Goal: Task Accomplishment & Management: Use online tool/utility

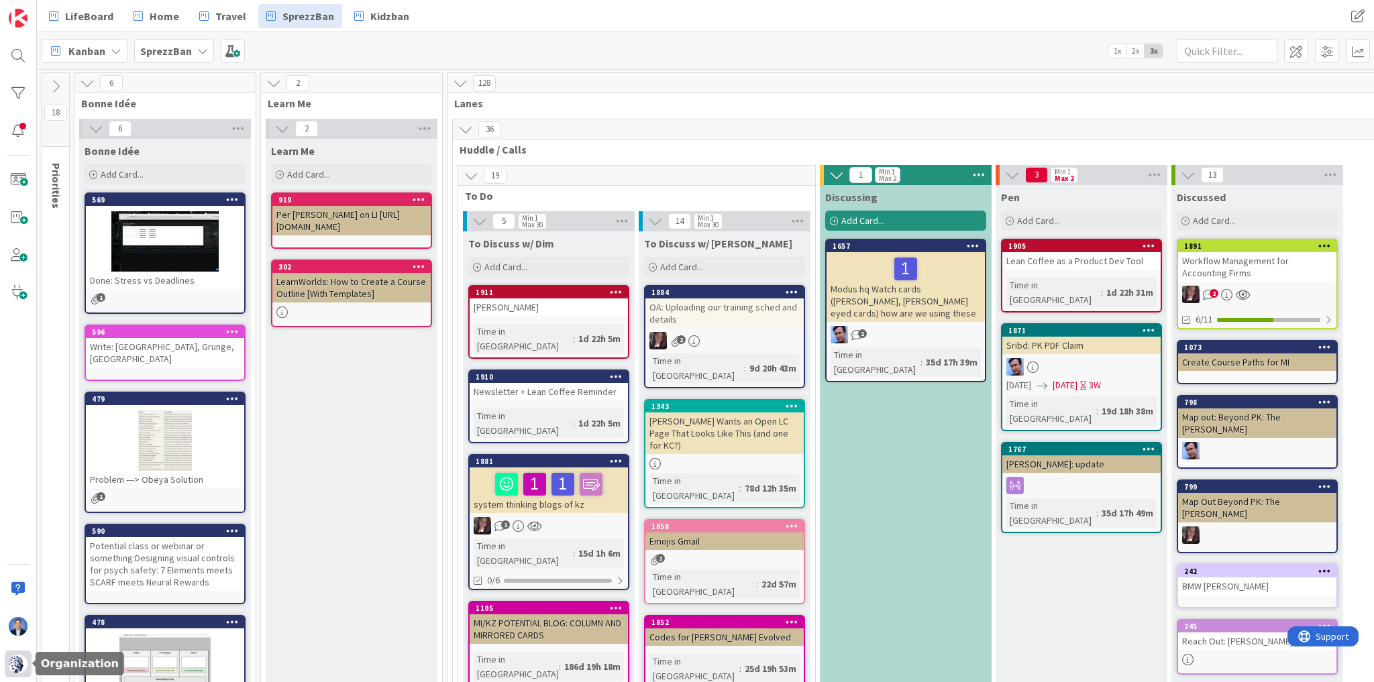
click at [16, 669] on img at bounding box center [18, 664] width 19 height 19
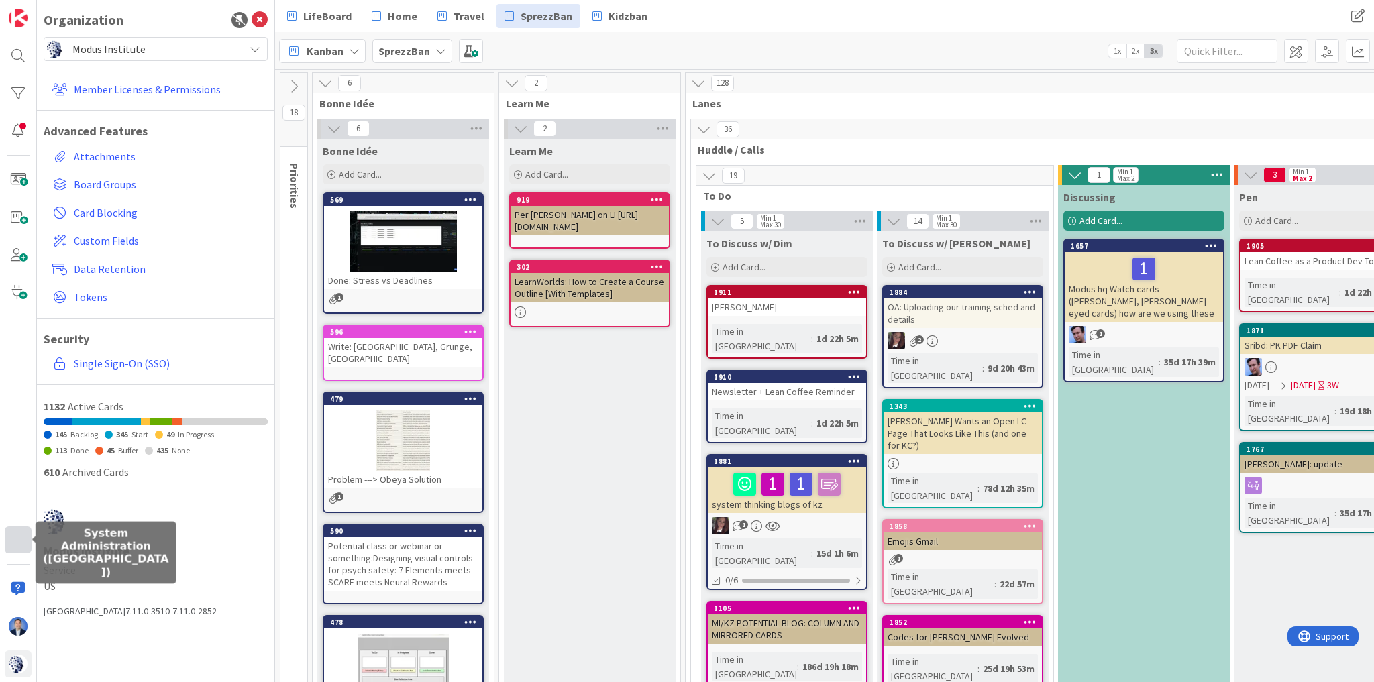
click at [21, 539] on div at bounding box center [18, 540] width 27 height 27
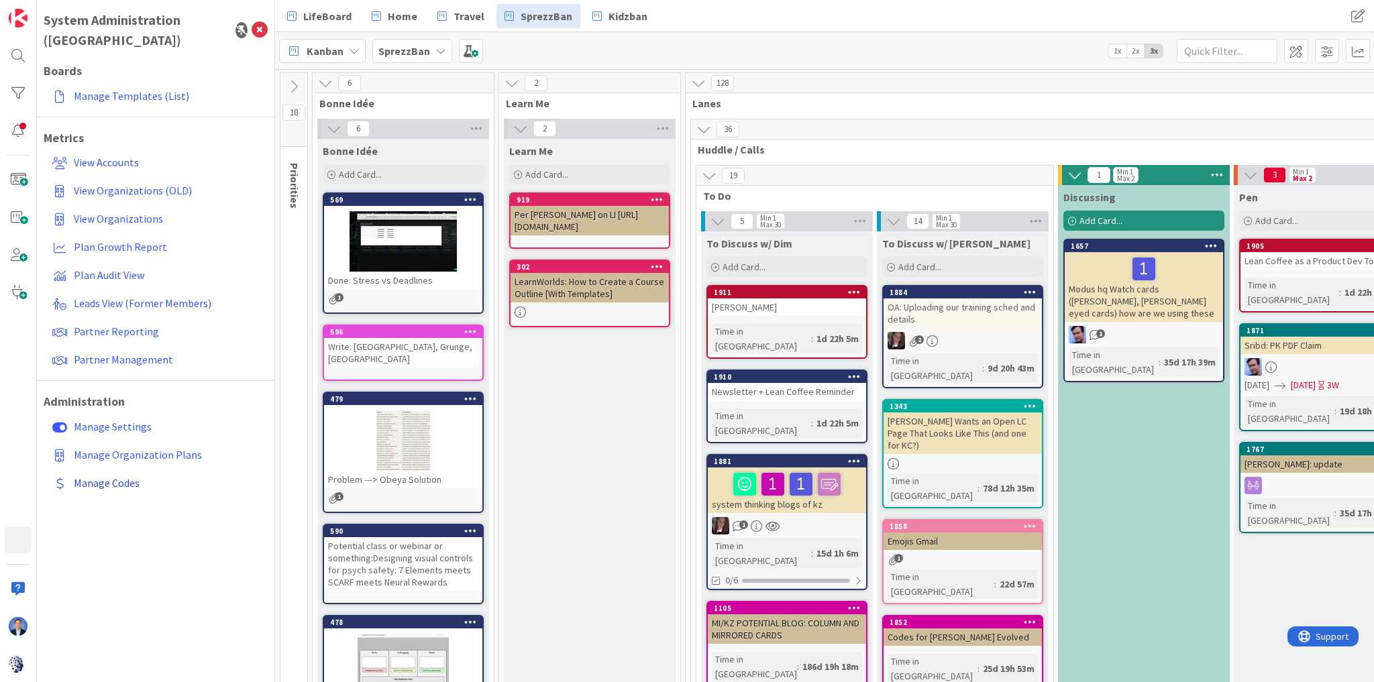
click at [124, 476] on span "Manage Codes" at bounding box center [107, 482] width 66 height 13
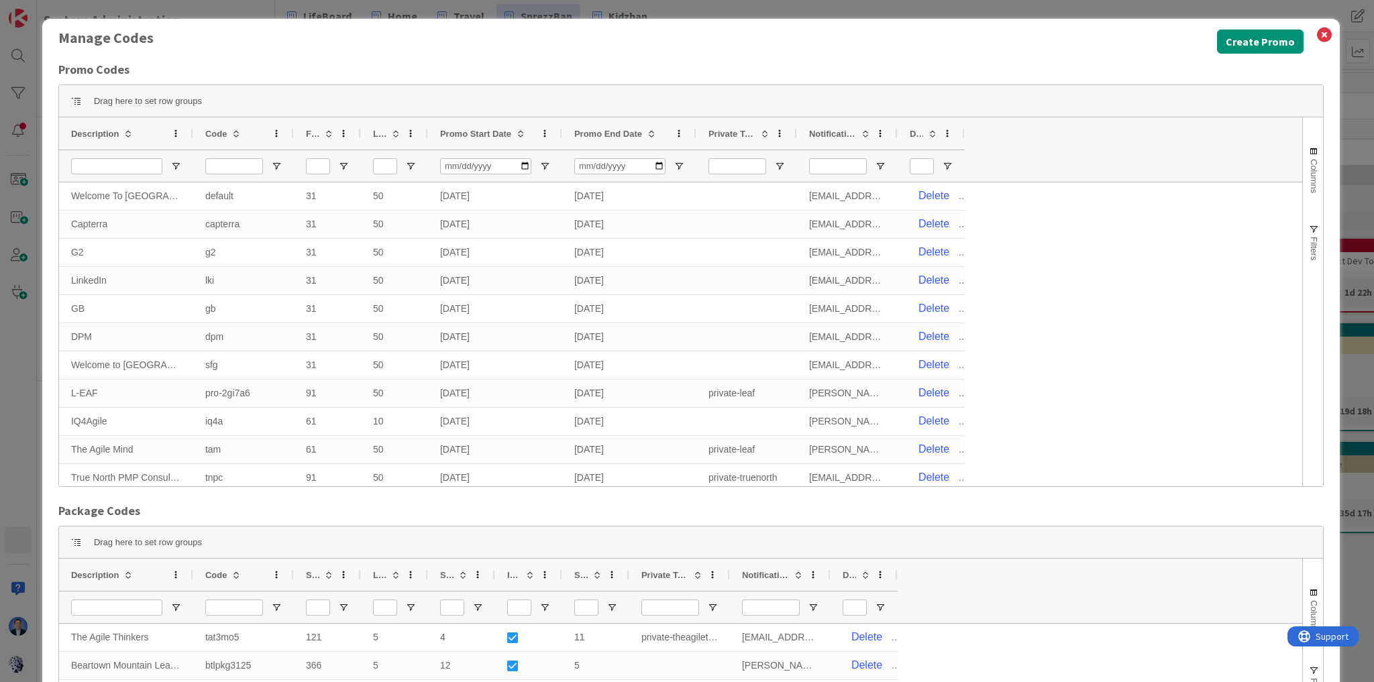
click at [113, 132] on span "Description" at bounding box center [95, 134] width 48 height 10
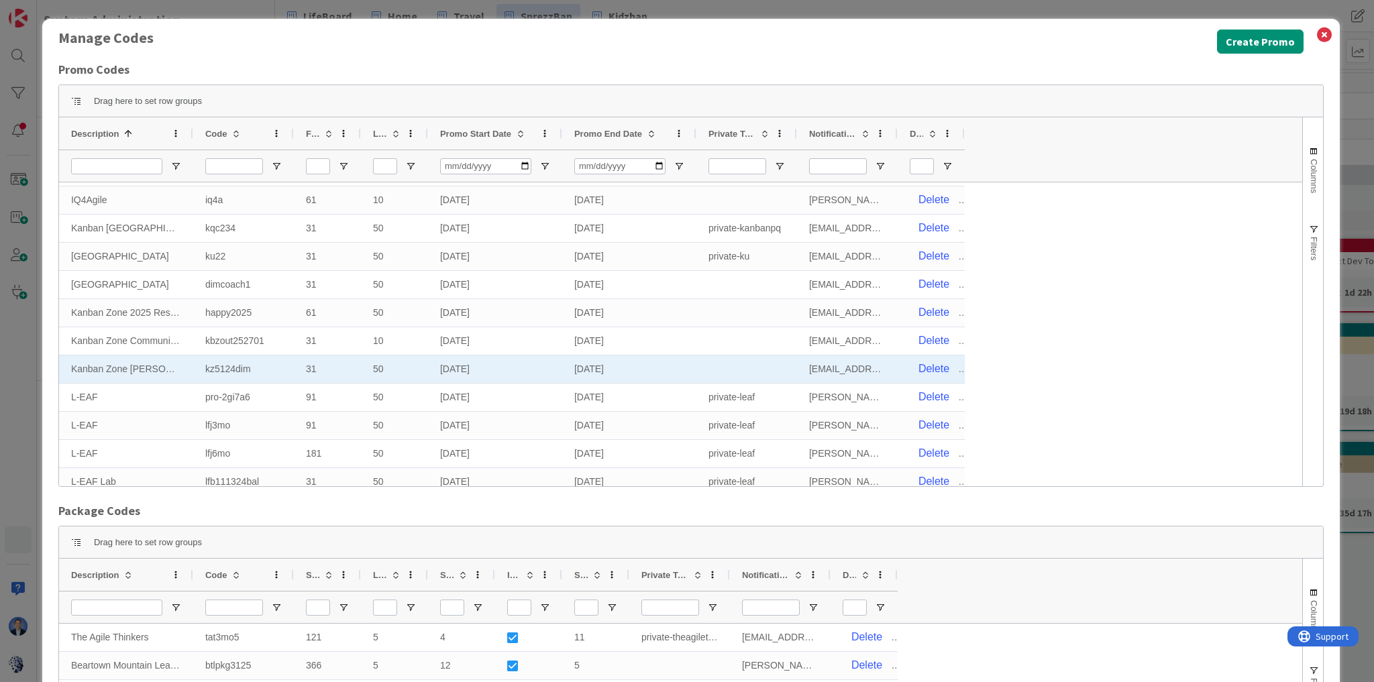
scroll to position [718, 0]
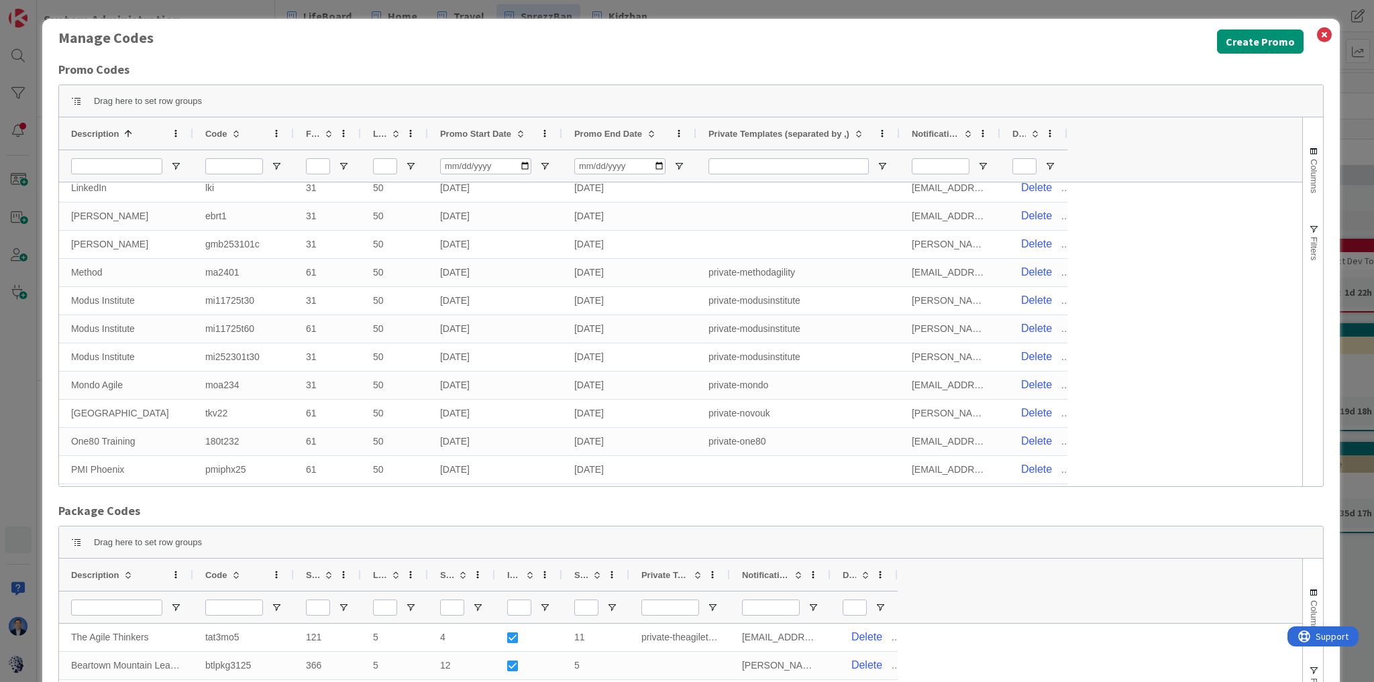
drag, startPoint x: 794, startPoint y: 134, endPoint x: 897, endPoint y: 121, distance: 103.4
click at [897, 121] on div at bounding box center [898, 133] width 5 height 32
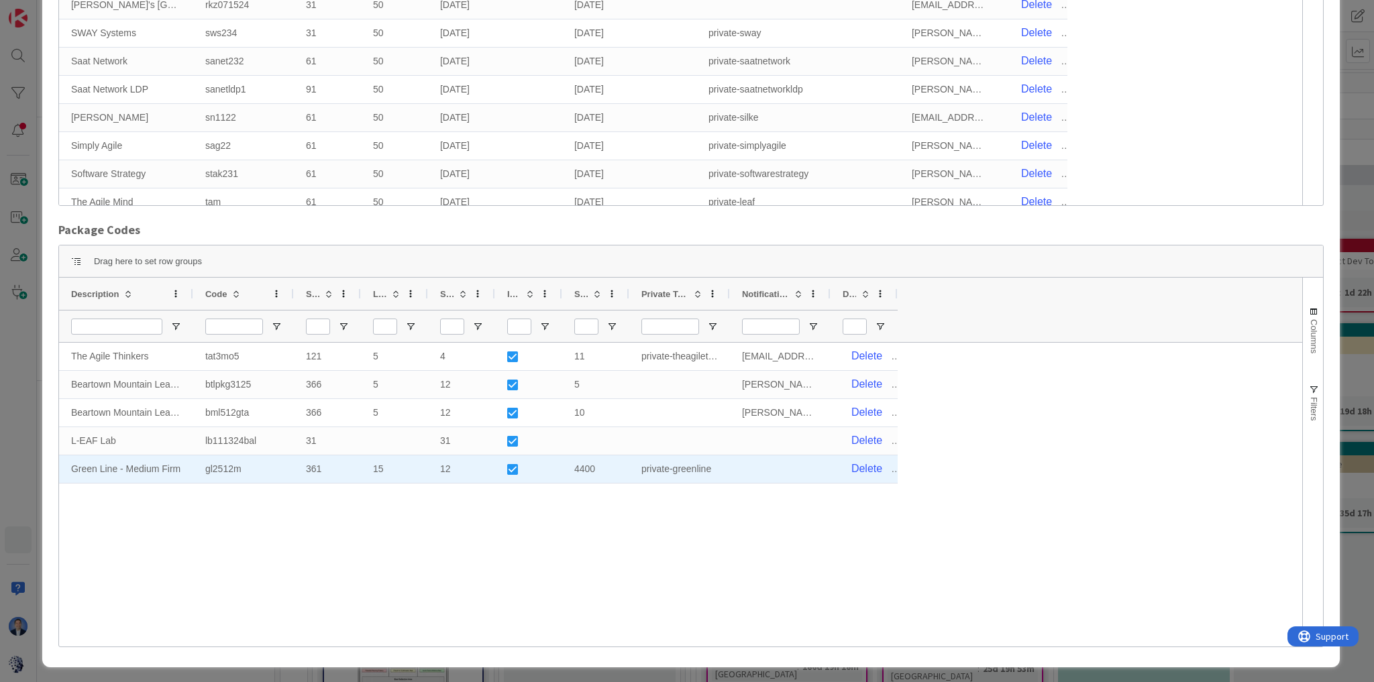
scroll to position [284, 0]
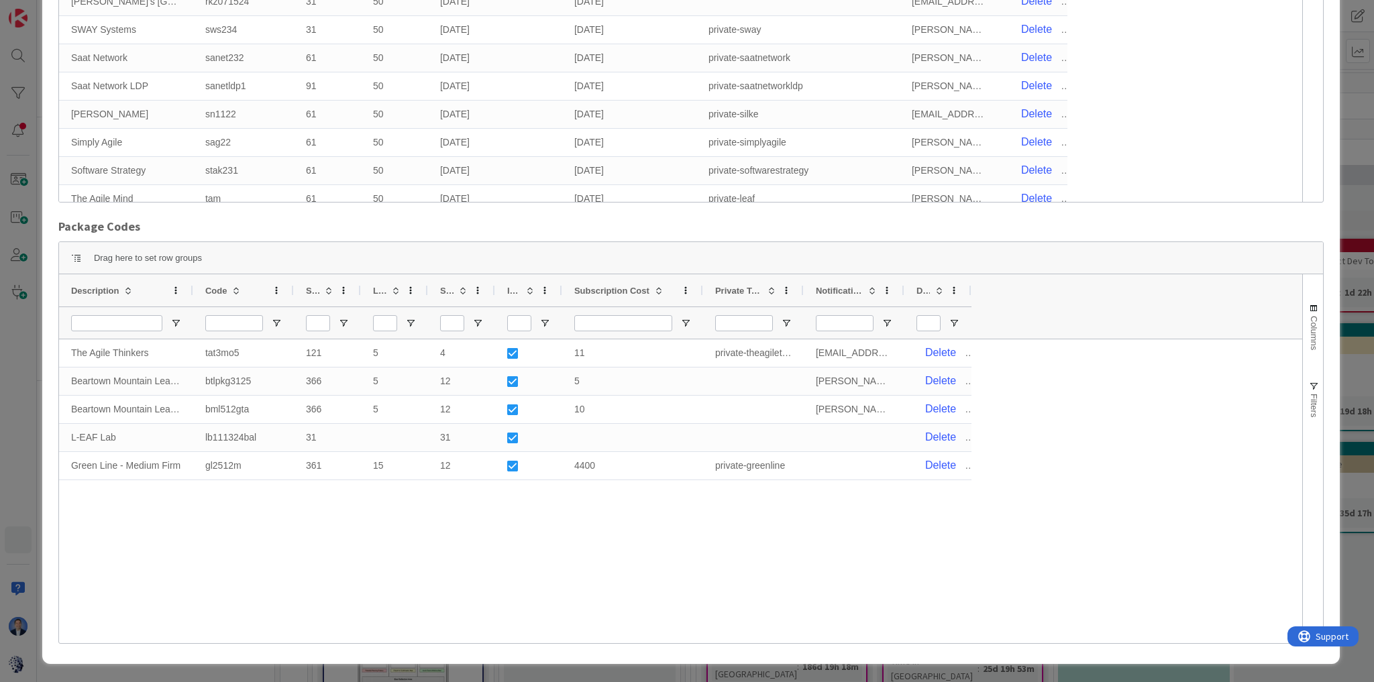
drag, startPoint x: 627, startPoint y: 291, endPoint x: 700, endPoint y: 293, distance: 73.8
click at [700, 293] on div at bounding box center [702, 290] width 5 height 32
click at [20, 444] on div "Manage Codes Create Promo Promo Codes Press ENTER to sort. Press ALT DOWN to op…" at bounding box center [687, 341] width 1374 height 682
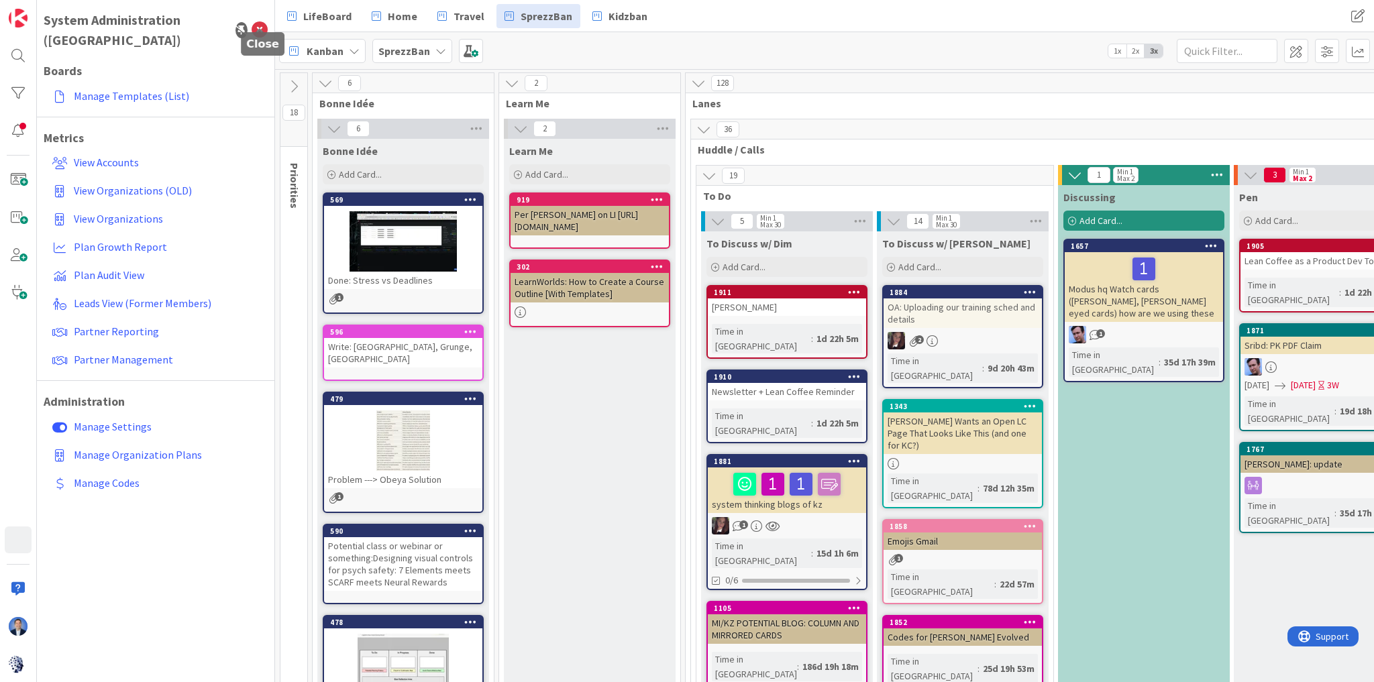
click at [263, 23] on icon at bounding box center [260, 30] width 16 height 16
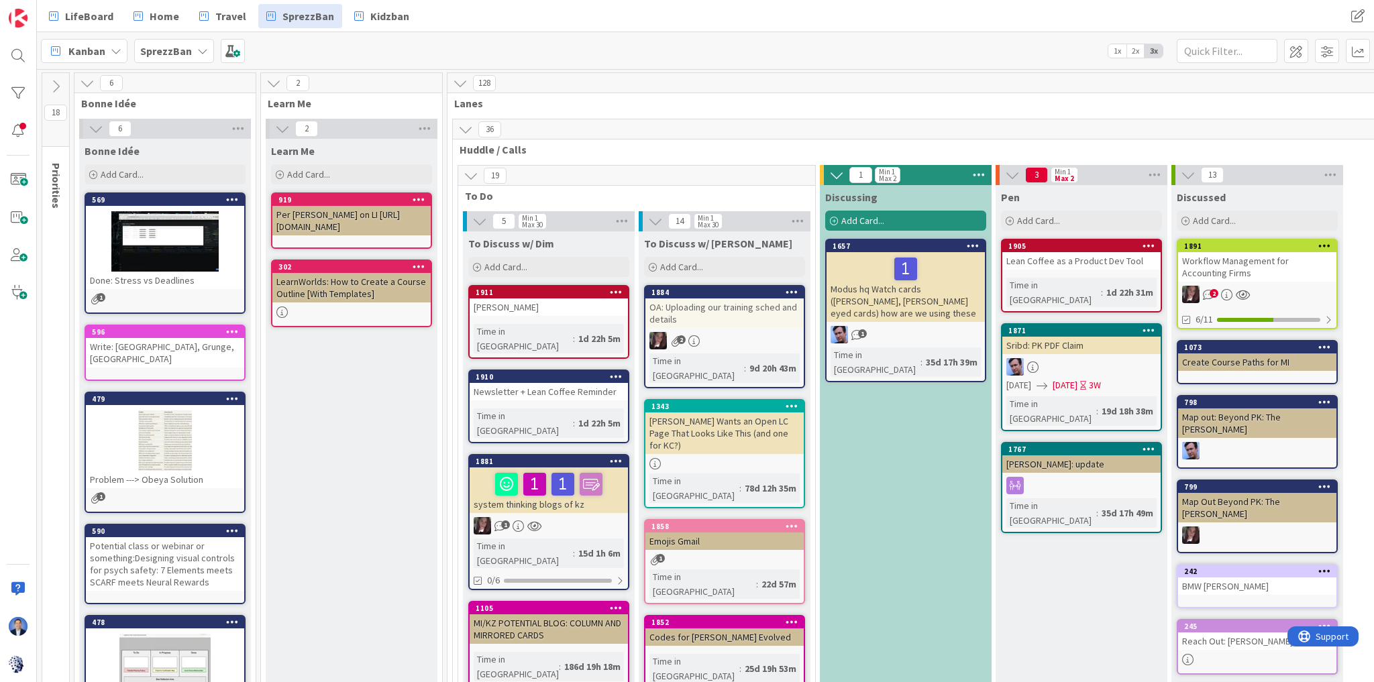
click at [185, 56] on span "SprezzBan" at bounding box center [166, 51] width 52 height 16
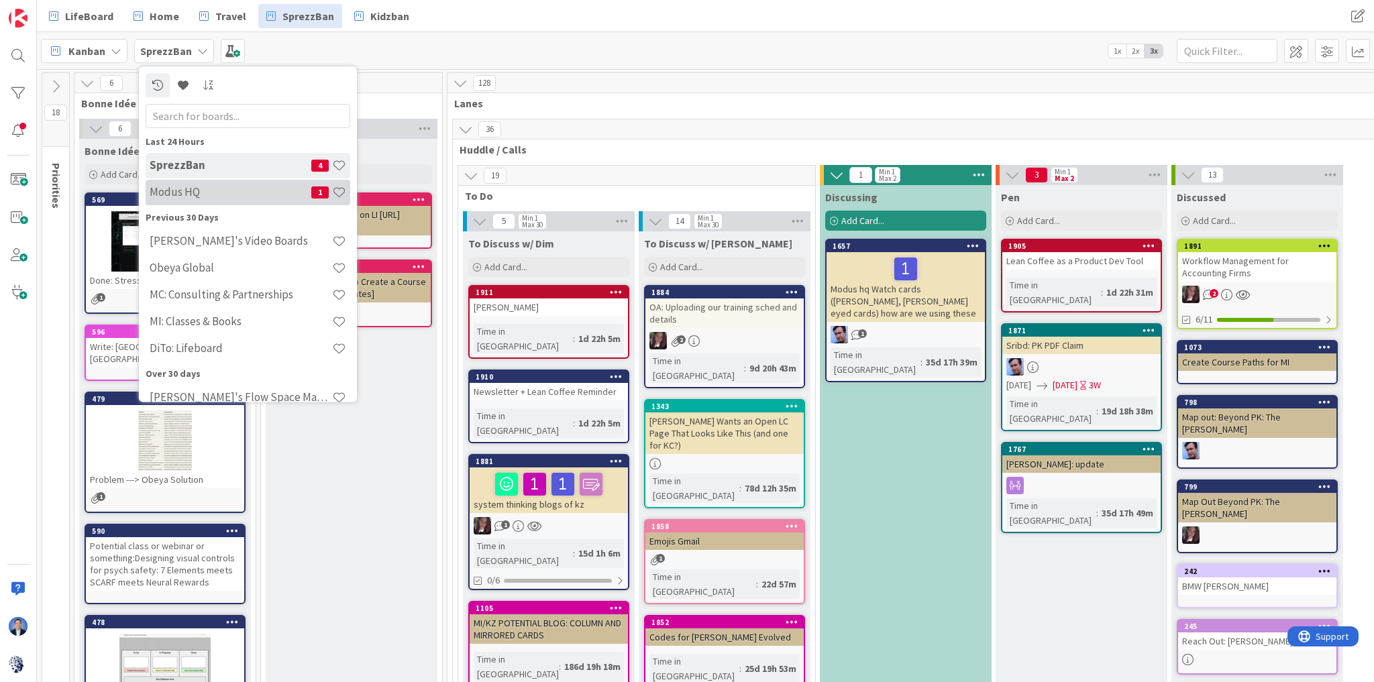
click at [212, 184] on div "Modus HQ 1" at bounding box center [248, 192] width 205 height 25
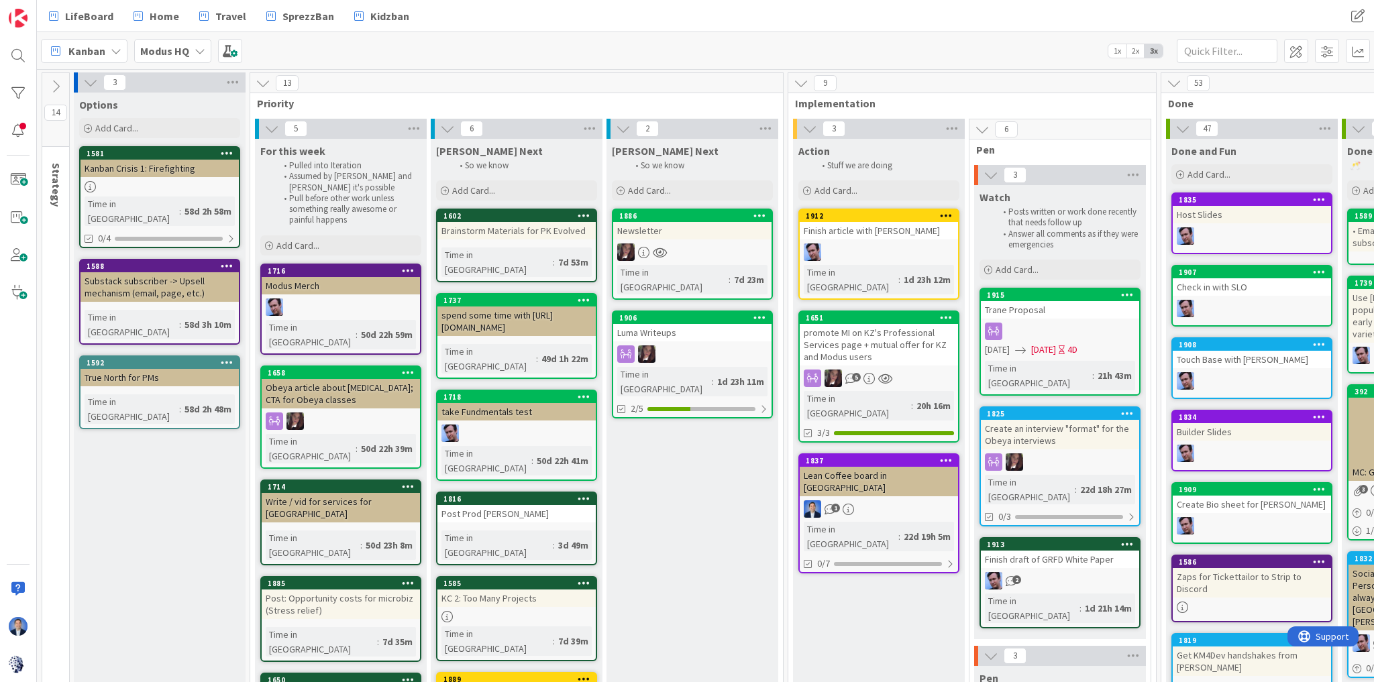
click at [805, 25] on div "LifeBoard Home Travel SprezzBan Kidzban" at bounding box center [458, 16] width 834 height 24
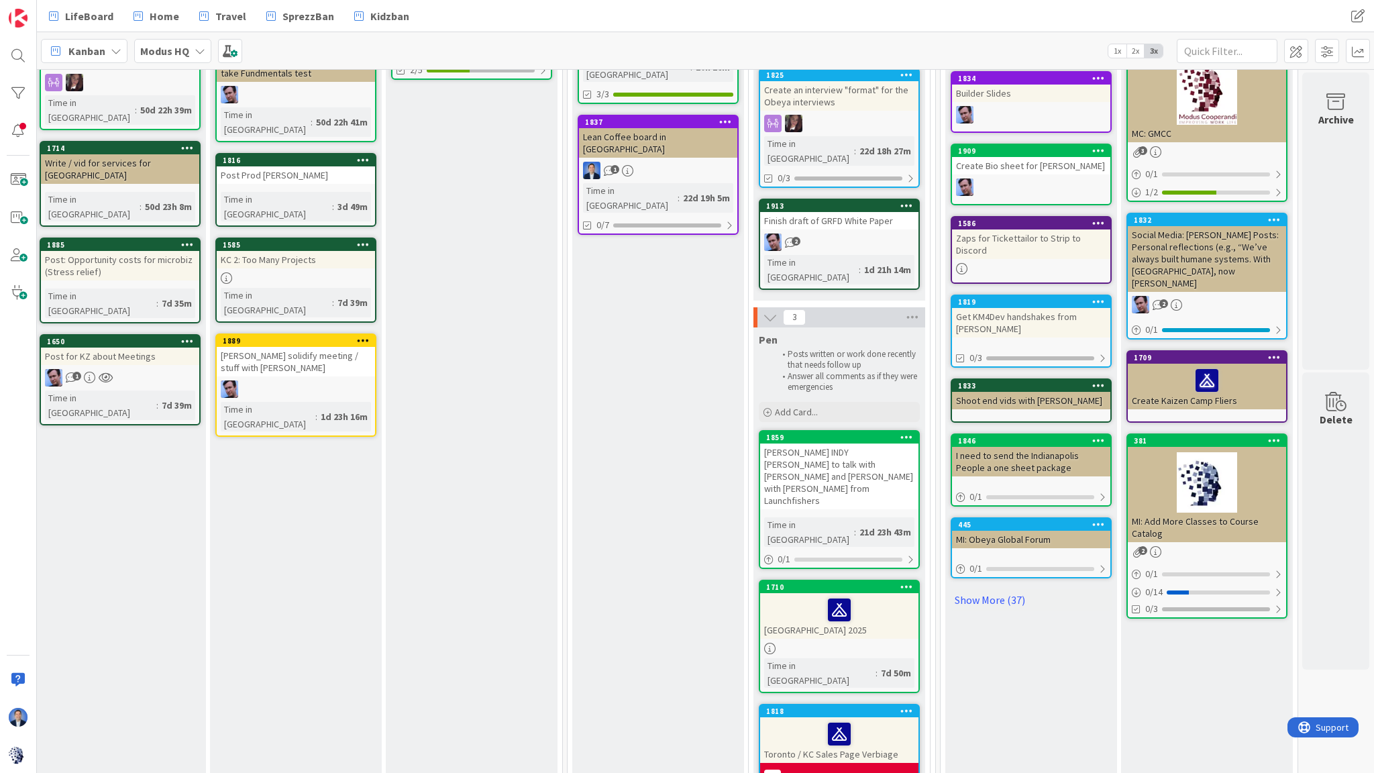
scroll to position [0, 227]
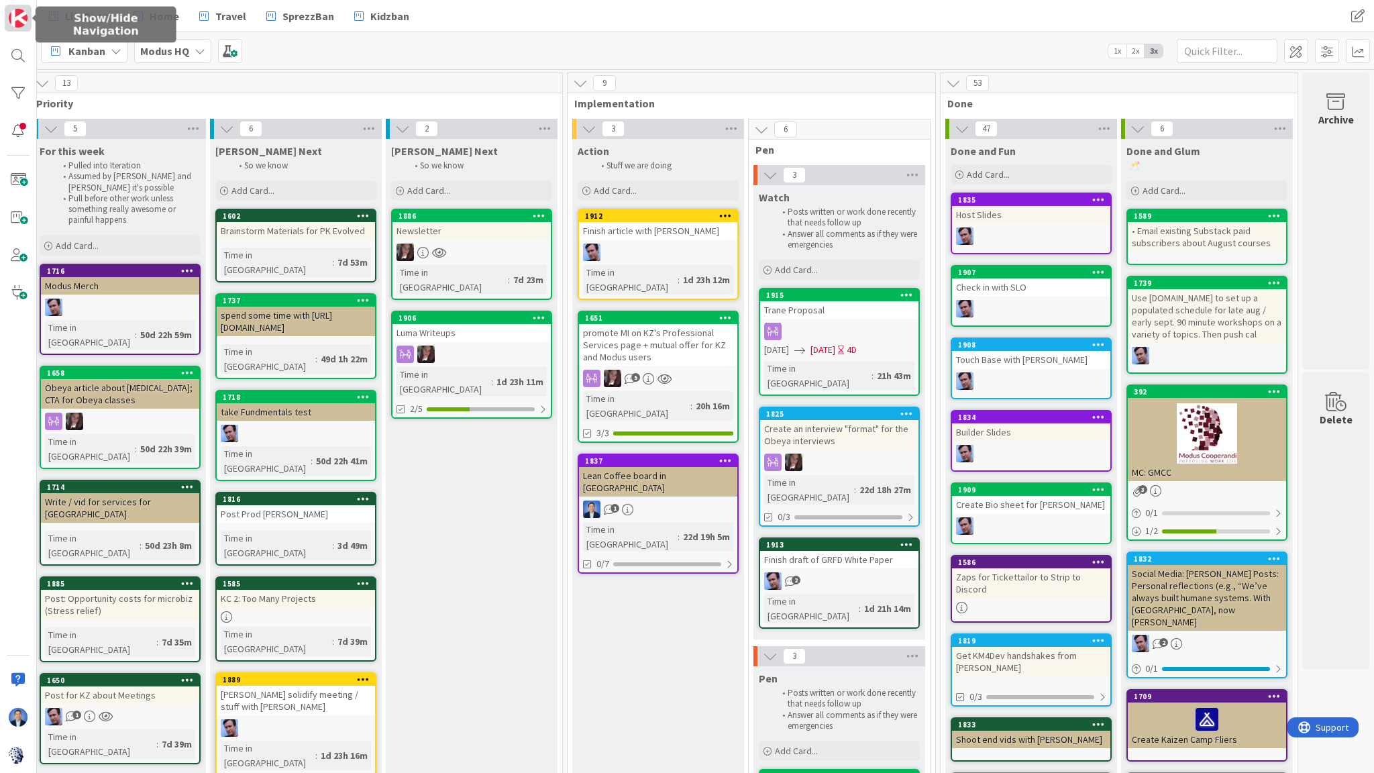
click at [24, 16] on img at bounding box center [18, 18] width 19 height 19
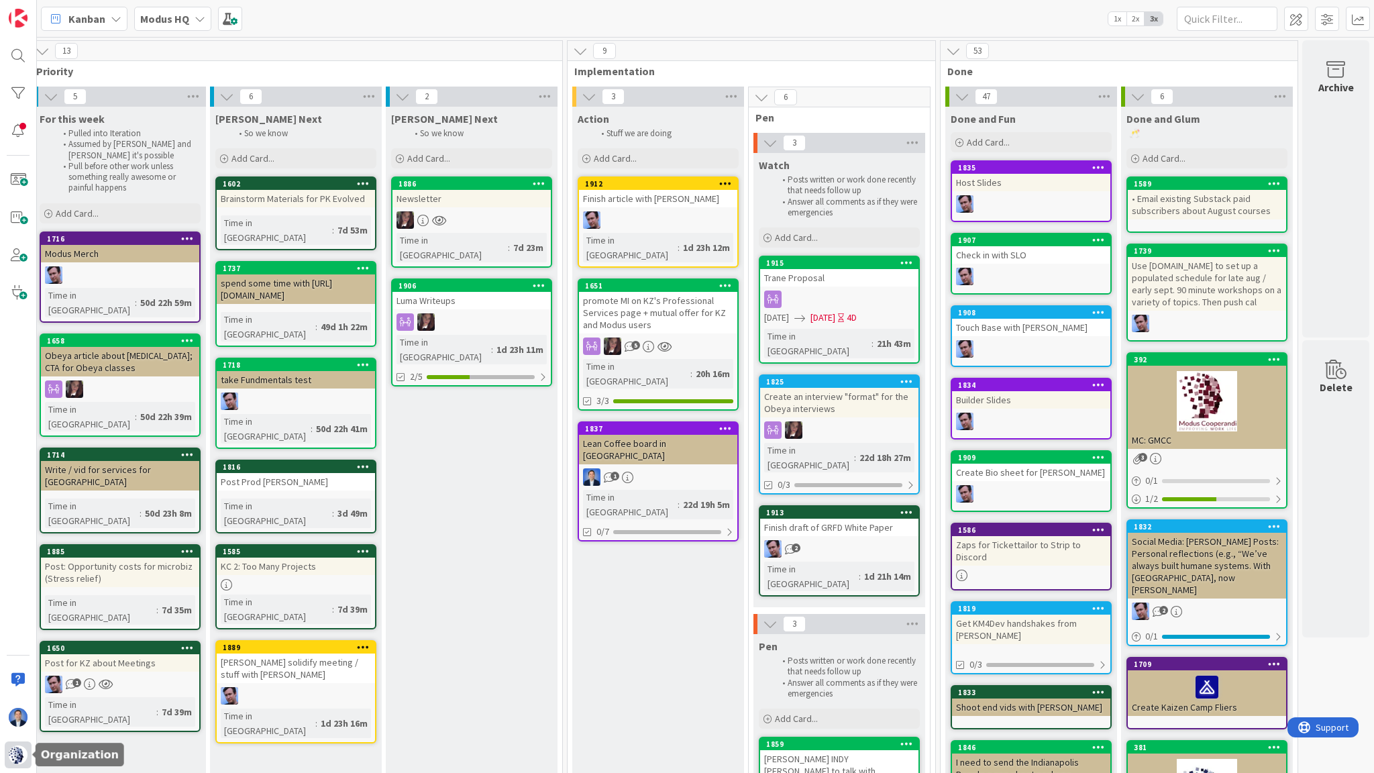
click at [26, 682] on img at bounding box center [18, 754] width 19 height 19
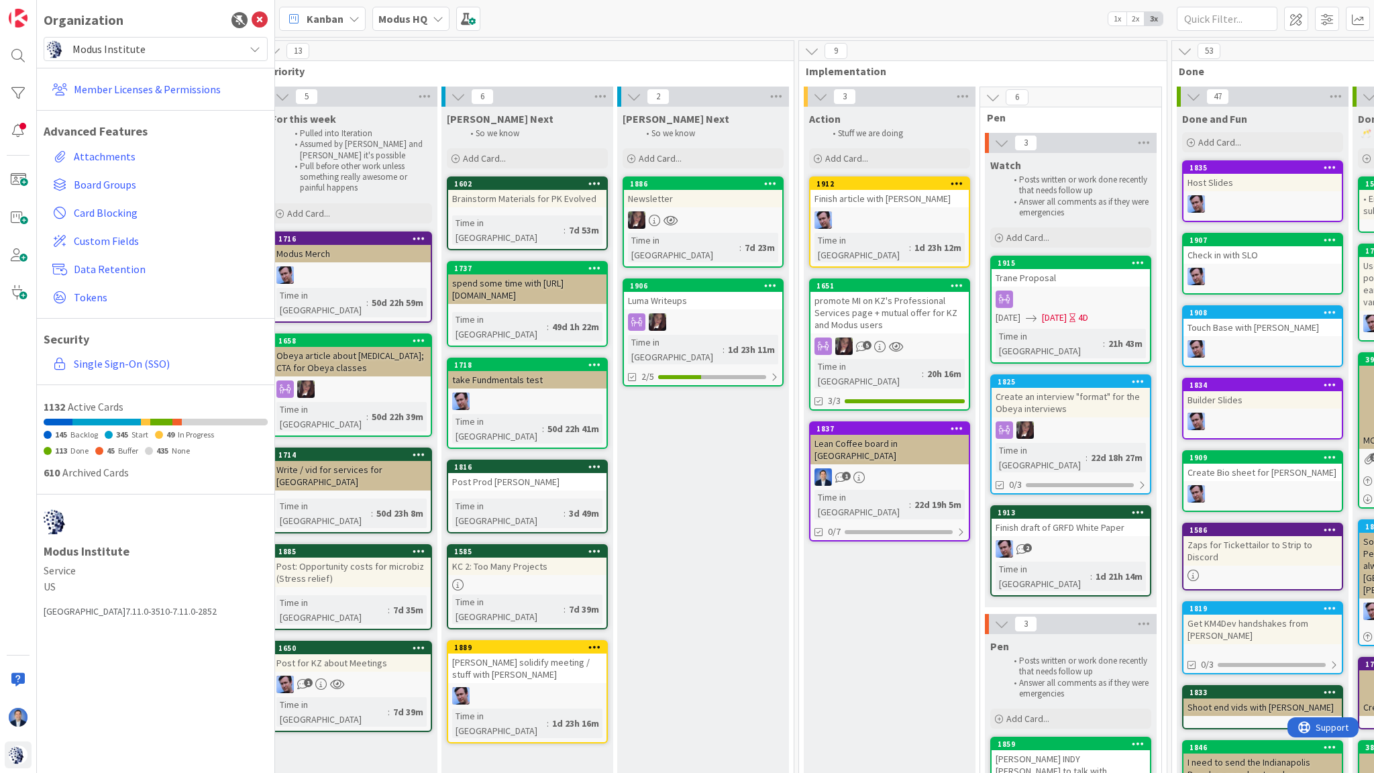
click at [138, 50] on span "Modus Institute" at bounding box center [154, 49] width 165 height 19
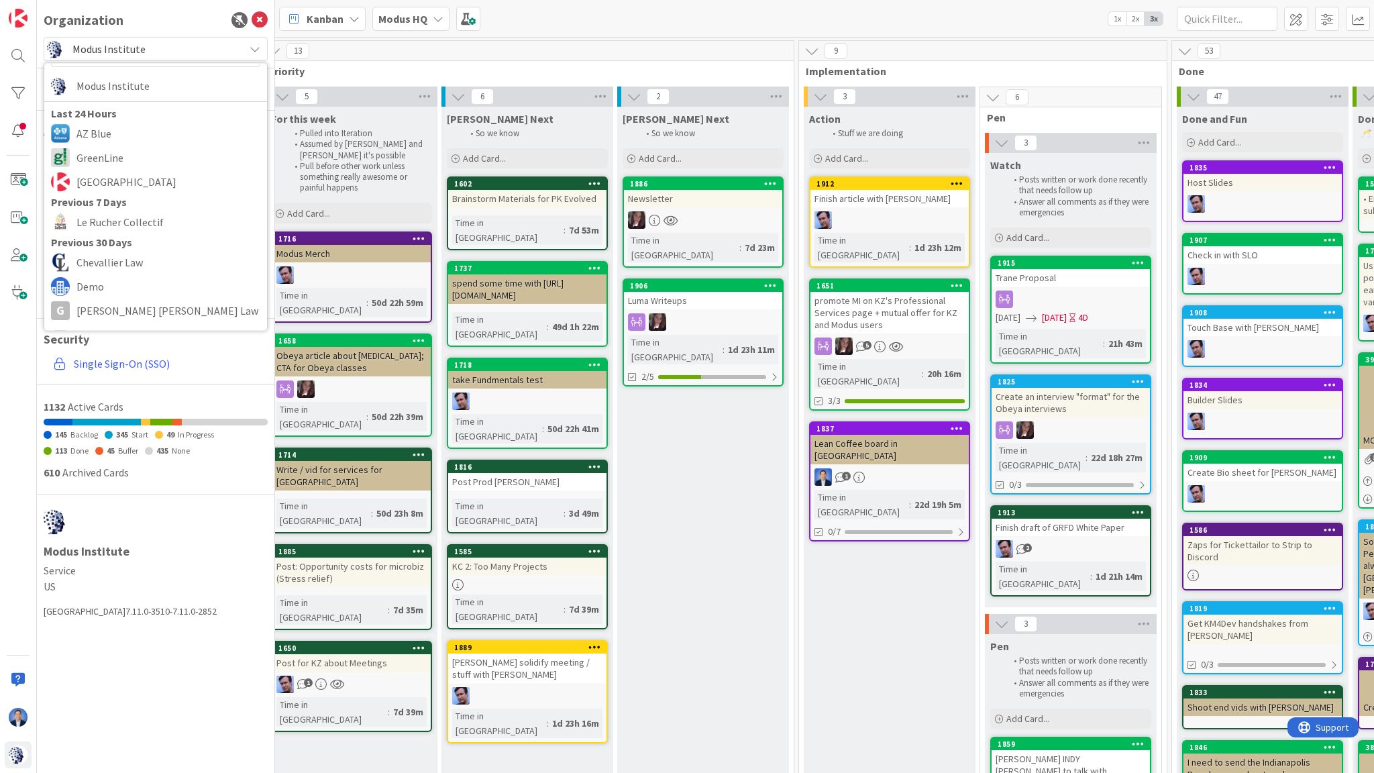
scroll to position [0, 0]
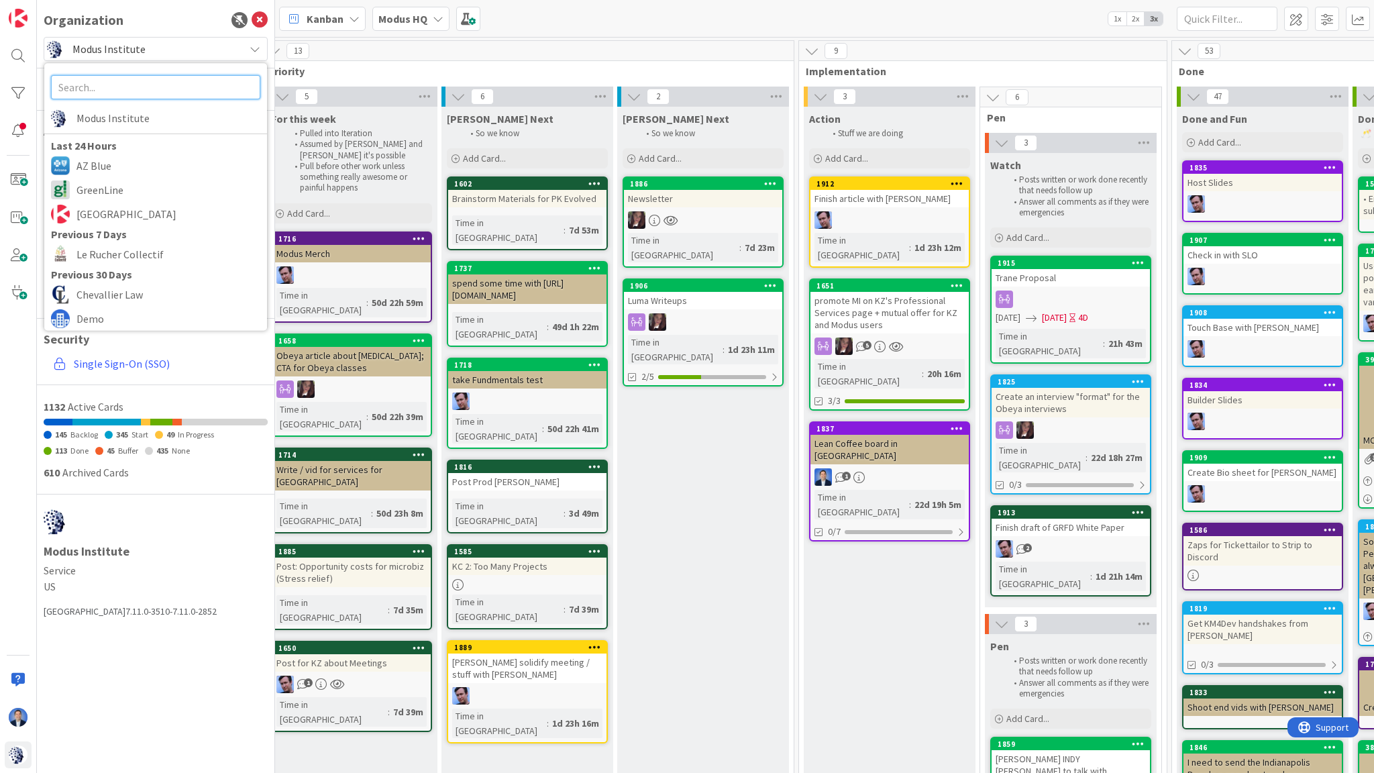
click at [97, 89] on input "text" at bounding box center [155, 87] width 209 height 24
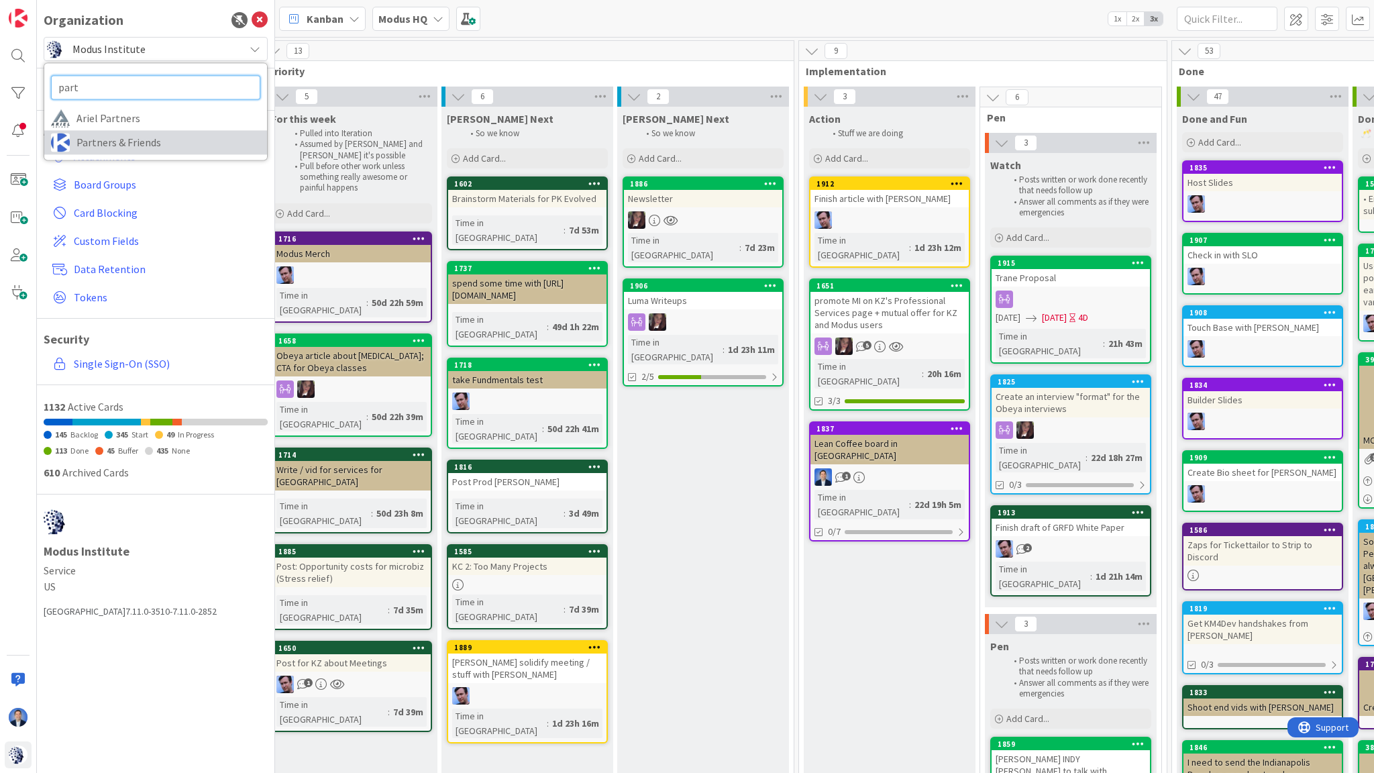
type input "part"
click at [105, 137] on span "Partners & Friends" at bounding box center [168, 142] width 184 height 20
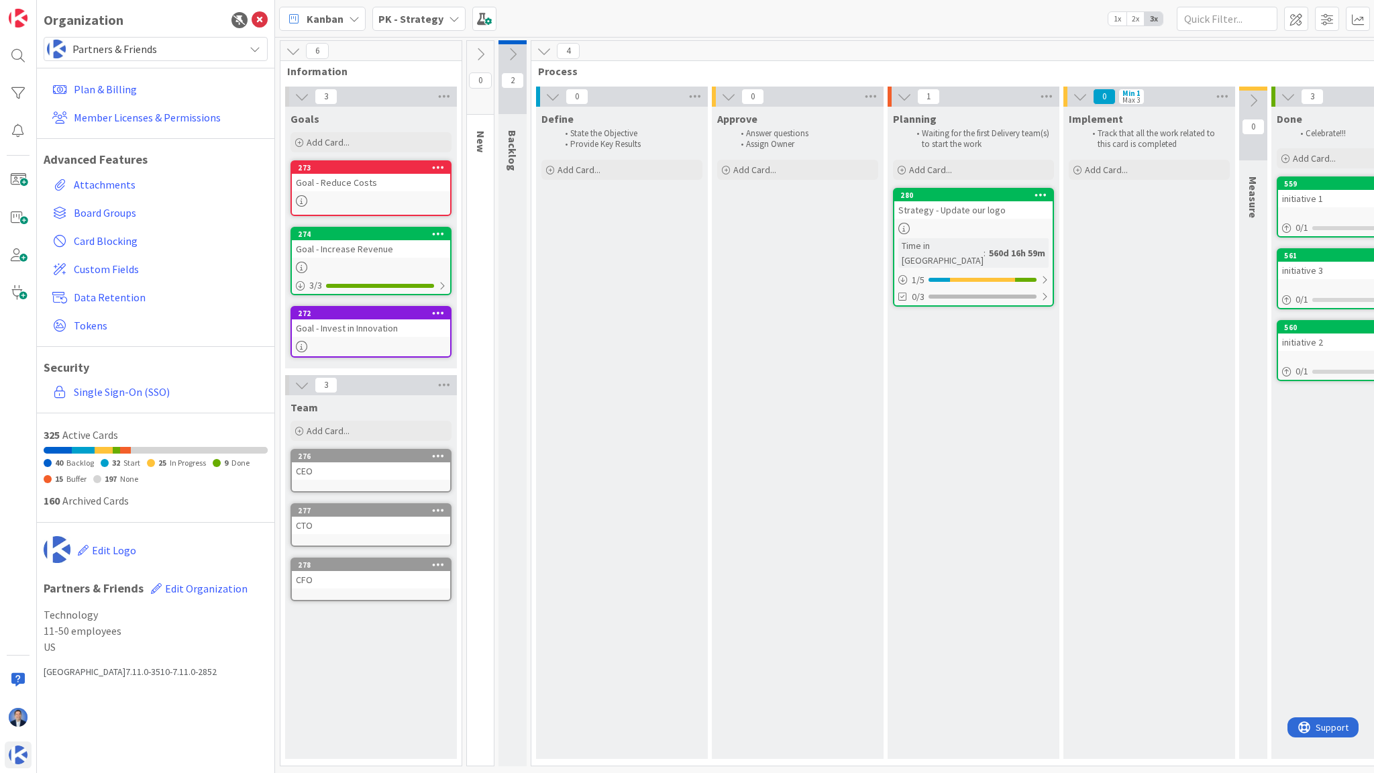
click at [424, 19] on b "PK - Strategy" at bounding box center [410, 18] width 65 height 13
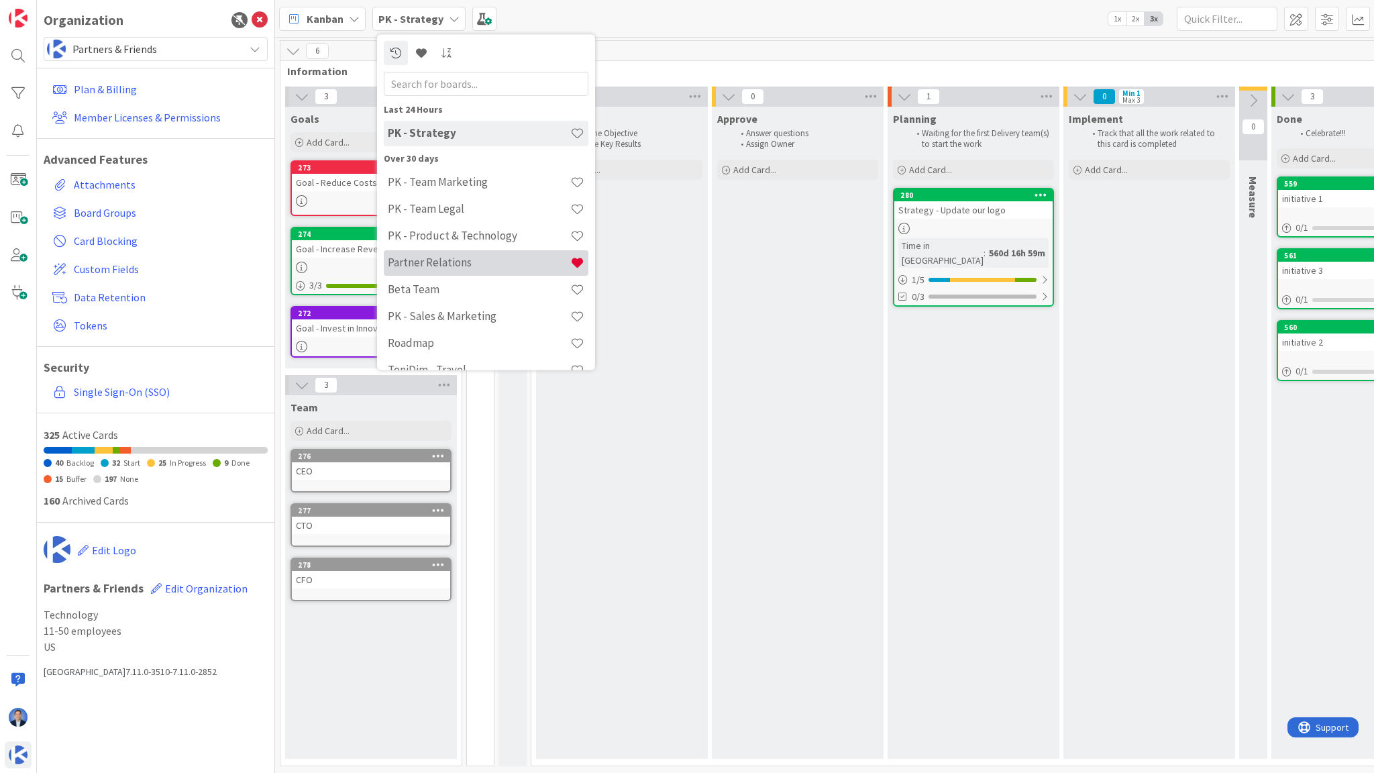
click at [459, 265] on h4 "Partner Relations" at bounding box center [479, 262] width 182 height 13
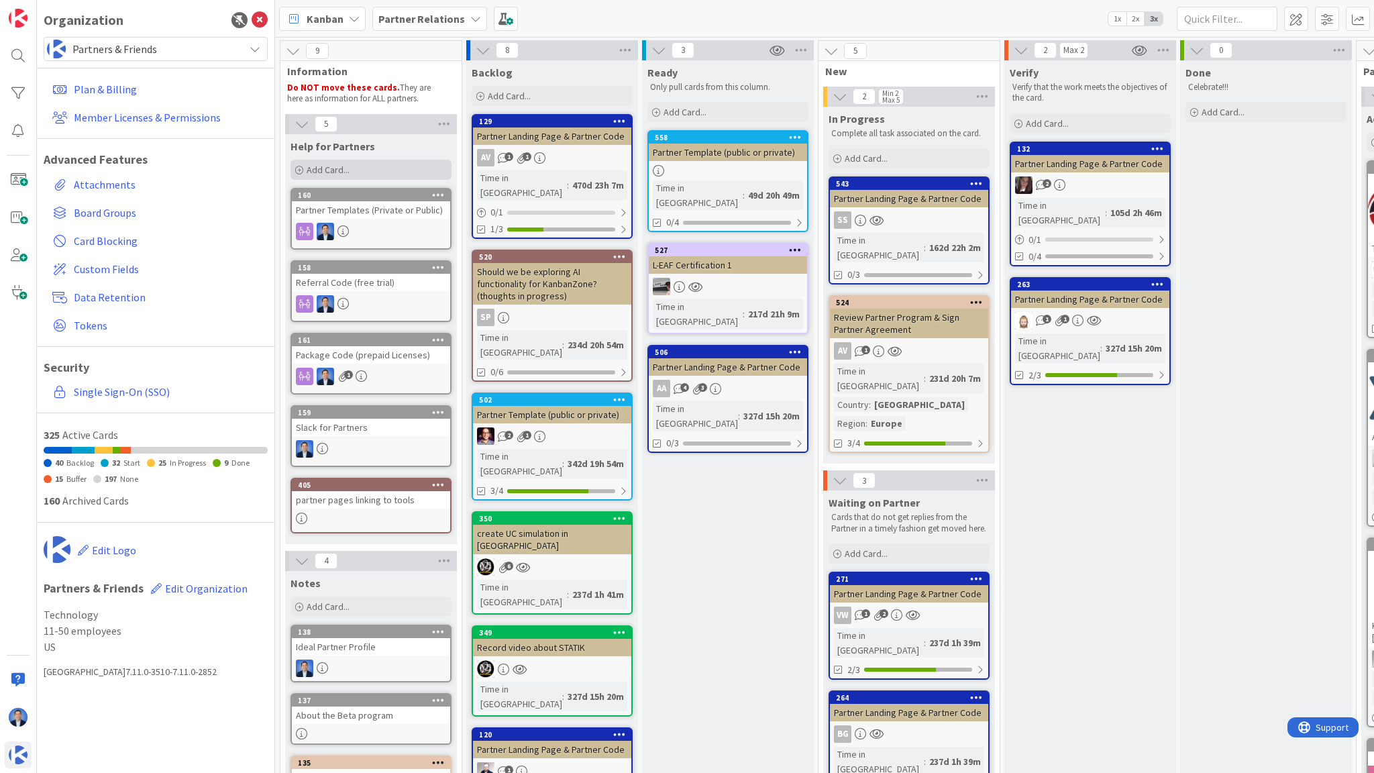
click at [333, 167] on span "Add Card..." at bounding box center [328, 170] width 43 height 12
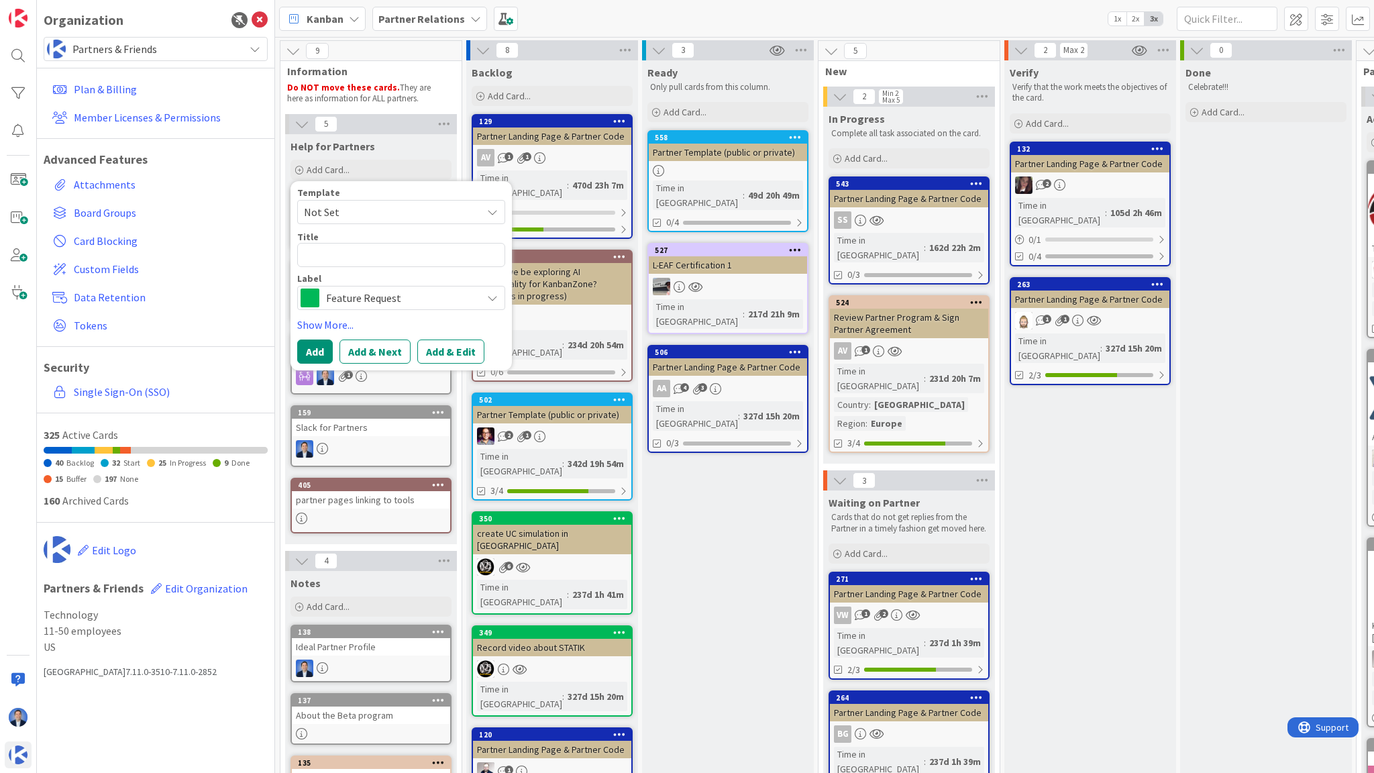
click at [366, 223] on div "Template Not Set Title 0 / 128 Label Feature Request" at bounding box center [401, 249] width 208 height 122
click at [366, 212] on span "Not Set" at bounding box center [388, 211] width 168 height 17
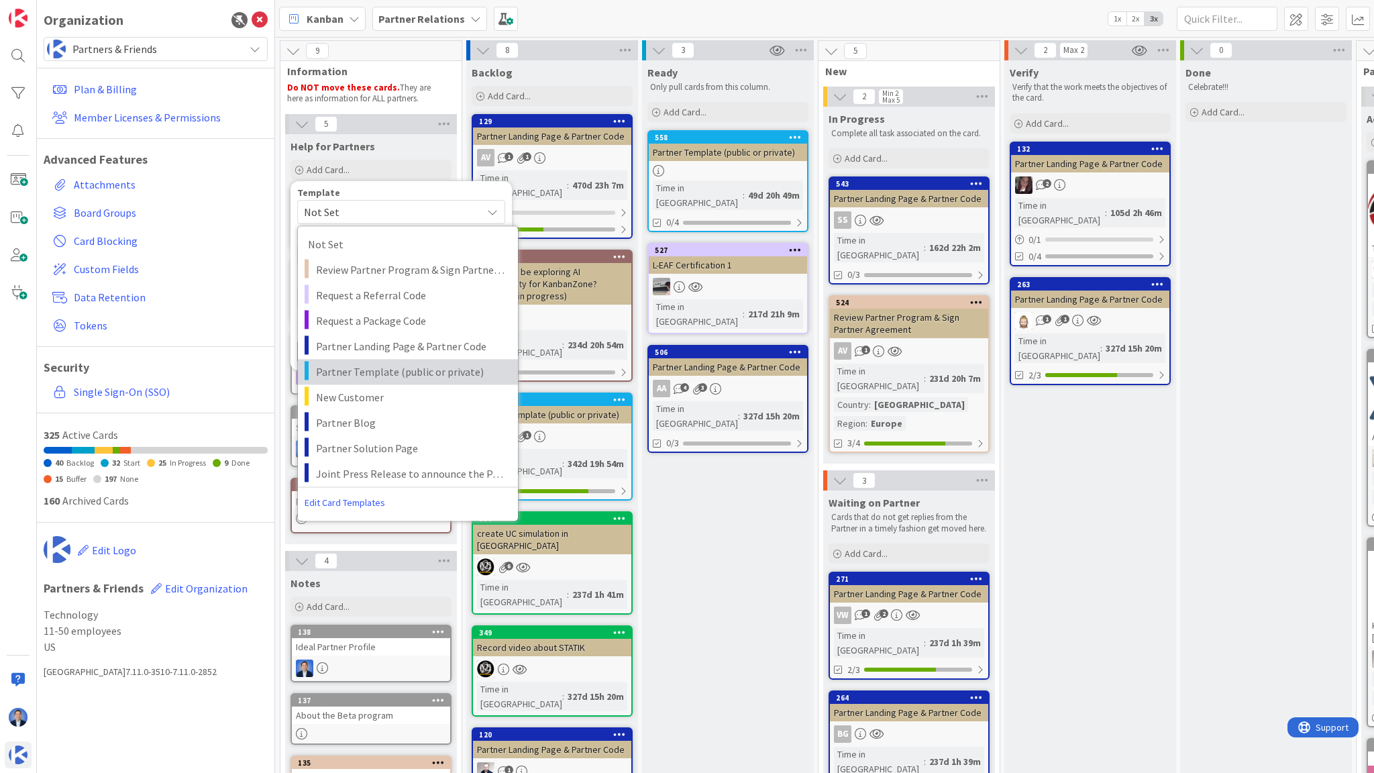
click at [405, 374] on span "Partner Template (public or private)" at bounding box center [412, 371] width 192 height 17
type textarea "x"
type textarea "Partner Template (public or private)"
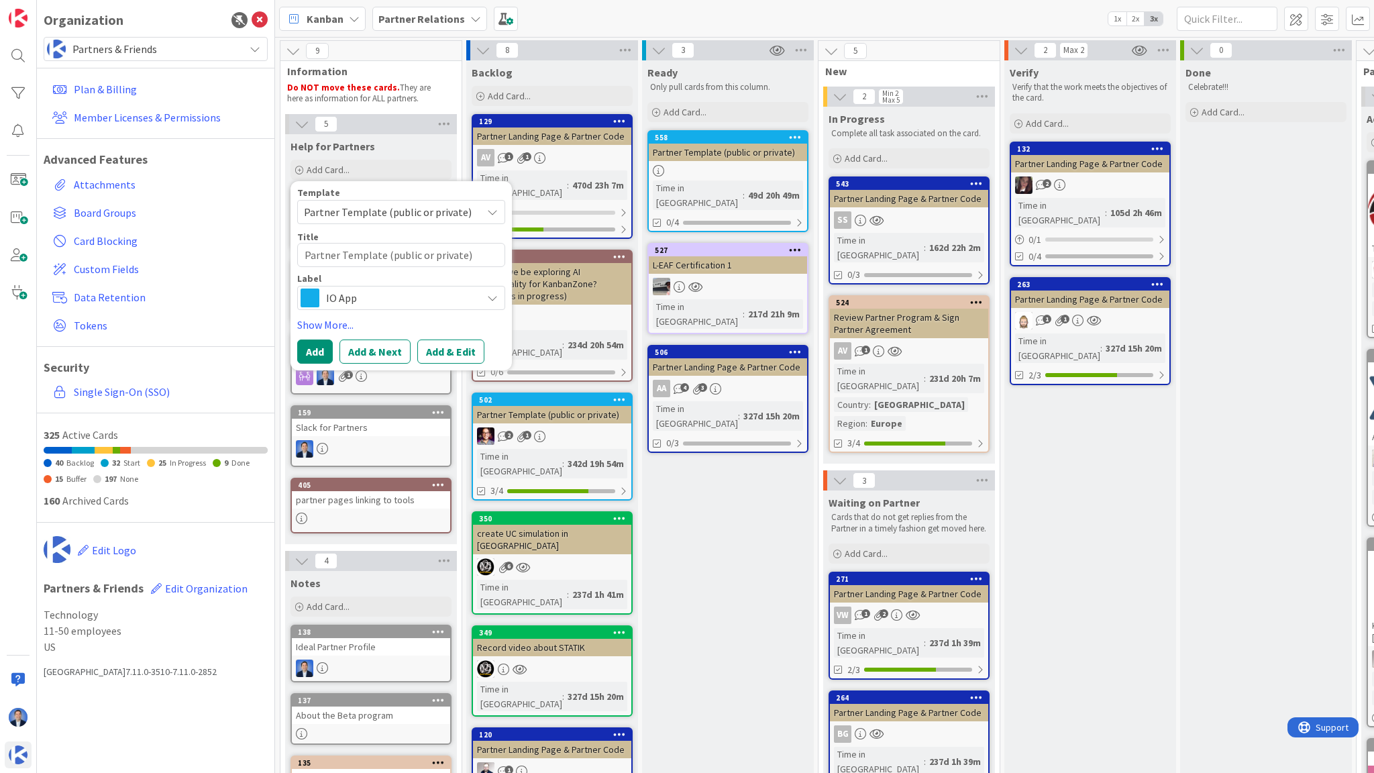
click at [455, 347] on button "Add & Edit" at bounding box center [450, 351] width 67 height 24
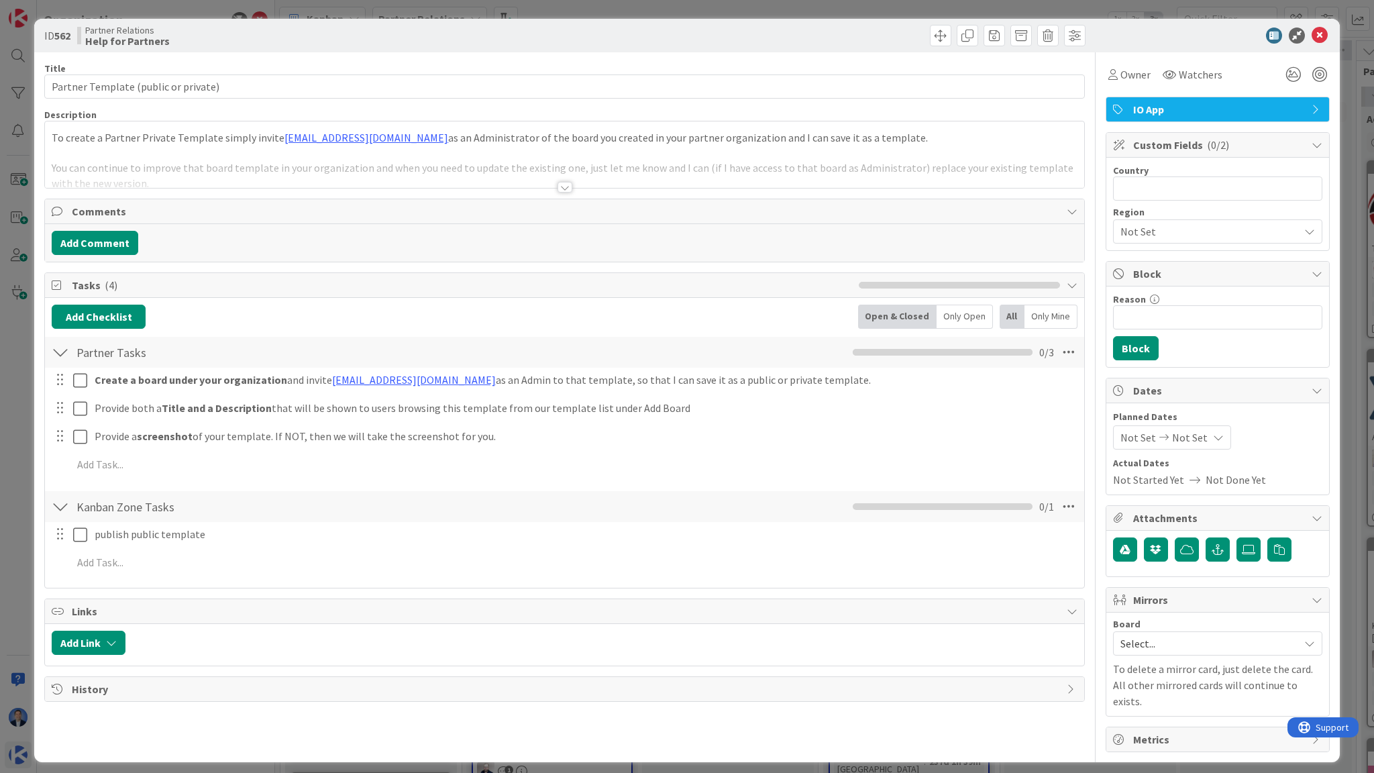
click at [426, 168] on div at bounding box center [564, 171] width 1039 height 34
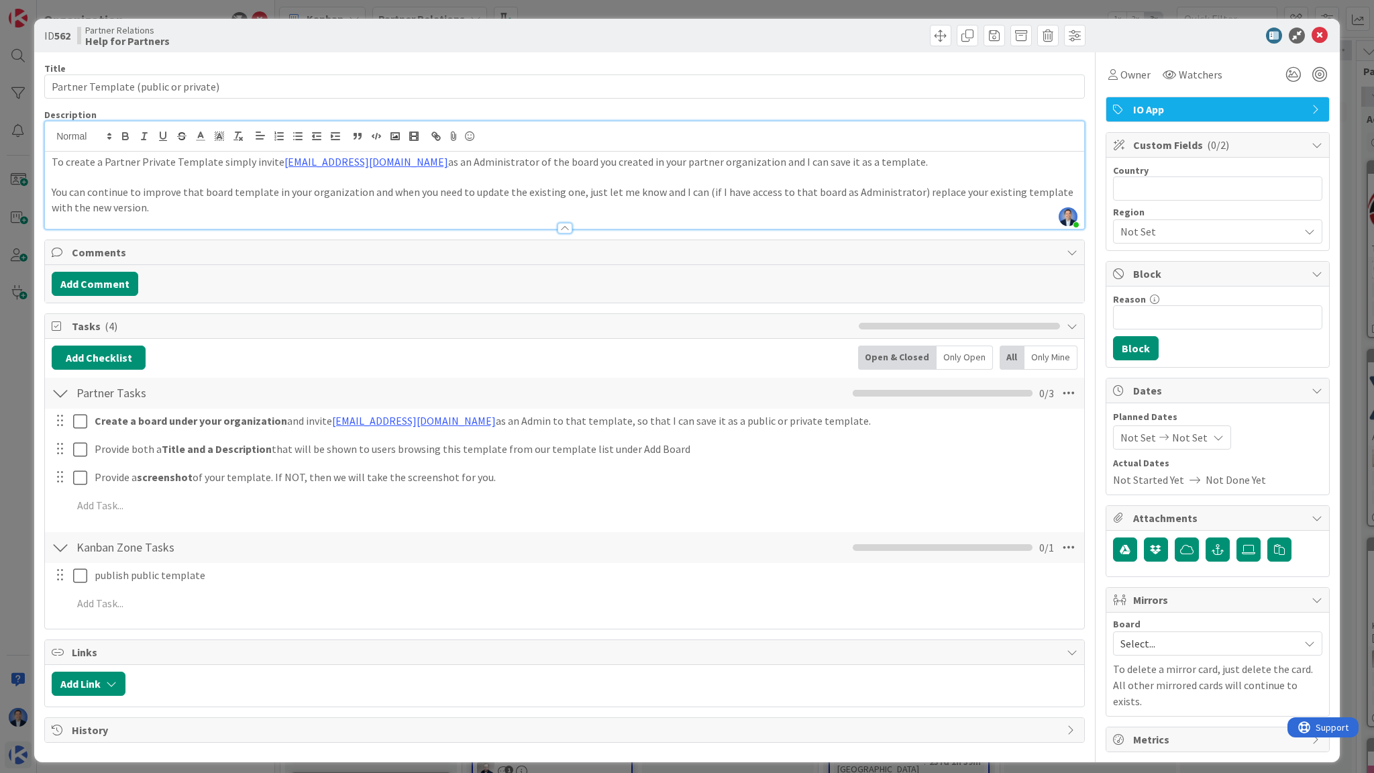
click at [503, 182] on p at bounding box center [565, 177] width 1026 height 15
click at [503, 182] on p "To enrich screen reader interactions, please activate Accessibility in Grammarl…" at bounding box center [565, 177] width 1026 height 15
click at [503, 193] on p "You can continue to improve that board template in your organization and when y…" at bounding box center [565, 199] width 1026 height 30
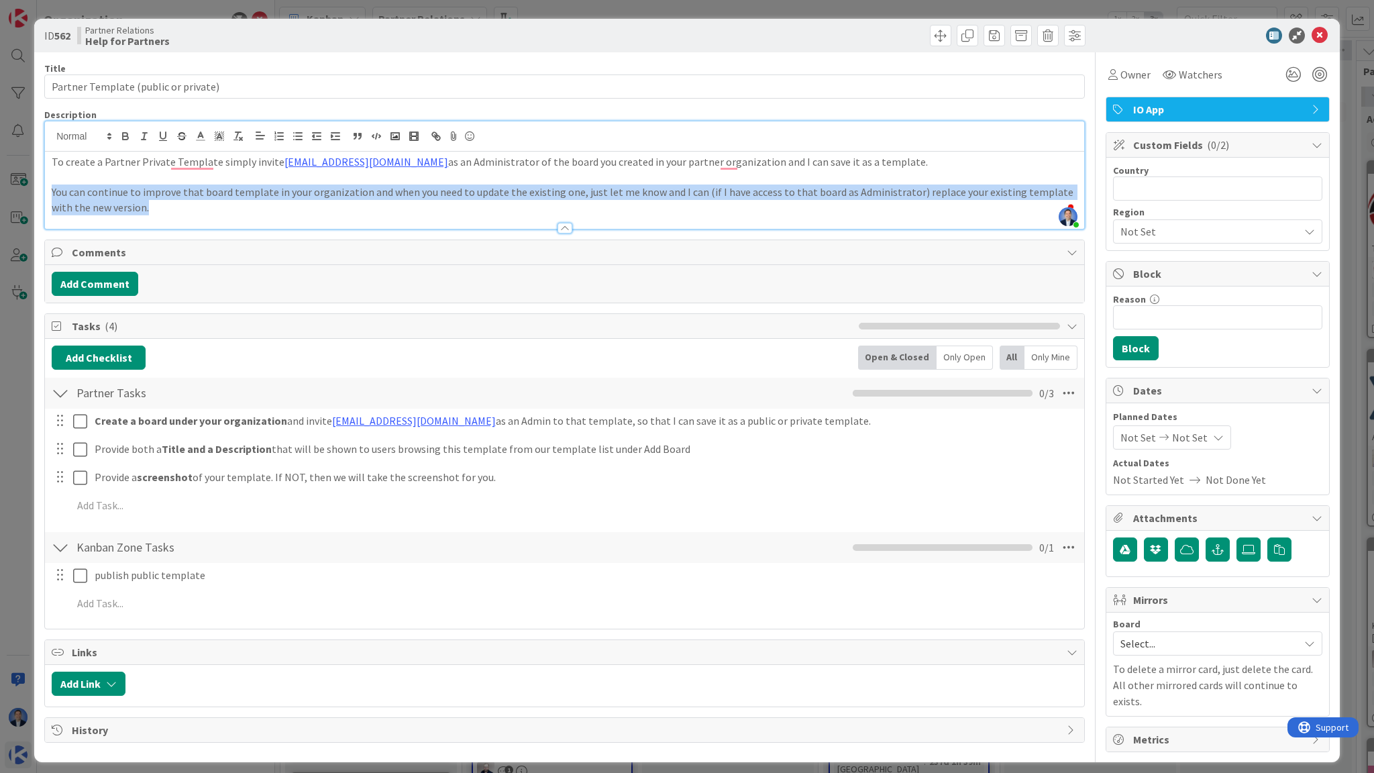
click at [503, 193] on p "You can continue to improve that board template in your organization and when y…" at bounding box center [565, 199] width 1026 height 30
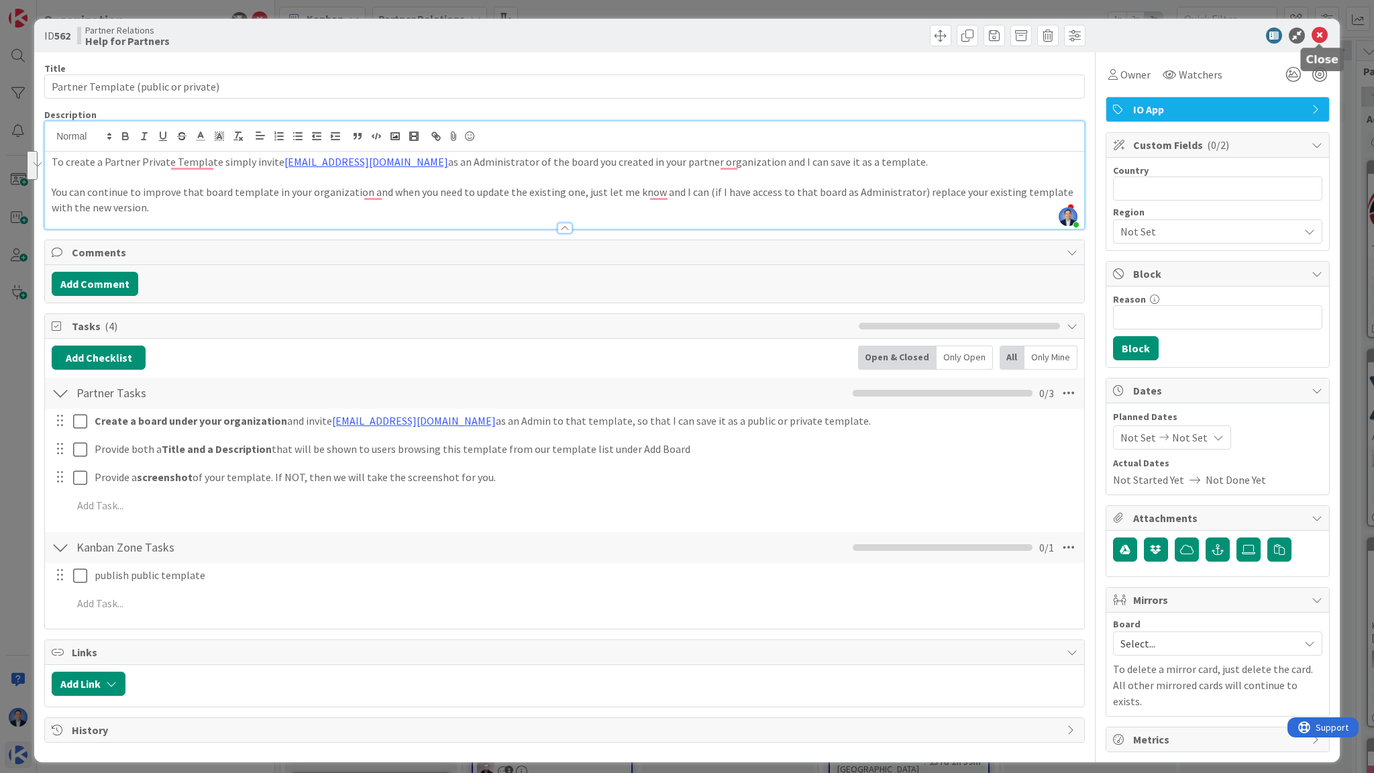
click at [1315, 38] on icon at bounding box center [1319, 36] width 16 height 16
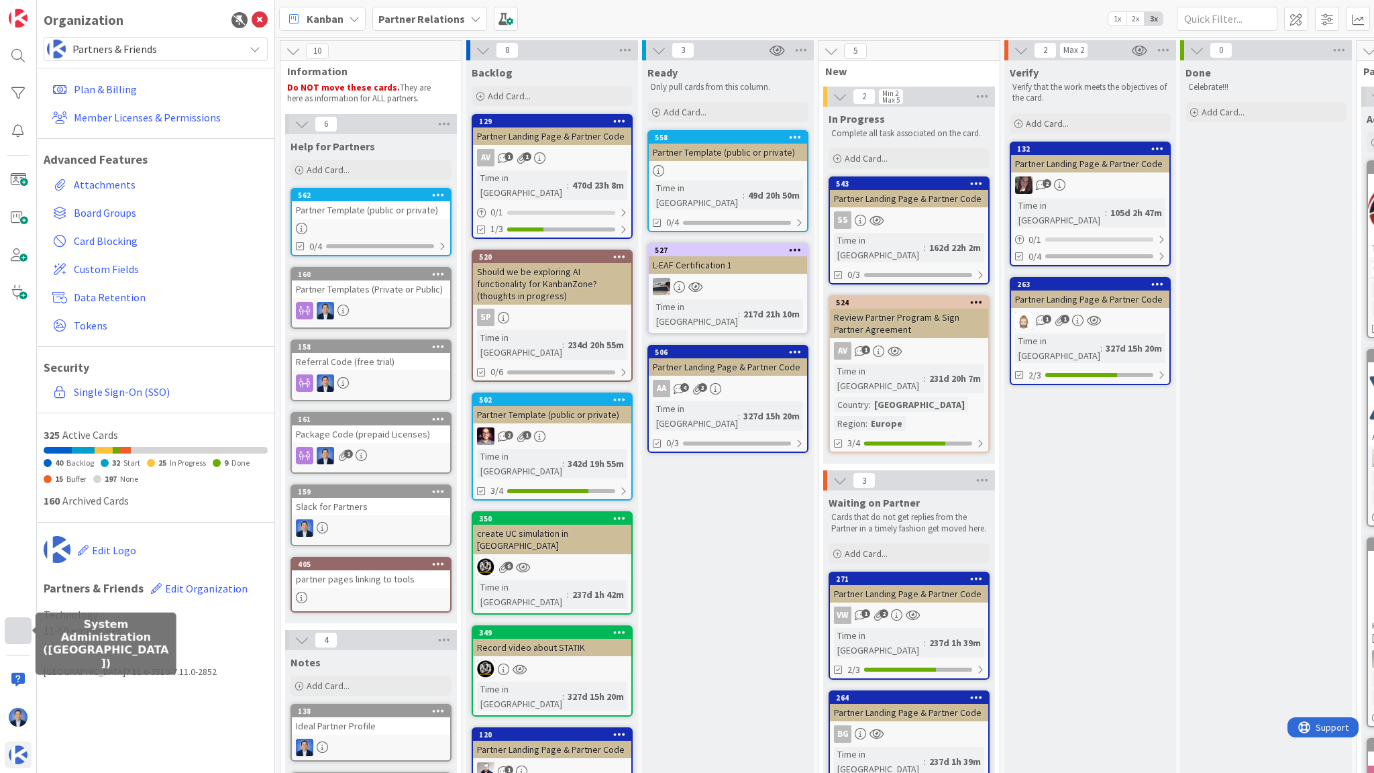
click at [30, 636] on div at bounding box center [18, 630] width 27 height 27
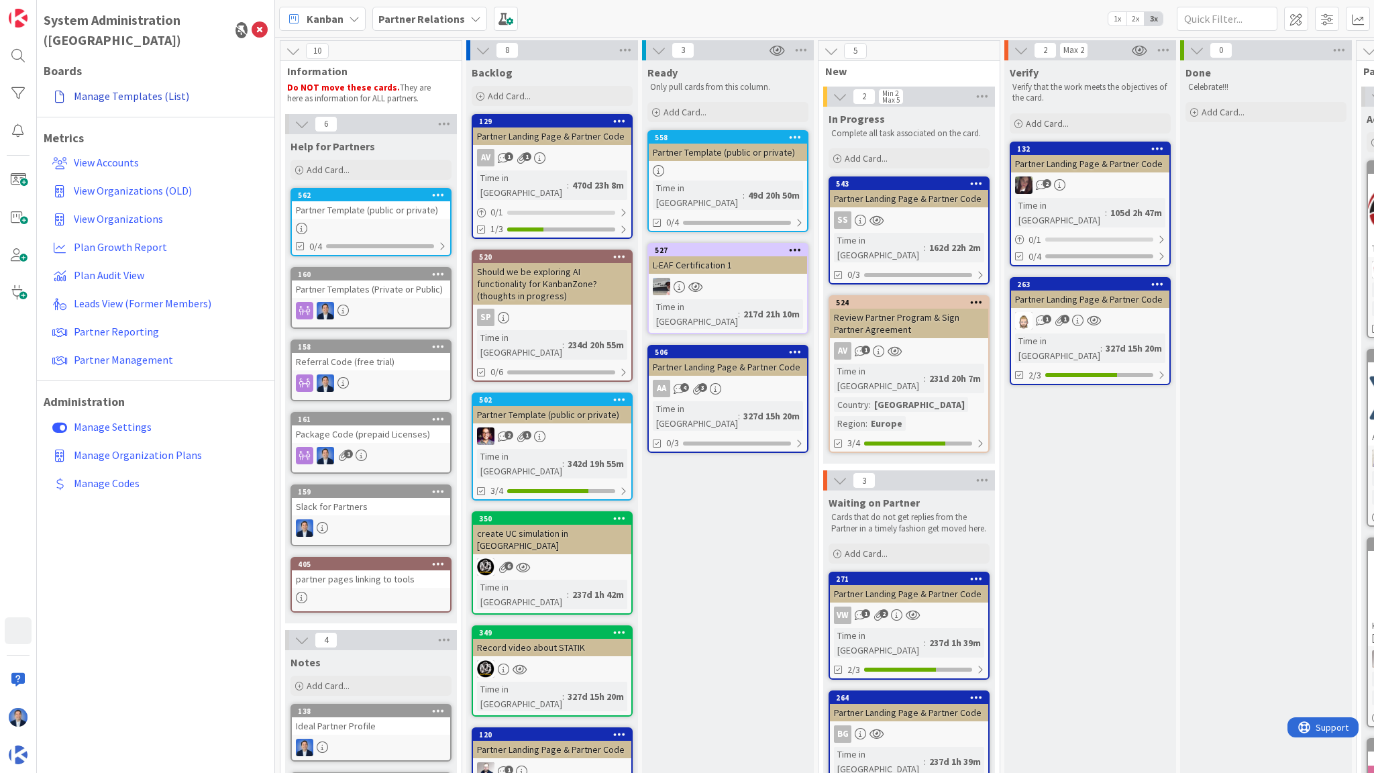
click at [121, 84] on link "Manage Templates (List)" at bounding box center [157, 96] width 221 height 24
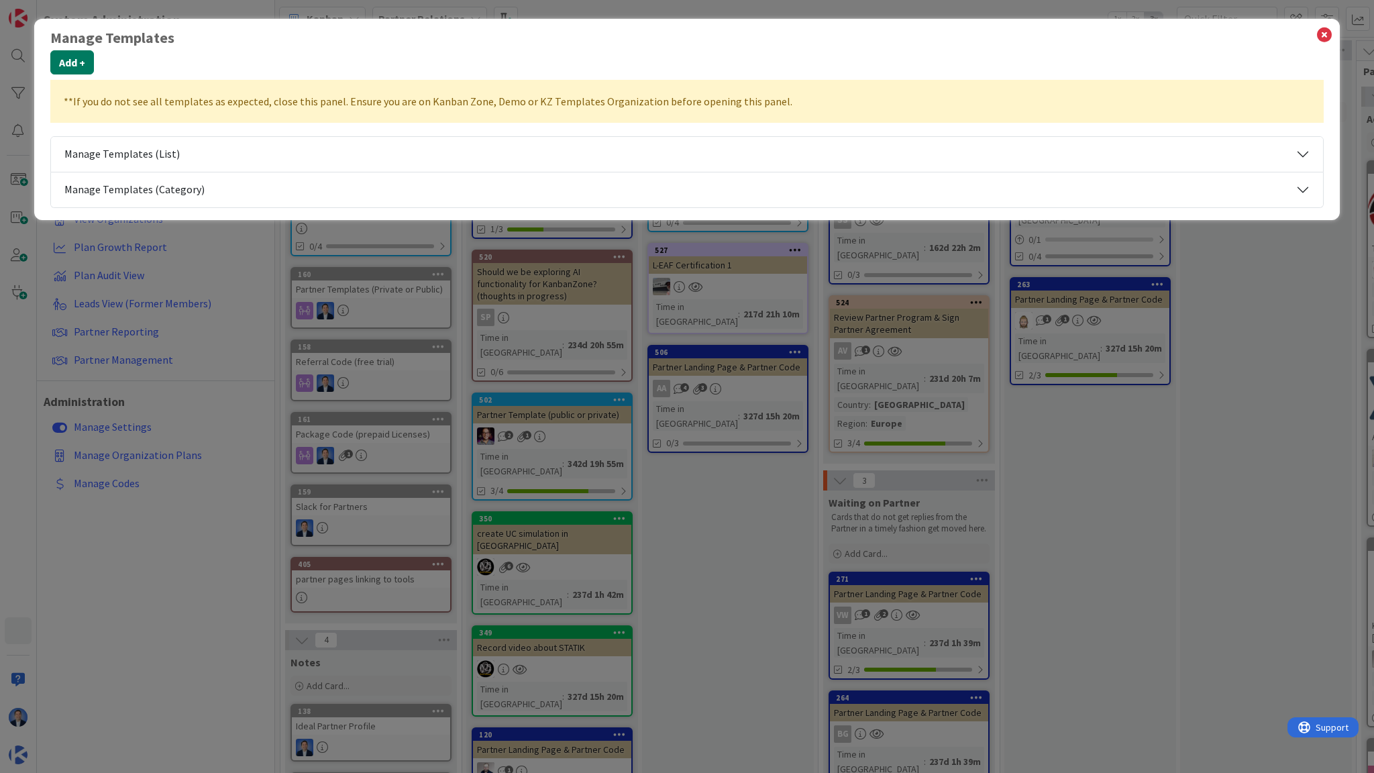
click at [67, 59] on button "Add +" at bounding box center [72, 62] width 44 height 24
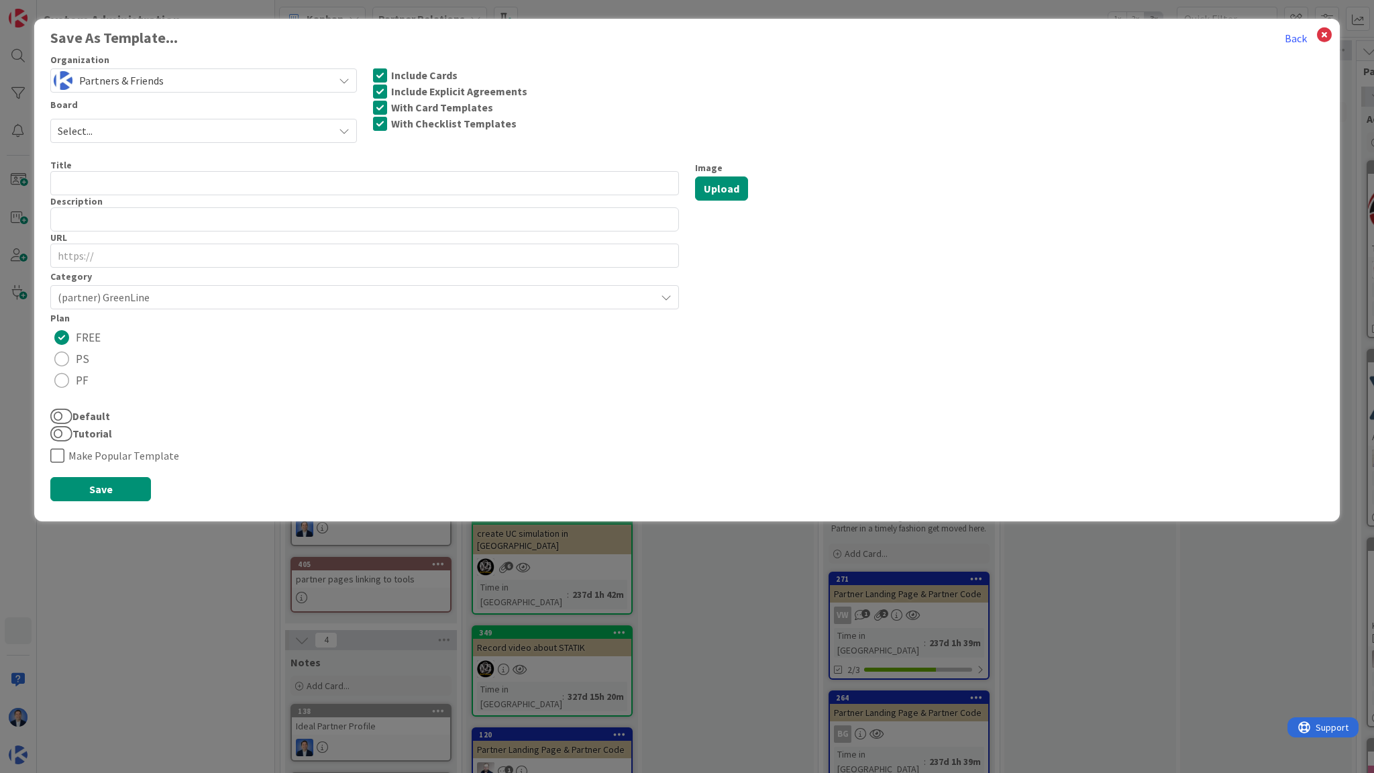
click at [79, 185] on input "text" at bounding box center [364, 183] width 629 height 24
click at [78, 217] on textarea at bounding box center [364, 219] width 629 height 24
click at [78, 252] on input "URL" at bounding box center [364, 256] width 629 height 24
click at [145, 294] on span "(partner) GreenLine" at bounding box center [353, 297] width 591 height 19
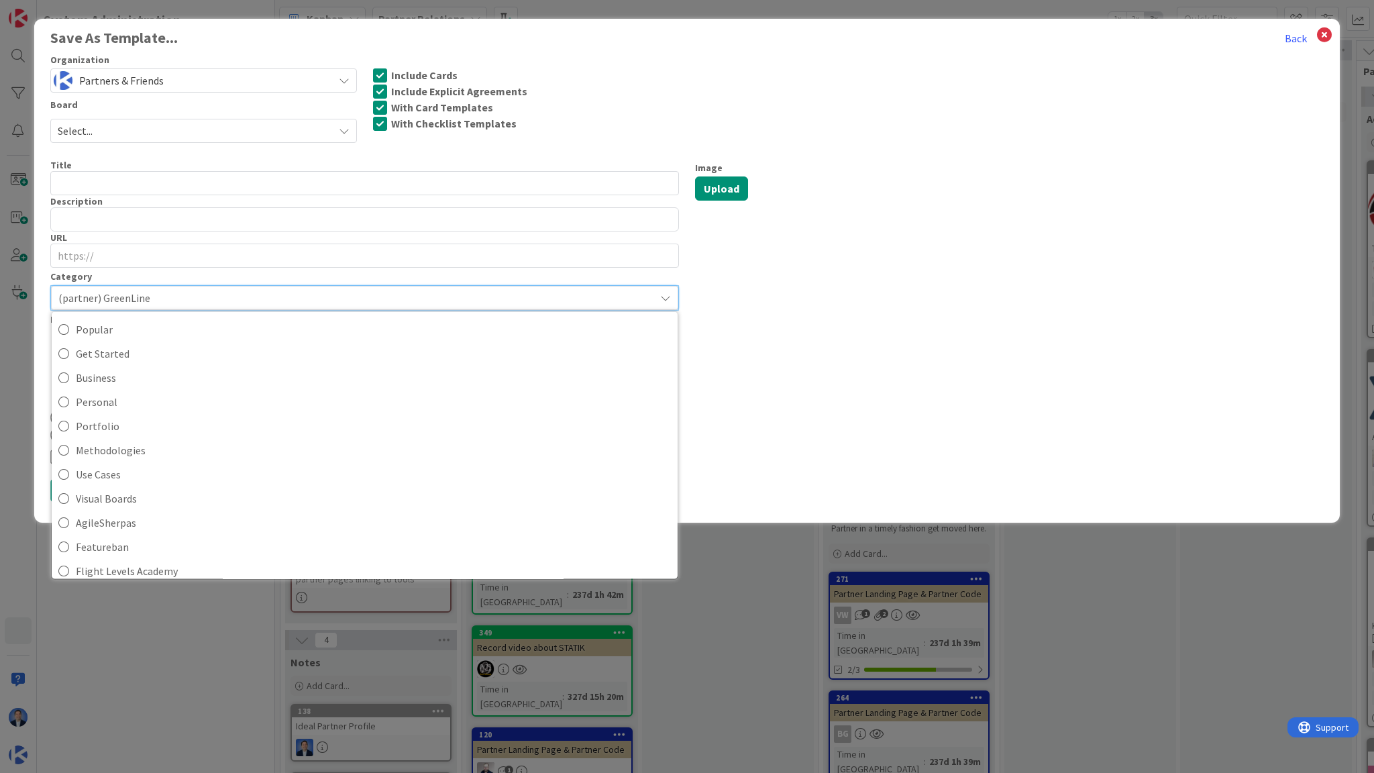
click at [830, 327] on div "Image Upload" at bounding box center [1009, 312] width 645 height 306
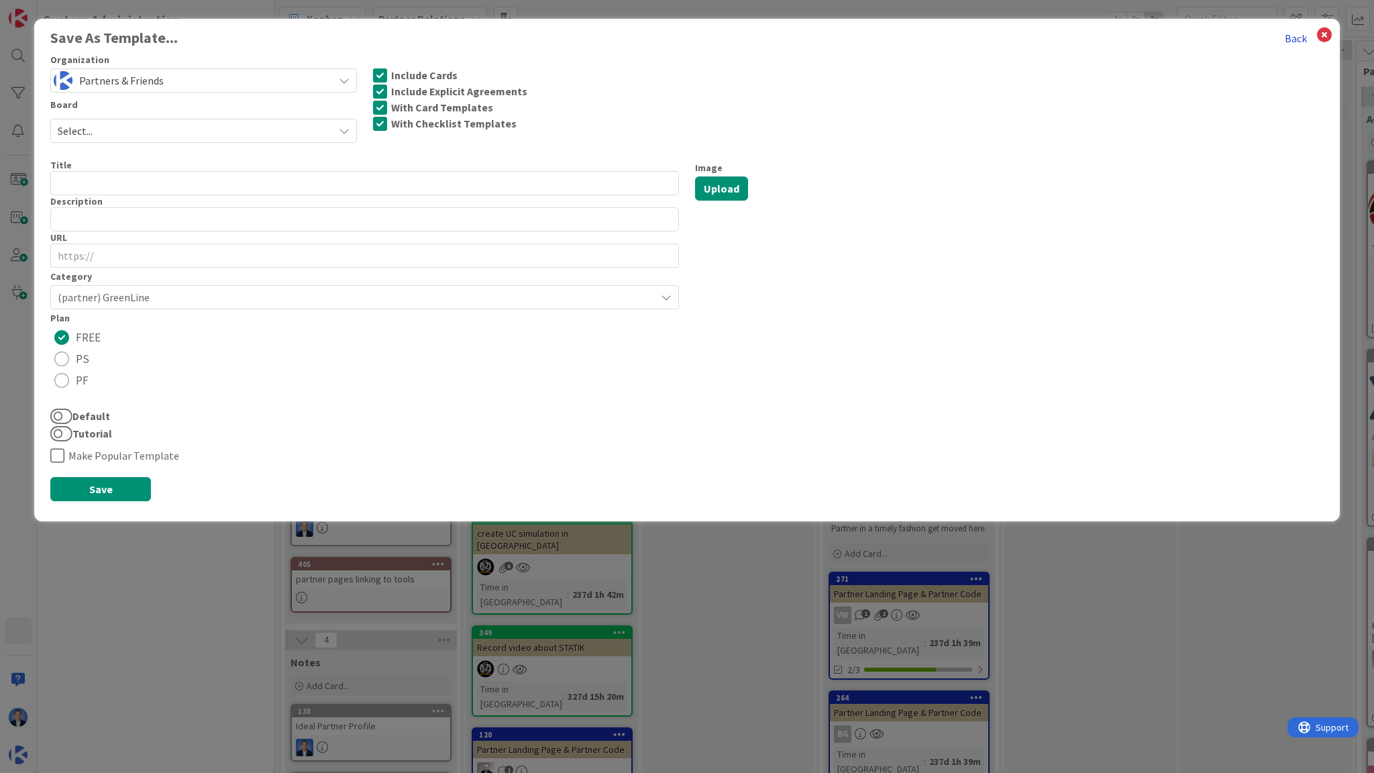
click at [1294, 41] on button "Back" at bounding box center [1295, 38] width 23 height 17
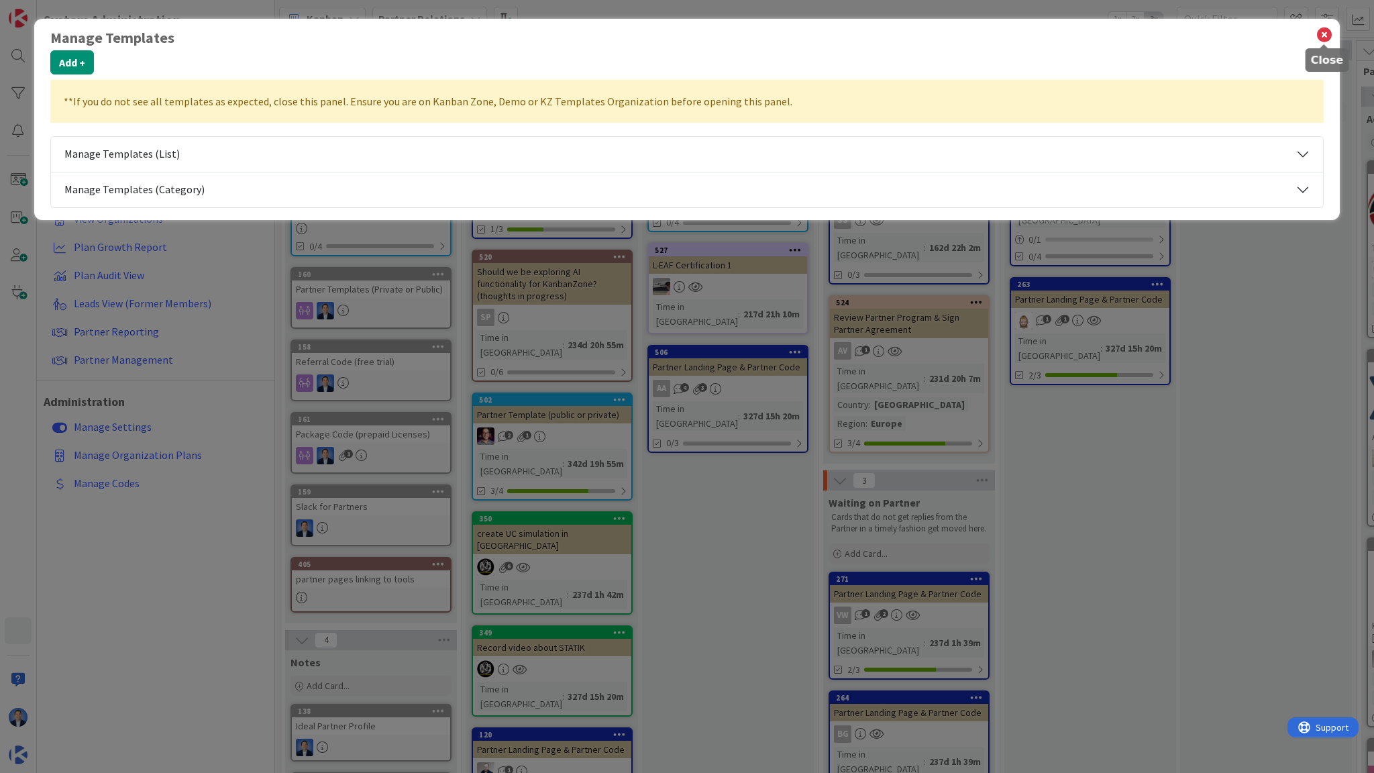
click at [1324, 40] on icon at bounding box center [1324, 34] width 17 height 19
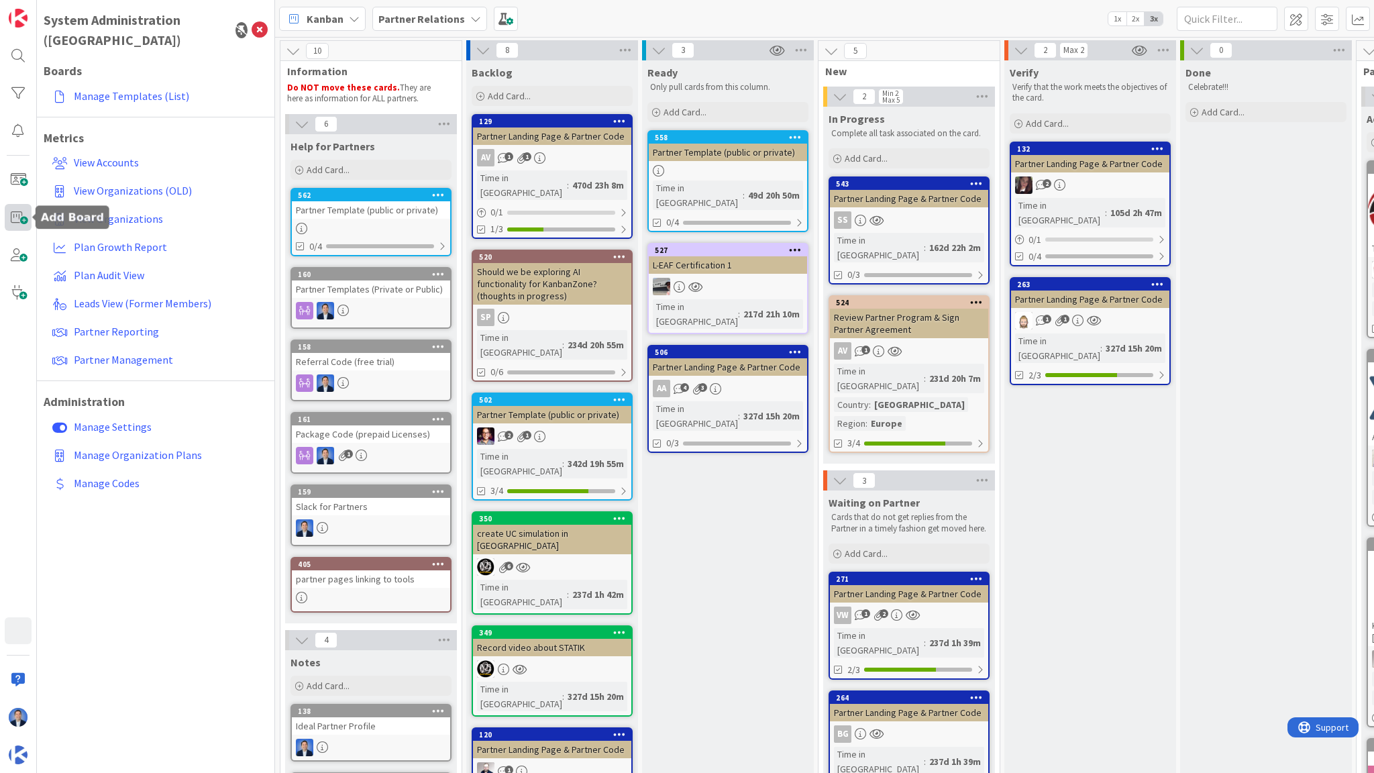
click at [10, 223] on span at bounding box center [18, 217] width 27 height 27
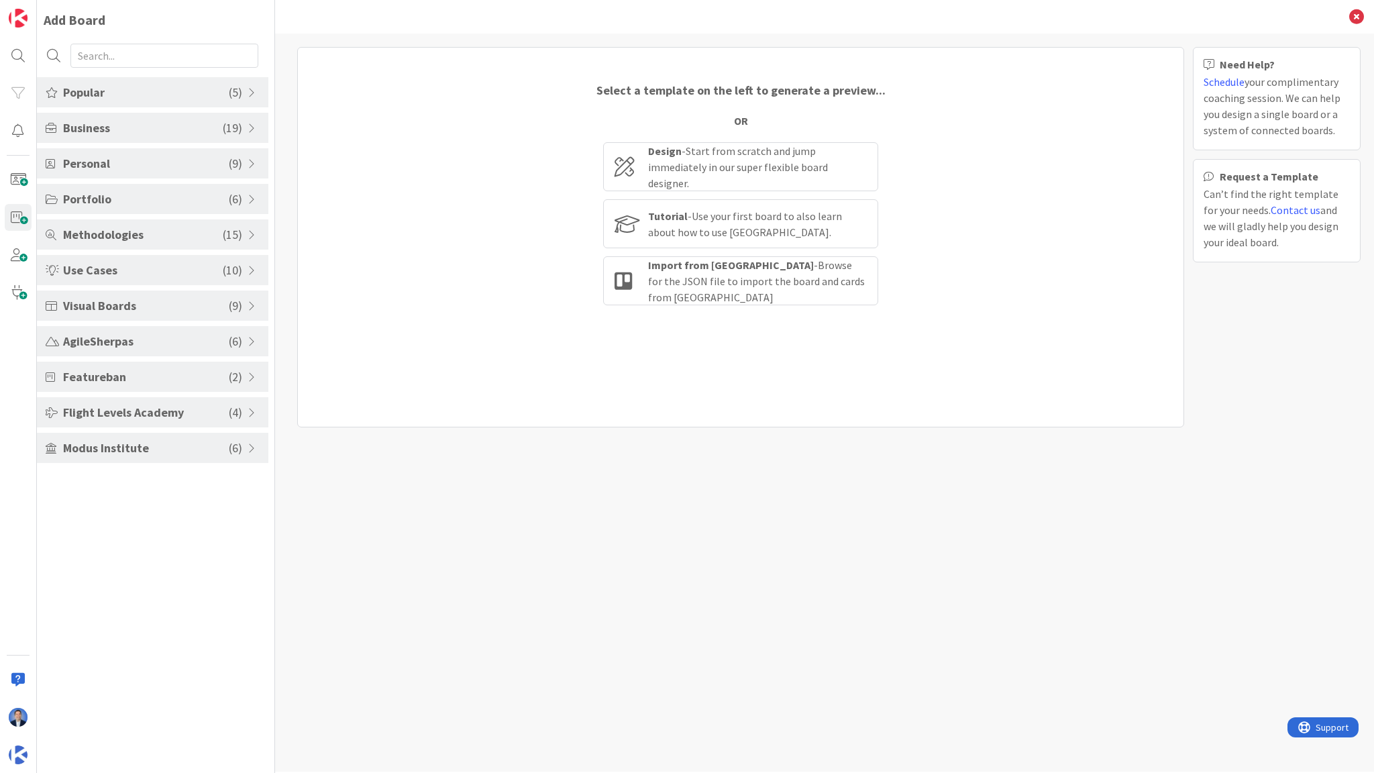
click at [166, 456] on div "Modus Institute ( 6 )" at bounding box center [152, 448] width 231 height 30
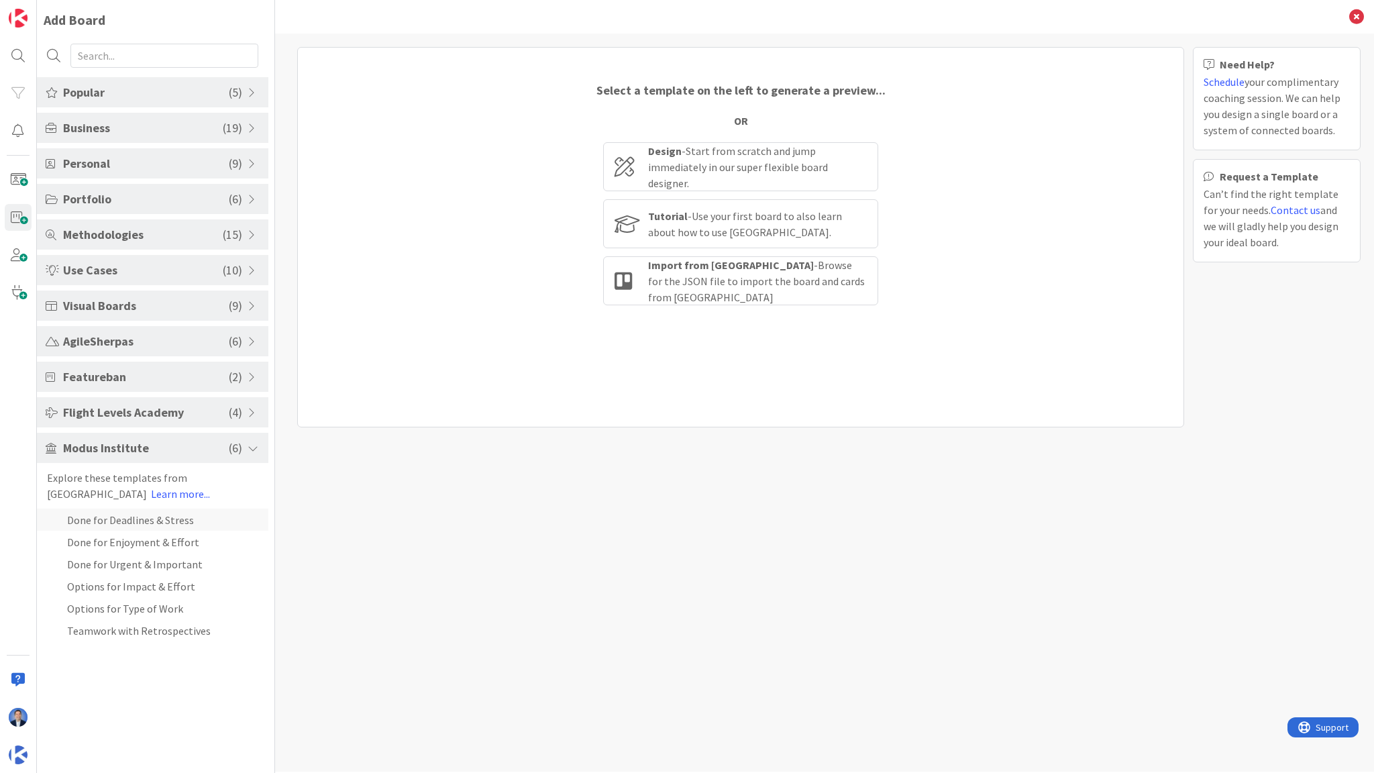
click at [124, 523] on li "Done for Deadlines & Stress" at bounding box center [152, 519] width 231 height 22
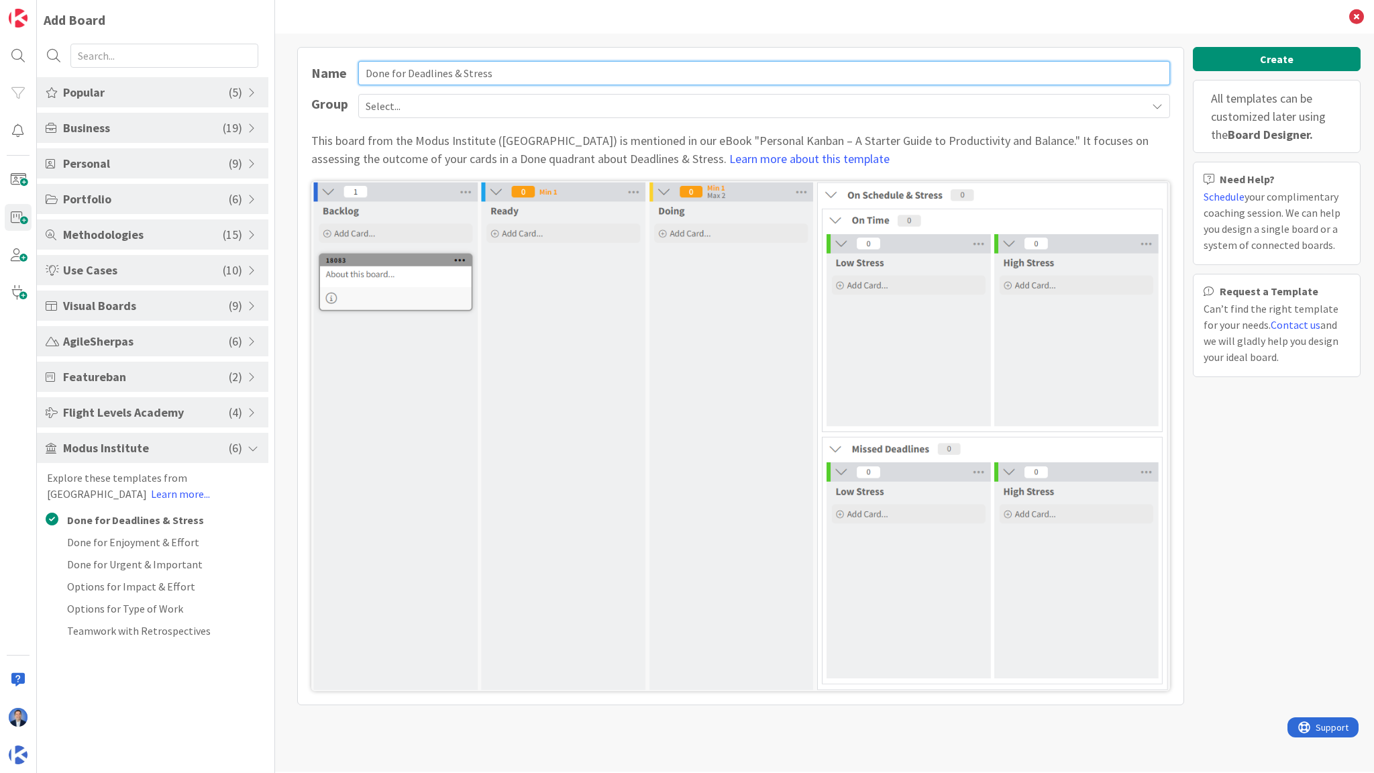
click at [418, 70] on input "Done for Deadlines & Stress" at bounding box center [764, 73] width 812 height 24
click at [417, 70] on input "Done for Deadlines & Stress" at bounding box center [764, 73] width 812 height 24
click at [367, 144] on div "This board from the Modus Institute (MI) is mentioned in our eBook "Personal Ka…" at bounding box center [740, 149] width 859 height 36
click at [363, 142] on div "This board from the Modus Institute (MI) is mentioned in our eBook "Personal Ka…" at bounding box center [740, 149] width 859 height 36
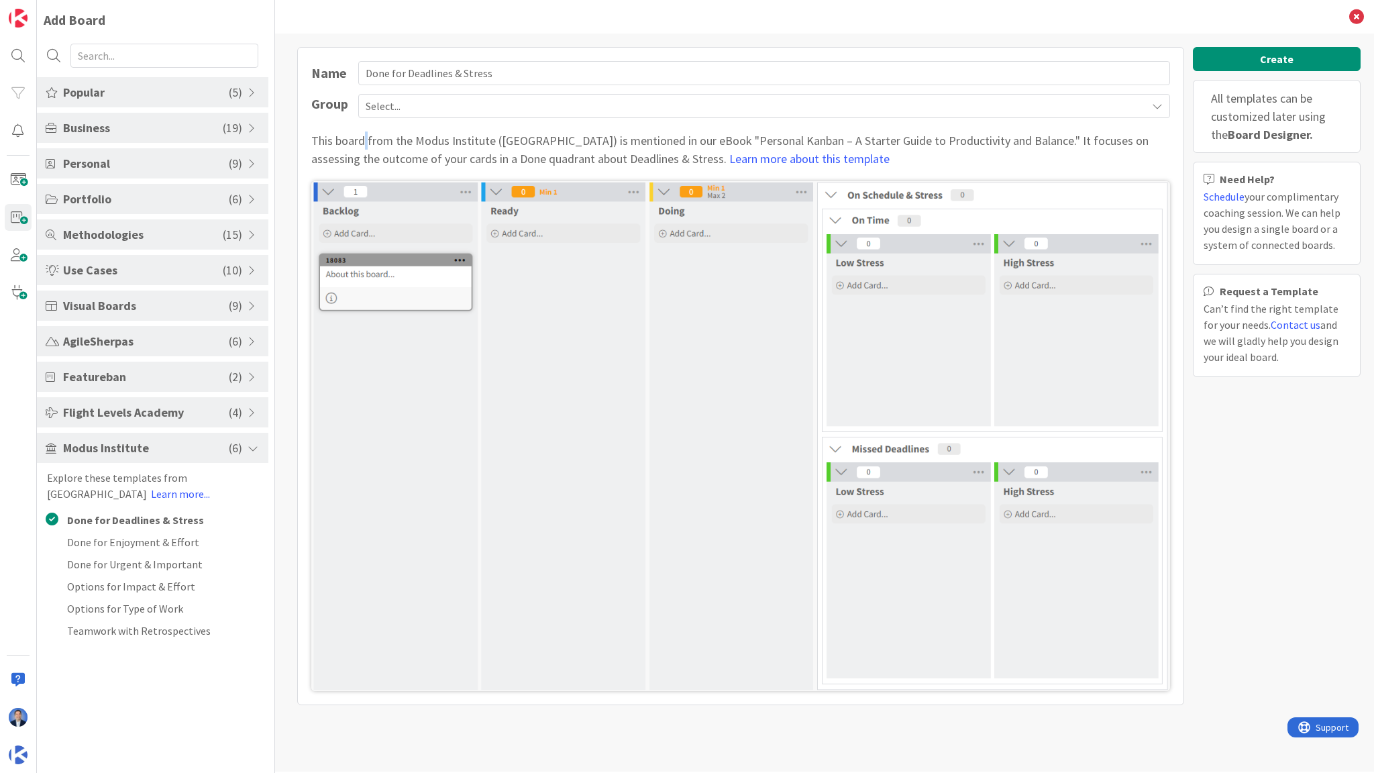
click at [363, 142] on div "This board from the Modus Institute (MI) is mentioned in our eBook "Personal Ka…" at bounding box center [740, 149] width 859 height 36
click at [616, 125] on div "Name Done for Deadlines & Stress Group Select... This board from the Modus Inst…" at bounding box center [740, 376] width 887 height 658
click at [729, 156] on link "Learn more about this template" at bounding box center [809, 158] width 160 height 15
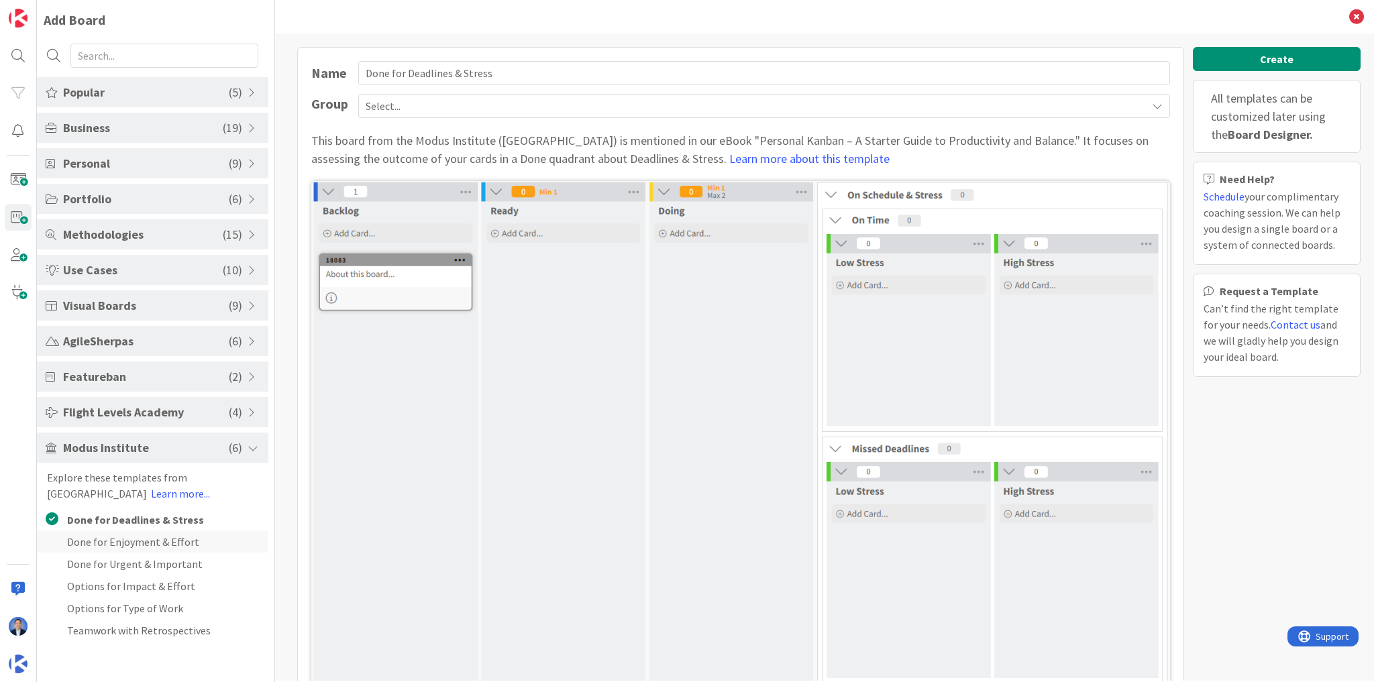
drag, startPoint x: 105, startPoint y: 541, endPoint x: 105, endPoint y: 549, distance: 7.4
click at [105, 542] on li "Done for Enjoyment & Effort" at bounding box center [152, 542] width 231 height 22
click at [105, 561] on li "Done for Urgent & Important" at bounding box center [152, 564] width 231 height 22
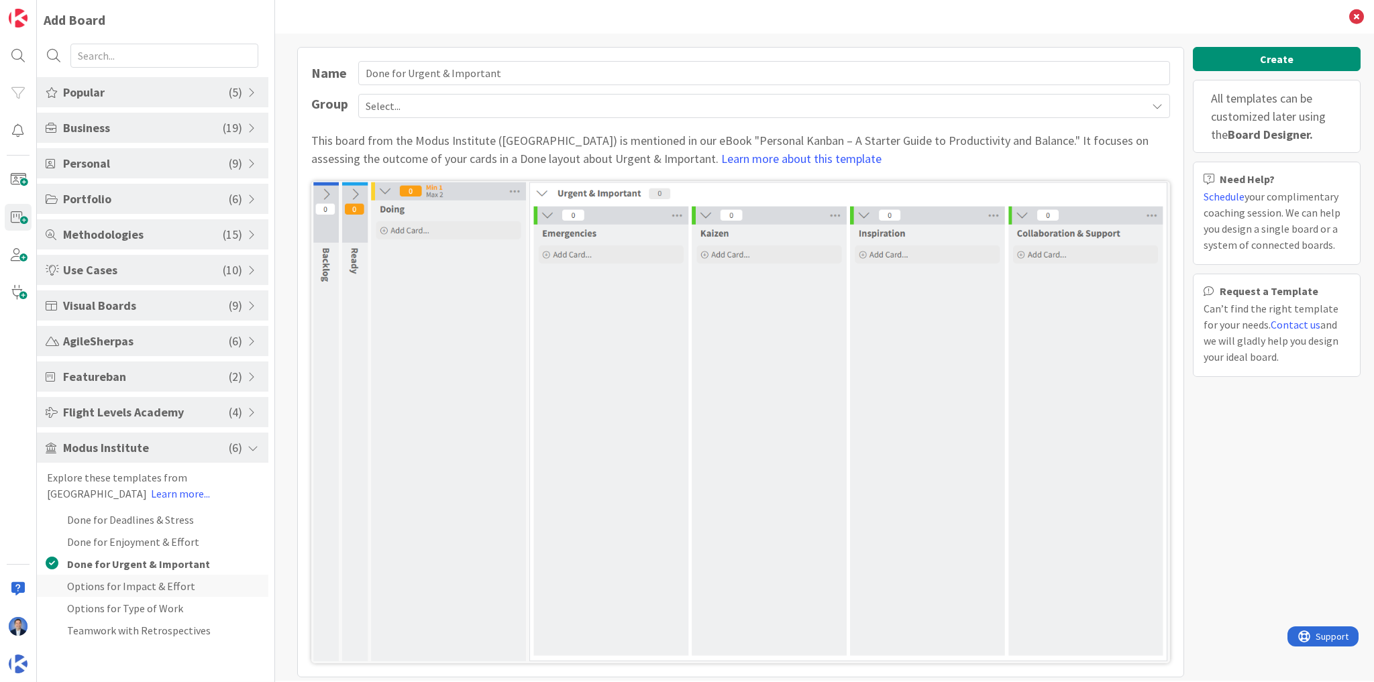
click at [115, 590] on li "Options for Impact & Effort" at bounding box center [152, 586] width 231 height 22
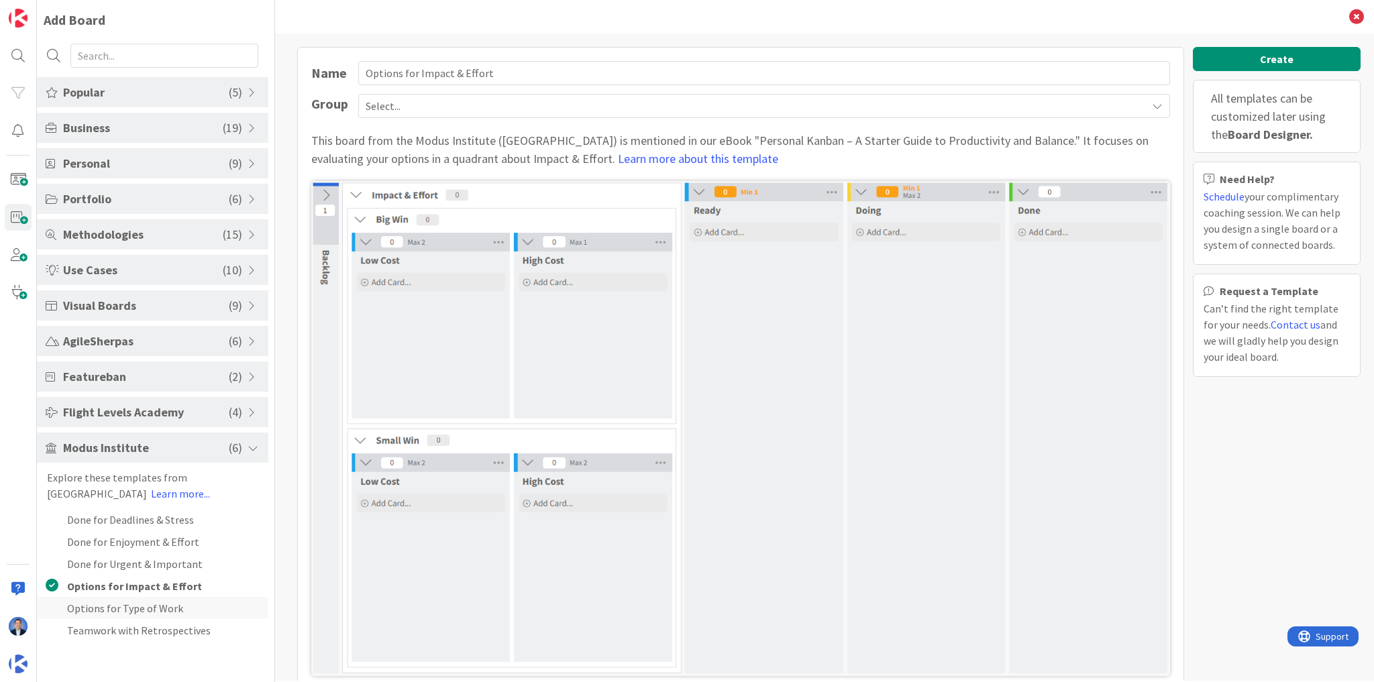
click at [113, 604] on li "Options for Type of Work" at bounding box center [152, 608] width 231 height 22
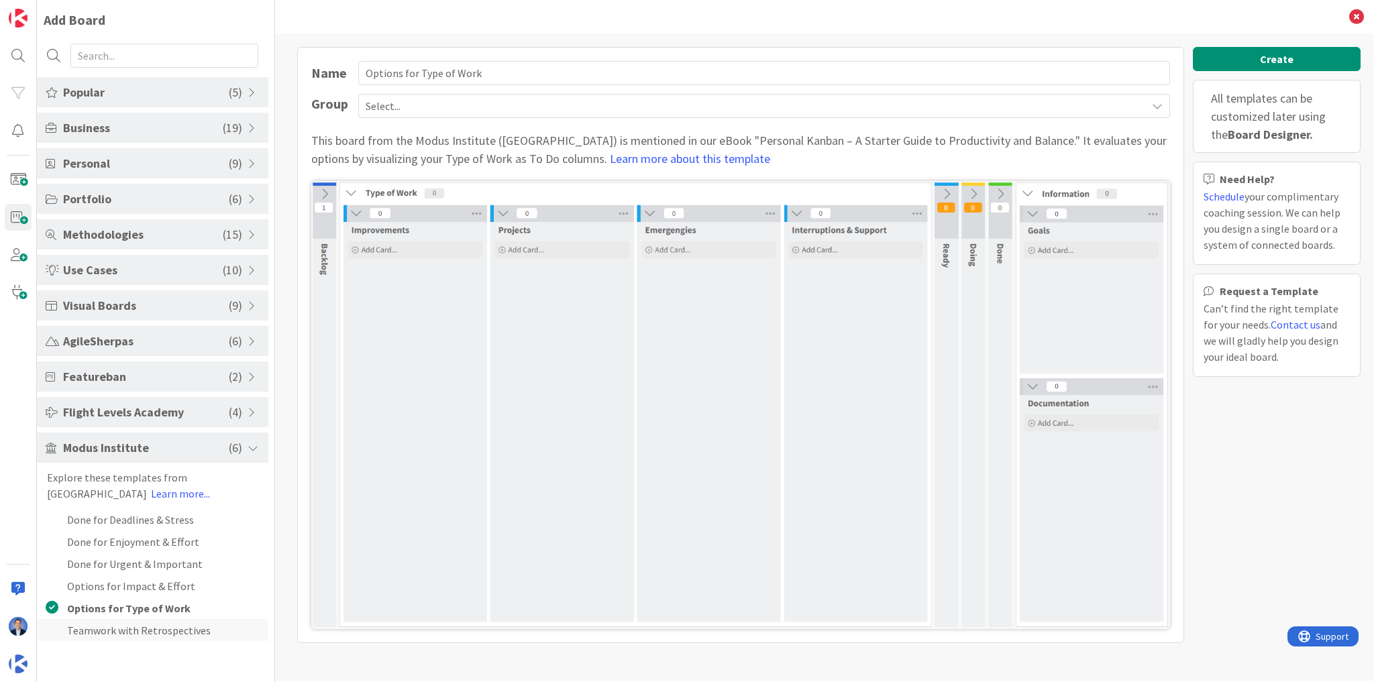
click at [116, 628] on li "Teamwork with Retrospectives" at bounding box center [152, 630] width 231 height 22
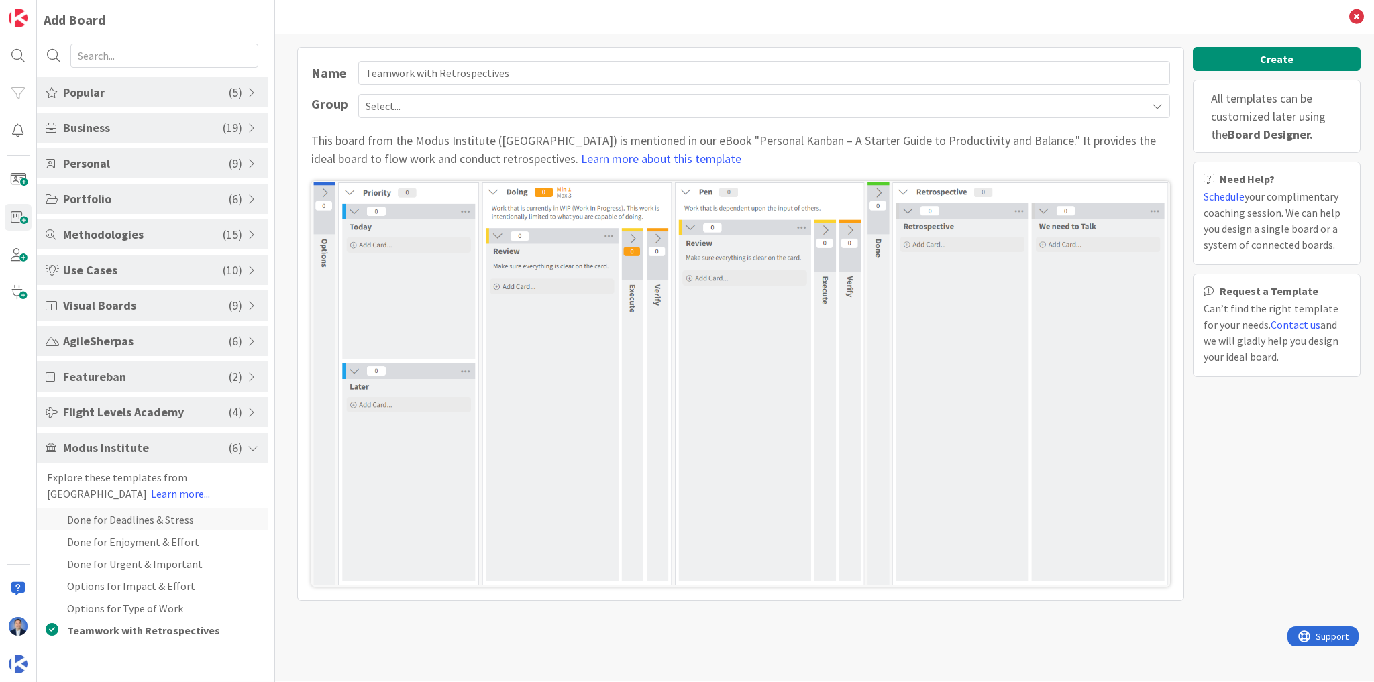
click at [130, 518] on li "Done for Deadlines & Stress" at bounding box center [152, 519] width 231 height 22
type input "Done for Deadlines & Stress"
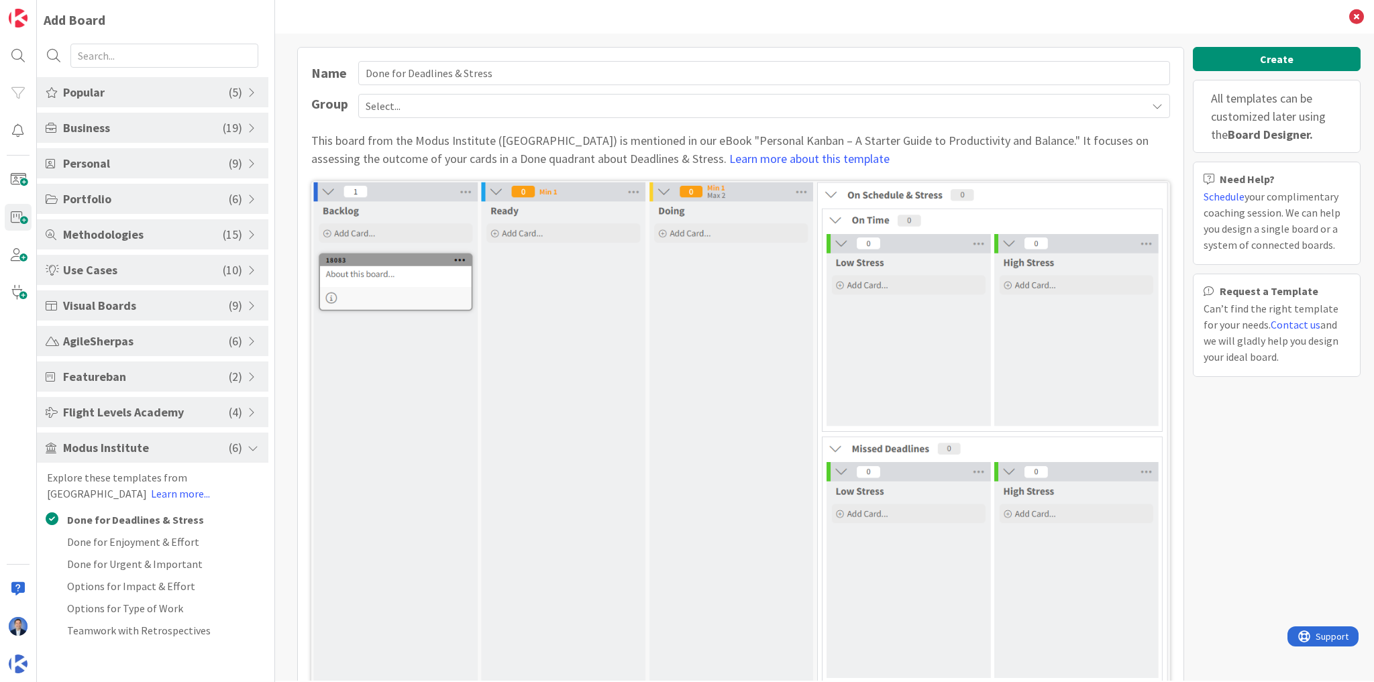
click at [62, 476] on div "Explore these templates from Modus Institute Learn more..." at bounding box center [152, 486] width 231 height 32
click at [139, 411] on span "Flight Levels Academy" at bounding box center [146, 412] width 166 height 18
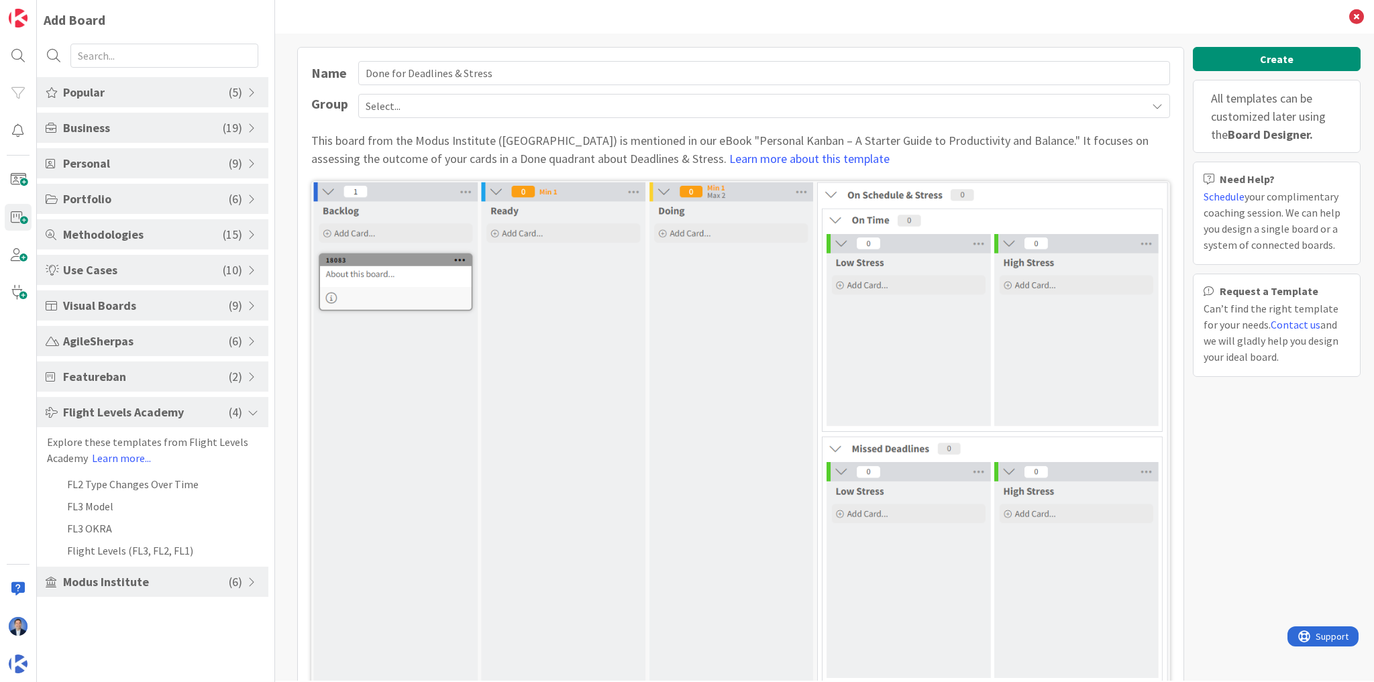
click at [146, 378] on span "Featureban" at bounding box center [146, 377] width 166 height 18
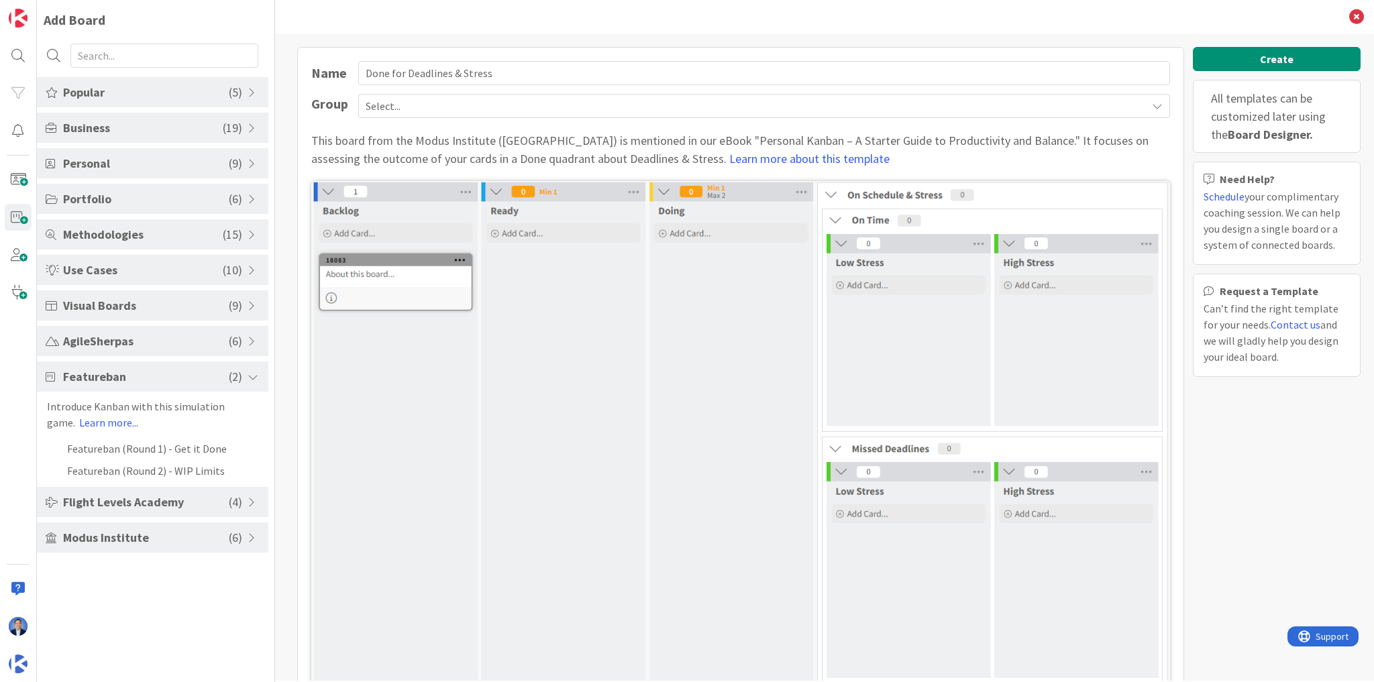
click at [161, 343] on span "AgileSherpas" at bounding box center [146, 341] width 166 height 18
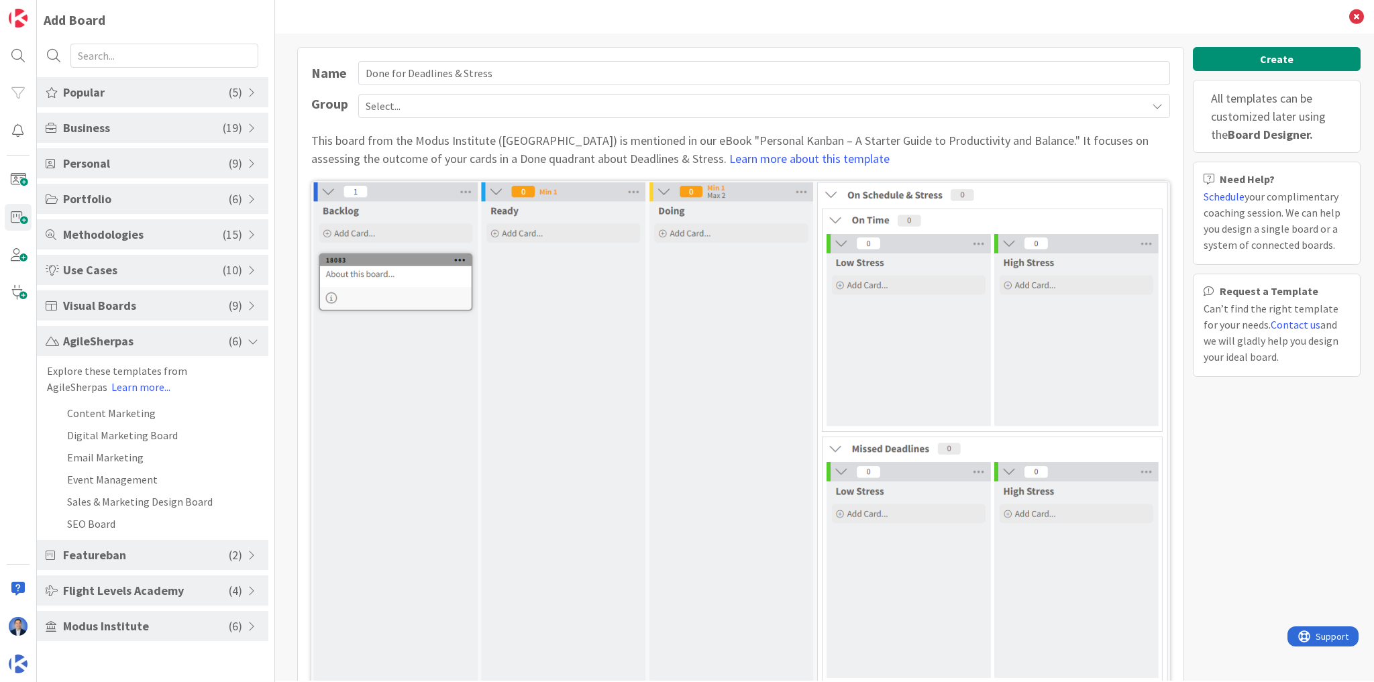
click at [144, 332] on span "AgileSherpas" at bounding box center [146, 341] width 166 height 18
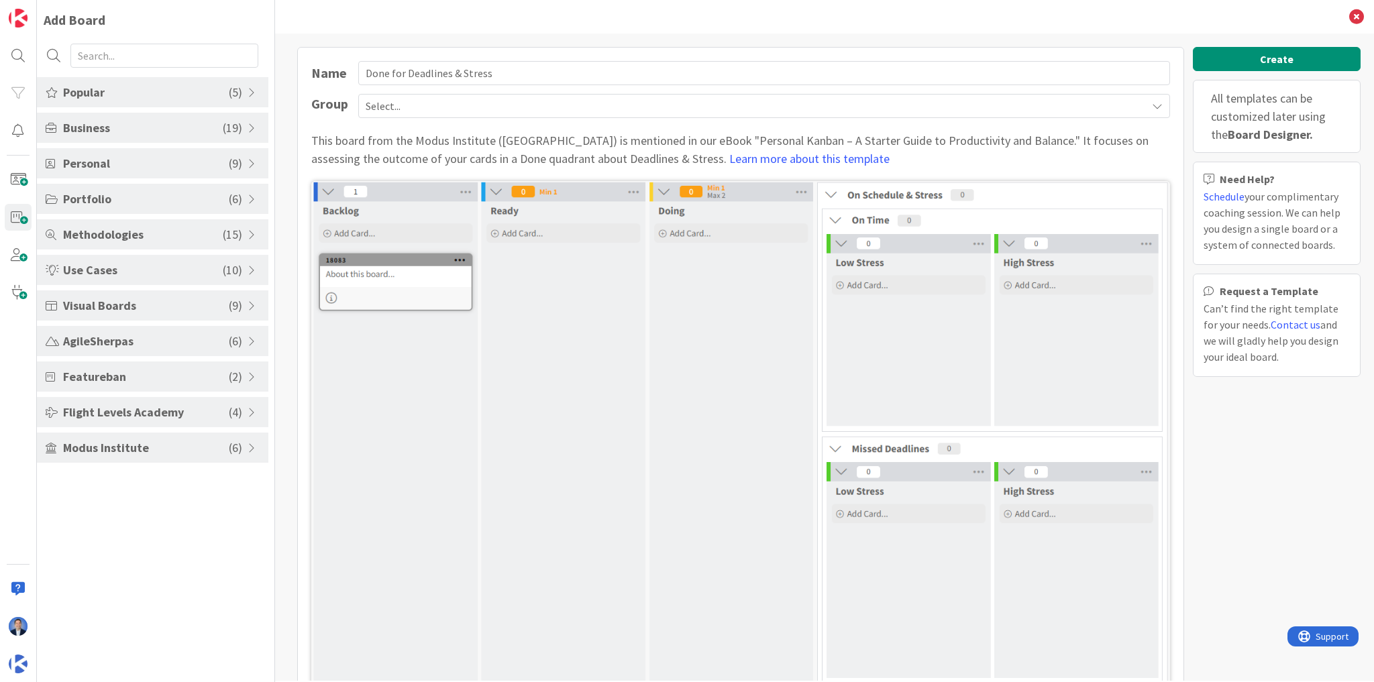
click at [87, 445] on span "Modus Institute" at bounding box center [146, 448] width 166 height 18
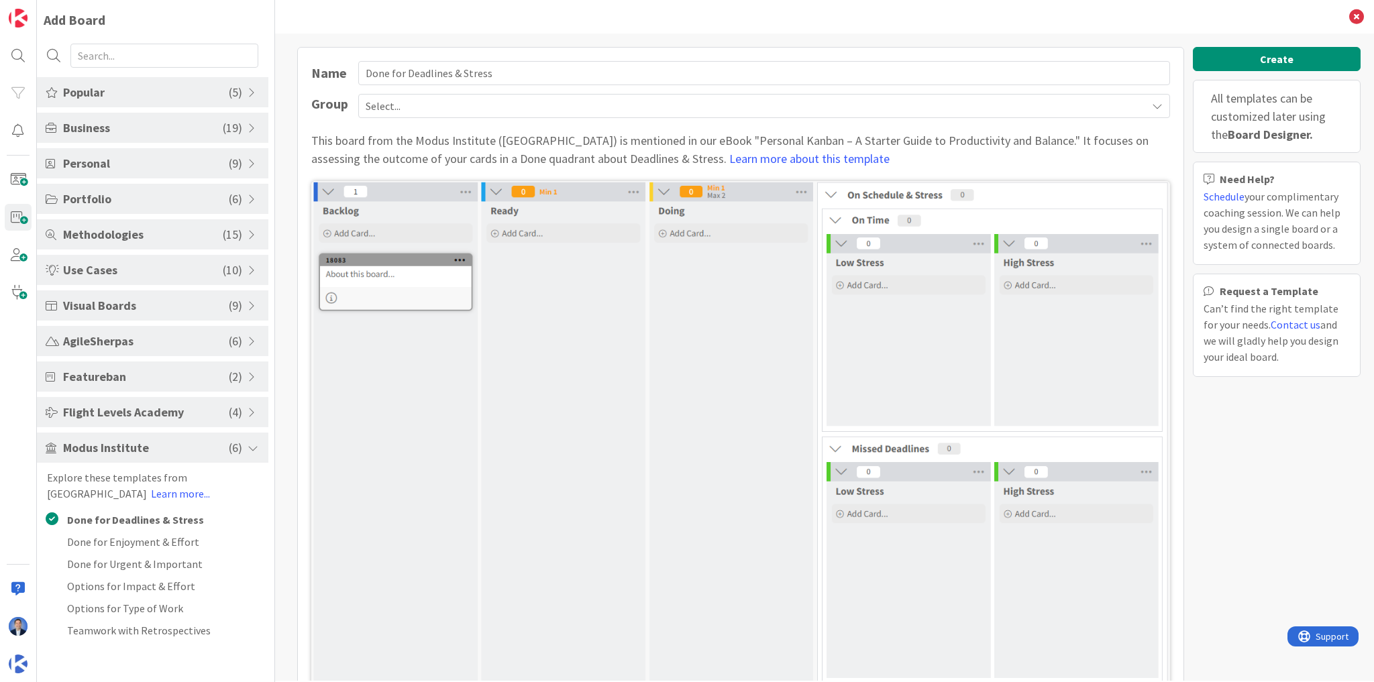
click at [518, 416] on img at bounding box center [740, 436] width 859 height 510
click at [1357, 16] on icon at bounding box center [1356, 16] width 15 height 15
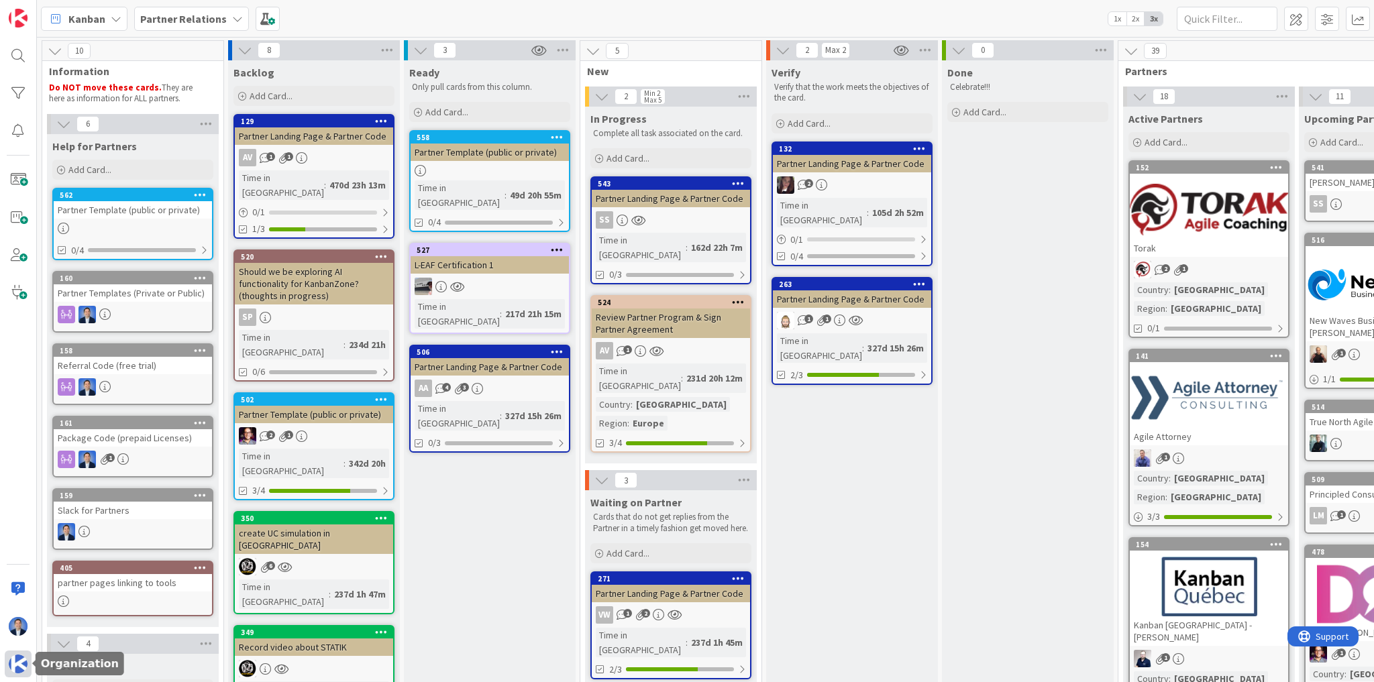
click at [19, 672] on img at bounding box center [18, 664] width 19 height 19
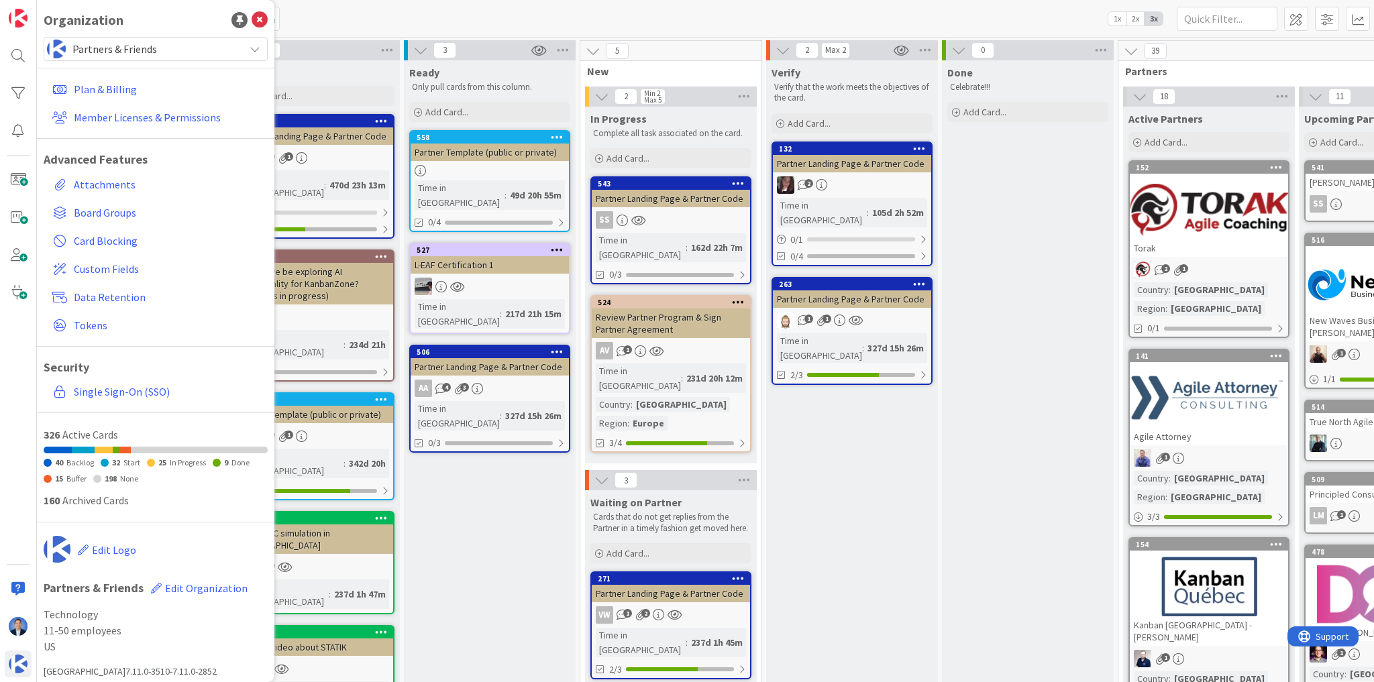
click at [107, 48] on span "Partners & Friends" at bounding box center [154, 49] width 165 height 19
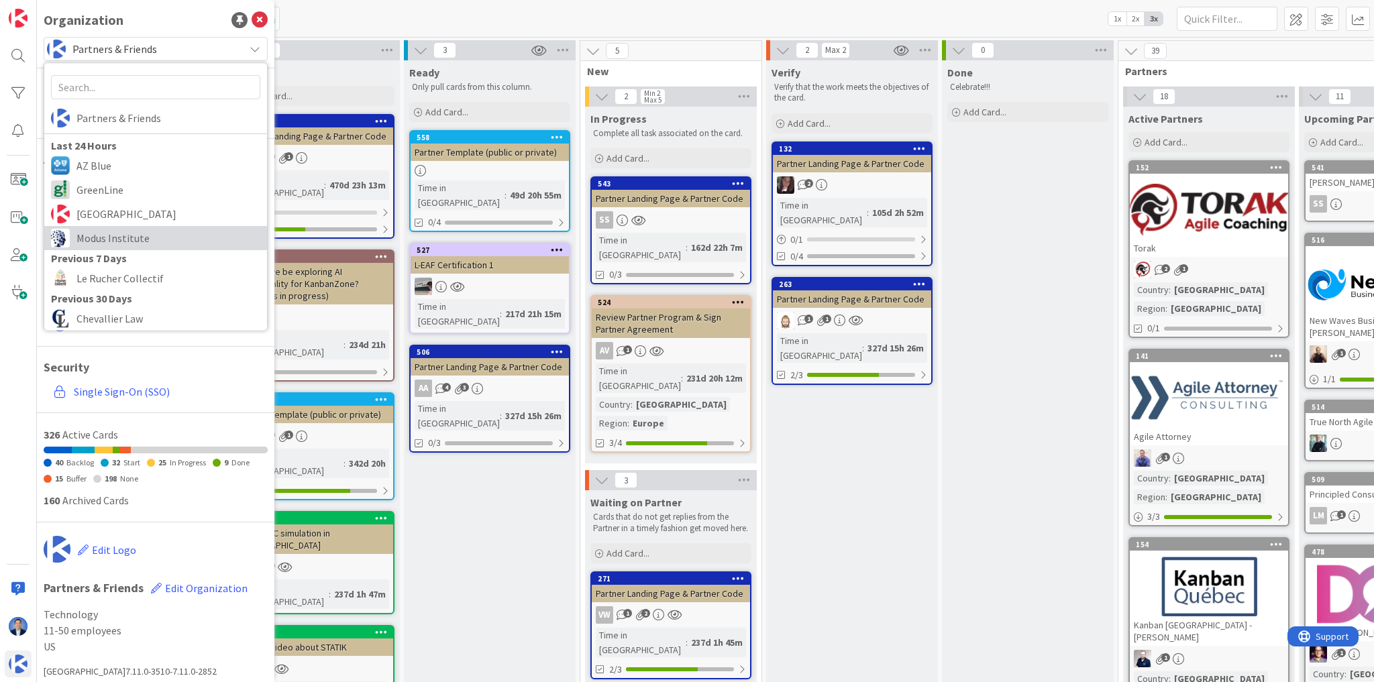
click at [107, 237] on span "Modus Institute" at bounding box center [168, 238] width 184 height 20
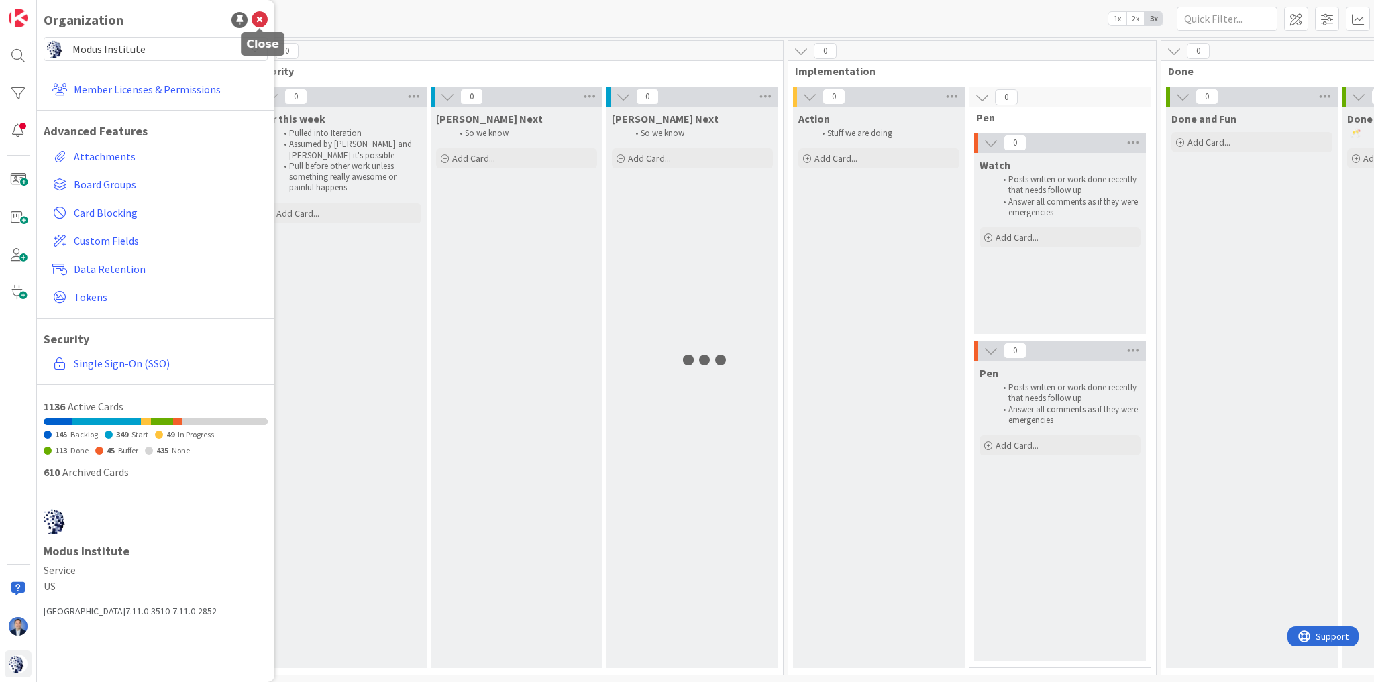
click at [260, 21] on icon at bounding box center [260, 20] width 16 height 16
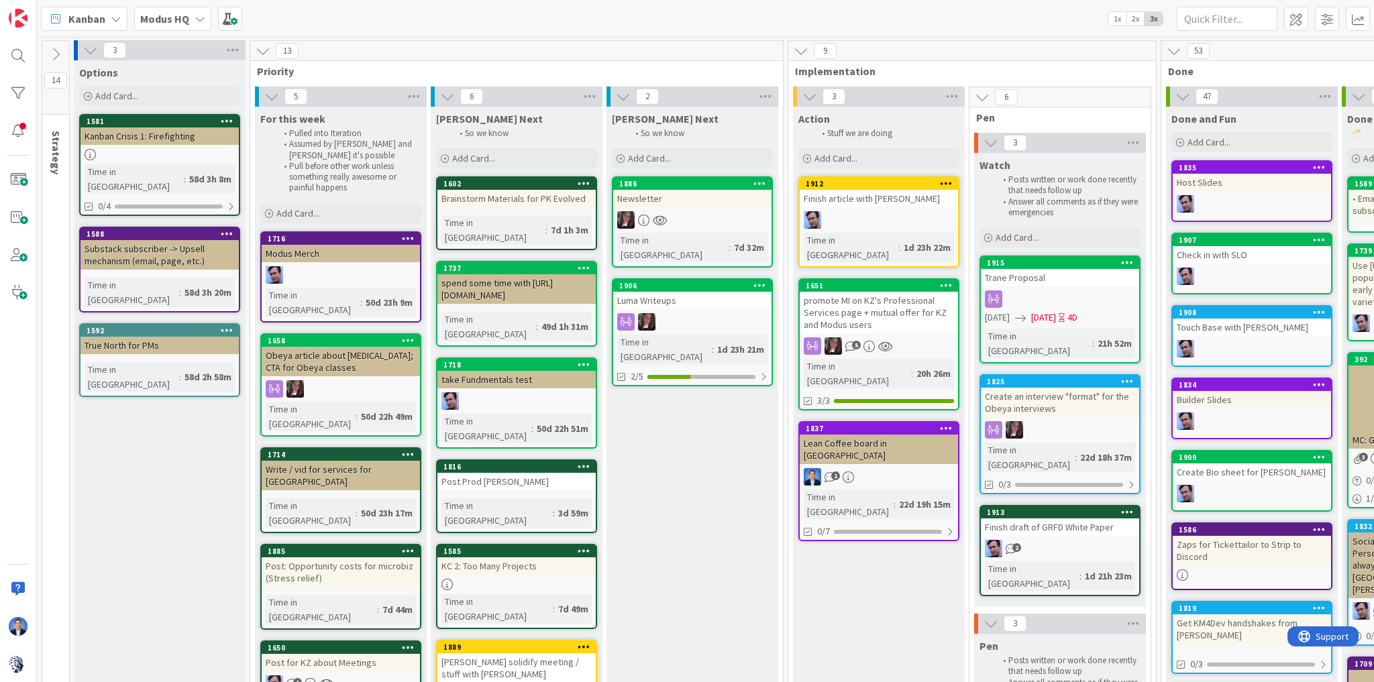
click at [352, 21] on div "Kanban Modus HQ 1x 2x 3x" at bounding box center [705, 18] width 1337 height 37
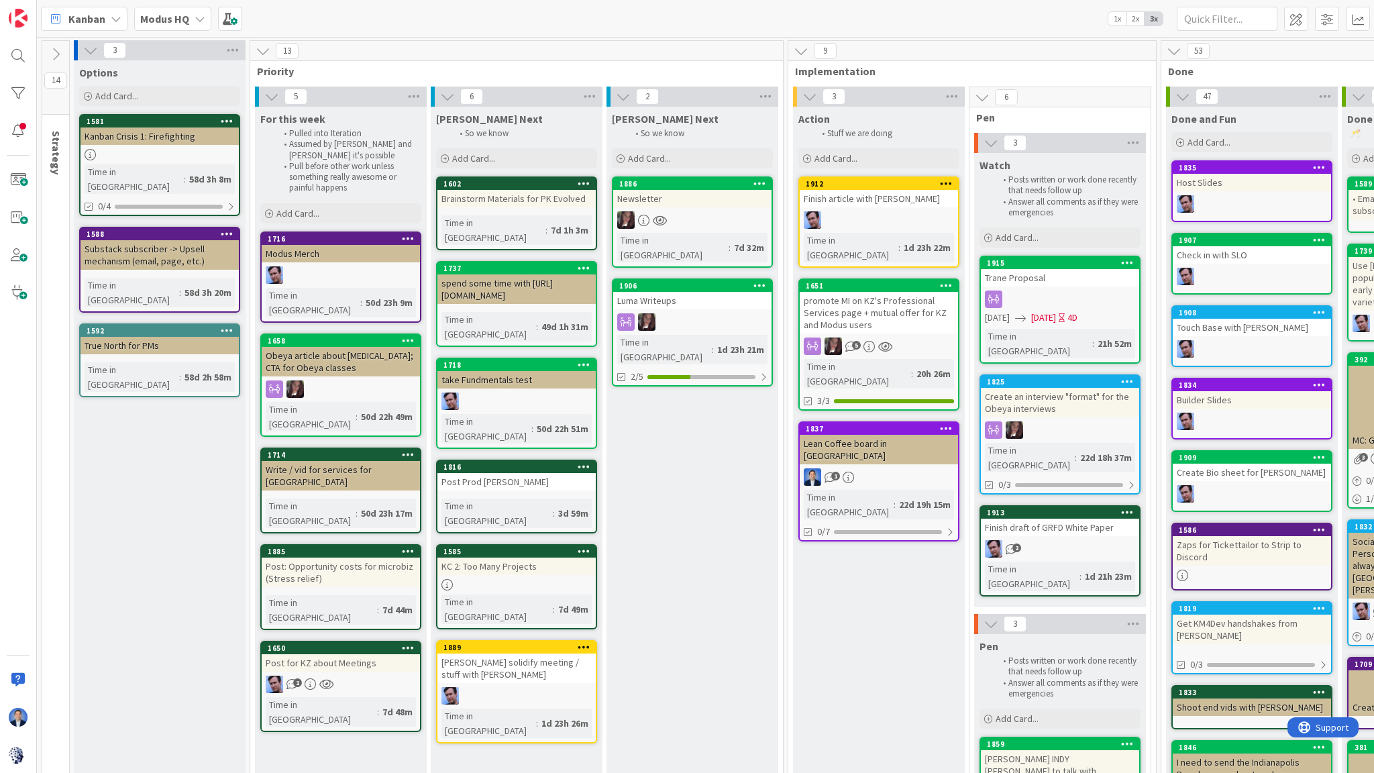
scroll to position [0, 227]
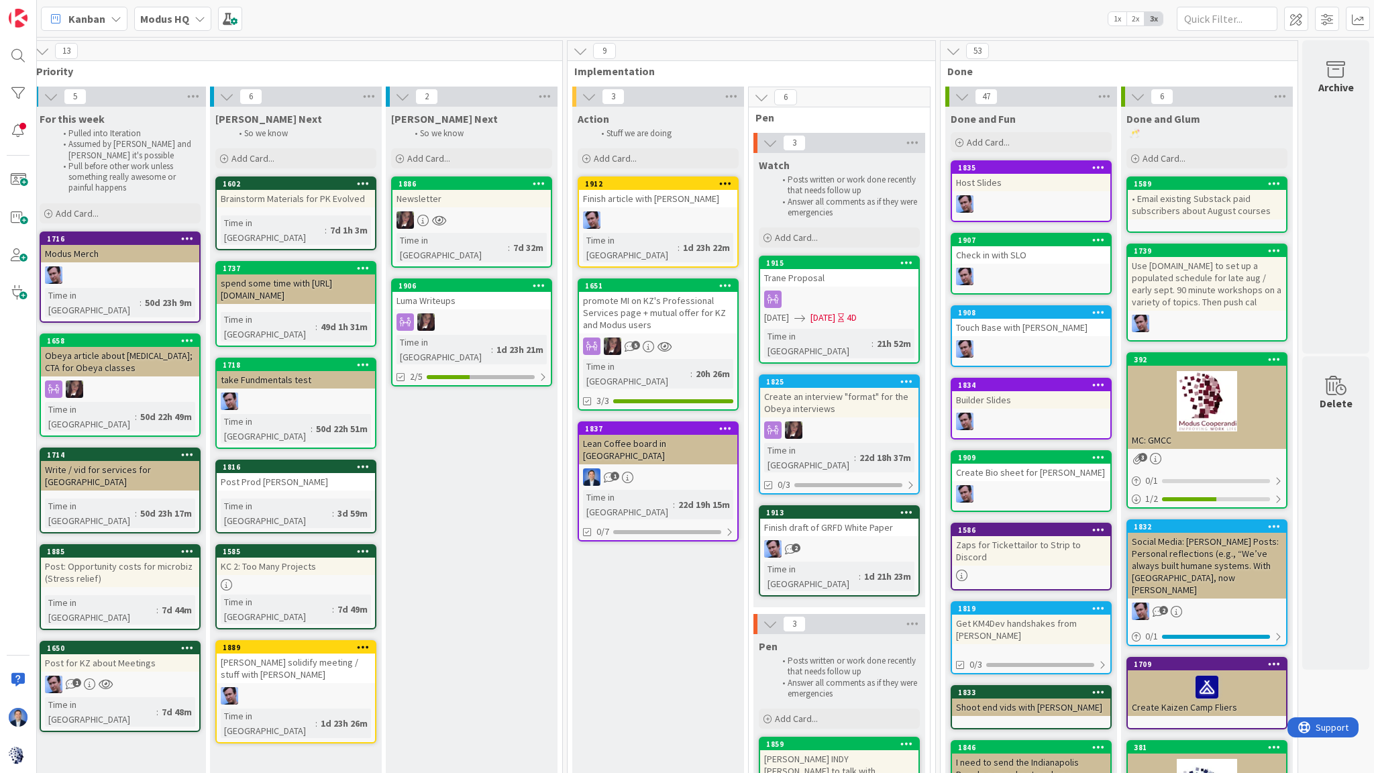
click at [573, 52] on icon at bounding box center [580, 51] width 15 height 15
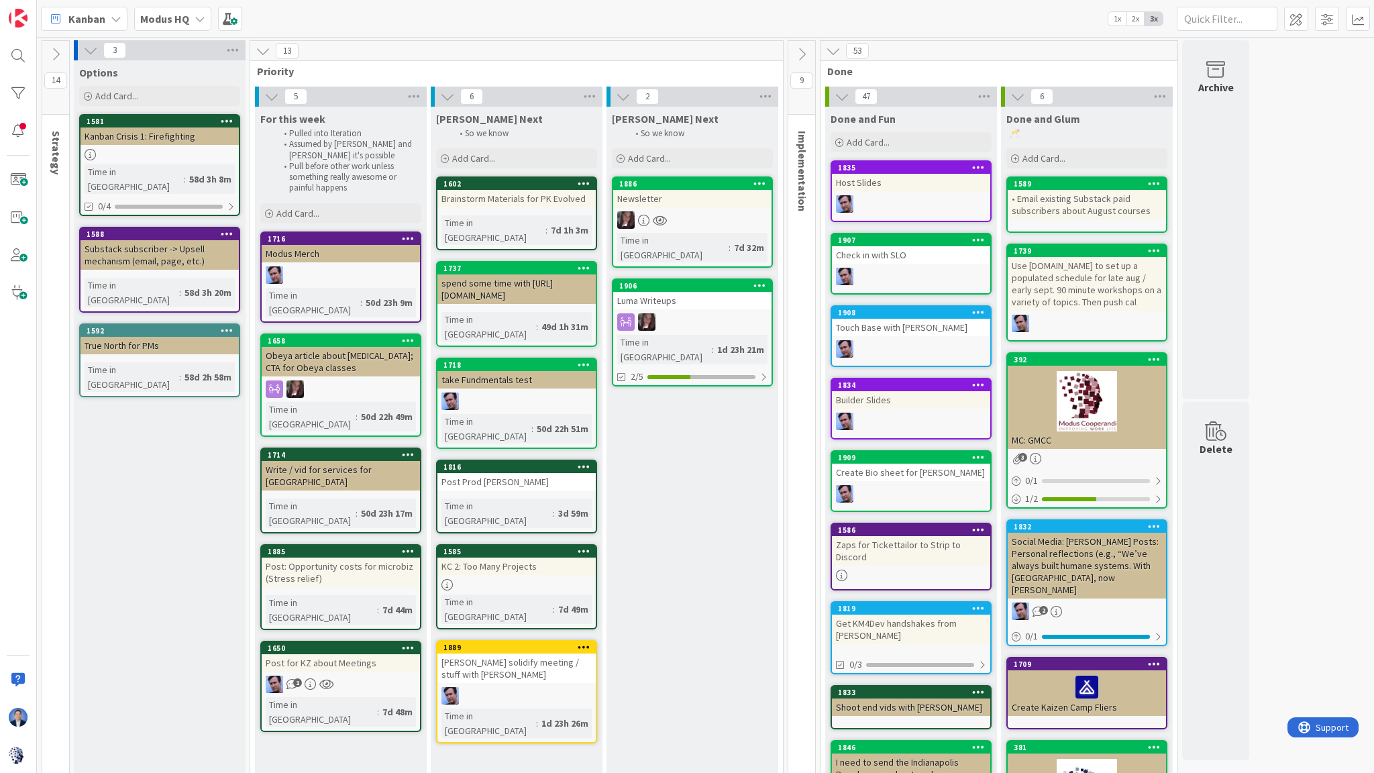
scroll to position [0, 0]
click at [261, 51] on icon at bounding box center [263, 51] width 15 height 15
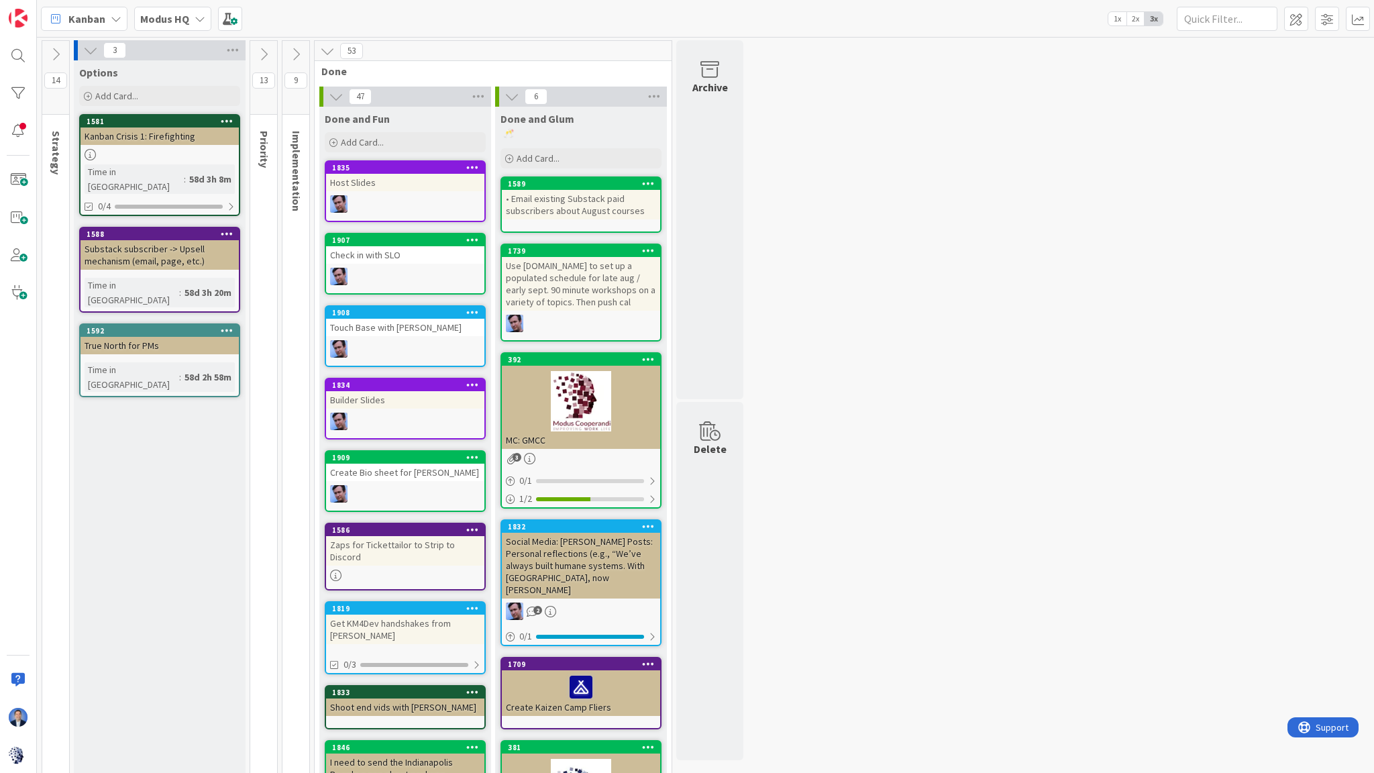
click at [89, 51] on icon at bounding box center [90, 50] width 15 height 15
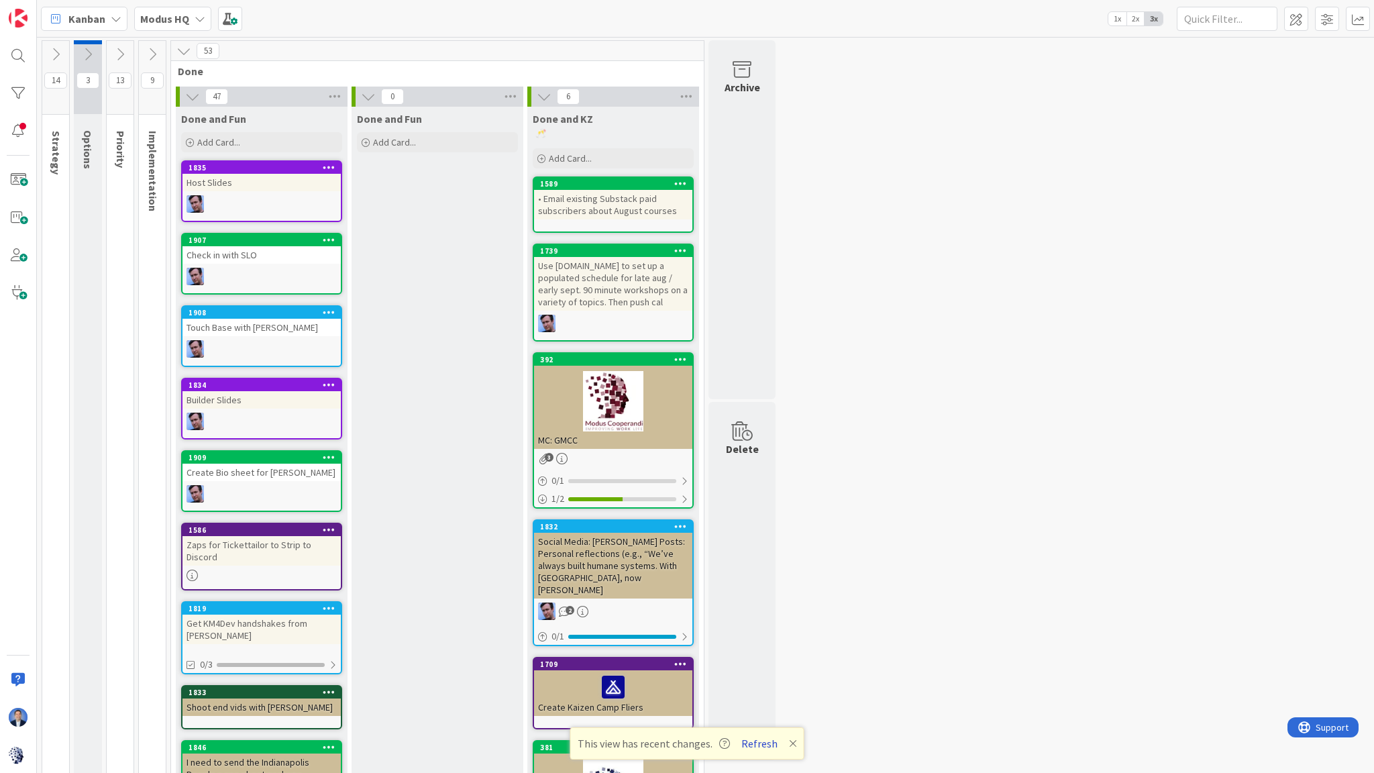
click at [757, 682] on button "Refresh" at bounding box center [760, 743] width 46 height 17
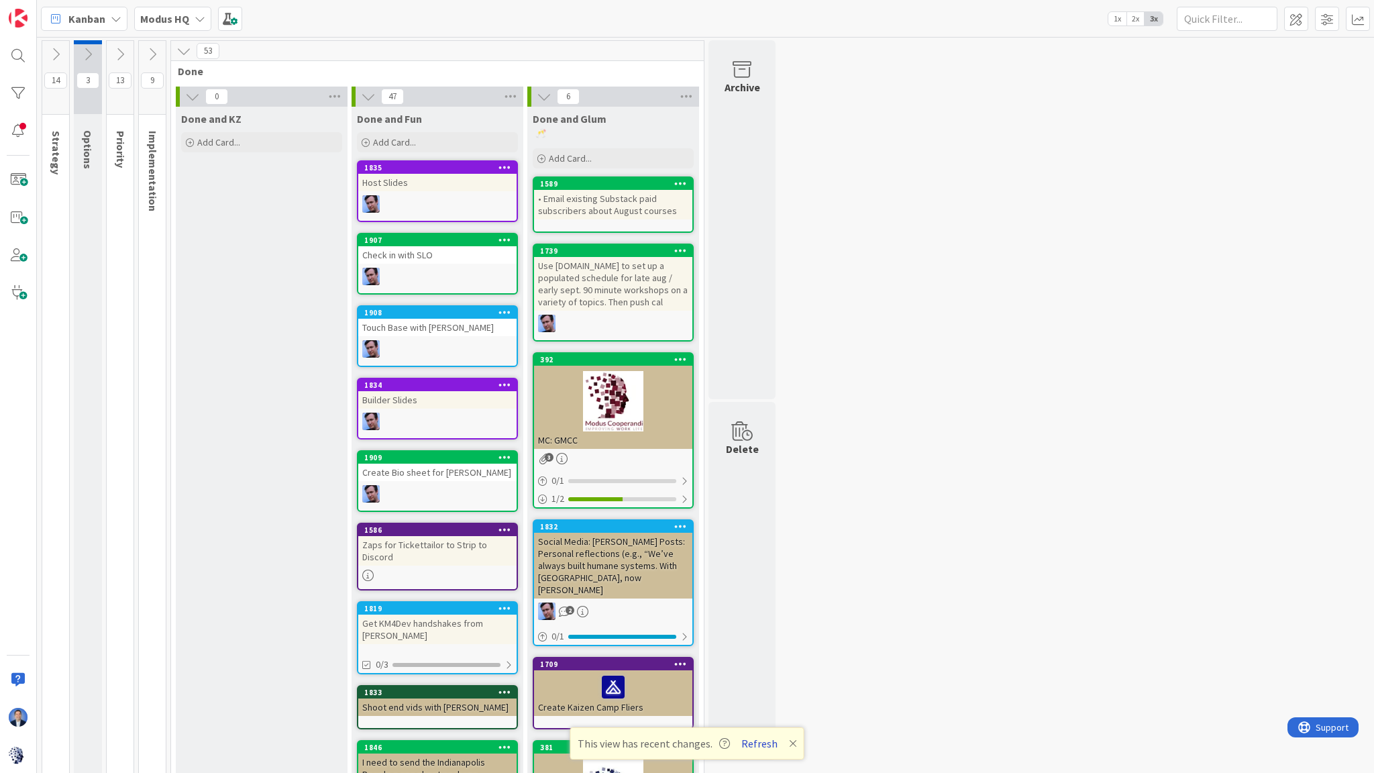
click at [747, 747] on button "Refresh" at bounding box center [760, 743] width 46 height 17
click at [227, 145] on span "Add Card..." at bounding box center [218, 142] width 43 height 12
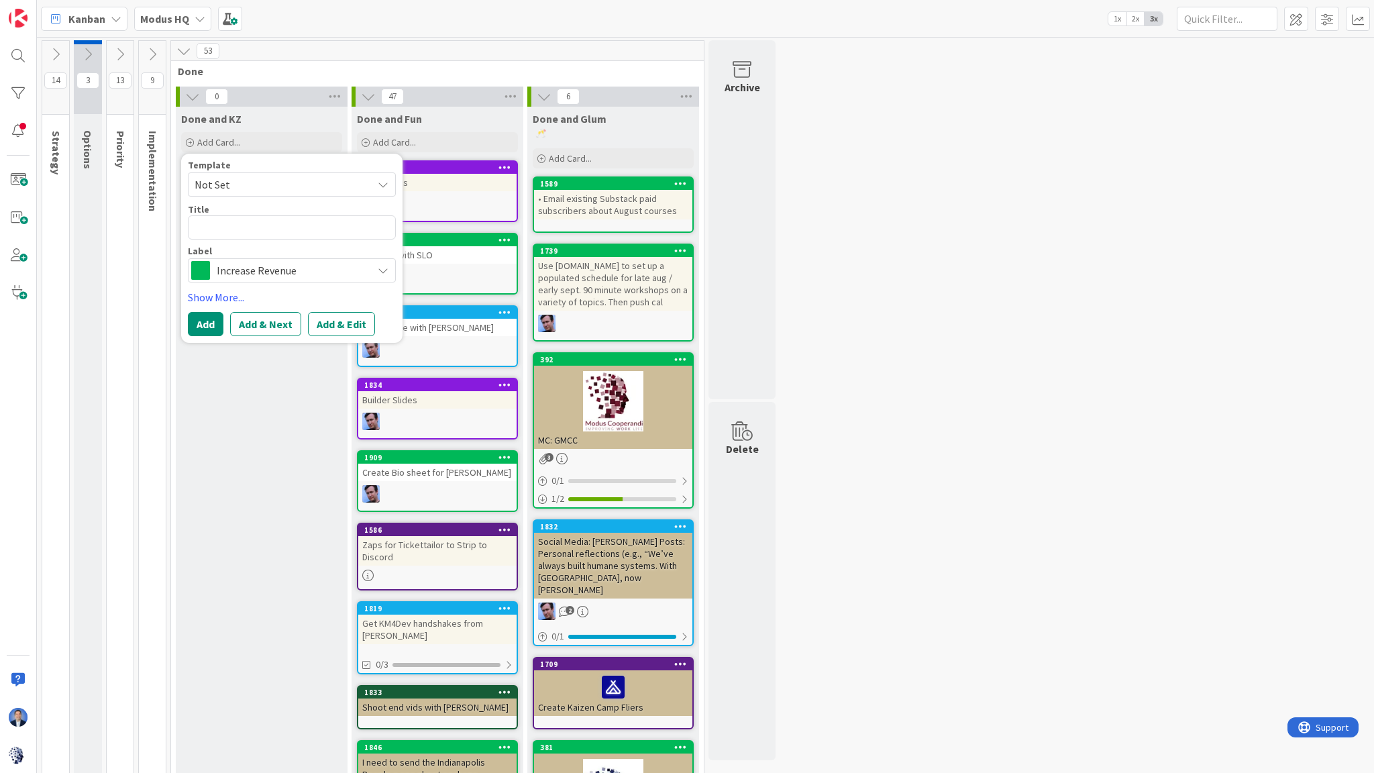
type textarea "x"
type textarea "Partner Template (public or private)"
click at [293, 267] on span "Increase Revenue" at bounding box center [291, 270] width 149 height 19
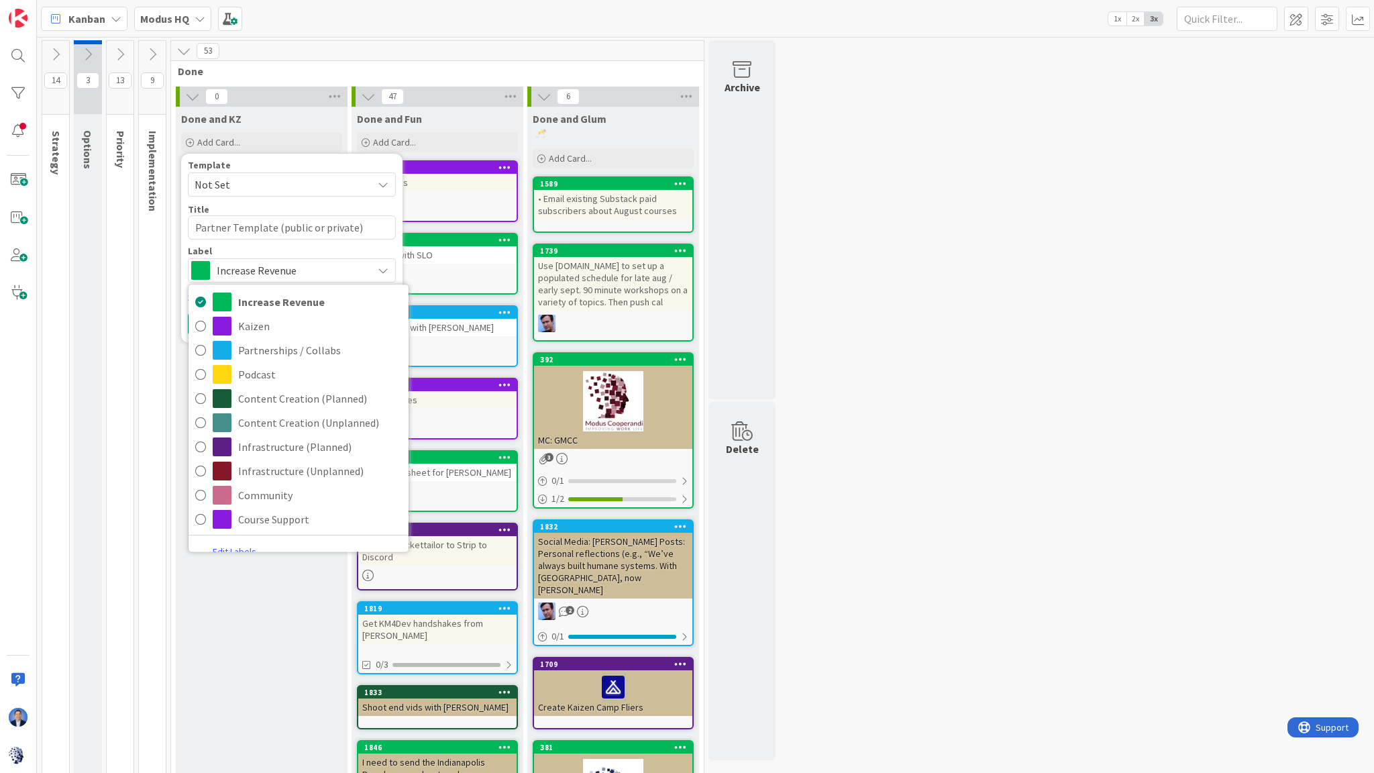
click at [308, 250] on div "Label" at bounding box center [292, 250] width 208 height 9
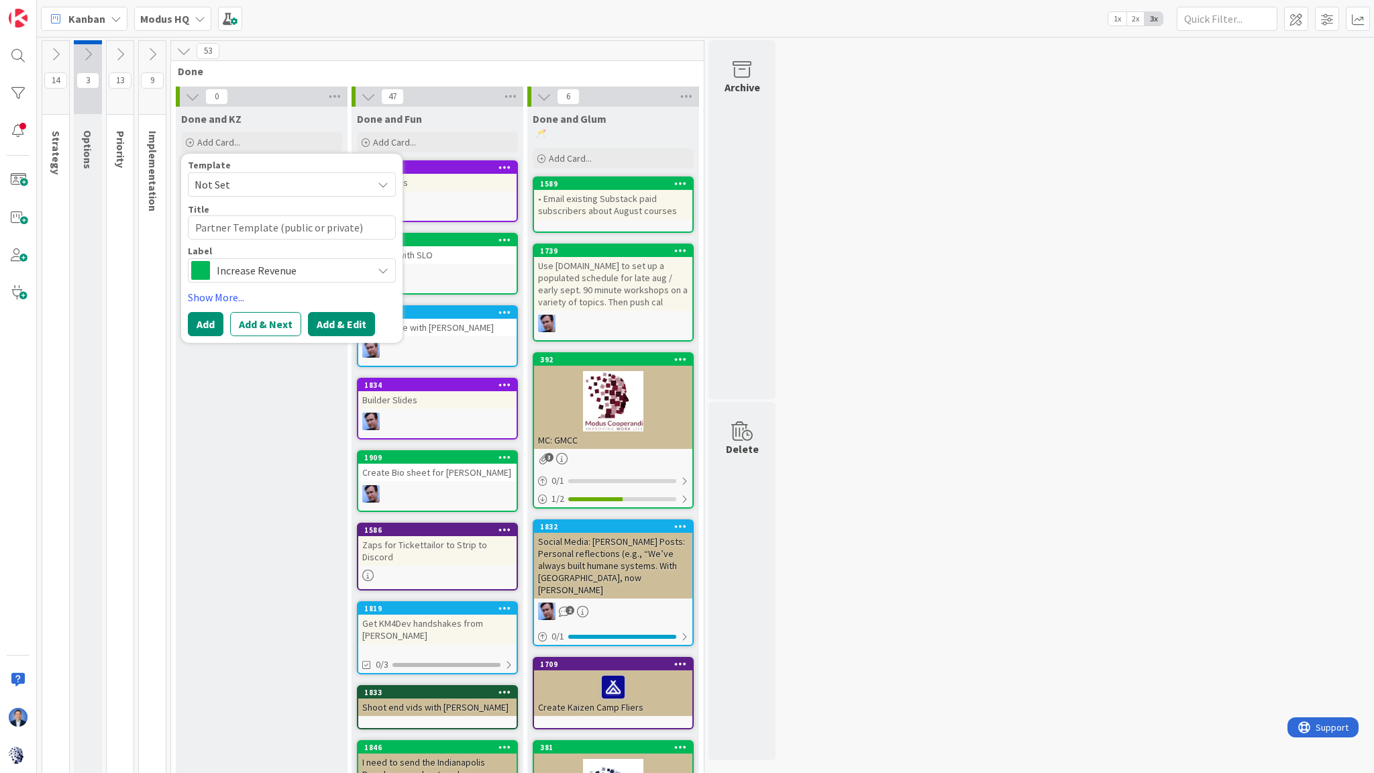
click at [336, 325] on button "Add & Edit" at bounding box center [341, 324] width 67 height 24
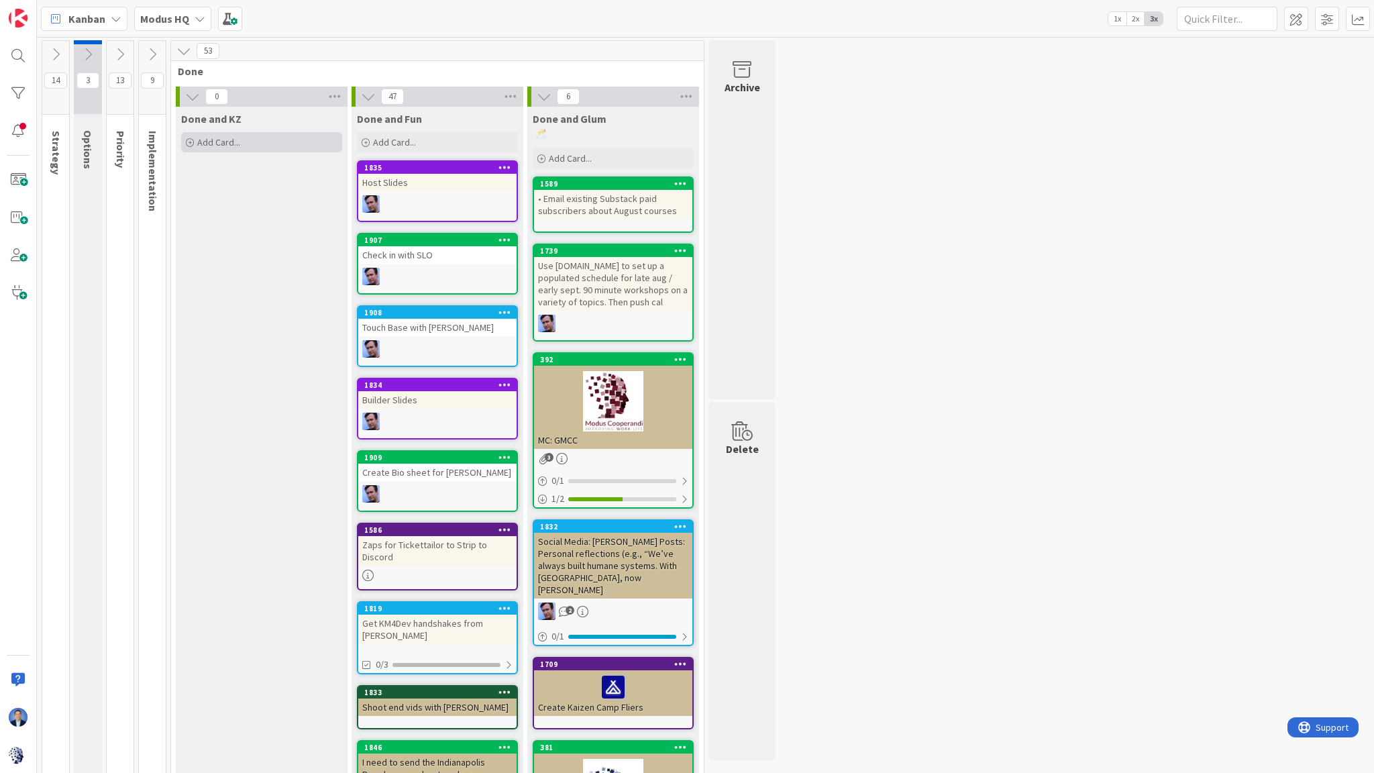
click at [246, 143] on div "Add Card..." at bounding box center [261, 142] width 161 height 20
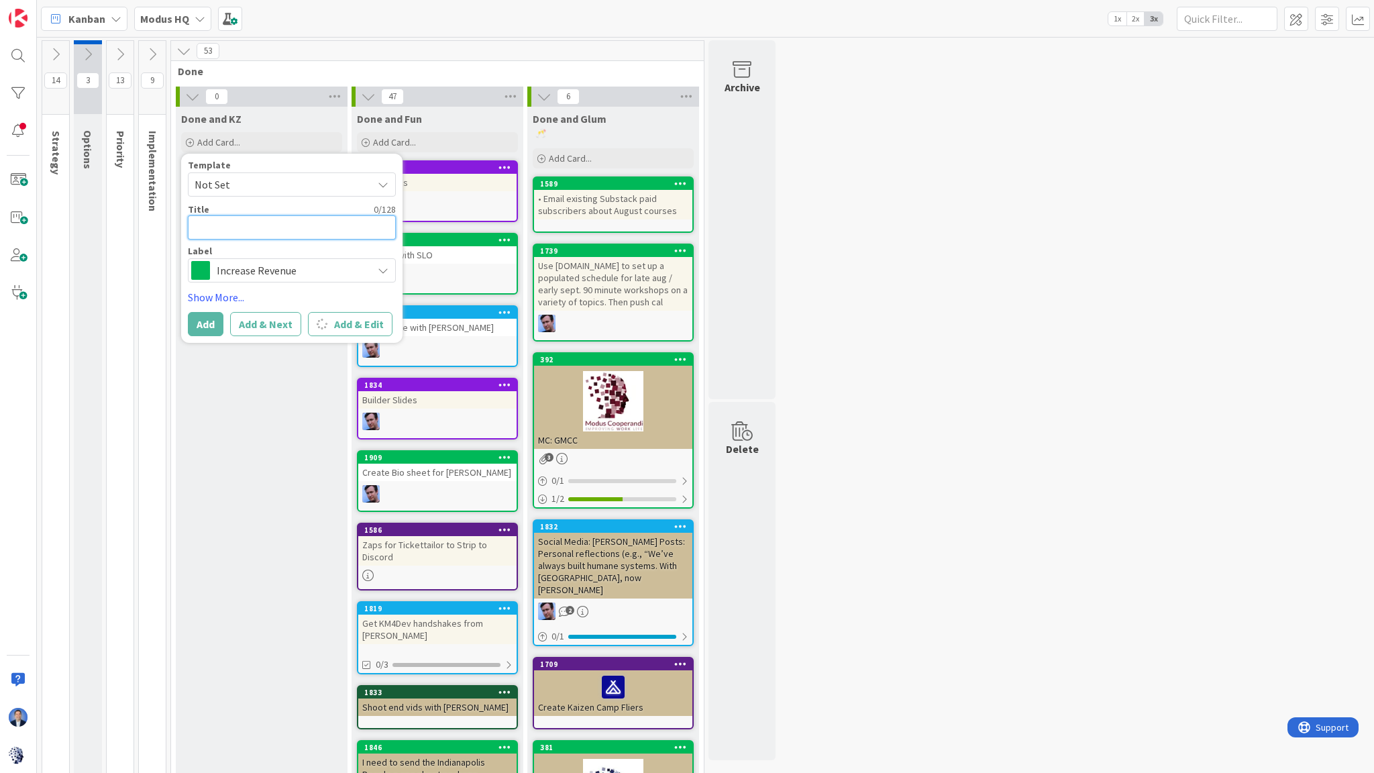
paste textarea "Partner Template (public or private)"
type textarea "x"
type textarea "Partner Template (public or private)"
click at [262, 65] on span "Done" at bounding box center [432, 70] width 509 height 13
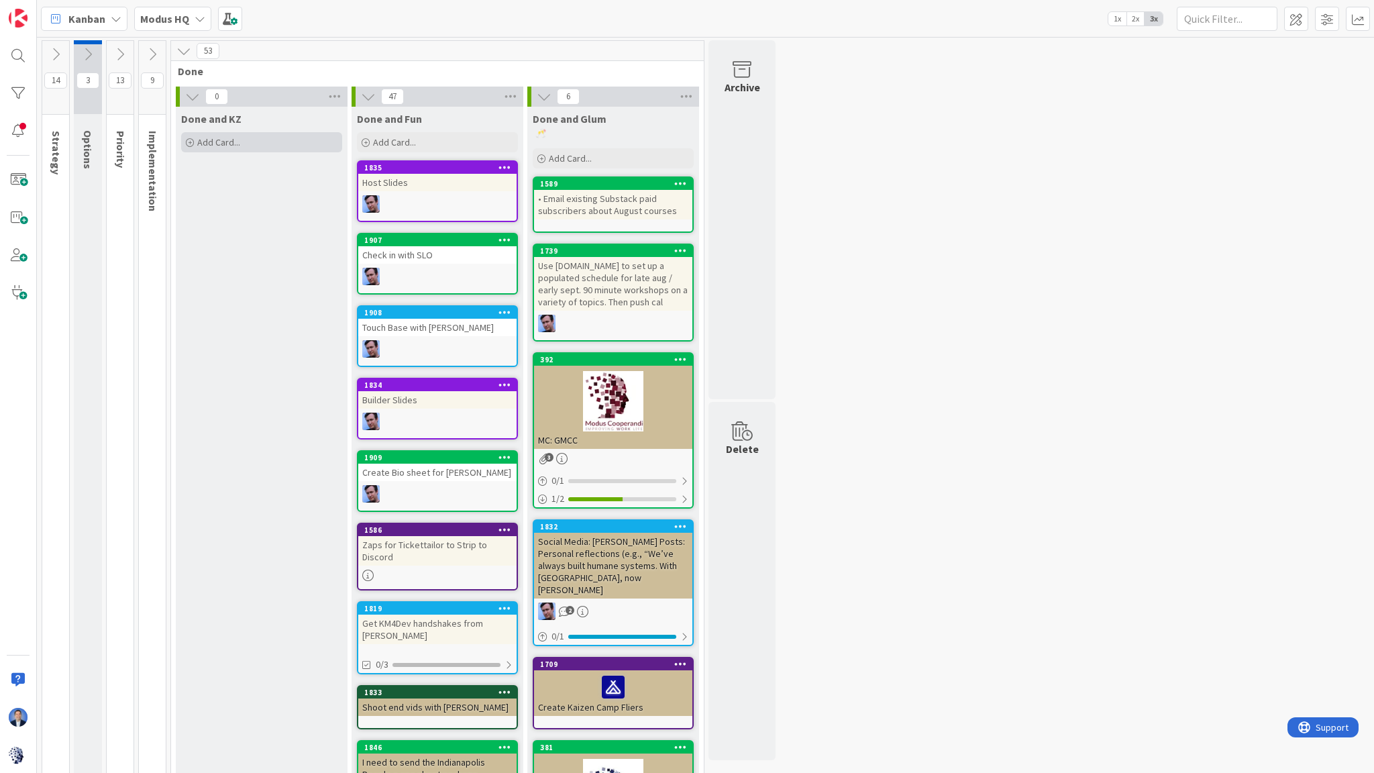
click at [229, 147] on span "Add Card..." at bounding box center [218, 142] width 43 height 12
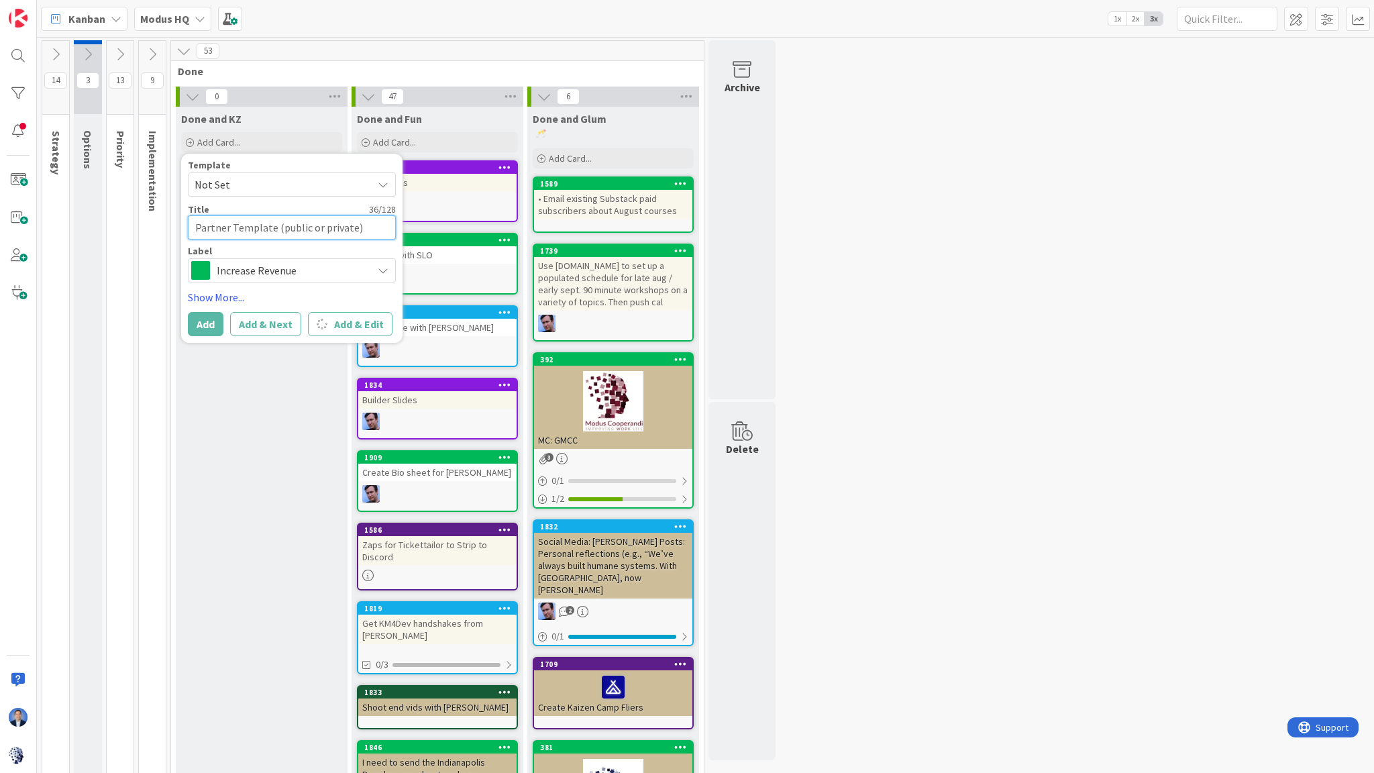
type textarea "x"
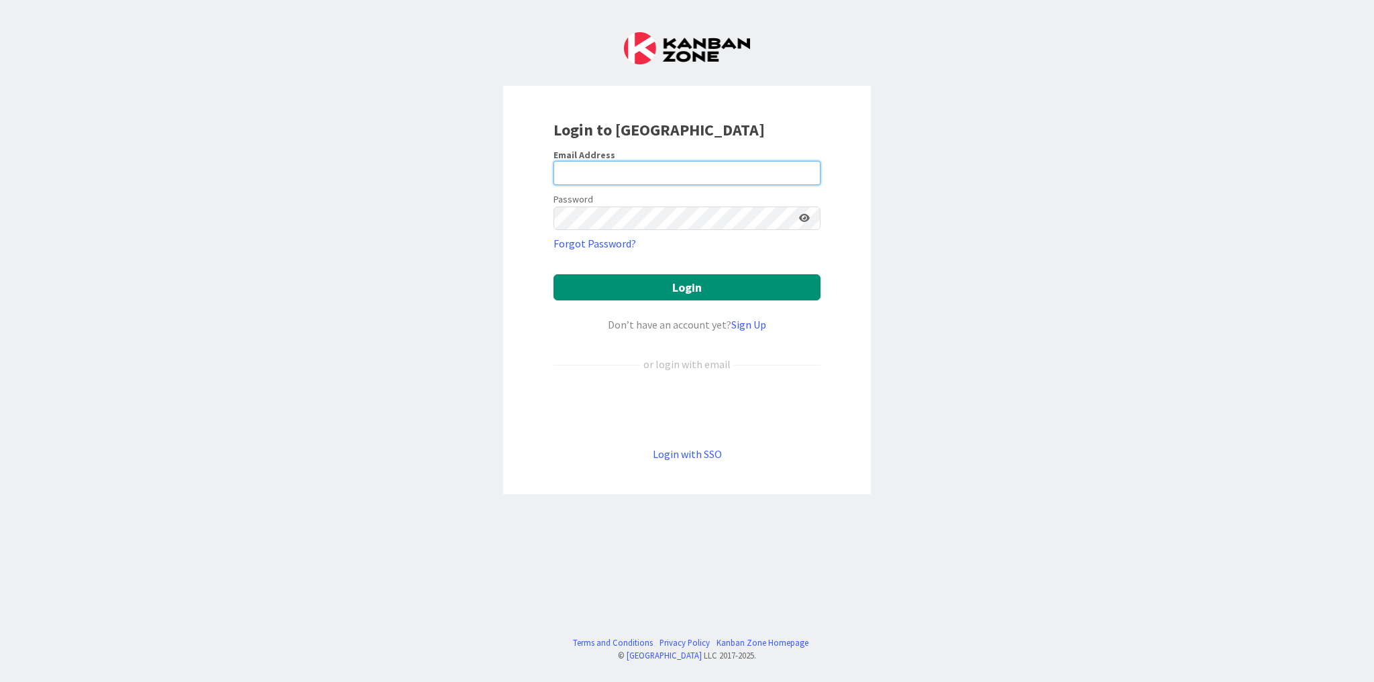
click at [631, 170] on input "email" at bounding box center [686, 173] width 267 height 24
type input "[EMAIL_ADDRESS][DOMAIN_NAME]"
click at [643, 295] on button "Login" at bounding box center [686, 287] width 267 height 26
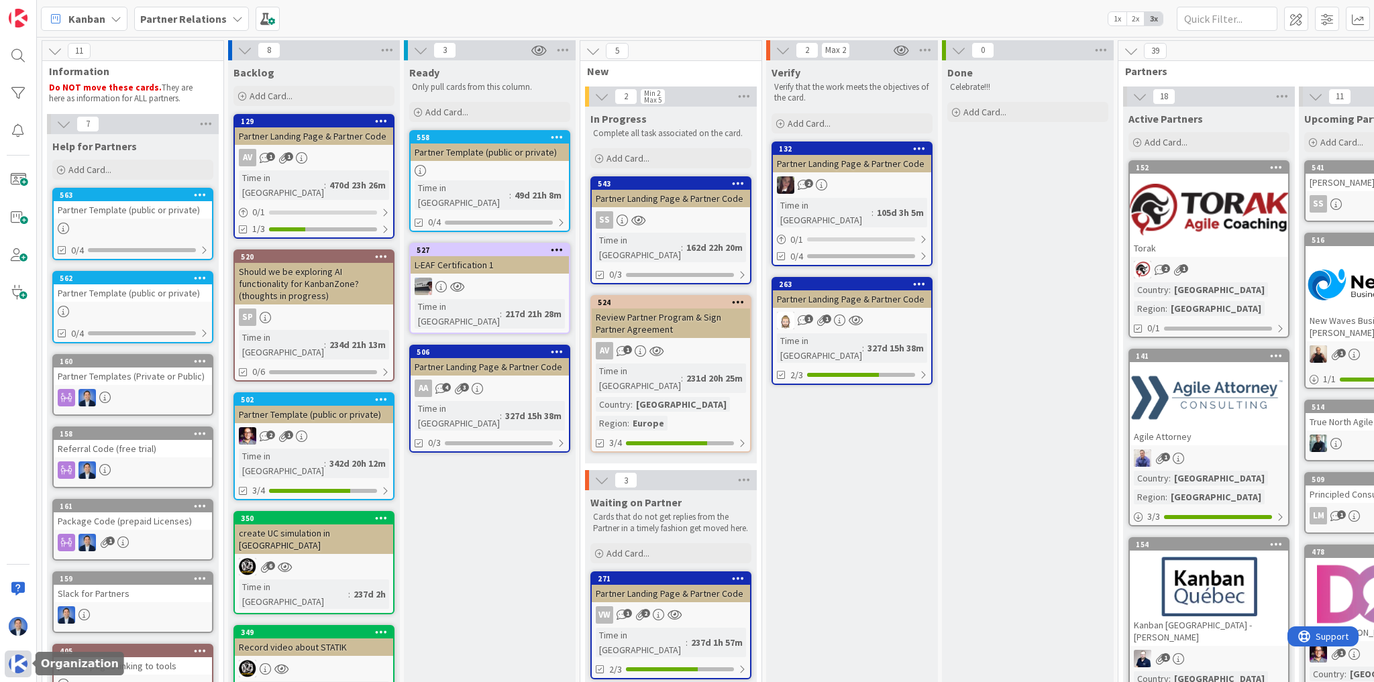
click at [21, 659] on img at bounding box center [18, 664] width 19 height 19
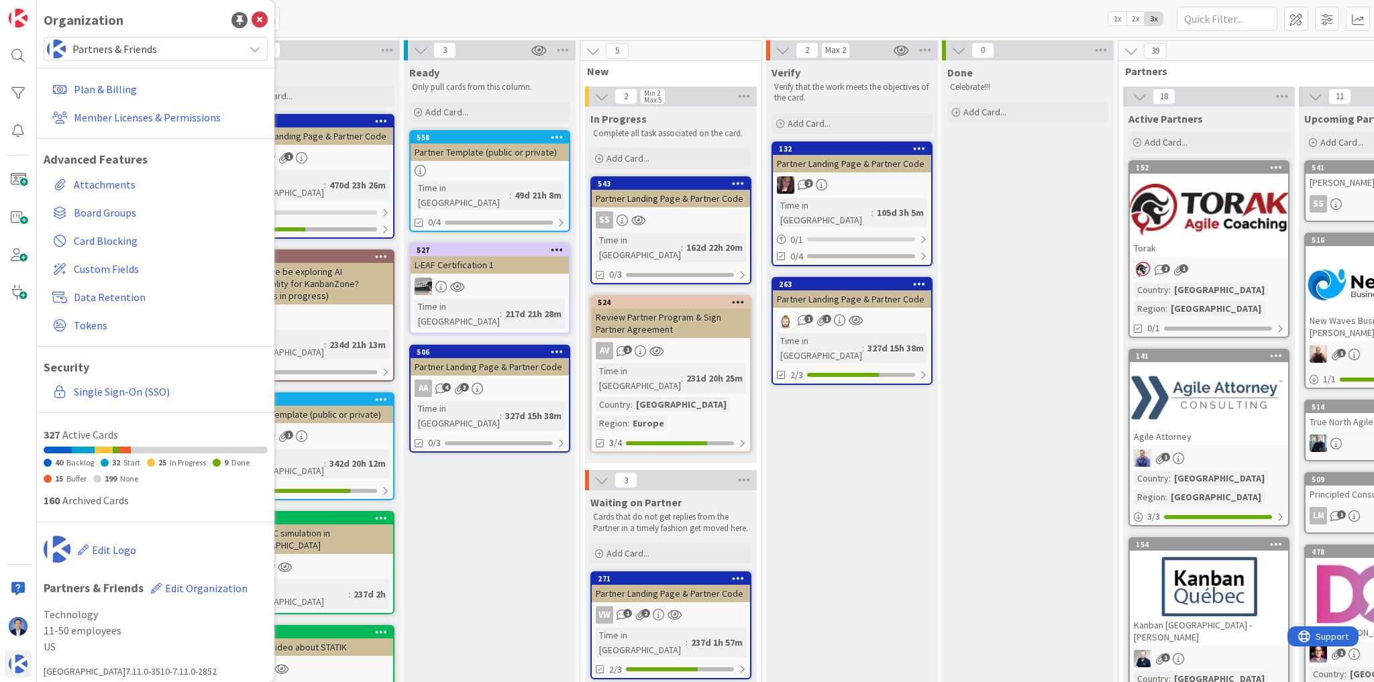
drag, startPoint x: 166, startPoint y: 35, endPoint x: 169, endPoint y: 54, distance: 19.0
click at [166, 39] on div "Organization Partners & Friends Plan & Billing Member Licenses & Permissions Ad…" at bounding box center [155, 341] width 237 height 682
click at [170, 53] on span "Partners & Friends" at bounding box center [154, 49] width 165 height 19
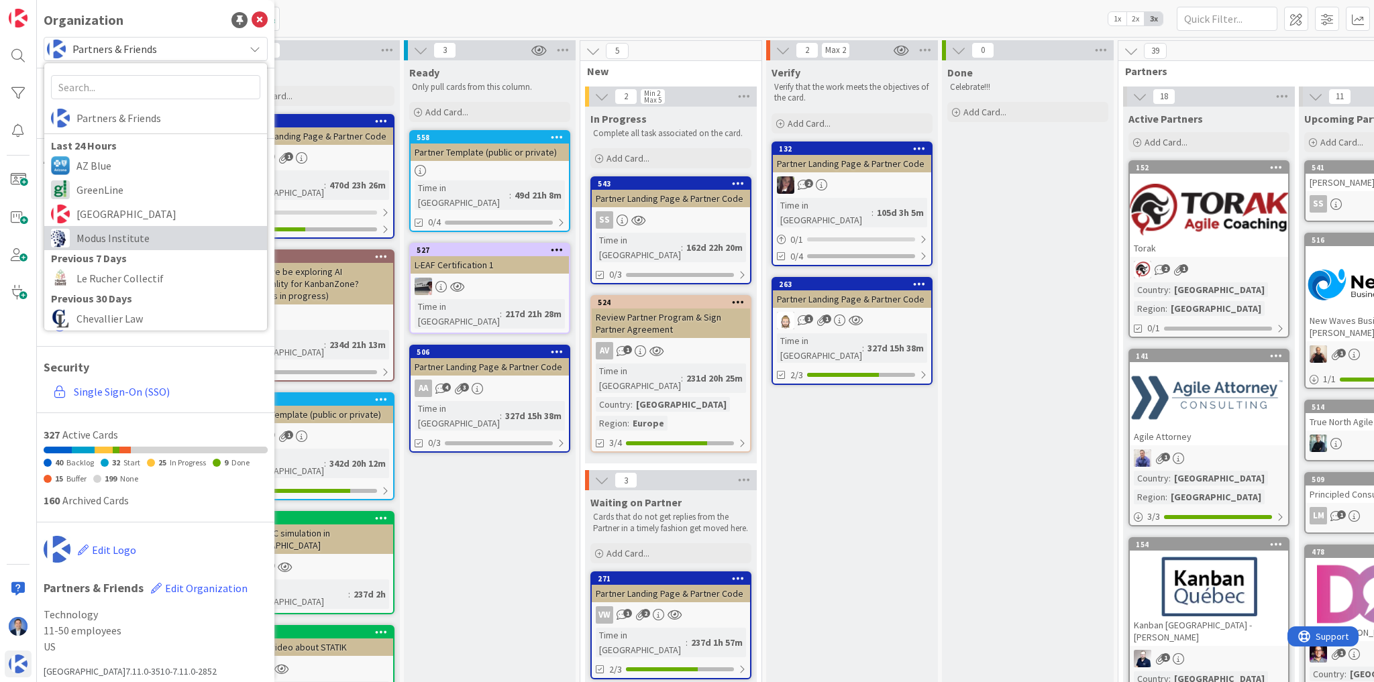
click at [138, 228] on span "Modus Institute" at bounding box center [168, 238] width 184 height 20
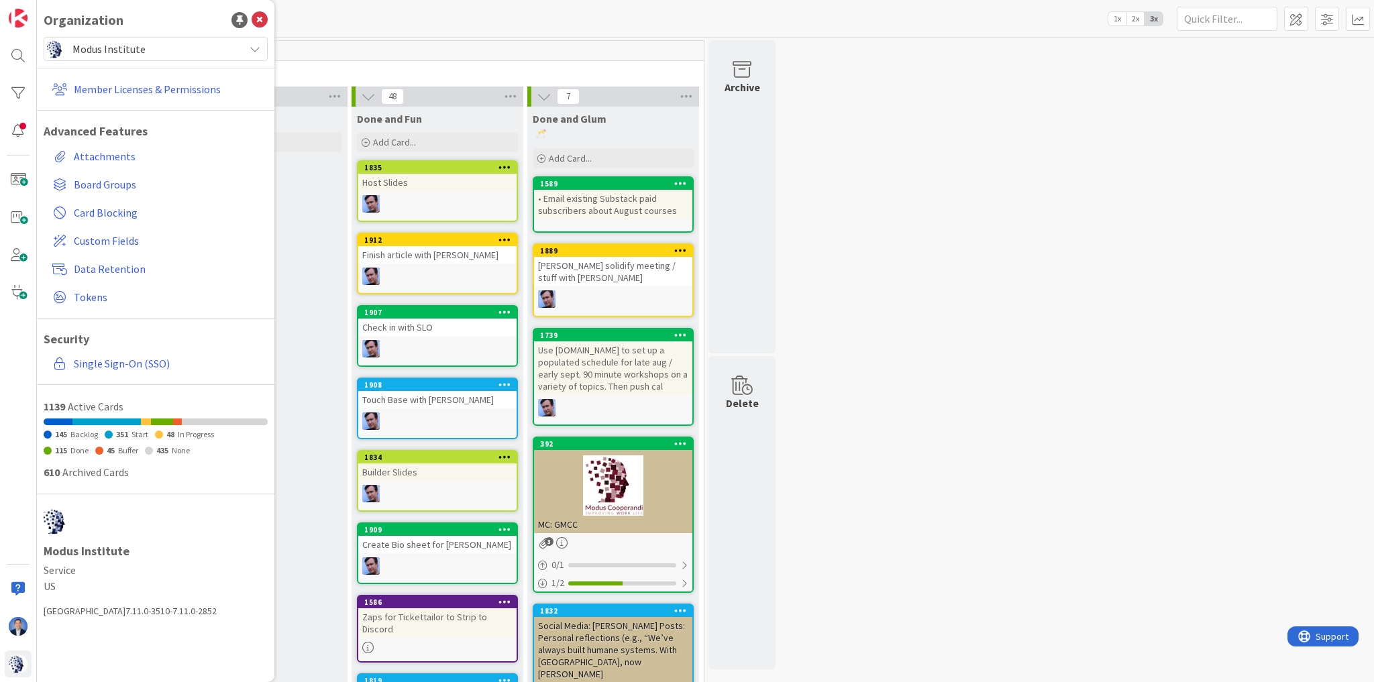
click at [258, 20] on icon at bounding box center [260, 20] width 16 height 16
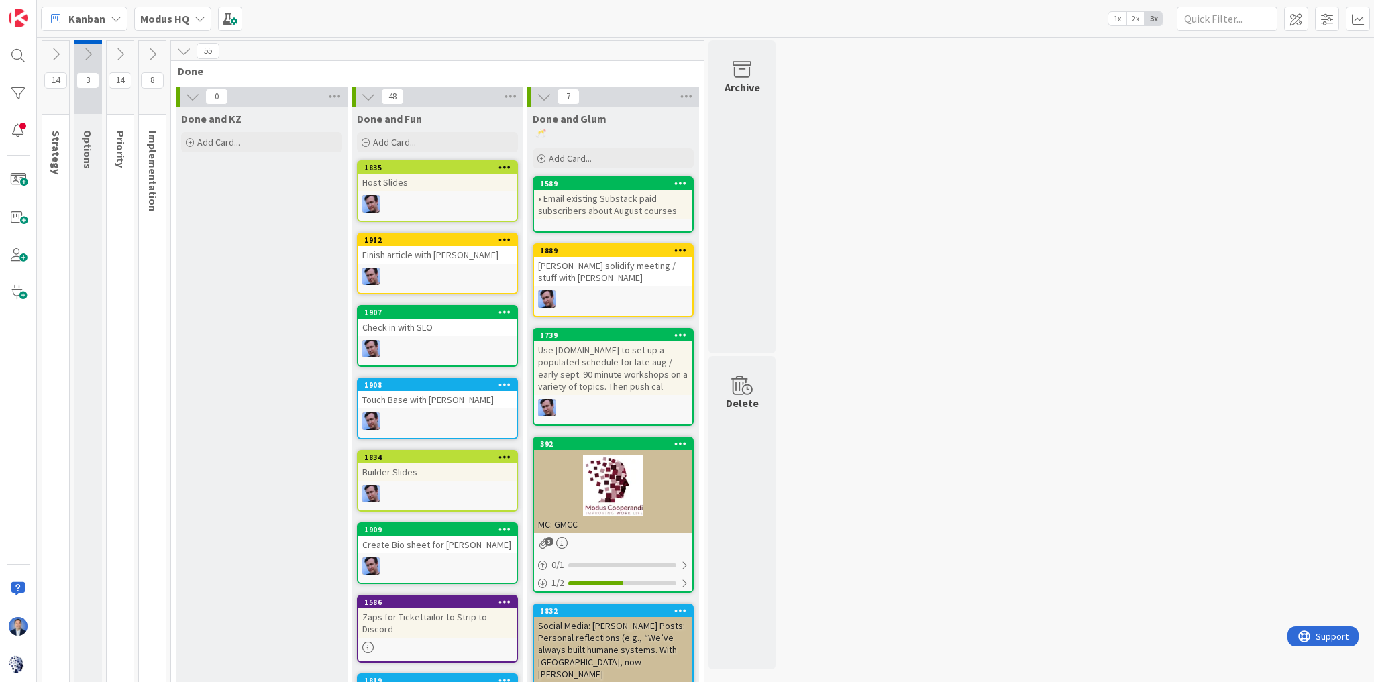
click at [139, 64] on div "8" at bounding box center [152, 78] width 27 height 74
click at [150, 54] on icon at bounding box center [152, 54] width 15 height 15
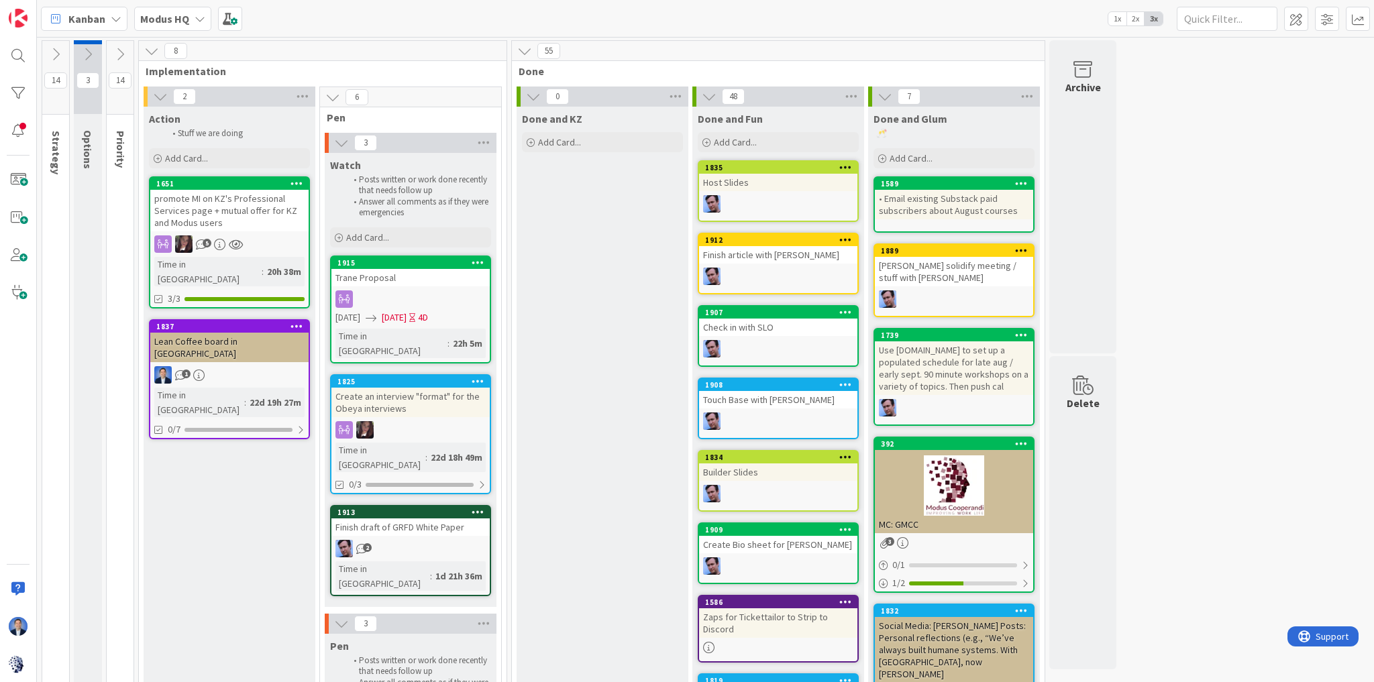
click at [573, 254] on div "Done and KZ Add Card..." at bounding box center [603, 646] width 172 height 1079
click at [124, 52] on icon at bounding box center [120, 54] width 15 height 15
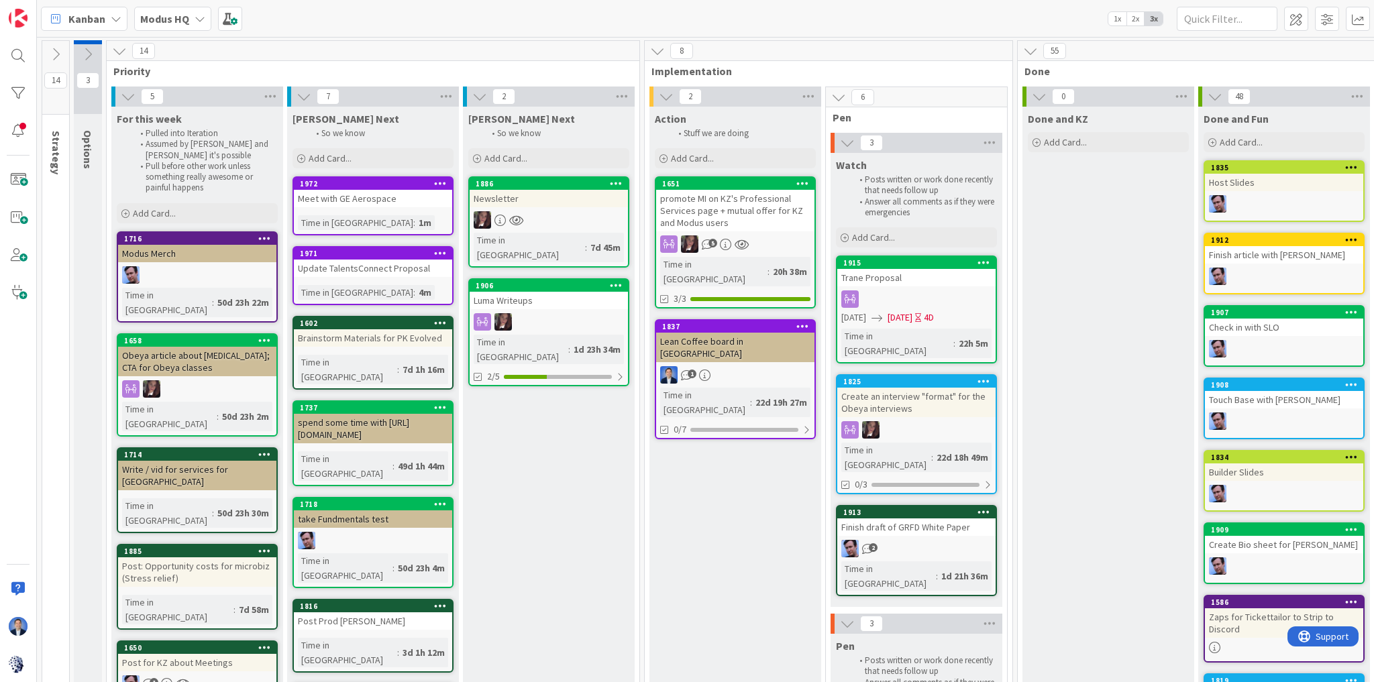
click at [121, 52] on icon at bounding box center [119, 51] width 15 height 15
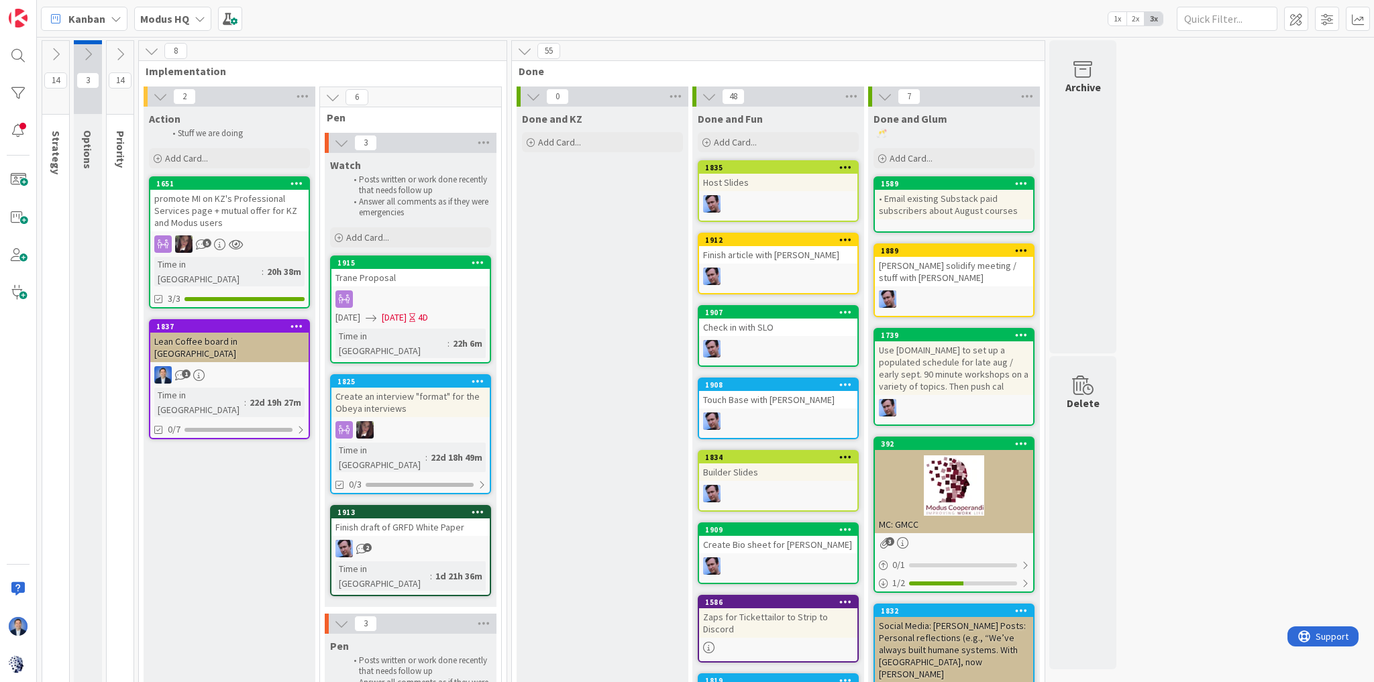
click at [477, 260] on icon at bounding box center [478, 262] width 13 height 9
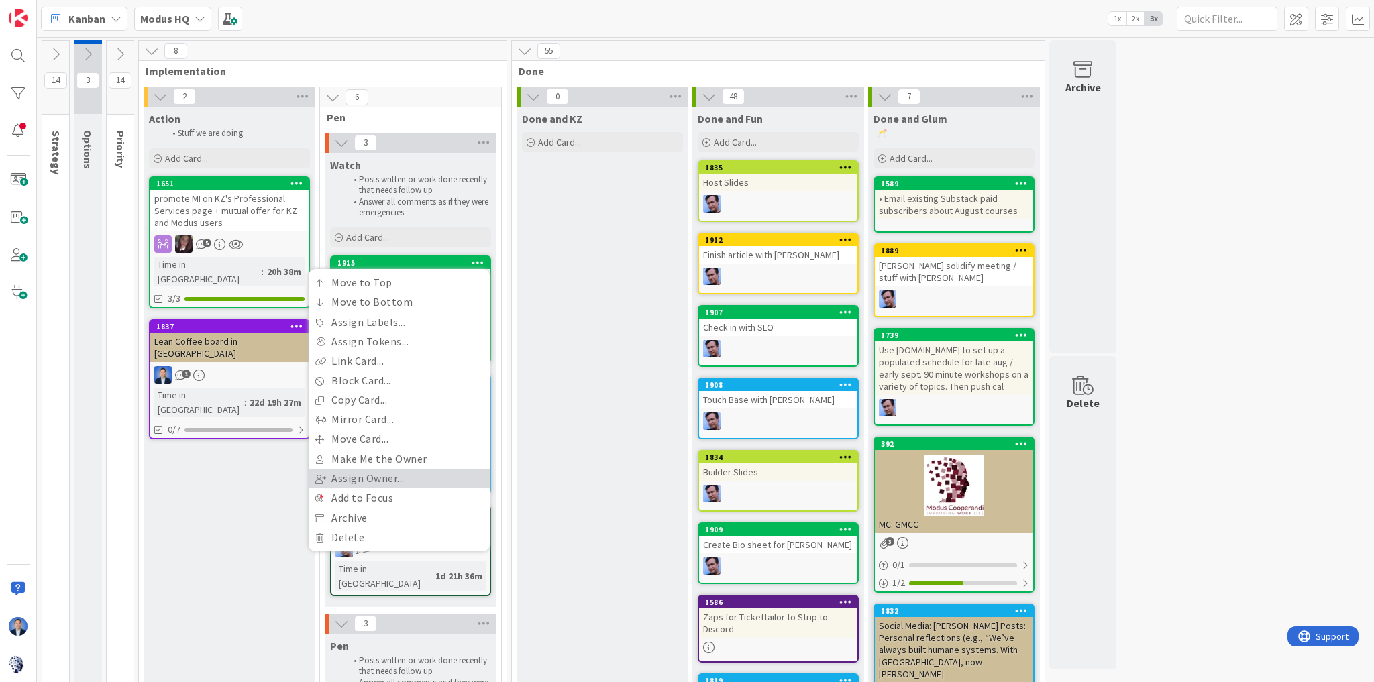
click at [419, 471] on link "Assign Owner..." at bounding box center [399, 478] width 181 height 19
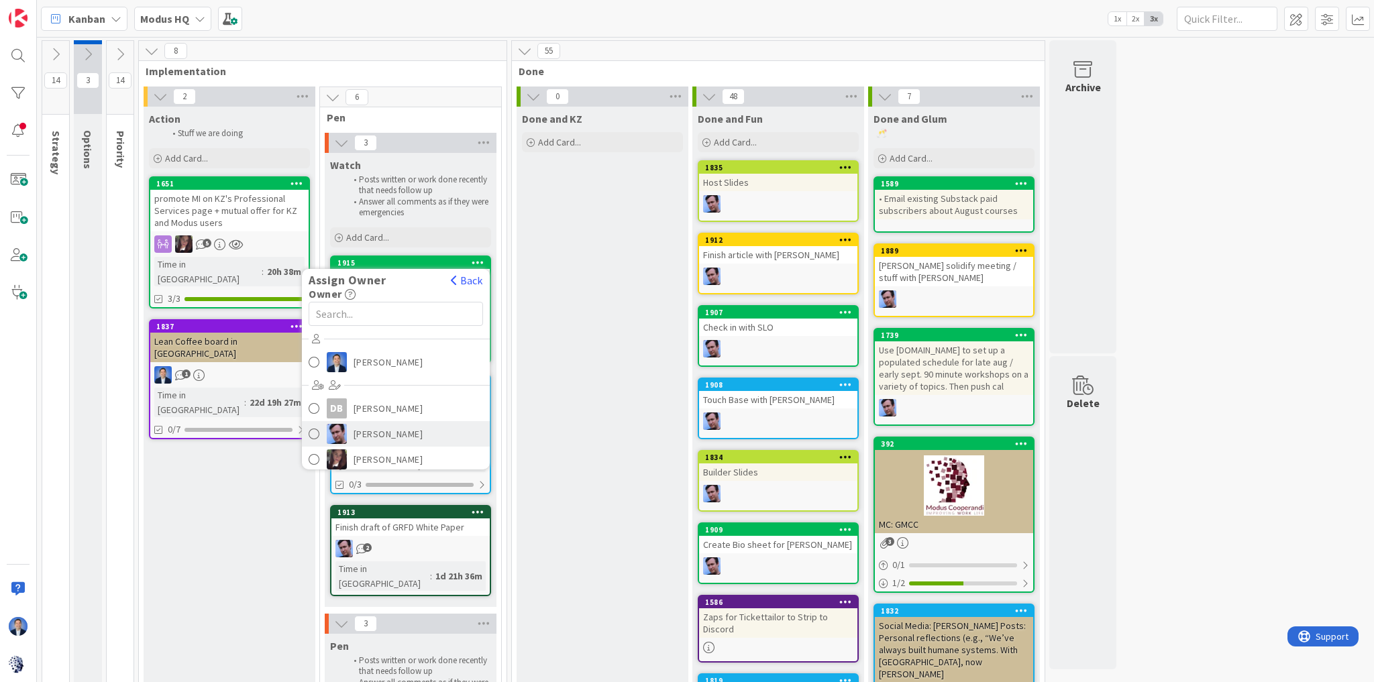
click at [390, 434] on span "Jim Benson" at bounding box center [389, 434] width 70 height 20
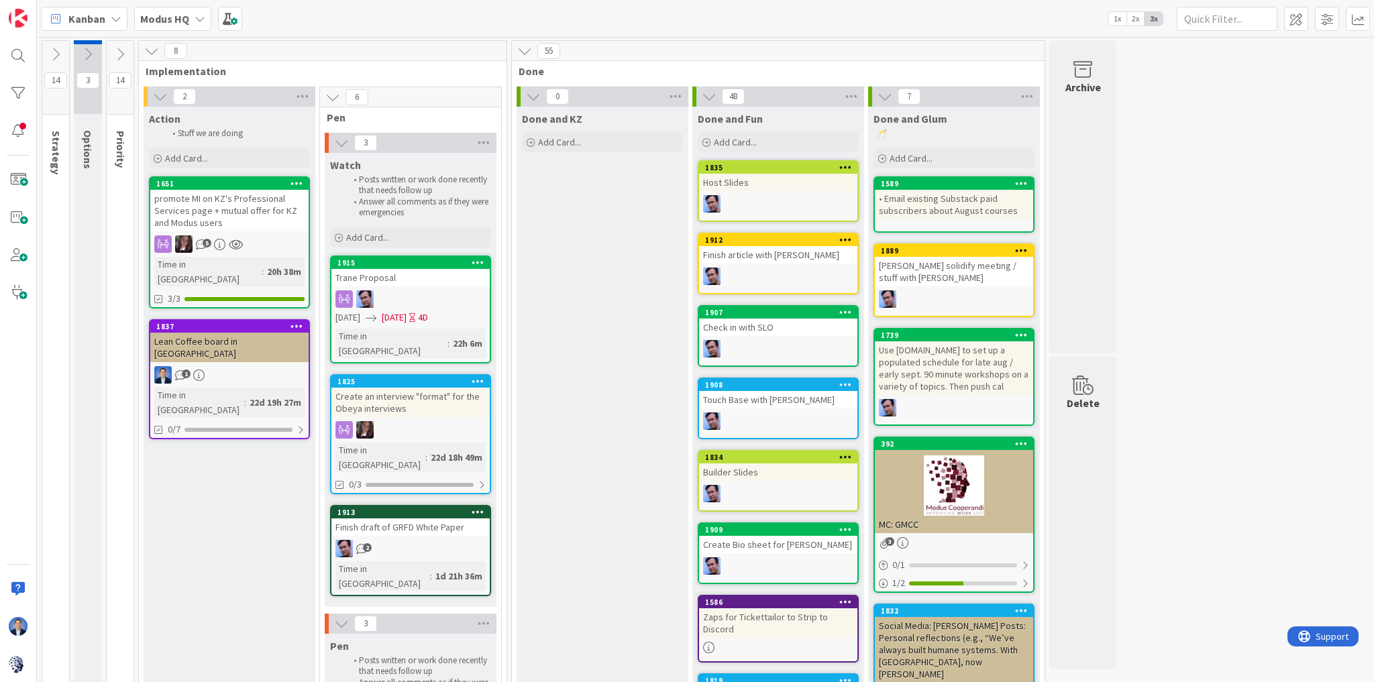
click at [552, 312] on div "Done and KZ Add Card..." at bounding box center [603, 646] width 172 height 1079
click at [1318, 19] on span at bounding box center [1327, 19] width 24 height 24
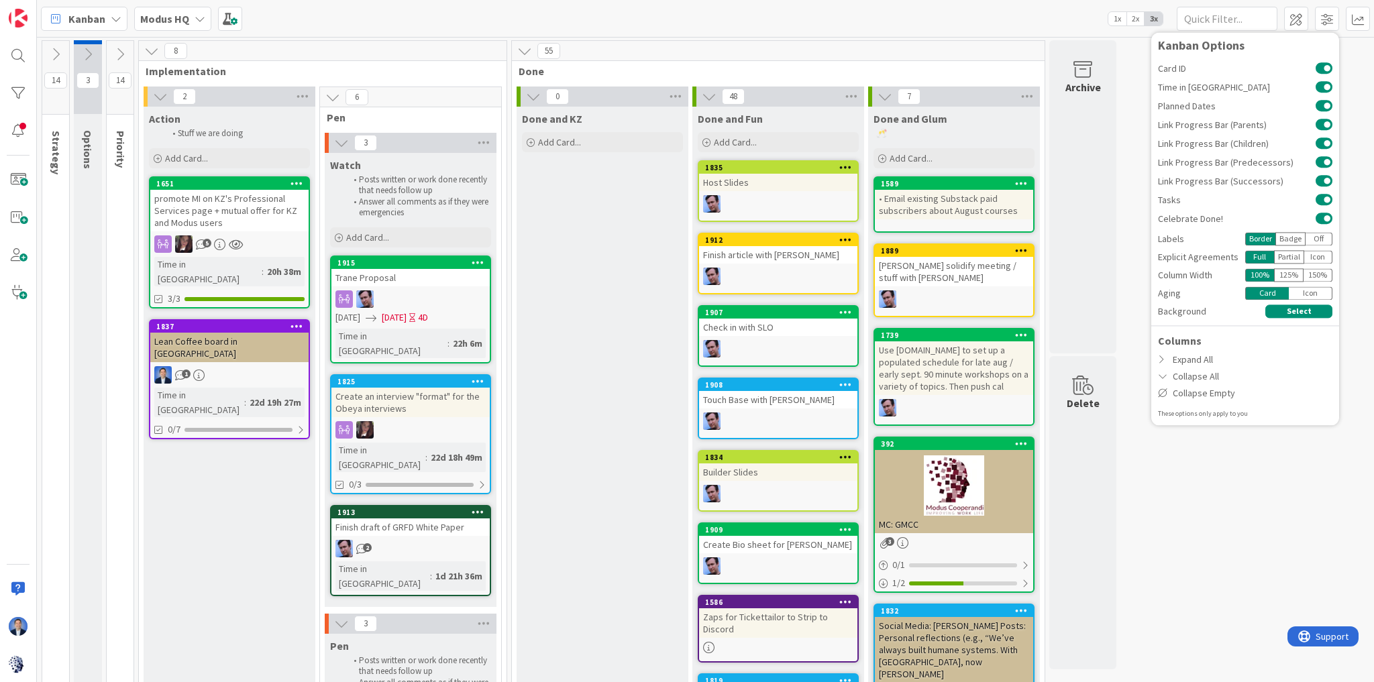
click at [1315, 272] on div "150 %" at bounding box center [1317, 274] width 29 height 13
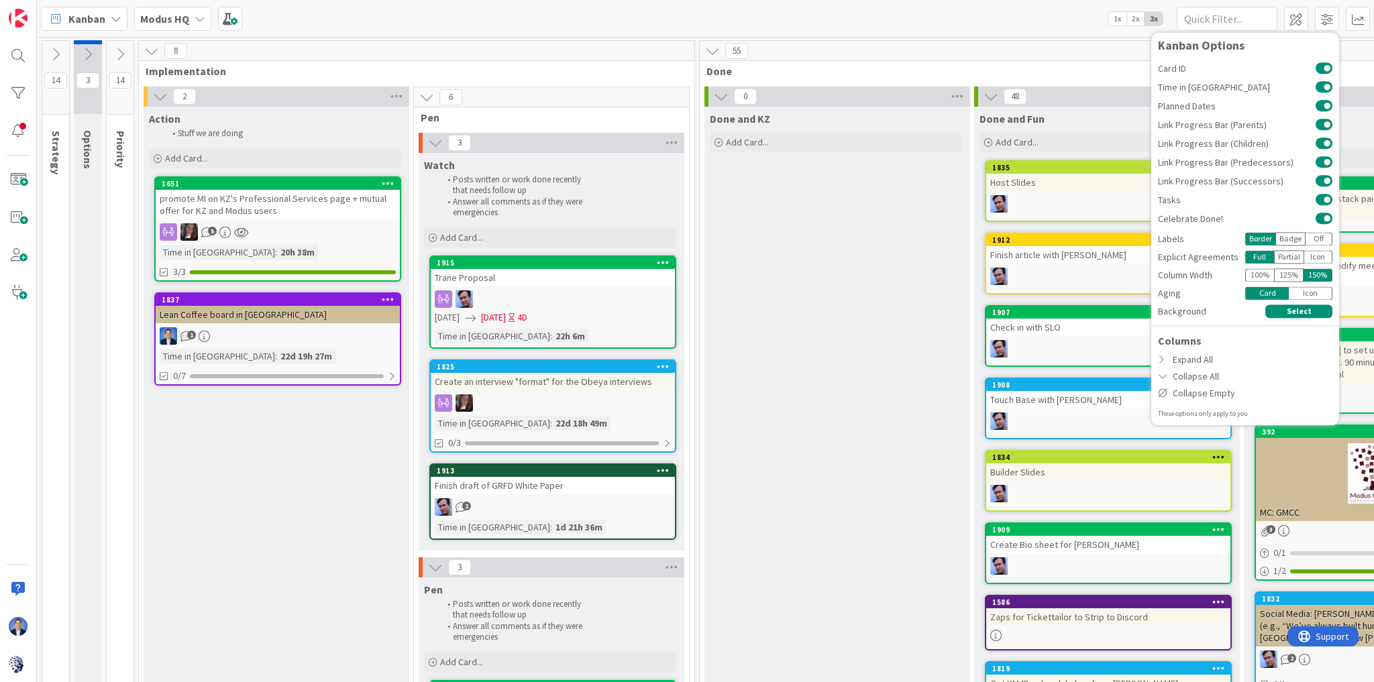
click at [1285, 276] on div "125 %" at bounding box center [1289, 274] width 30 height 13
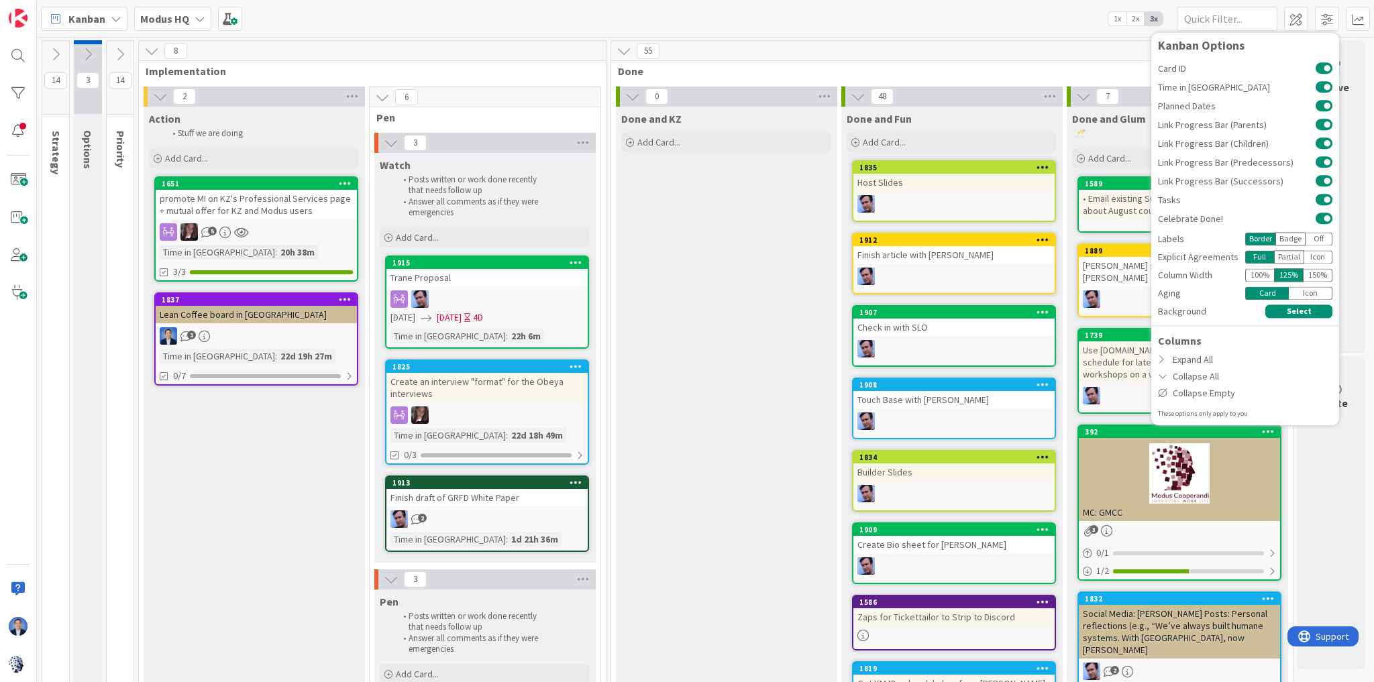
click at [762, 158] on div "Done and KZ Add Card..." at bounding box center [726, 590] width 220 height 967
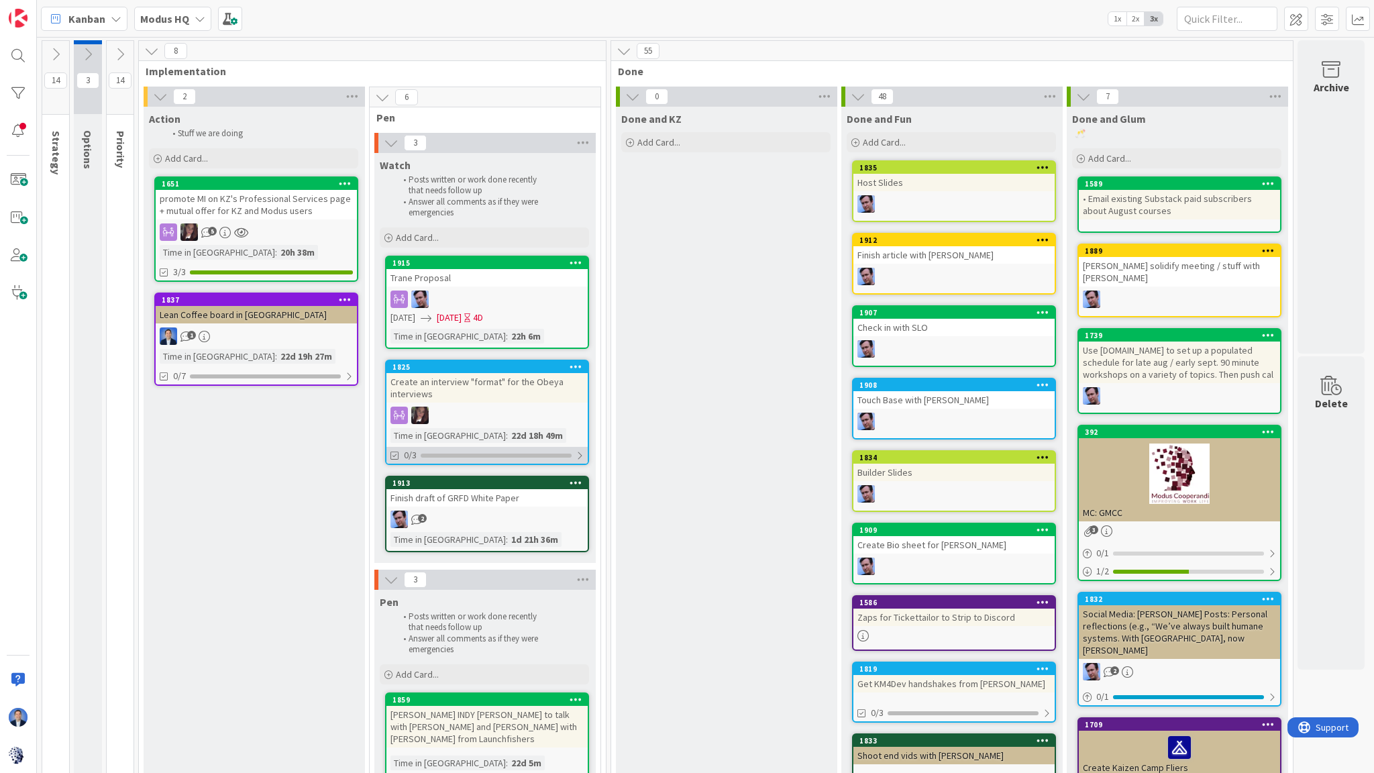
click at [474, 450] on div "0/3" at bounding box center [486, 455] width 201 height 17
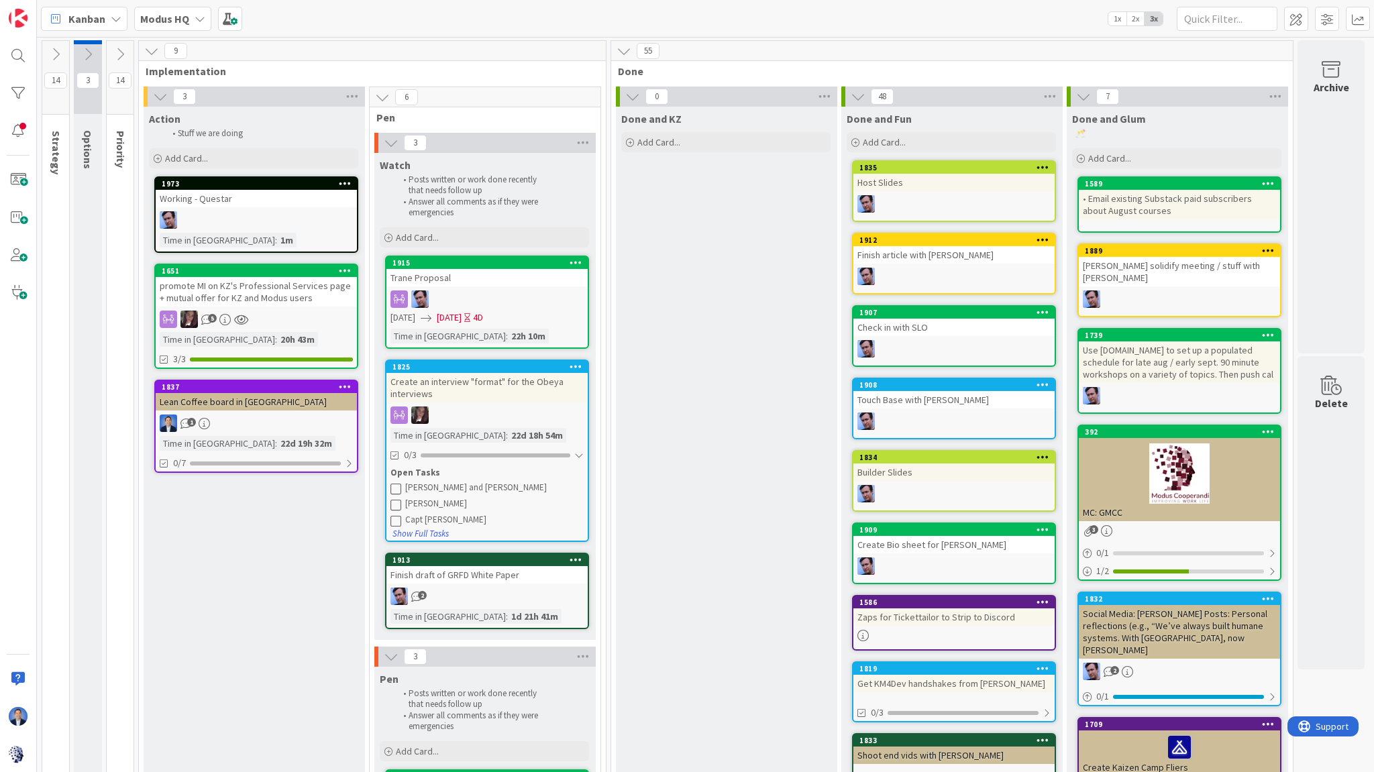
click at [236, 292] on div "promote MI on KZ's Professional Services page + mutual offer for KZ and Modus u…" at bounding box center [256, 292] width 201 height 30
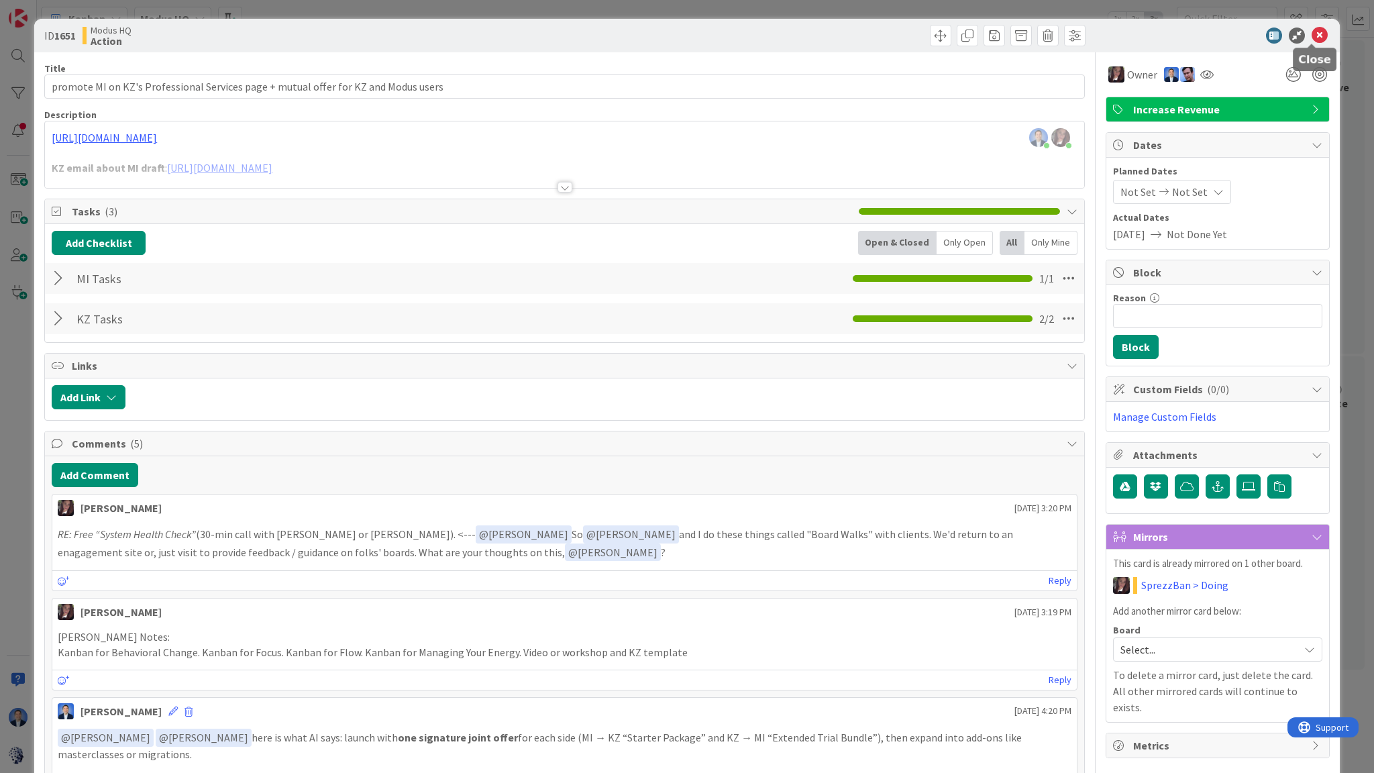
click at [1315, 42] on icon at bounding box center [1319, 36] width 16 height 16
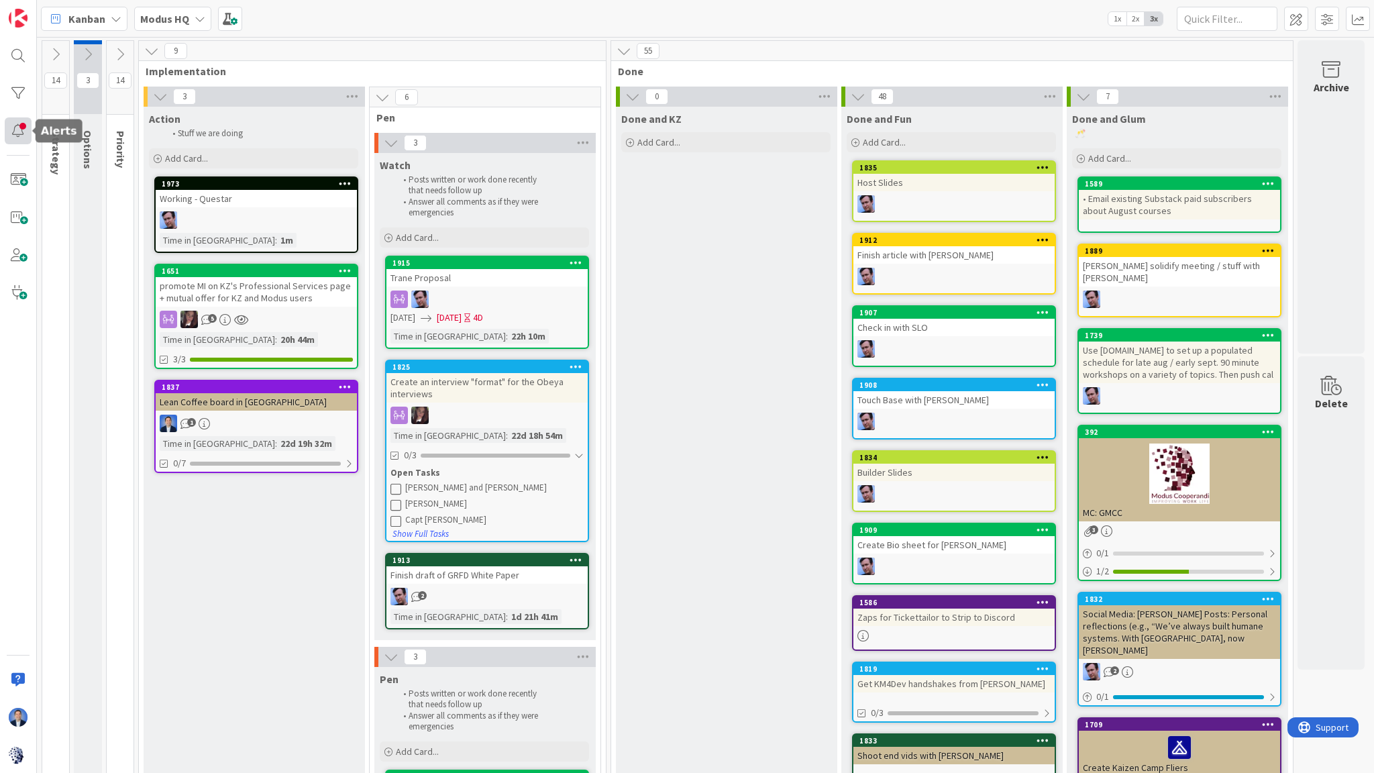
click at [18, 129] on div at bounding box center [18, 130] width 27 height 27
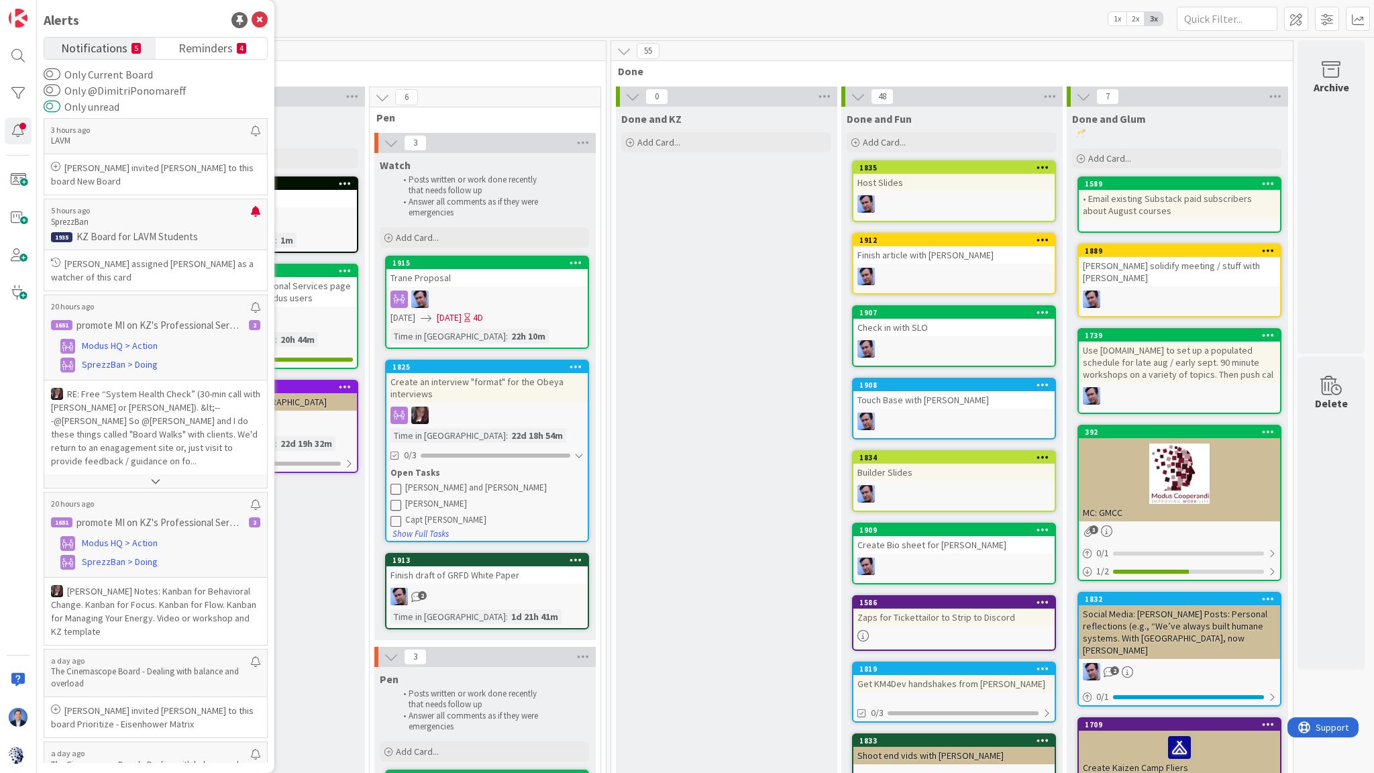
click at [50, 108] on button "Only unread" at bounding box center [52, 106] width 17 height 13
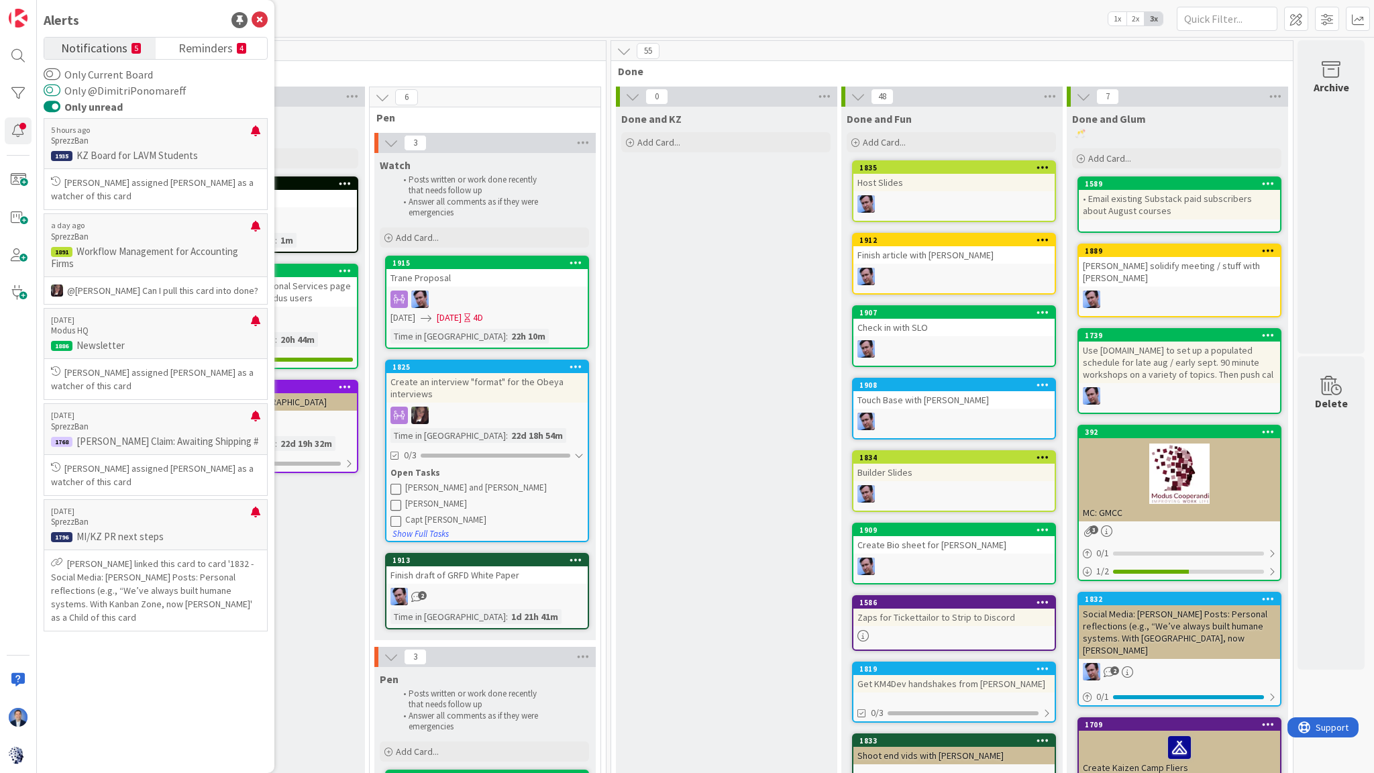
click at [52, 94] on button "Only @DimitriPonomareff" at bounding box center [52, 90] width 17 height 13
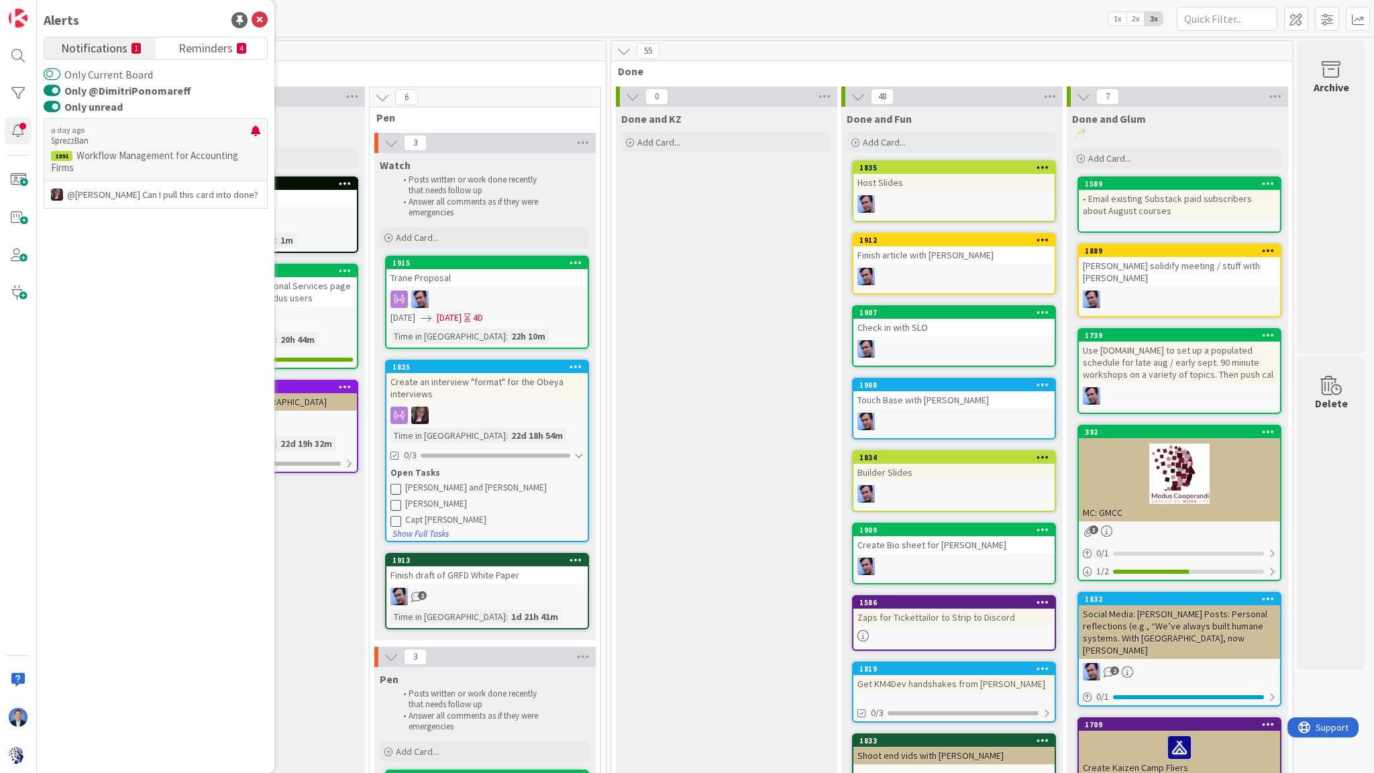
click at [56, 74] on button "Only Current Board" at bounding box center [52, 74] width 17 height 13
click at [54, 87] on button "Only @DimitriPonomareff" at bounding box center [52, 90] width 17 height 13
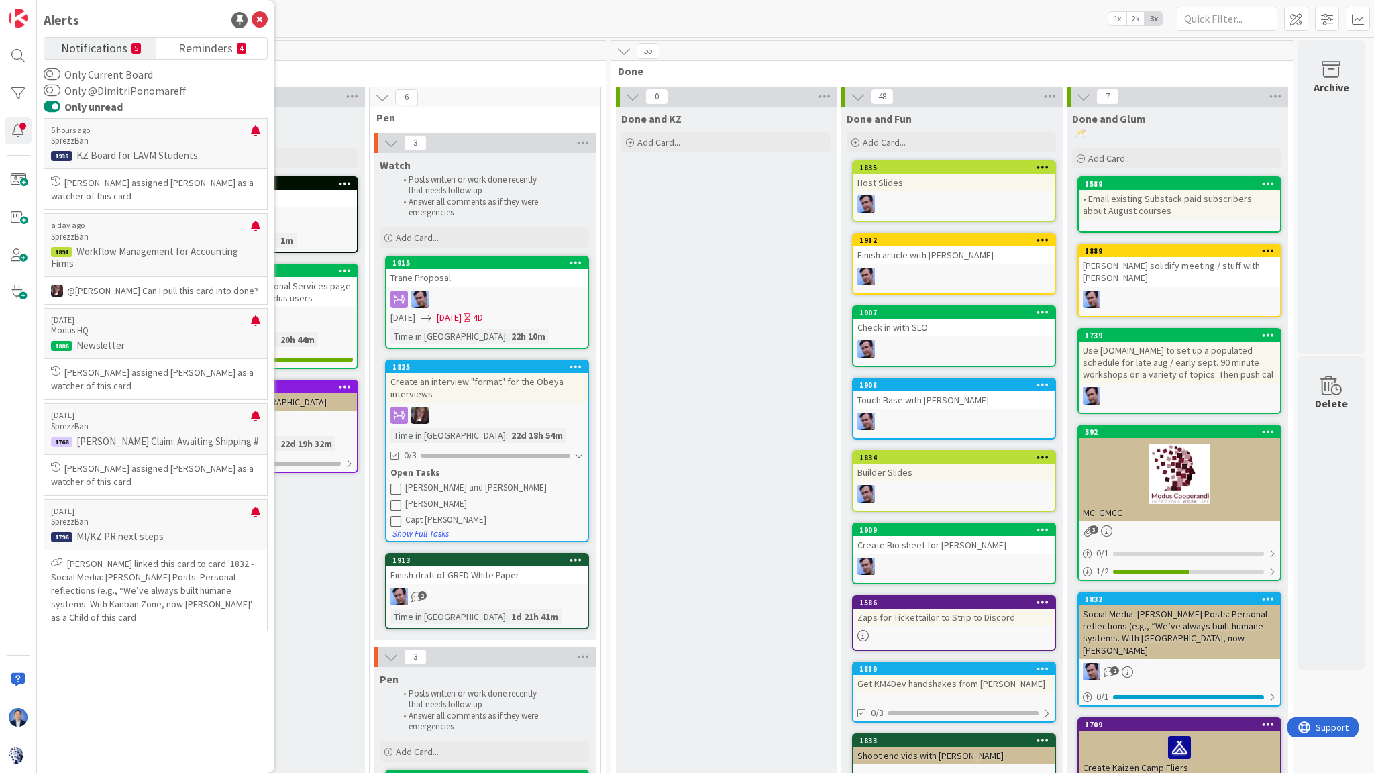
click at [55, 106] on button "Only unread" at bounding box center [52, 106] width 17 height 13
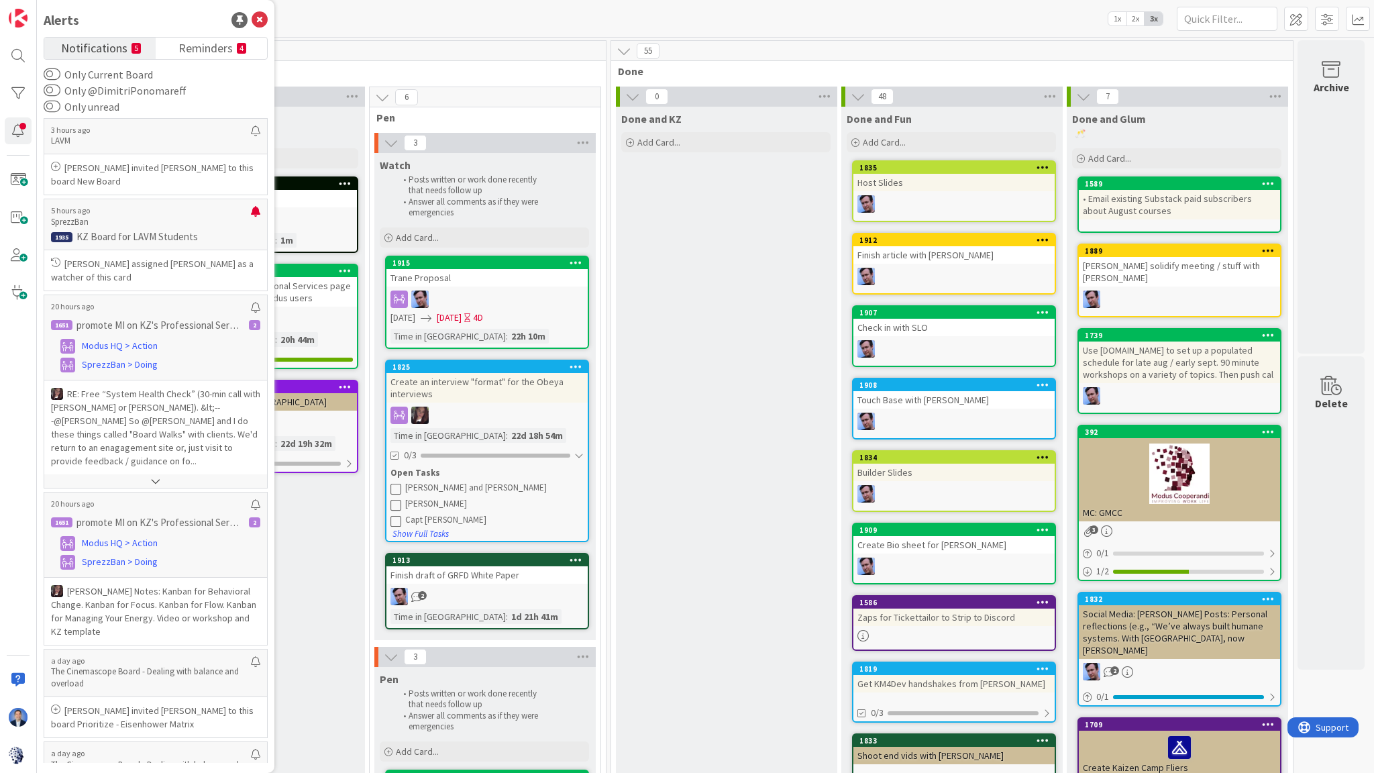
click at [413, 77] on span "Implementation" at bounding box center [367, 70] width 443 height 13
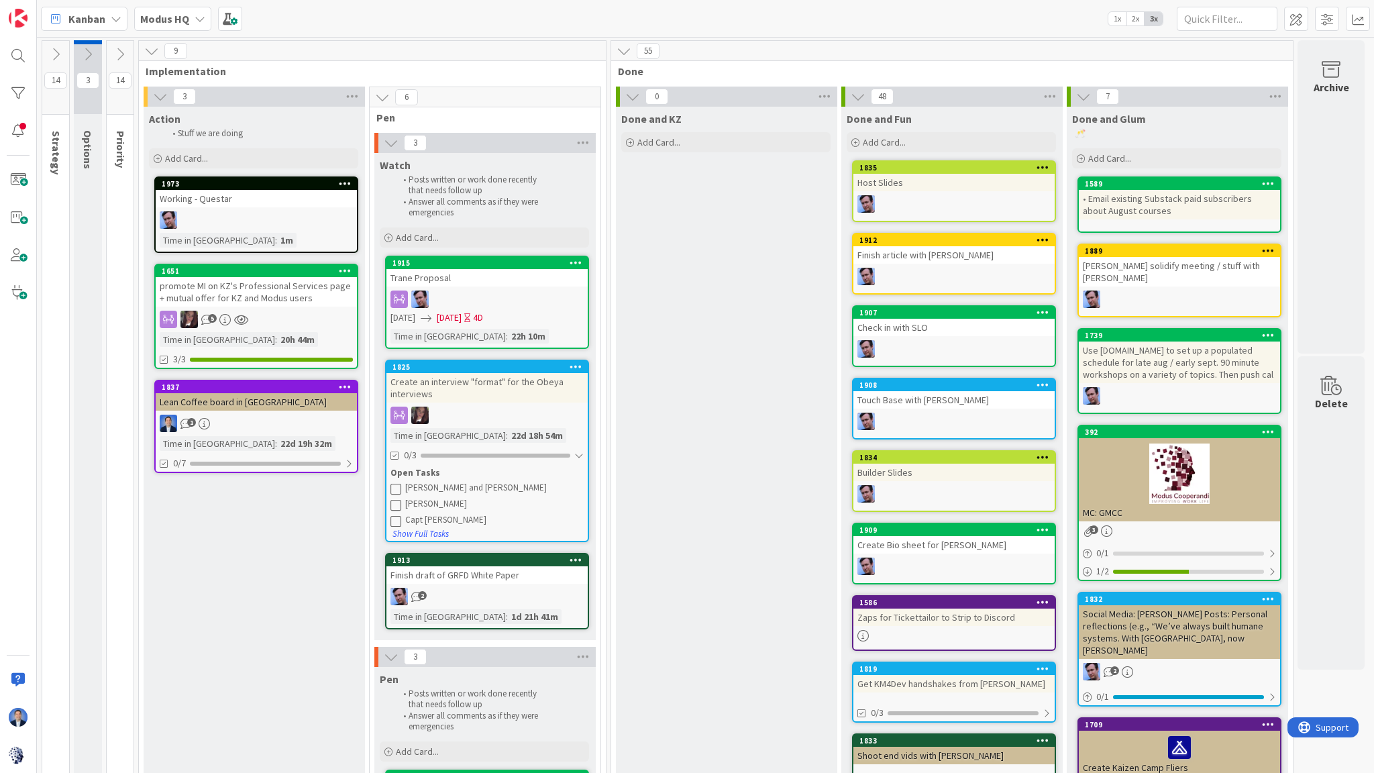
click at [238, 290] on div "promote MI on KZ's Professional Services page + mutual offer for KZ and Modus u…" at bounding box center [256, 292] width 201 height 30
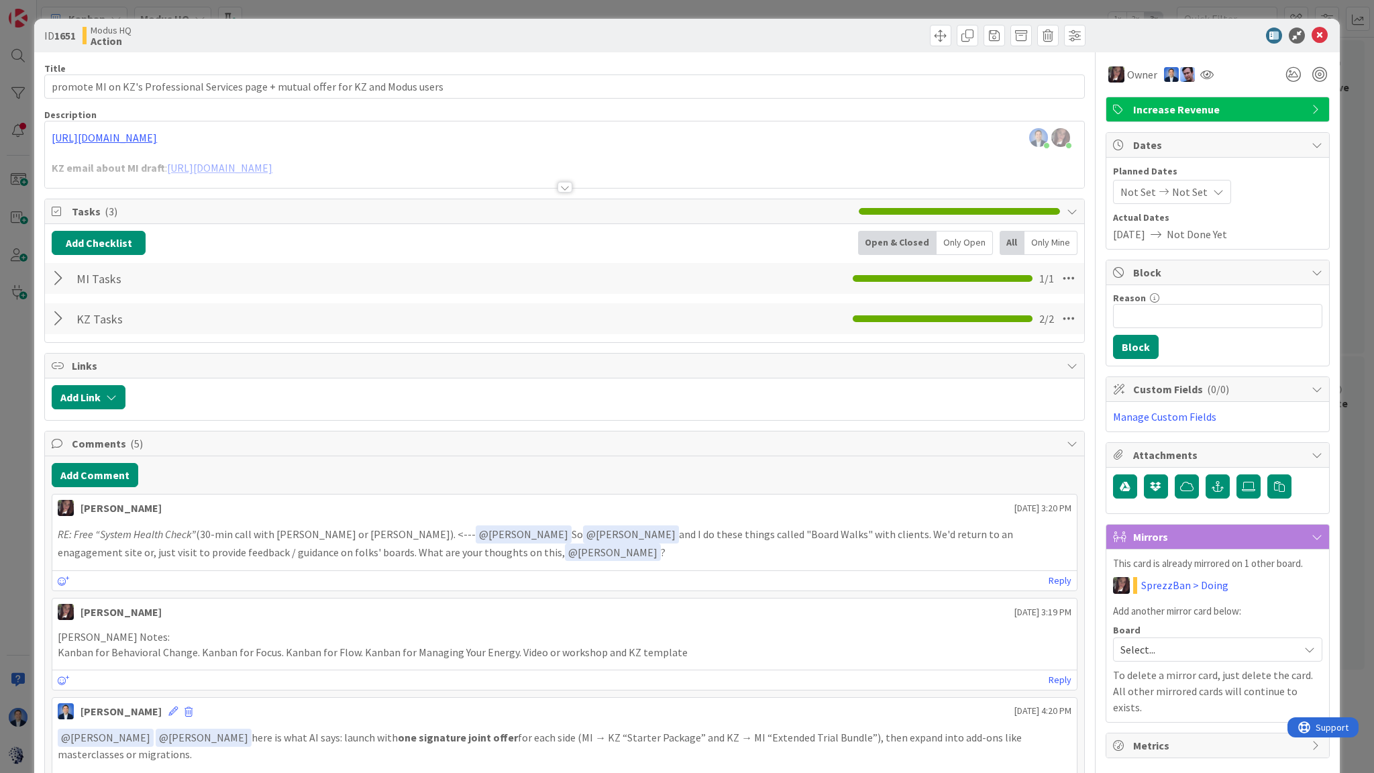
click at [13, 127] on div "ID 1651 Modus HQ Action Title 83 / 128 promote MI on KZ's Professional Services…" at bounding box center [687, 386] width 1374 height 773
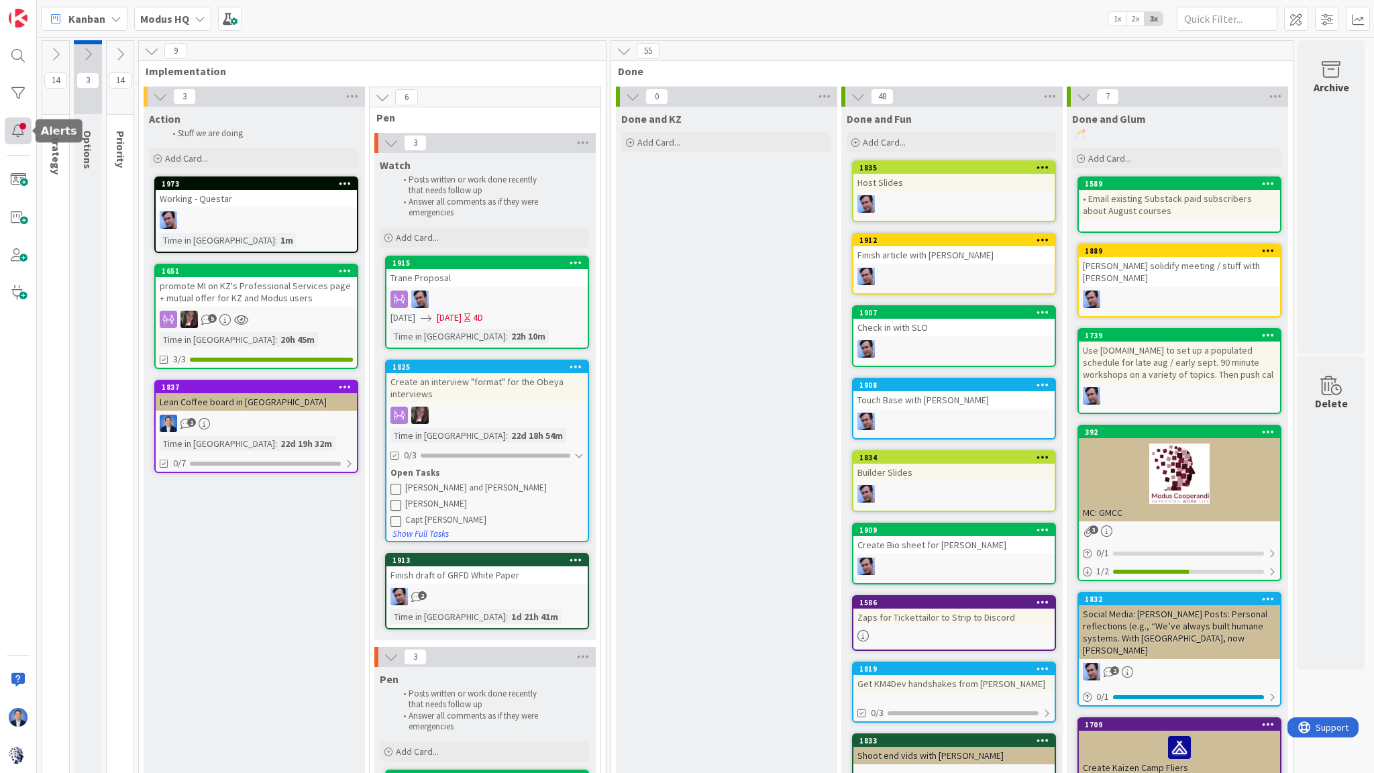
click at [18, 131] on div at bounding box center [18, 130] width 27 height 27
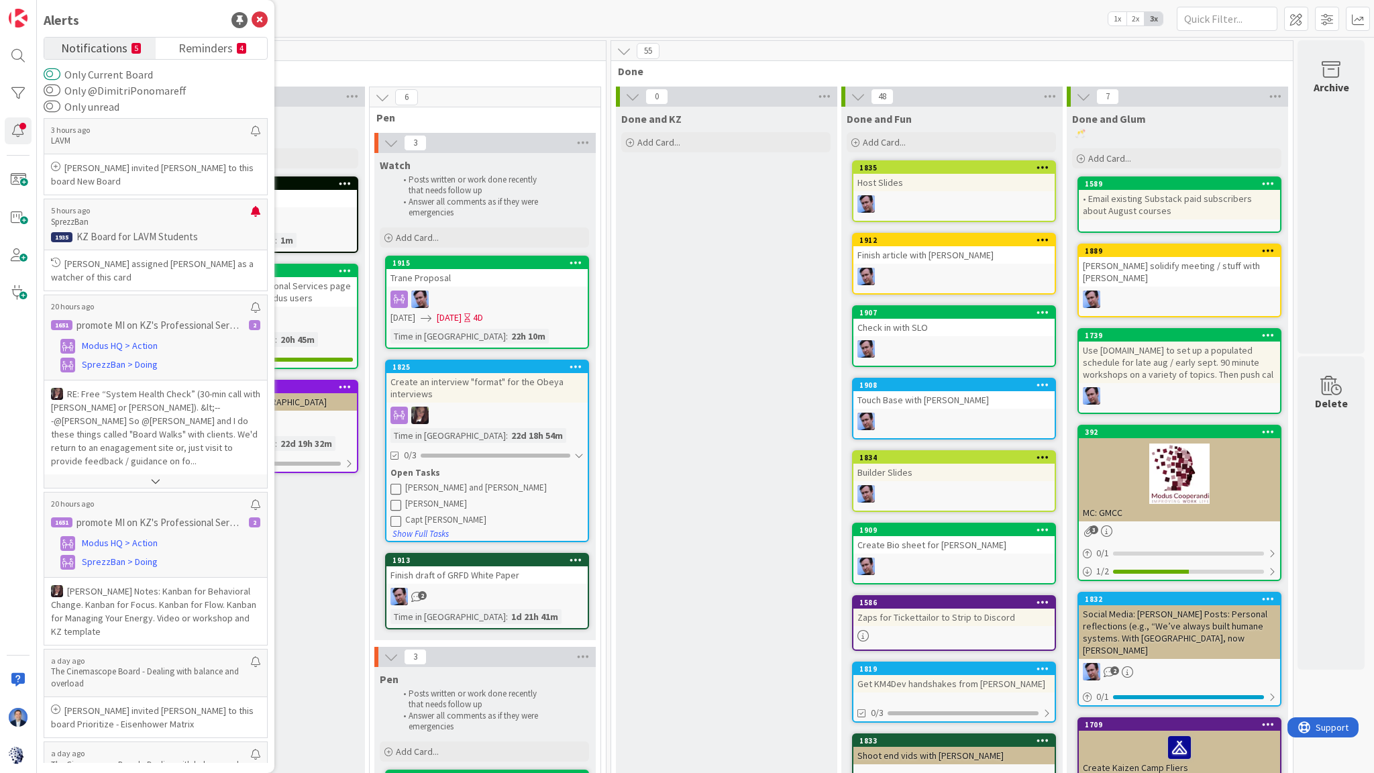
click at [52, 73] on button "Only Current Board" at bounding box center [52, 74] width 17 height 13
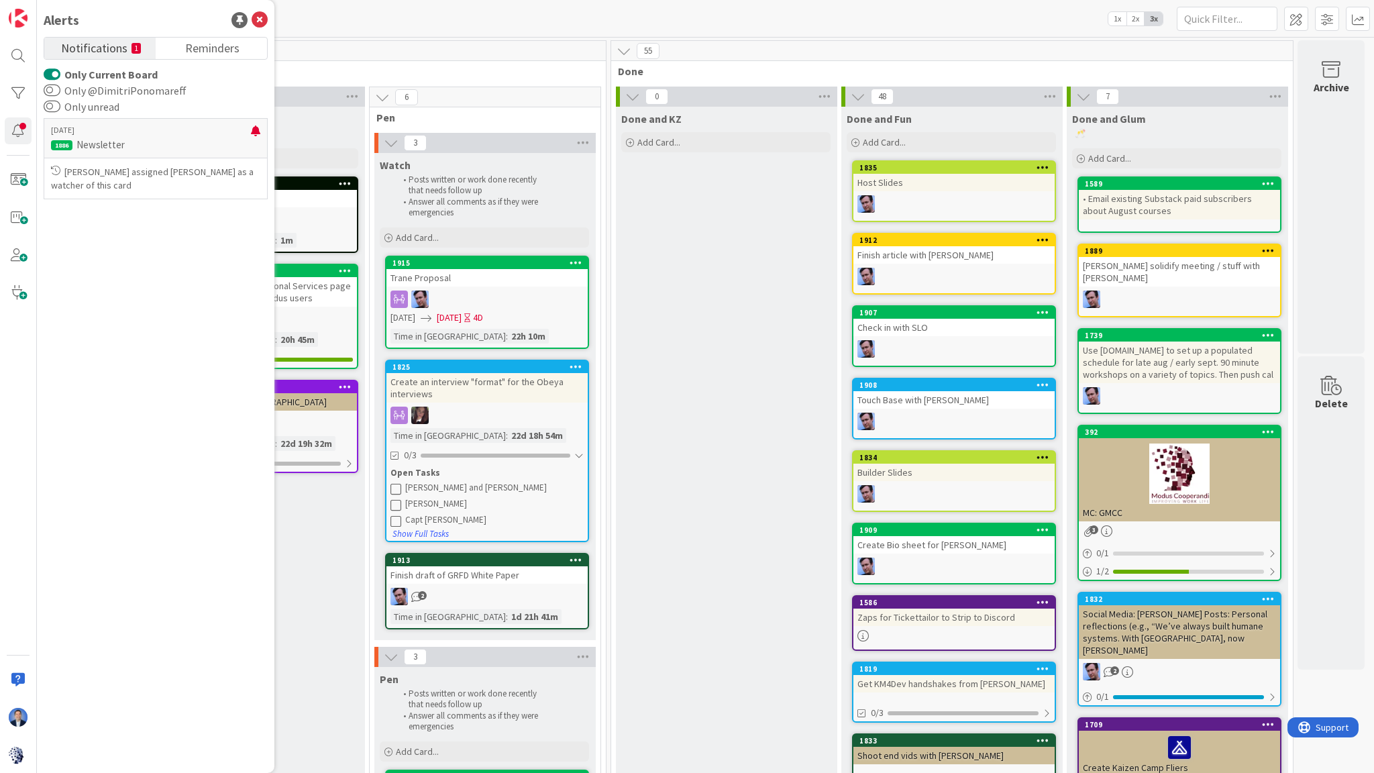
click at [54, 75] on button "Only Current Board" at bounding box center [52, 74] width 17 height 13
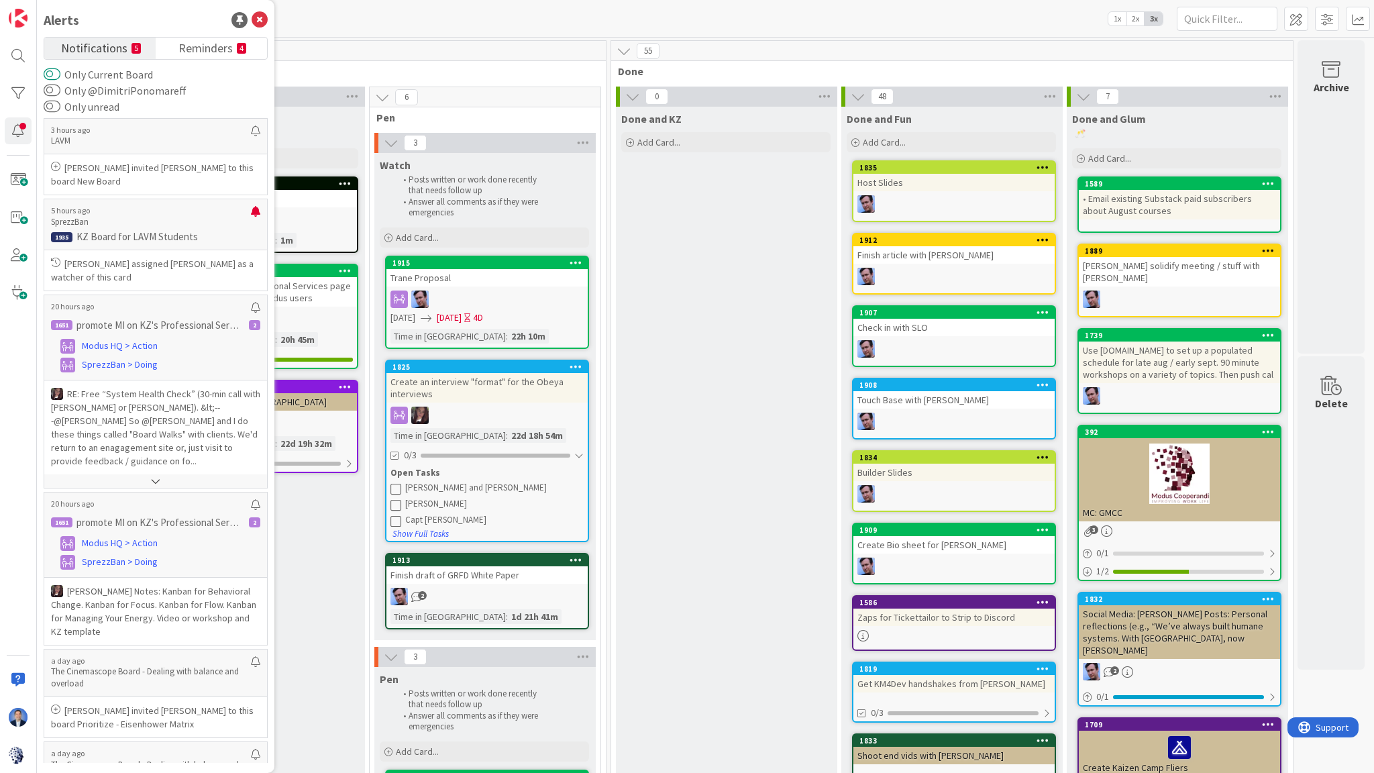
click at [54, 76] on button "Only Current Board" at bounding box center [52, 74] width 17 height 13
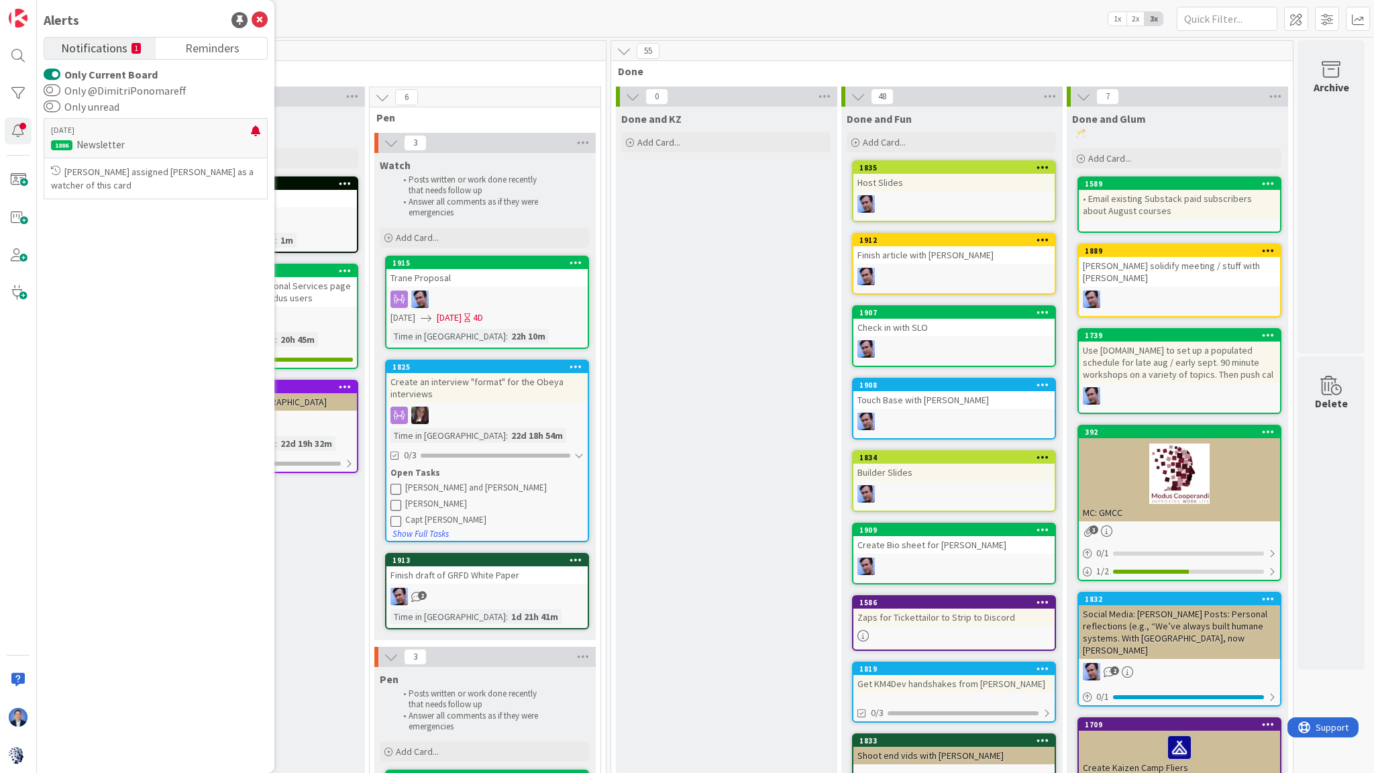
click at [55, 72] on button "Only Current Board" at bounding box center [52, 74] width 17 height 13
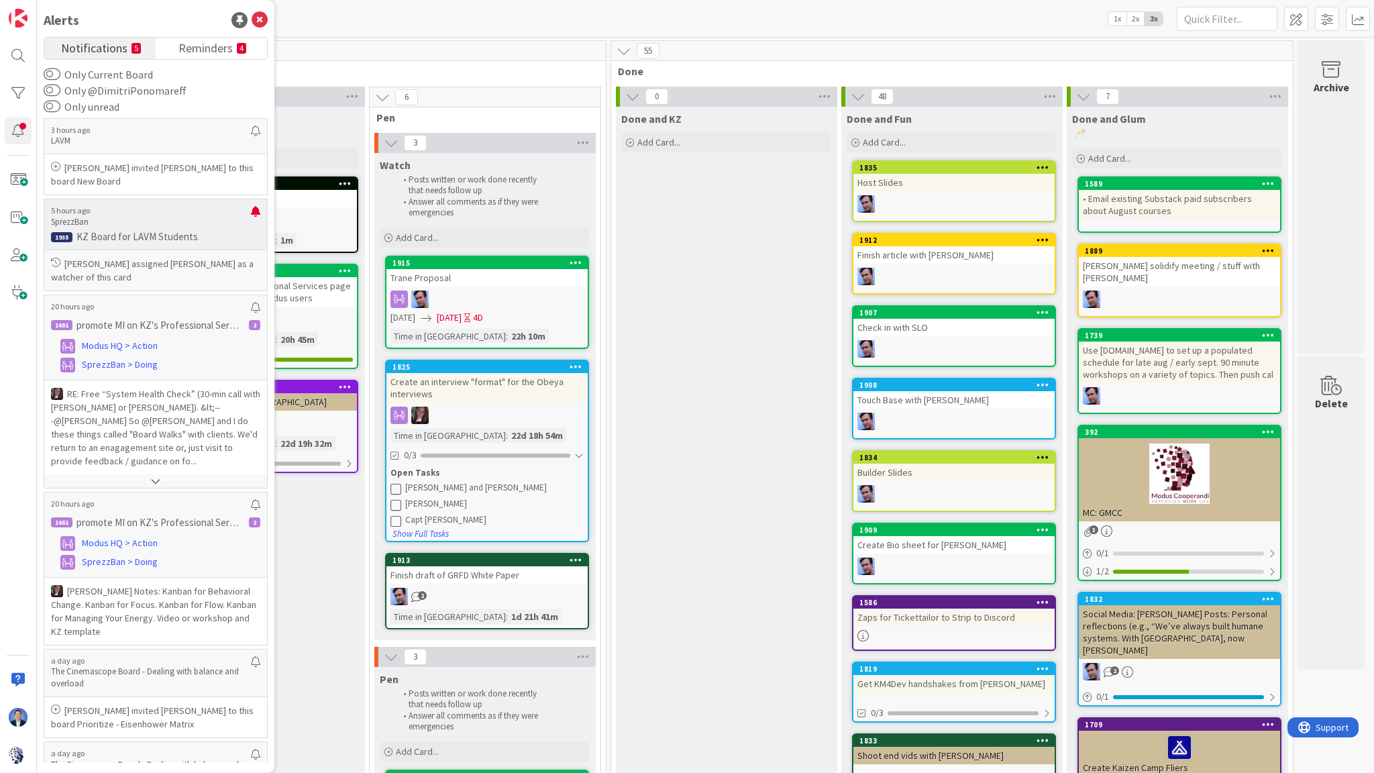
click at [125, 225] on p "SprezzBan" at bounding box center [151, 222] width 200 height 12
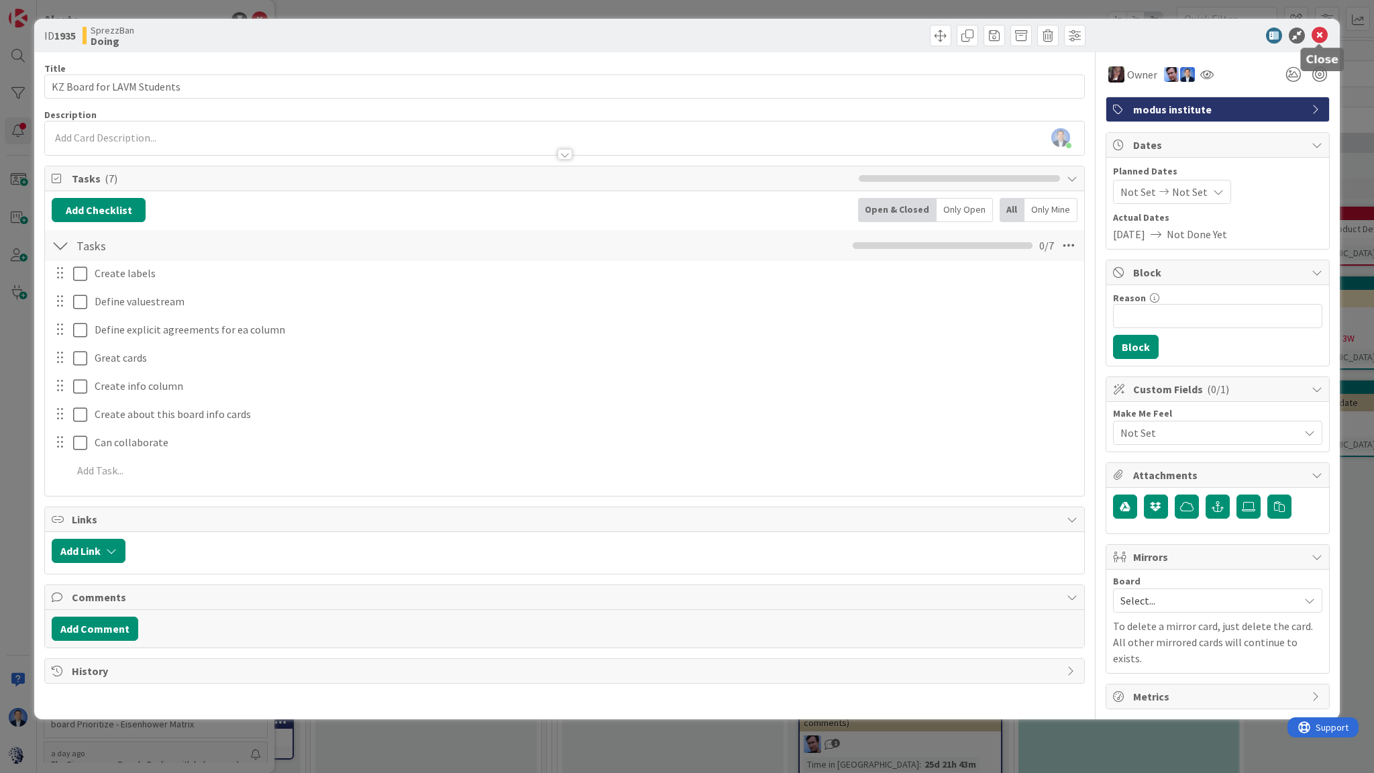
click at [1320, 38] on icon at bounding box center [1319, 36] width 16 height 16
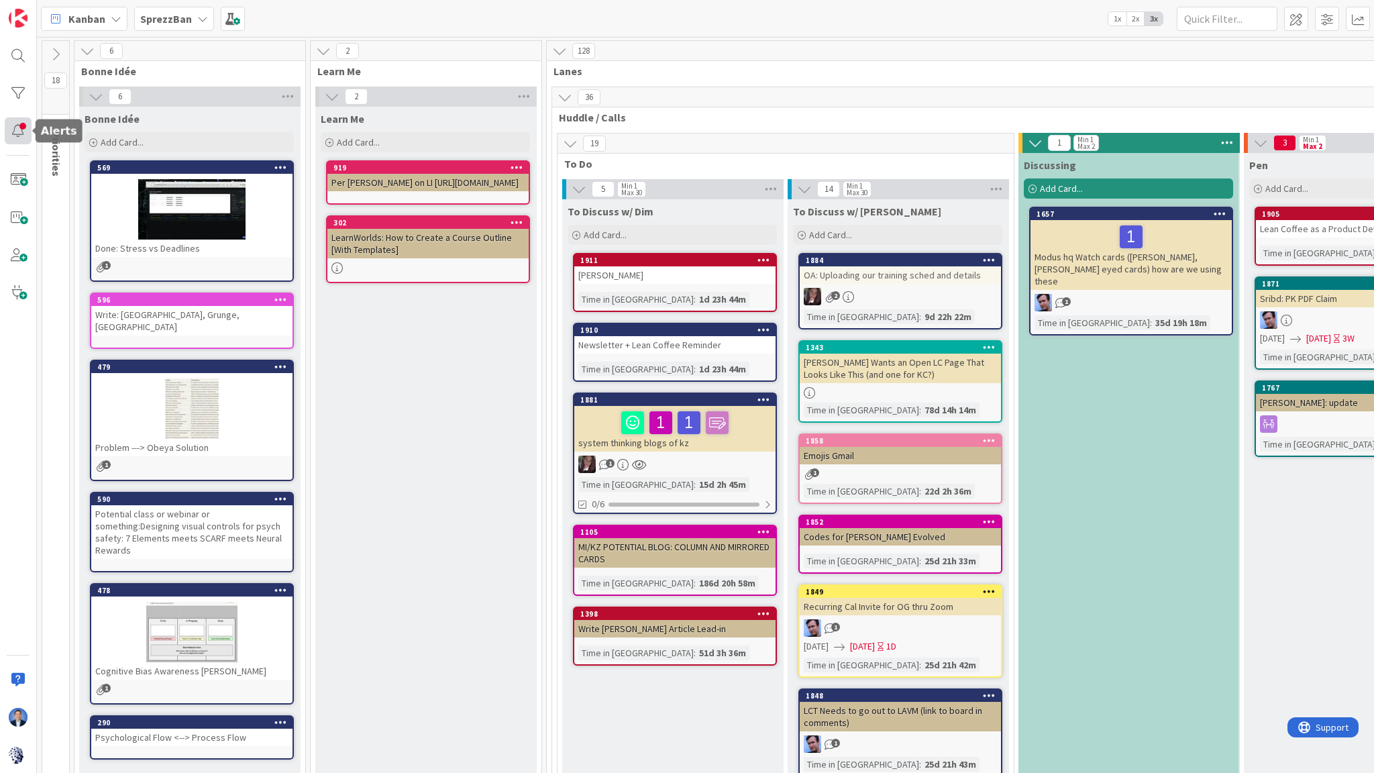
click at [21, 128] on div at bounding box center [18, 130] width 27 height 27
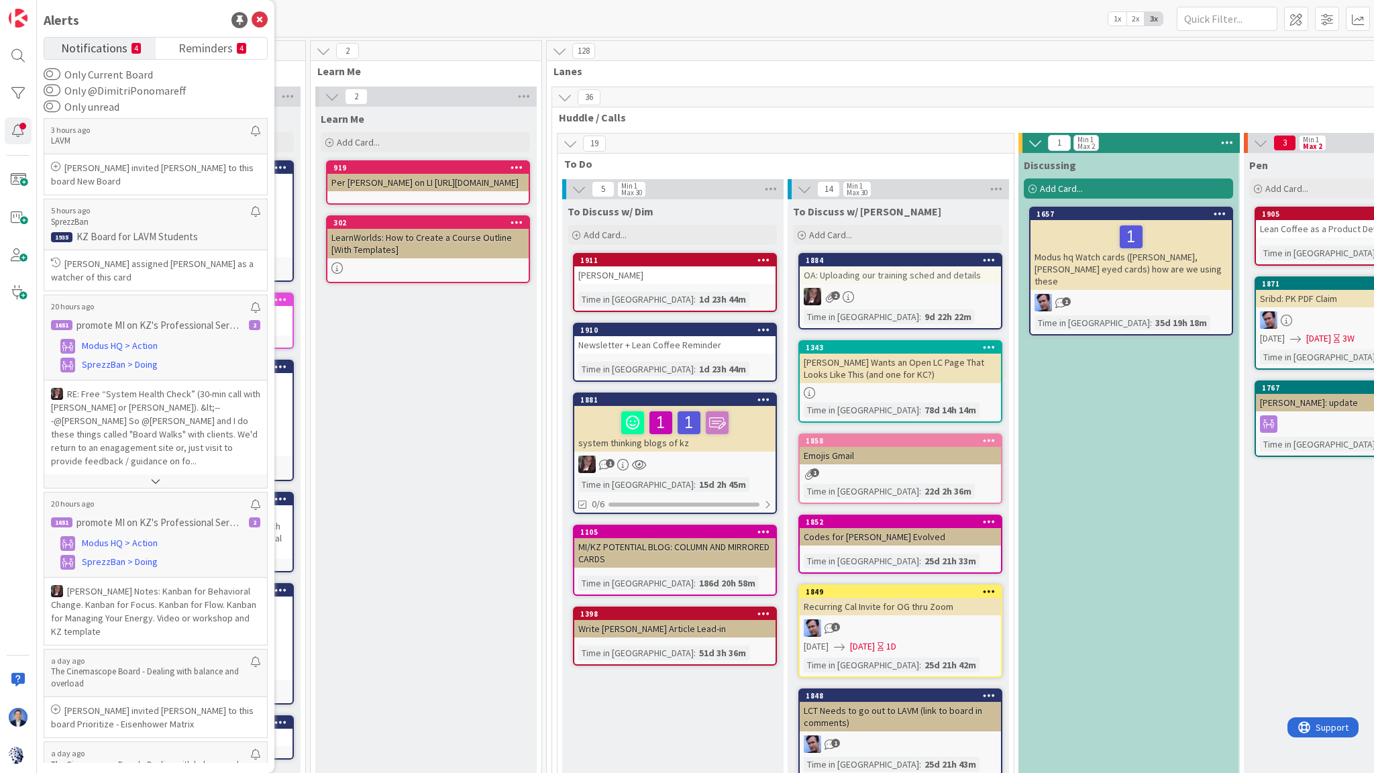
click at [329, 21] on div "Kanban SprezzBan 1x 2x 3x Kanban Options Card ID Time in Column Planned Dates L…" at bounding box center [705, 18] width 1337 height 37
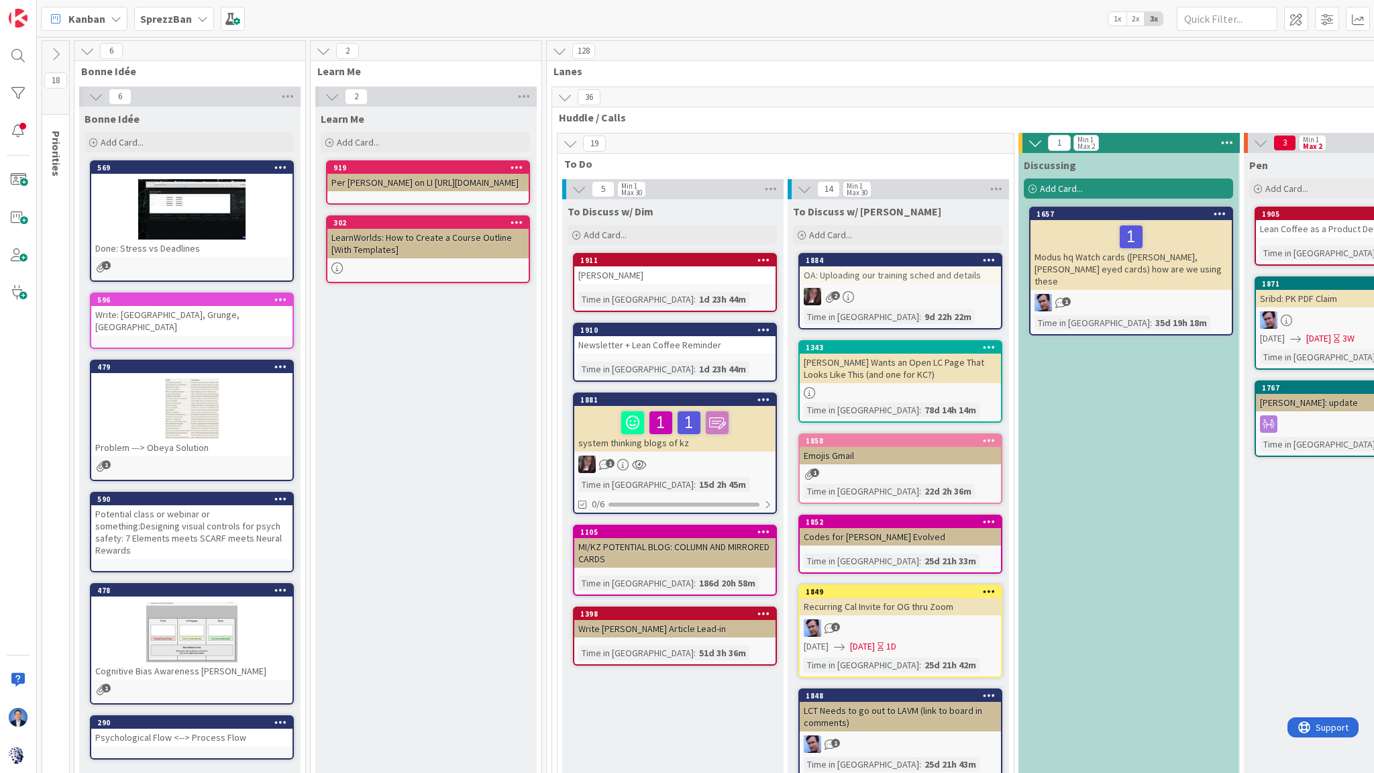
click at [84, 7] on div "Kanban" at bounding box center [84, 19] width 87 height 24
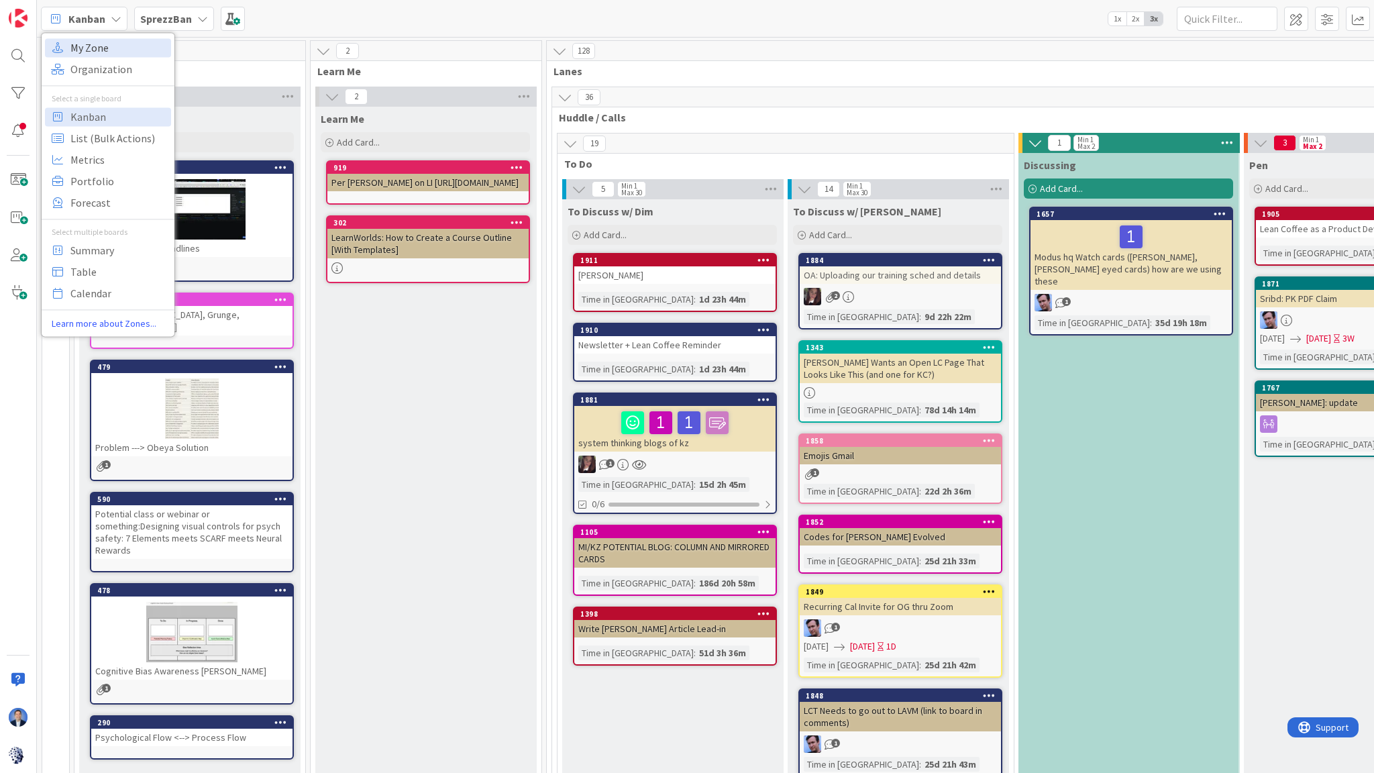
click at [89, 48] on span "My Zone" at bounding box center [118, 48] width 97 height 20
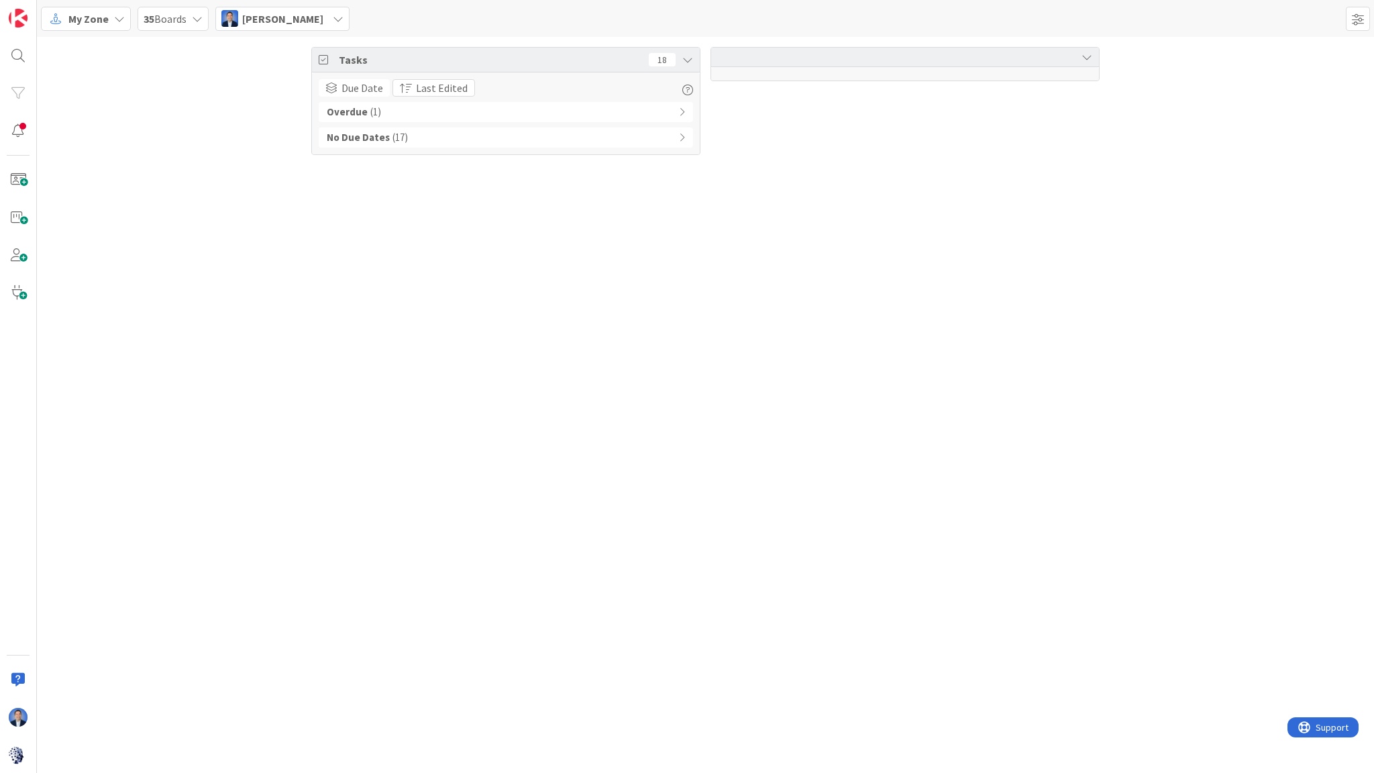
click at [1339, 19] on div "My Zone 35 Boards Dimitri Ponomareff" at bounding box center [705, 18] width 1337 height 37
click at [1358, 21] on span at bounding box center [1358, 19] width 24 height 24
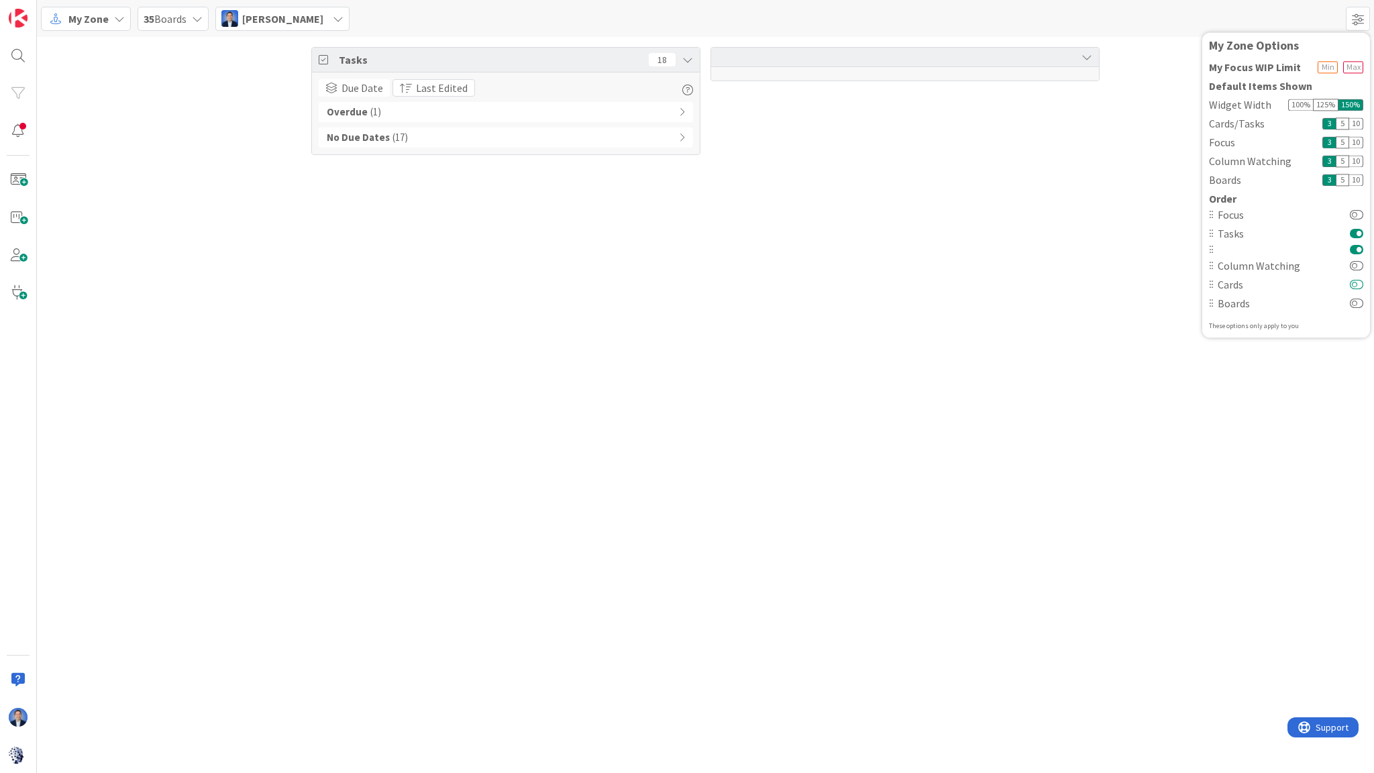
click at [1355, 282] on button at bounding box center [1356, 284] width 13 height 11
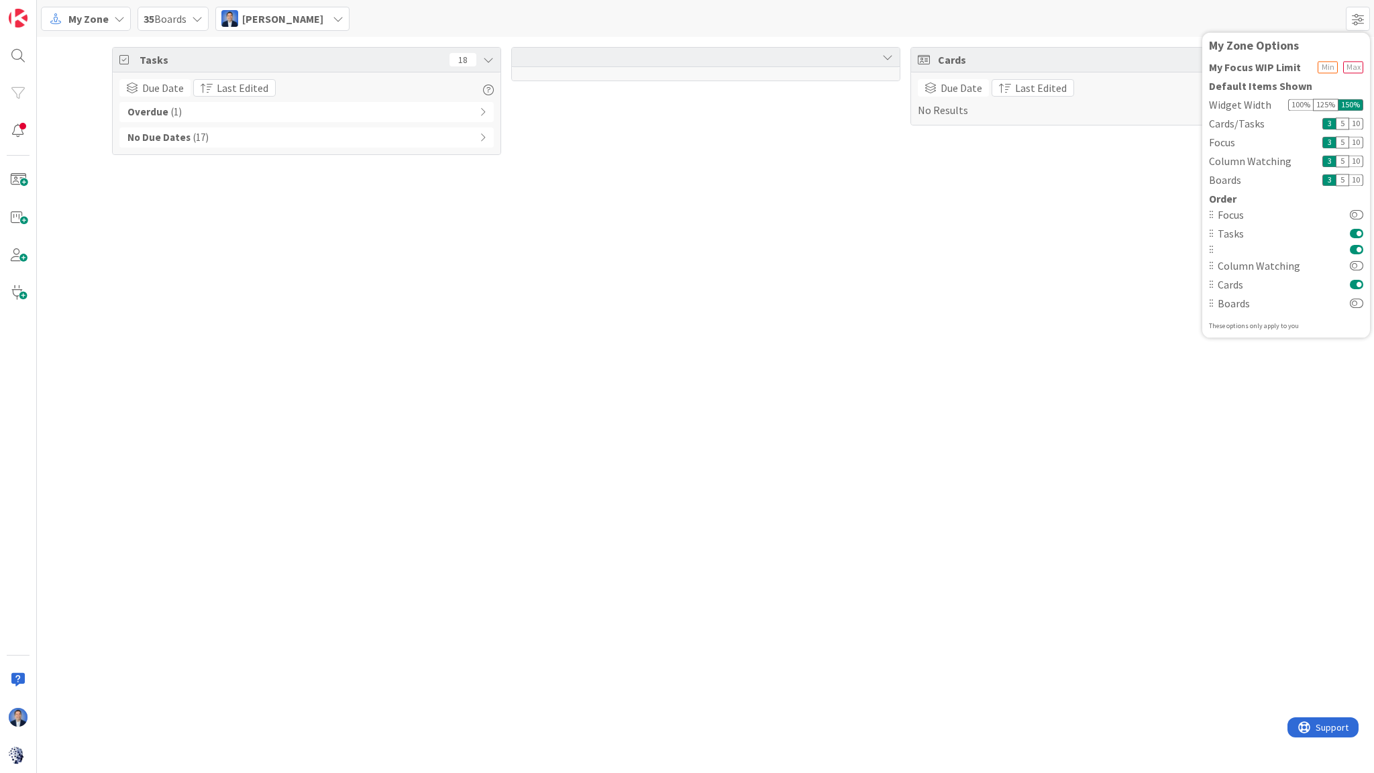
click at [623, 172] on div "Tasks 18 Due Date Last Edited Overdue ( 1 ) No Due Dates ( 17 ) Cards 0 Due Dat…" at bounding box center [705, 405] width 1337 height 736
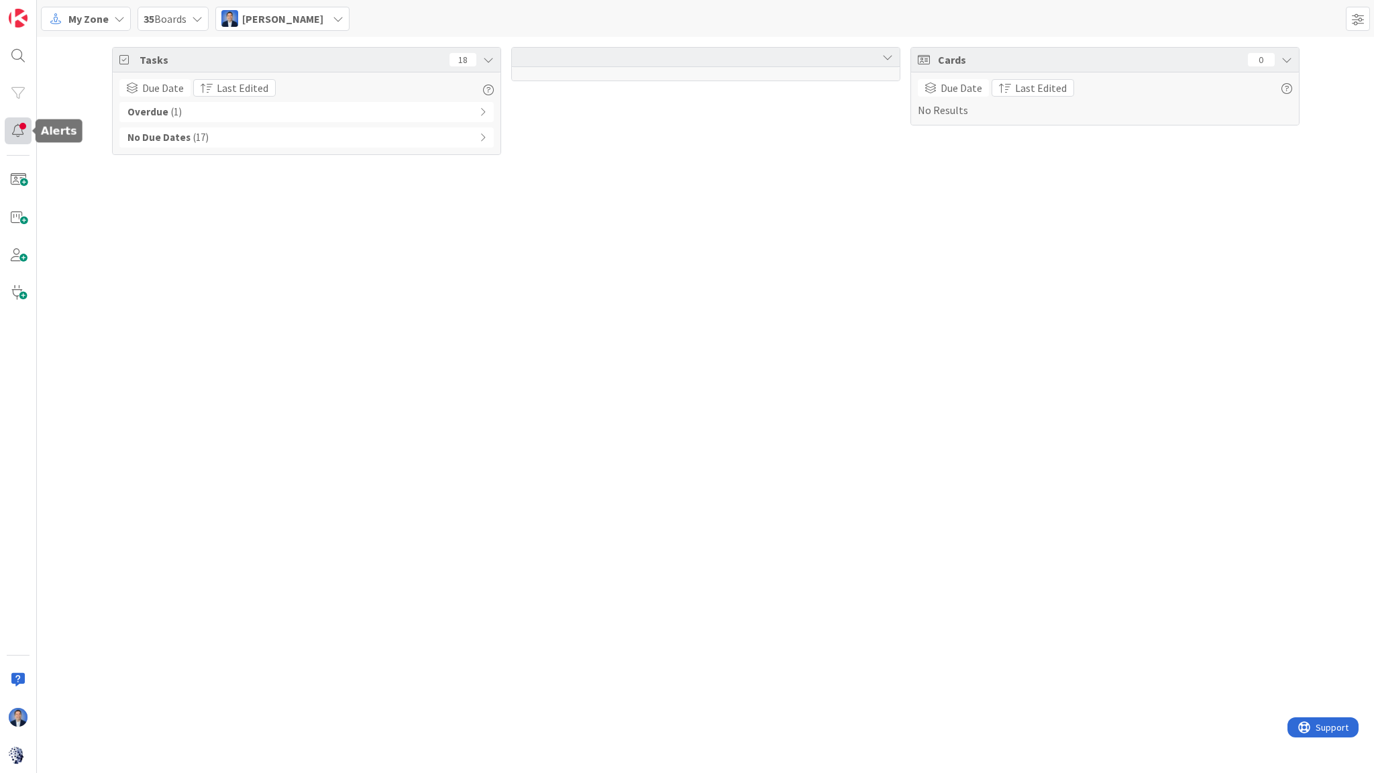
click at [22, 133] on div at bounding box center [18, 130] width 27 height 27
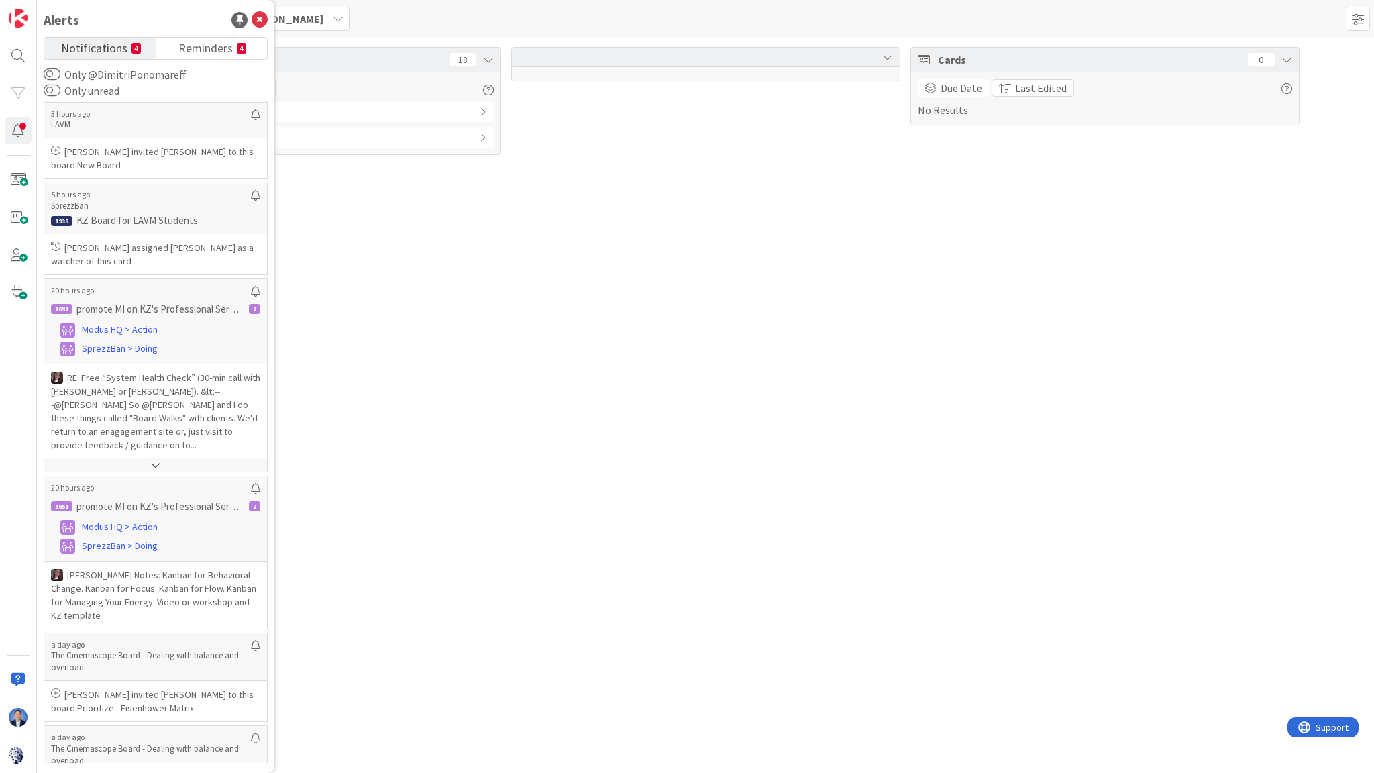
click at [910, 312] on div "Tasks 18 Due Date Last Edited Overdue ( 1 ) No Due Dates ( 17 ) Cards 0 Due Dat…" at bounding box center [705, 405] width 1337 height 736
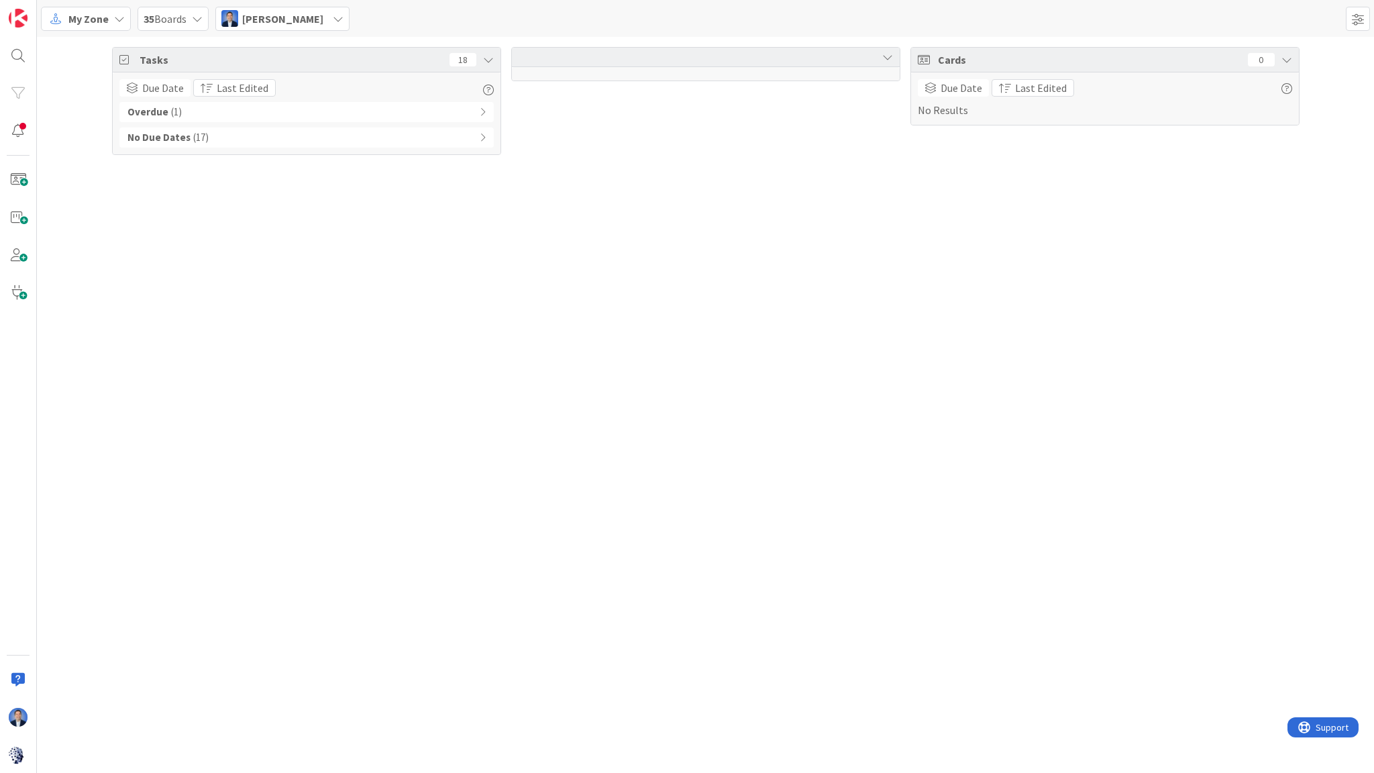
drag, startPoint x: 76, startPoint y: 15, endPoint x: 85, endPoint y: 25, distance: 13.8
click at [76, 15] on span "My Zone" at bounding box center [88, 19] width 40 height 16
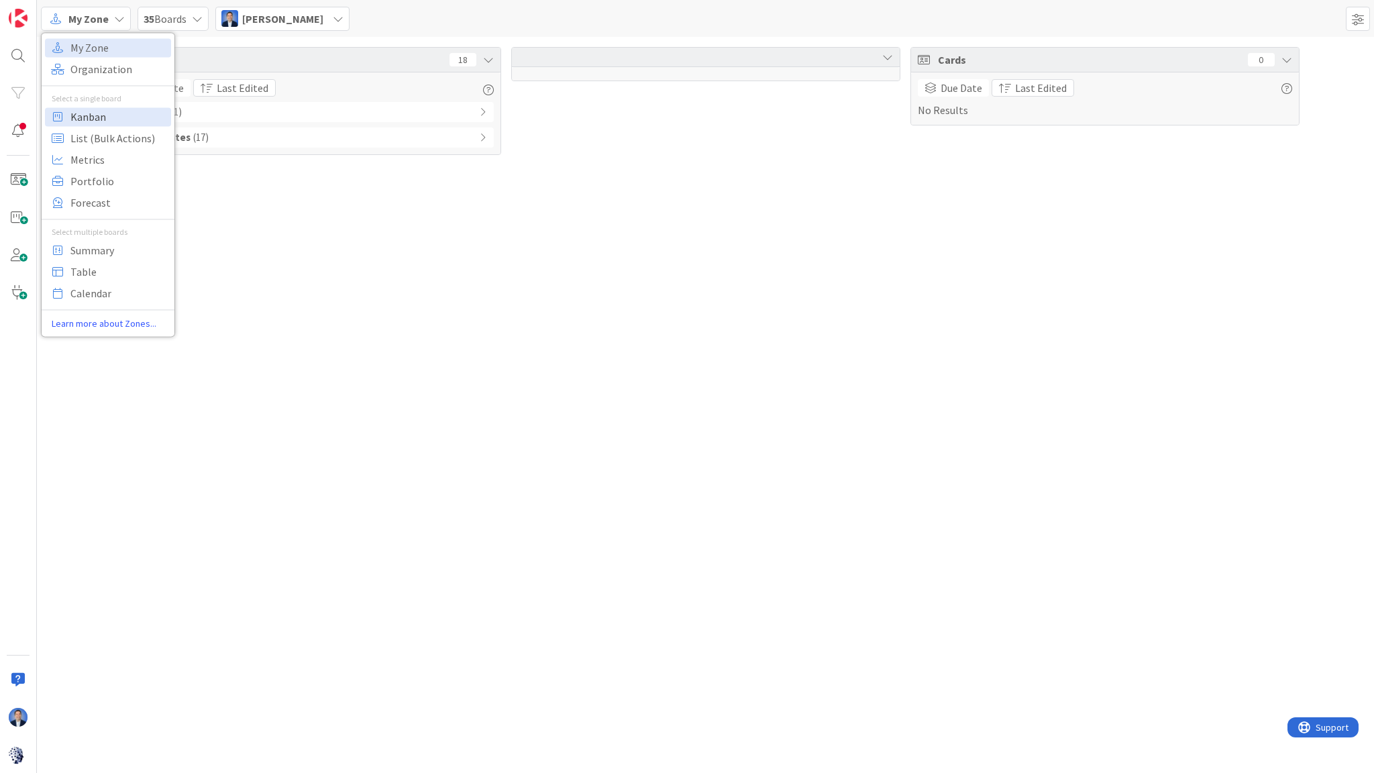
click at [95, 114] on span "Kanban" at bounding box center [118, 117] width 97 height 20
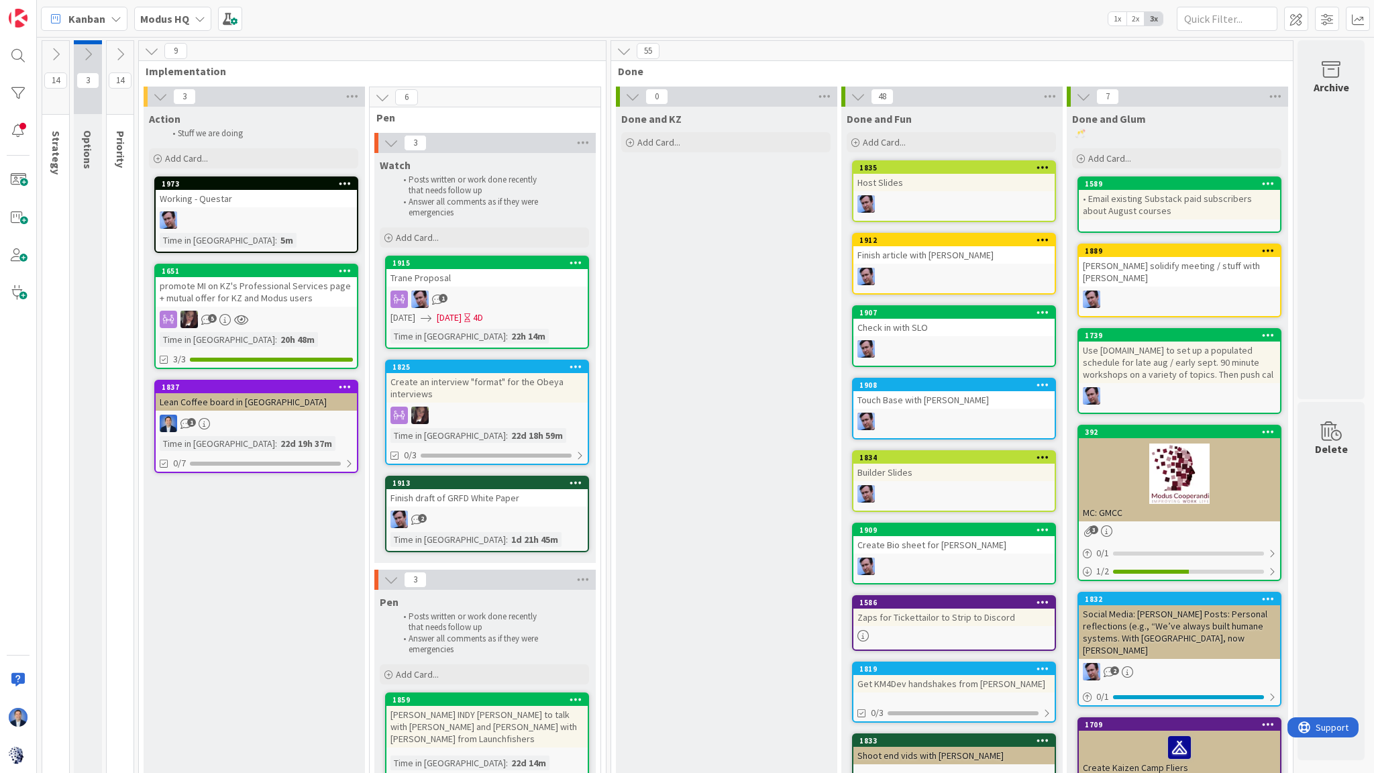
click at [292, 313] on div "5" at bounding box center [256, 319] width 201 height 17
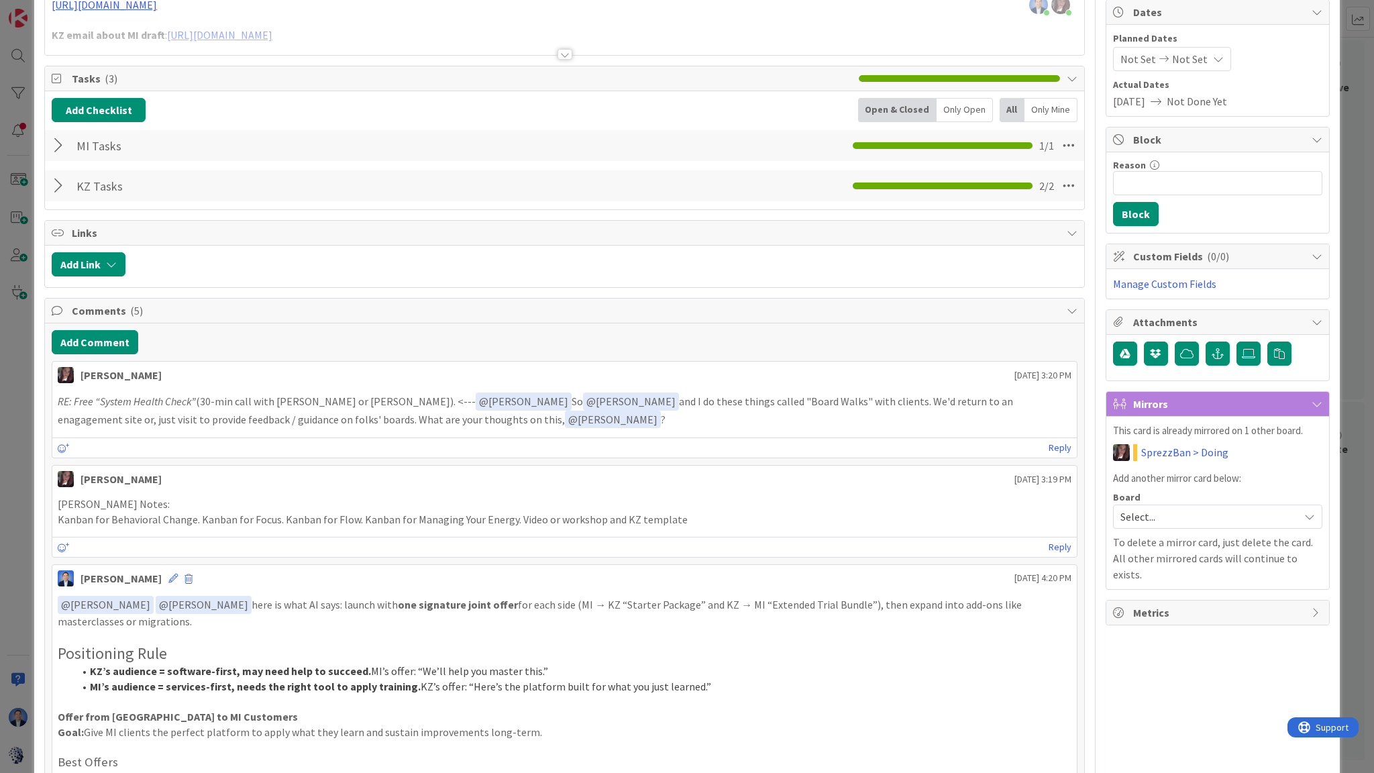
scroll to position [161, 0]
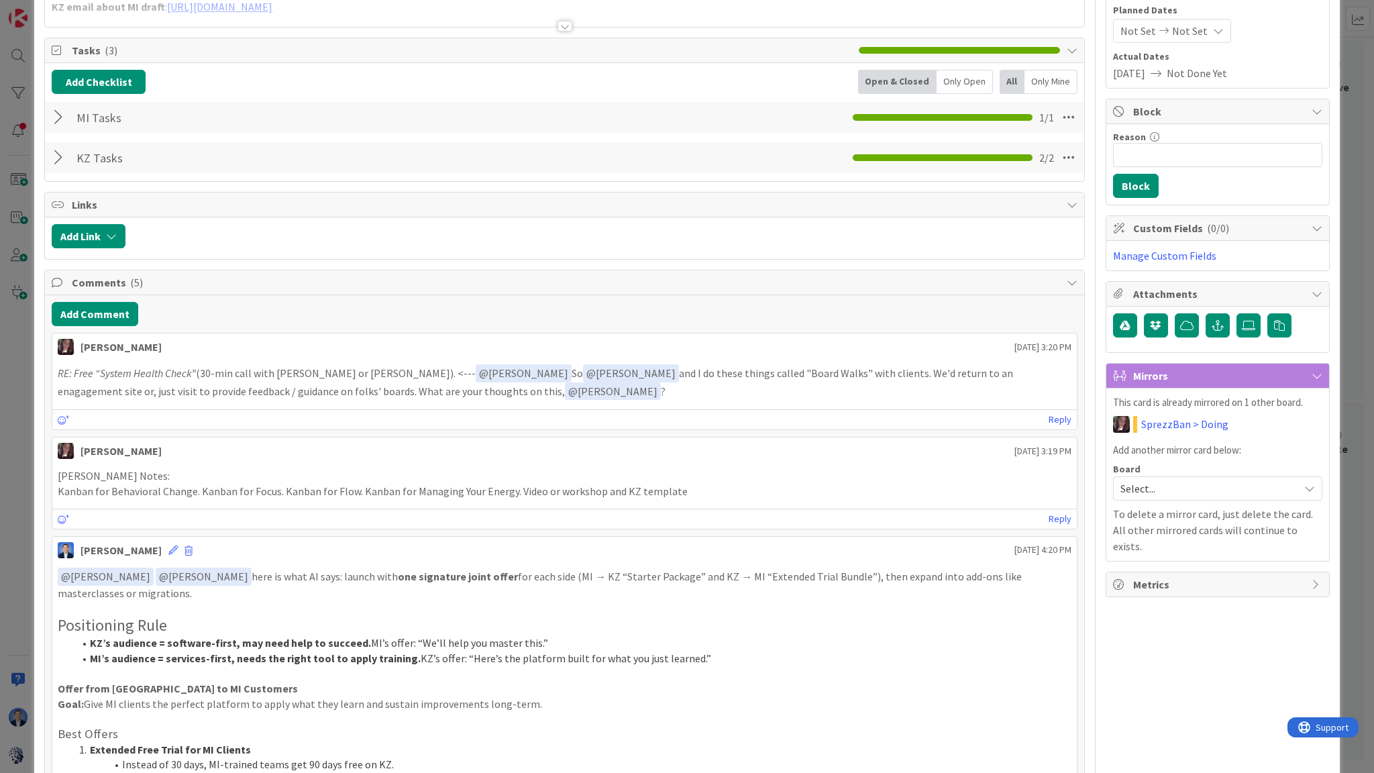
click at [435, 197] on span "Links" at bounding box center [566, 205] width 988 height 16
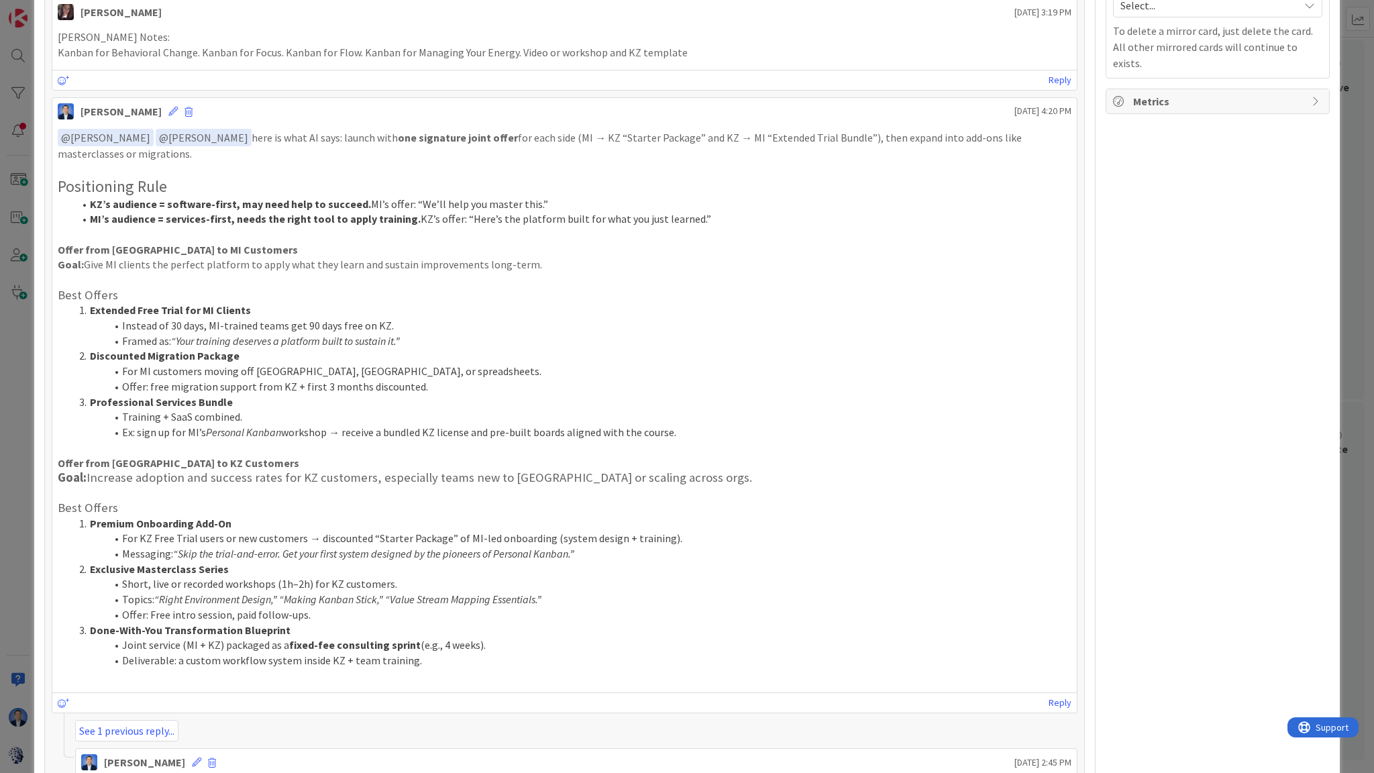
scroll to position [730, 0]
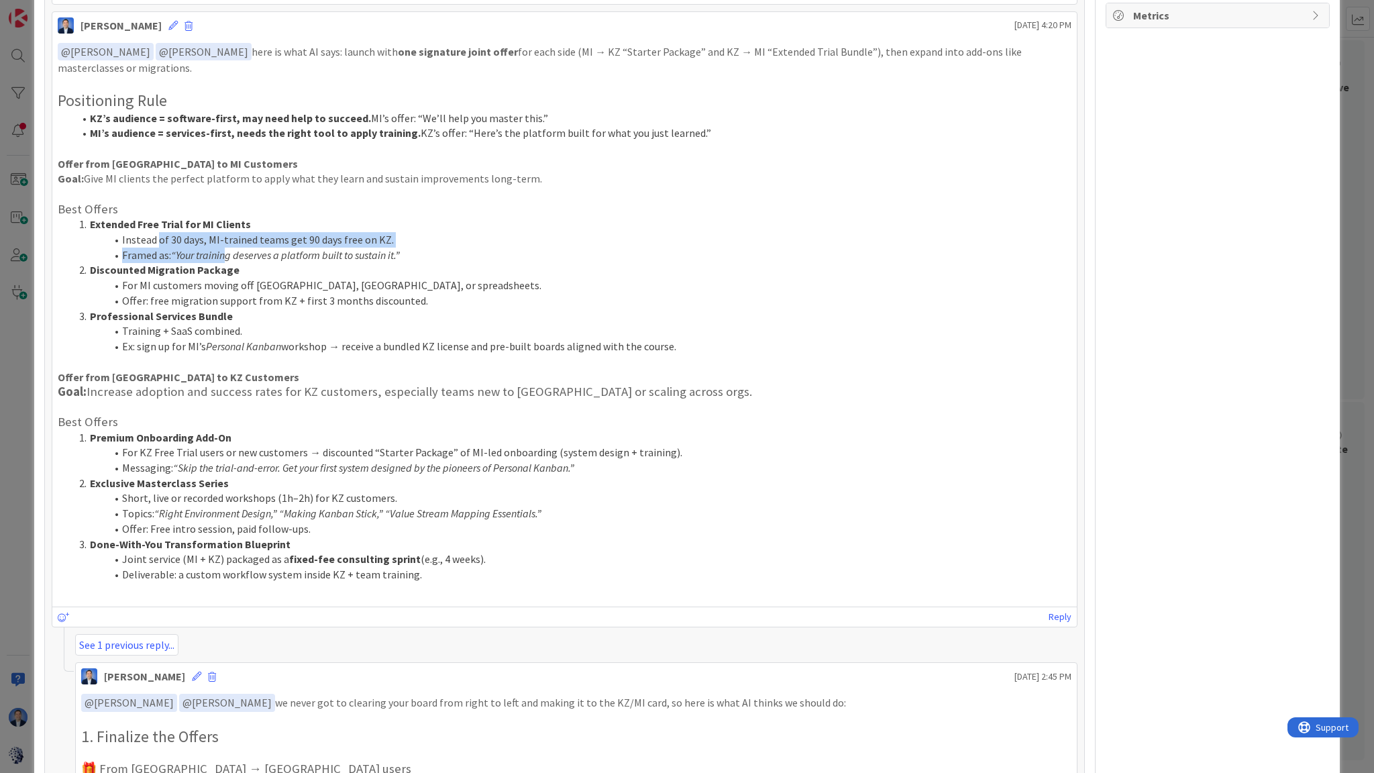
drag, startPoint x: 156, startPoint y: 229, endPoint x: 227, endPoint y: 256, distance: 75.4
click at [227, 256] on ol "Extended Free Trial for MI Clients Instead of 30 days, MI-trained teams get 90 …" at bounding box center [565, 285] width 1014 height 137
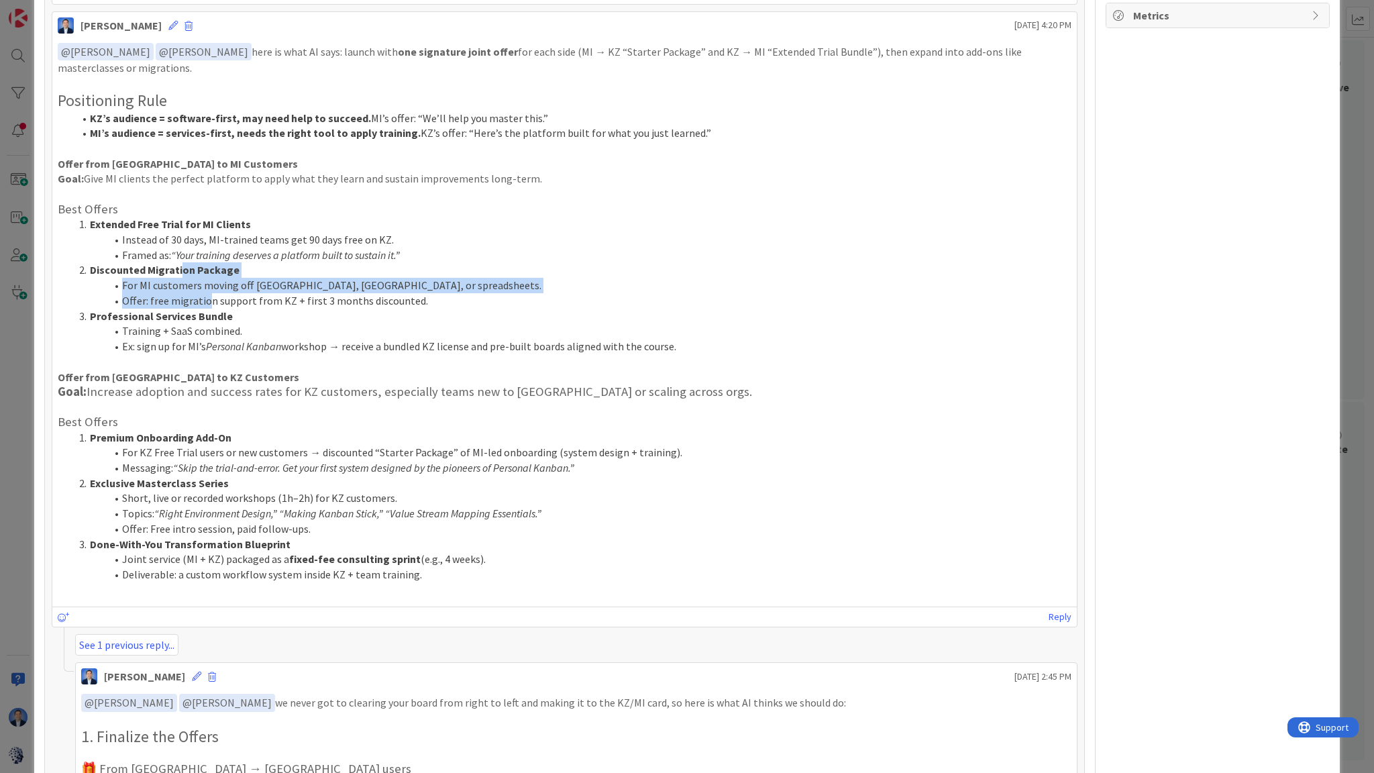
drag, startPoint x: 179, startPoint y: 268, endPoint x: 207, endPoint y: 293, distance: 37.5
click at [207, 293] on ol "Extended Free Trial for MI Clients Instead of 30 days, MI-trained teams get 90 …" at bounding box center [565, 285] width 1014 height 137
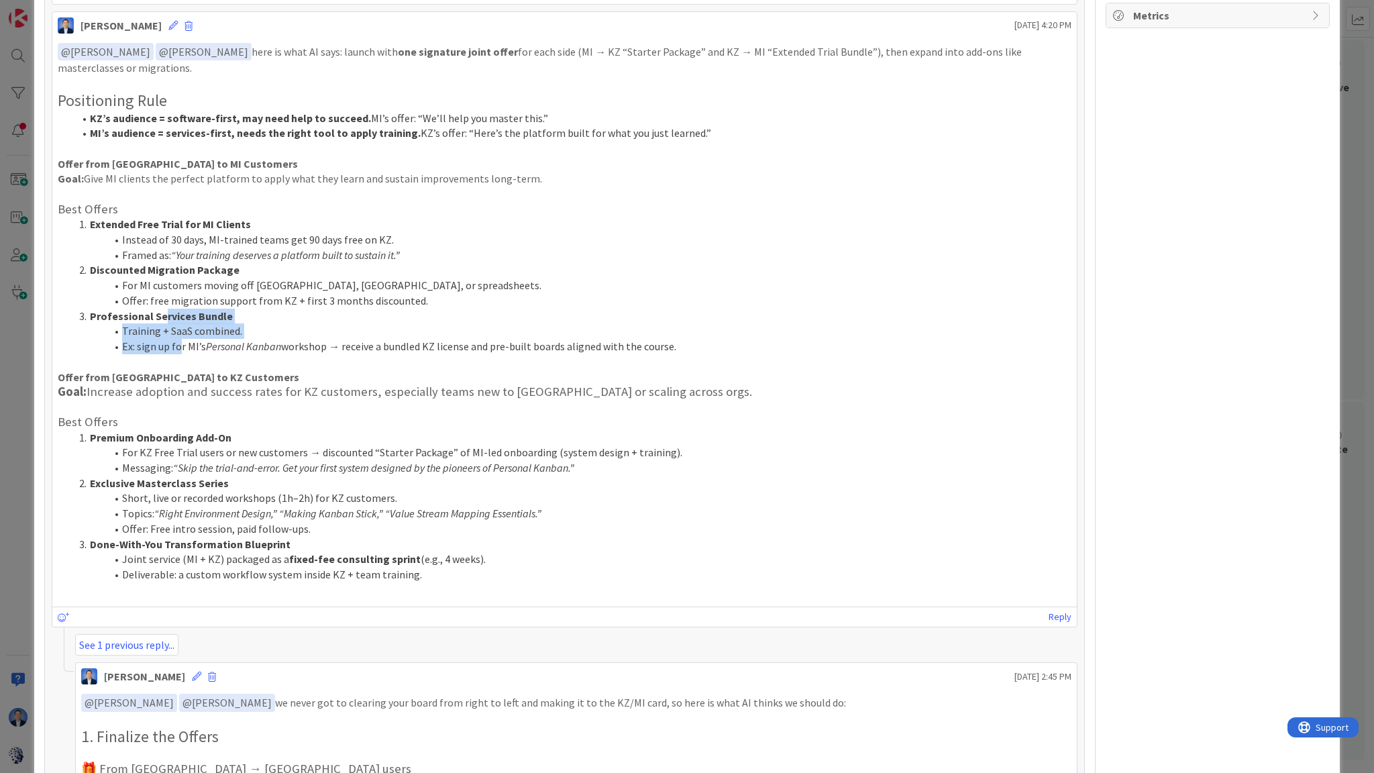
drag, startPoint x: 161, startPoint y: 314, endPoint x: 178, endPoint y: 346, distance: 36.6
click at [178, 346] on ol "Extended Free Trial for MI Clients Instead of 30 days, MI-trained teams get 90 …" at bounding box center [565, 285] width 1014 height 137
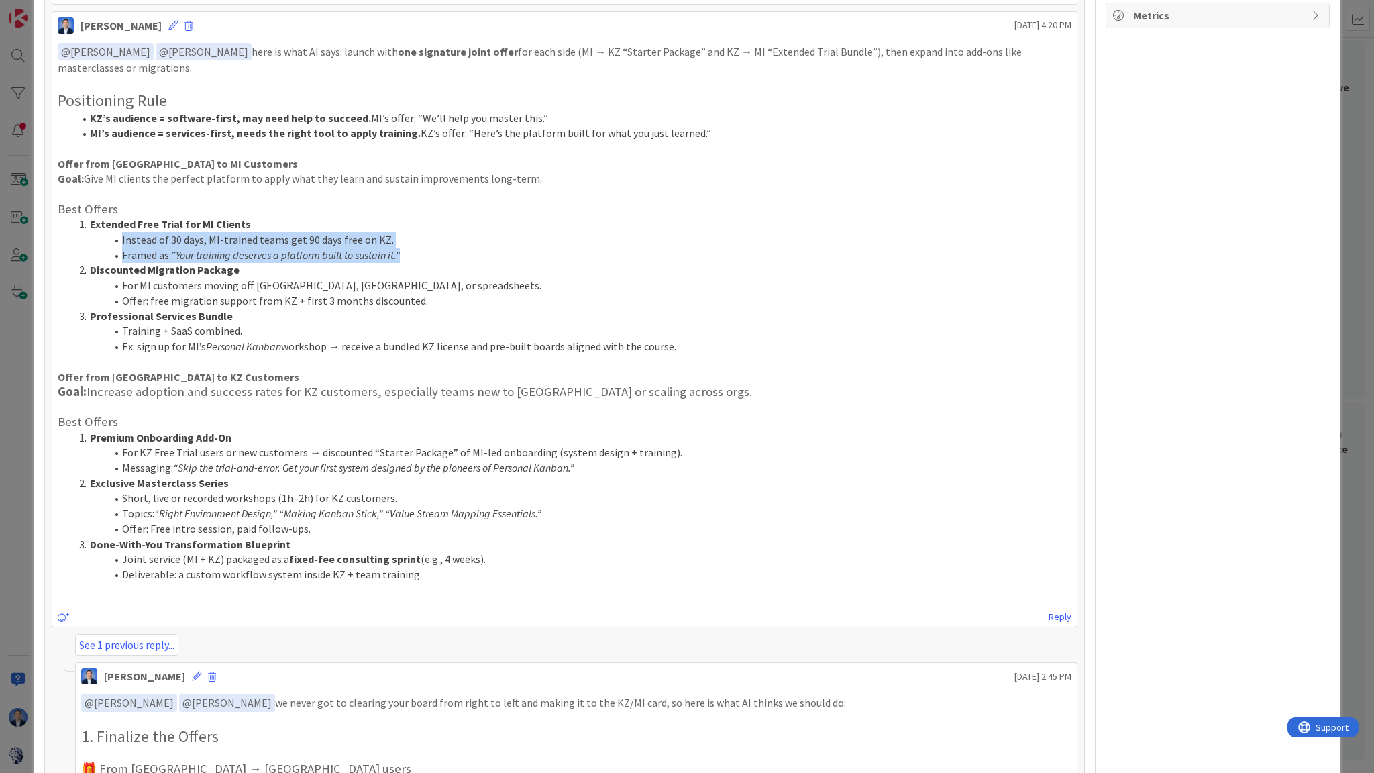
drag, startPoint x: 408, startPoint y: 252, endPoint x: 105, endPoint y: 233, distance: 303.8
click at [105, 233] on ol "Extended Free Trial for MI Clients Instead of 30 days, MI-trained teams get 90 …" at bounding box center [565, 285] width 1014 height 137
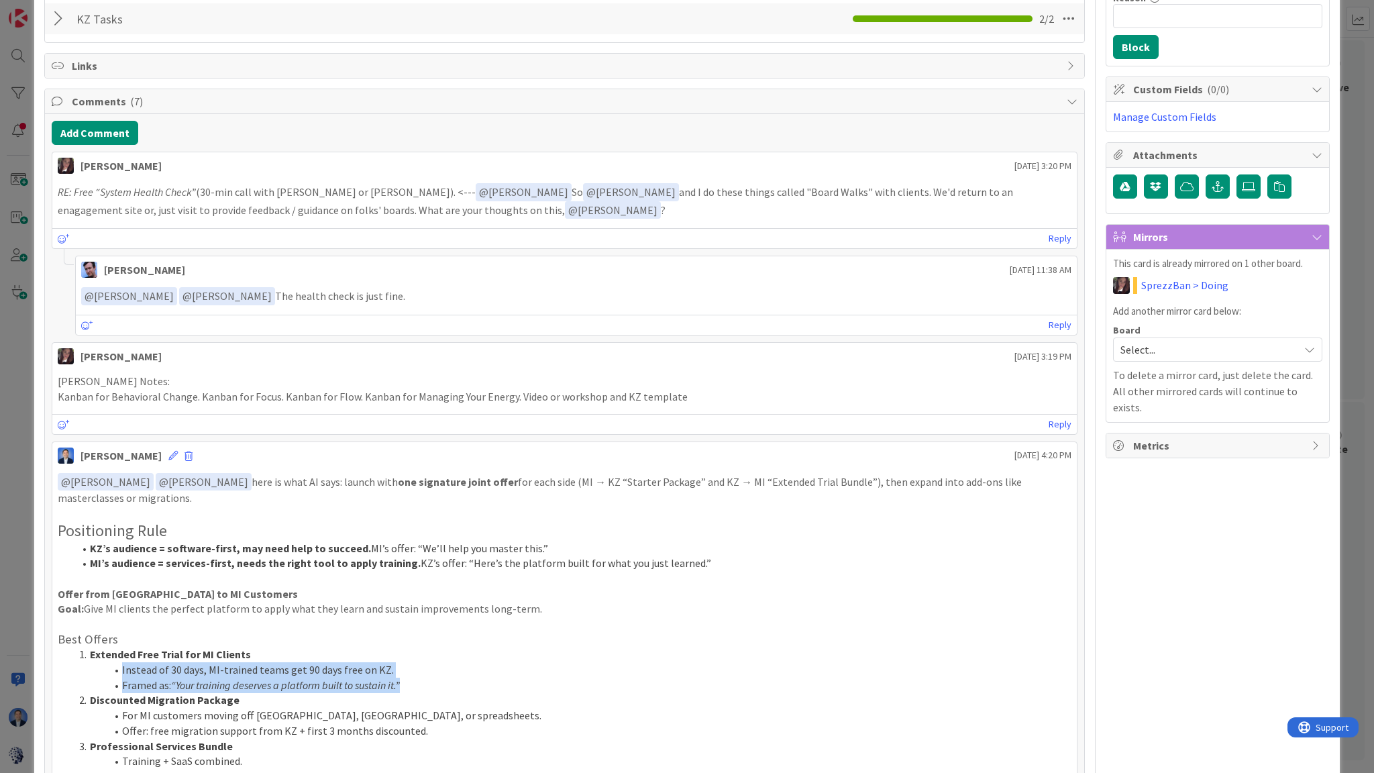
scroll to position [0, 0]
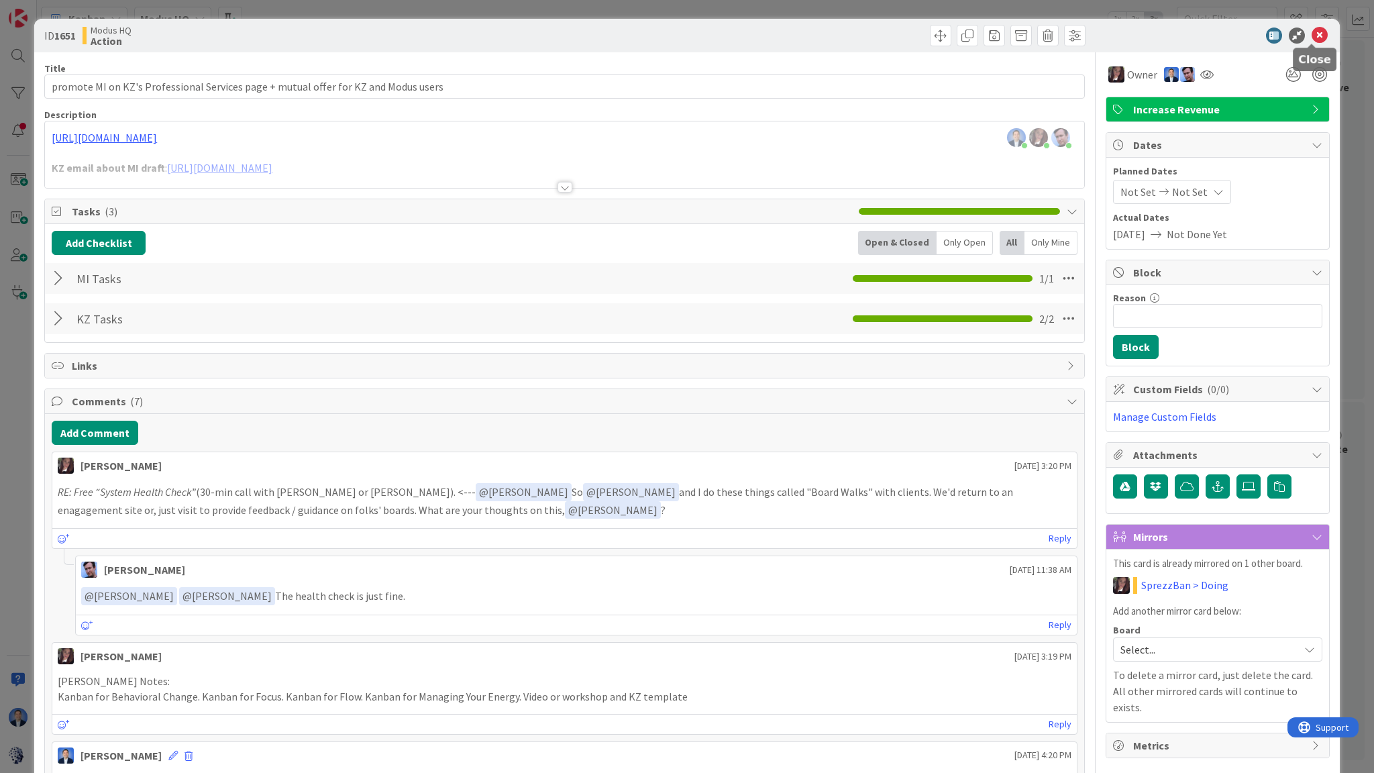
click at [1311, 32] on icon at bounding box center [1319, 36] width 16 height 16
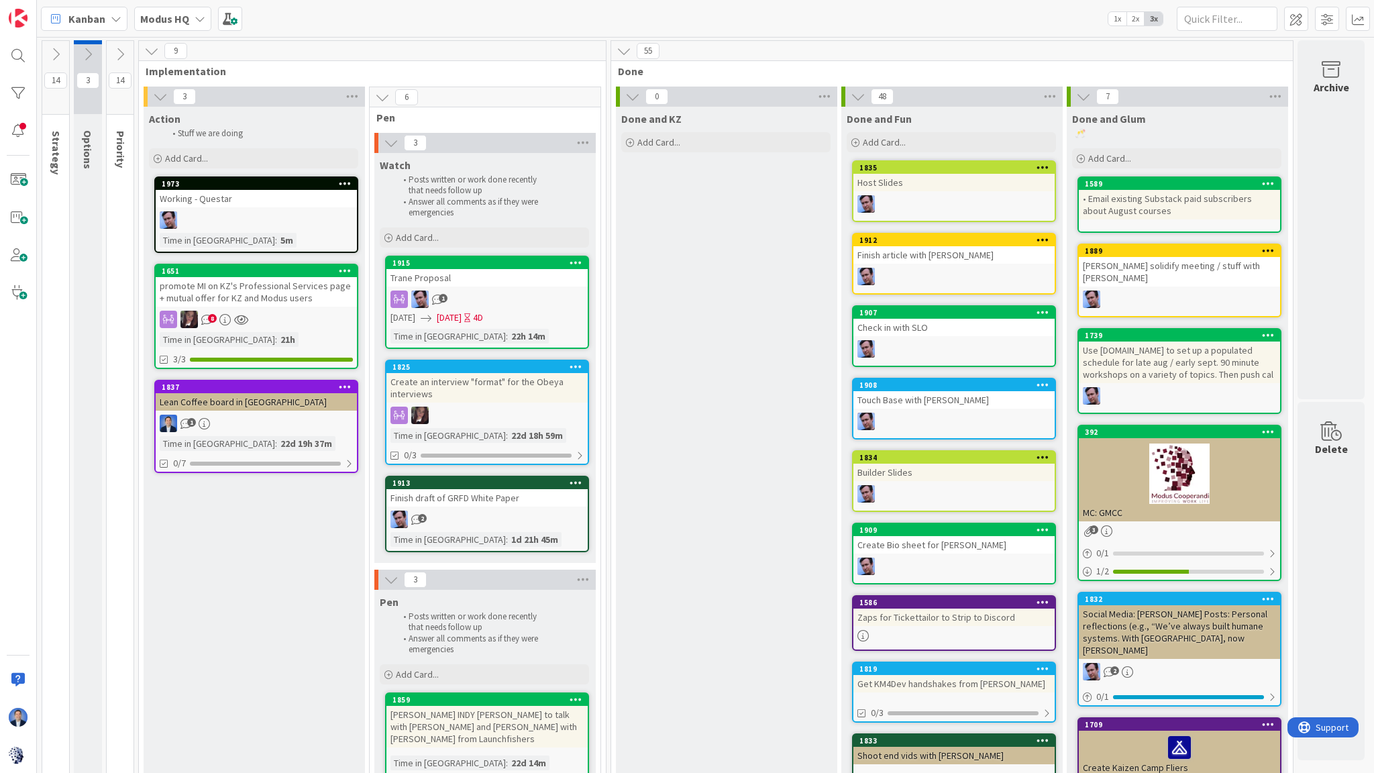
click at [123, 56] on icon at bounding box center [120, 54] width 15 height 15
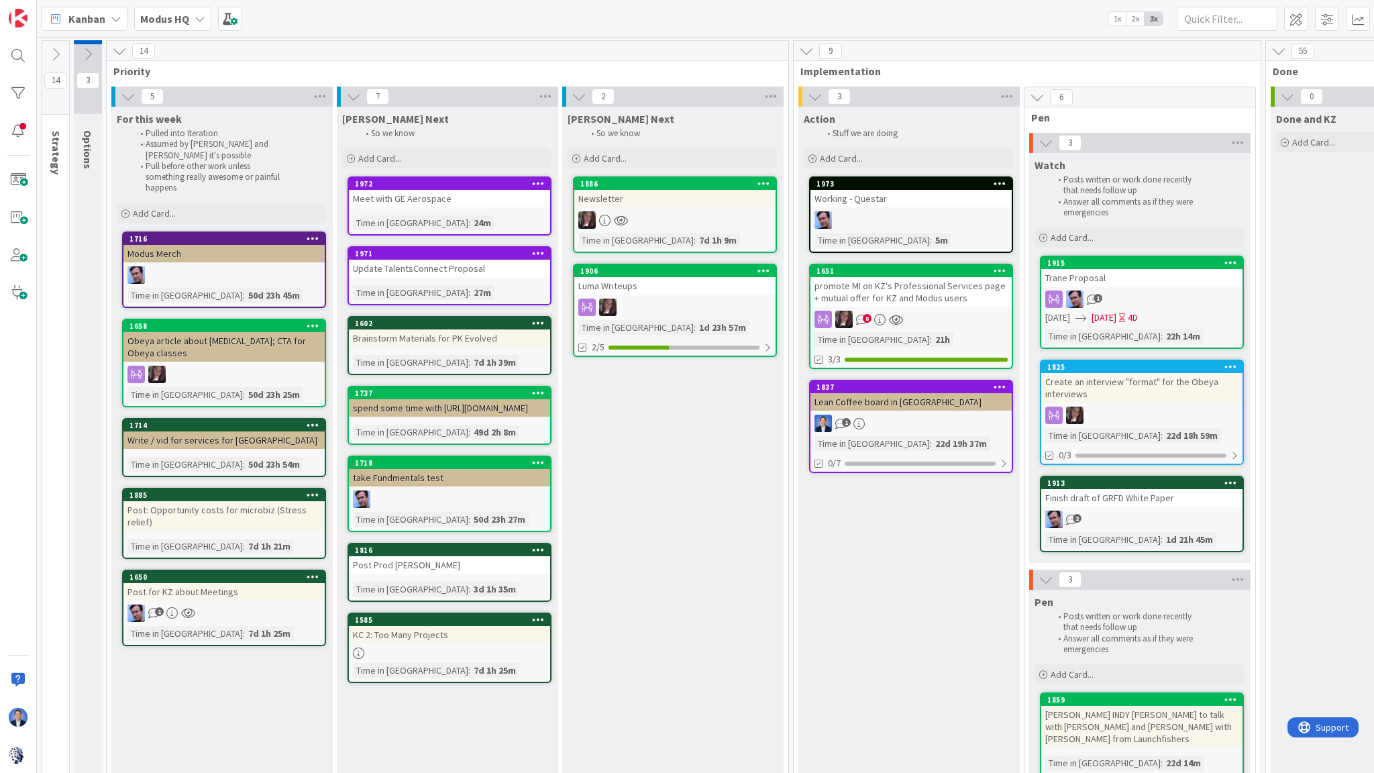
click at [179, 26] on span "Modus HQ" at bounding box center [164, 19] width 49 height 16
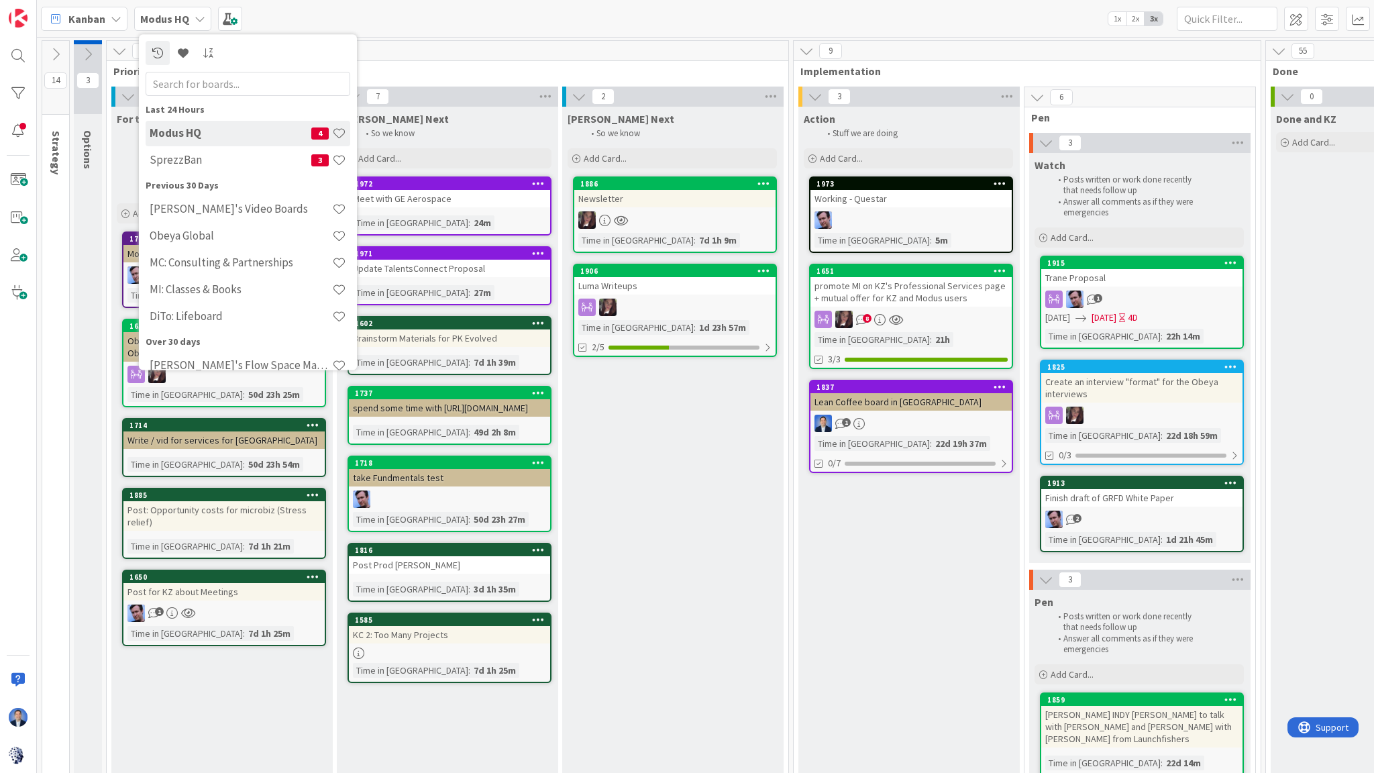
click at [186, 81] on input "text" at bounding box center [248, 84] width 205 height 24
click at [193, 87] on input "text" at bounding box center [248, 84] width 205 height 24
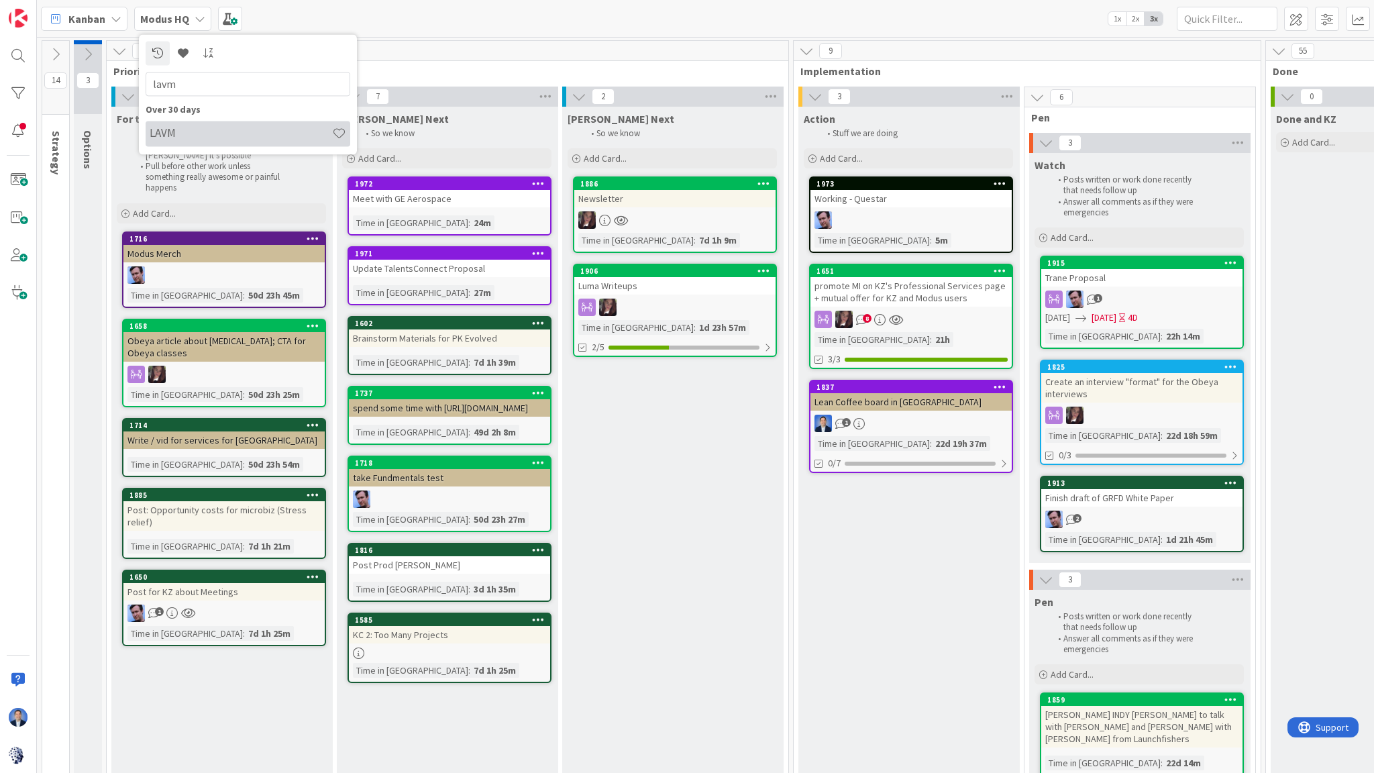
type input "lavm"
click at [215, 129] on h4 "LAVM" at bounding box center [241, 133] width 182 height 13
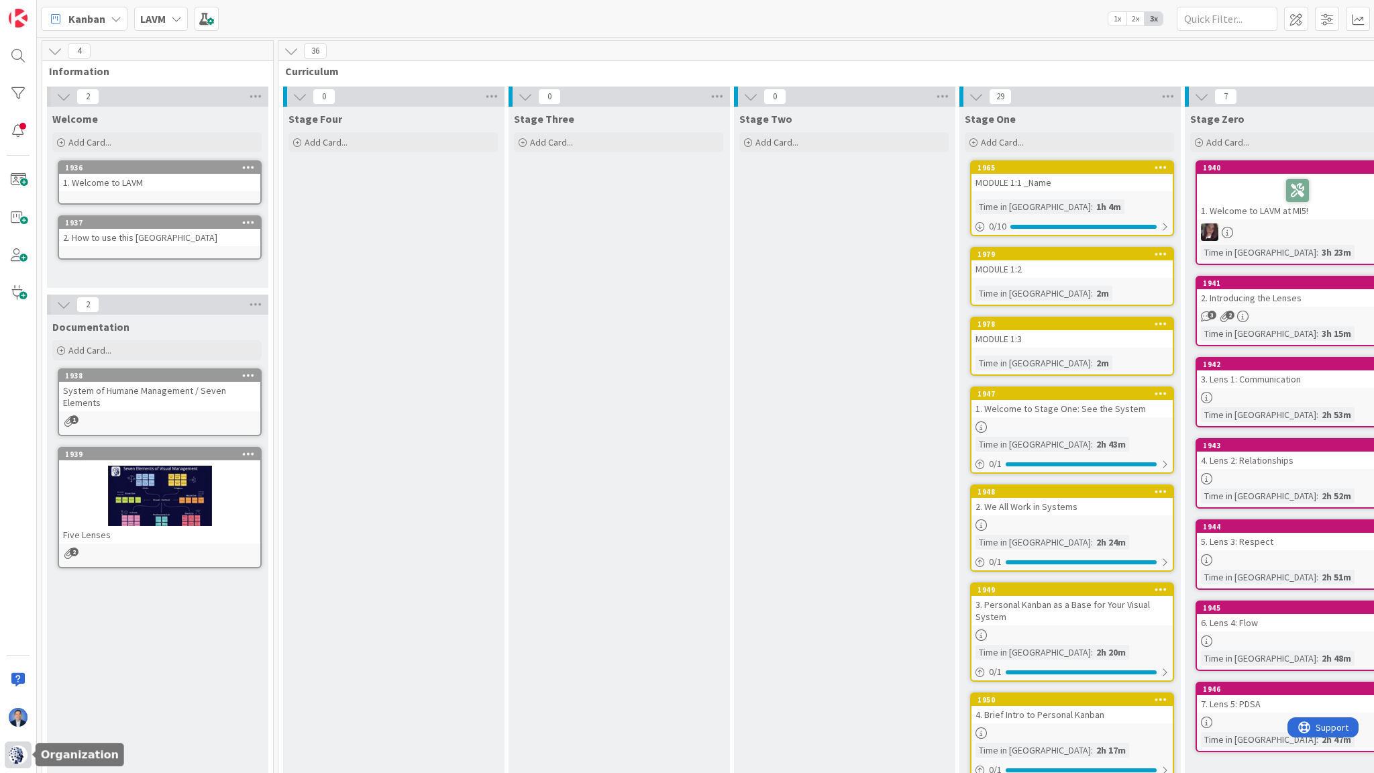
click at [15, 682] on img at bounding box center [18, 754] width 19 height 19
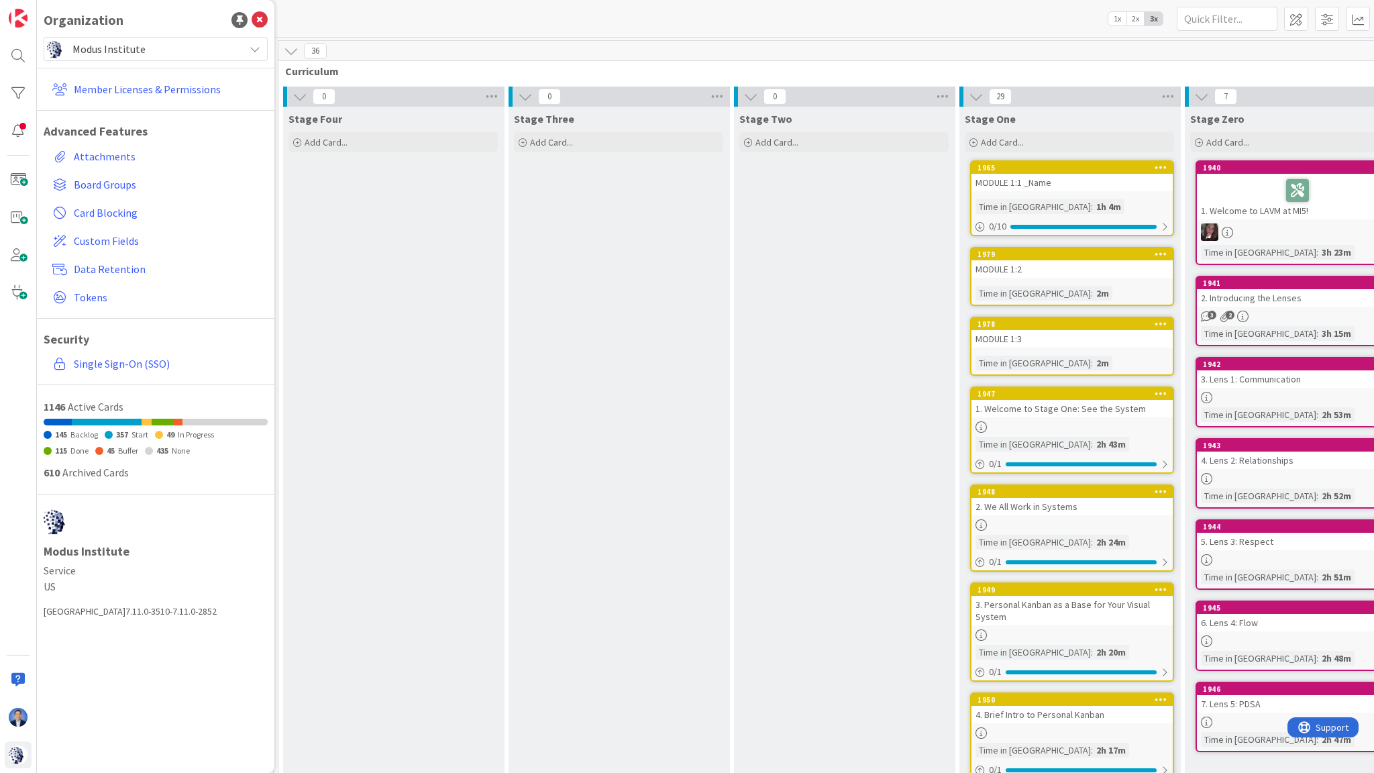
click at [172, 43] on span "Modus Institute" at bounding box center [154, 49] width 165 height 19
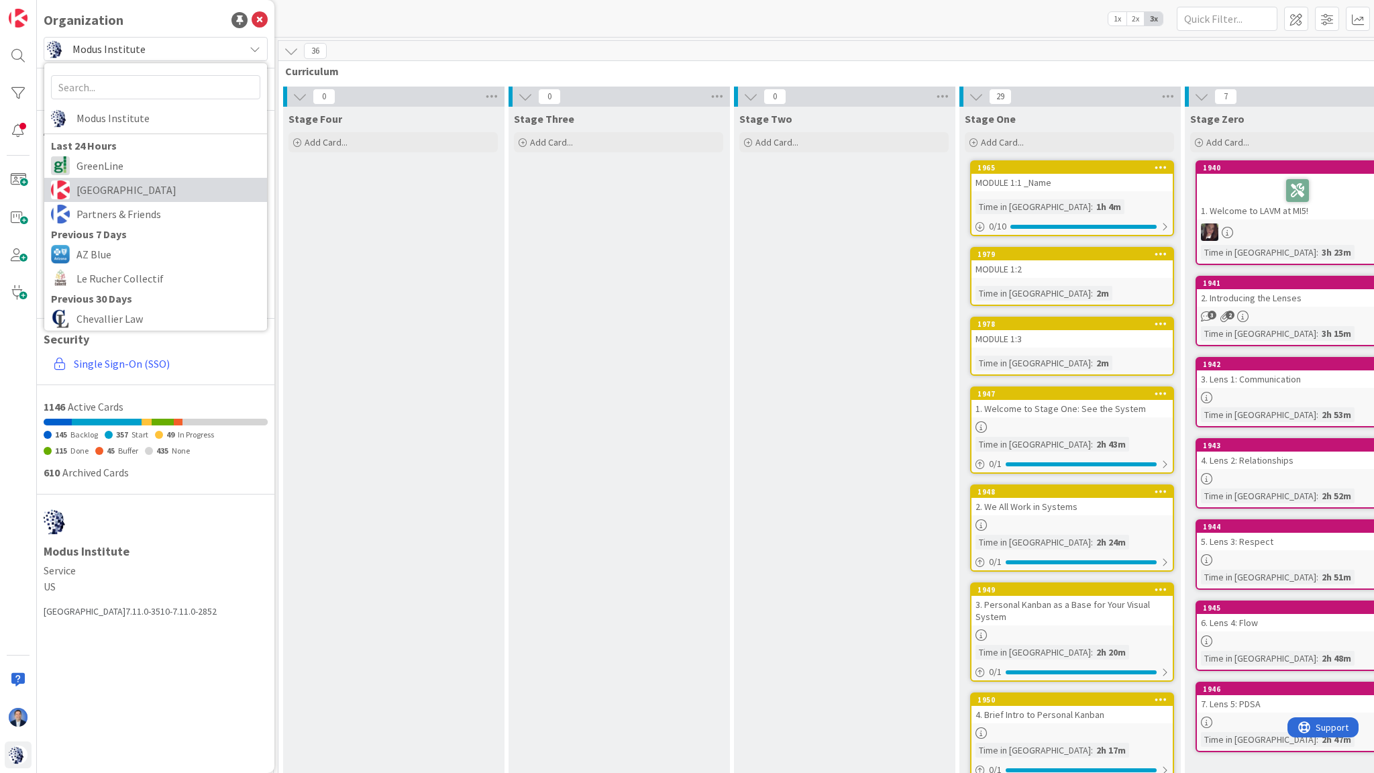
click at [144, 188] on span "[GEOGRAPHIC_DATA]" at bounding box center [168, 190] width 184 height 20
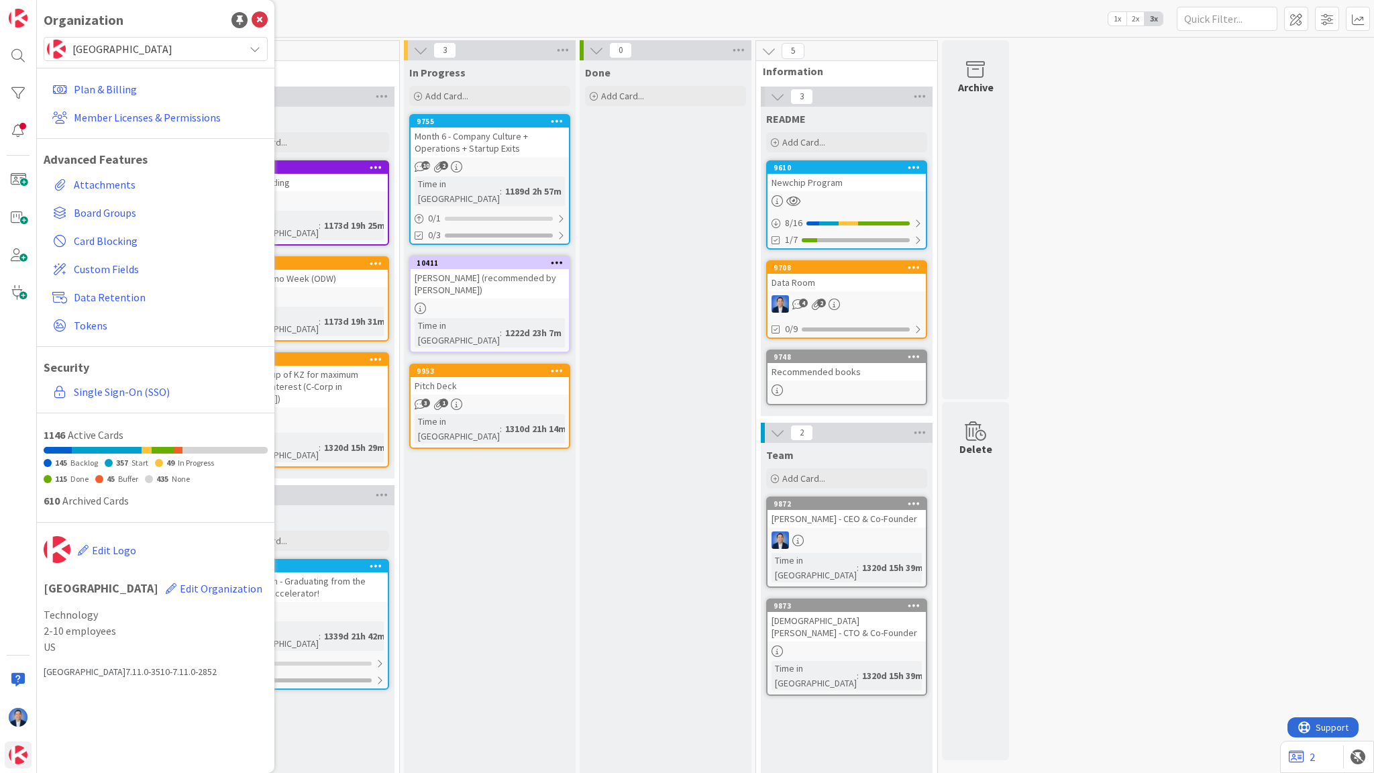
click at [342, 67] on span "To Do" at bounding box center [304, 70] width 158 height 13
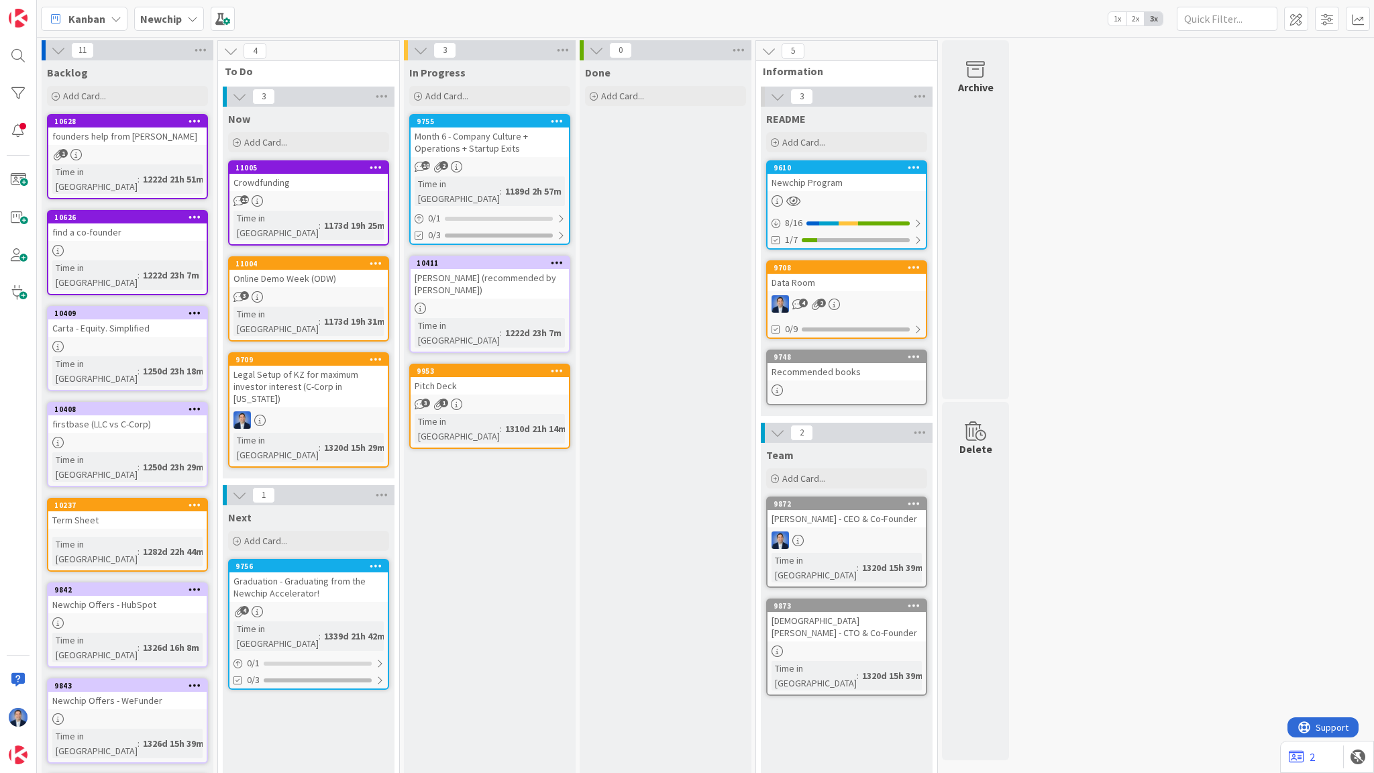
click at [177, 20] on b "Newchip" at bounding box center [161, 18] width 42 height 13
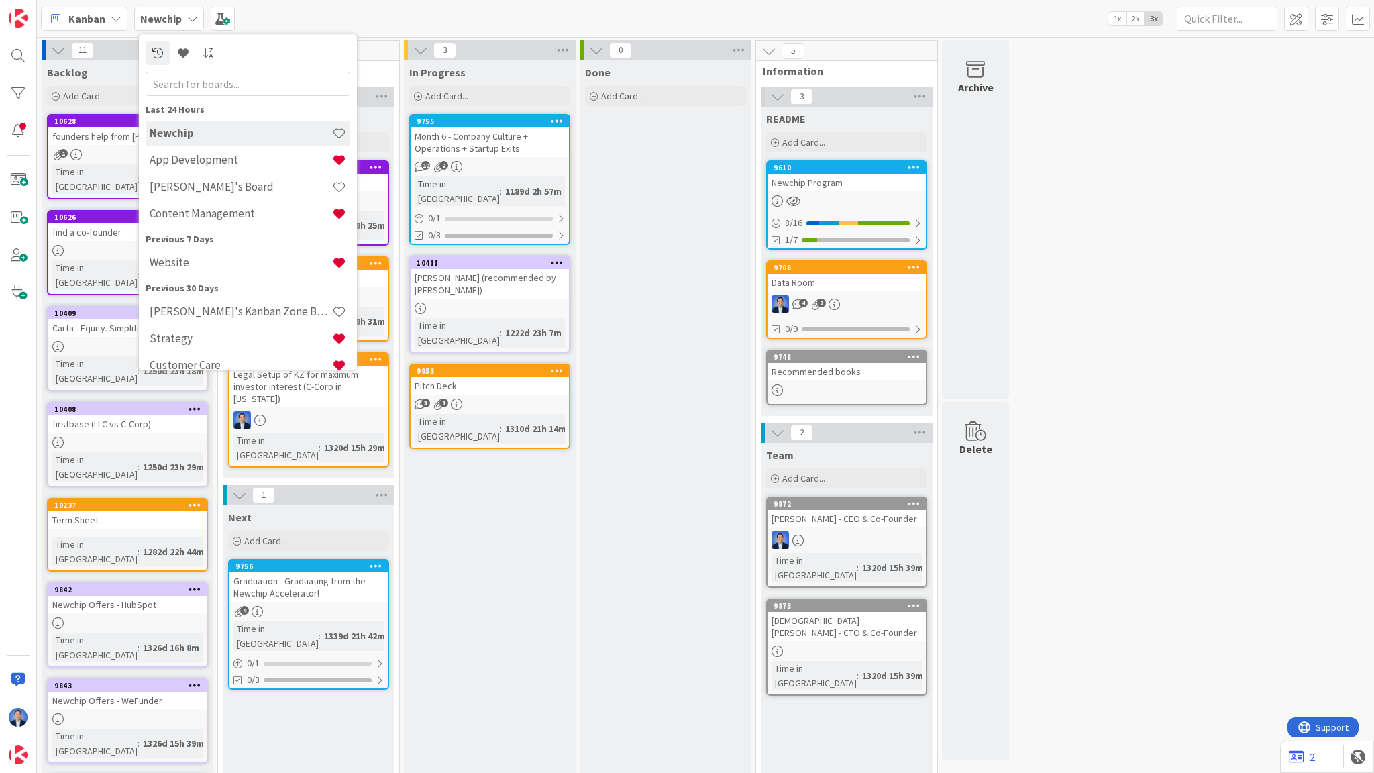
click at [192, 78] on input "text" at bounding box center [248, 84] width 205 height 24
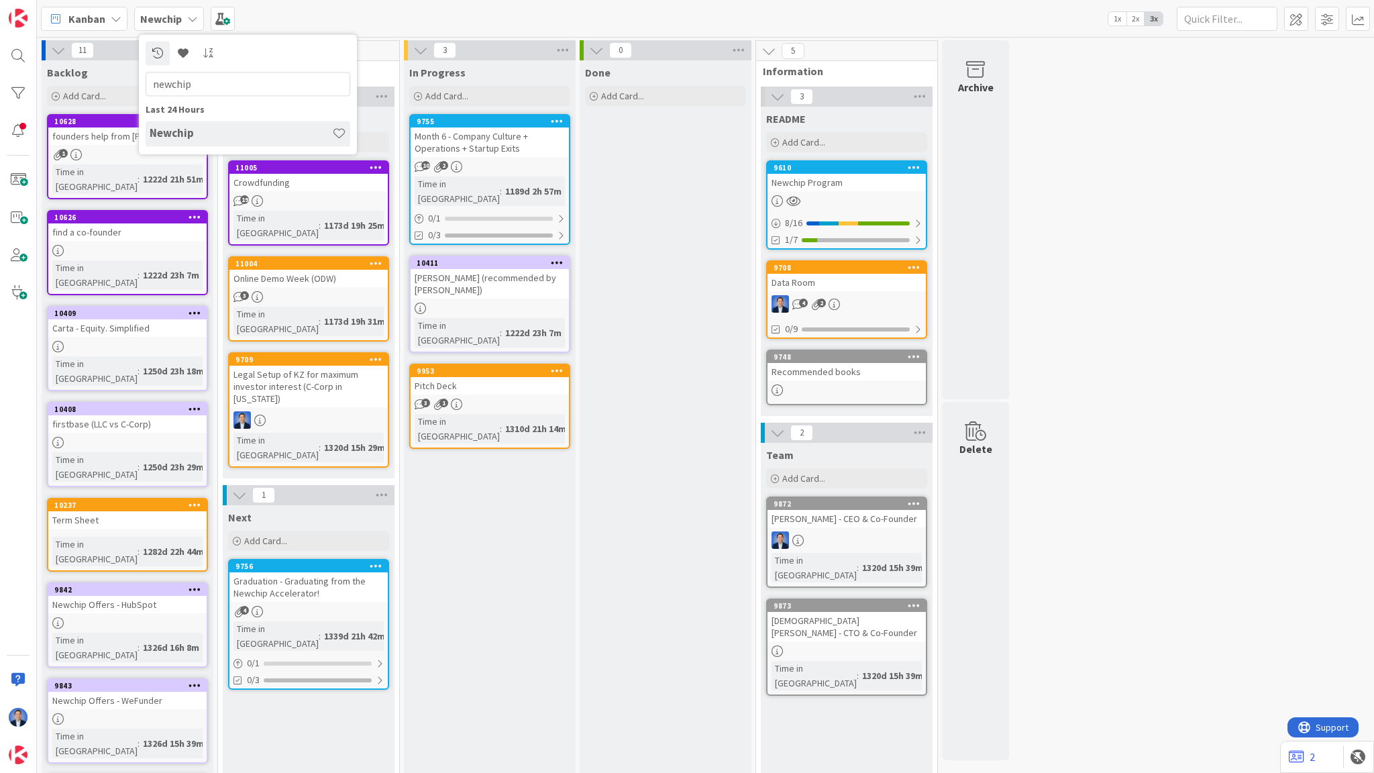
type input "newchip"
click at [228, 127] on h4 "Newchip" at bounding box center [241, 133] width 182 height 13
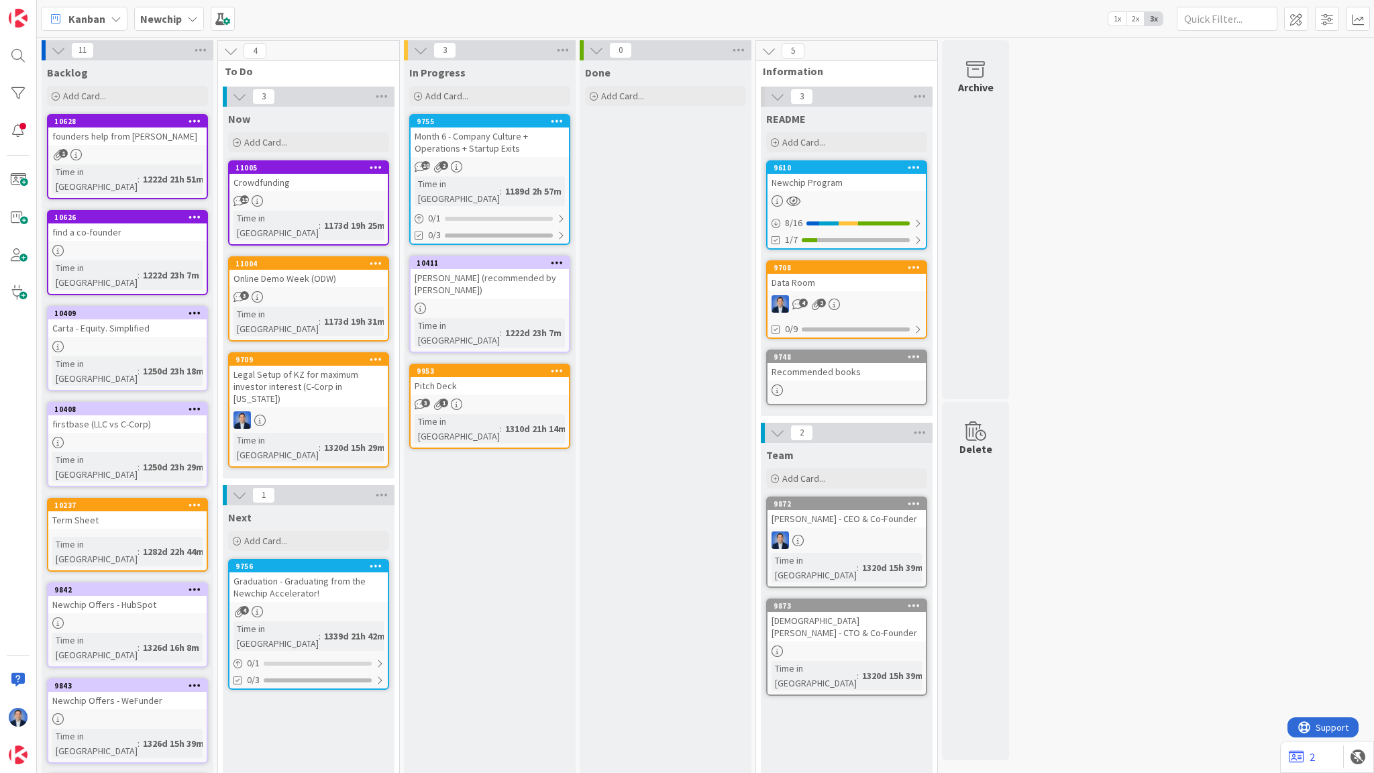
click at [174, 24] on span "Newchip" at bounding box center [161, 19] width 42 height 16
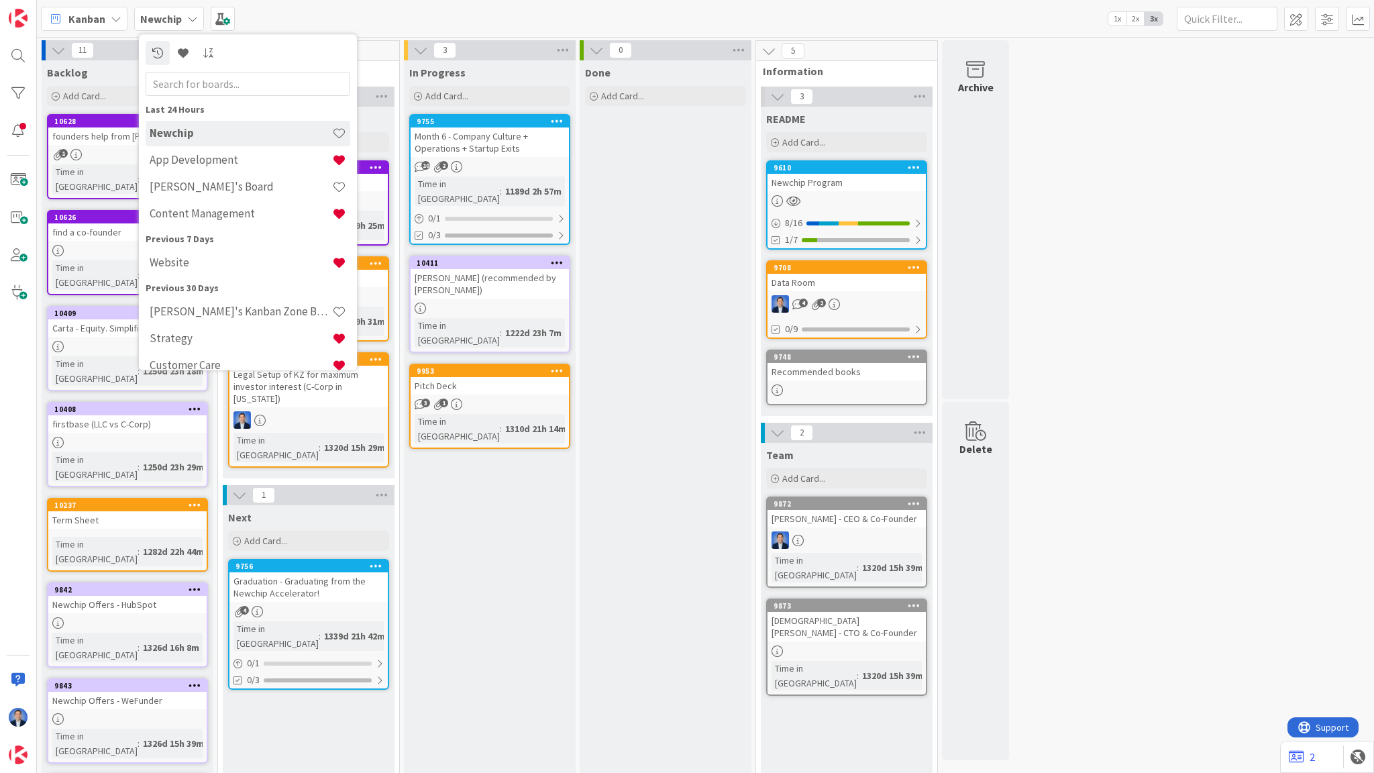
click at [199, 85] on input "text" at bounding box center [248, 84] width 205 height 24
type input "newchip"
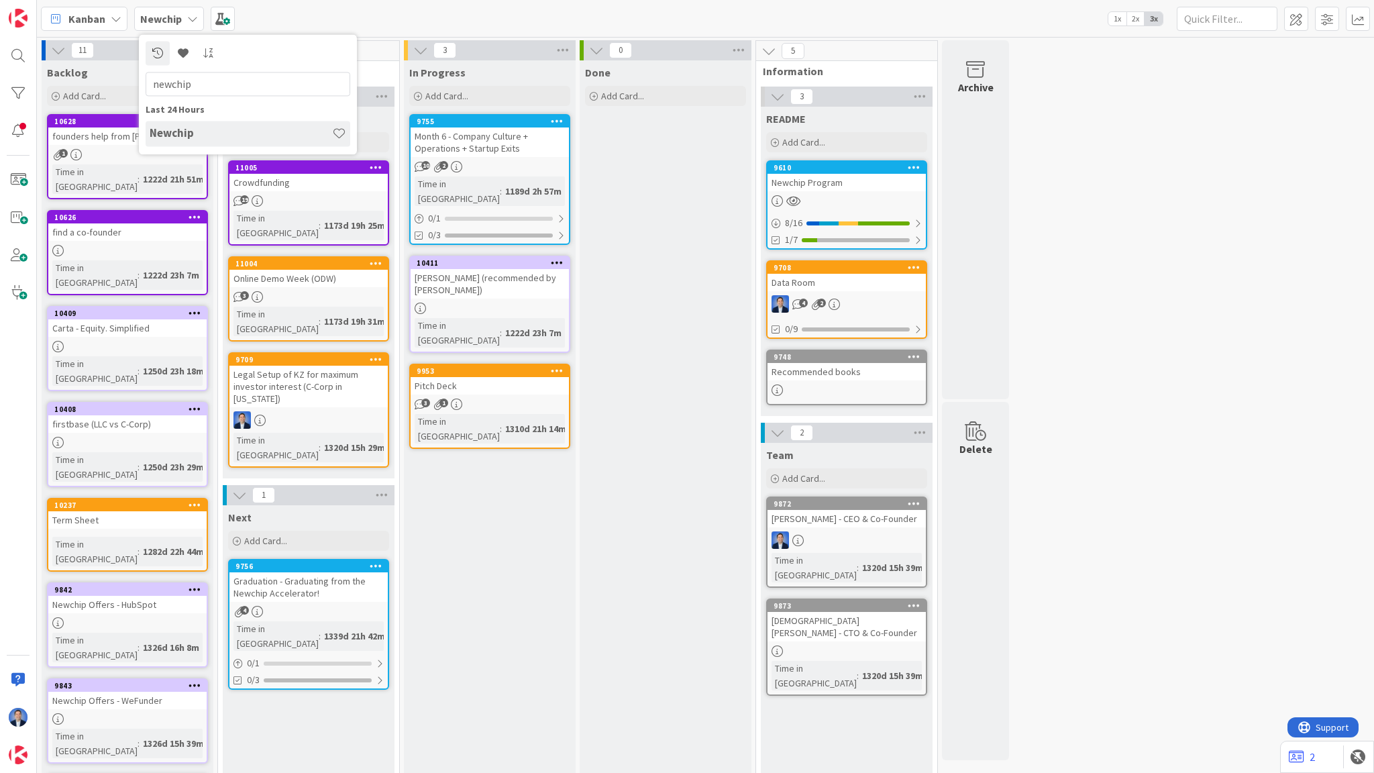
click at [268, 131] on h4 "Newchip" at bounding box center [241, 133] width 182 height 13
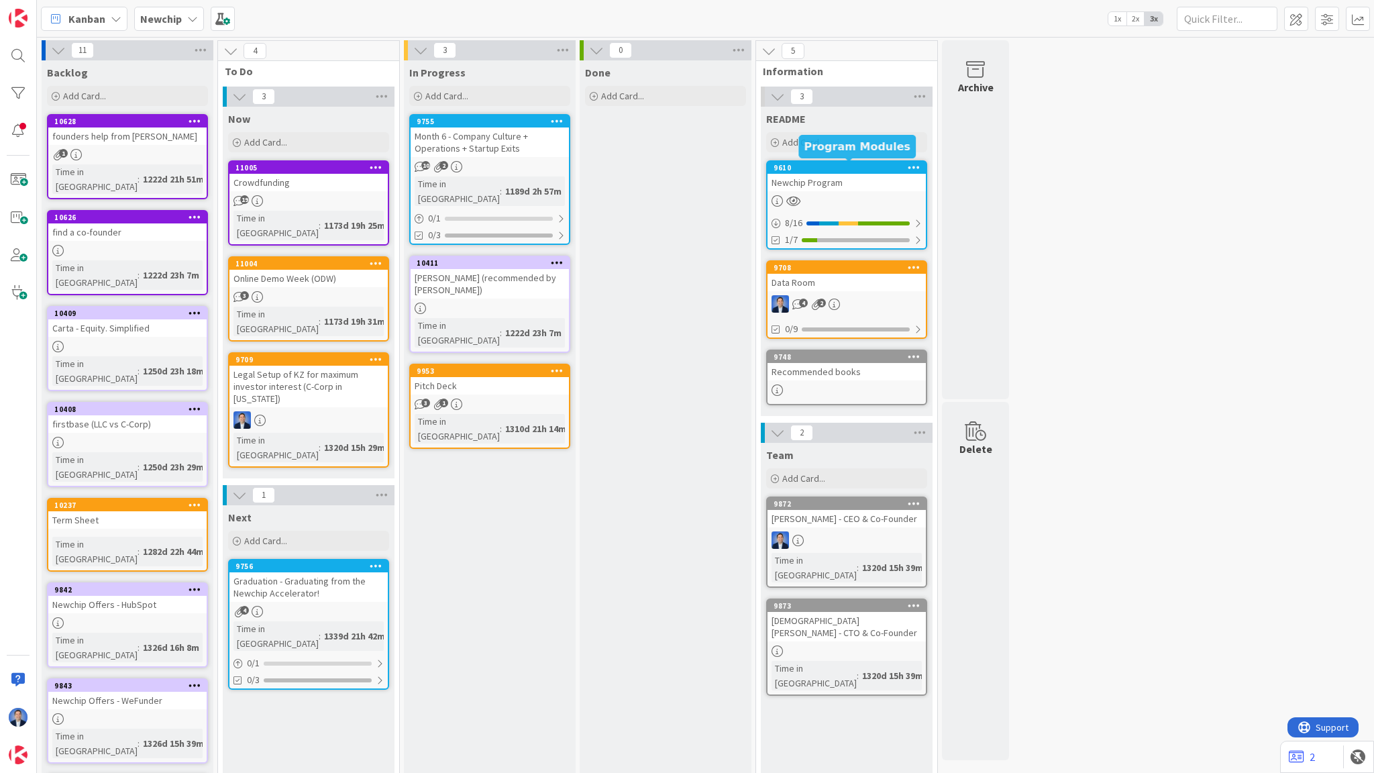
click at [818, 176] on div "Newchip Program" at bounding box center [846, 182] width 158 height 17
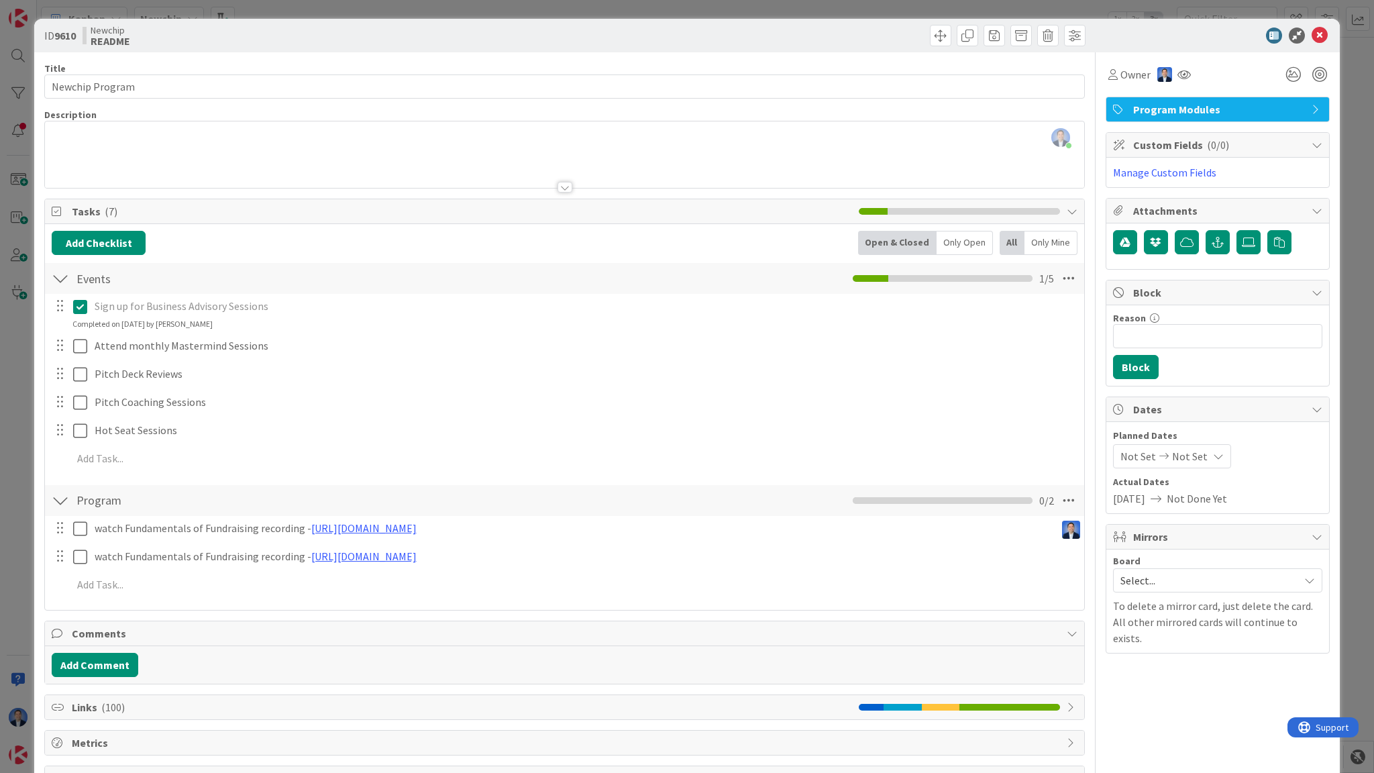
click at [258, 219] on div "Tasks ( 7 )" at bounding box center [564, 211] width 1039 height 25
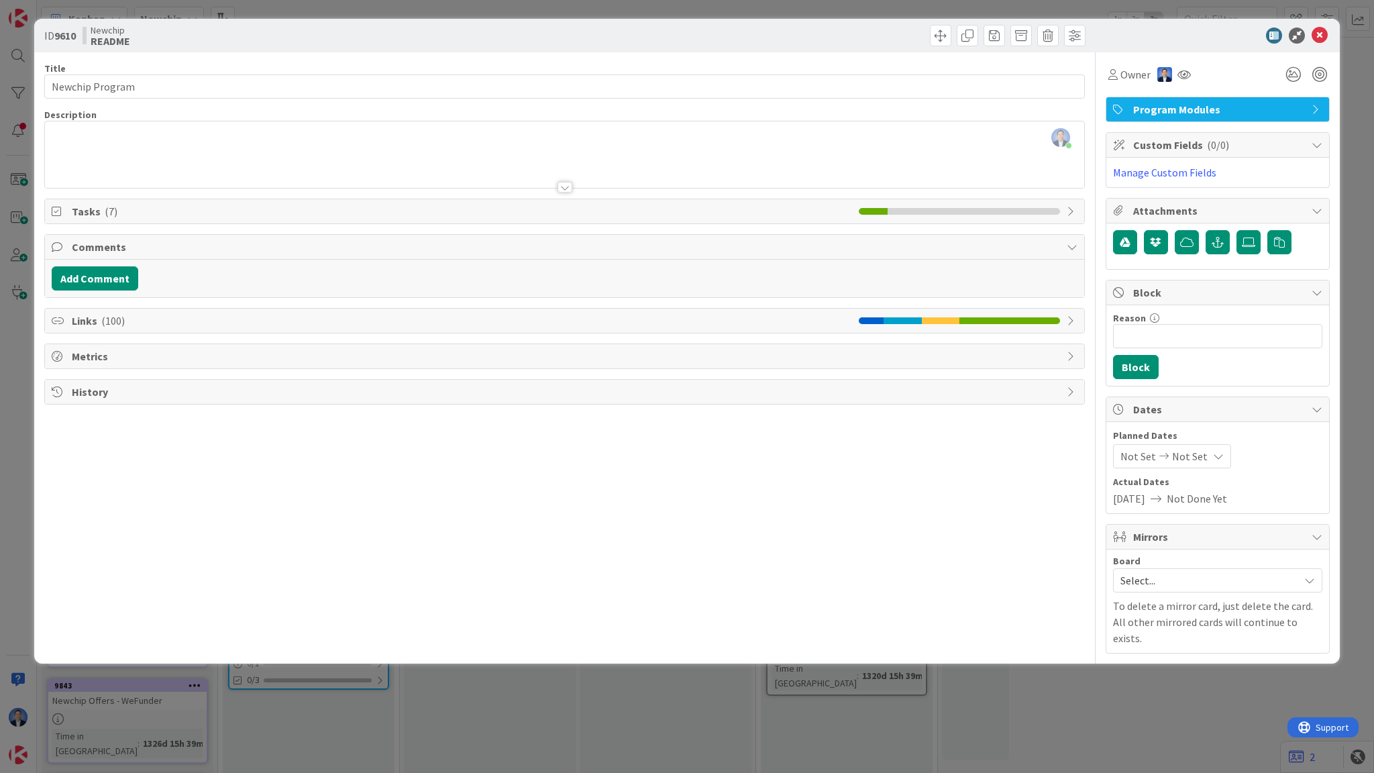
click at [317, 148] on div "Dimitri Ponomareff just joined Onboarding Book - Start Here https://docs.google…" at bounding box center [564, 154] width 1039 height 66
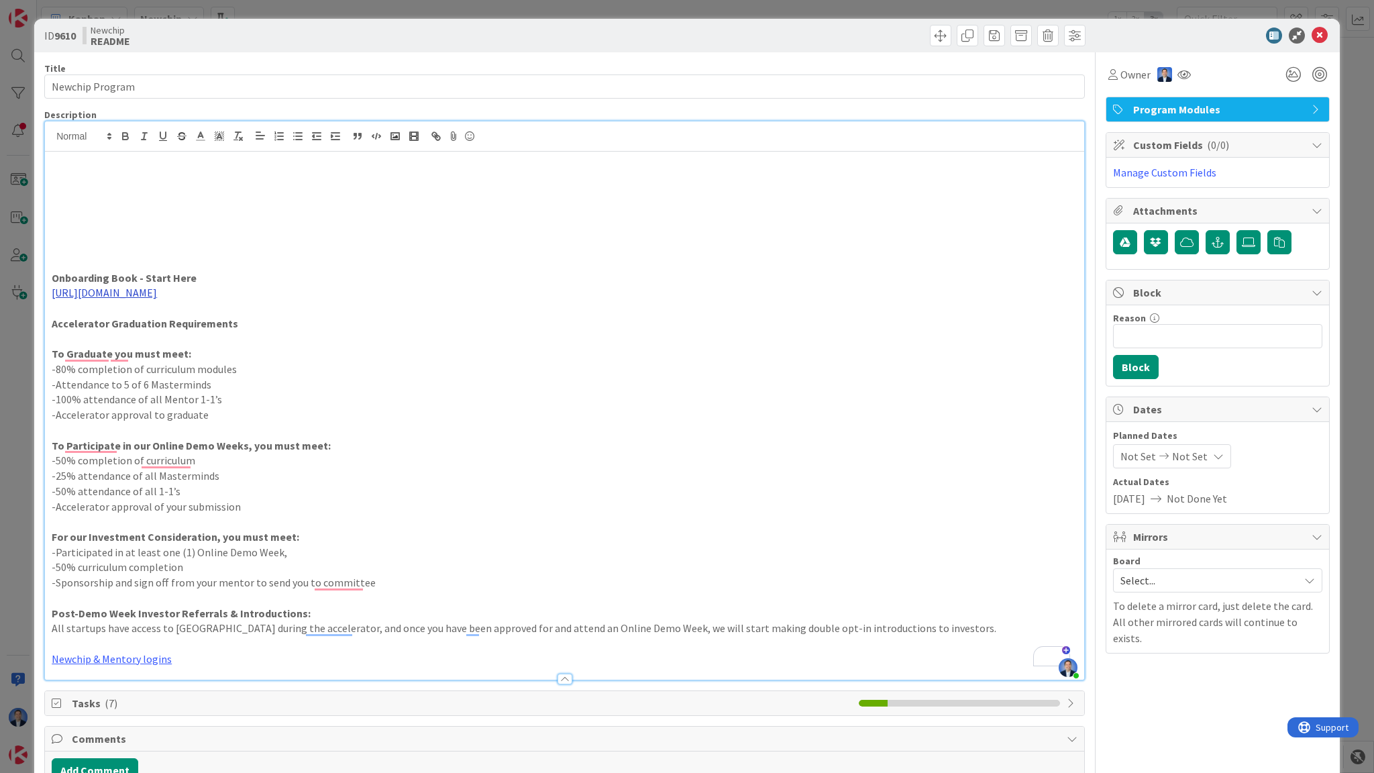
click at [148, 294] on link "https://docs.google.com/document/d/1nNkp2NhJnBFHck-HHMnPERbzvOP8ujUfRGNUhmk6G0c…" at bounding box center [104, 292] width 105 height 13
click at [241, 322] on link "https://docs.google.com/document/d/1nNkp2NhJnBFHck-HHMnPERbzvOP8ujUfRGNUhmk6G0c…" at bounding box center [246, 318] width 92 height 17
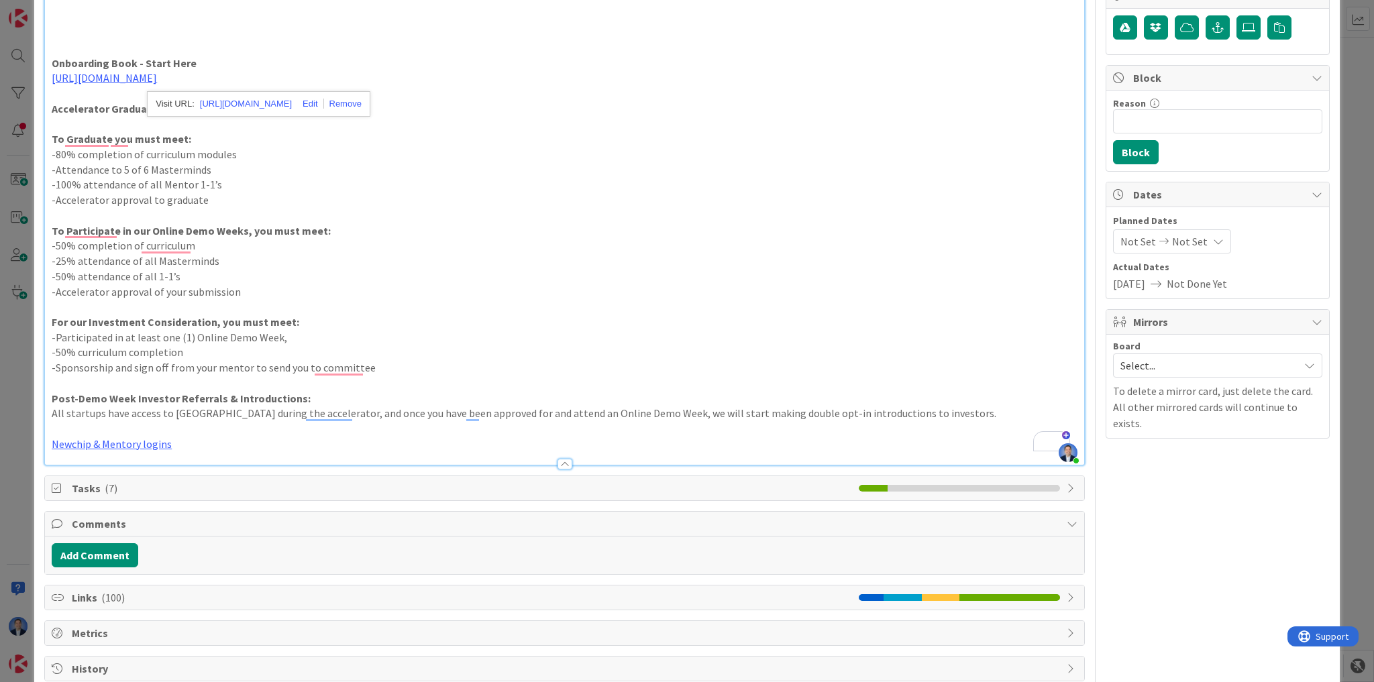
scroll to position [241, 0]
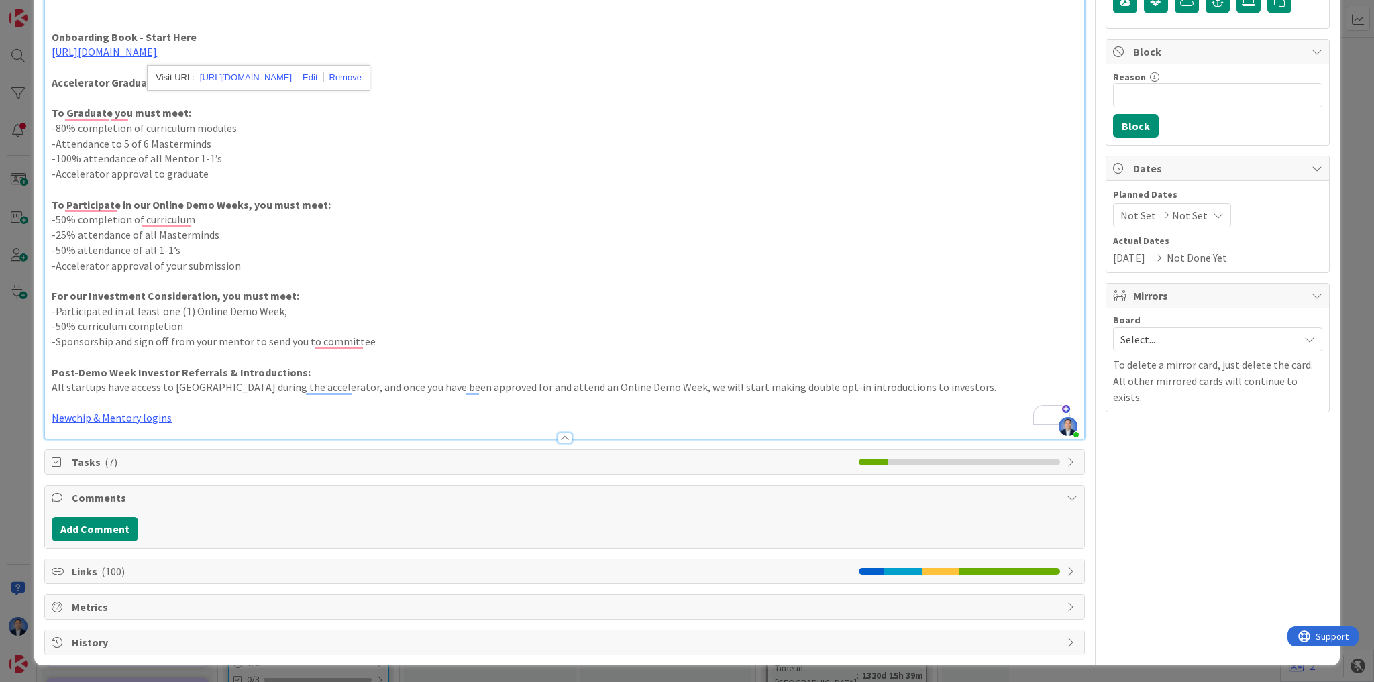
click at [135, 566] on span "Links ( 100 )" at bounding box center [462, 572] width 780 height 16
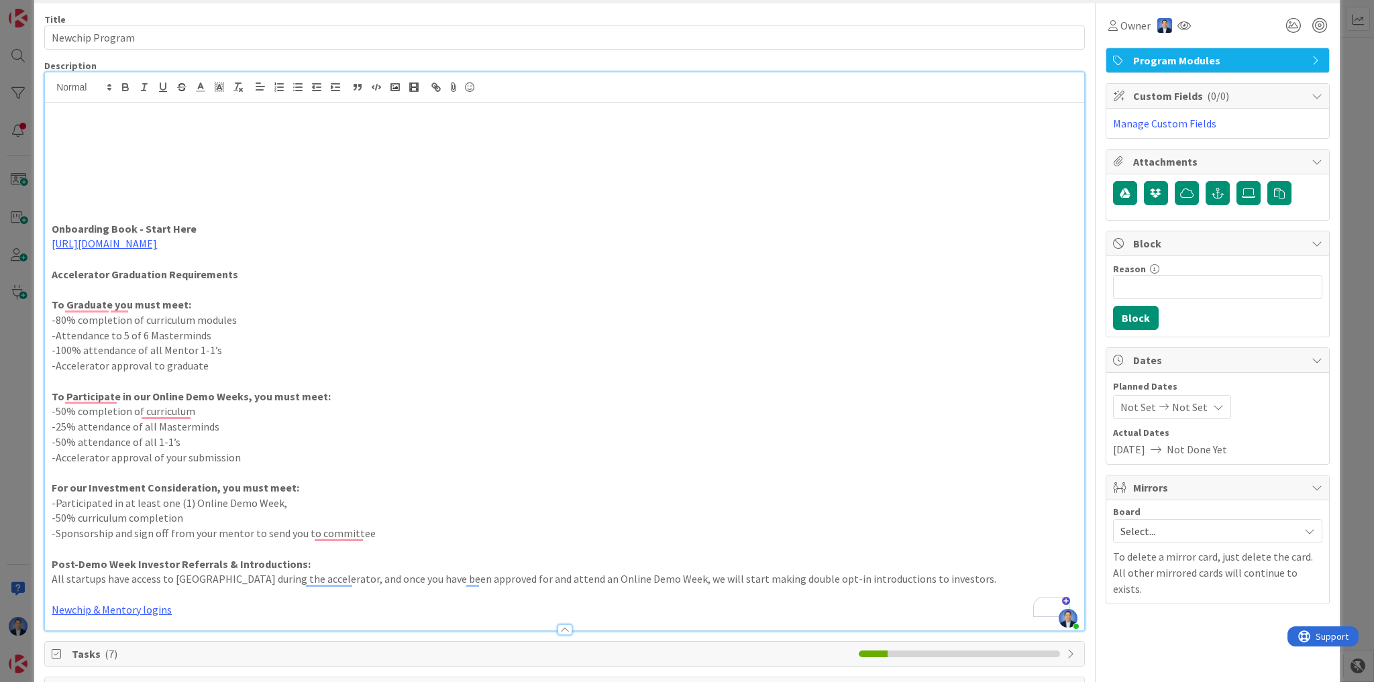
scroll to position [0, 0]
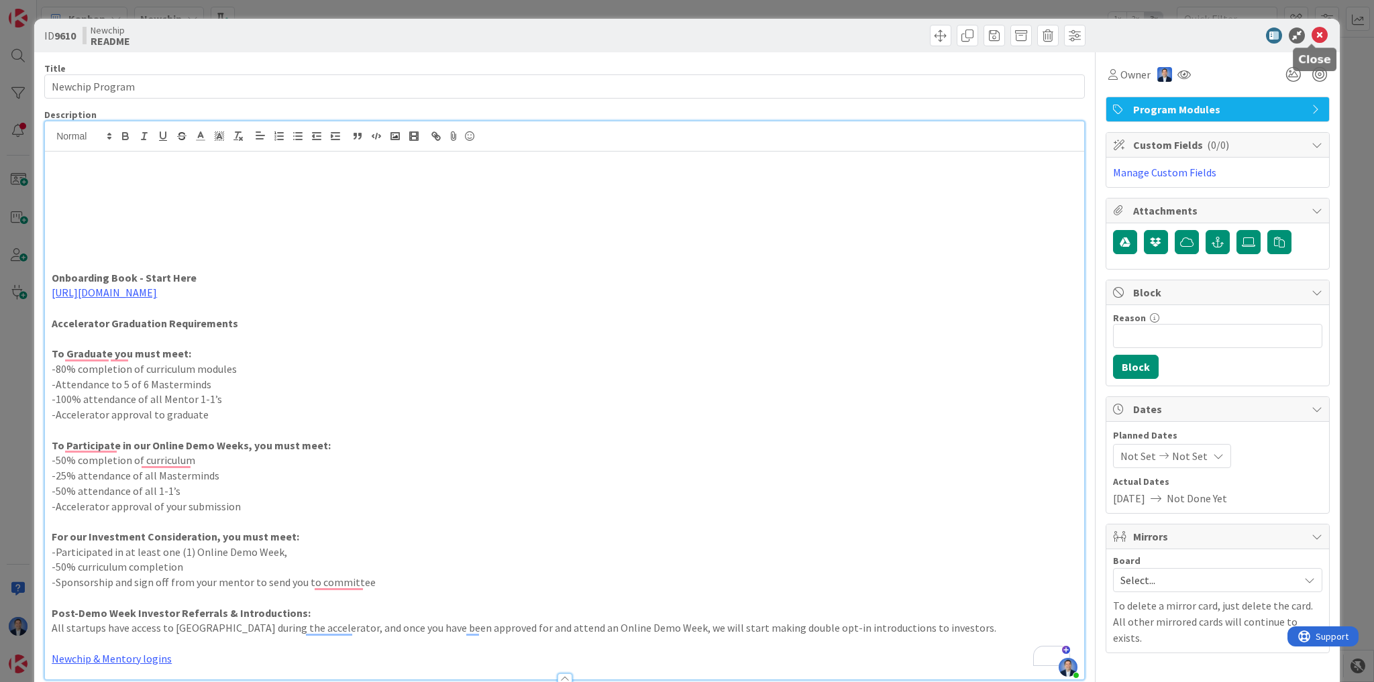
click at [1315, 36] on icon at bounding box center [1319, 36] width 16 height 16
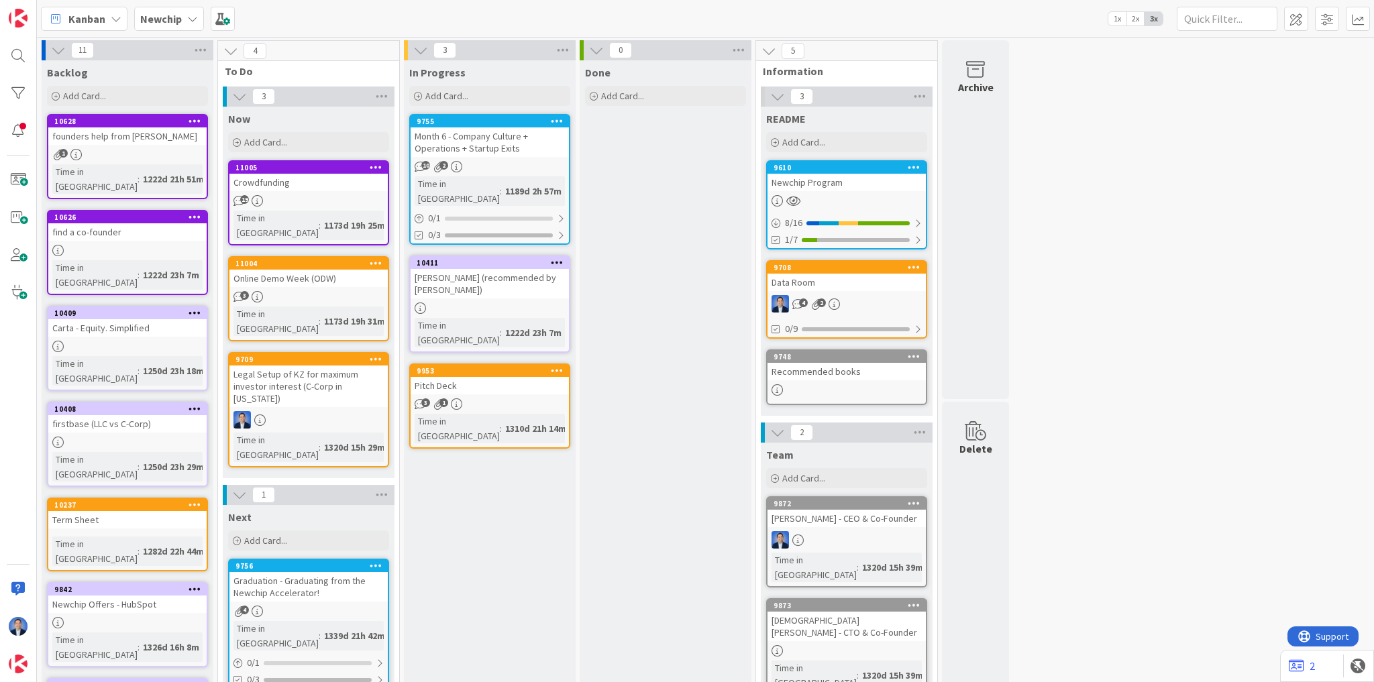
click at [475, 152] on div "Month 6 - Company Culture + Operations + Startup Exits" at bounding box center [490, 142] width 158 height 30
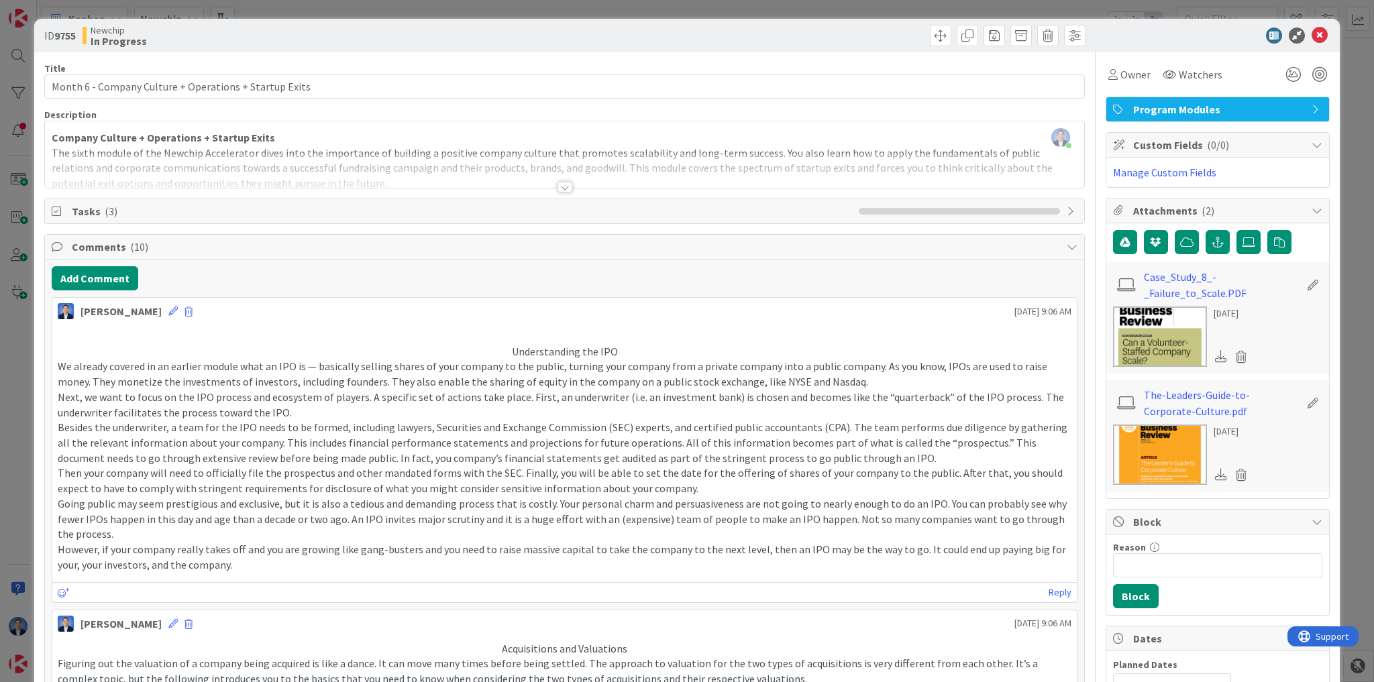
click at [184, 156] on div at bounding box center [564, 171] width 1039 height 34
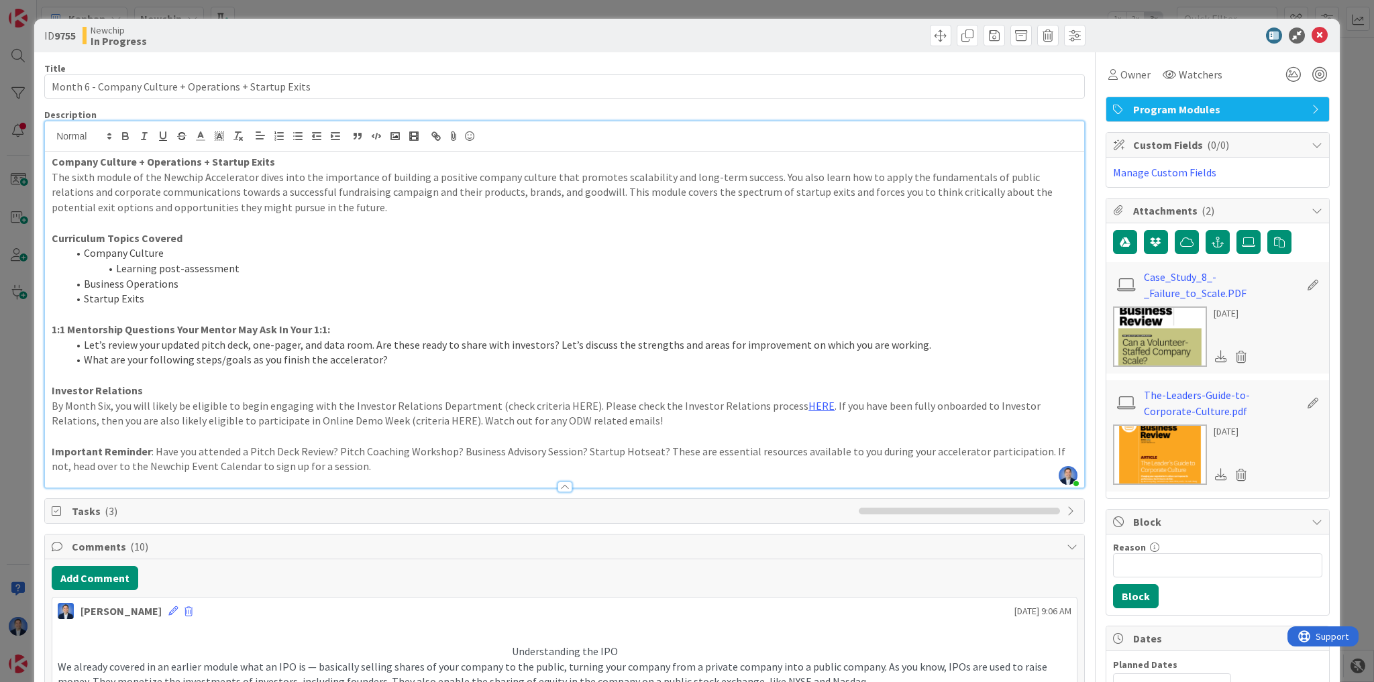
click at [115, 507] on span "Tasks ( 3 )" at bounding box center [462, 511] width 780 height 16
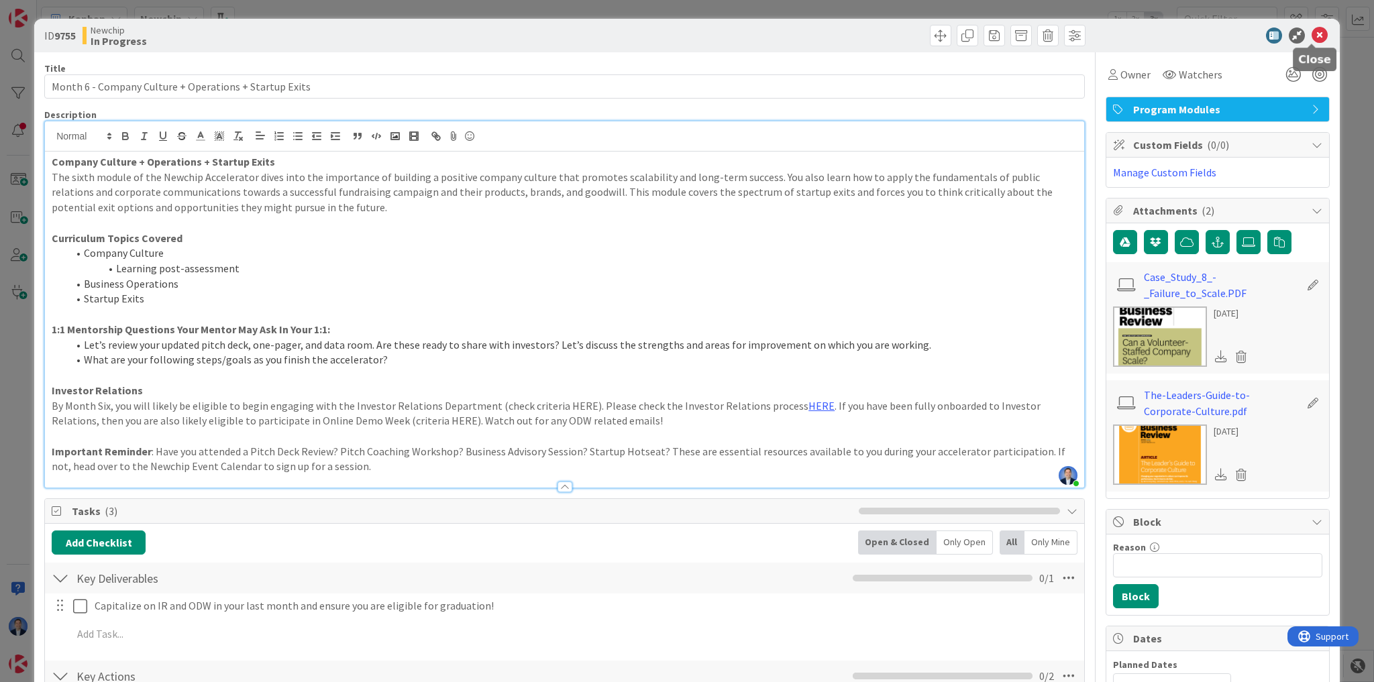
click at [1312, 36] on icon at bounding box center [1319, 36] width 16 height 16
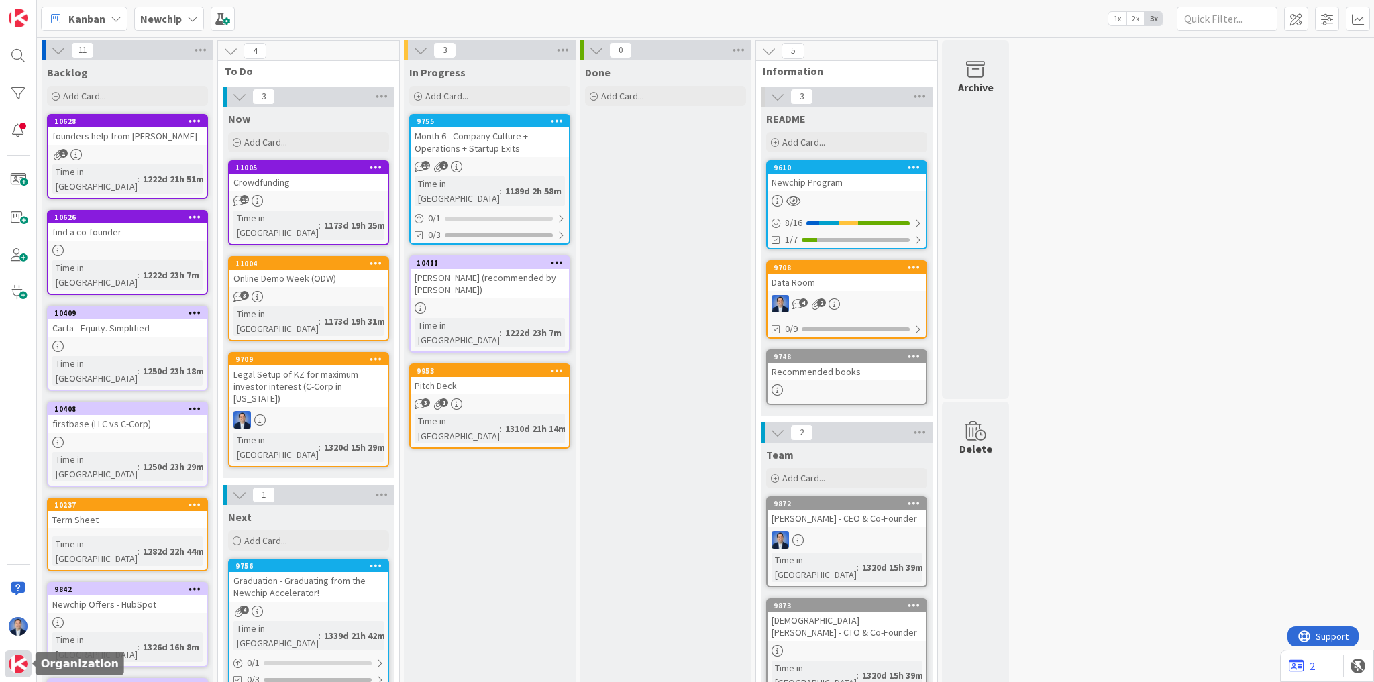
click at [13, 671] on img at bounding box center [18, 664] width 19 height 19
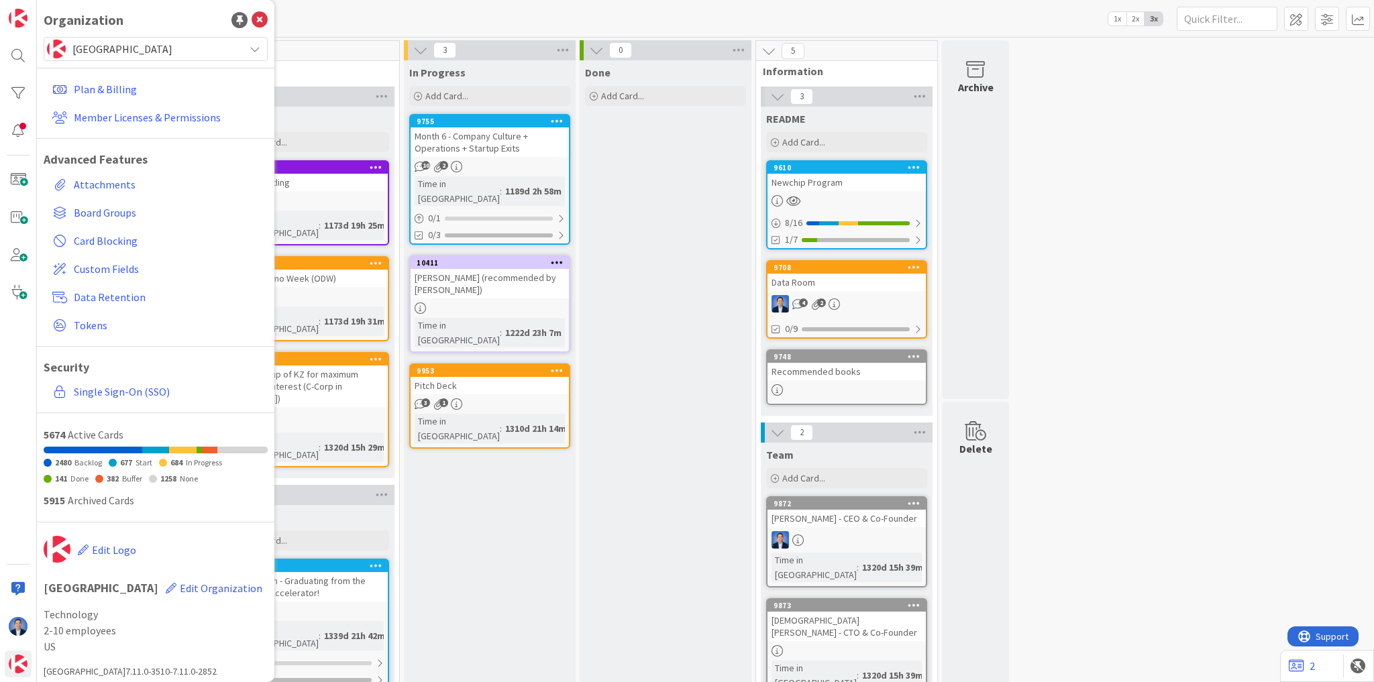
click at [124, 58] on span "[GEOGRAPHIC_DATA]" at bounding box center [154, 49] width 165 height 19
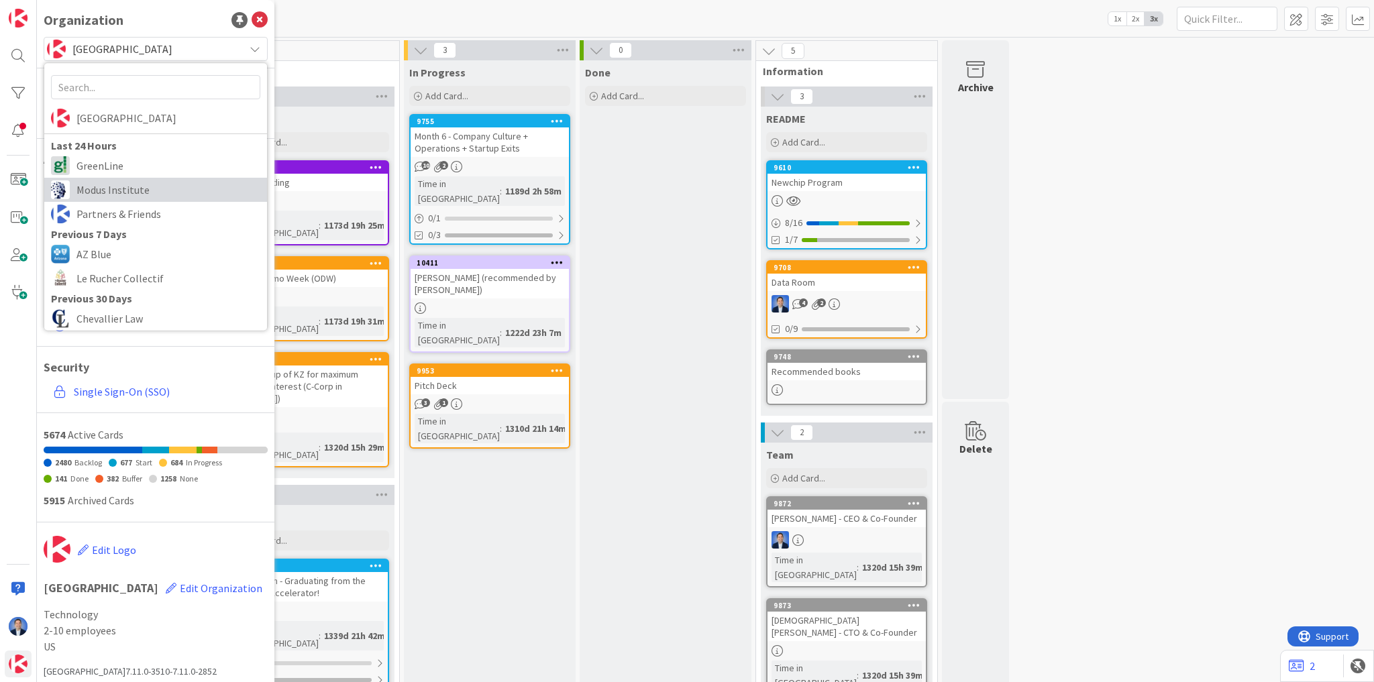
click at [121, 185] on span "Modus Institute" at bounding box center [168, 190] width 184 height 20
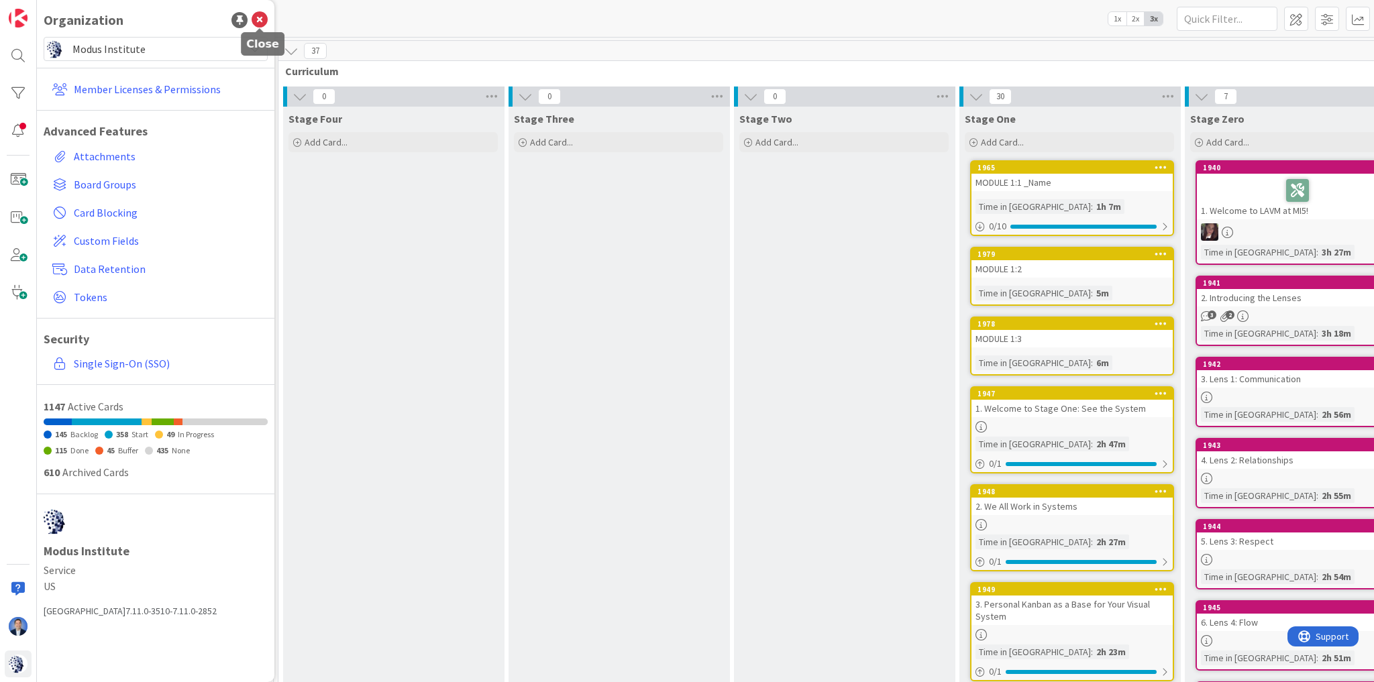
click at [261, 19] on icon at bounding box center [260, 20] width 16 height 16
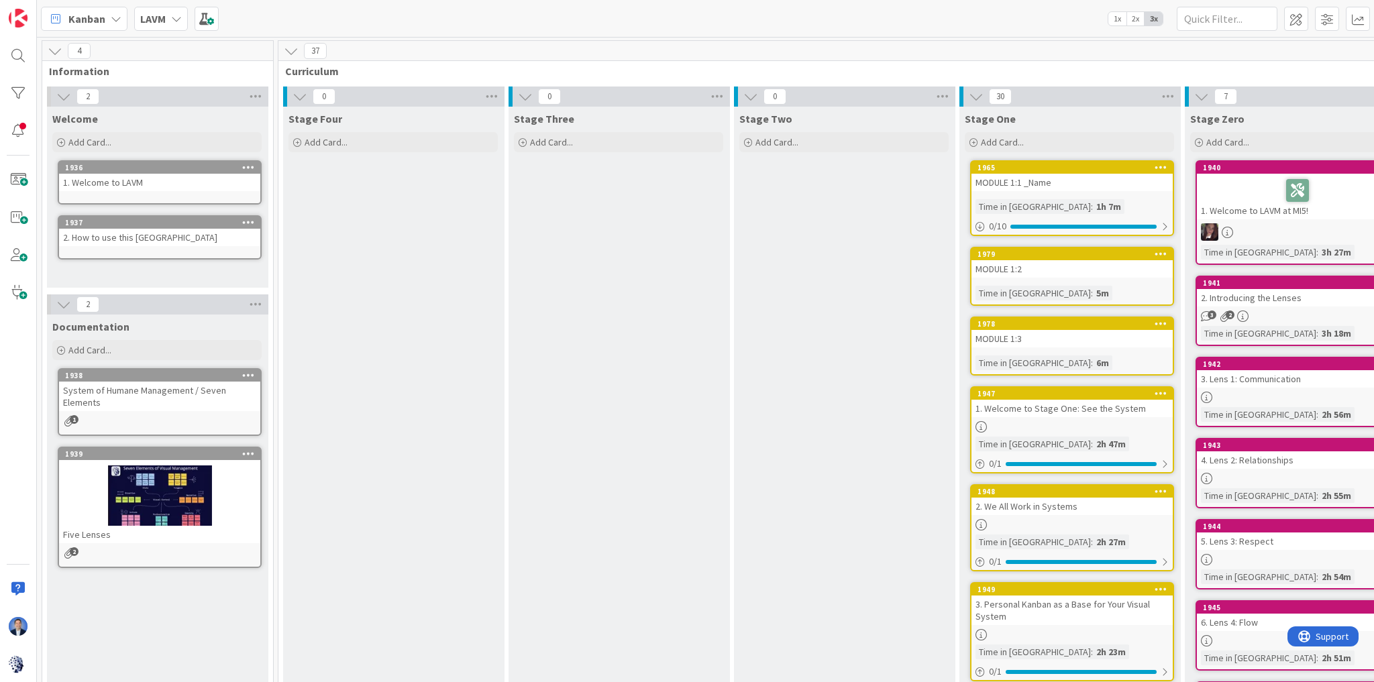
scroll to position [0, 2]
click at [57, 52] on icon at bounding box center [53, 51] width 15 height 15
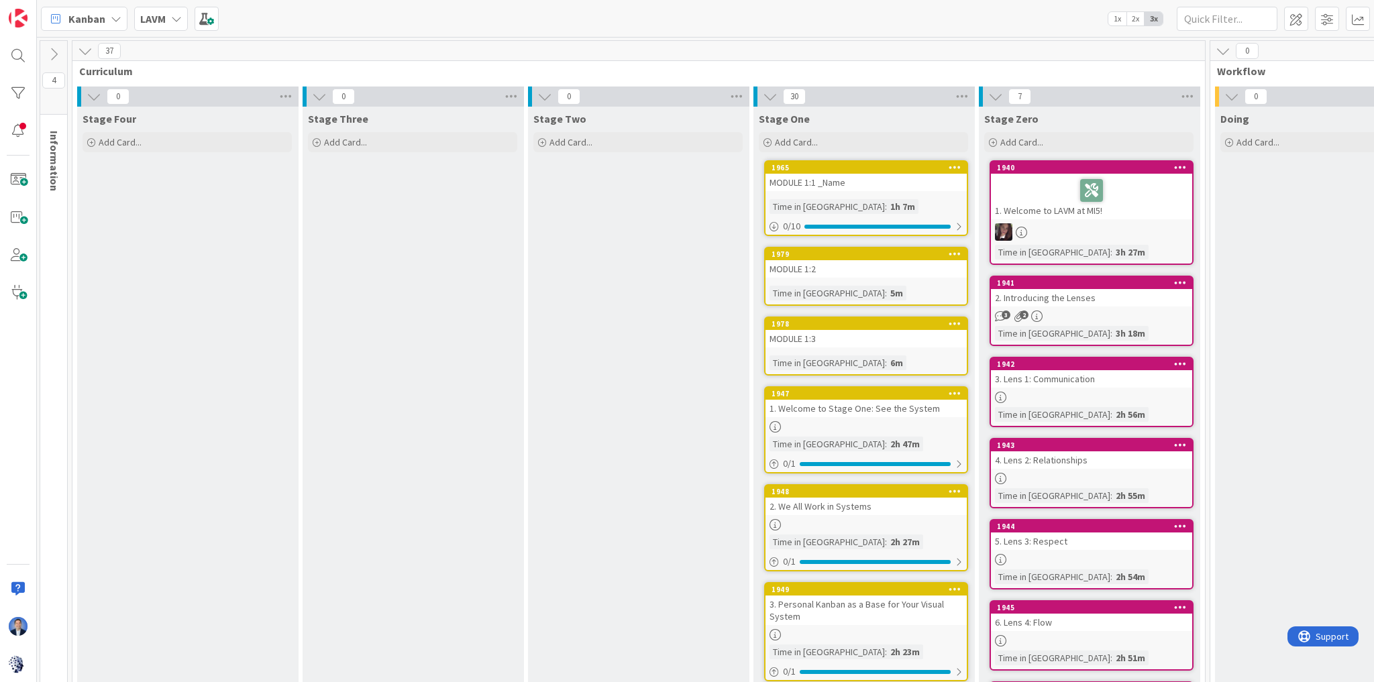
click at [88, 51] on icon at bounding box center [85, 51] width 15 height 15
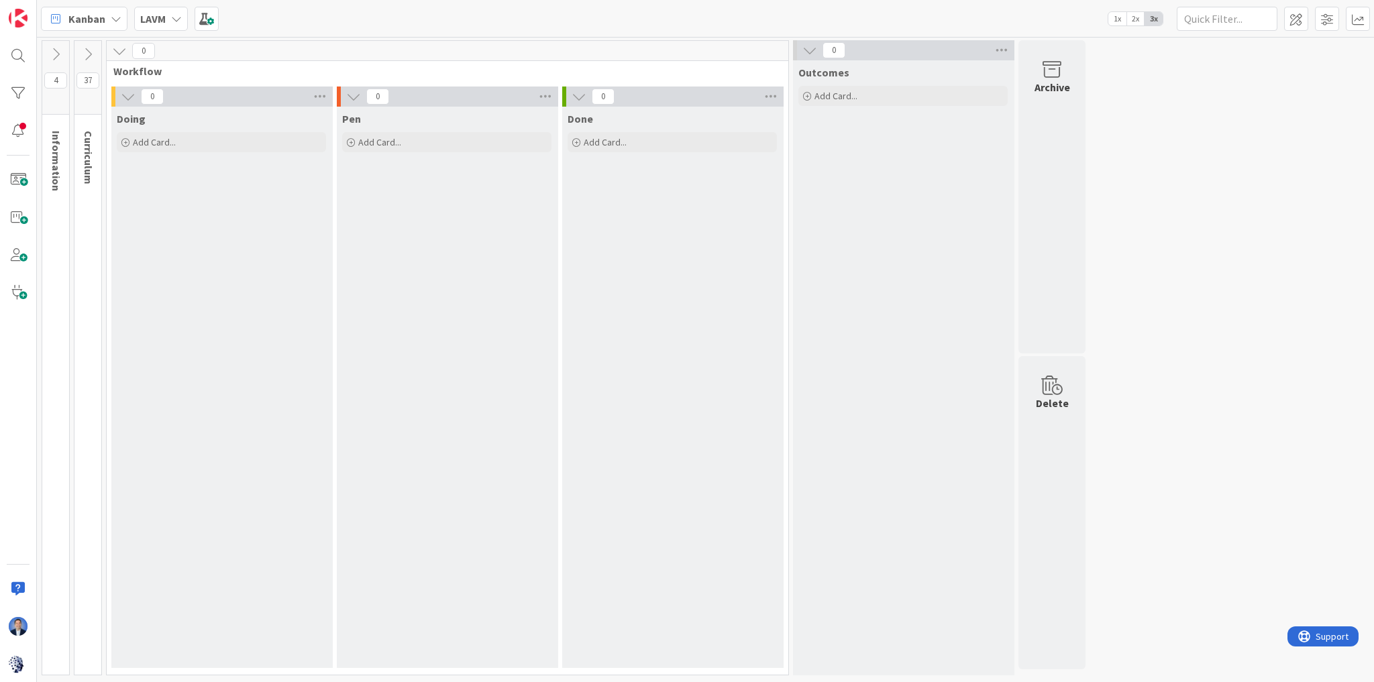
scroll to position [0, 0]
click at [115, 48] on icon at bounding box center [119, 51] width 15 height 15
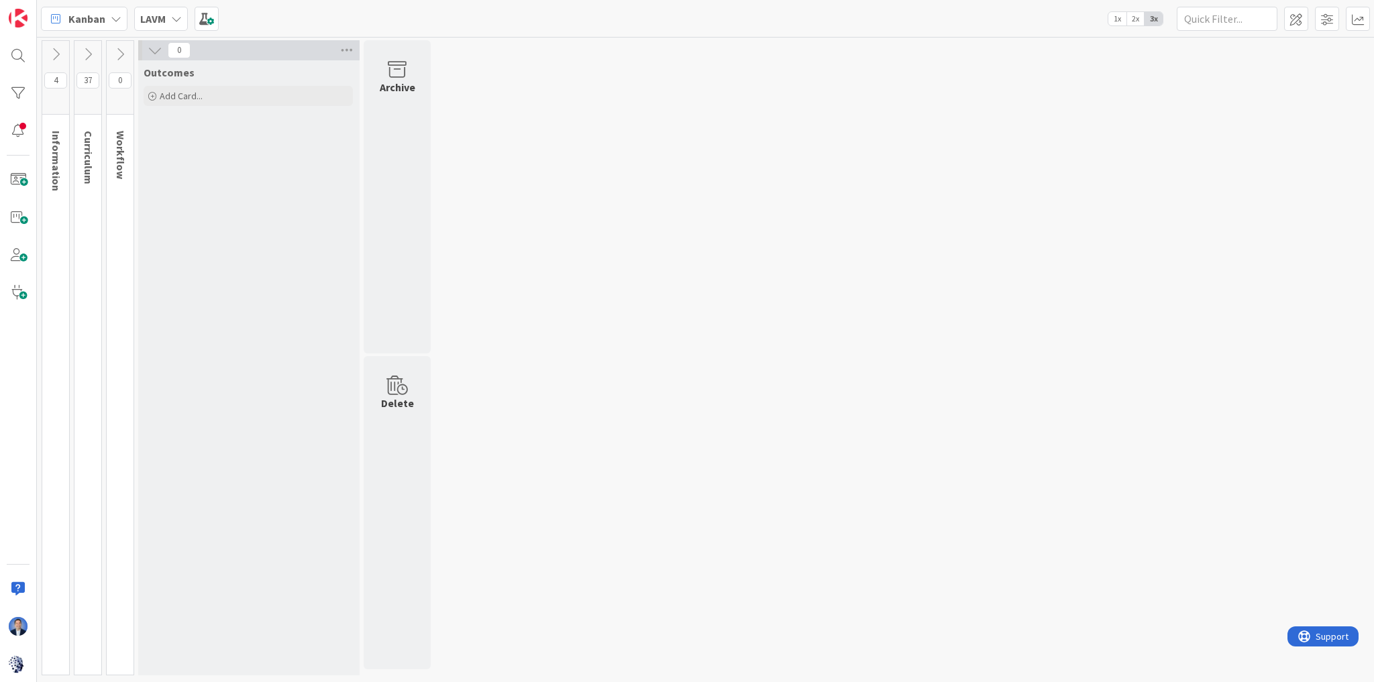
click at [151, 47] on icon at bounding box center [155, 50] width 15 height 15
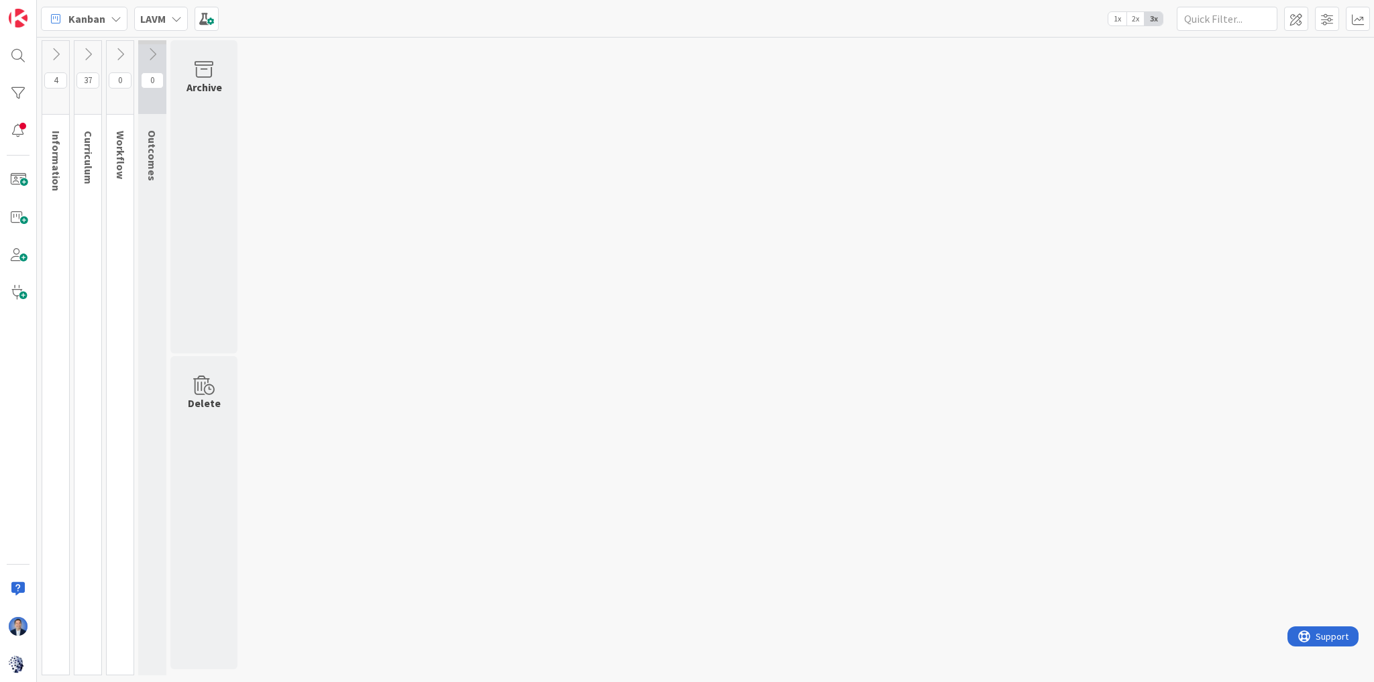
click at [60, 47] on icon at bounding box center [55, 54] width 15 height 15
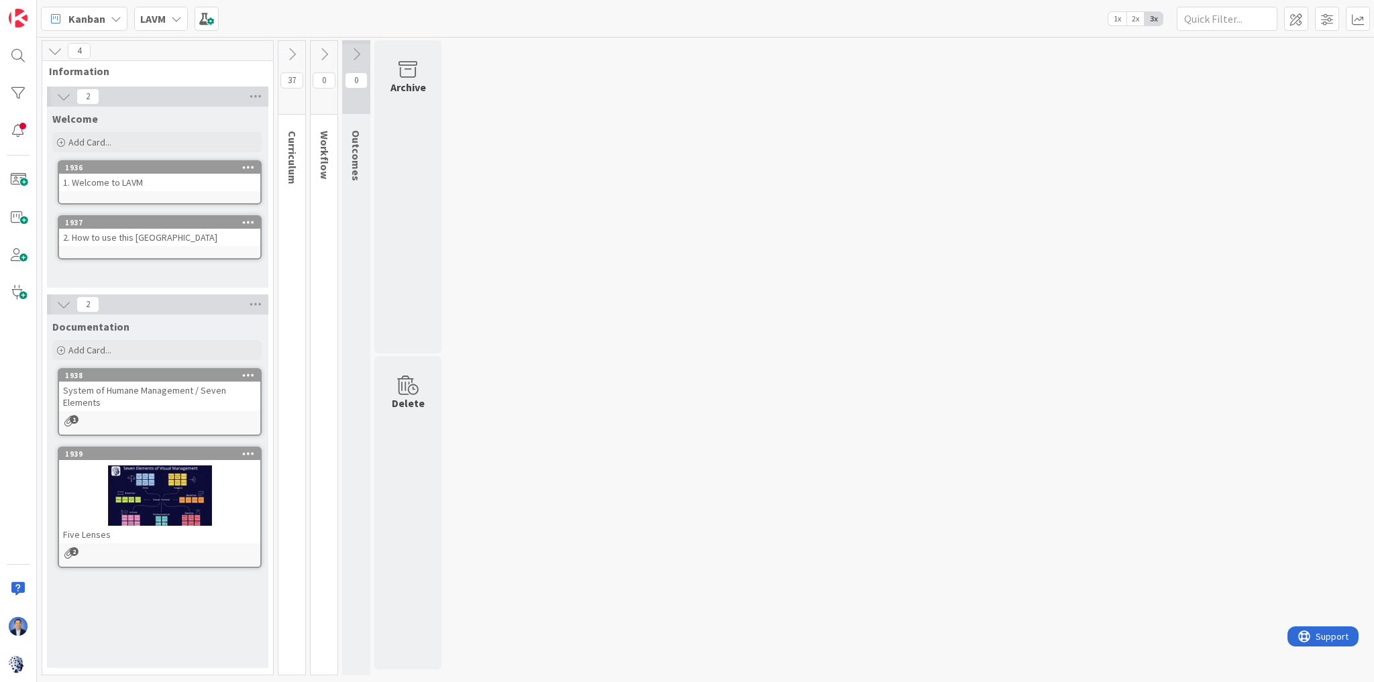
click at [290, 48] on icon at bounding box center [291, 54] width 15 height 15
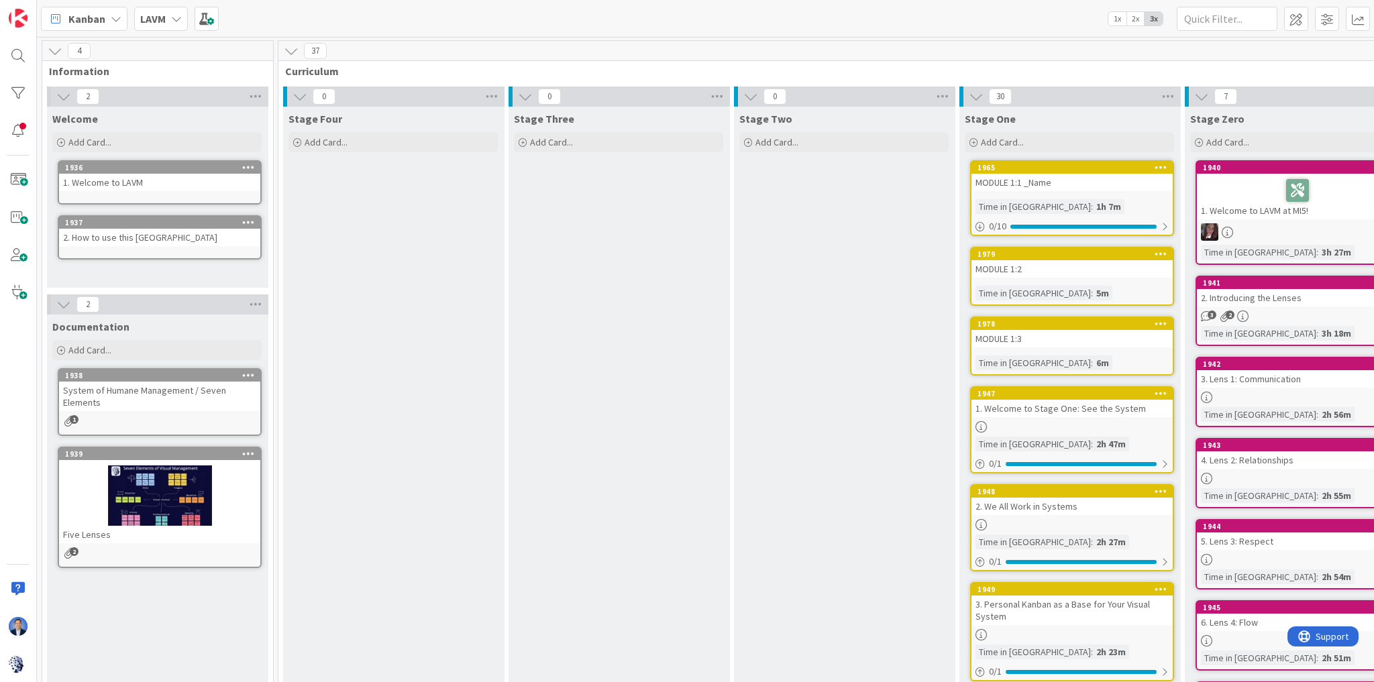
click at [299, 105] on div "0" at bounding box center [393, 97] width 221 height 20
click at [299, 99] on icon at bounding box center [299, 96] width 15 height 15
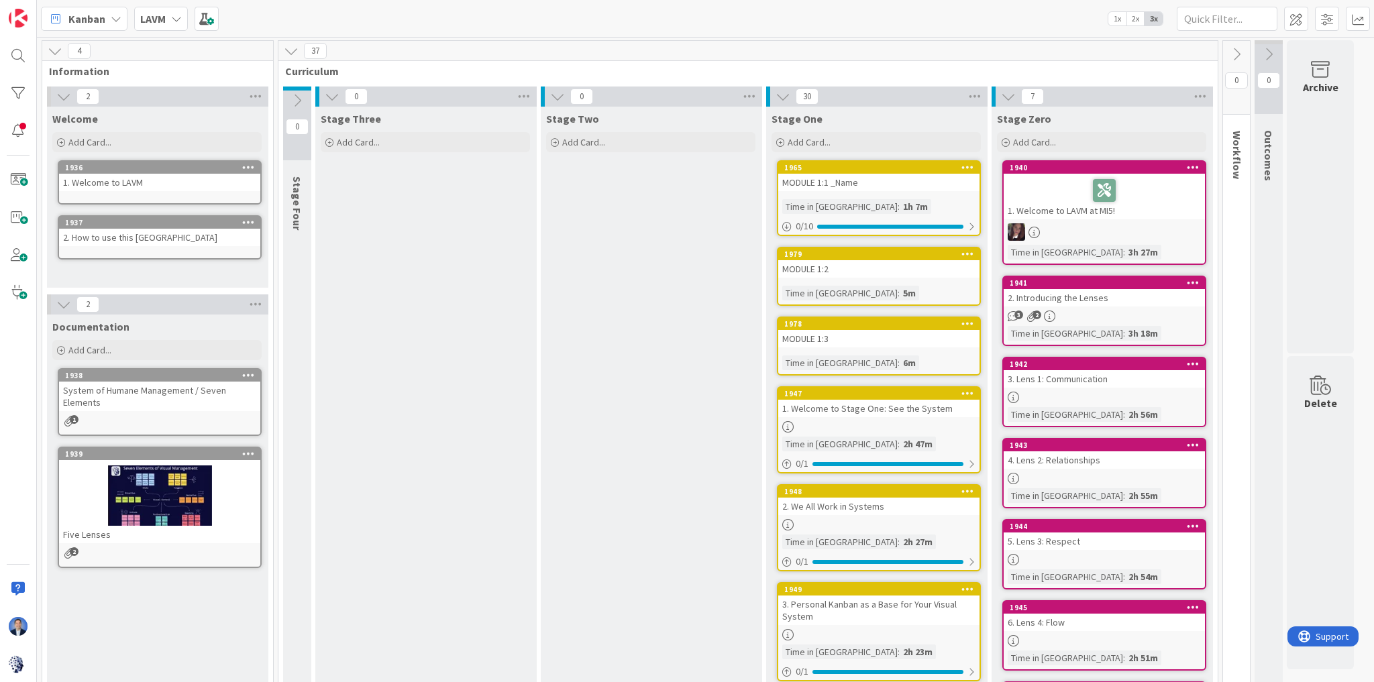
click at [327, 99] on icon at bounding box center [332, 96] width 15 height 15
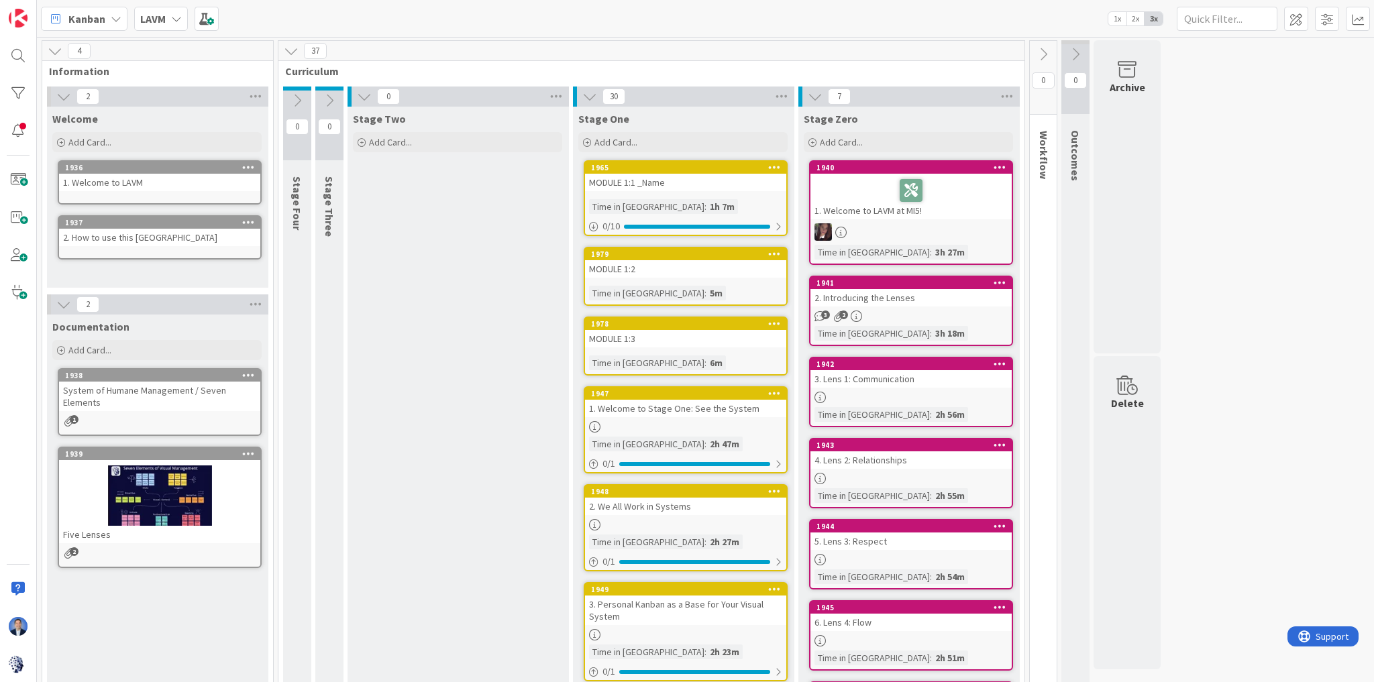
click at [362, 95] on icon at bounding box center [364, 96] width 15 height 15
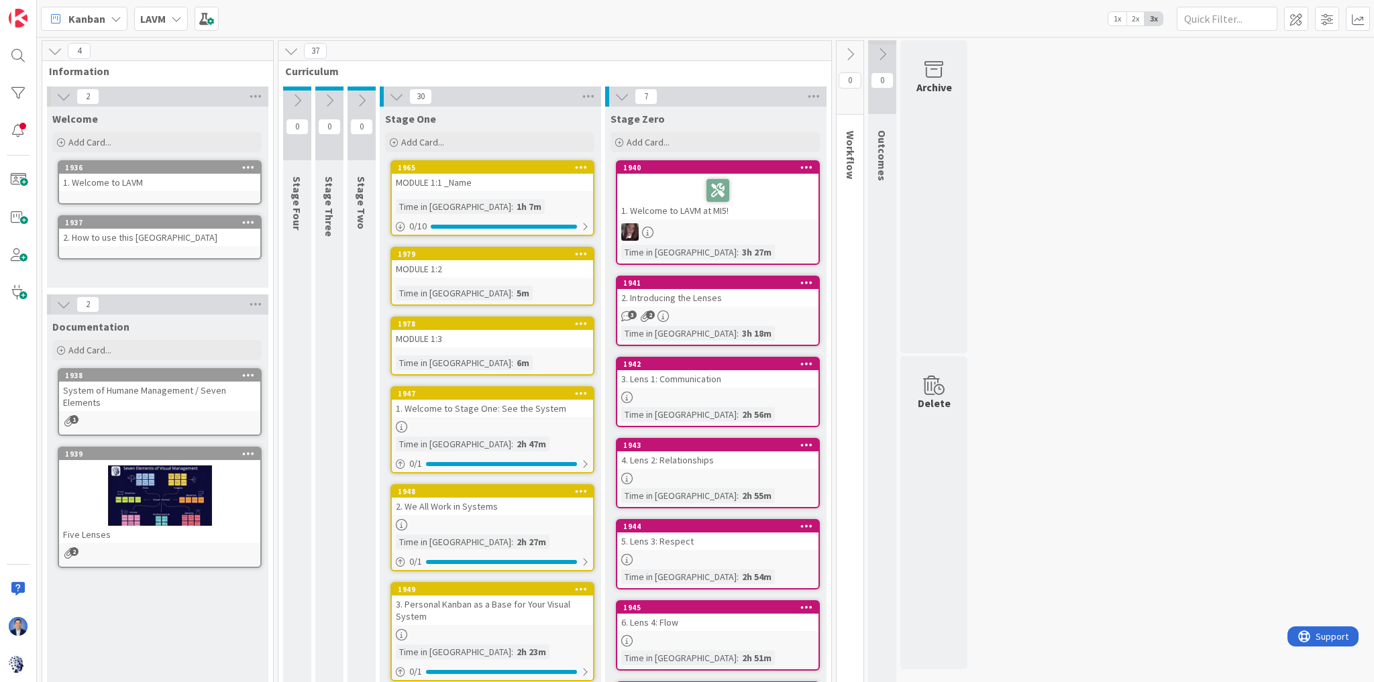
click at [59, 55] on icon at bounding box center [55, 51] width 15 height 15
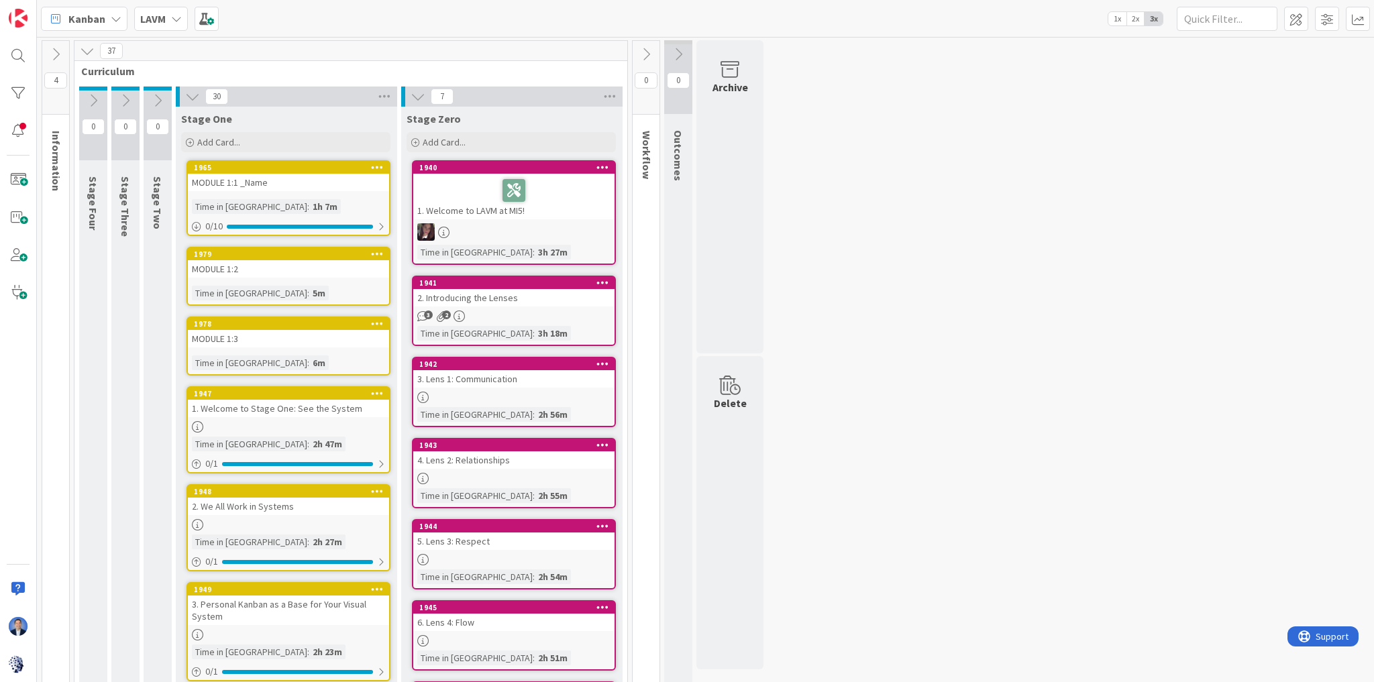
click at [649, 47] on icon at bounding box center [646, 54] width 15 height 15
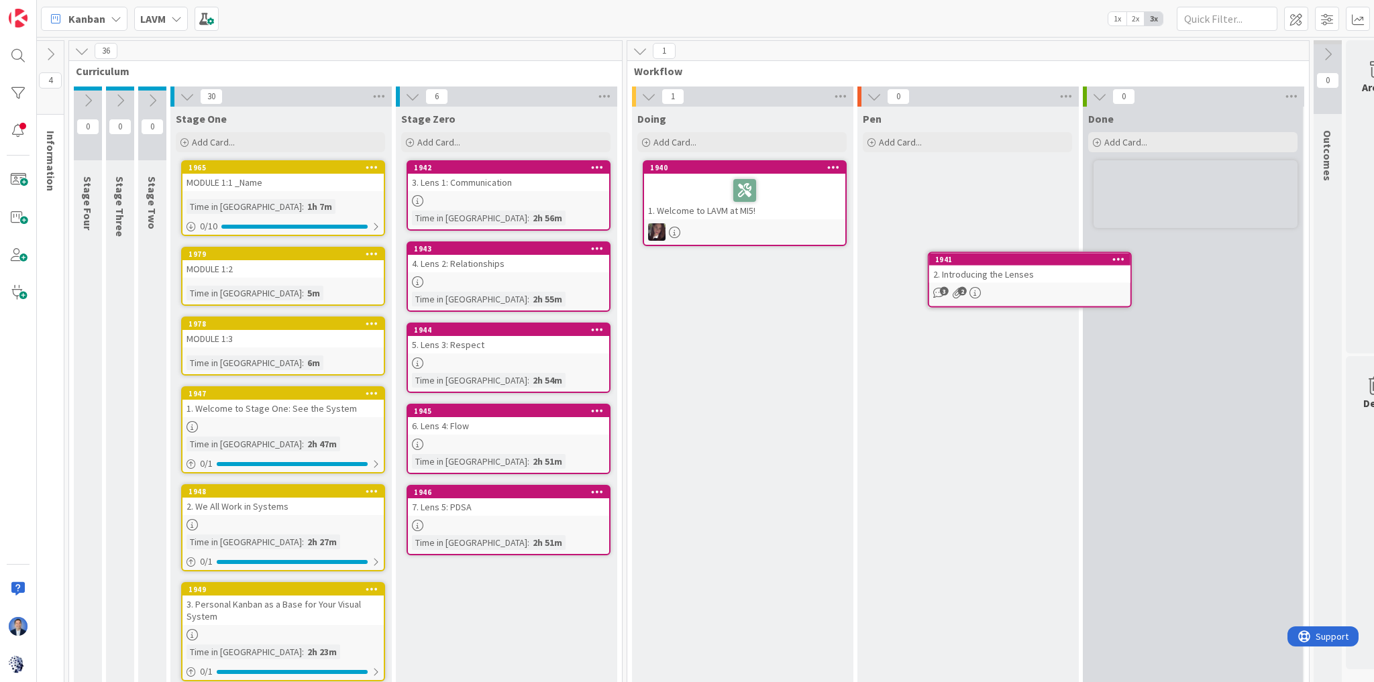
scroll to position [0, 8]
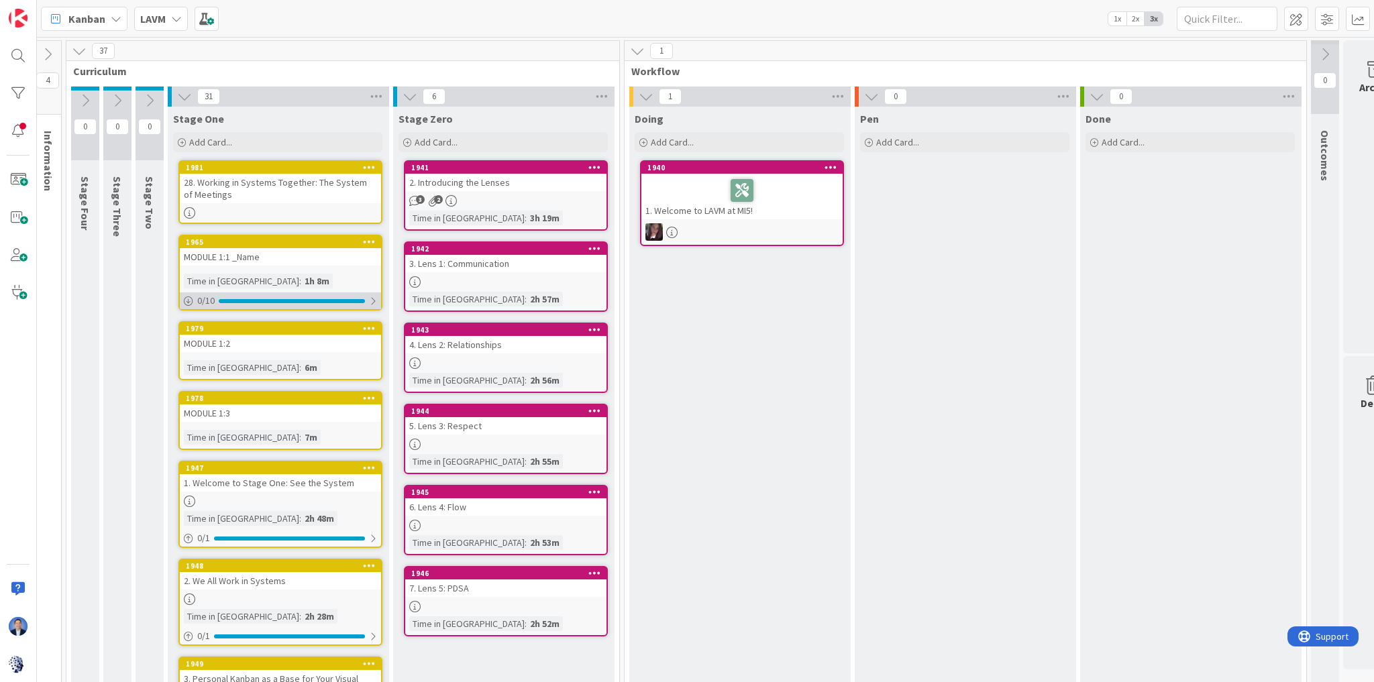
click at [261, 296] on div "0 / 10" at bounding box center [280, 300] width 201 height 17
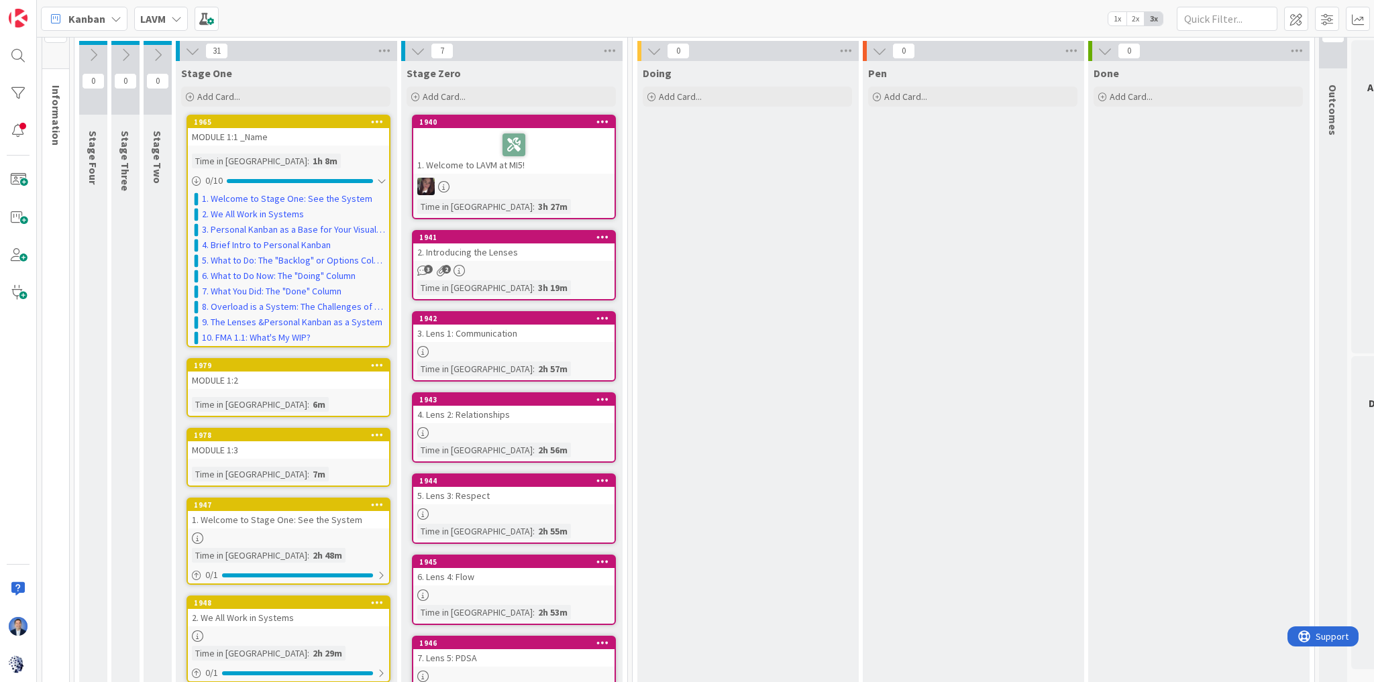
scroll to position [0, 0]
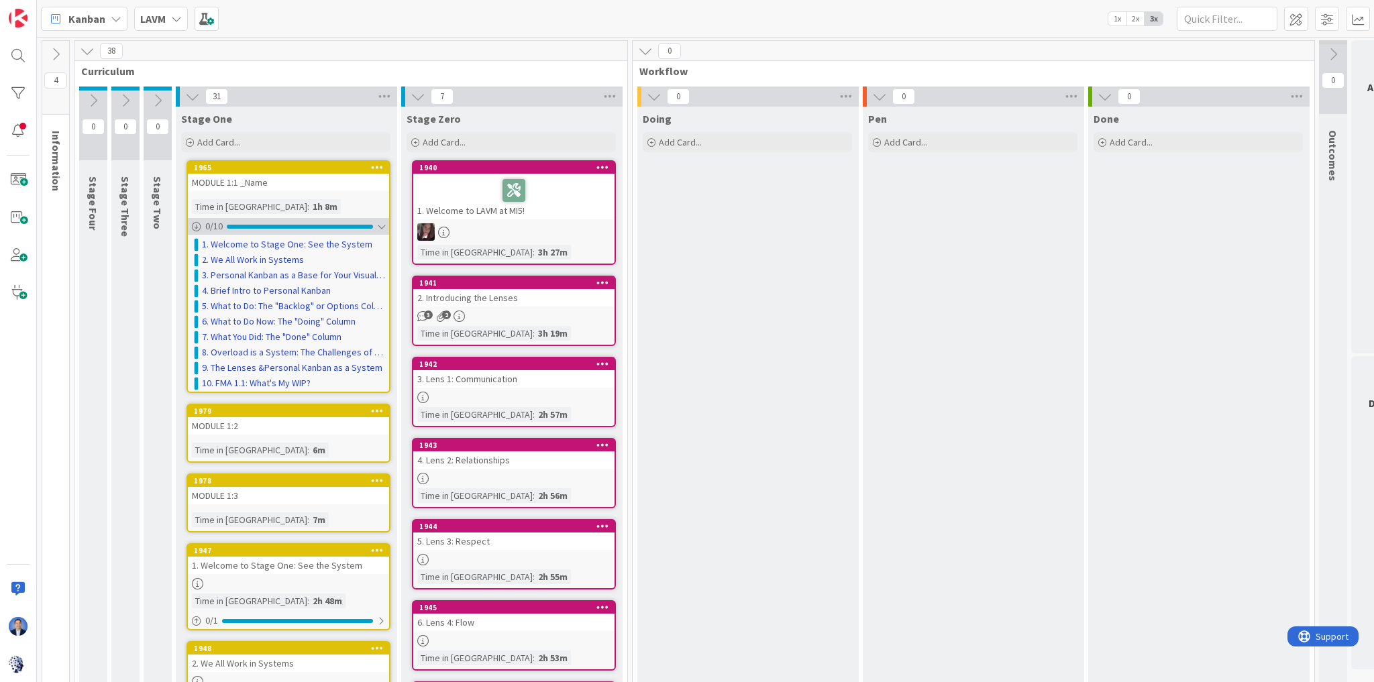
click at [380, 227] on div at bounding box center [381, 226] width 8 height 11
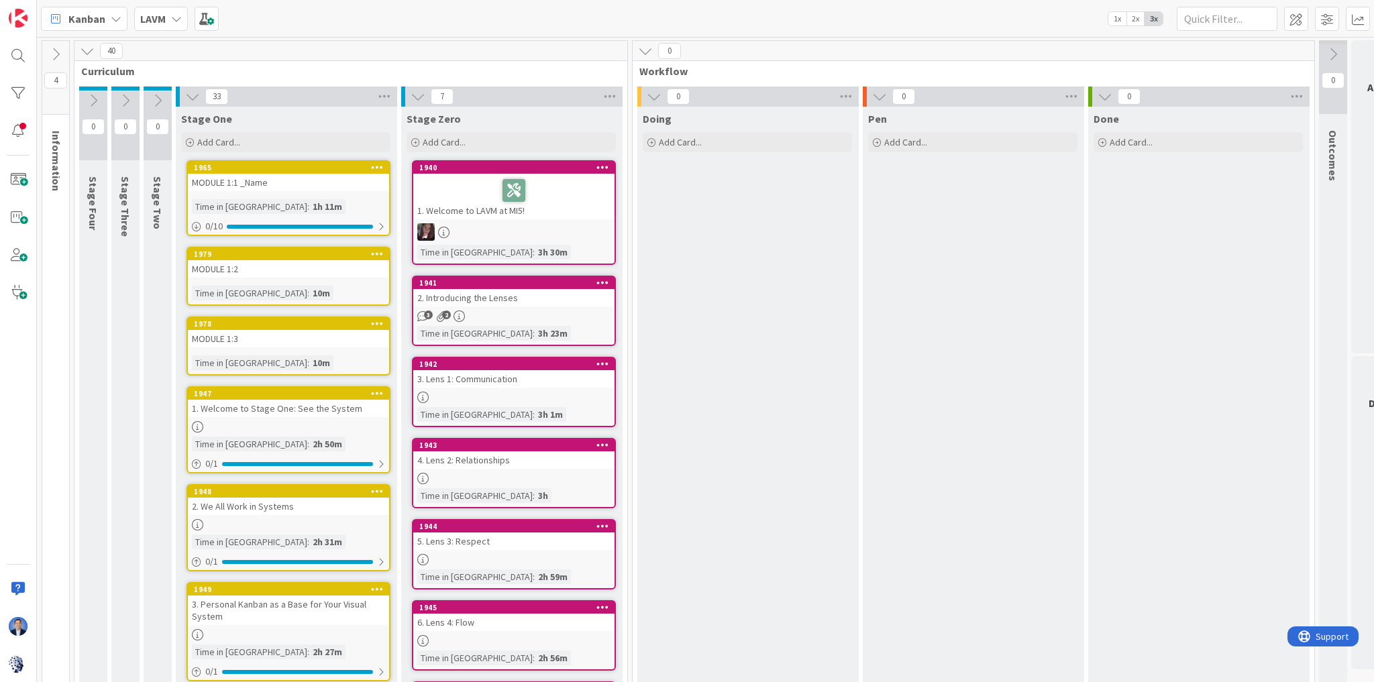
click at [56, 57] on icon at bounding box center [55, 54] width 15 height 15
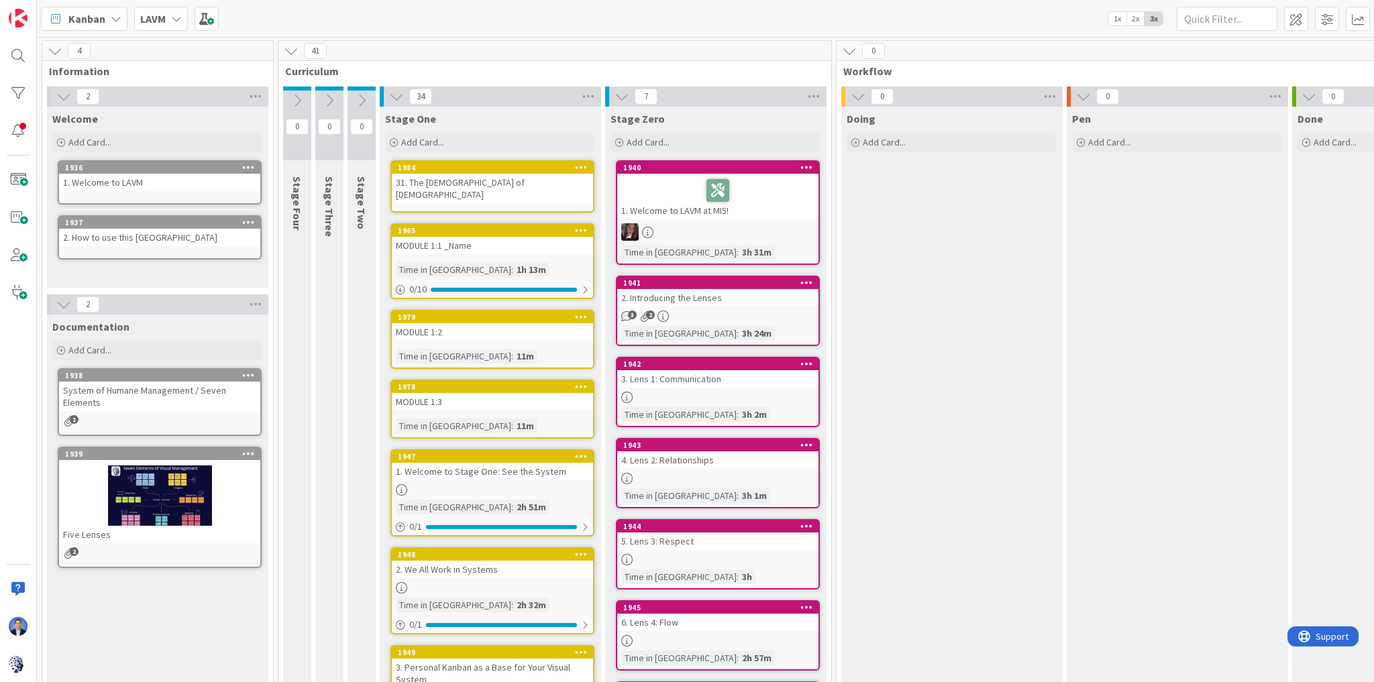
click at [54, 54] on icon at bounding box center [55, 51] width 15 height 15
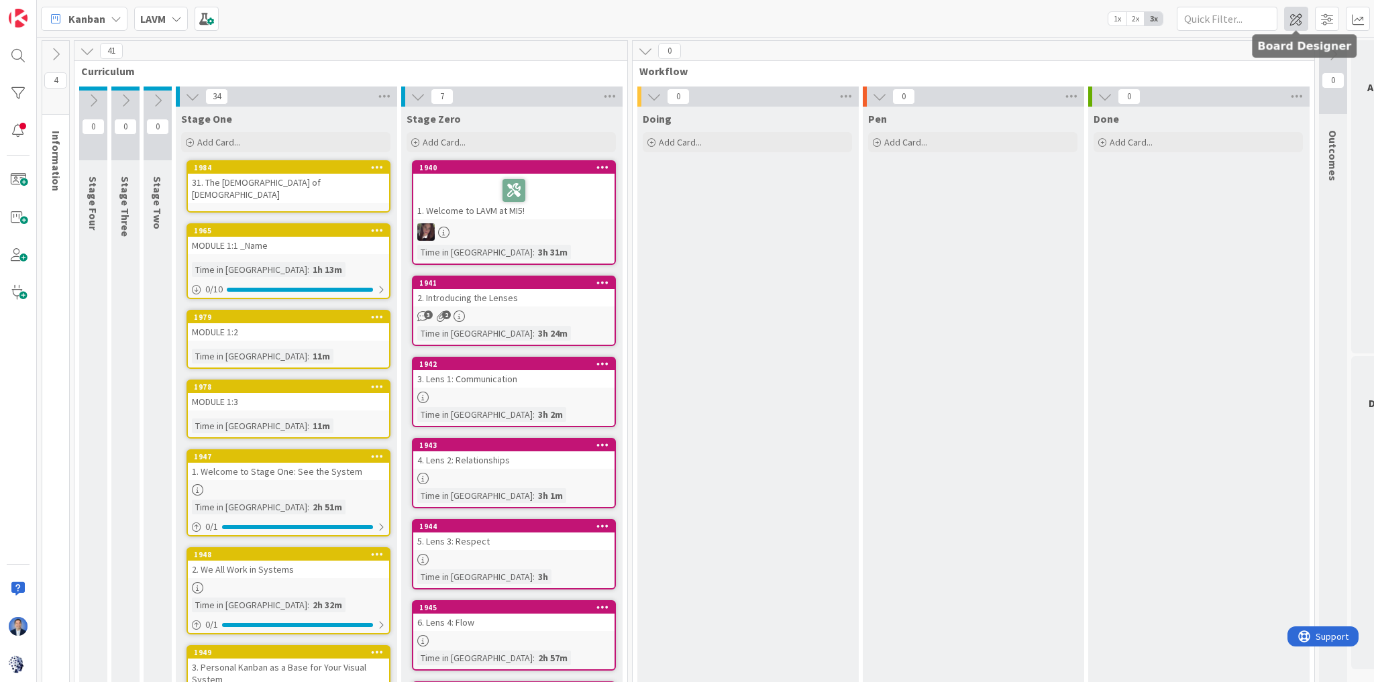
click at [1290, 17] on span at bounding box center [1296, 19] width 24 height 24
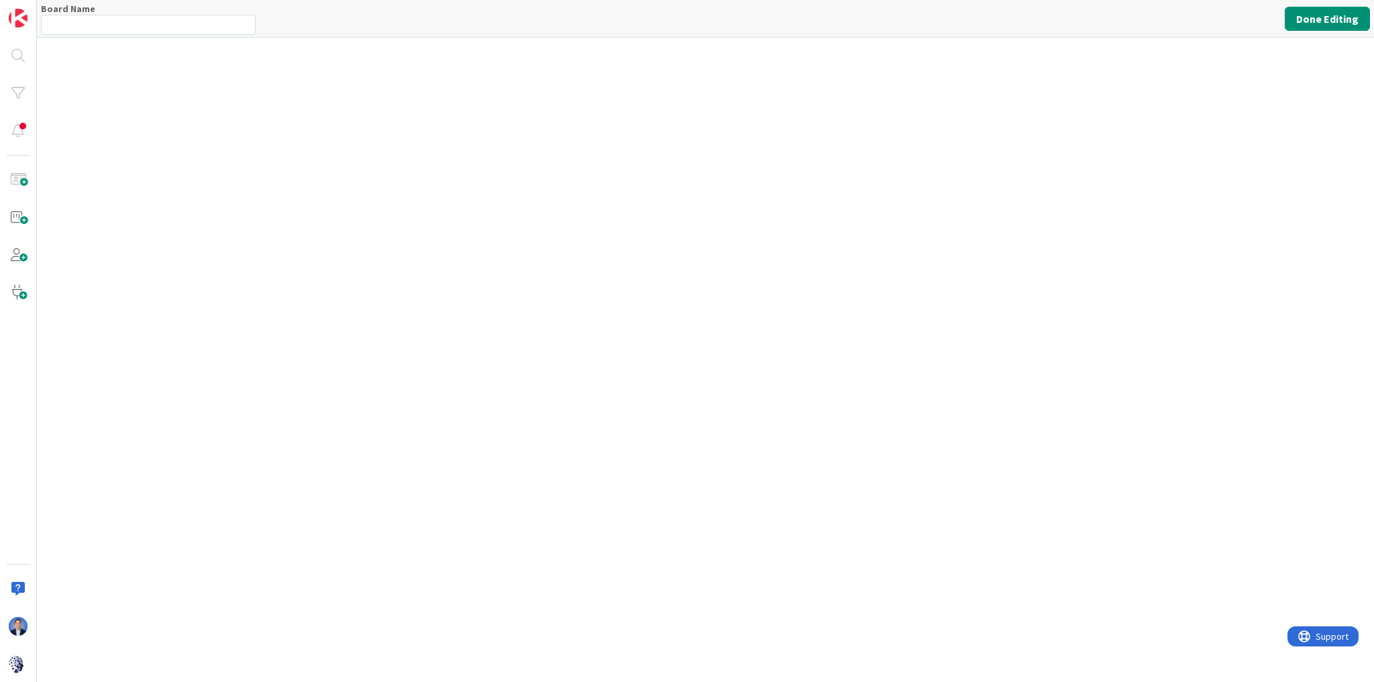
type input "LAVM"
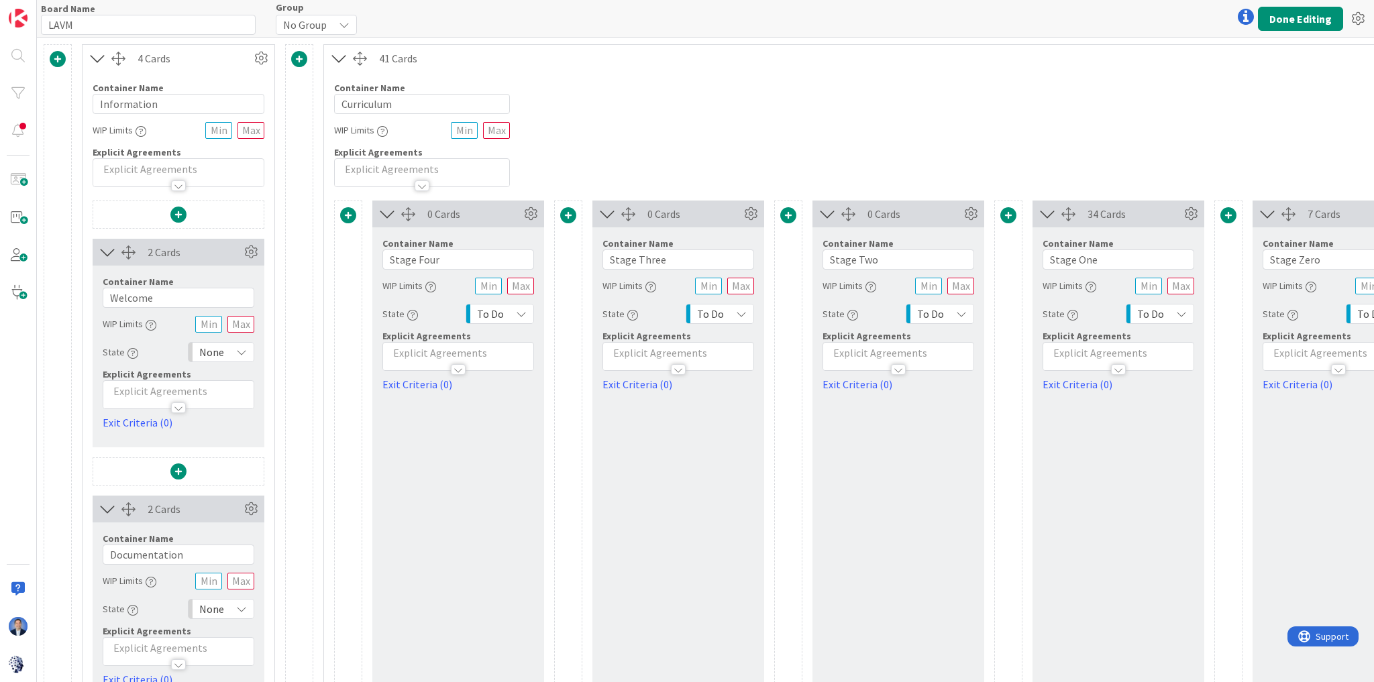
click at [336, 54] on icon at bounding box center [339, 58] width 22 height 17
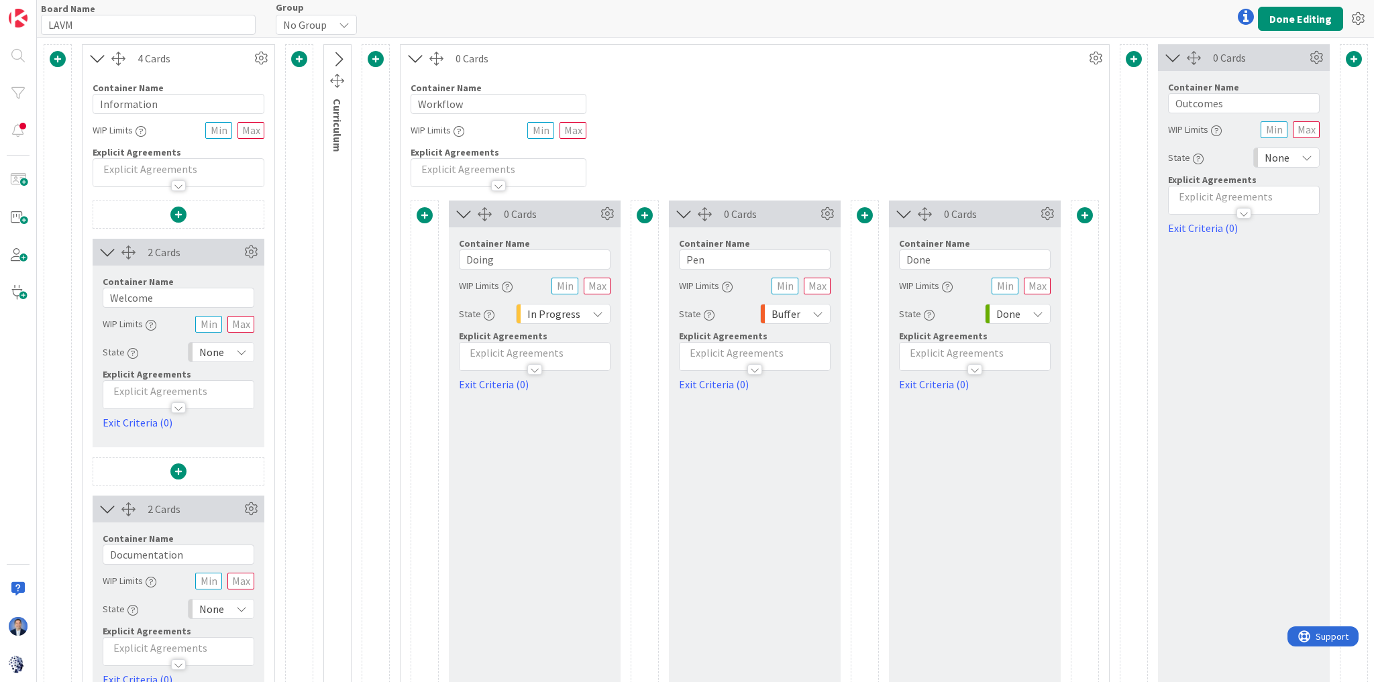
click at [422, 217] on span at bounding box center [425, 215] width 16 height 16
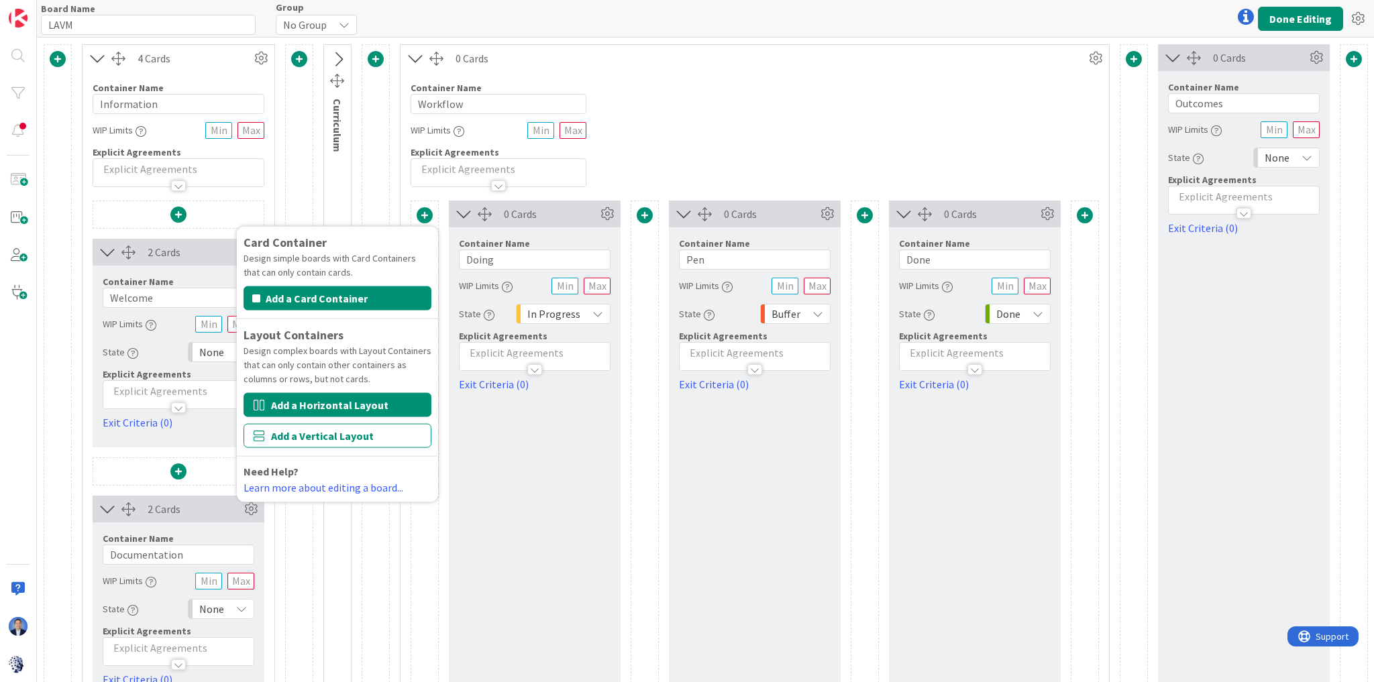
click at [369, 408] on button "Add a Horizontal Layout" at bounding box center [338, 405] width 188 height 24
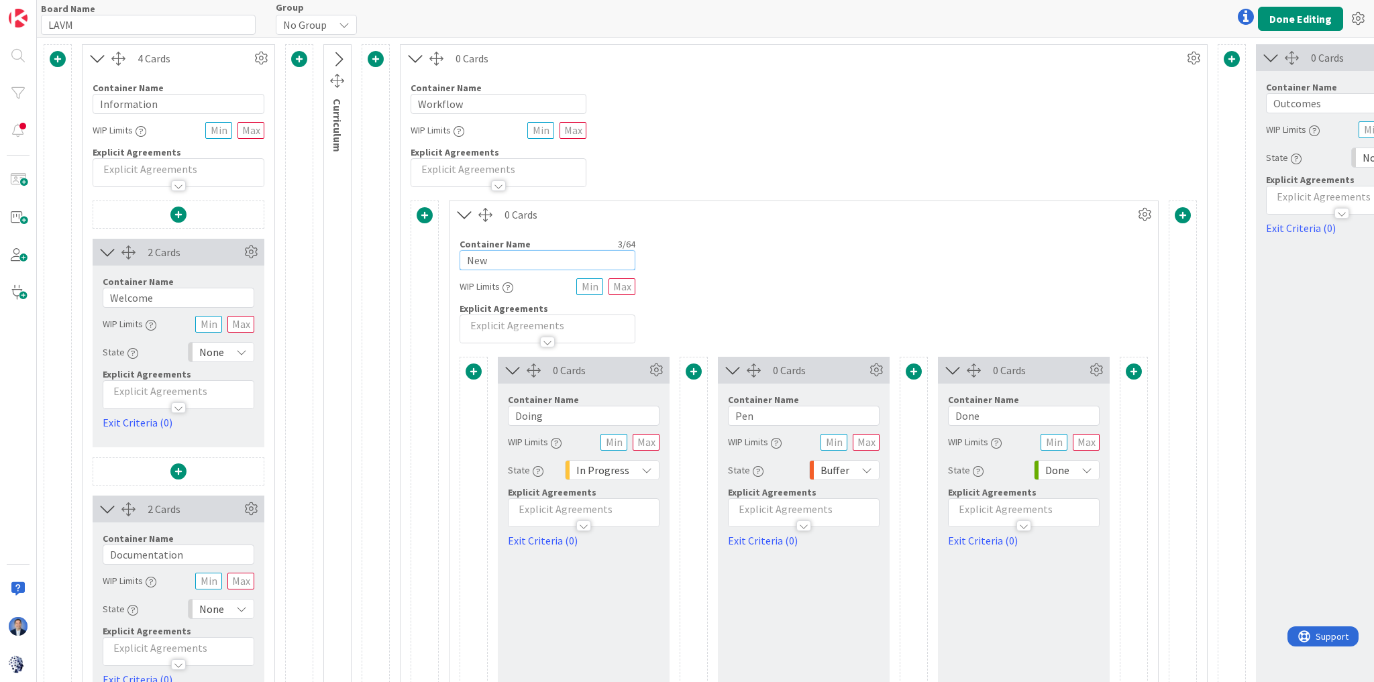
click at [508, 263] on input "New" at bounding box center [548, 260] width 176 height 20
click at [1140, 209] on icon at bounding box center [1144, 215] width 20 height 20
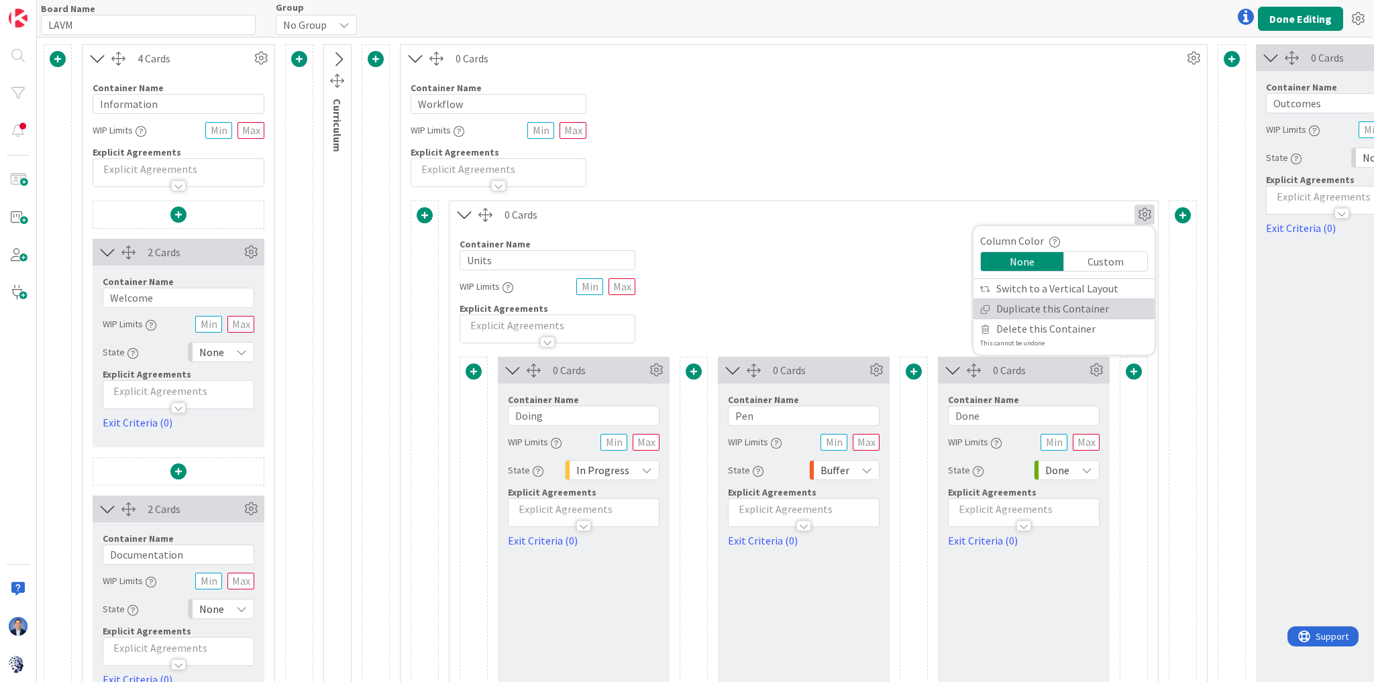
click at [1087, 311] on link "Duplicate this Container" at bounding box center [1063, 308] width 181 height 19
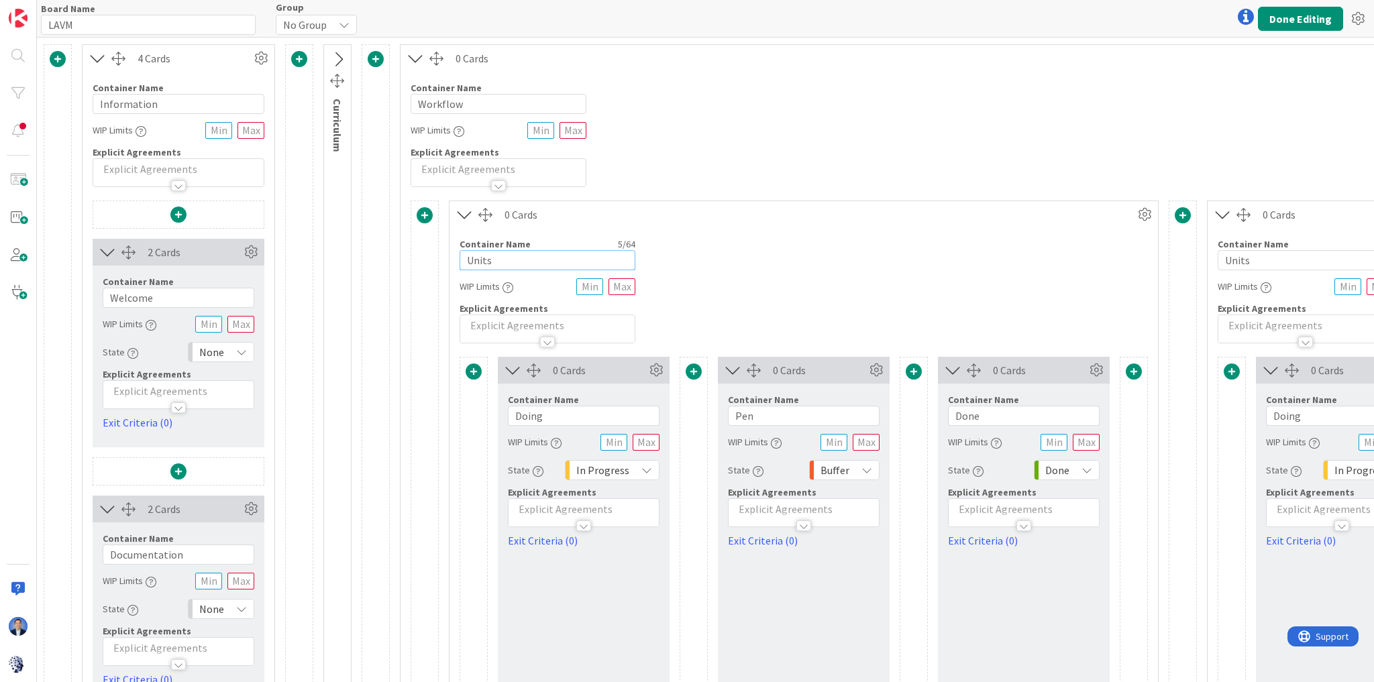
click at [498, 261] on input "Units" at bounding box center [548, 260] width 176 height 20
type input "Modules"
click at [958, 107] on div "Container Name 8 / 64 Workflow WIP Limits Explicit Agreements" at bounding box center [1182, 129] width 1564 height 115
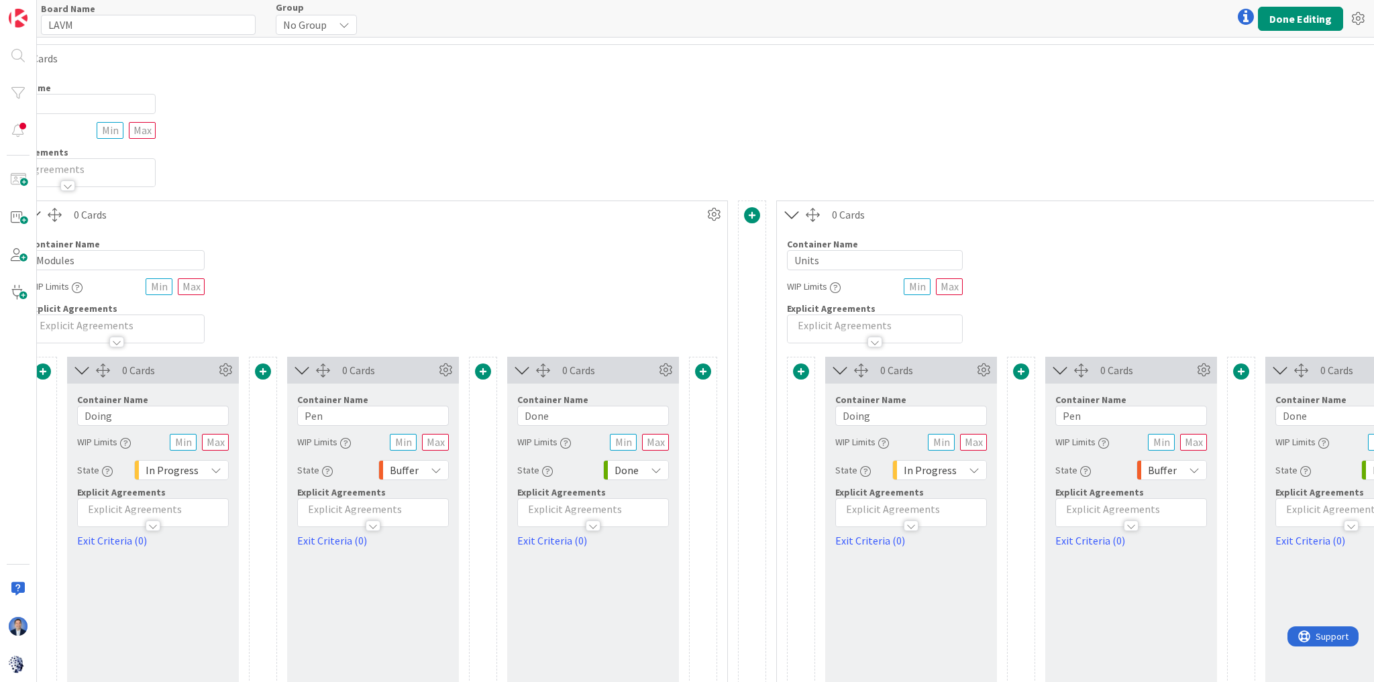
scroll to position [0, 801]
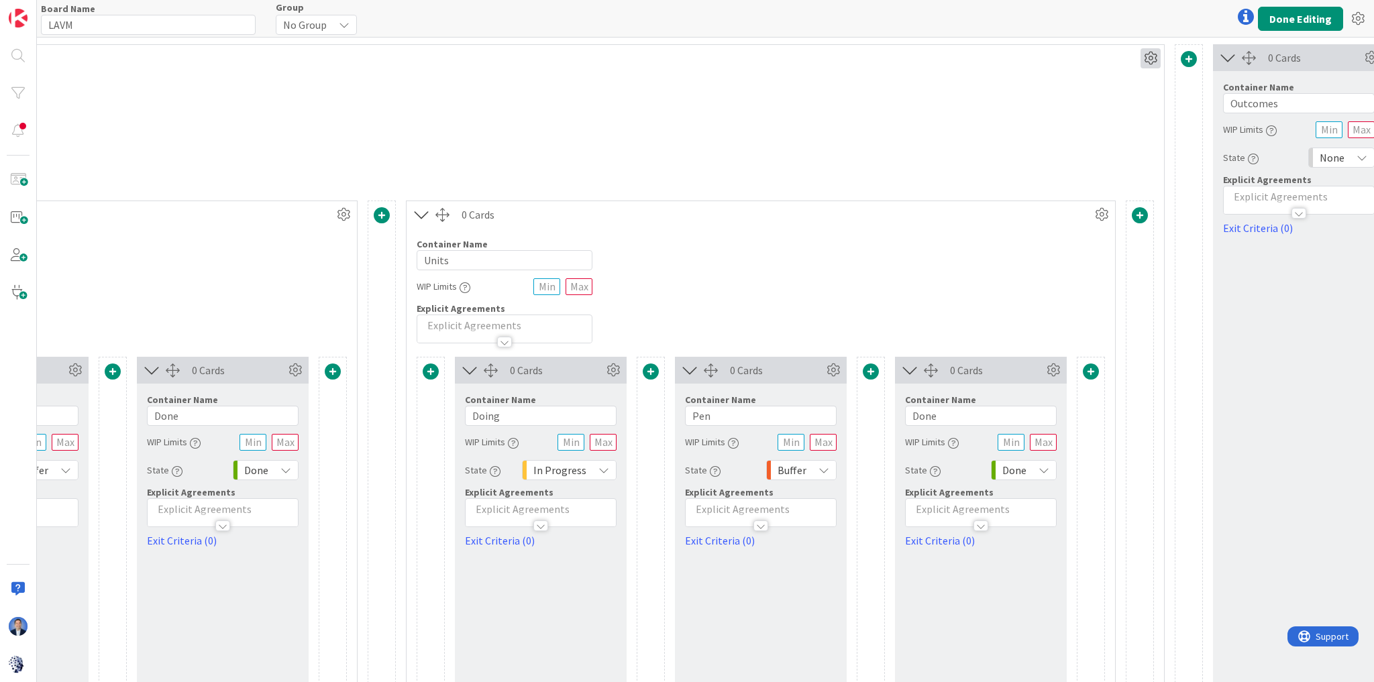
click at [1145, 62] on icon at bounding box center [1150, 58] width 20 height 20
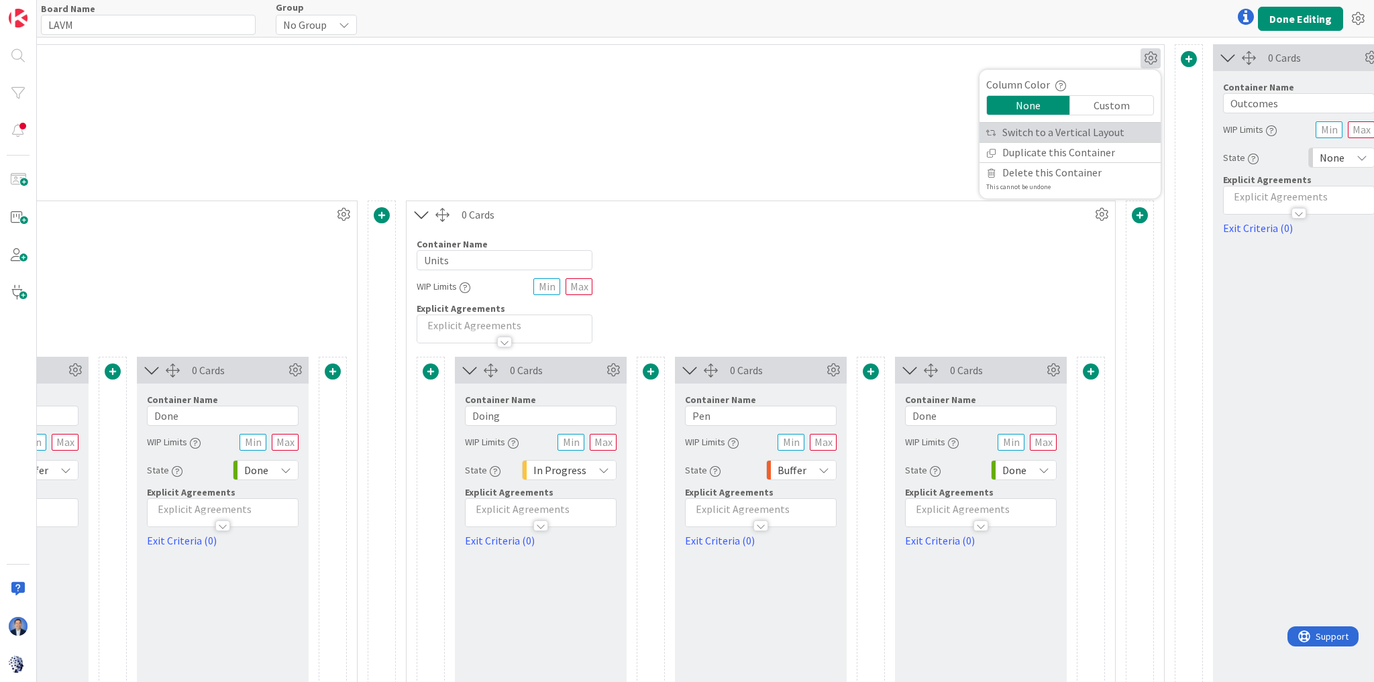
click at [1079, 138] on link "Switch to a Vertical Layout" at bounding box center [1069, 132] width 181 height 19
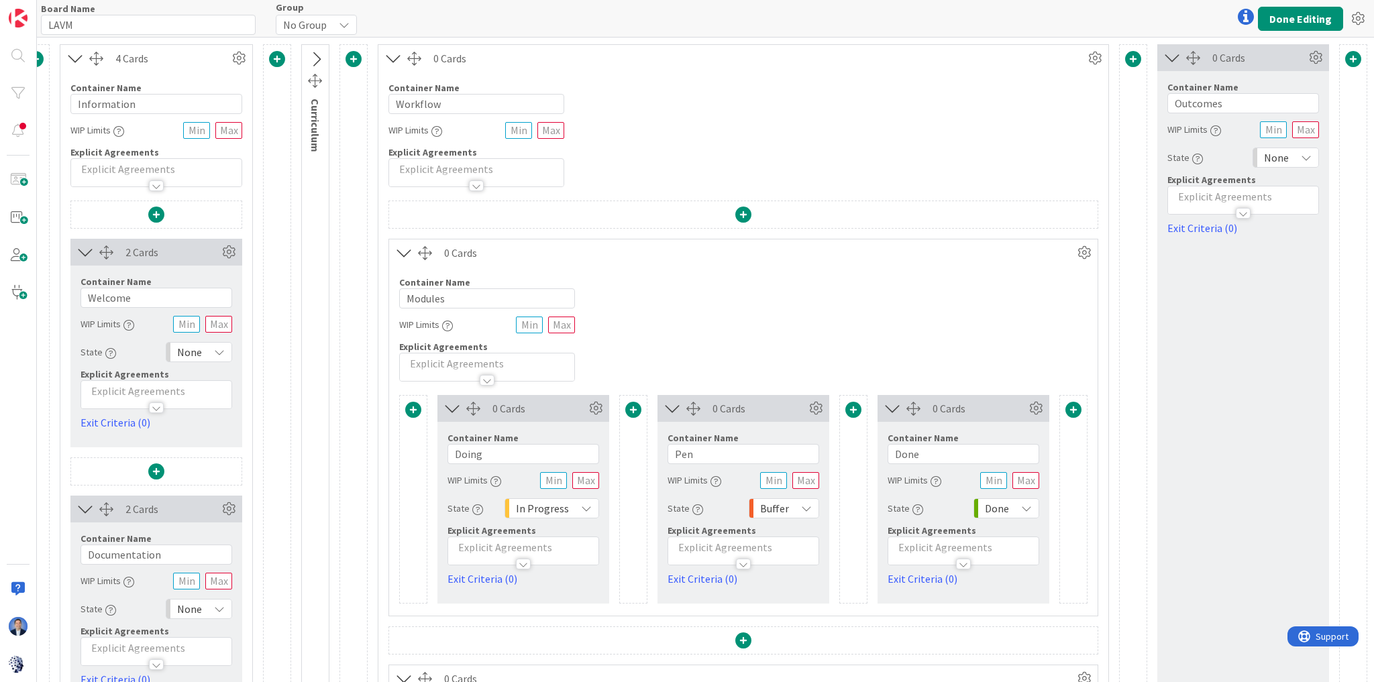
scroll to position [0, 30]
click at [1305, 23] on button "Done Editing" at bounding box center [1300, 19] width 85 height 24
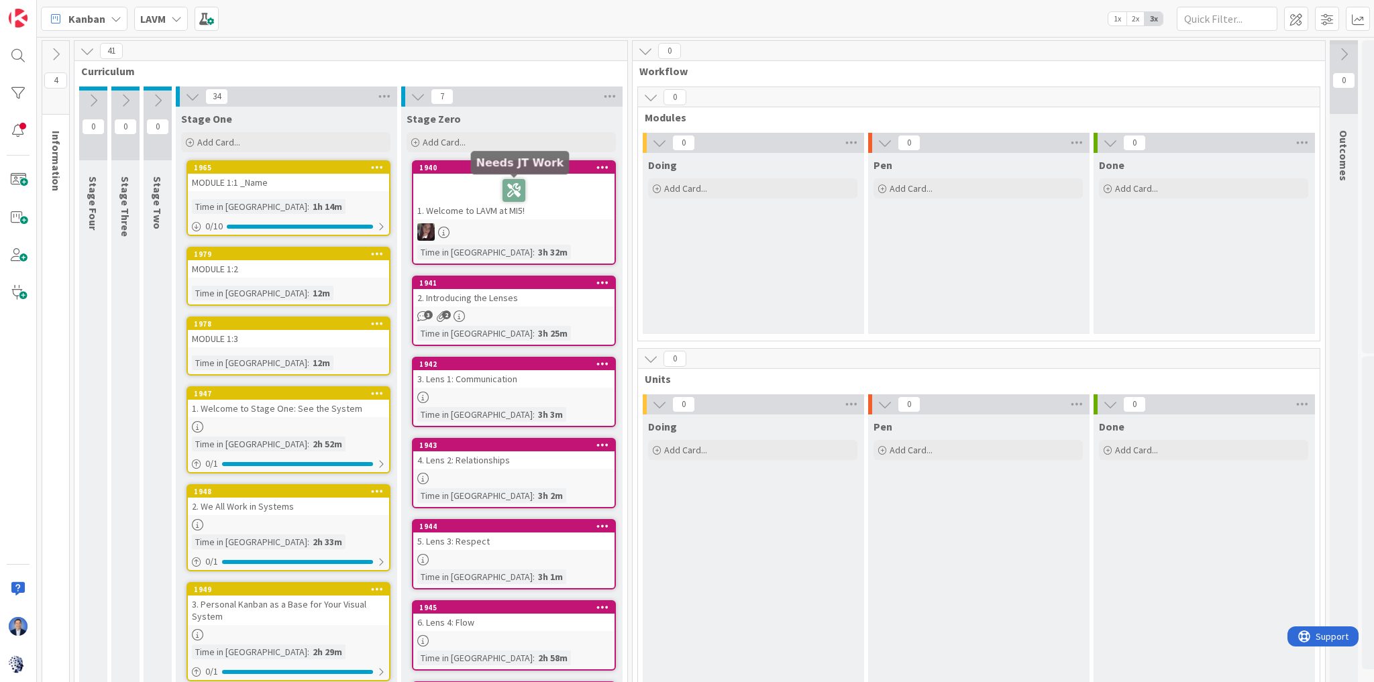
drag, startPoint x: 281, startPoint y: 158, endPoint x: 370, endPoint y: 175, distance: 90.9
click at [370, 175] on div "Stage One Add Card... 1965 MODULE 1:1 _Name Time in Column : 1h 14m 0 / 10 1979…" at bounding box center [286, 612] width 220 height 1010
click at [1305, 16] on span at bounding box center [1296, 19] width 24 height 24
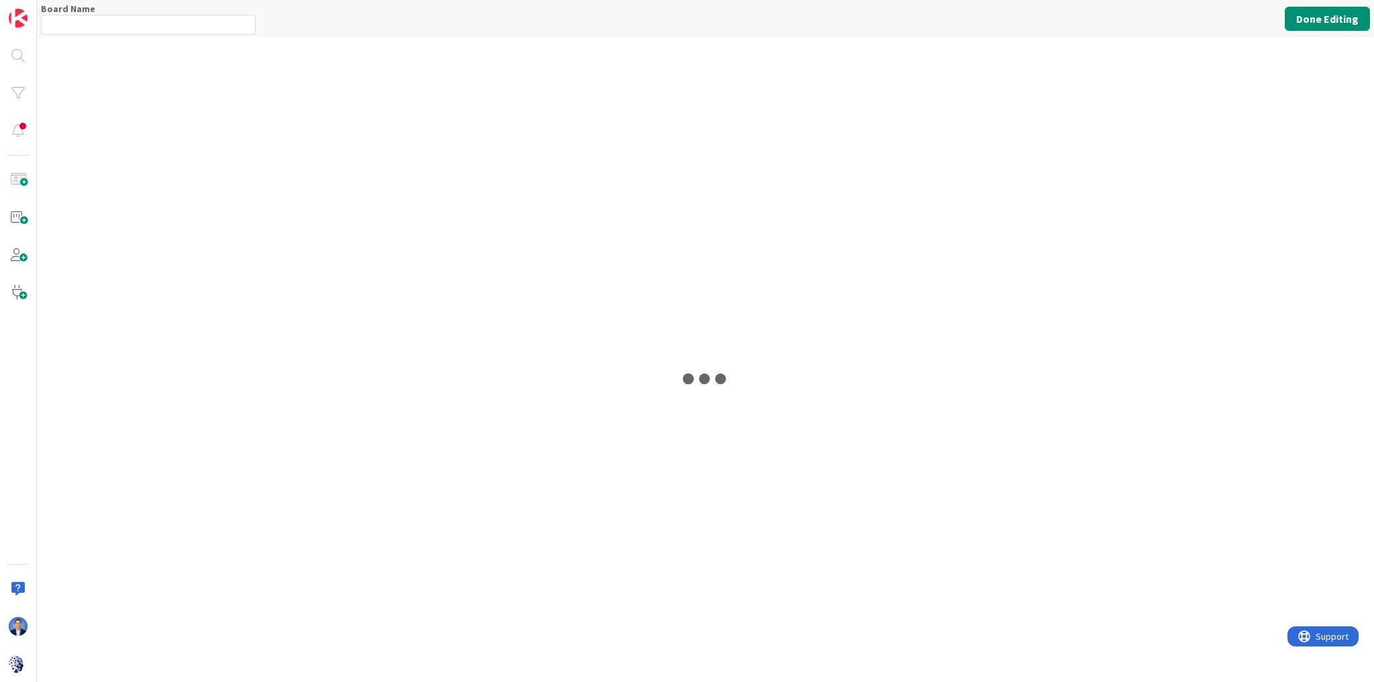
type input "LAVM"
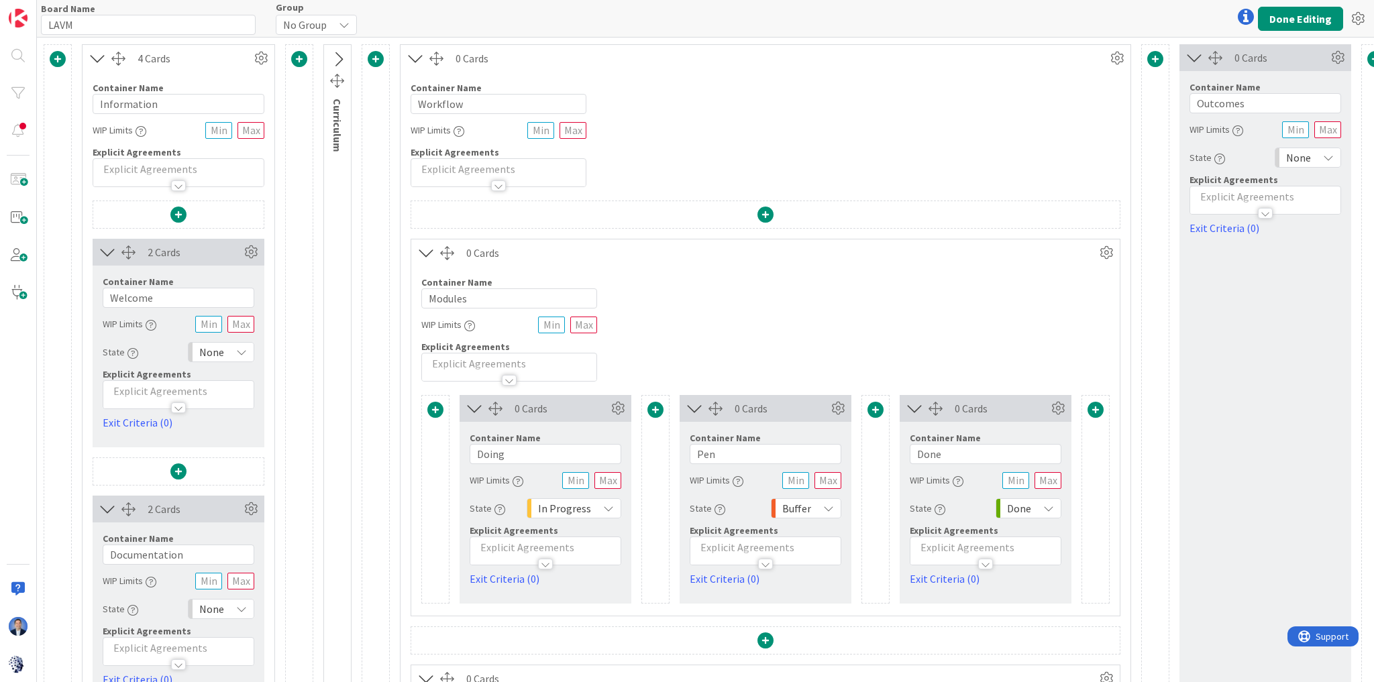
click at [433, 411] on span at bounding box center [435, 410] width 16 height 16
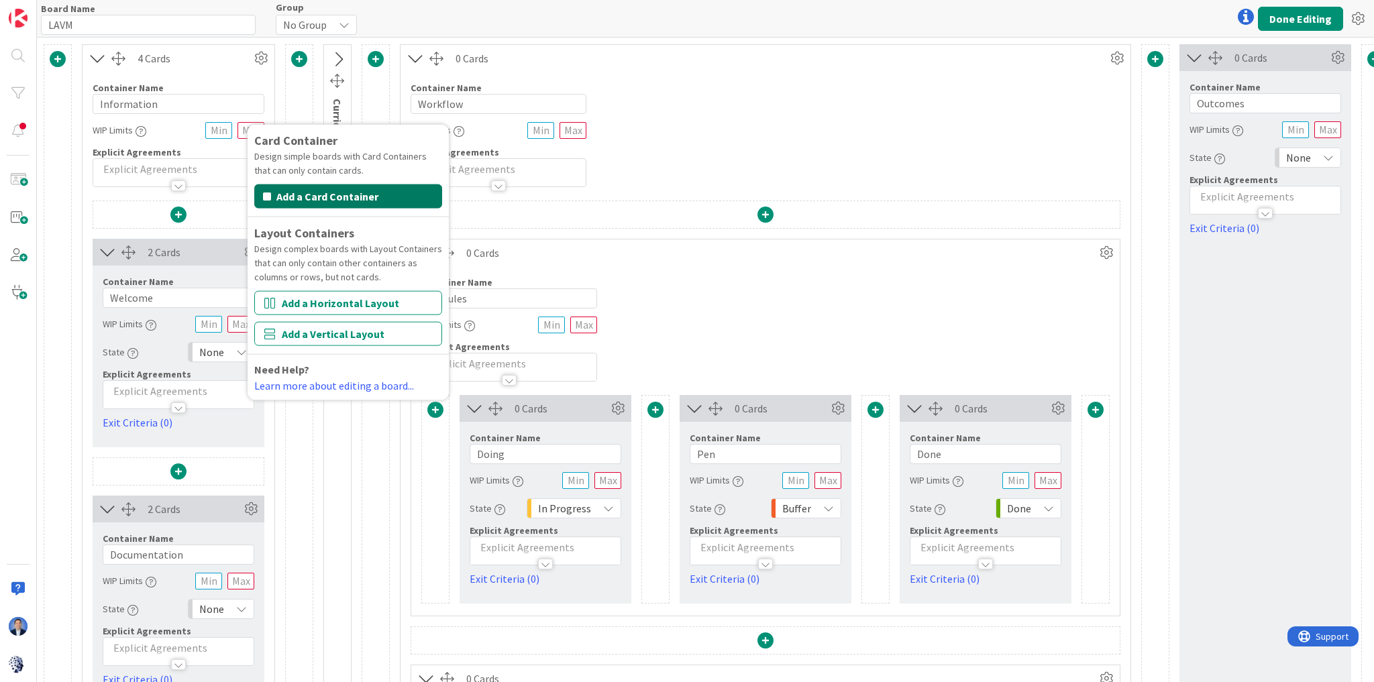
click at [373, 193] on button "Add a Card Container" at bounding box center [348, 196] width 188 height 24
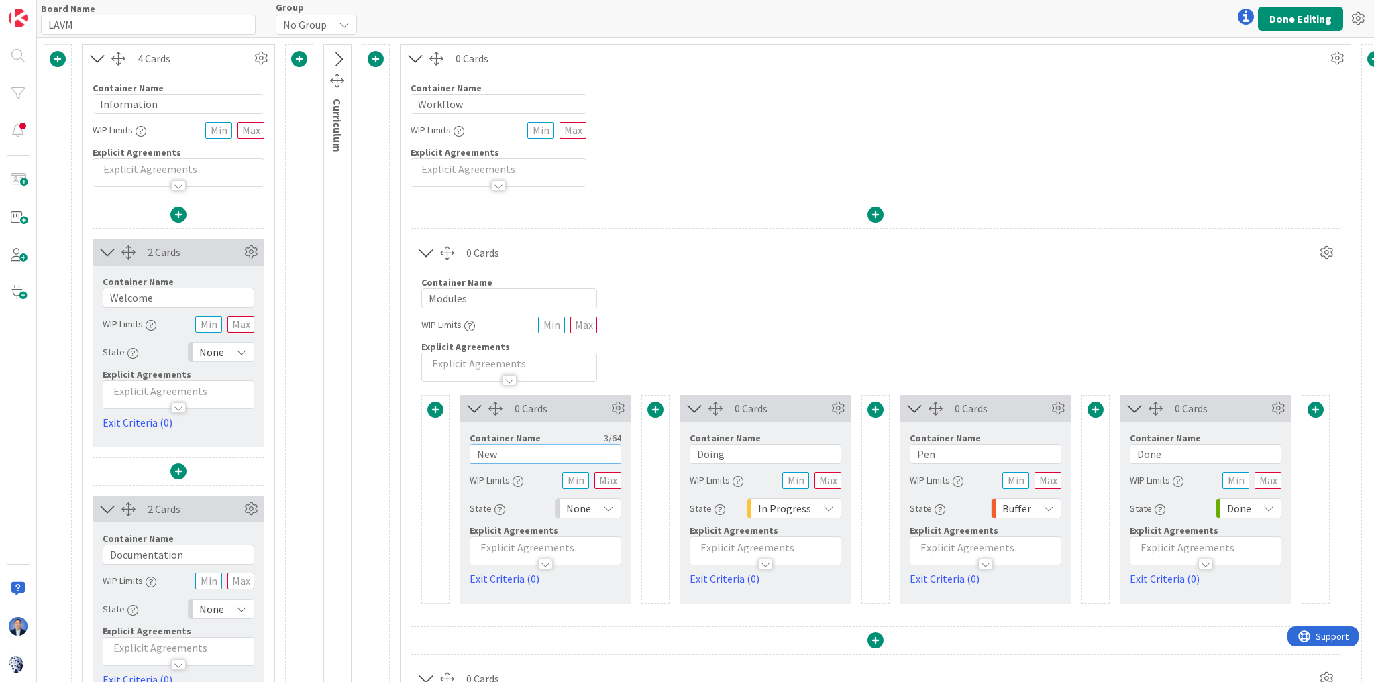
click at [506, 461] on input "New" at bounding box center [546, 454] width 152 height 20
type input "T"
type input "To Do"
click at [574, 499] on span "None" at bounding box center [578, 508] width 25 height 19
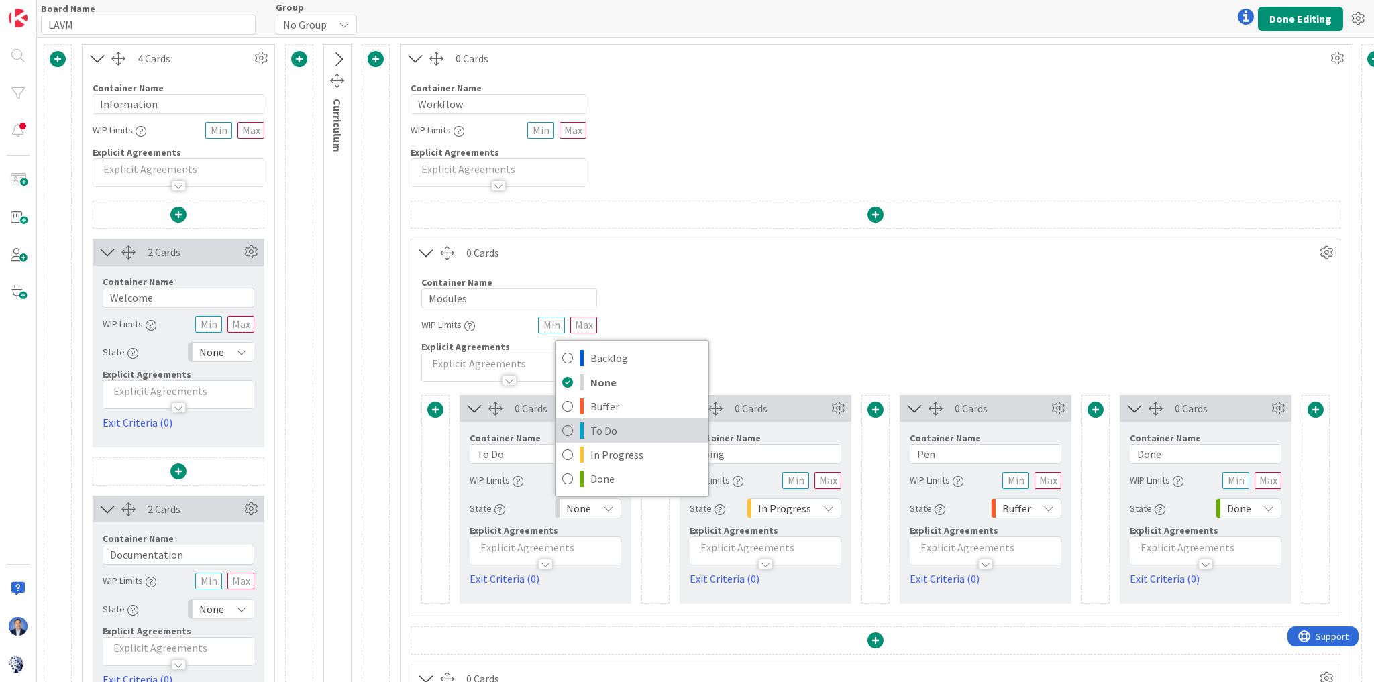
click at [618, 429] on span "To Do" at bounding box center [645, 431] width 111 height 20
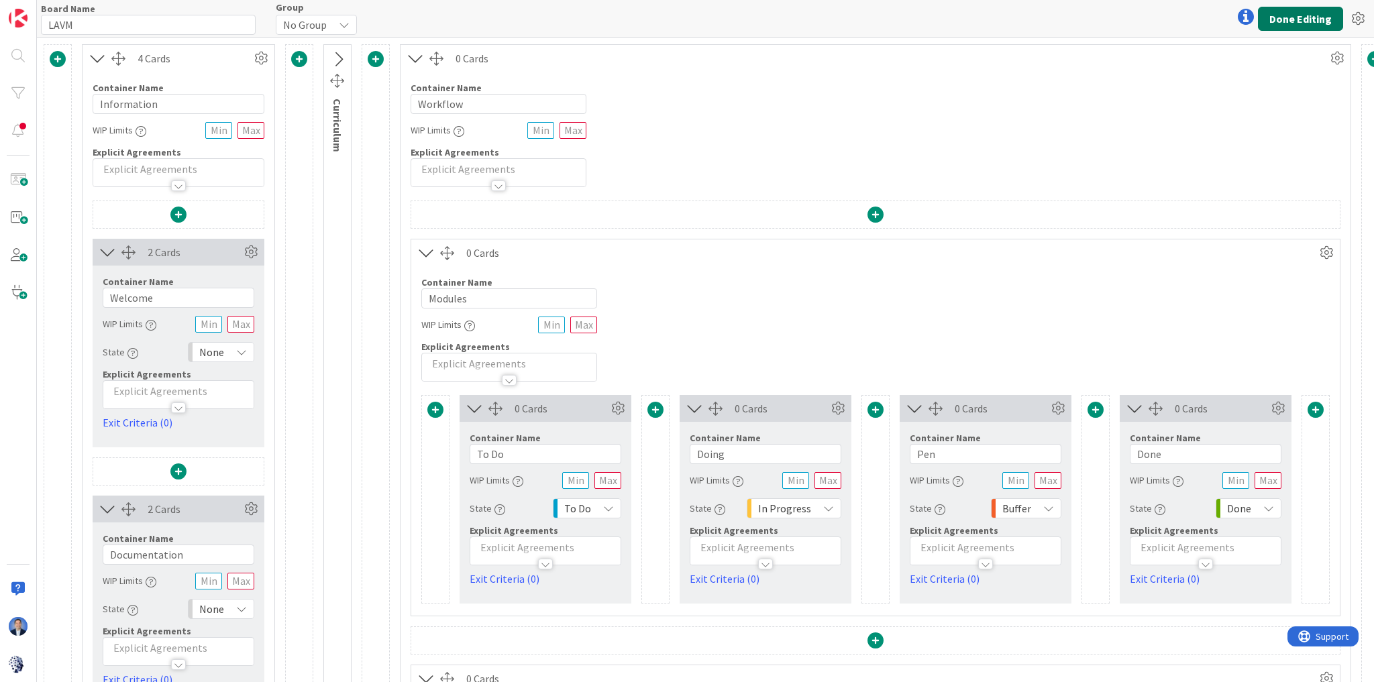
click at [1269, 21] on button "Done Editing" at bounding box center [1300, 19] width 85 height 24
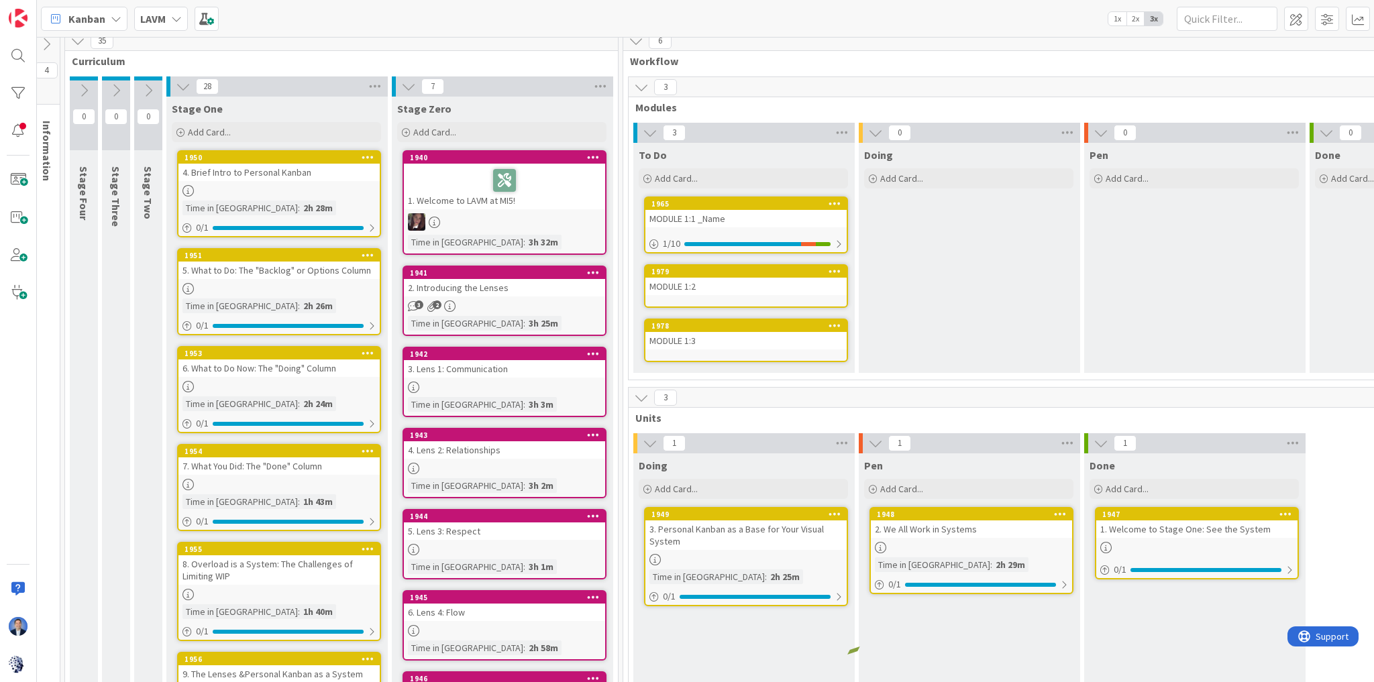
scroll to position [13, 9]
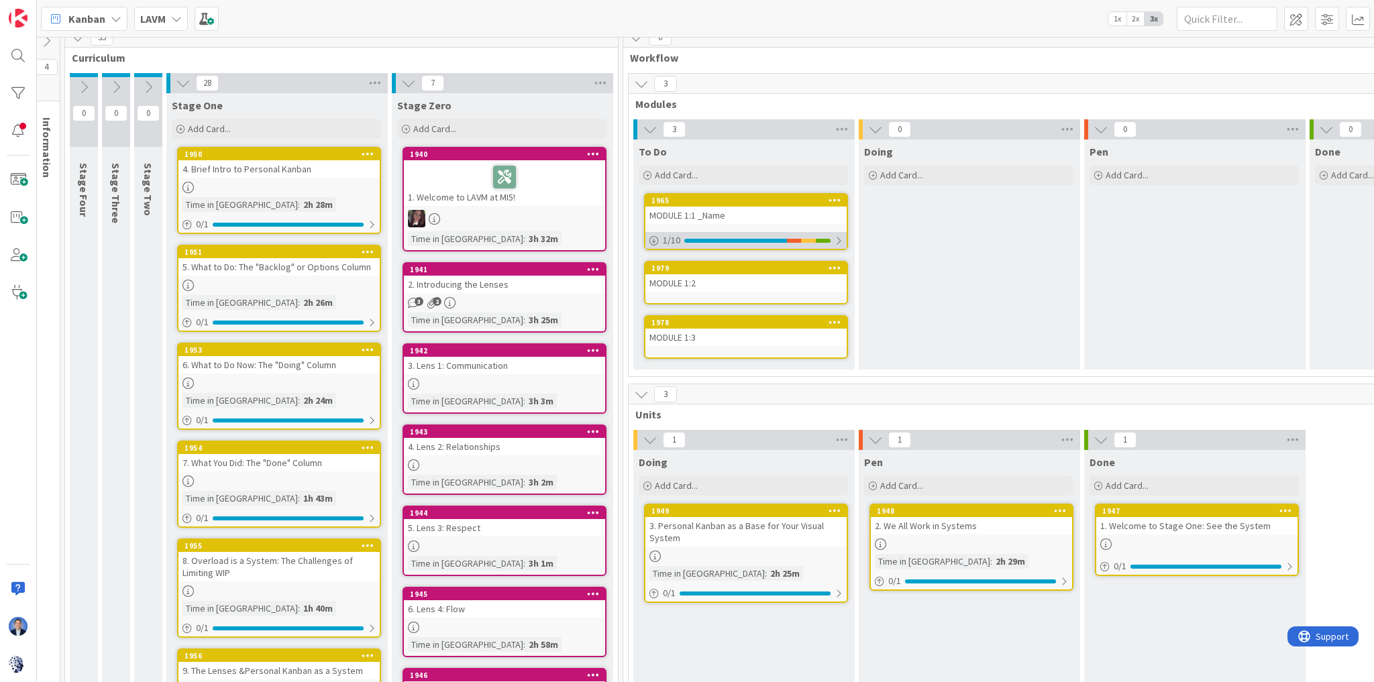
click at [837, 241] on div at bounding box center [839, 240] width 8 height 11
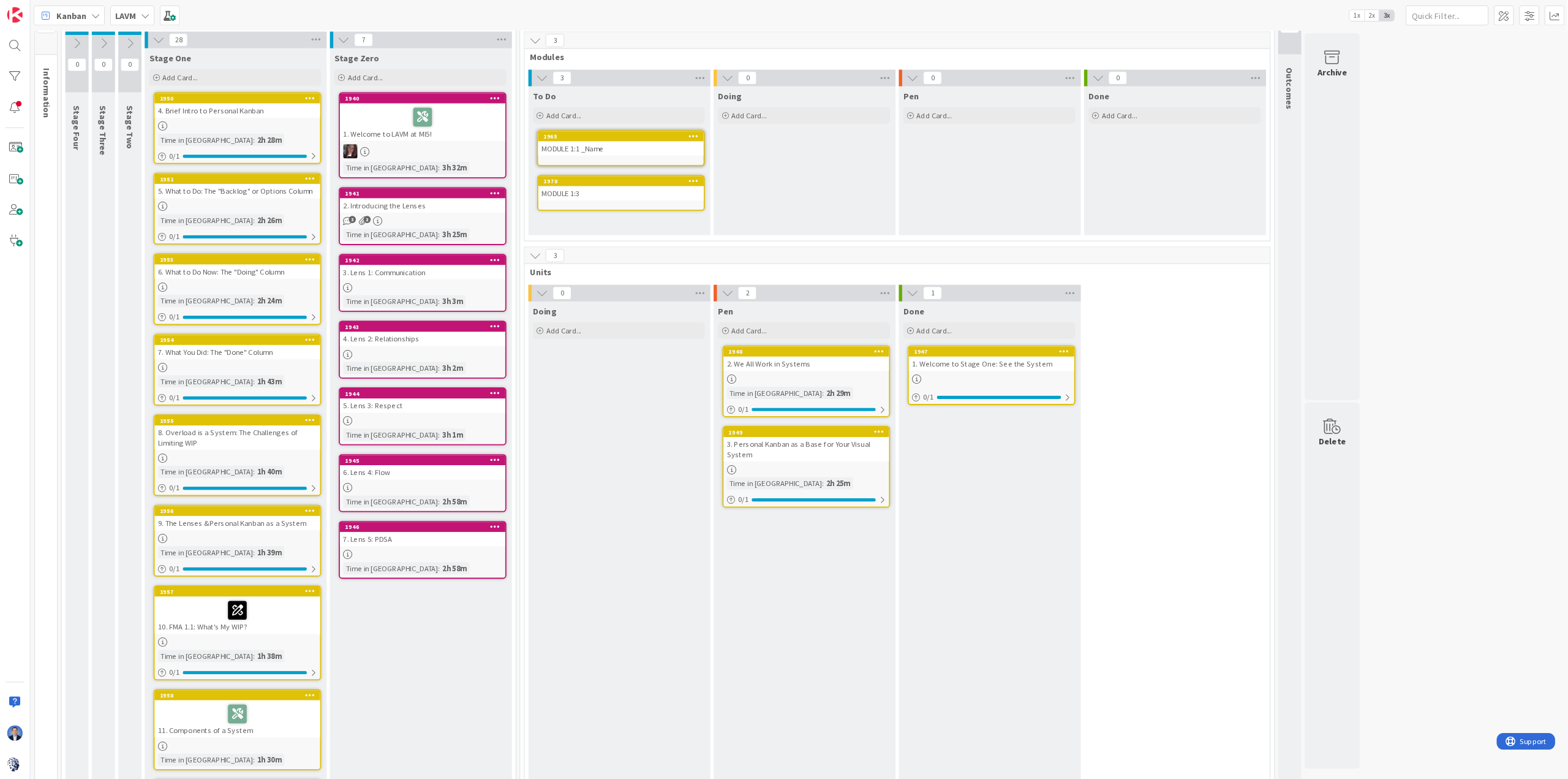
scroll to position [39, 0]
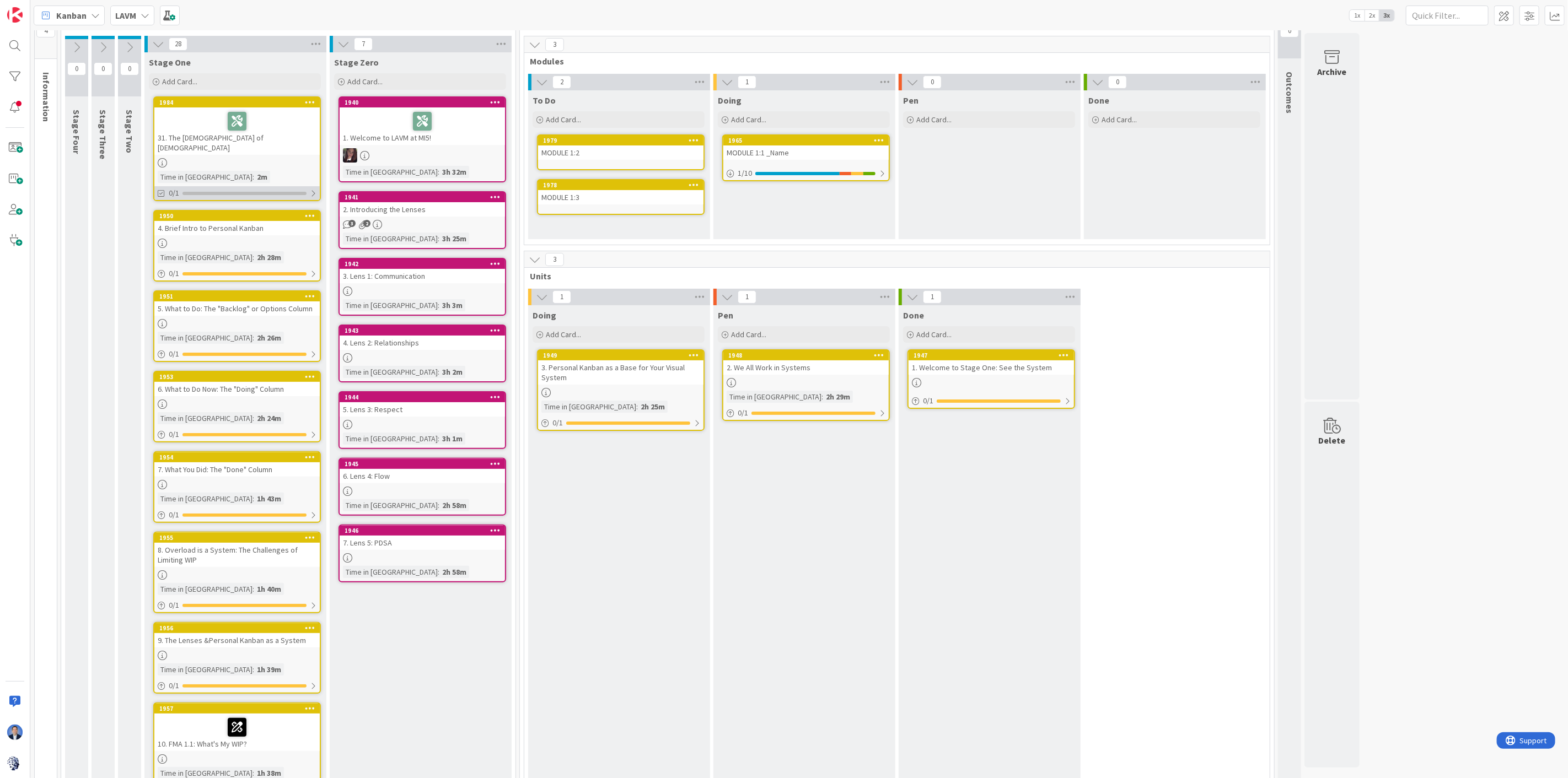
click at [288, 191] on div at bounding box center [244, 193] width 124 height 3
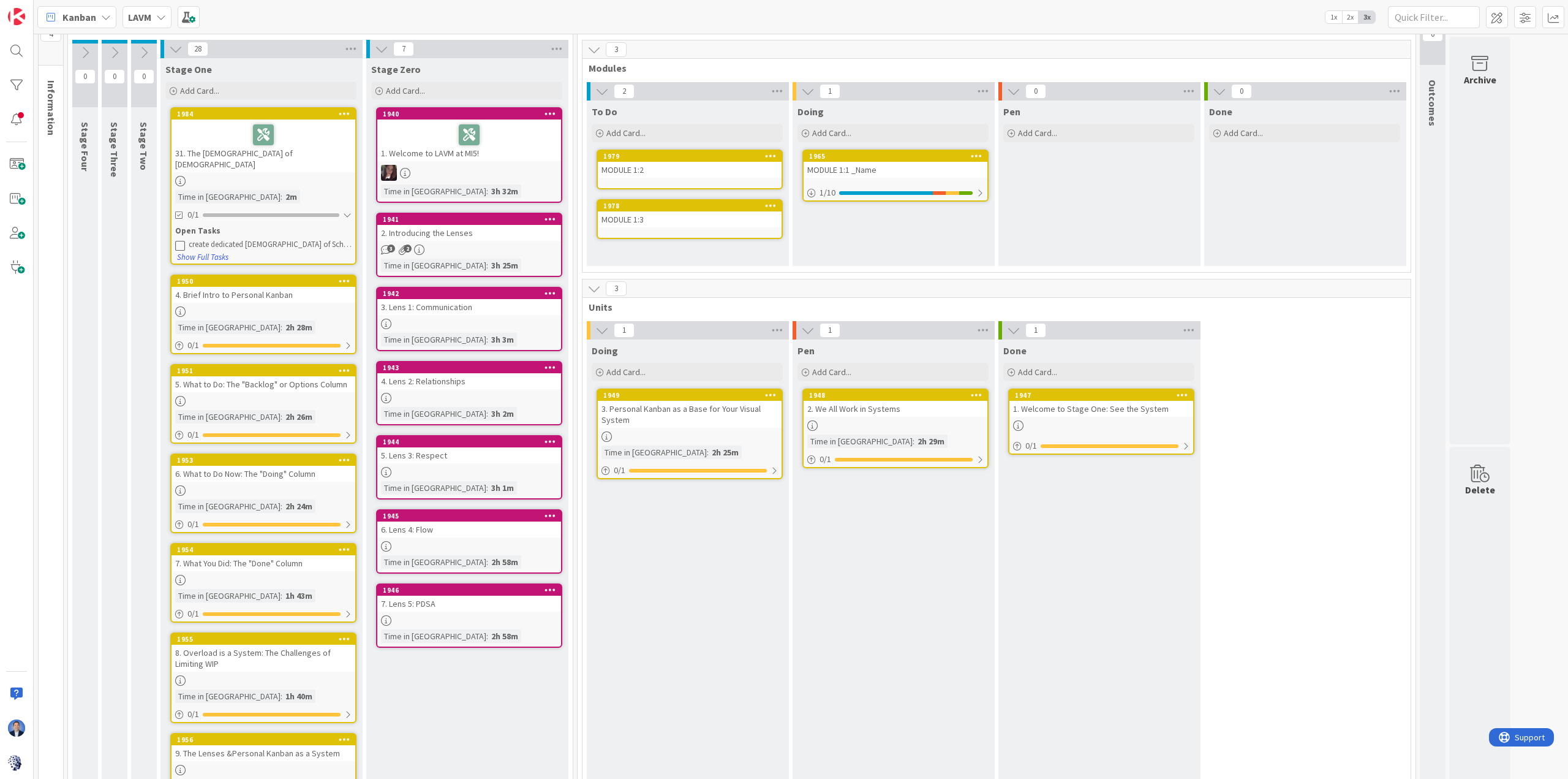
click at [299, 152] on div "31. The Isms of Schisms" at bounding box center [263, 146] width 184 height 53
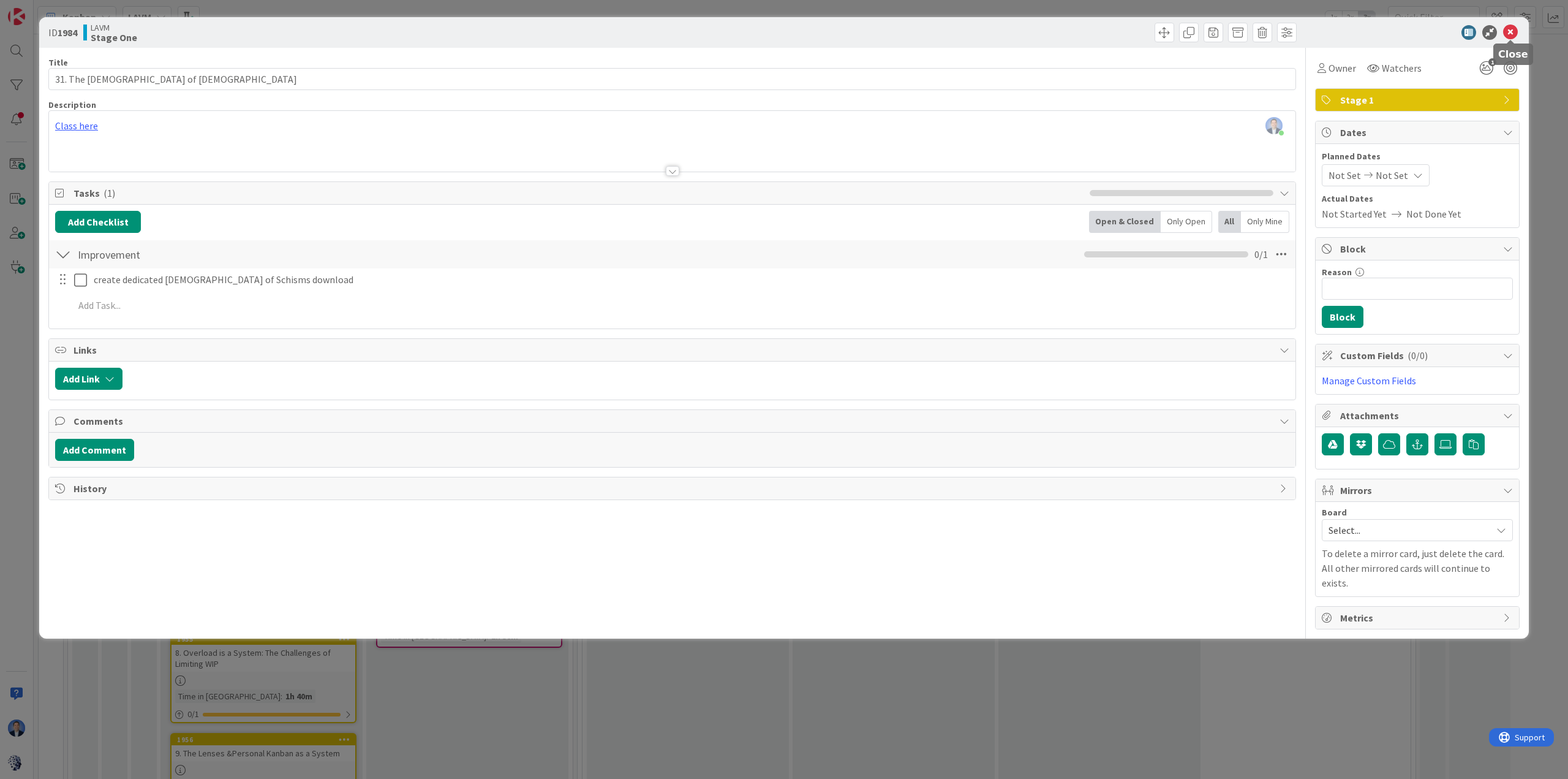
click at [1254, 27] on icon at bounding box center [1510, 33] width 15 height 15
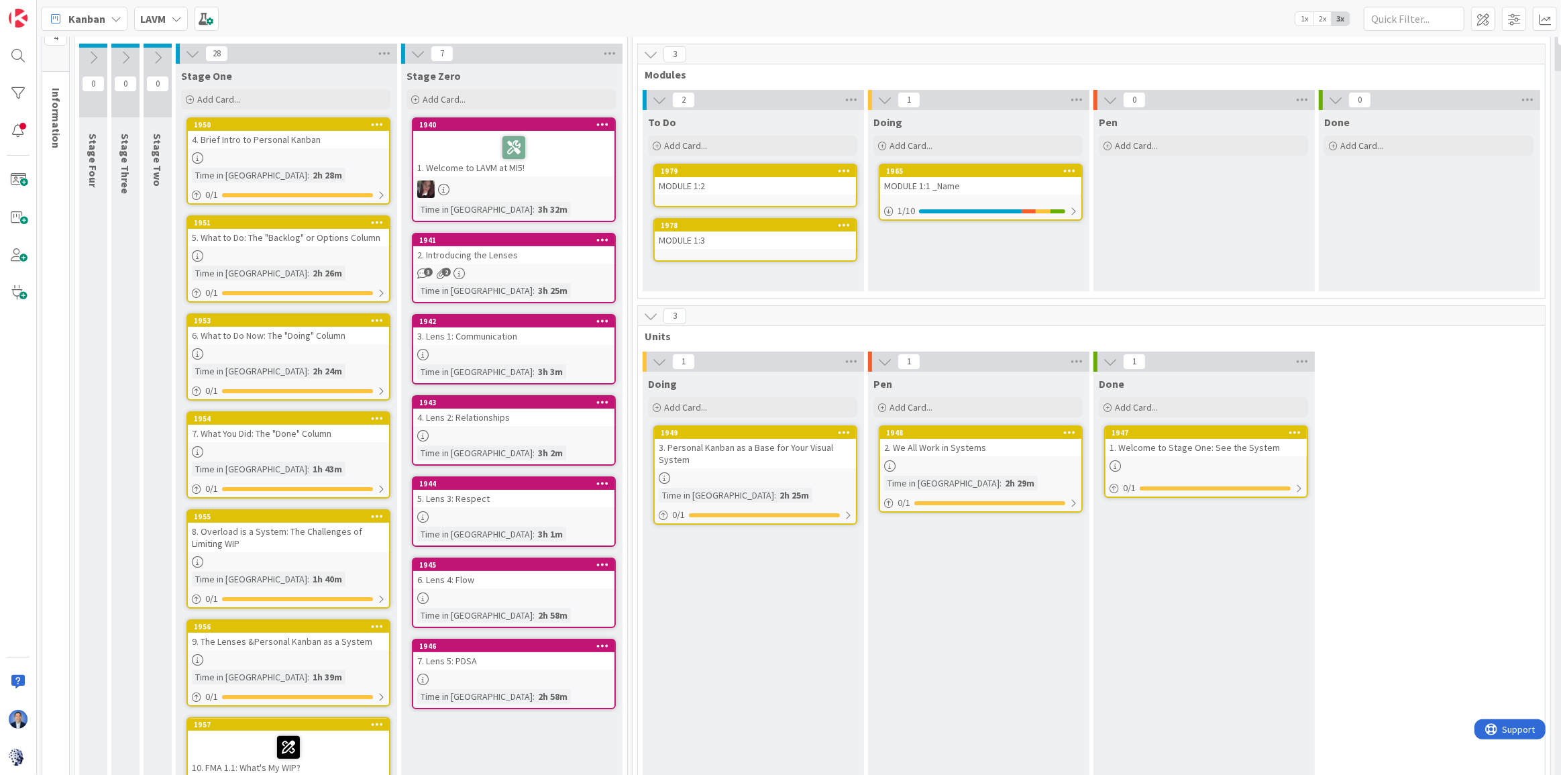
scroll to position [42, 0]
drag, startPoint x: 413, startPoint y: 78, endPoint x: 474, endPoint y: 77, distance: 61.7
click at [474, 77] on div "Stage Zero" at bounding box center [511, 76] width 209 height 13
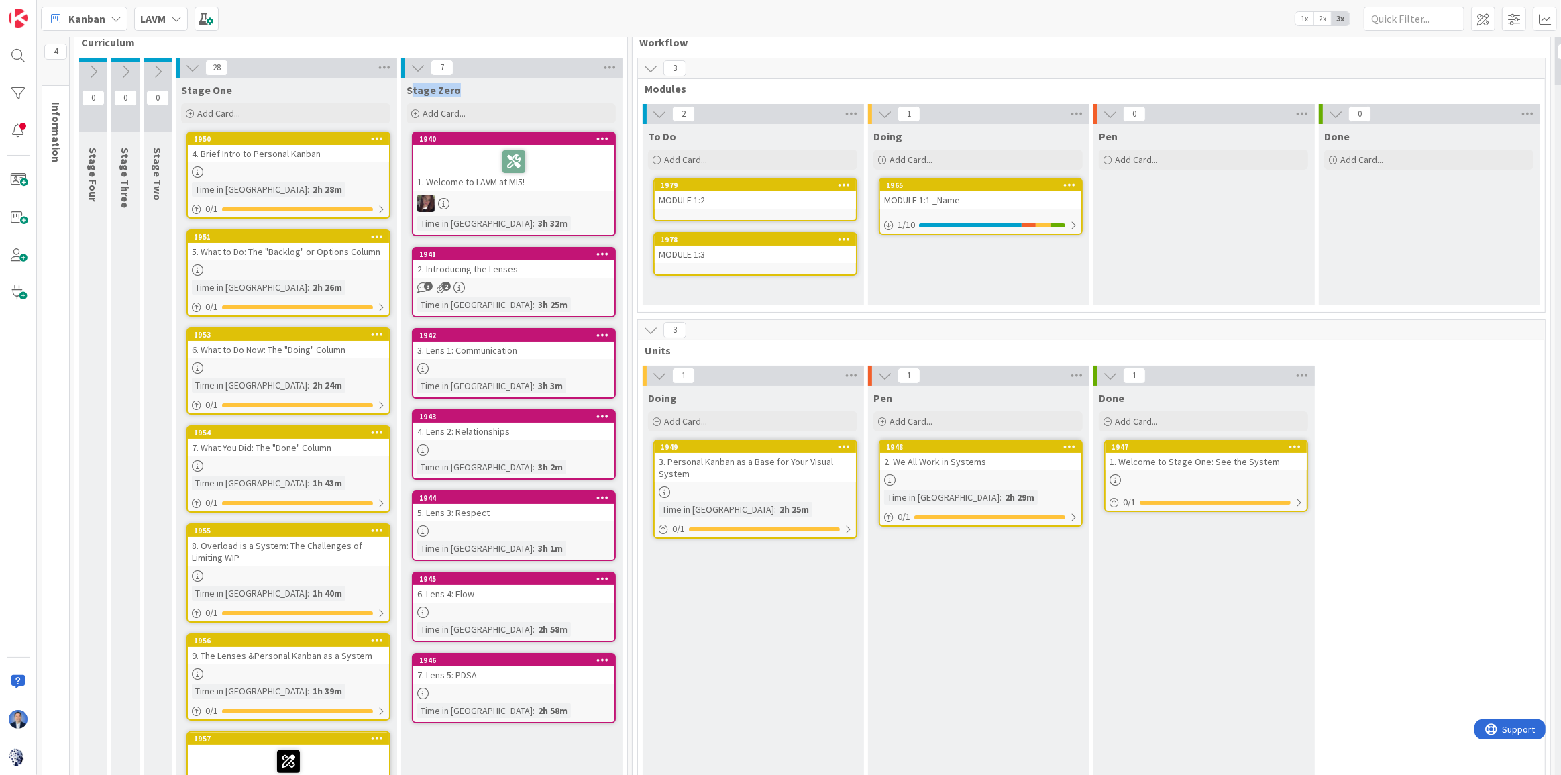
scroll to position [0, 0]
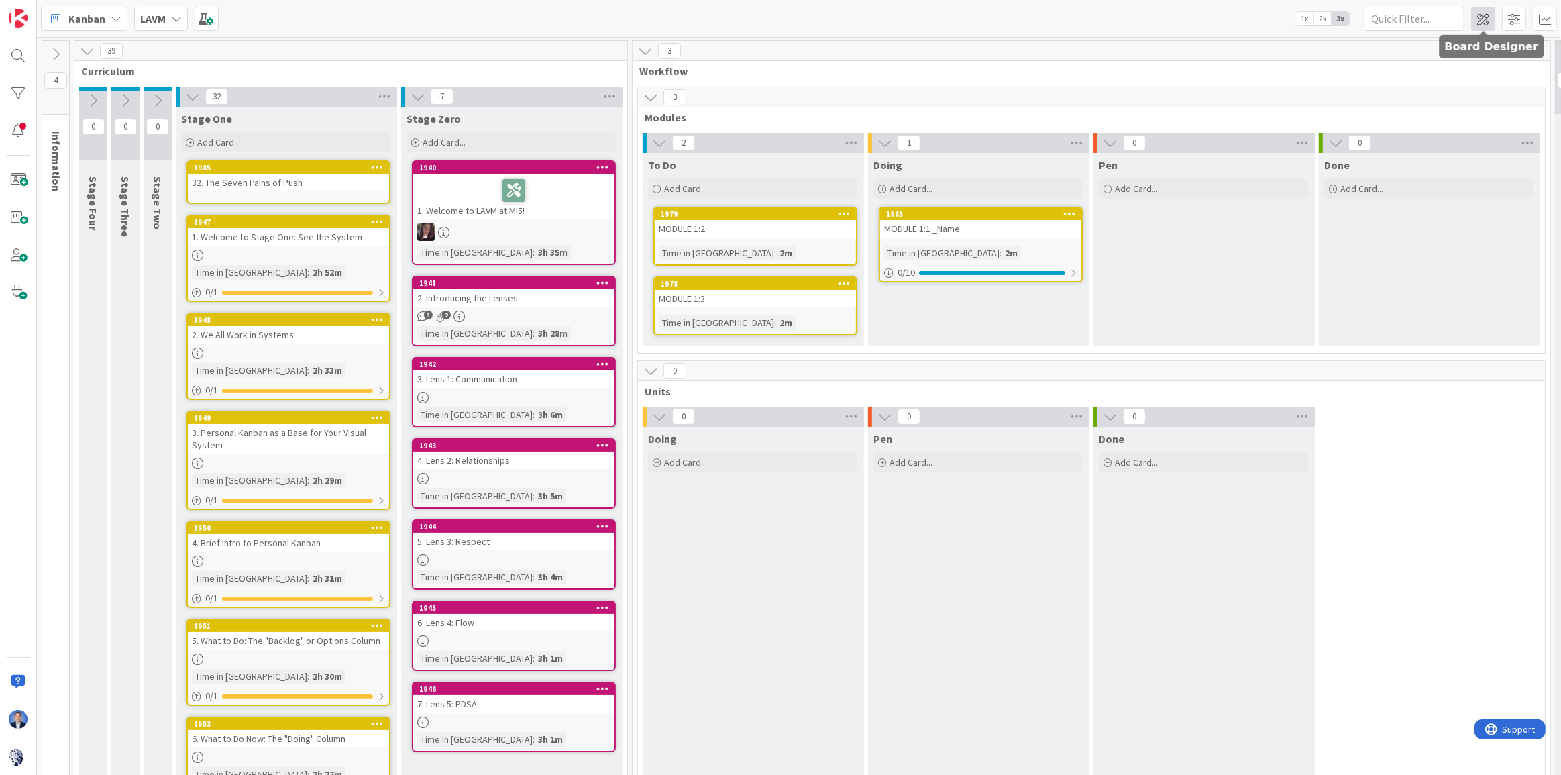
click at [1373, 19] on span at bounding box center [1483, 19] width 24 height 24
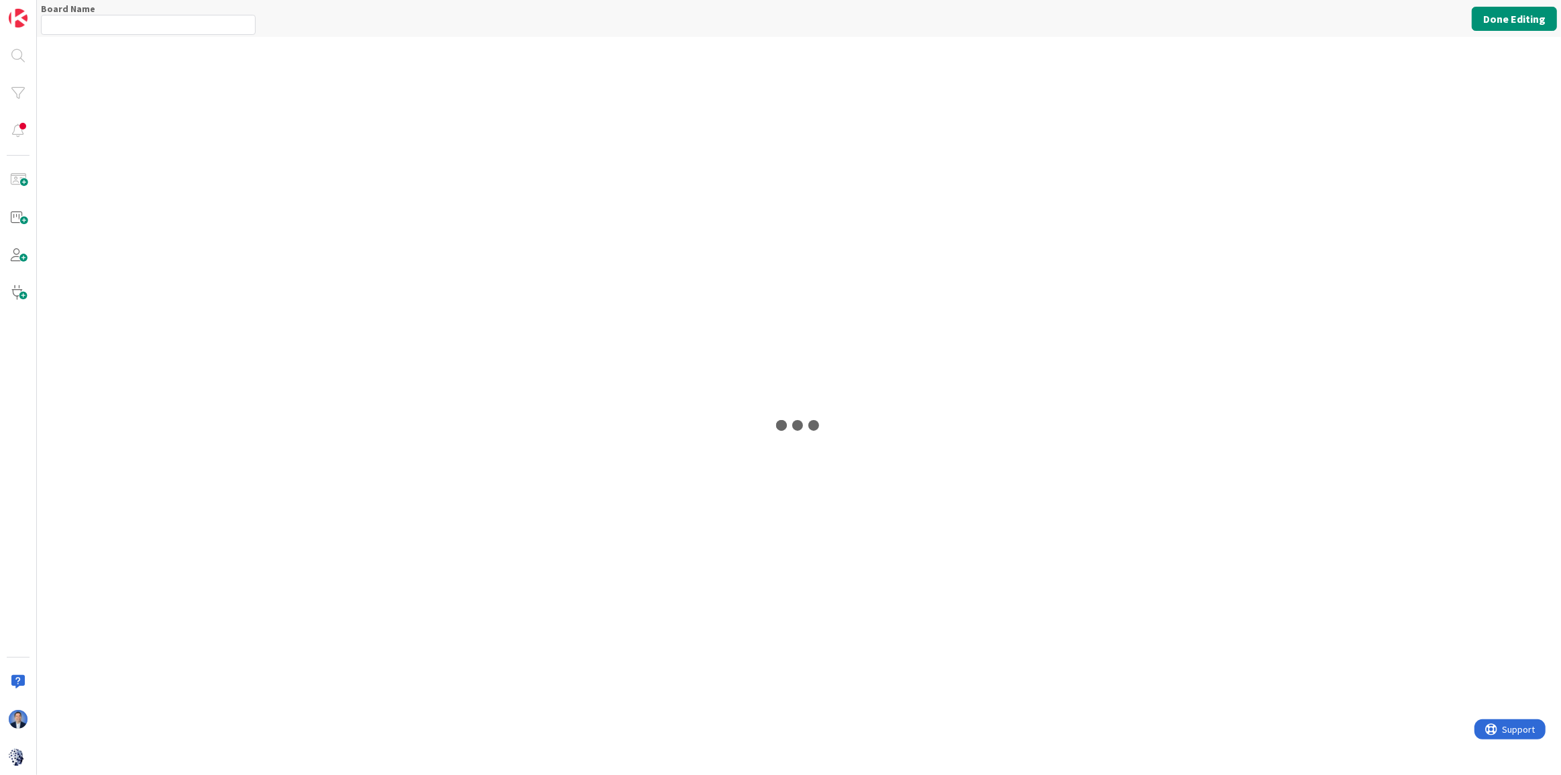
type input "LAVM"
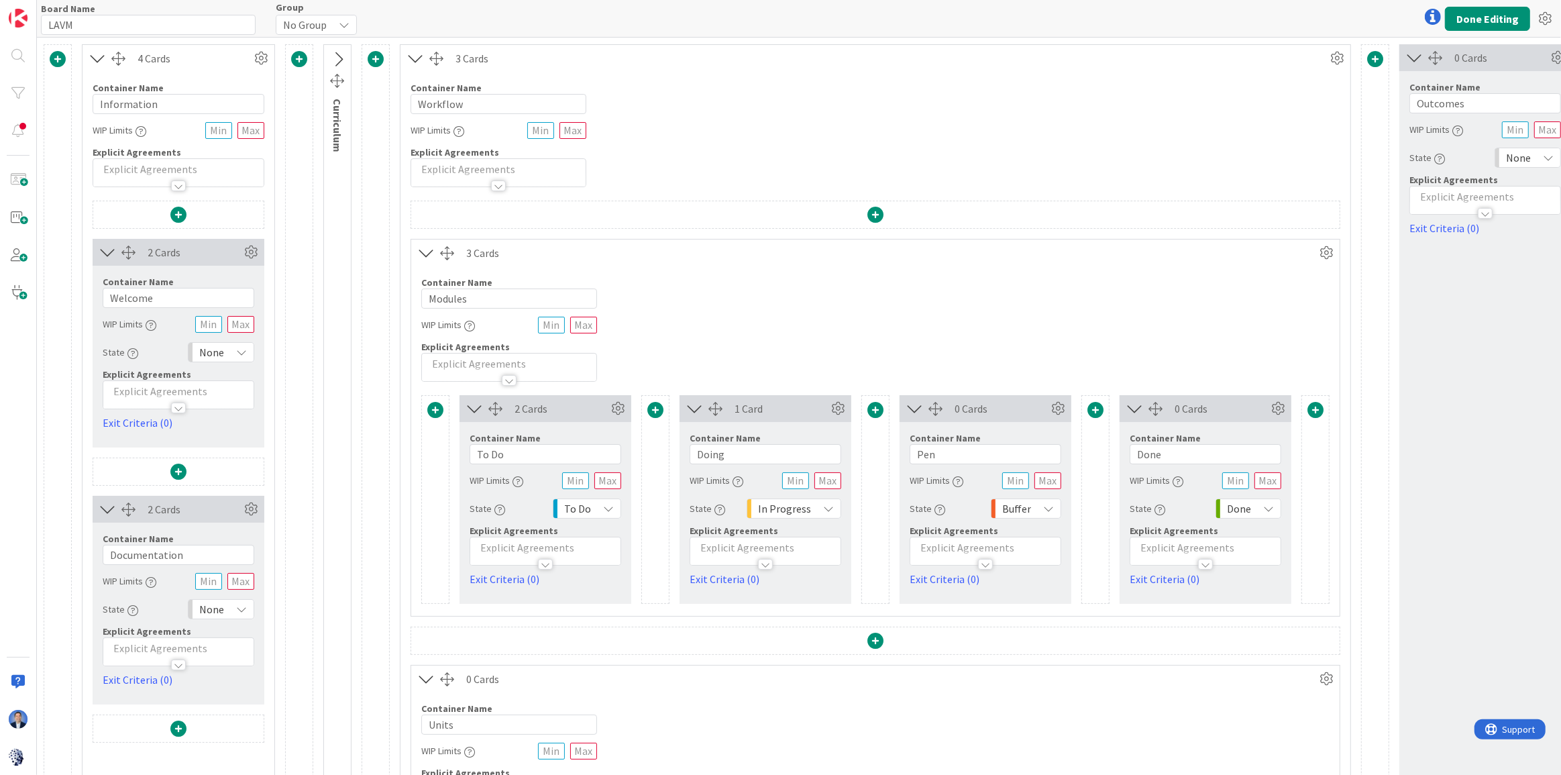
click at [335, 60] on icon at bounding box center [338, 59] width 22 height 17
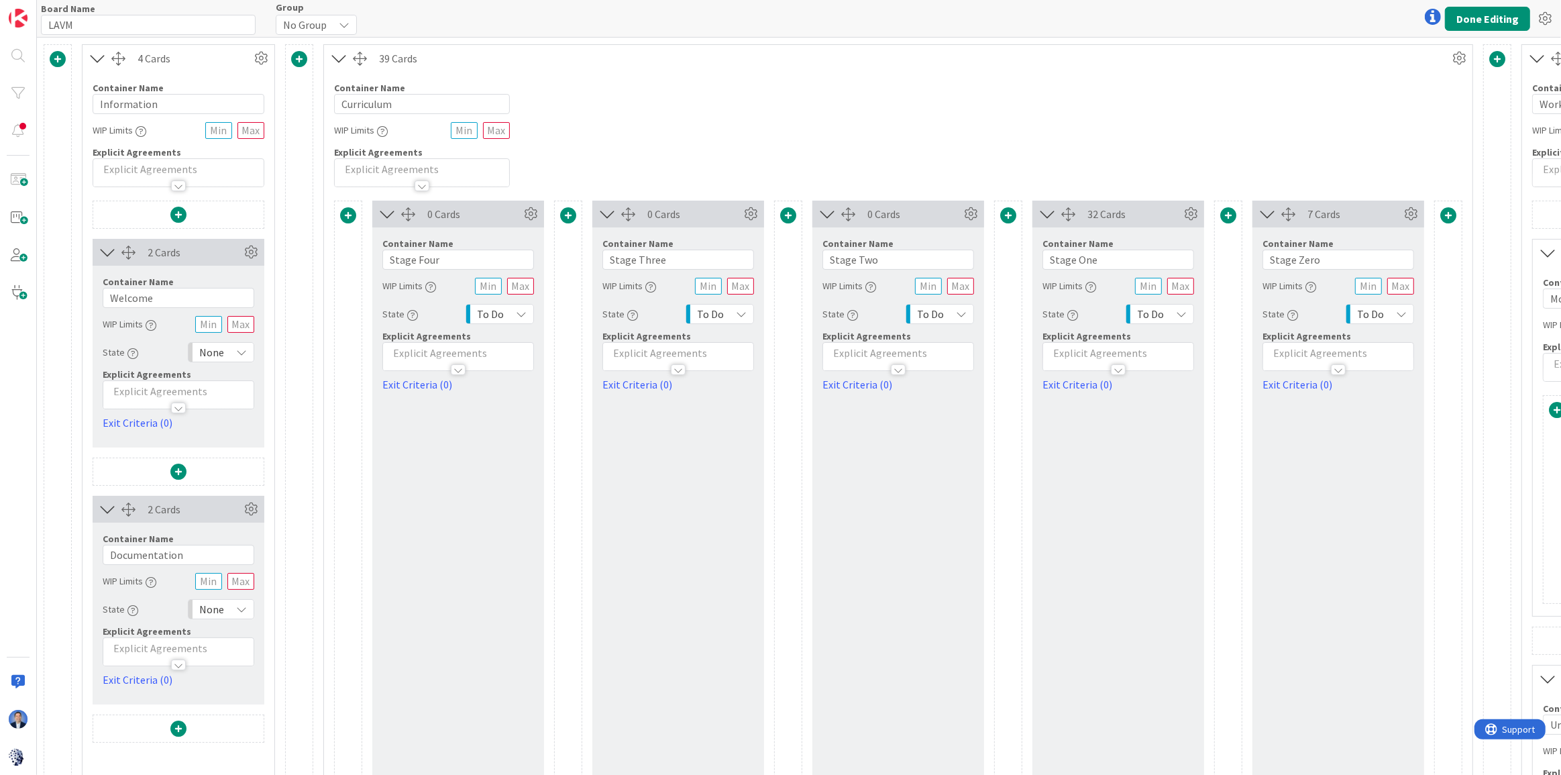
click at [1226, 213] on span at bounding box center [1228, 215] width 16 height 16
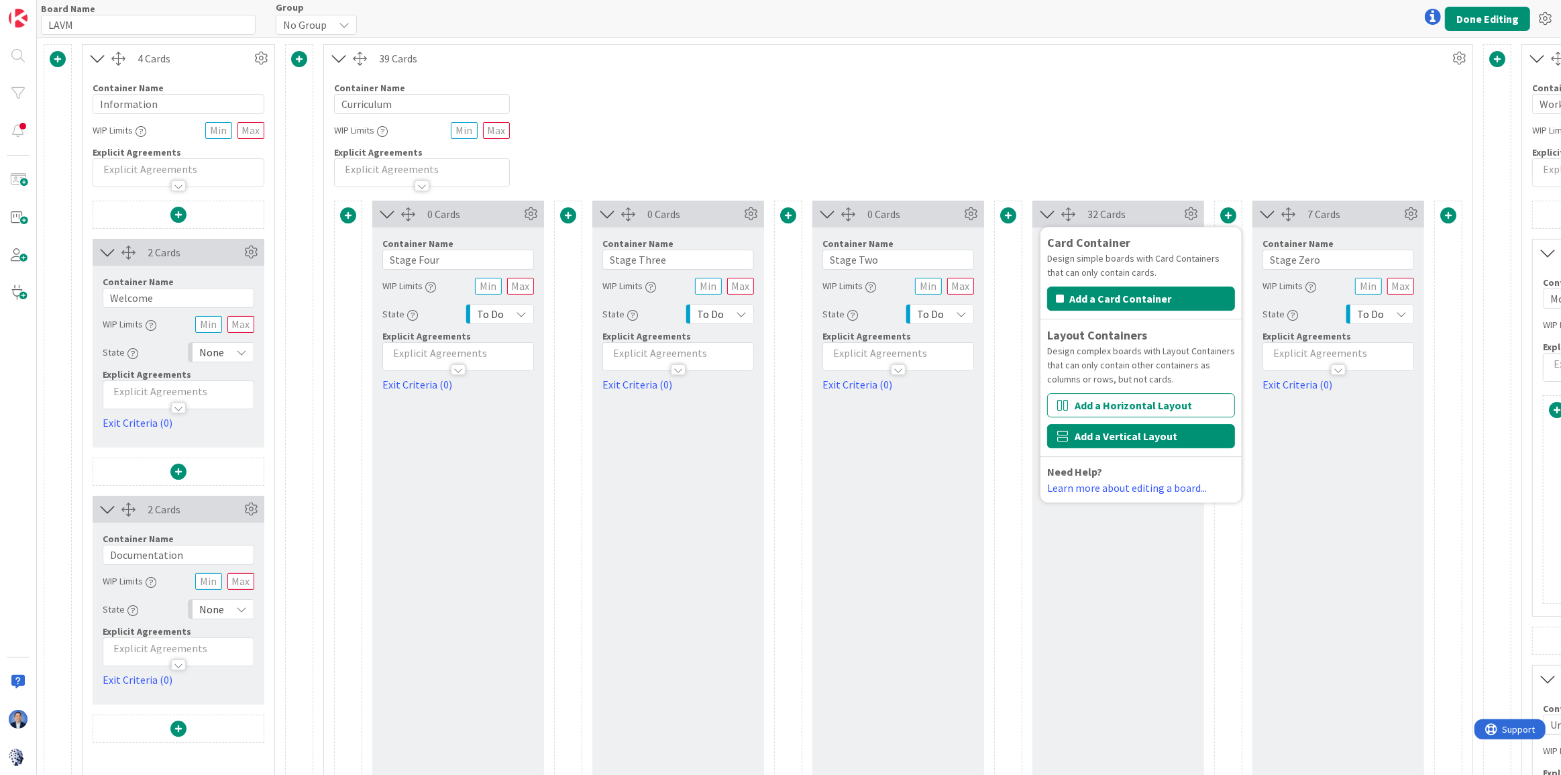
click at [1143, 435] on button "Add a Vertical Layout" at bounding box center [1141, 436] width 188 height 24
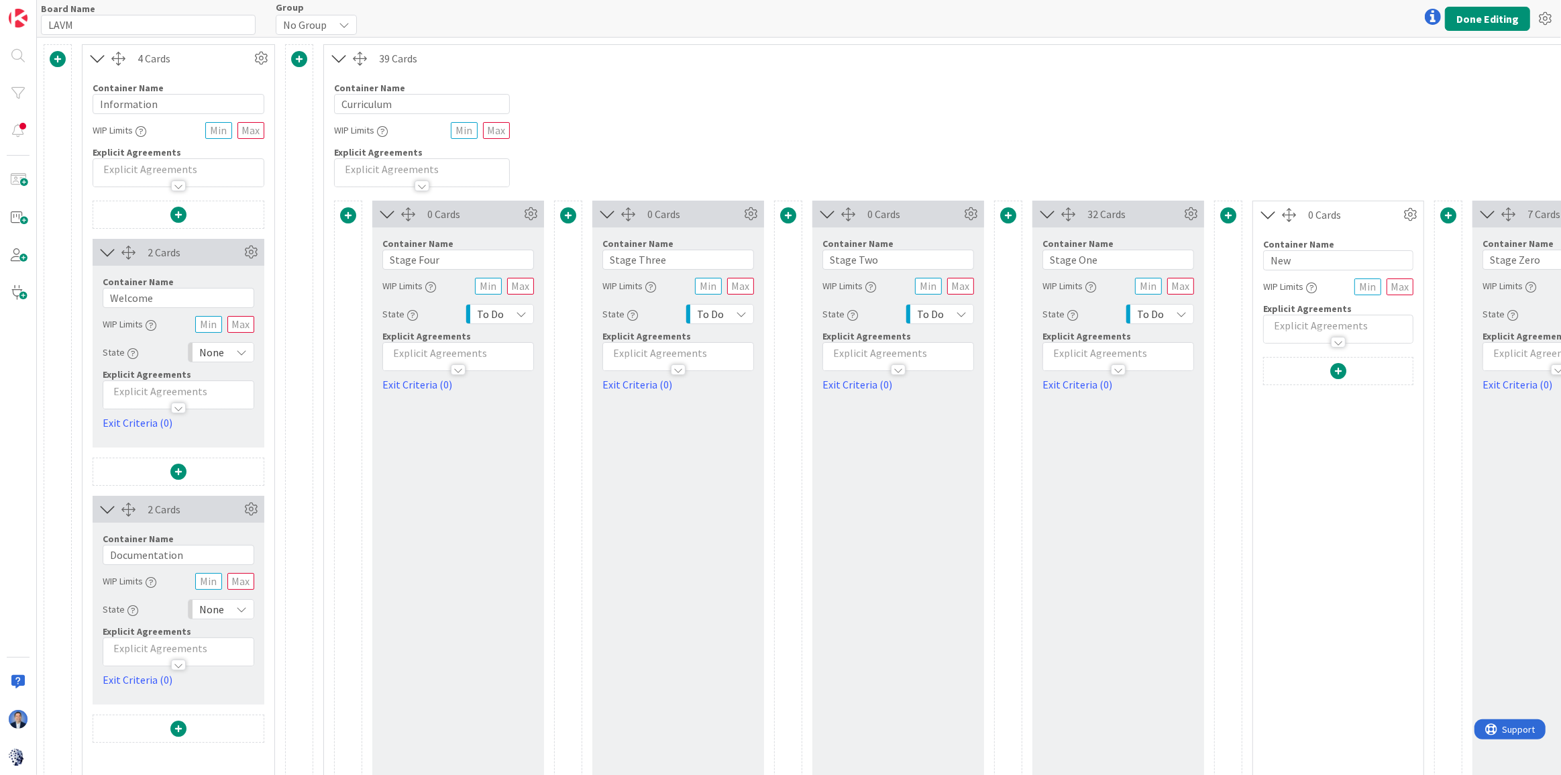
click at [1118, 271] on div "Container Name 9 / 64 Stage One WIP Limits State To Do Explicit Agreements Exit…" at bounding box center [1118, 309] width 152 height 165
click at [1108, 262] on input "Stage One" at bounding box center [1118, 260] width 152 height 20
click at [1308, 252] on input "New" at bounding box center [1338, 260] width 150 height 20
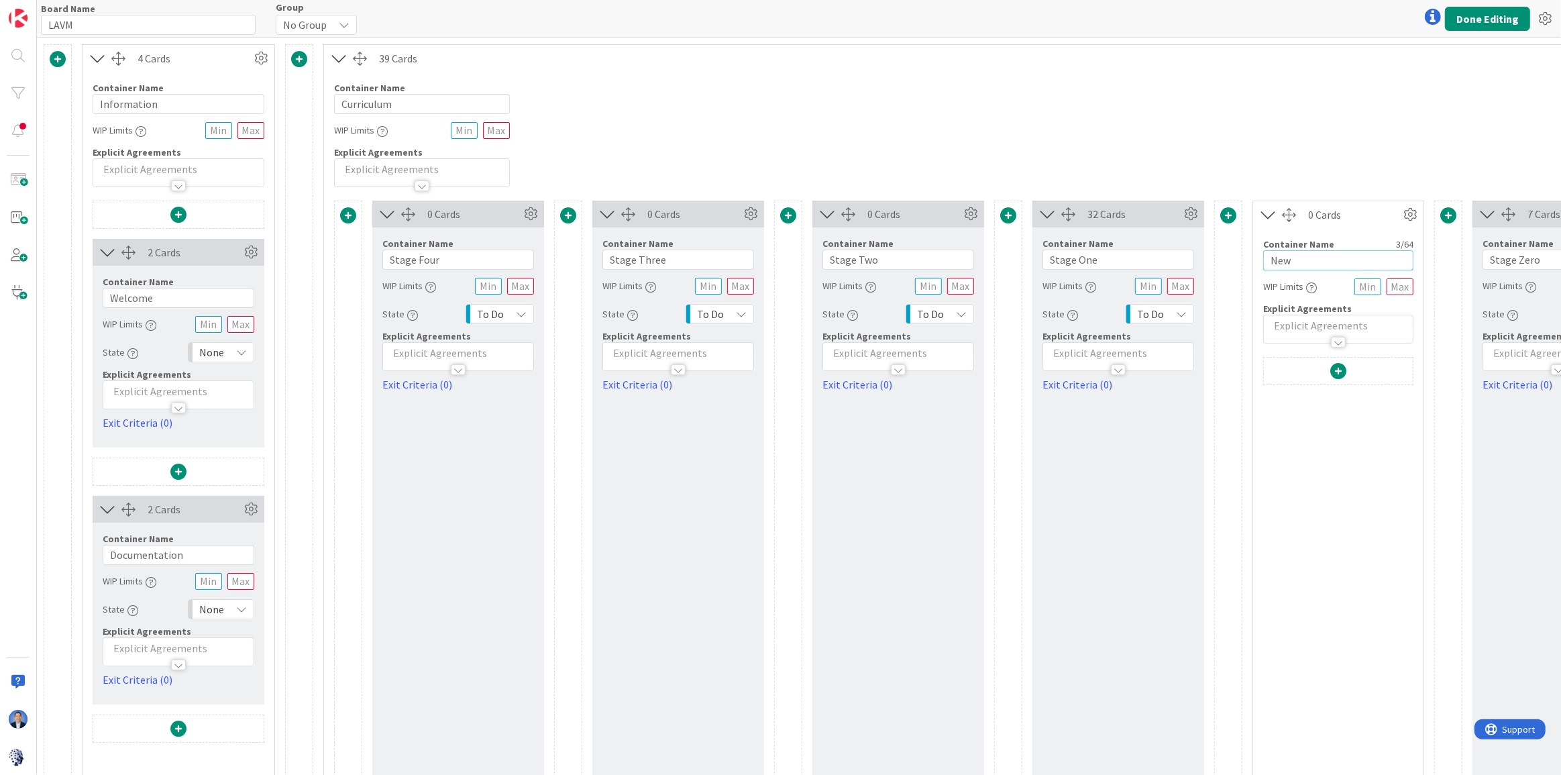
click at [1307, 252] on input "New" at bounding box center [1338, 260] width 150 height 20
paste input "Stage One"
type input "Stage One"
click at [1336, 367] on span at bounding box center [1338, 371] width 16 height 16
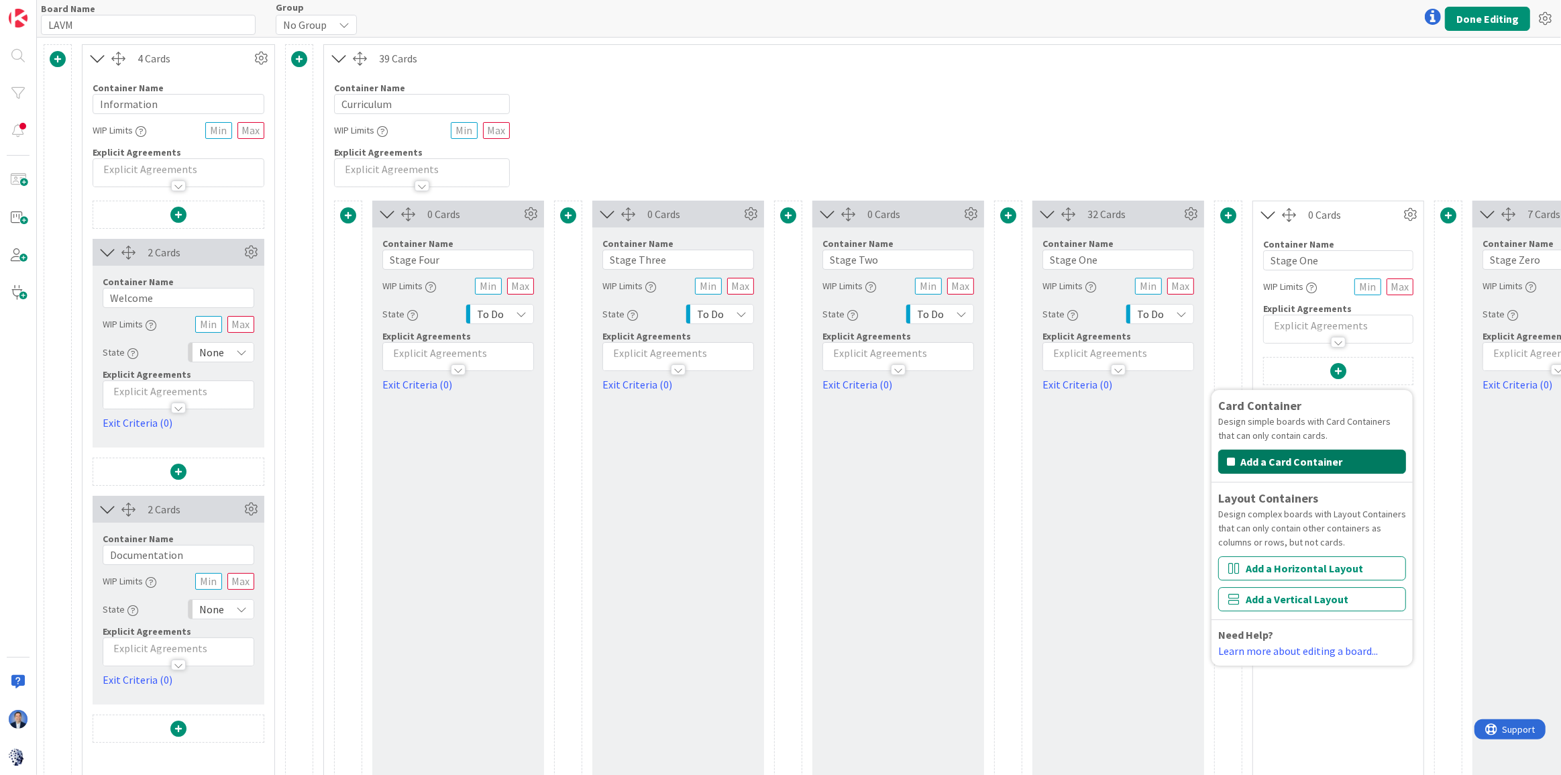
click at [1303, 466] on button "Add a Card Container" at bounding box center [1312, 461] width 188 height 24
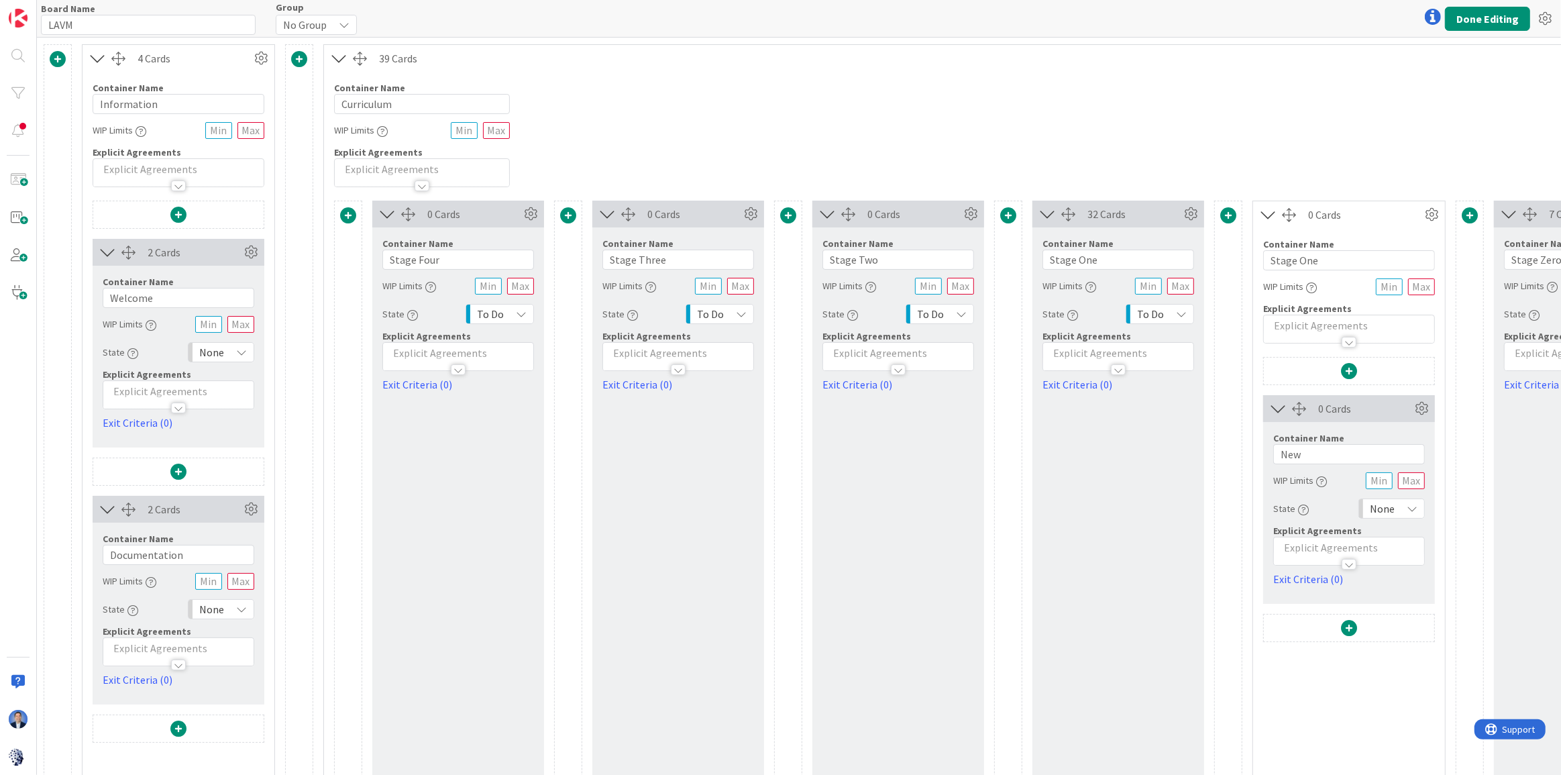
click at [1349, 629] on span at bounding box center [1349, 628] width 16 height 16
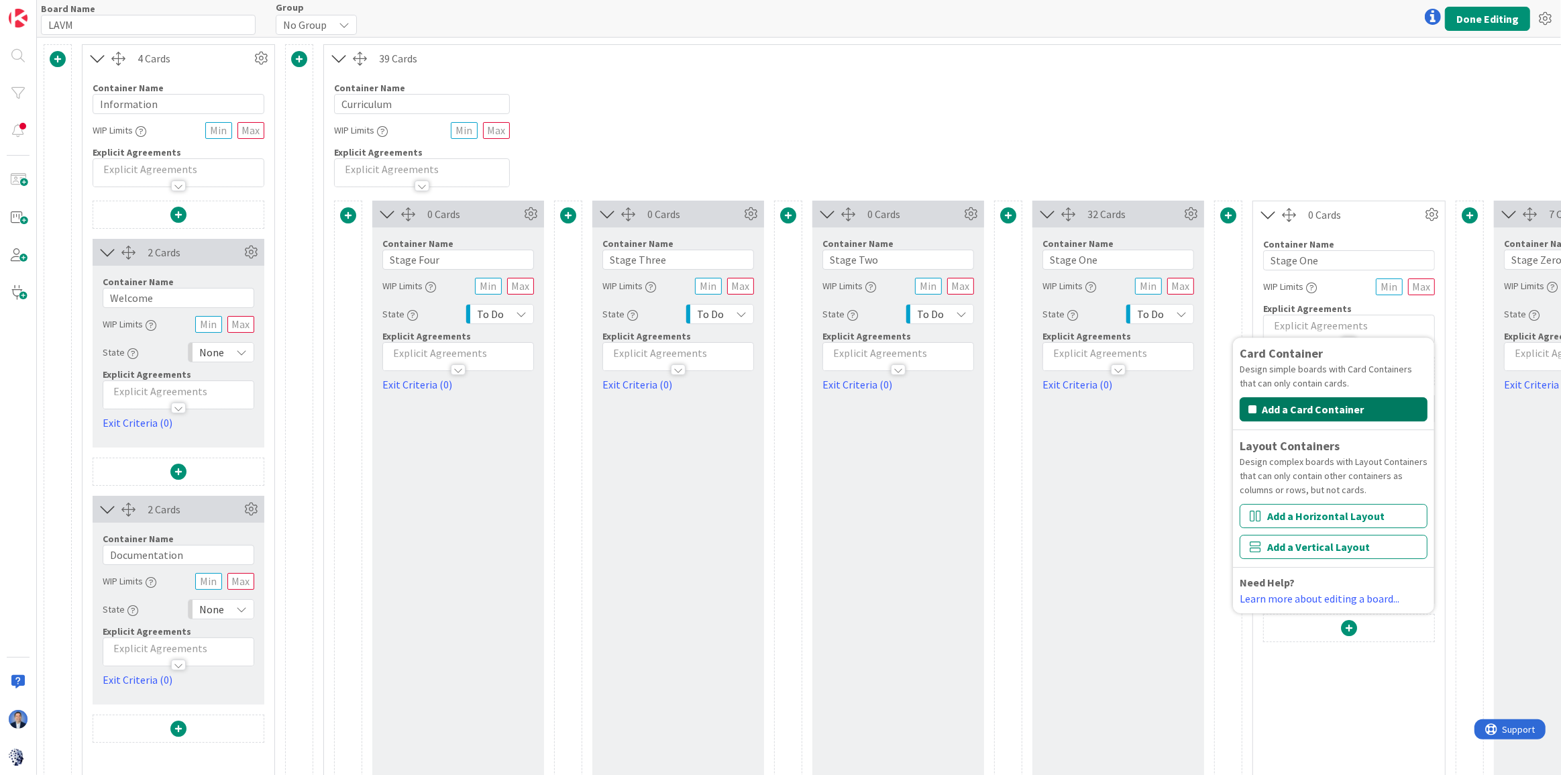
click at [1329, 413] on button "Add a Card Container" at bounding box center [1334, 409] width 188 height 24
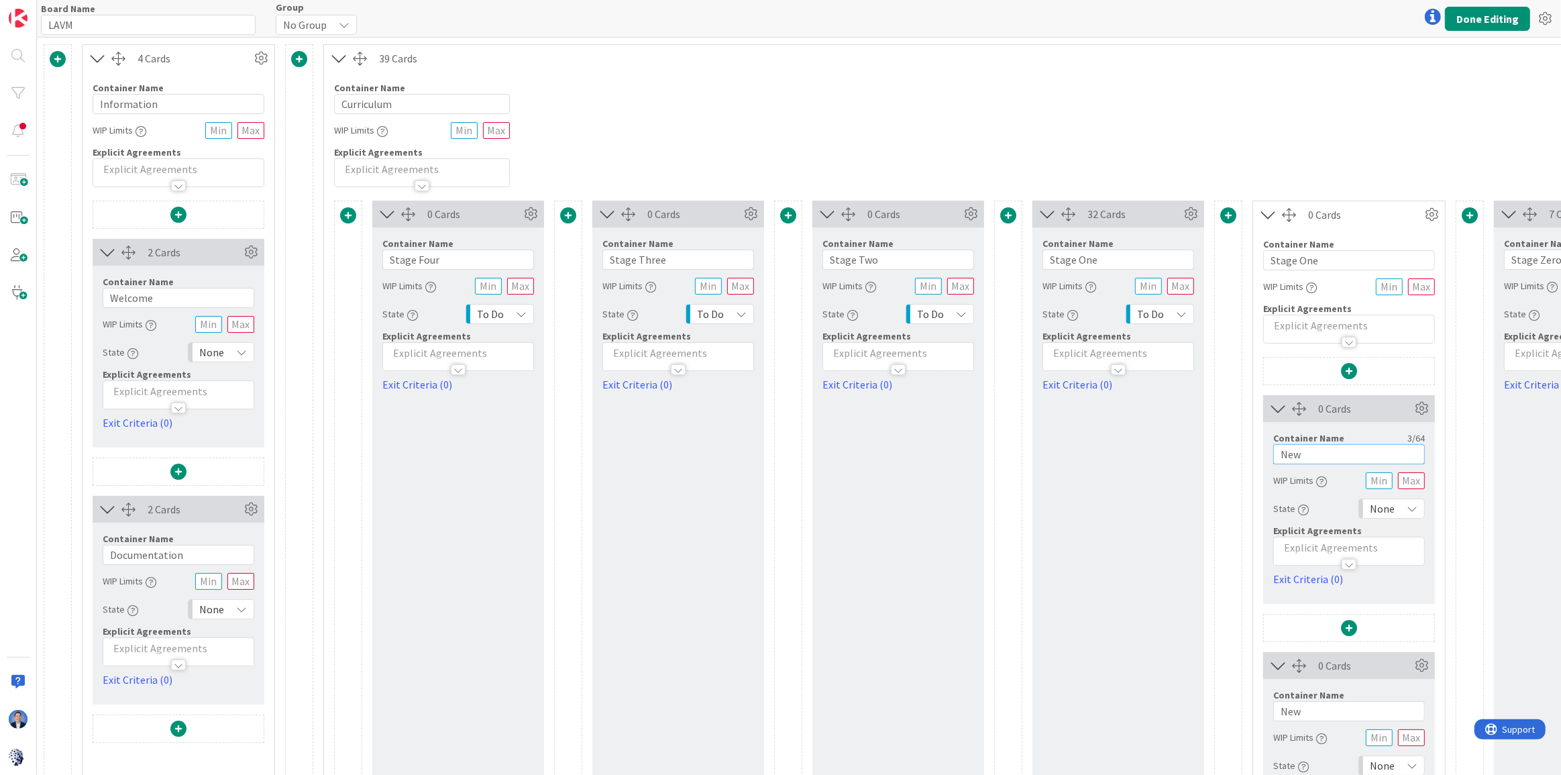
click at [1284, 462] on input "New" at bounding box center [1349, 454] width 152 height 20
drag, startPoint x: 1334, startPoint y: 460, endPoint x: 1249, endPoint y: 450, distance: 85.1
click at [1249, 450] on div "0 Cards Container Name 10 / 64 Stage Four WIP Limits State To Do Explicit Agree…" at bounding box center [1019, 635] width 1370 height 868
type input "Module 1"
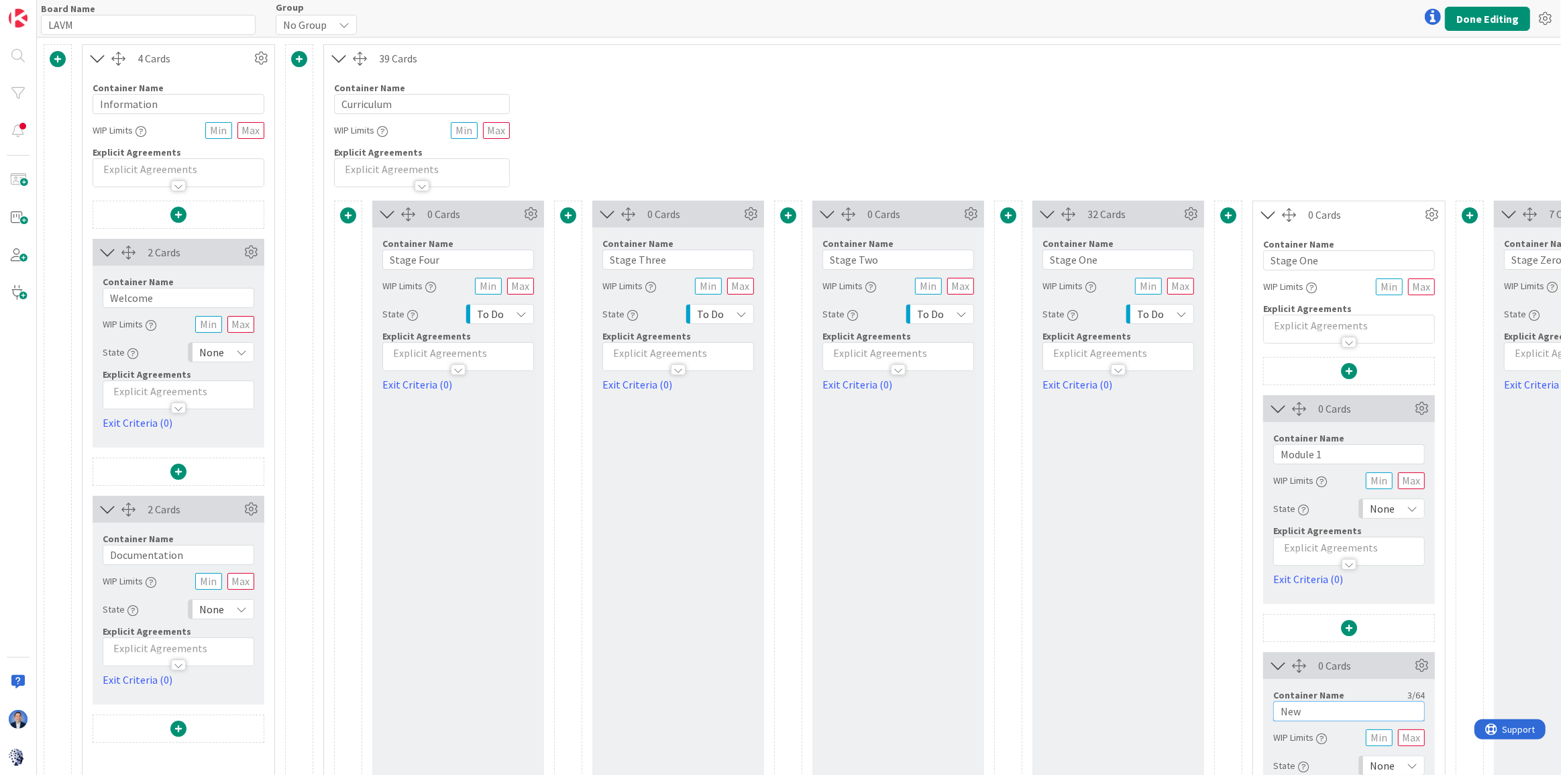
click at [1288, 682] on input "New" at bounding box center [1349, 711] width 152 height 20
paste input "Module 1"
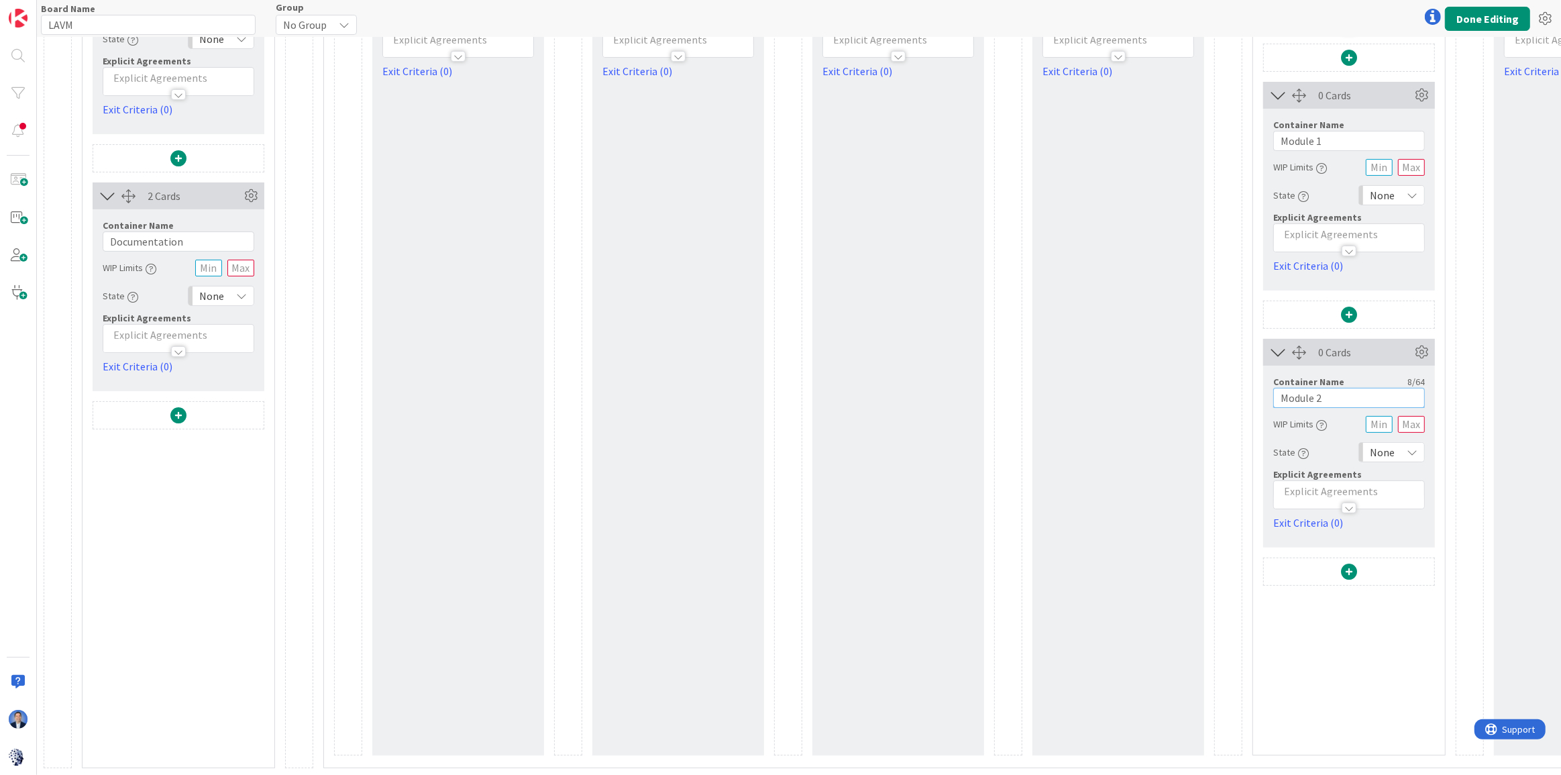
scroll to position [321, 0]
type input "Module 2"
click at [1348, 565] on span at bounding box center [1349, 572] width 16 height 16
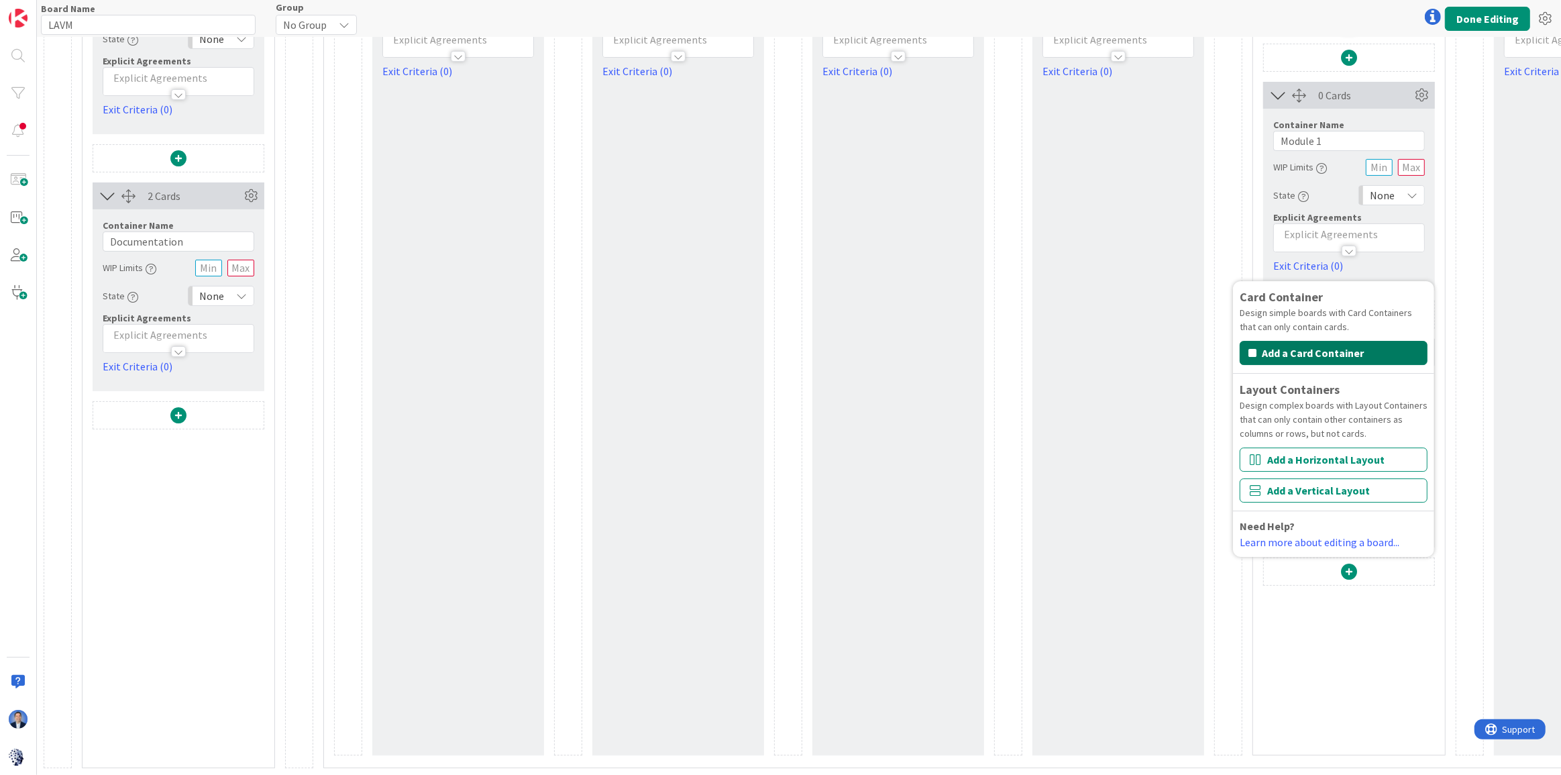
click at [1288, 341] on button "Add a Card Container" at bounding box center [1334, 353] width 188 height 24
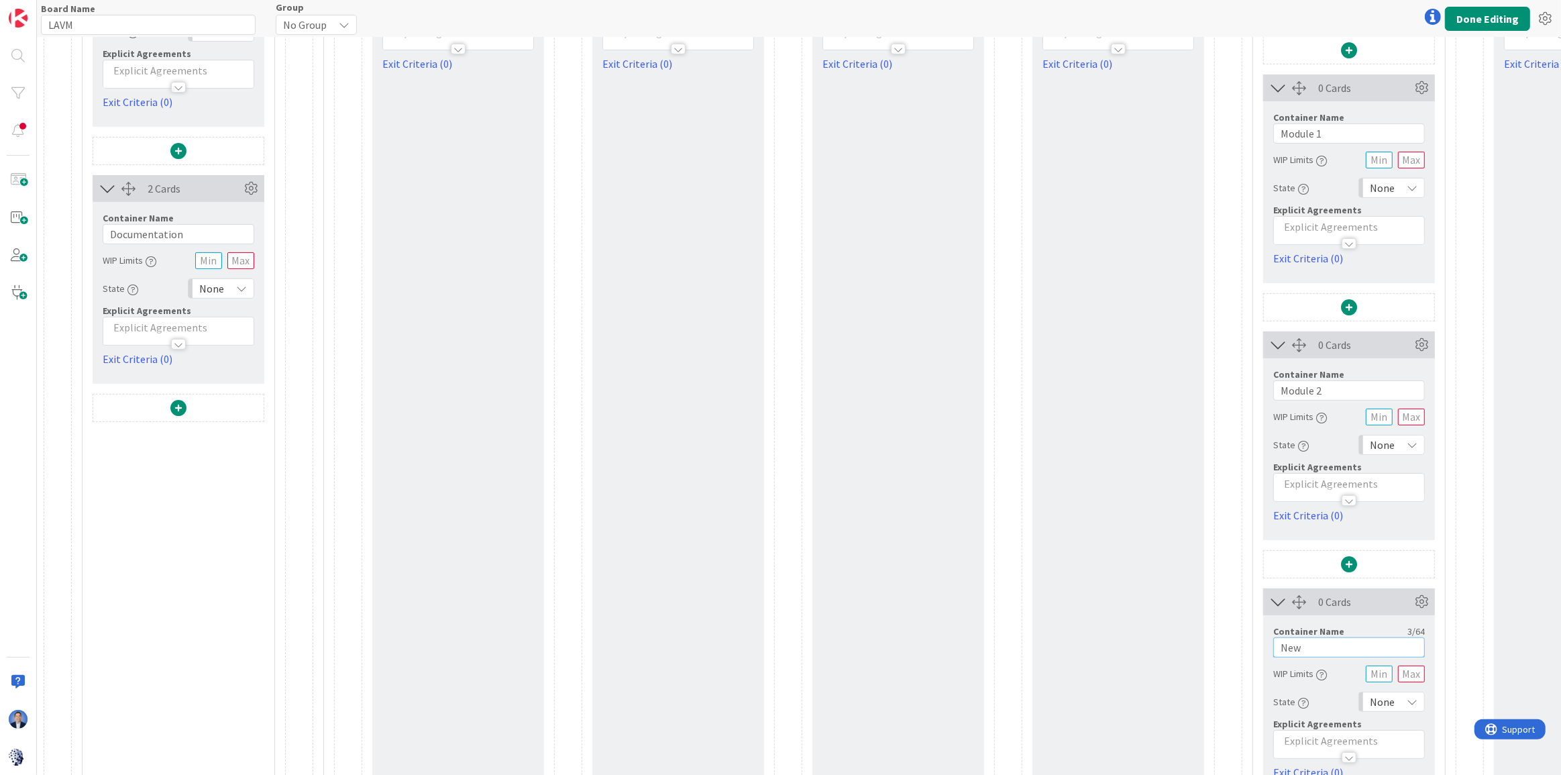
click at [1306, 650] on input "New" at bounding box center [1349, 647] width 152 height 20
paste input "Module 1"
type input "Module 3"
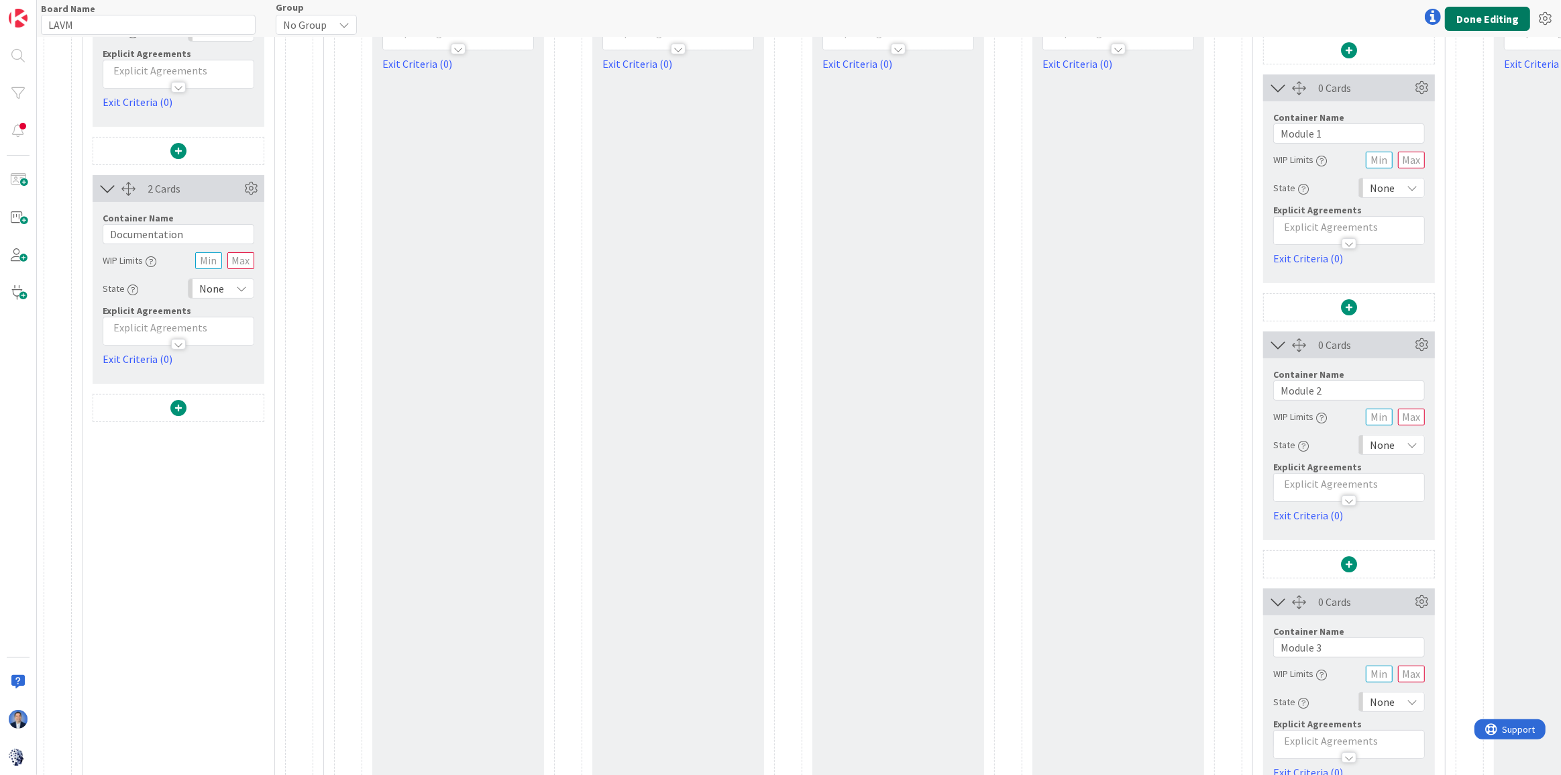
click at [1373, 19] on button "Done Editing" at bounding box center [1487, 19] width 85 height 24
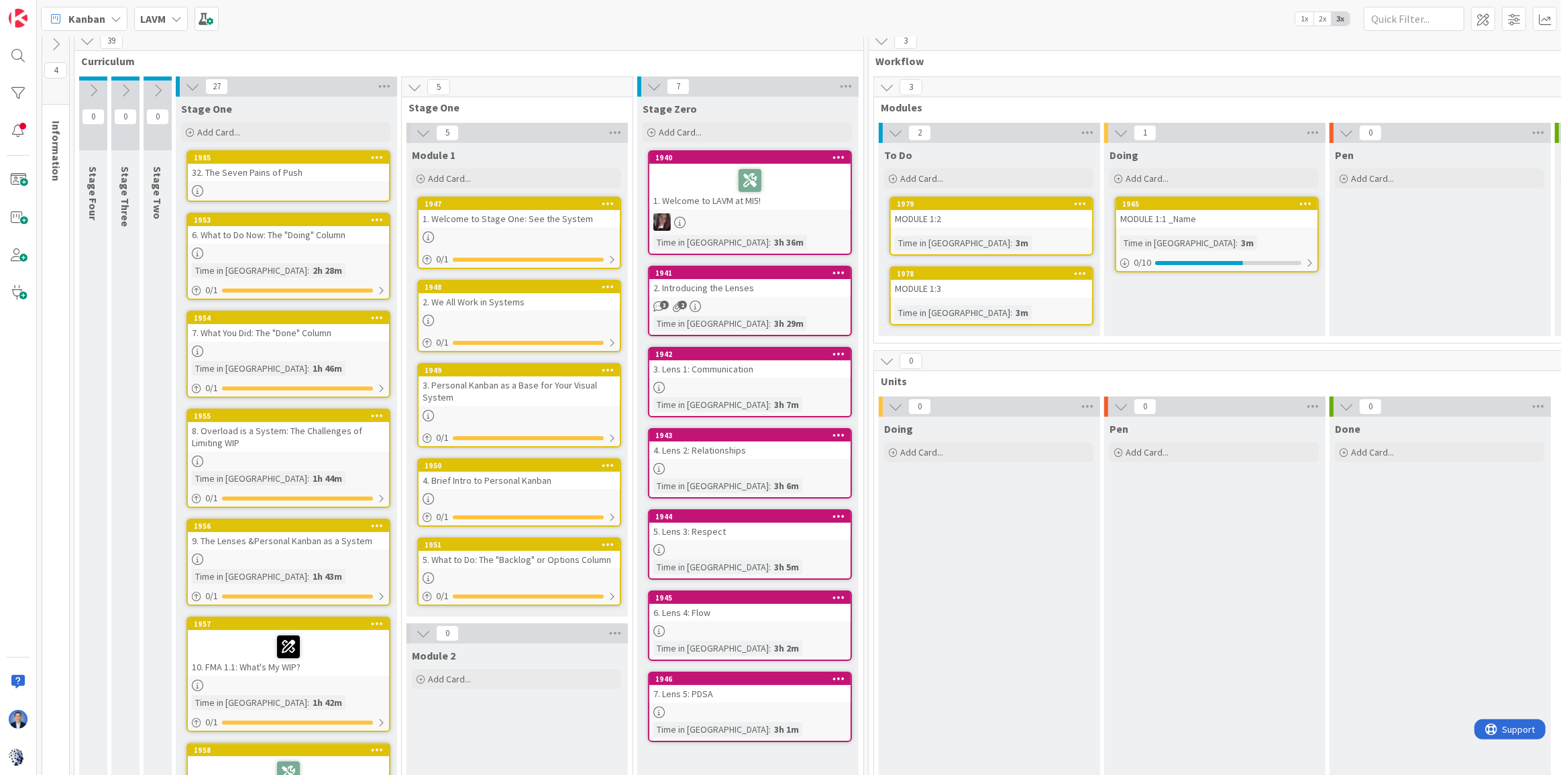
scroll to position [11, 0]
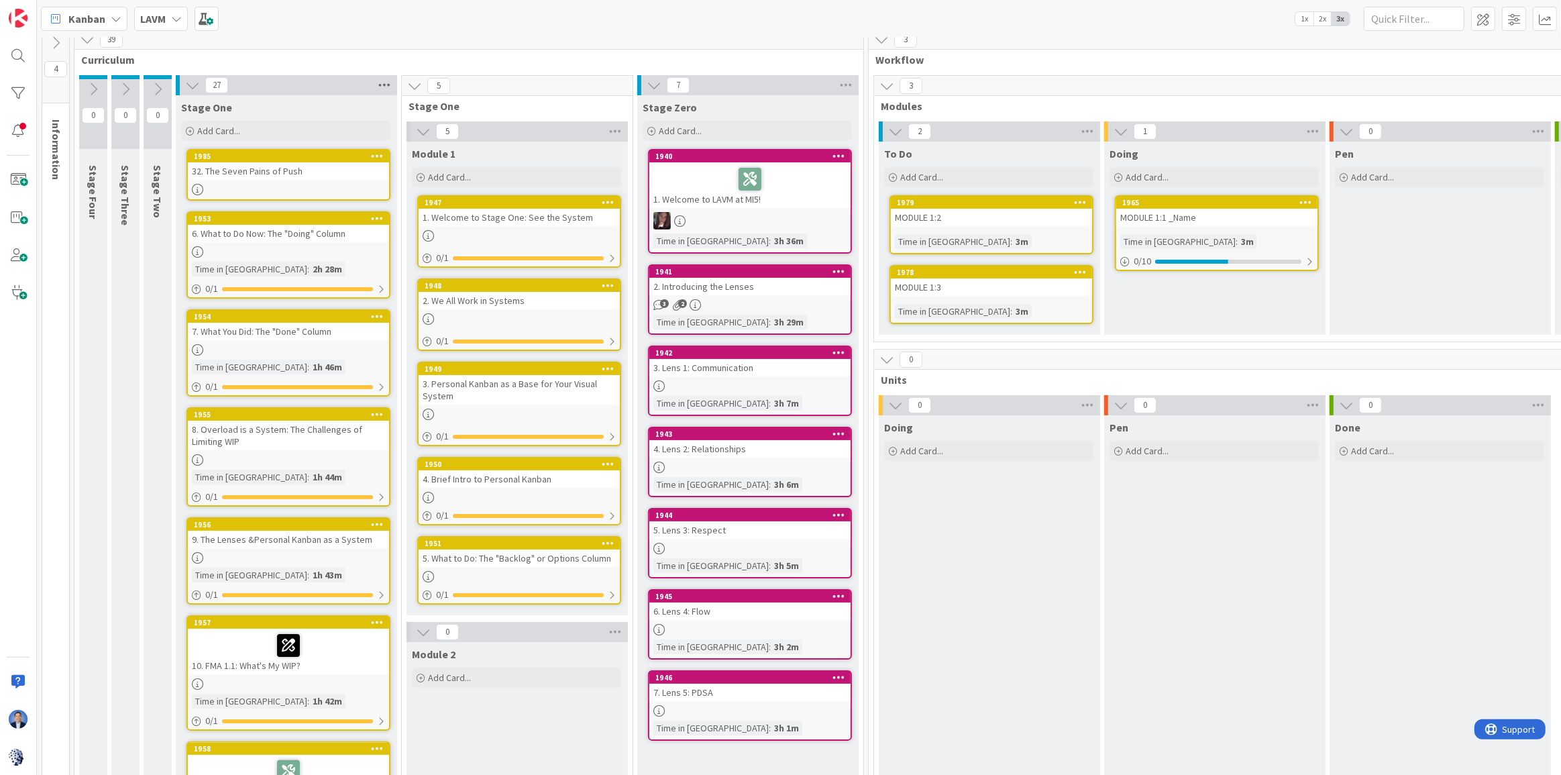
click at [384, 82] on icon at bounding box center [384, 85] width 17 height 20
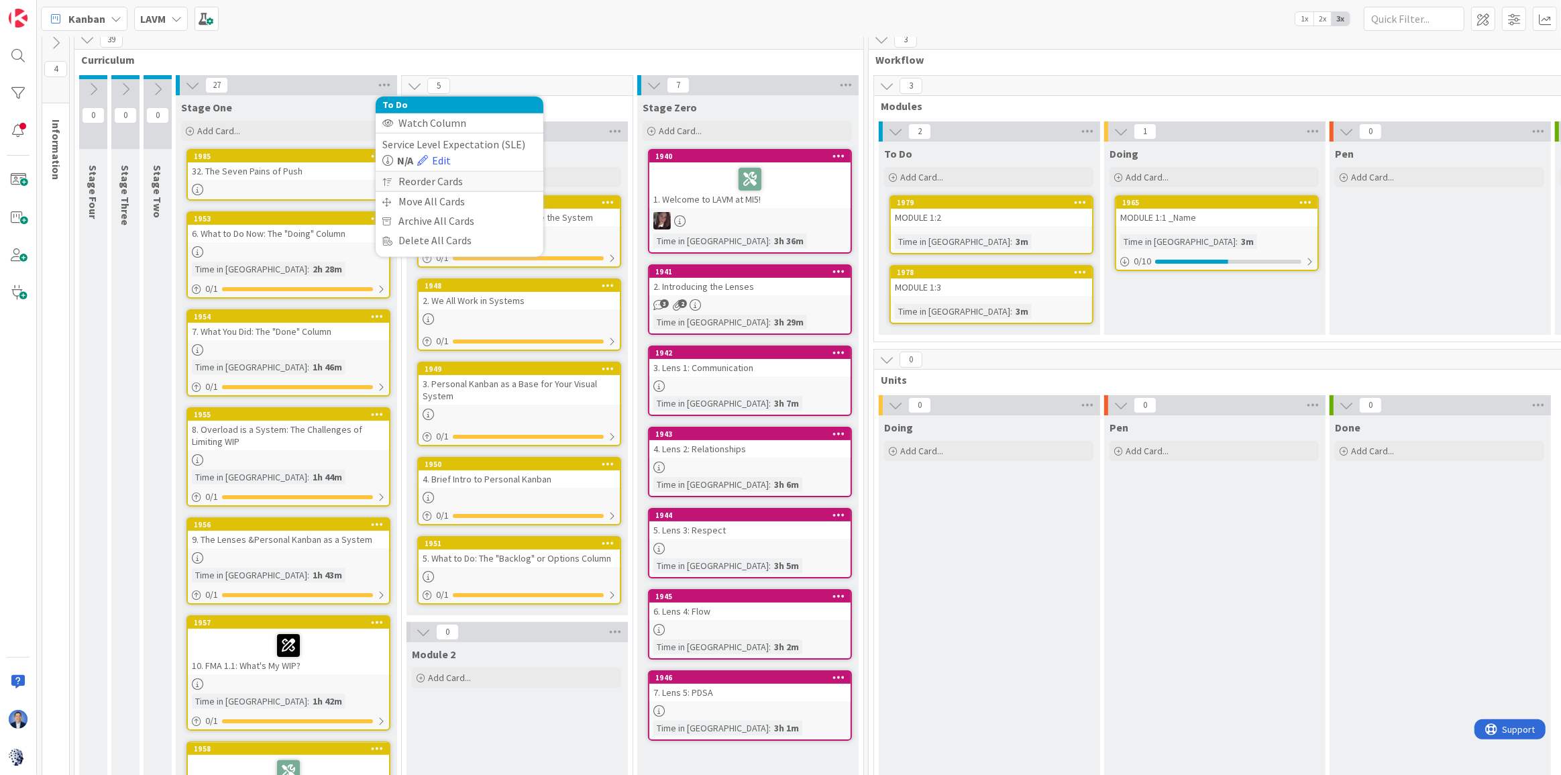
click at [419, 178] on div "Reorder Cards" at bounding box center [460, 181] width 168 height 19
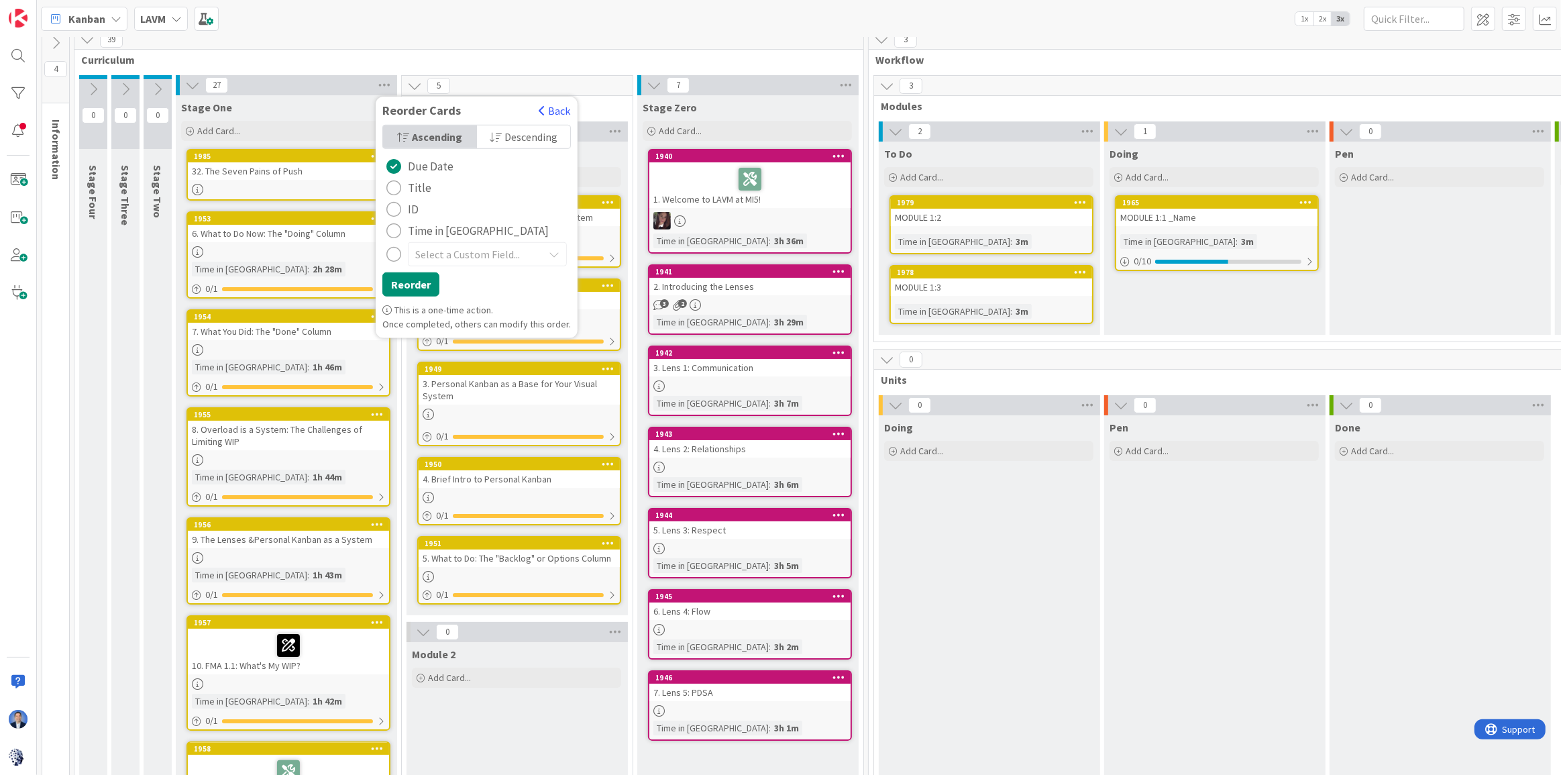
click at [396, 186] on div "radio" at bounding box center [393, 187] width 15 height 15
click at [414, 293] on button "Reorder" at bounding box center [410, 284] width 57 height 24
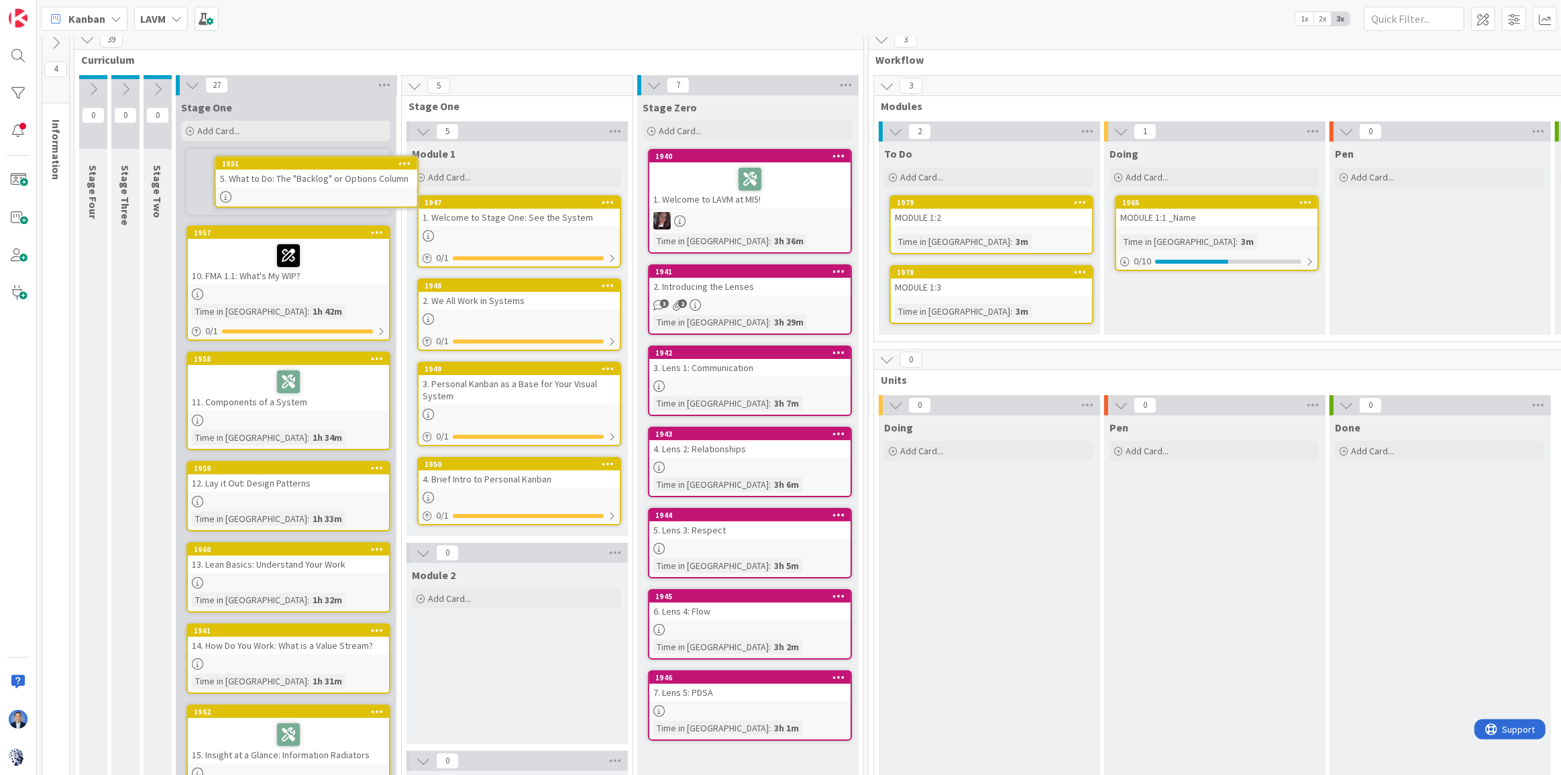
scroll to position [0, 0]
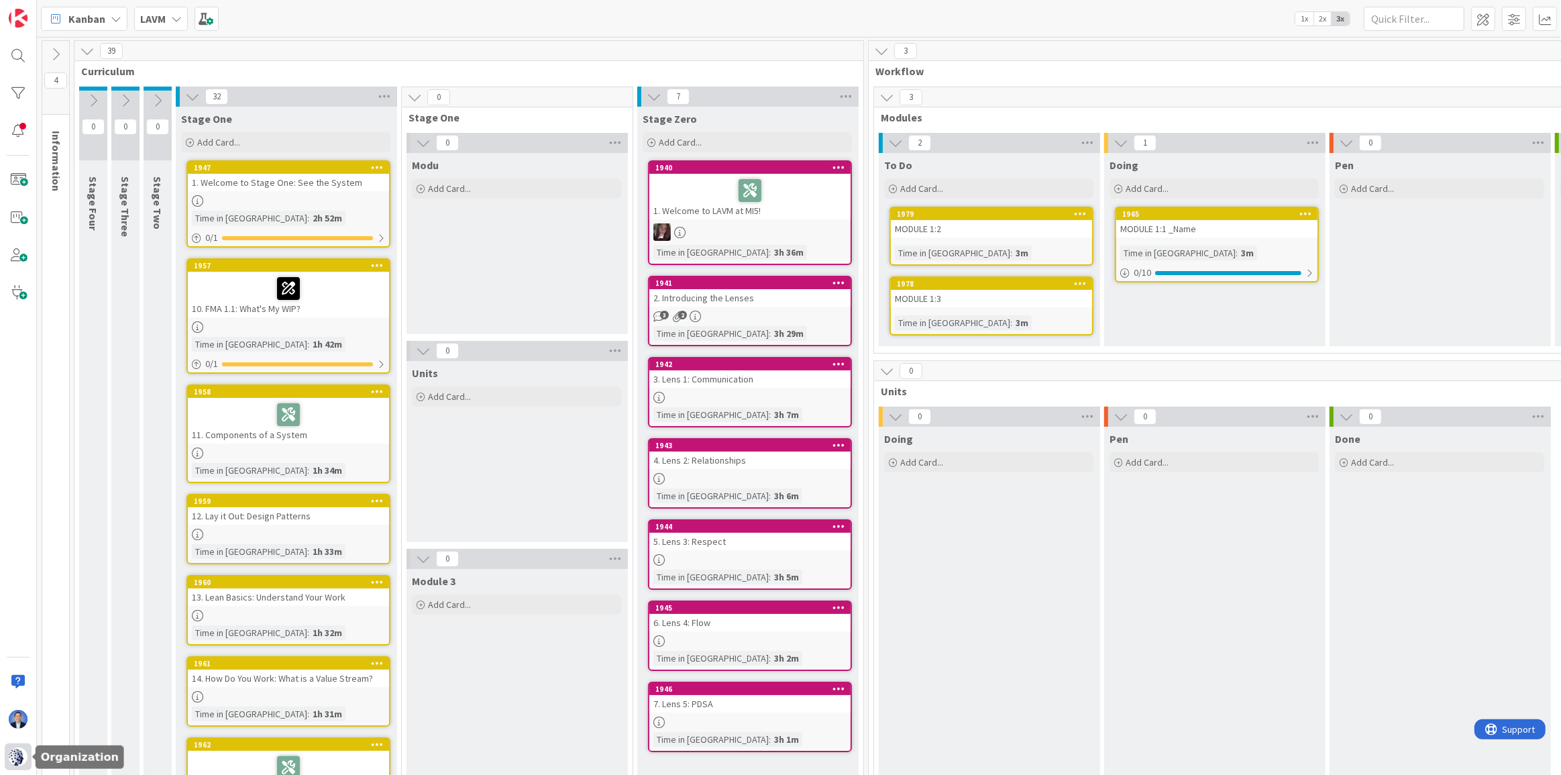
click at [9, 682] on img at bounding box center [18, 756] width 19 height 19
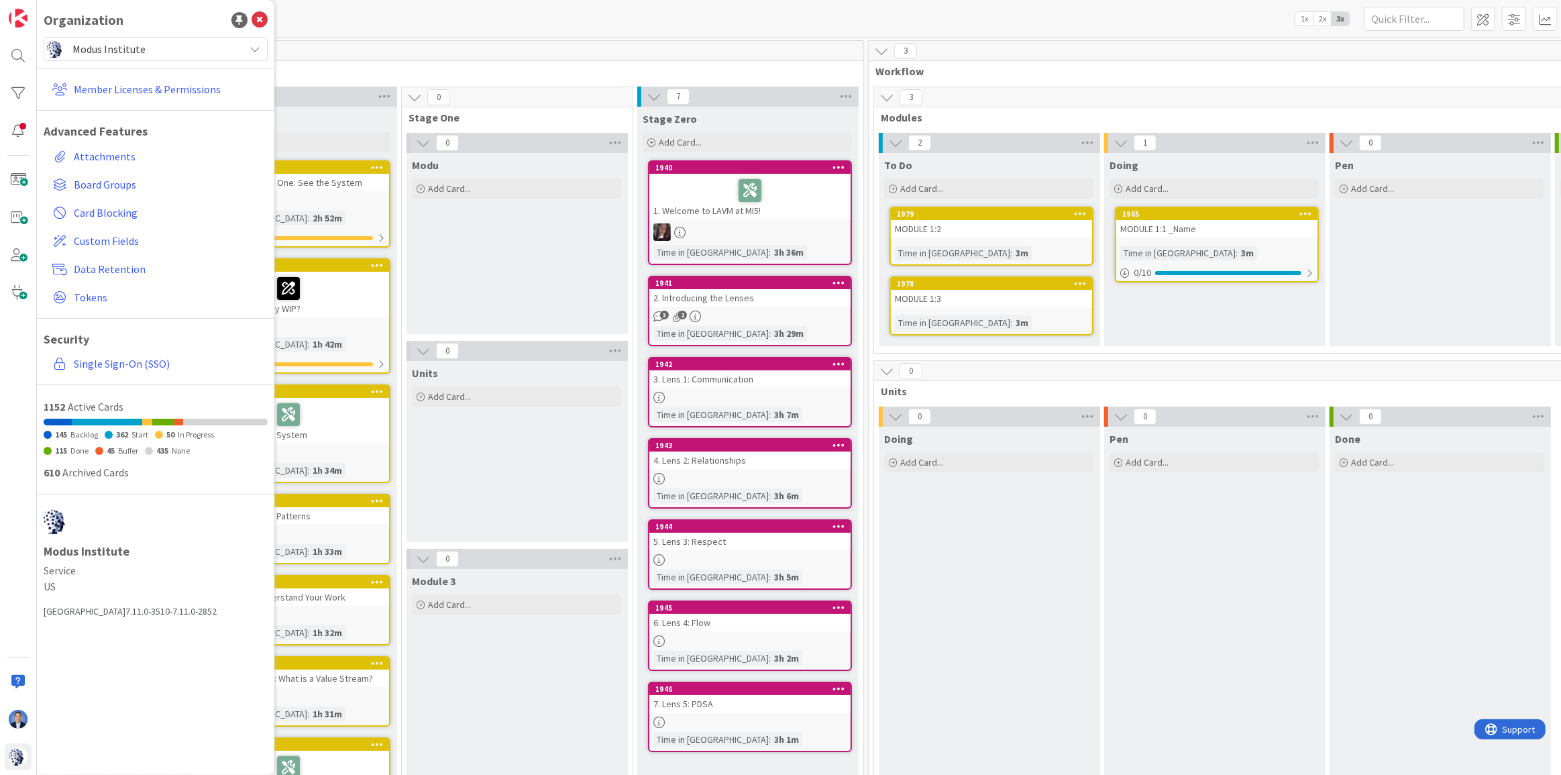
click at [150, 48] on span "Modus Institute" at bounding box center [154, 49] width 165 height 19
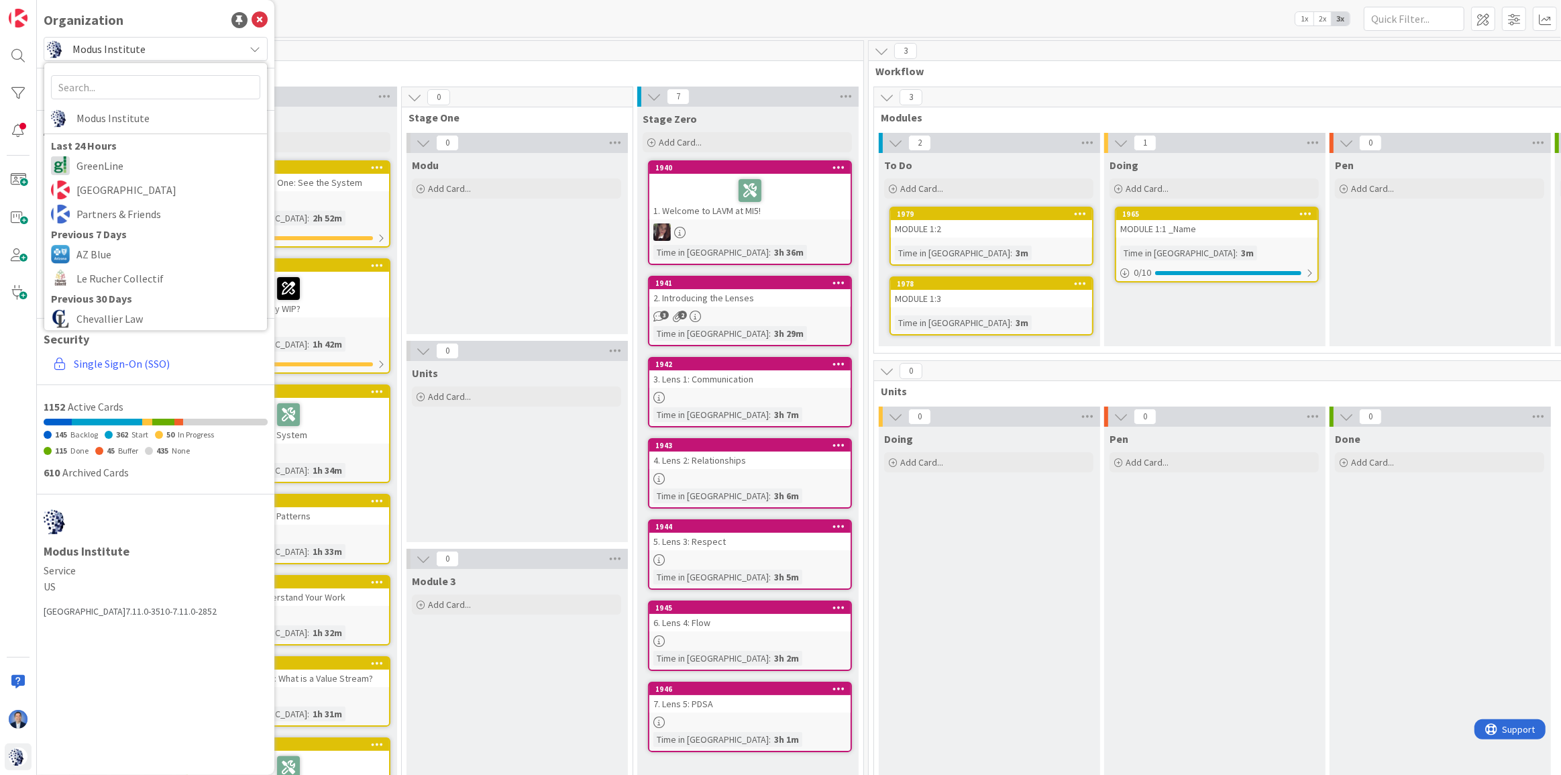
drag, startPoint x: 399, startPoint y: 11, endPoint x: 309, endPoint y: 91, distance: 120.3
click at [399, 11] on div "Kanban LAVM 1x 2x 3x" at bounding box center [799, 18] width 1524 height 37
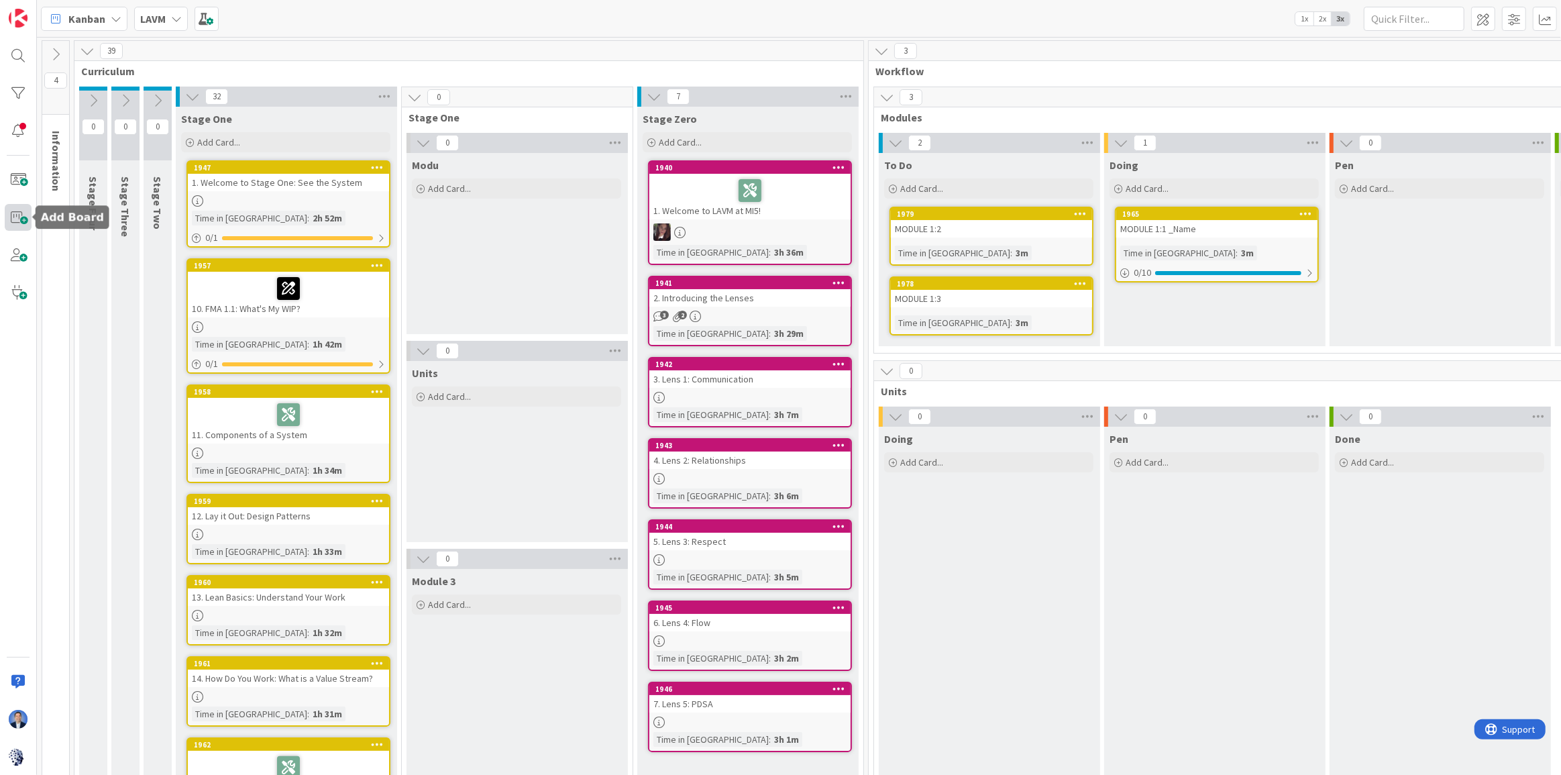
click at [20, 213] on span at bounding box center [18, 217] width 27 height 27
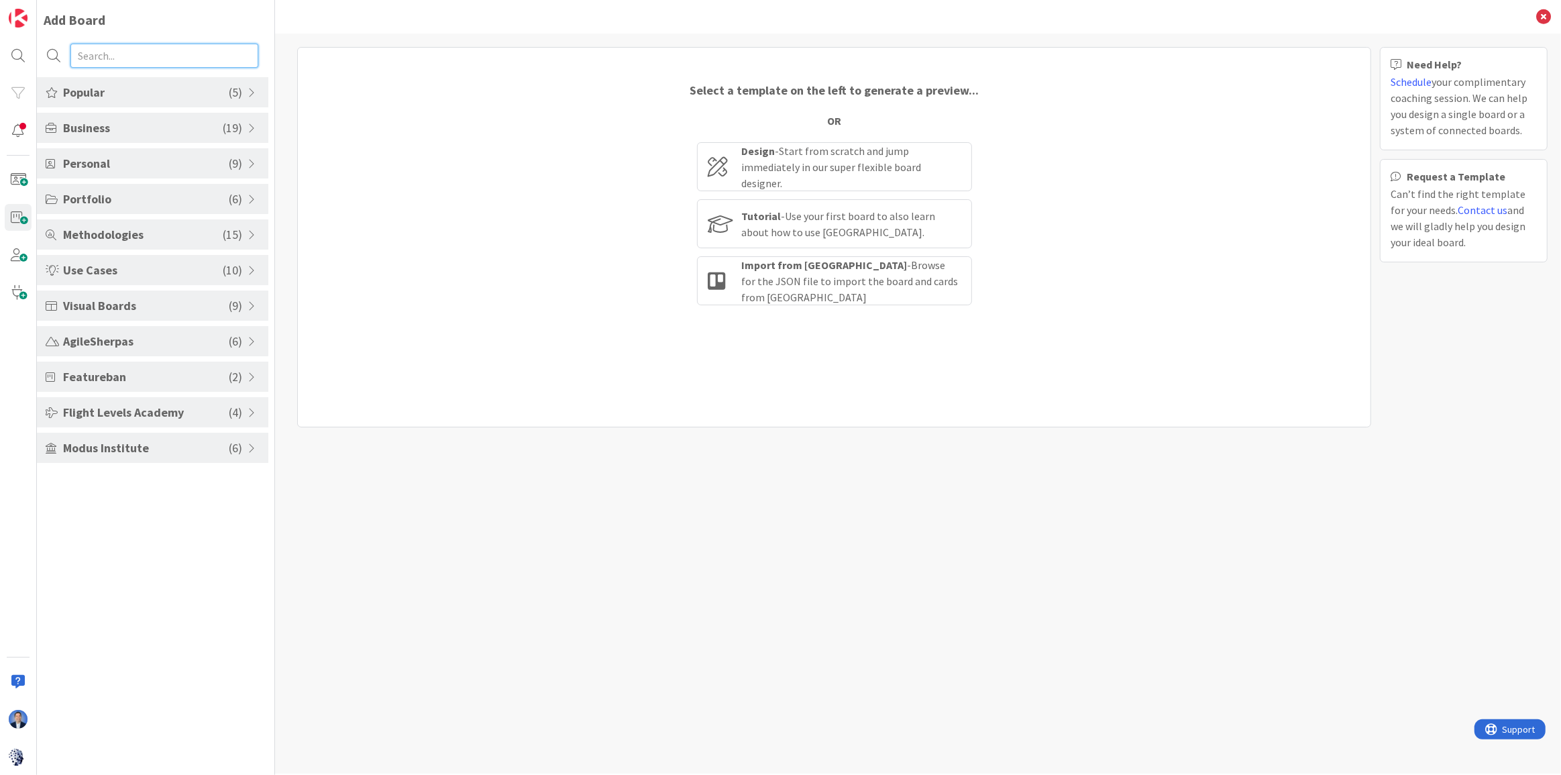
click at [132, 58] on input "text" at bounding box center [164, 56] width 188 height 24
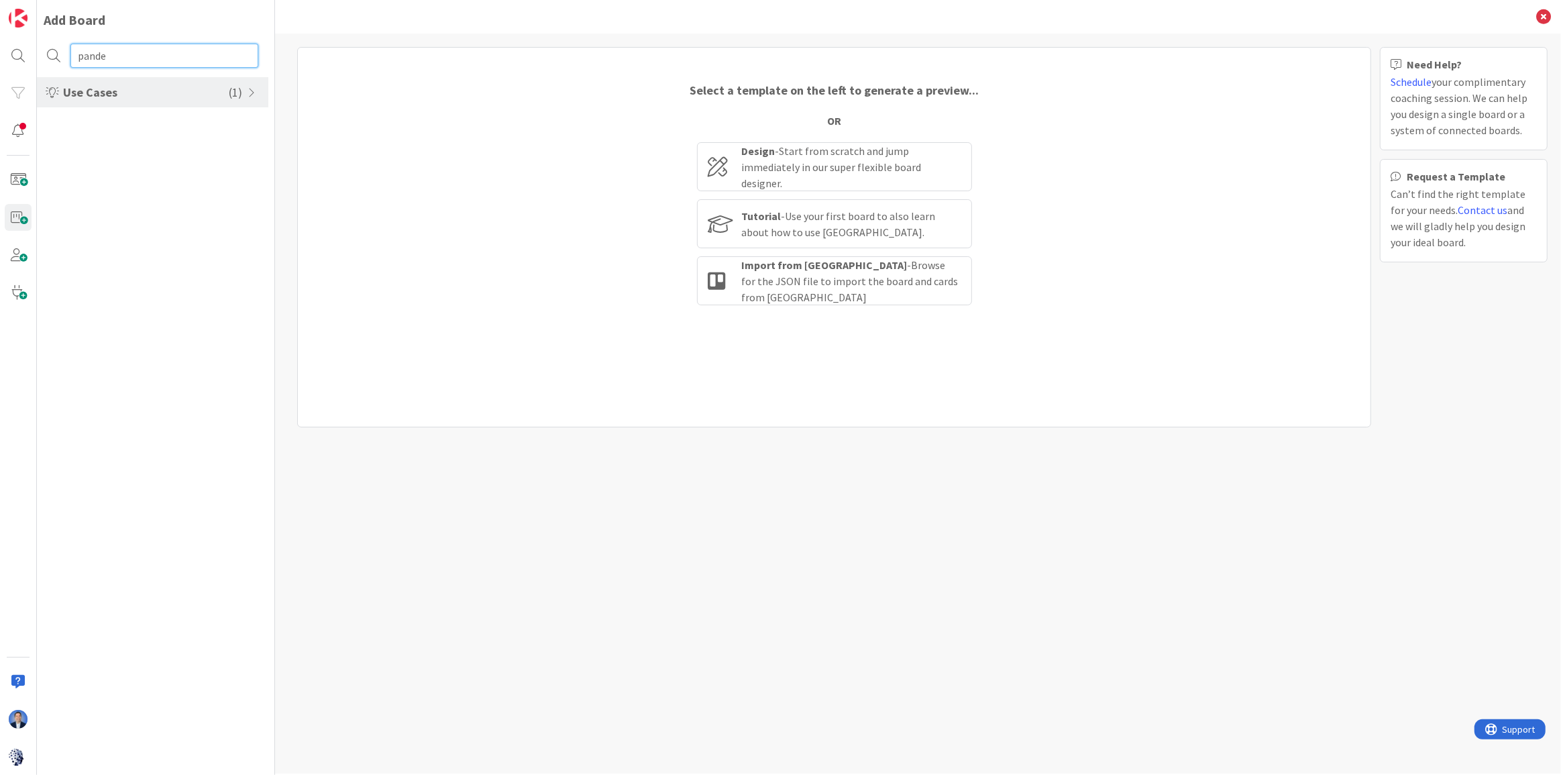
type input "pande"
click at [144, 99] on span "Use Cases" at bounding box center [146, 92] width 166 height 18
click at [127, 167] on li "Pandemic Preparedness Plan" at bounding box center [152, 164] width 231 height 22
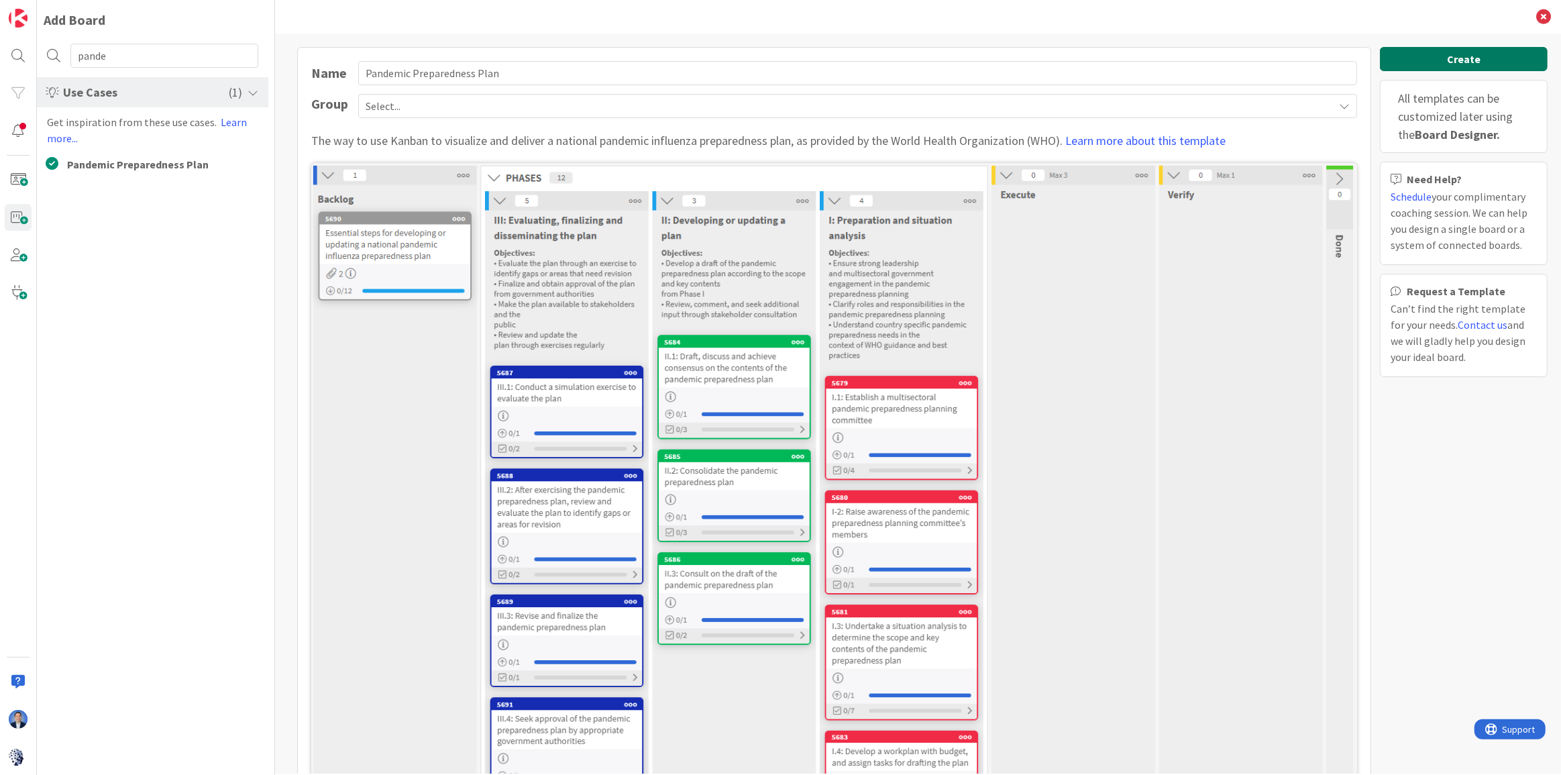
click at [1373, 62] on button "Create" at bounding box center [1464, 59] width 168 height 24
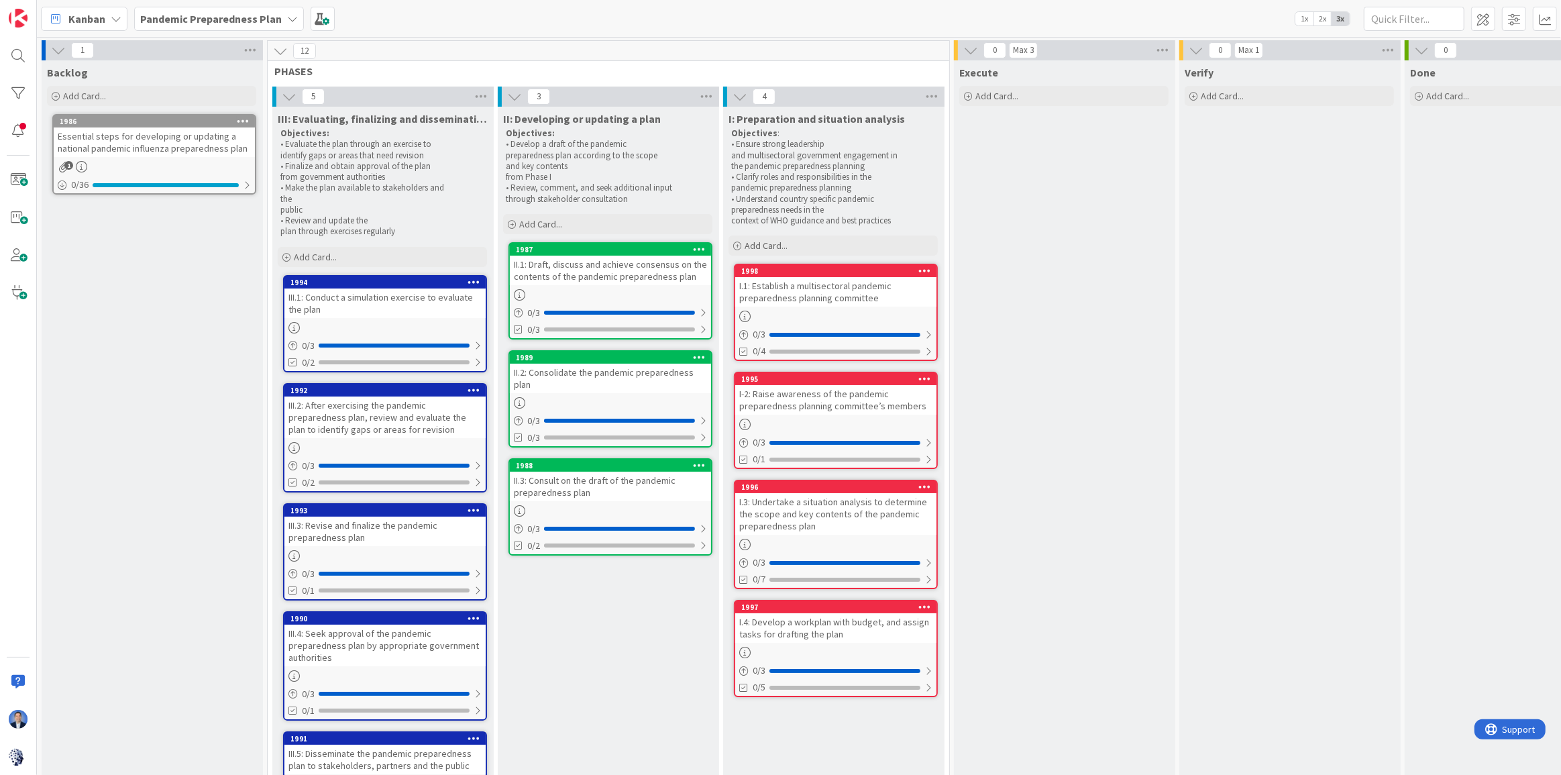
click at [103, 141] on div "Essential steps for developing or updating a national pandemic influenza prepar…" at bounding box center [154, 142] width 201 height 30
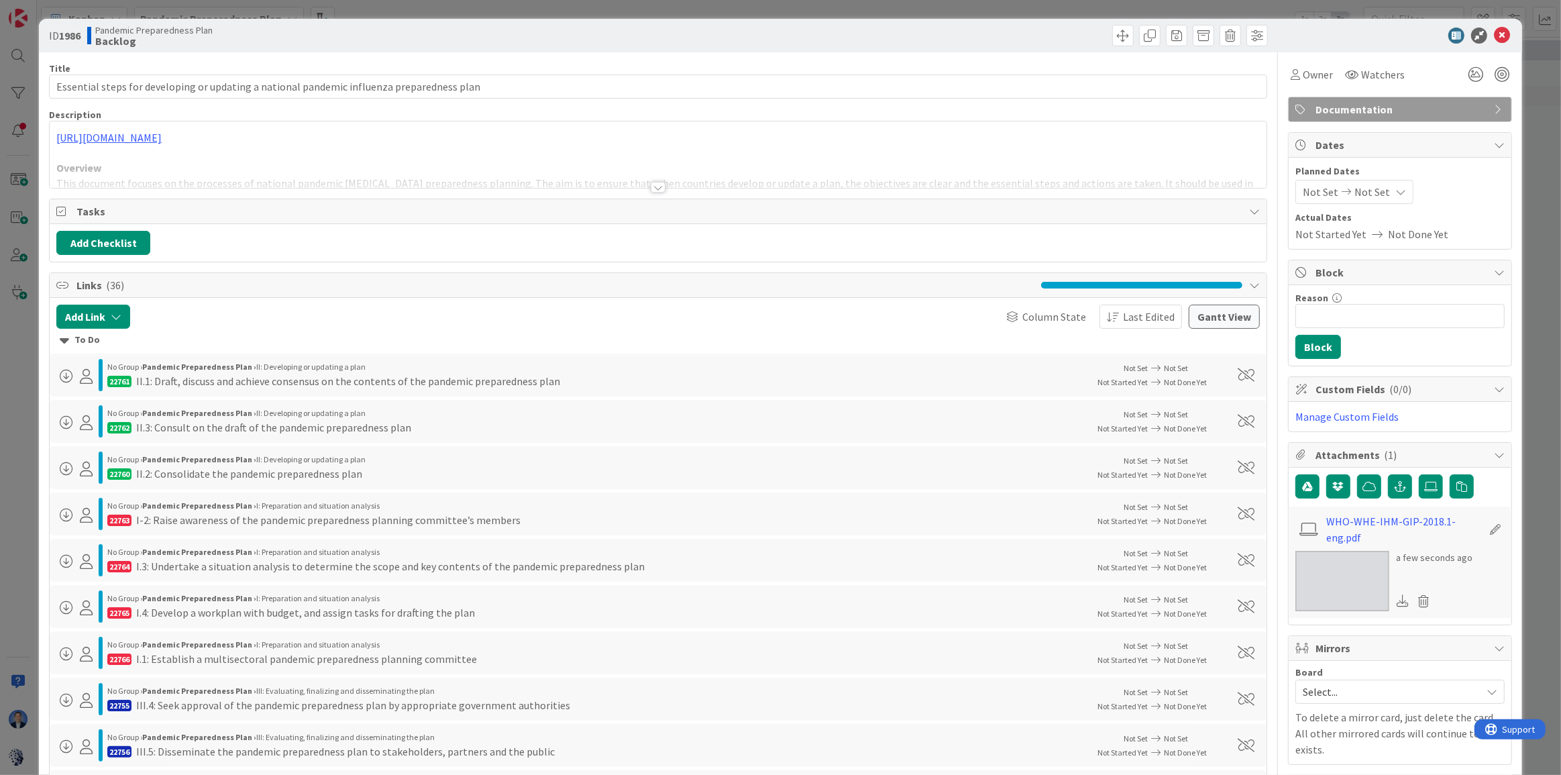
click at [342, 166] on div at bounding box center [658, 171] width 1217 height 34
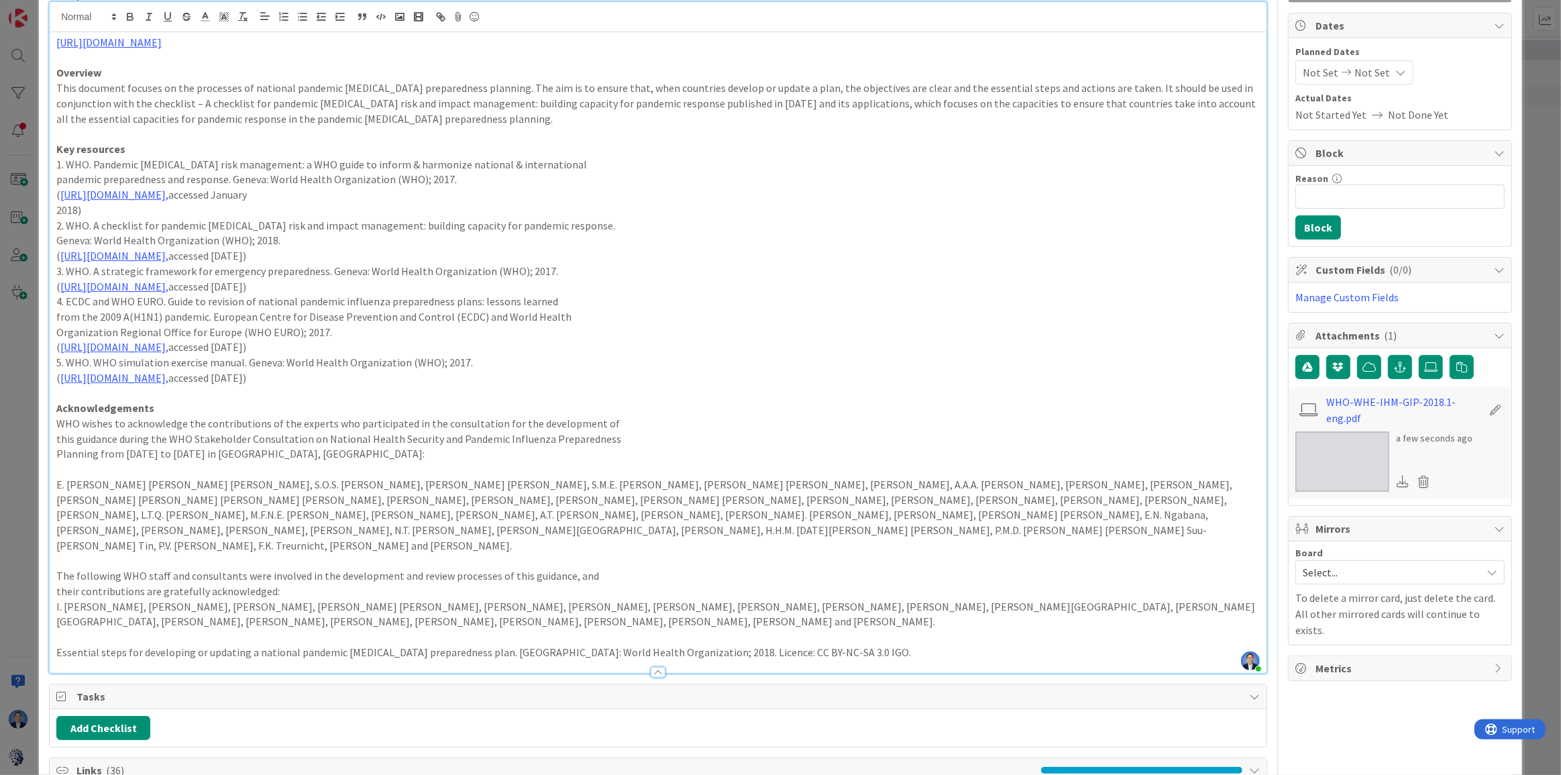
scroll to position [121, 0]
click at [1341, 452] on img at bounding box center [1342, 459] width 94 height 60
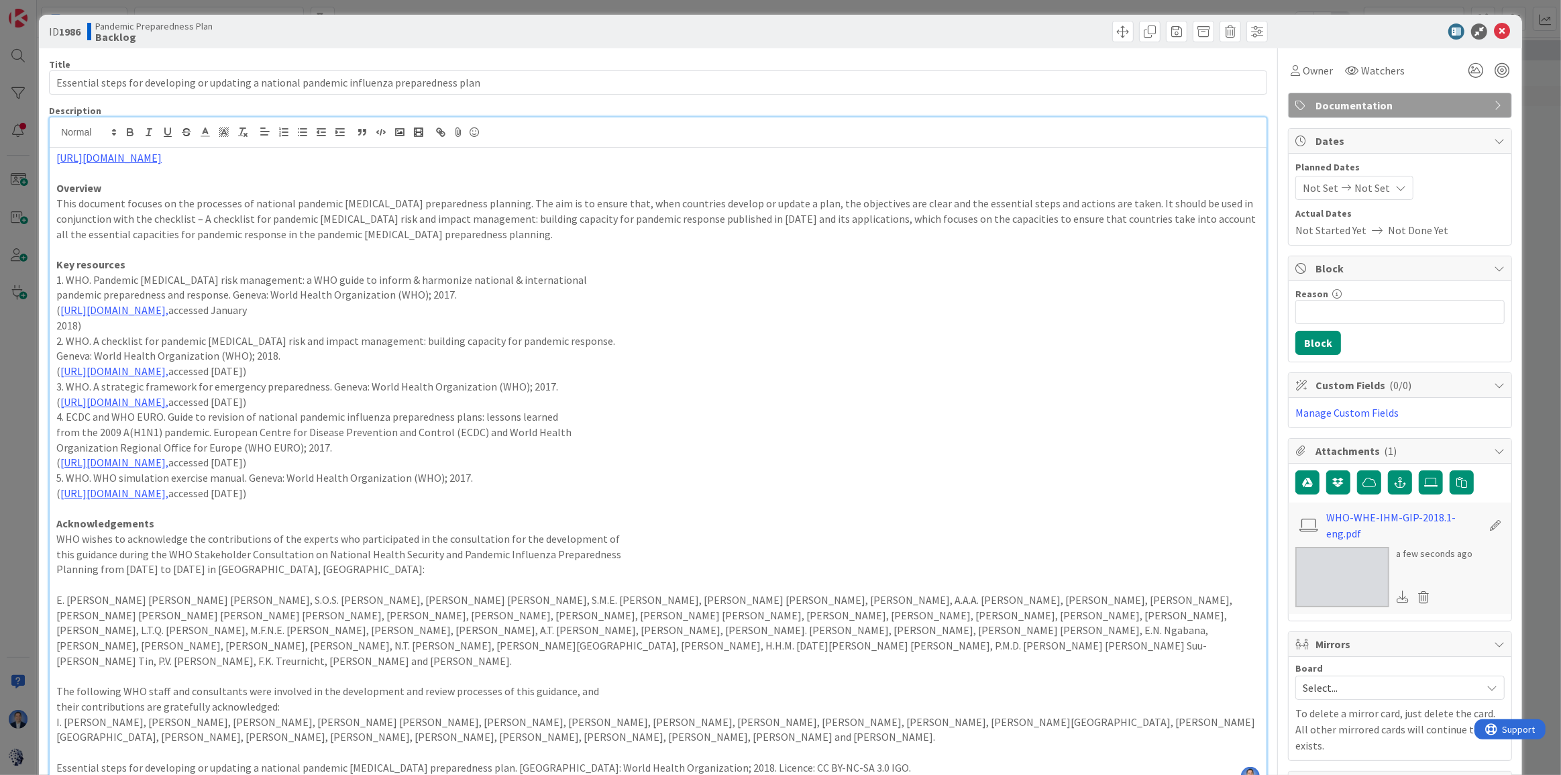
scroll to position [0, 0]
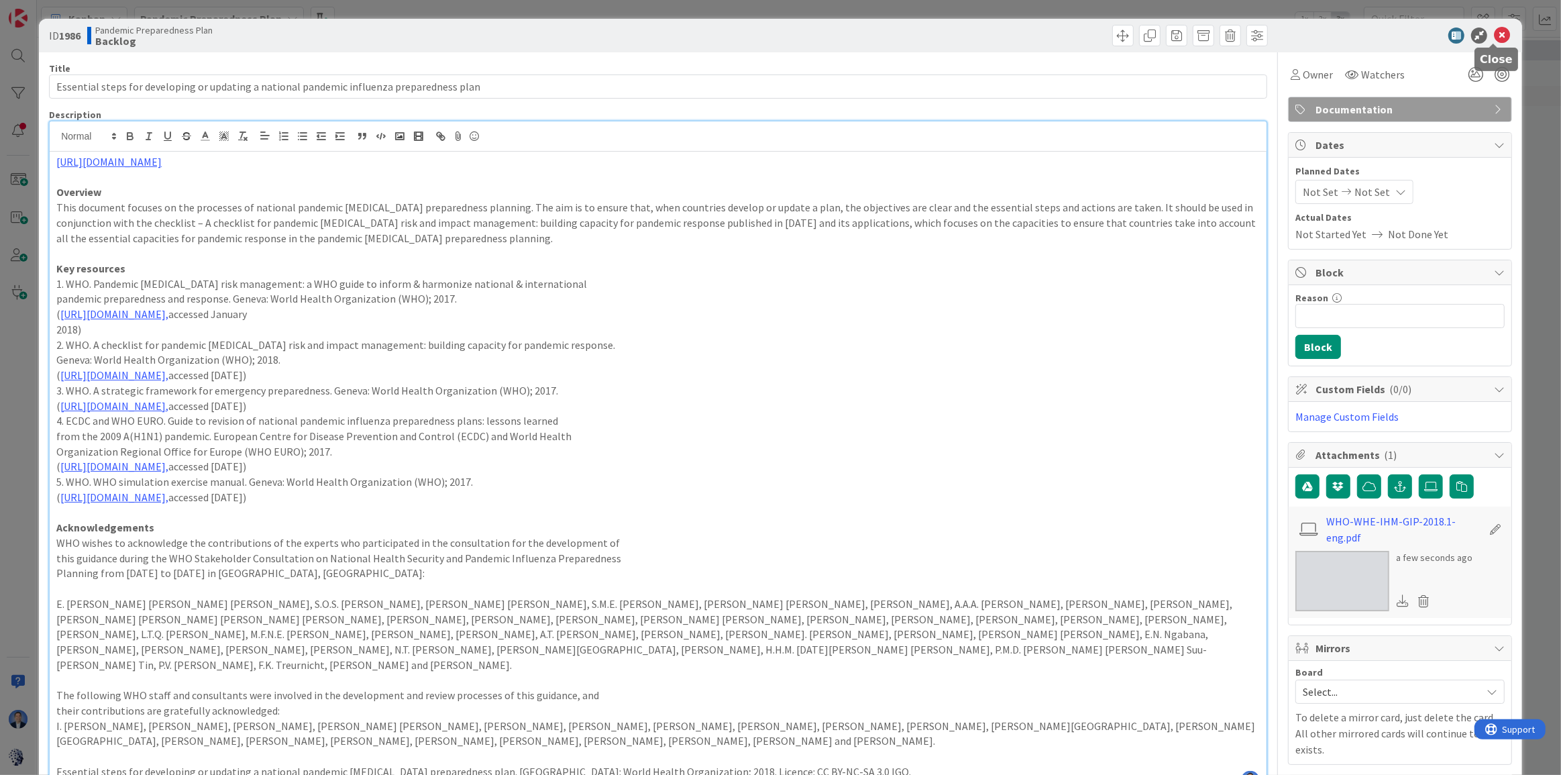
click at [1373, 36] on icon at bounding box center [1502, 36] width 16 height 16
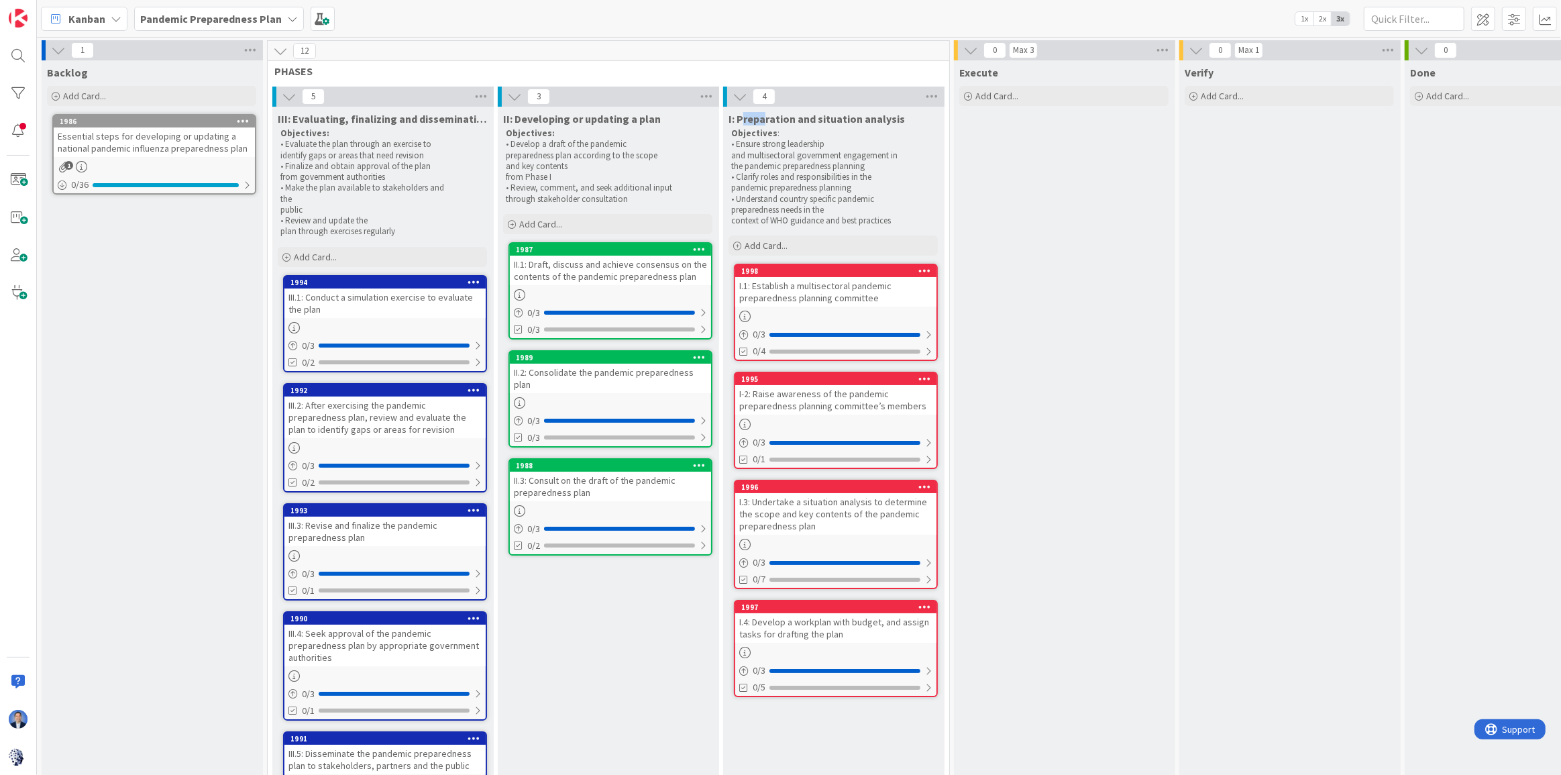
drag, startPoint x: 745, startPoint y: 115, endPoint x: 764, endPoint y: 116, distance: 19.5
click at [764, 116] on span "I: Preparation and situation analysis" at bounding box center [817, 118] width 176 height 13
click at [576, 125] on div "Objectives: • Develop a draft of the pandemic preparedness plan according to th…" at bounding box center [589, 166] width 172 height 82
click at [363, 128] on p "Objectives:" at bounding box center [363, 133] width 166 height 11
click at [823, 288] on div "I.1: Establish a multisectoral pandemic preparedness planning committee" at bounding box center [835, 292] width 201 height 30
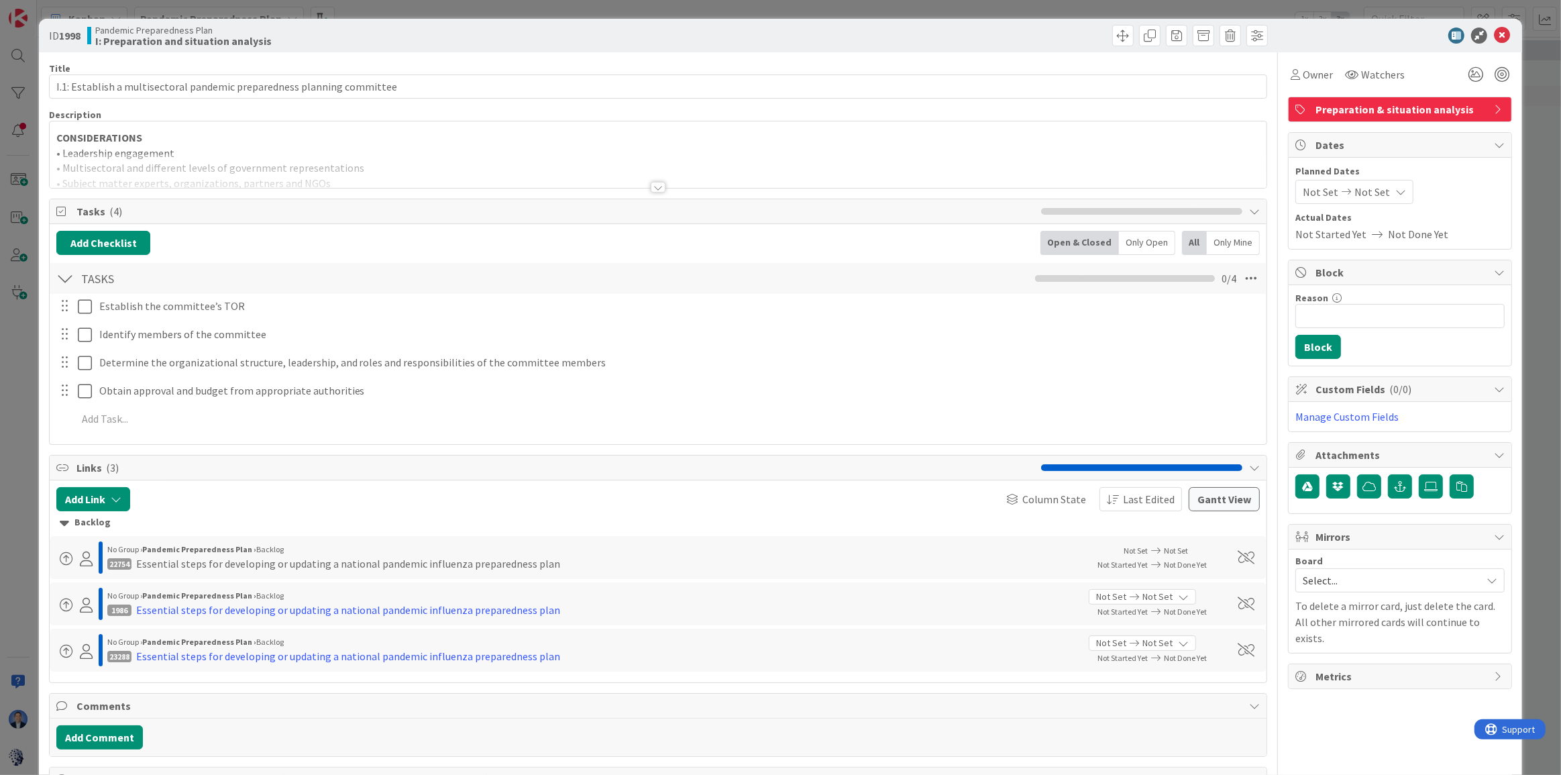
click at [185, 158] on div at bounding box center [658, 171] width 1217 height 34
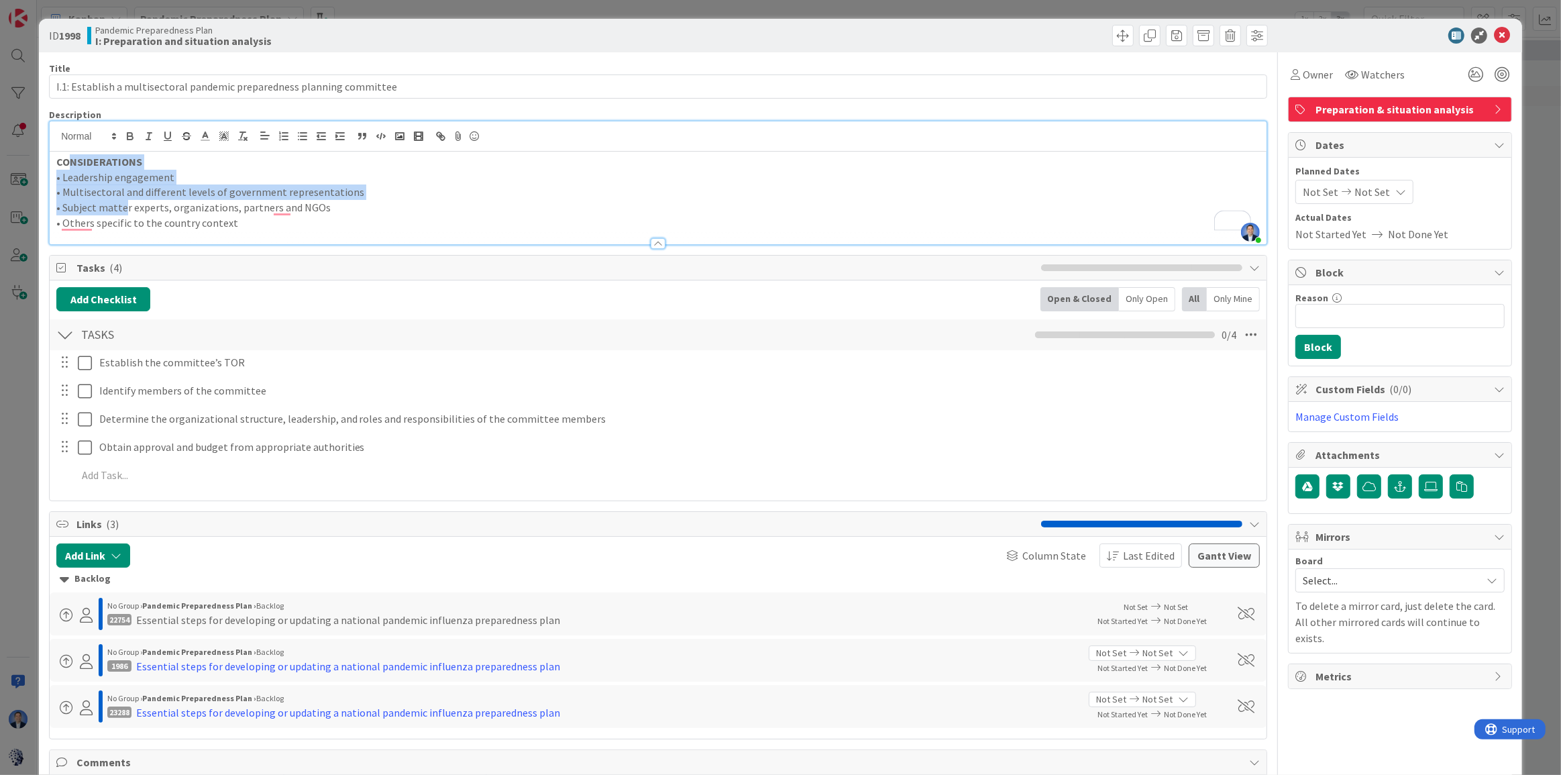
drag, startPoint x: 68, startPoint y: 162, endPoint x: 125, endPoint y: 214, distance: 77.4
click at [125, 214] on div "CONSIDERATIONS • Leadership engagement • Multisectoral and different levels of …" at bounding box center [658, 198] width 1217 height 93
click at [1373, 32] on icon at bounding box center [1502, 36] width 16 height 16
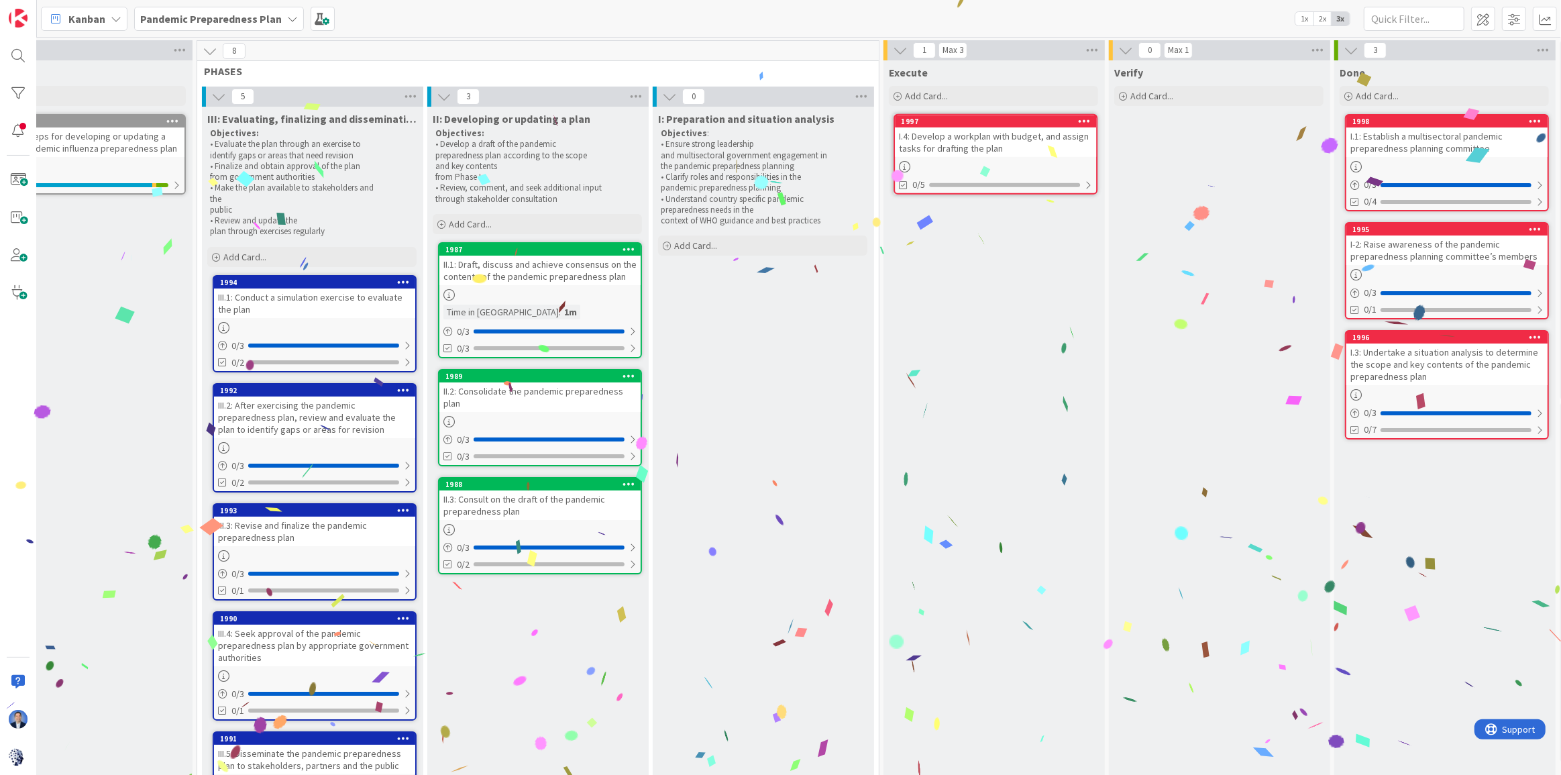
scroll to position [0, 82]
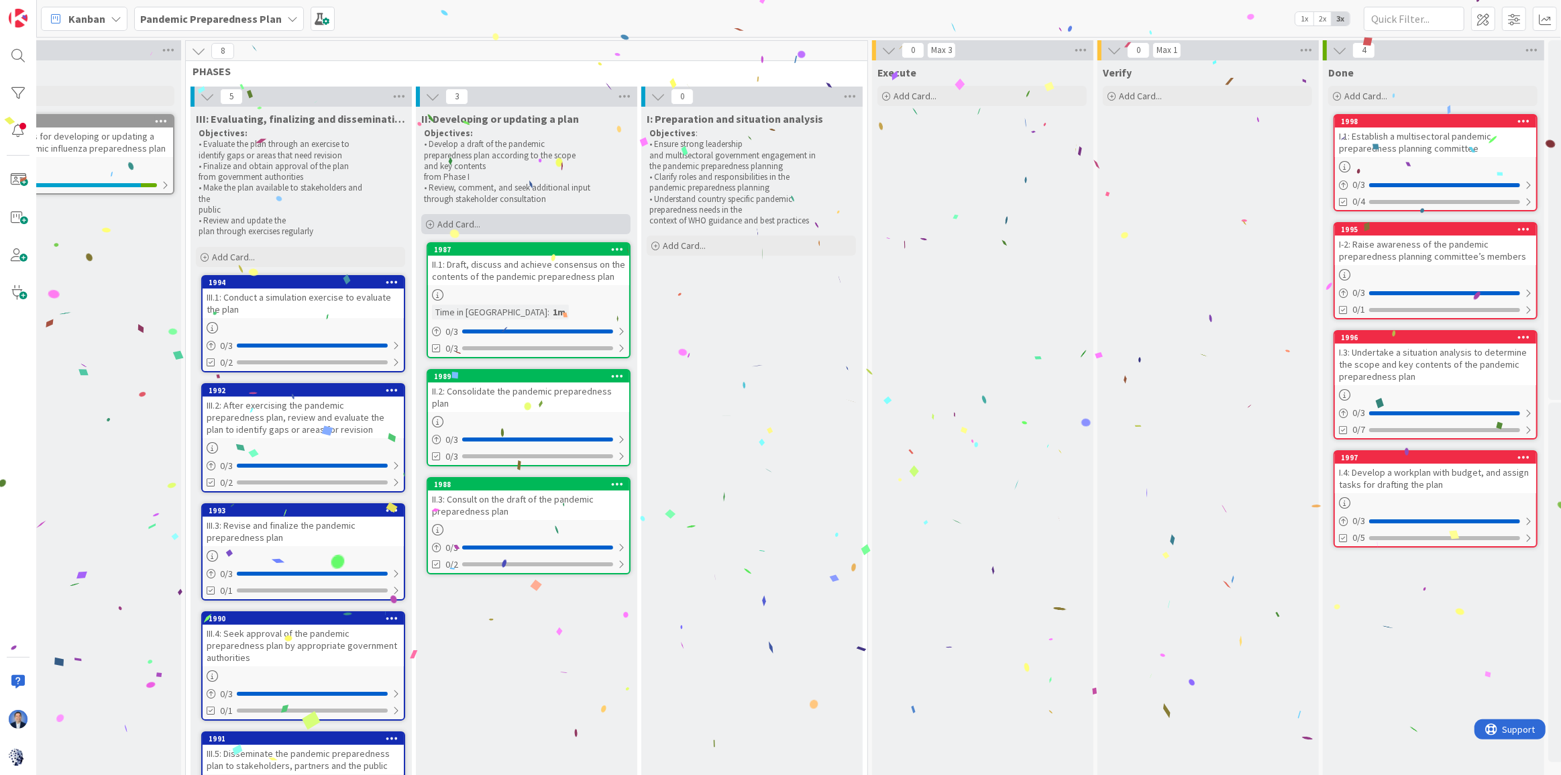
click at [659, 95] on icon at bounding box center [658, 96] width 15 height 15
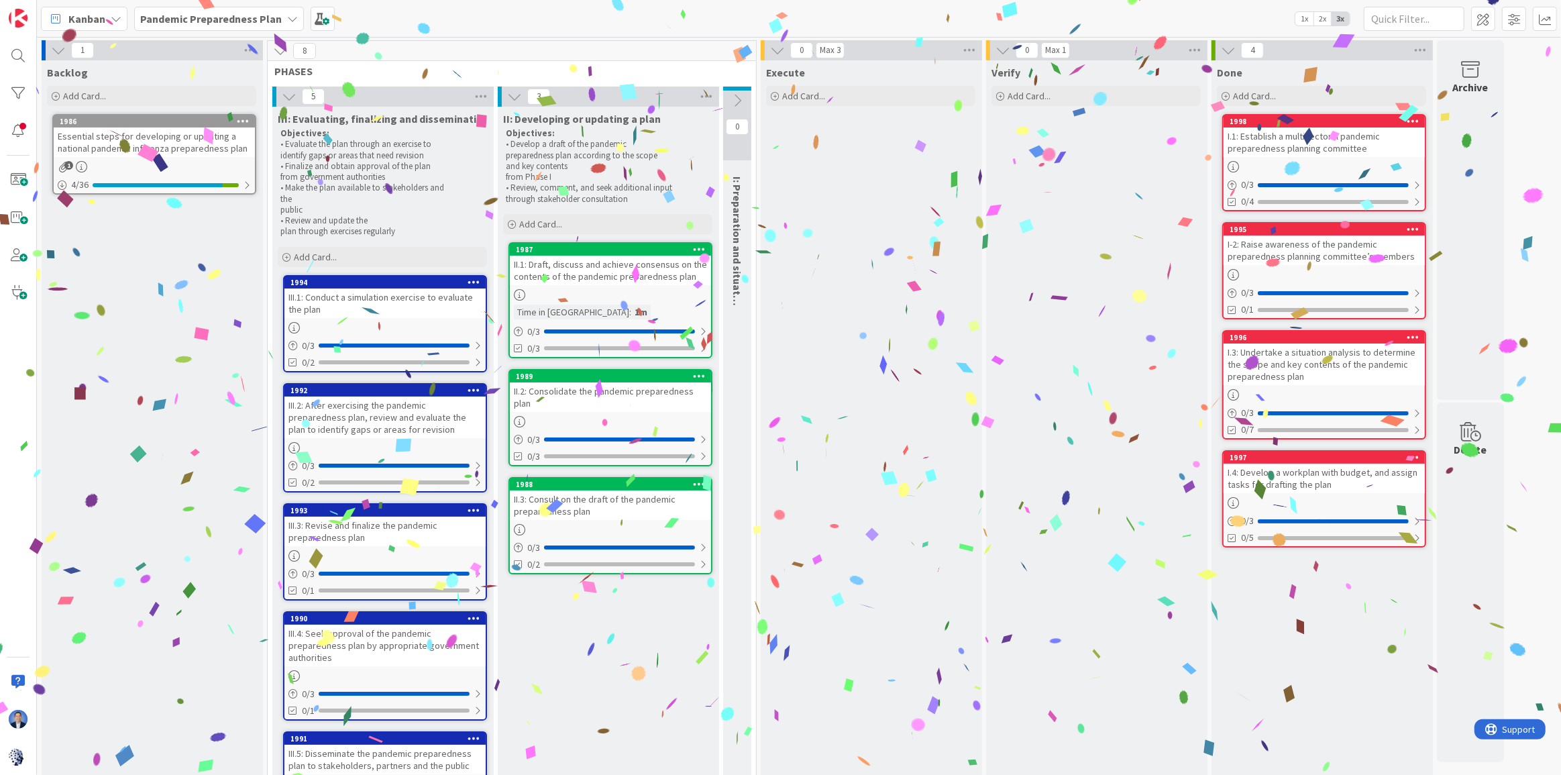
scroll to position [0, 0]
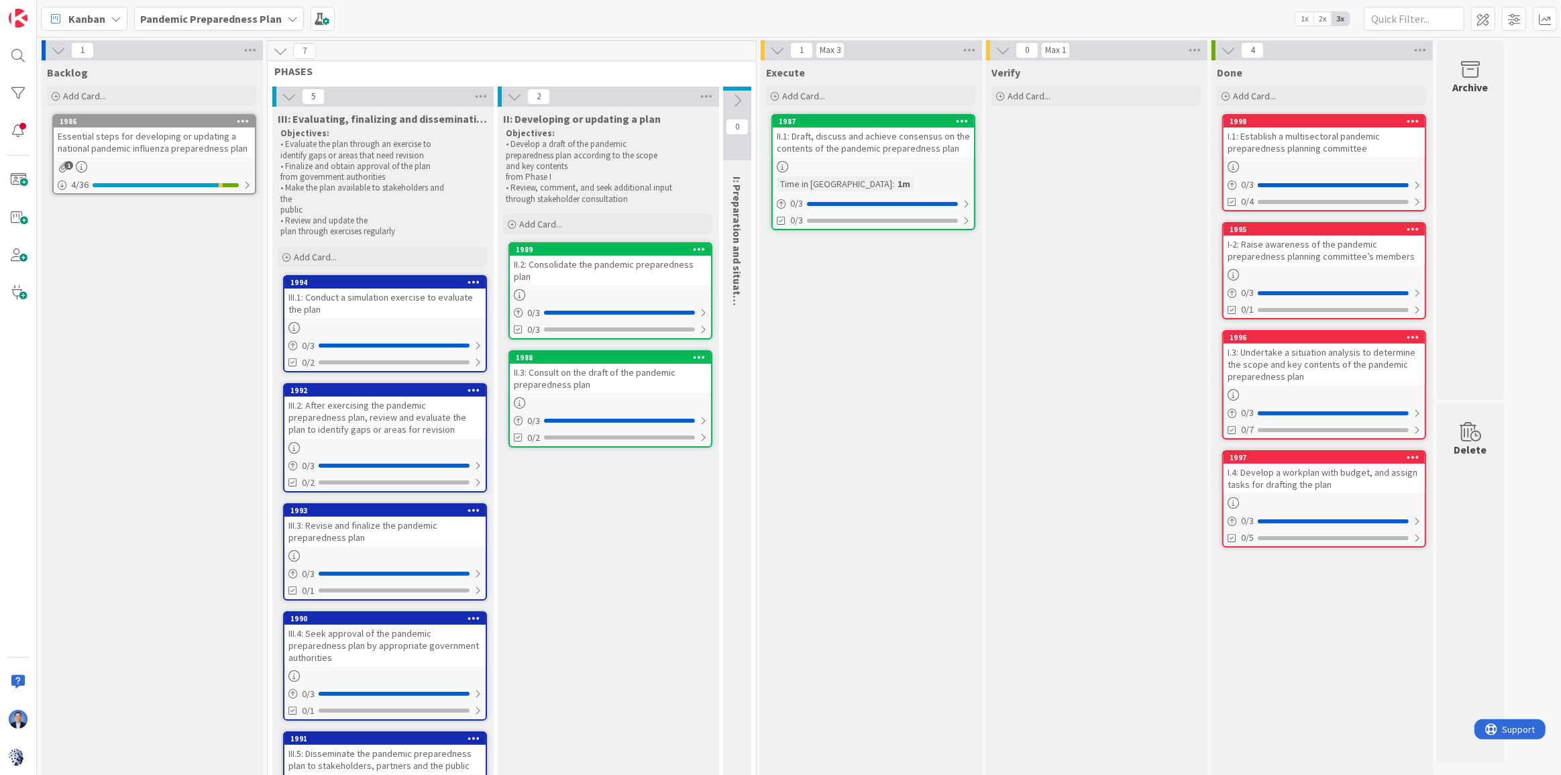
click at [180, 28] on div "Pandemic Preparedness Plan" at bounding box center [219, 19] width 170 height 24
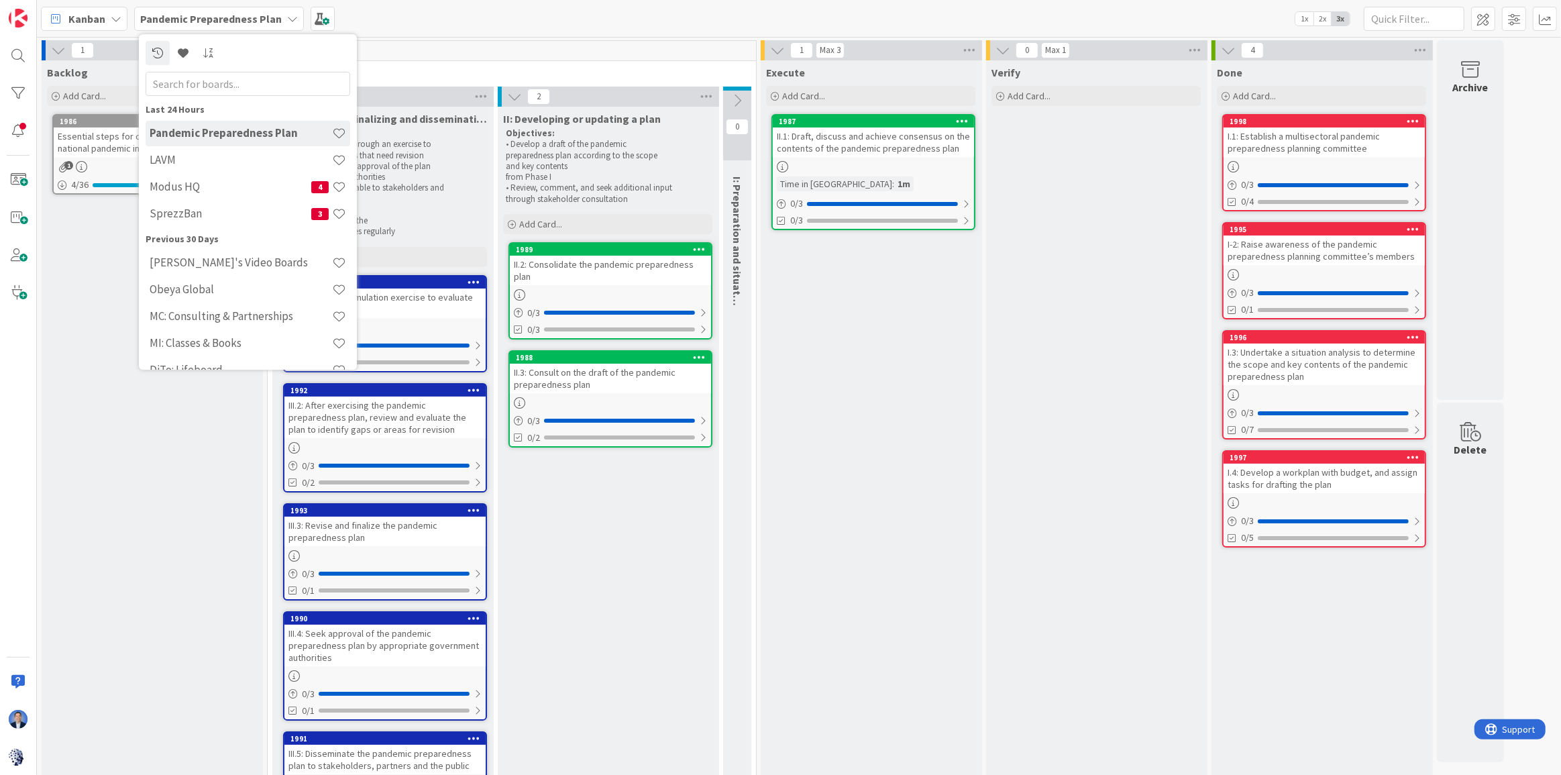
click at [182, 27] on div "Pandemic Preparedness Plan" at bounding box center [219, 19] width 170 height 24
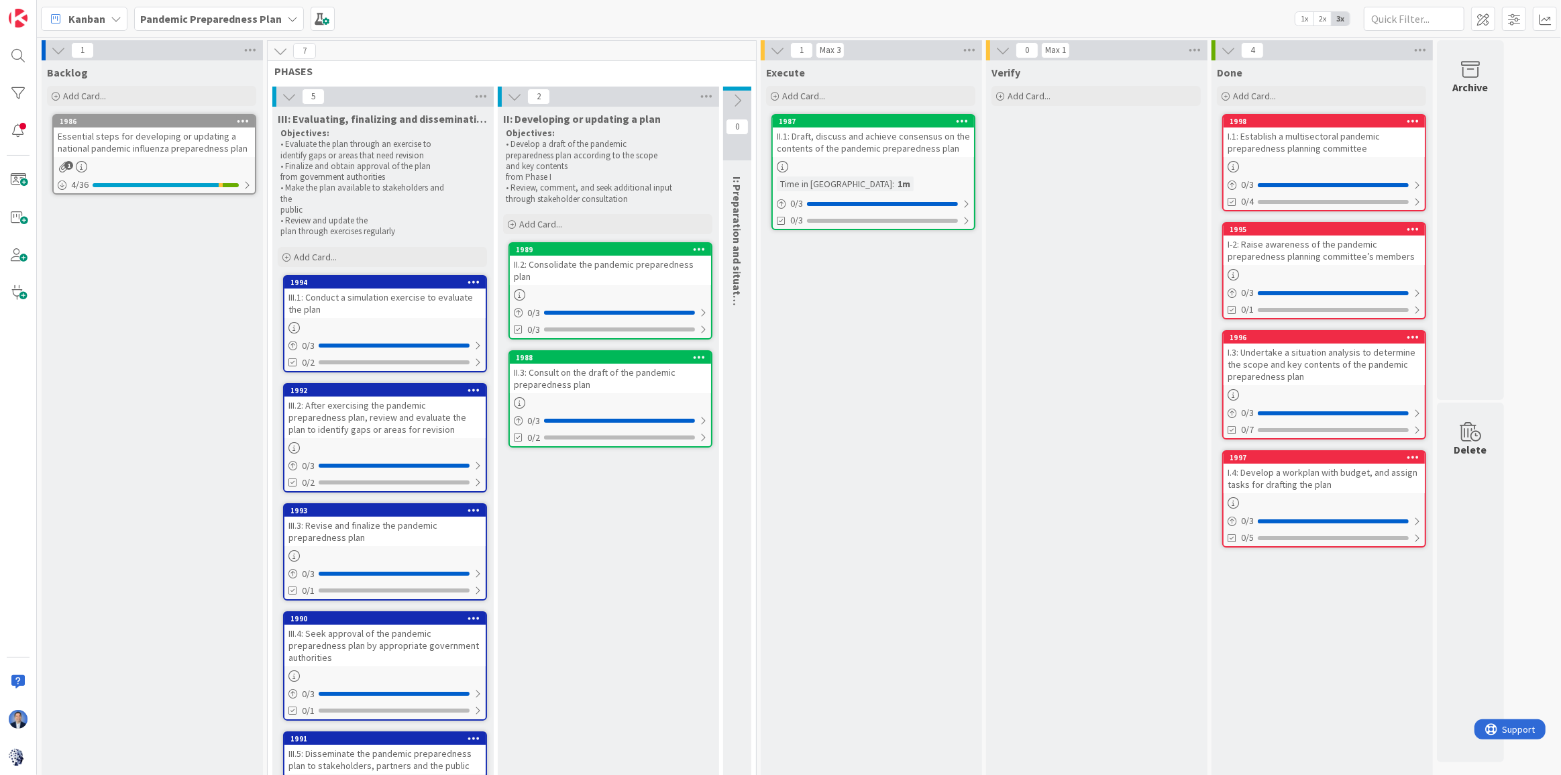
click at [234, 21] on b "Pandemic Preparedness Plan" at bounding box center [211, 18] width 142 height 13
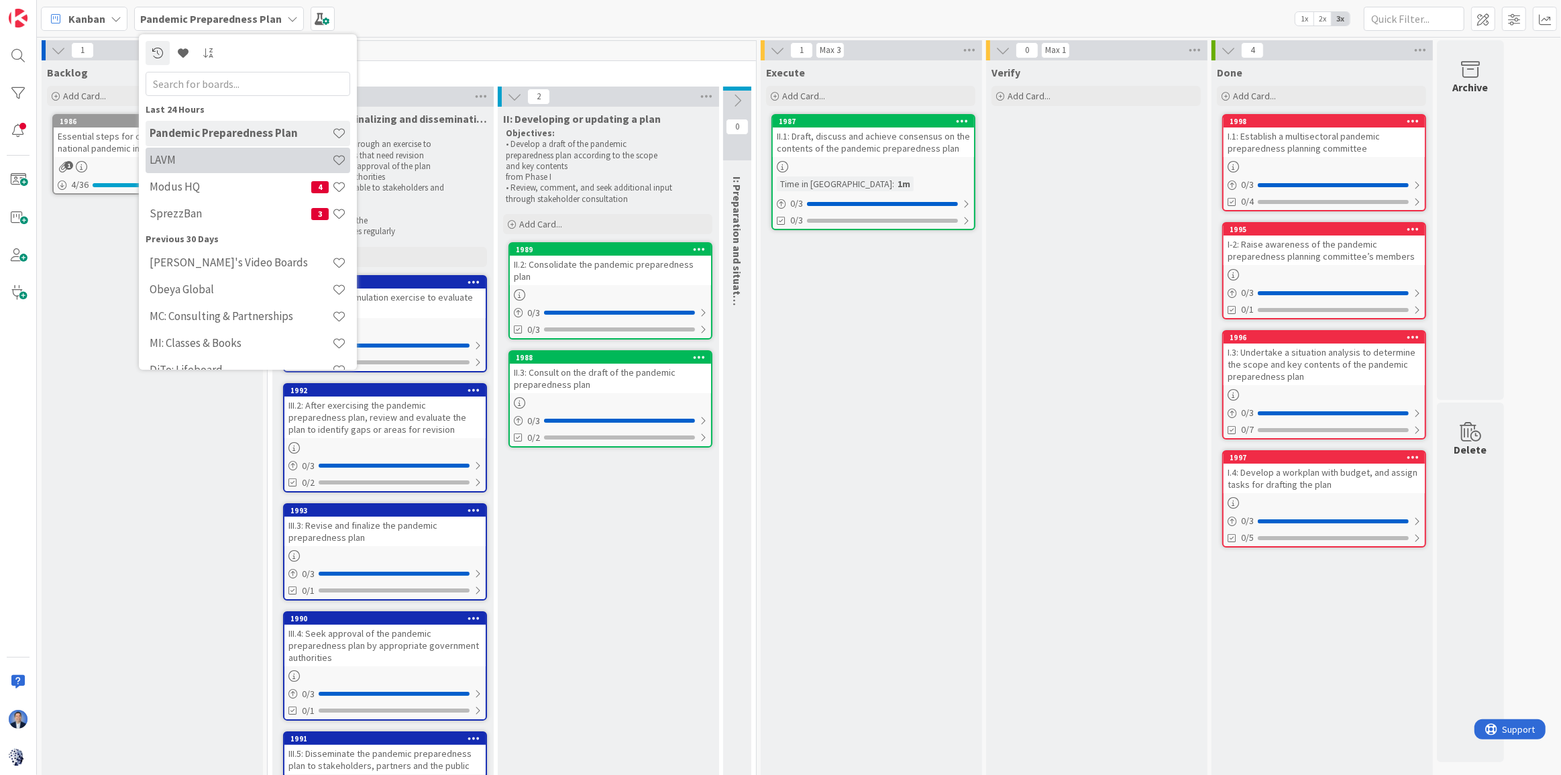
click at [208, 167] on div "LAVM" at bounding box center [248, 160] width 205 height 25
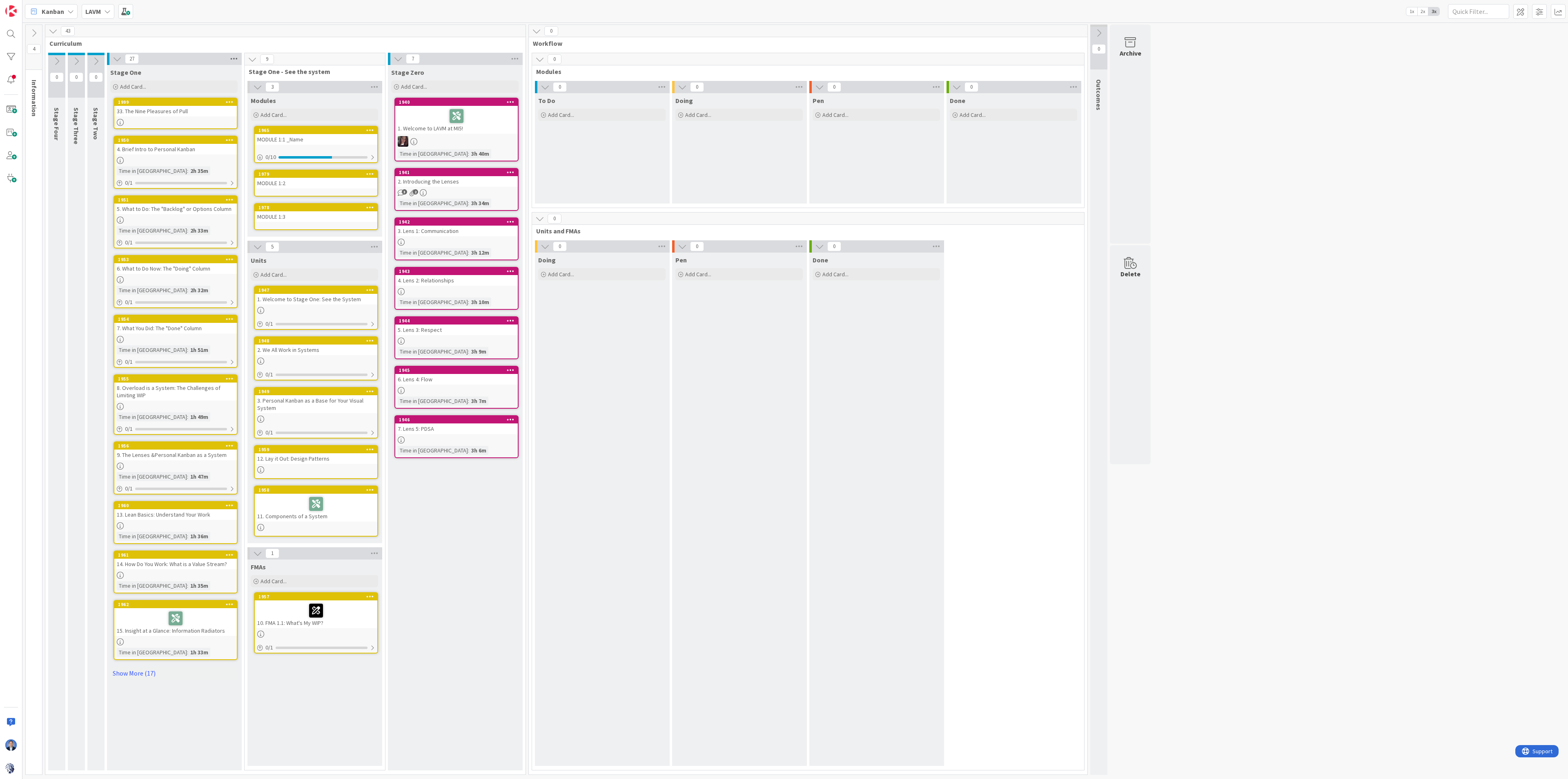
click at [235, 62] on icon at bounding box center [234, 59] width 10 height 12
click at [272, 129] on div "Move All Cards" at bounding box center [280, 129] width 102 height 12
click at [291, 130] on div "Stage One" at bounding box center [275, 124] width 75 height 13
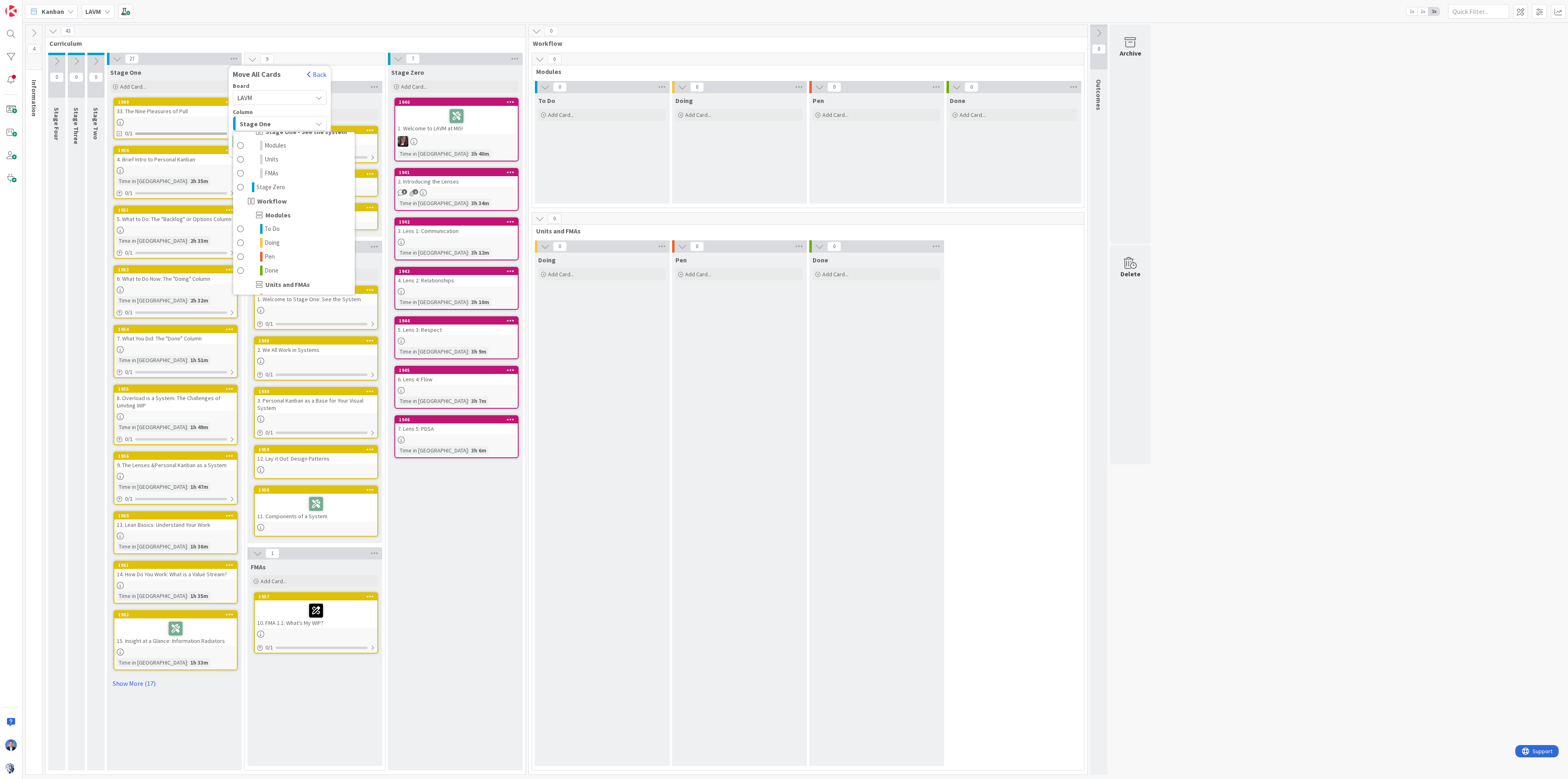
scroll to position [62, 0]
click at [284, 224] on link "Units" at bounding box center [294, 220] width 122 height 14
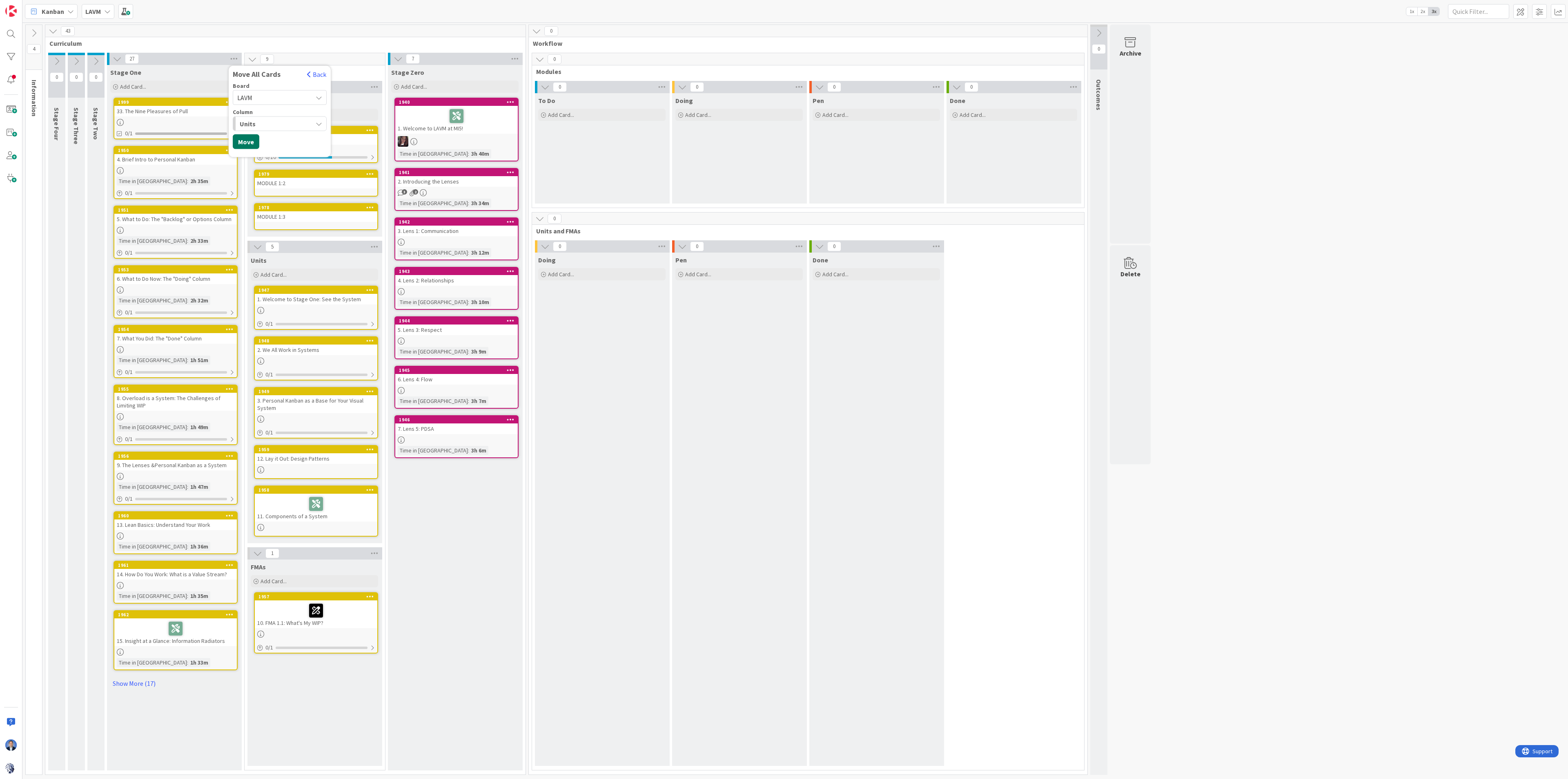
click at [253, 139] on button "Move" at bounding box center [246, 142] width 27 height 15
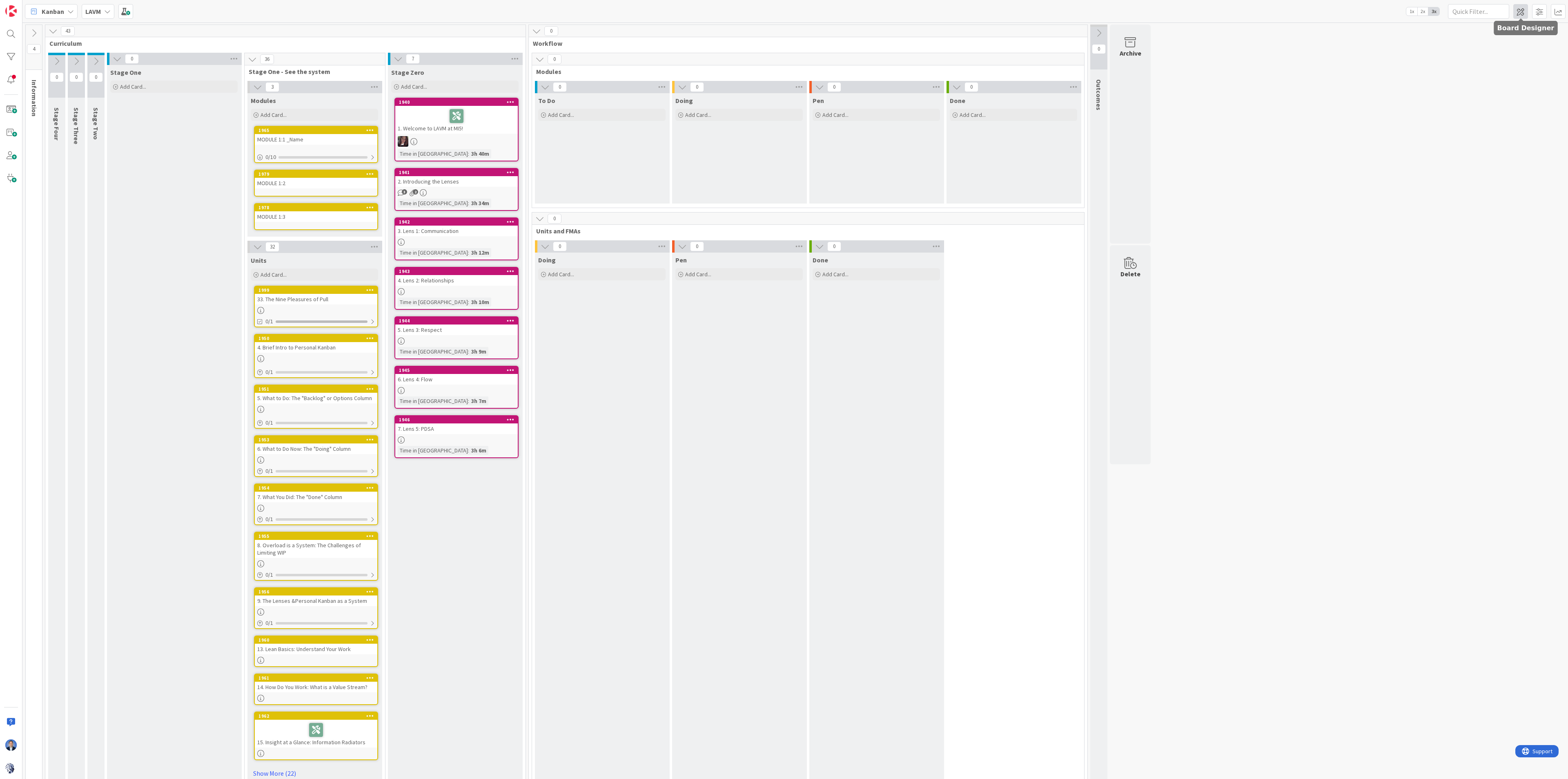
click at [950, 12] on span at bounding box center [1521, 12] width 15 height 15
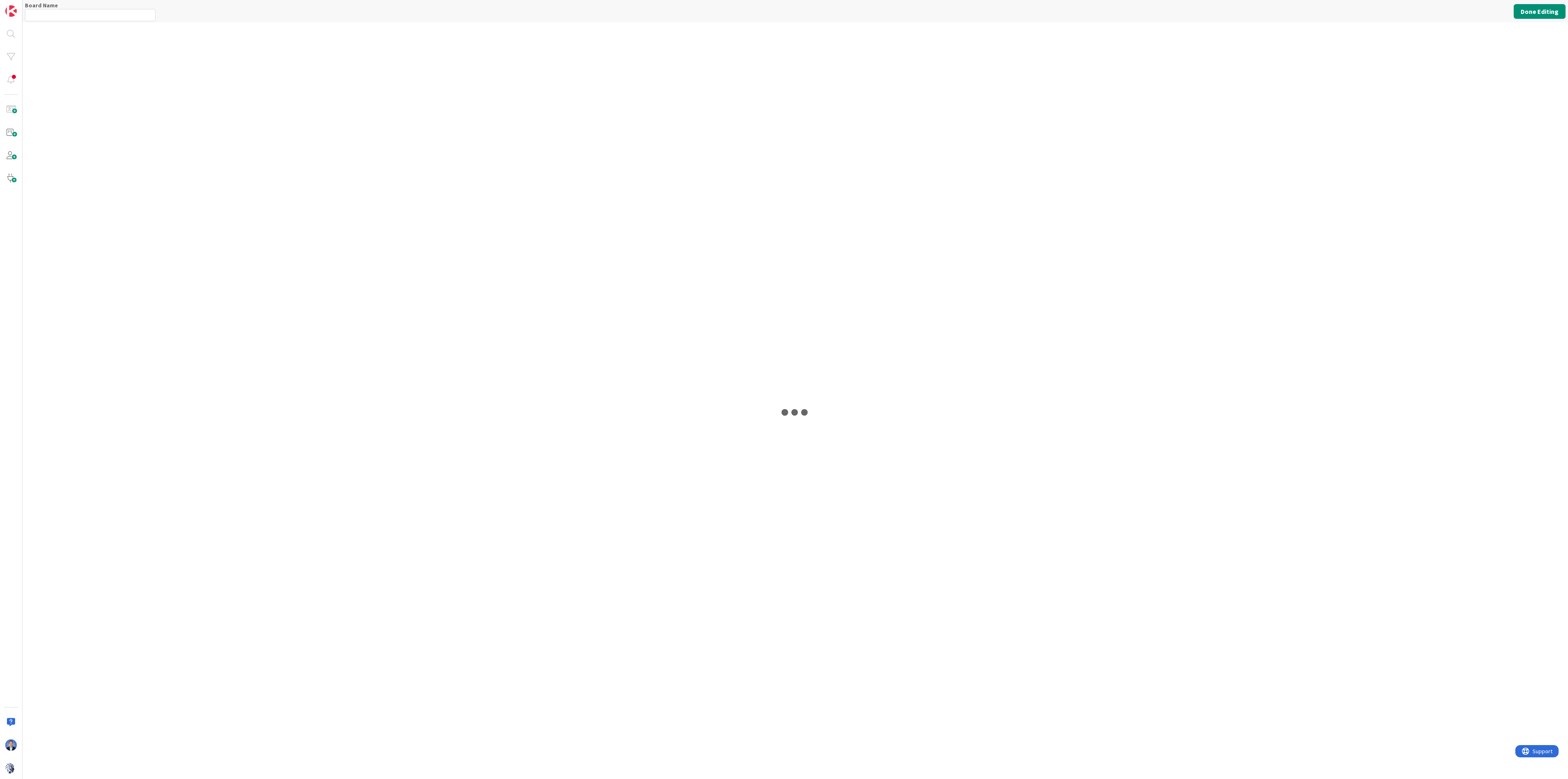
type input "LAVM"
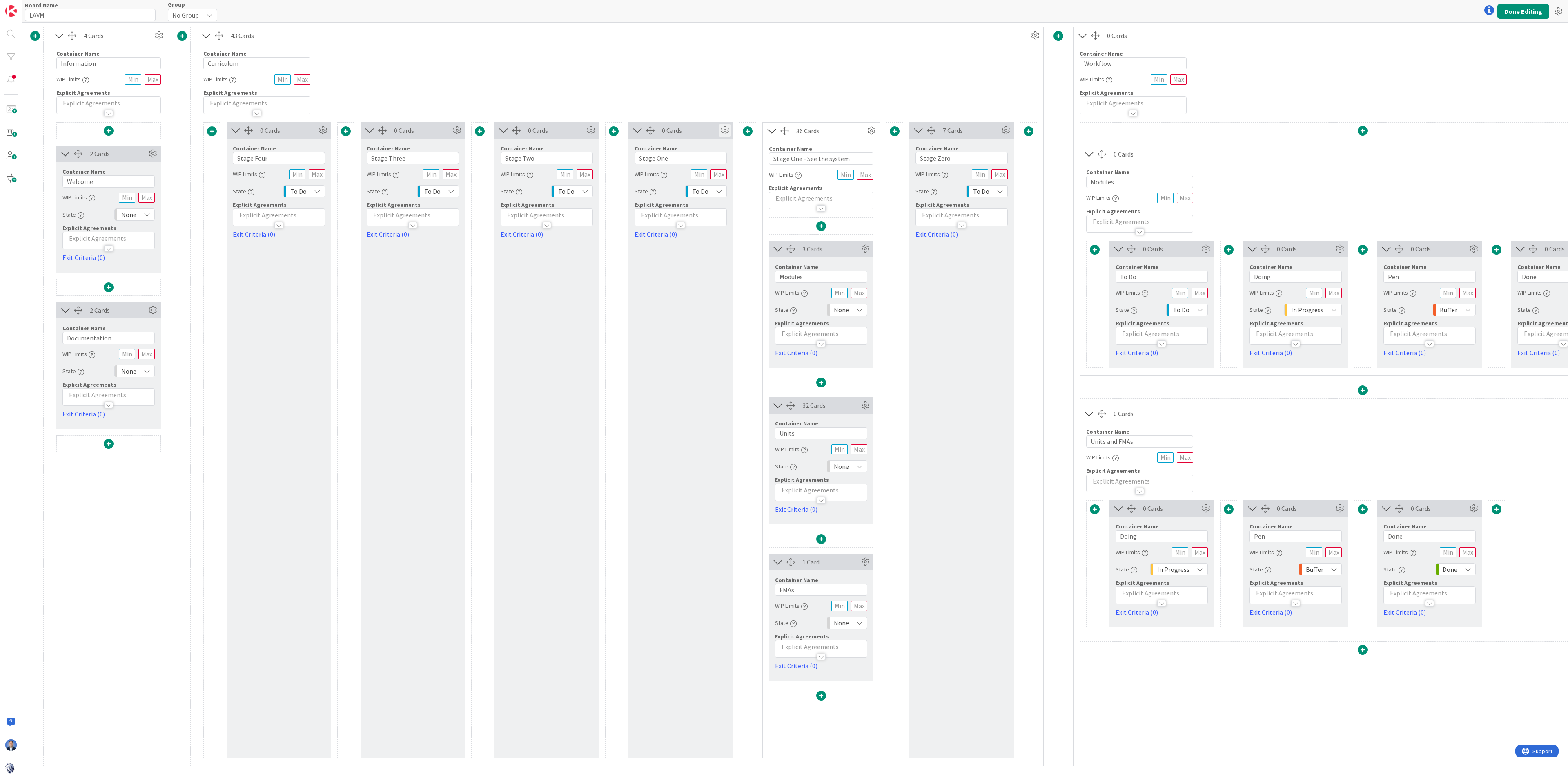
click at [724, 133] on icon at bounding box center [725, 130] width 12 height 12
click at [671, 287] on span "Delete this Container" at bounding box center [664, 292] width 60 height 12
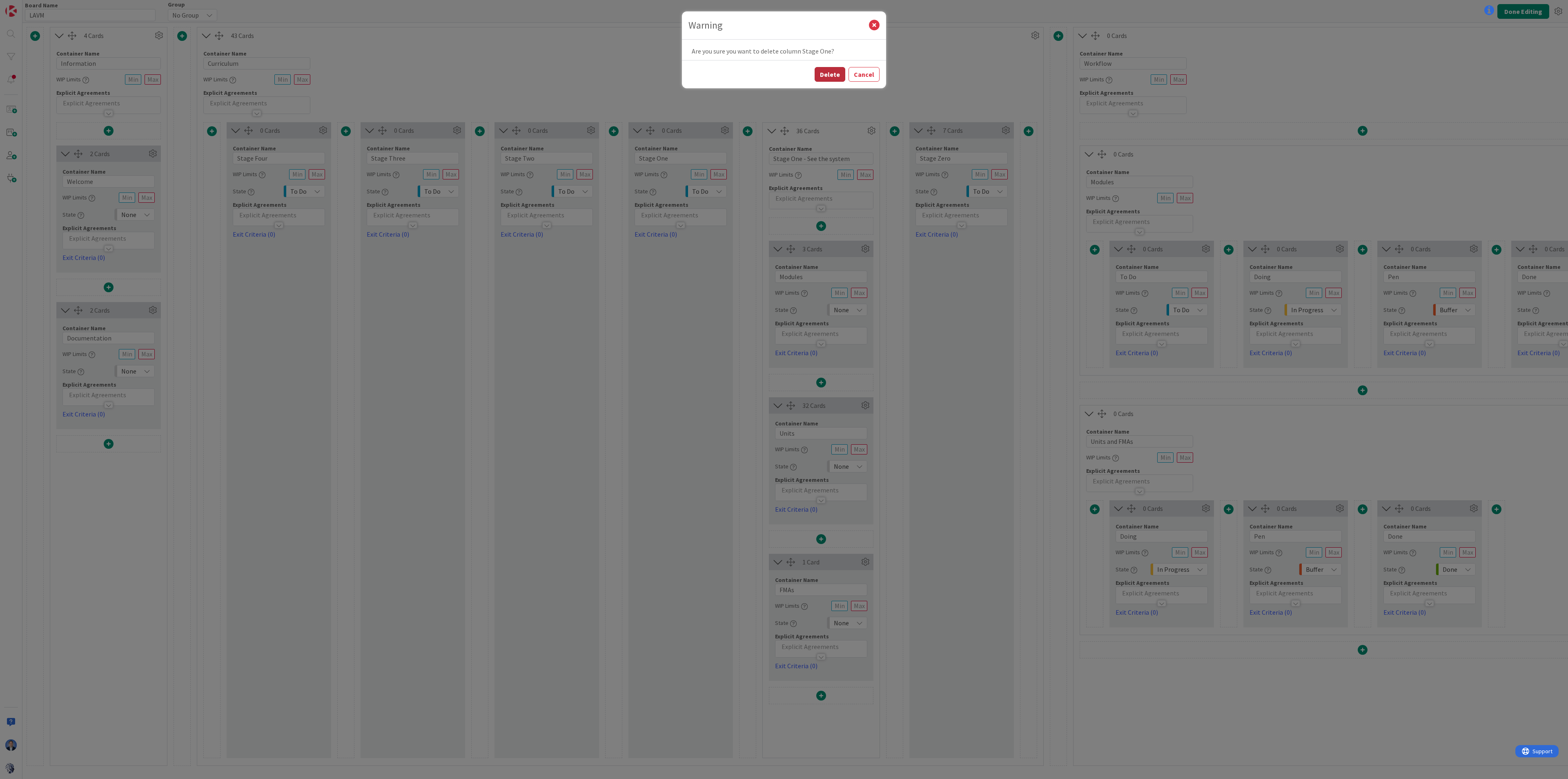
click at [831, 70] on button "Delete" at bounding box center [830, 74] width 30 height 15
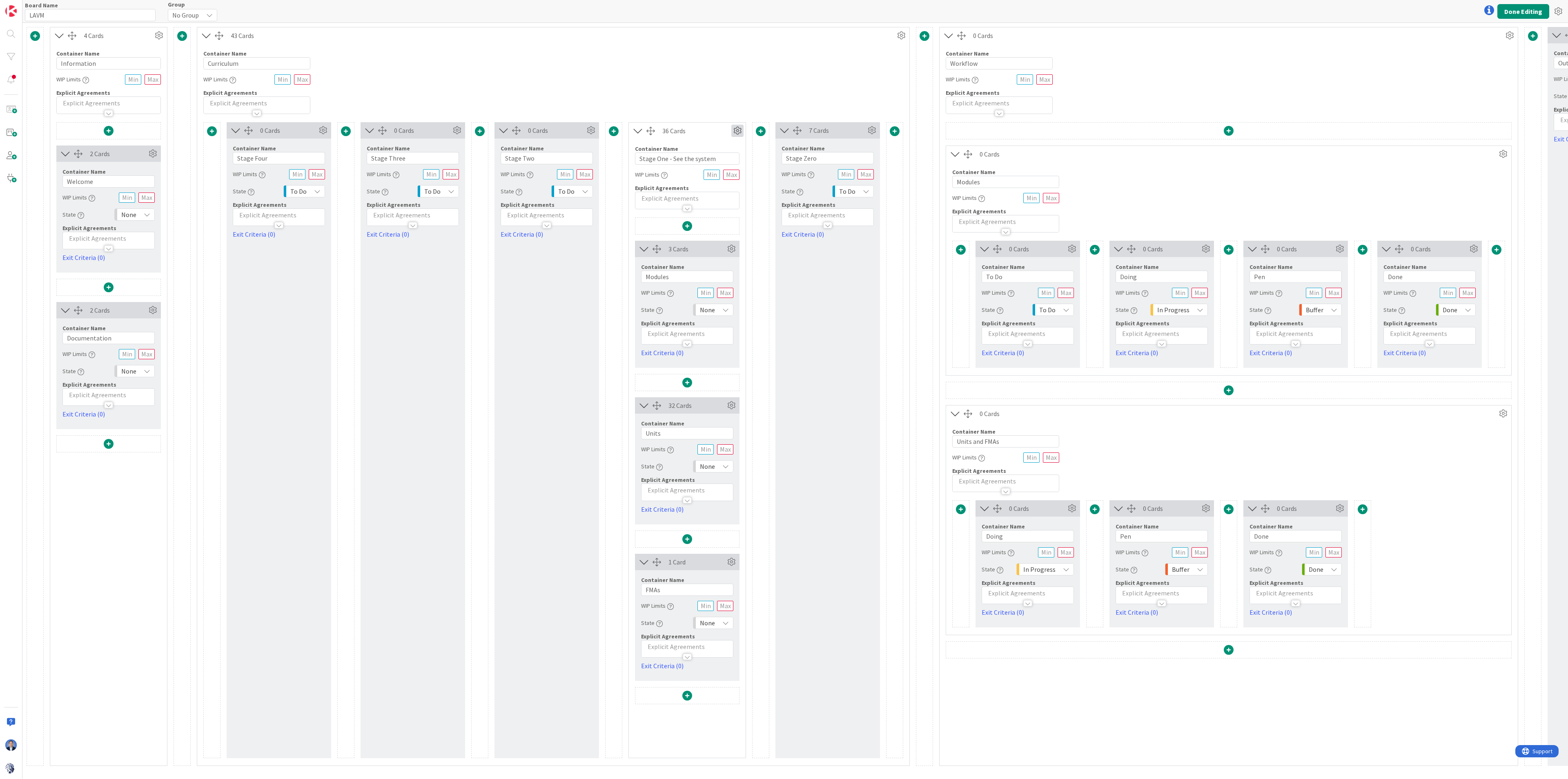
click at [740, 130] on icon at bounding box center [737, 131] width 12 height 12
click at [702, 191] on link "Duplicate this Container" at bounding box center [688, 188] width 110 height 12
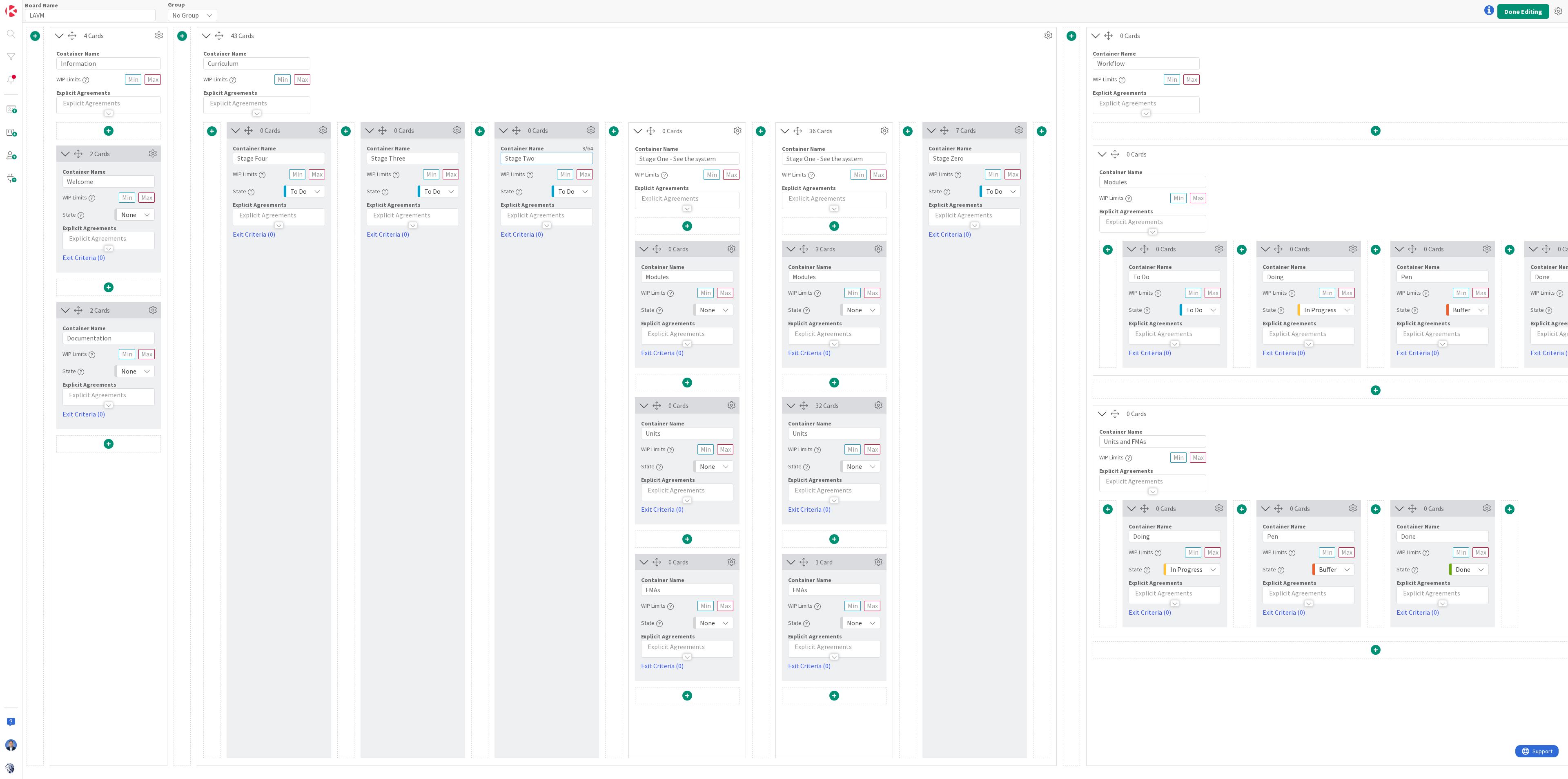
click at [537, 161] on input "Stage Two" at bounding box center [547, 158] width 93 height 12
click at [537, 161] on input "Stage Two" at bounding box center [547, 158] width 93 height 12
click at [652, 163] on input "Stage One - See the system" at bounding box center [687, 158] width 105 height 12
drag, startPoint x: 652, startPoint y: 163, endPoint x: 719, endPoint y: 163, distance: 67.0
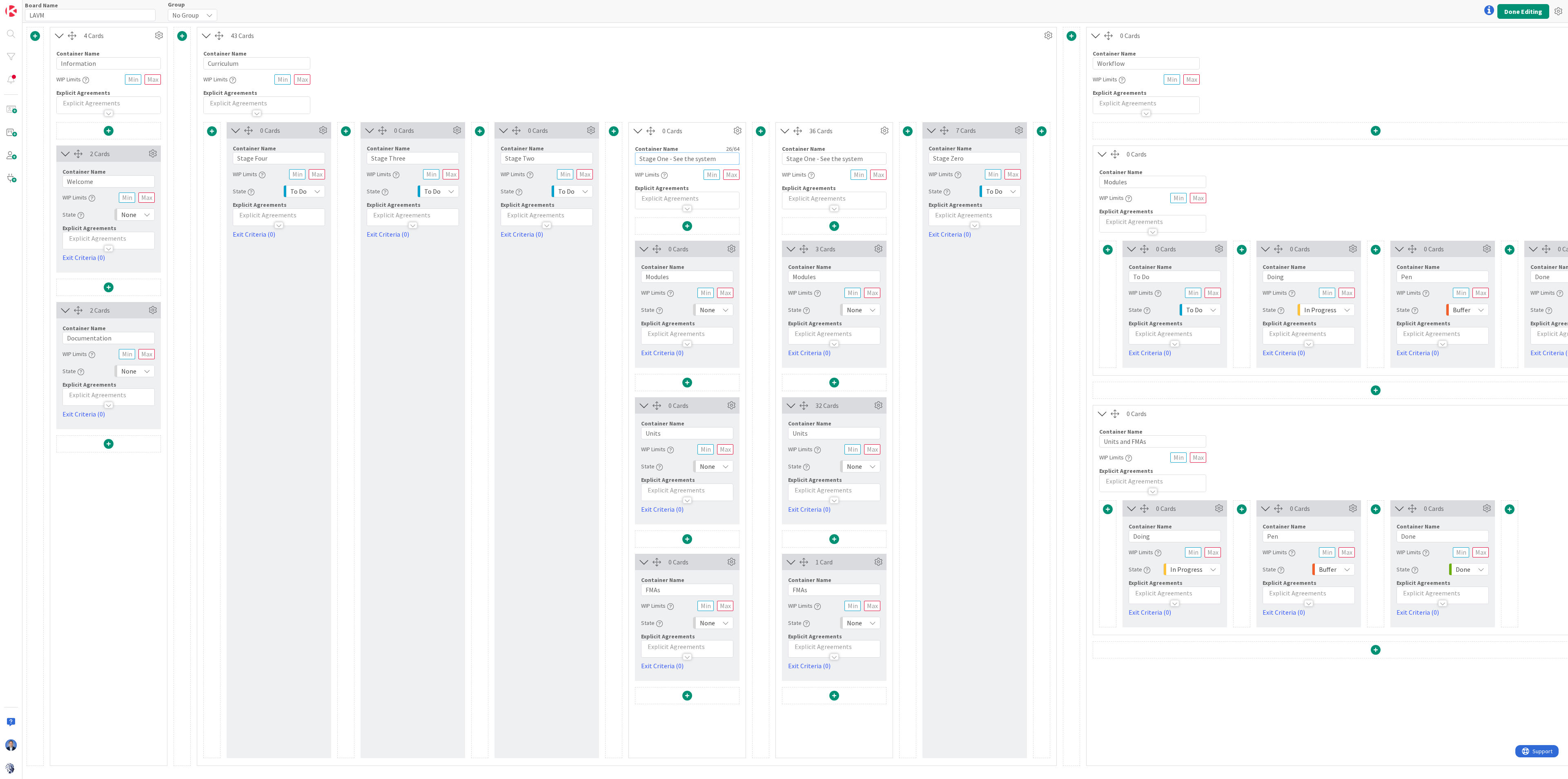
click at [719, 163] on input "Stage One - See the system" at bounding box center [687, 158] width 105 height 12
paste input "Two"
type input "Stage Two"
click at [589, 127] on icon at bounding box center [591, 130] width 12 height 12
click at [548, 287] on span "Delete this Container" at bounding box center [530, 292] width 60 height 12
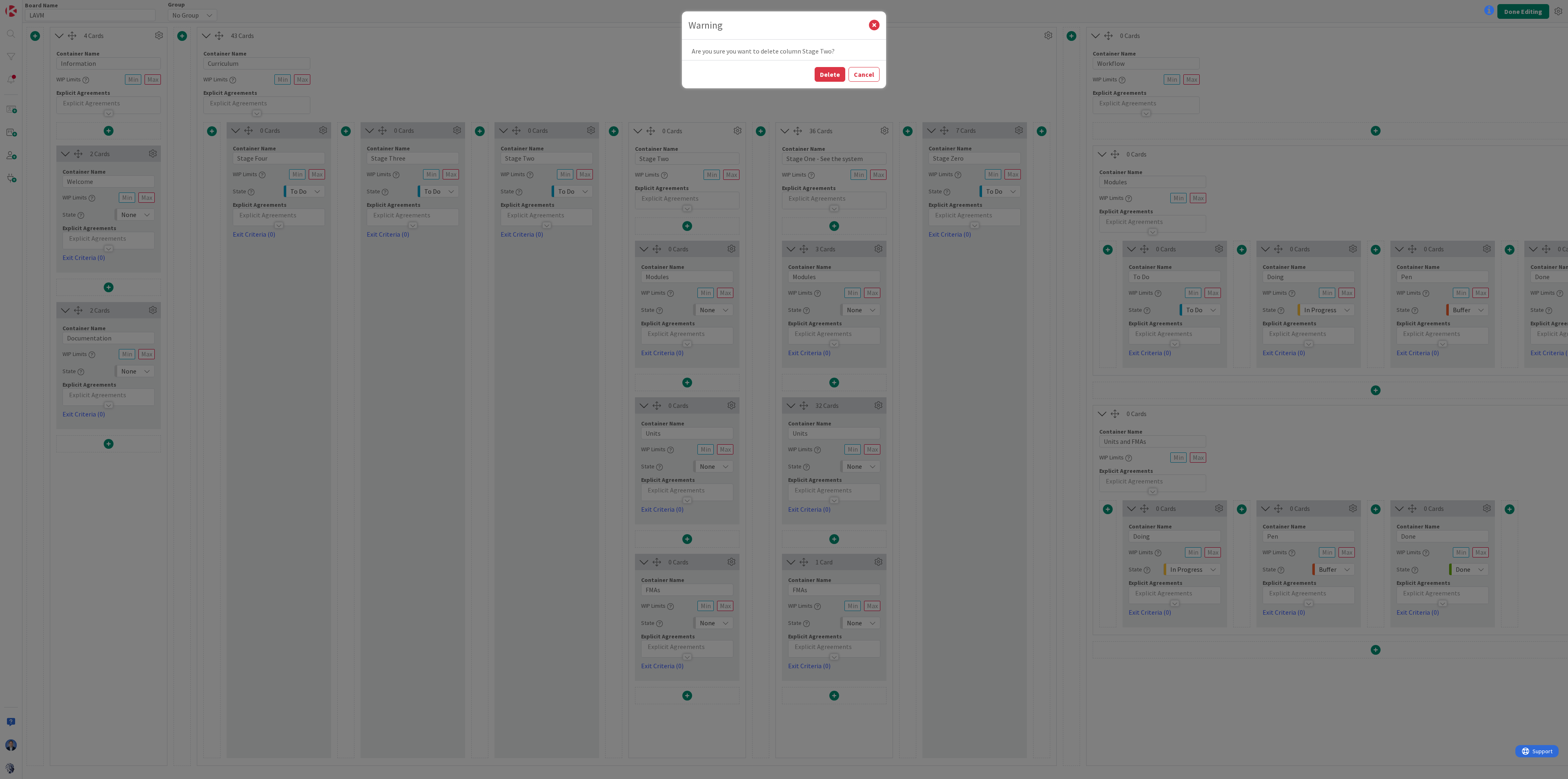
drag, startPoint x: 836, startPoint y: 74, endPoint x: 824, endPoint y: 86, distance: 17.0
click at [837, 74] on button "Delete" at bounding box center [830, 74] width 30 height 15
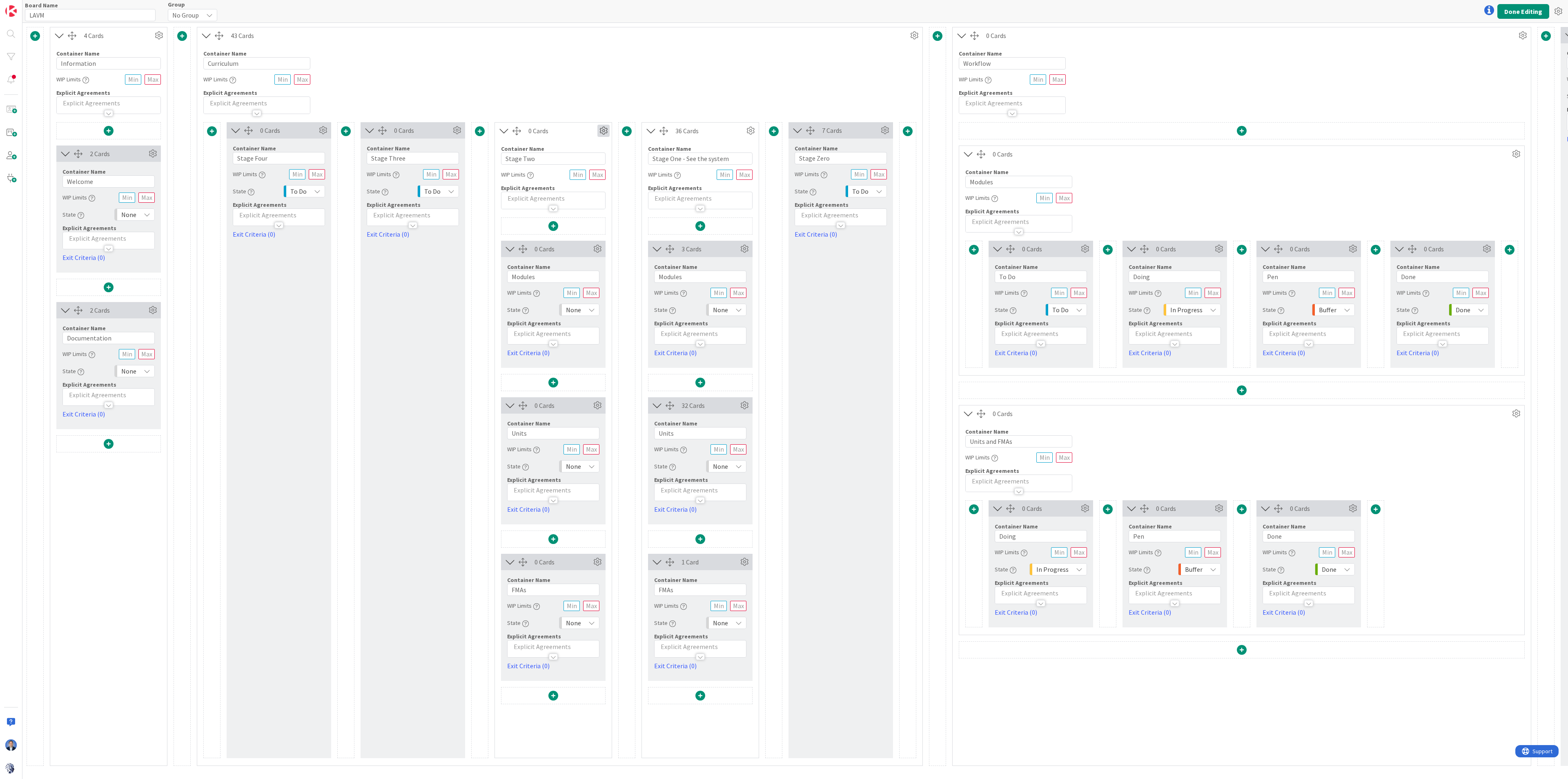
click at [606, 130] on icon at bounding box center [603, 131] width 12 height 12
click at [569, 189] on link "Duplicate this Container" at bounding box center [554, 188] width 110 height 12
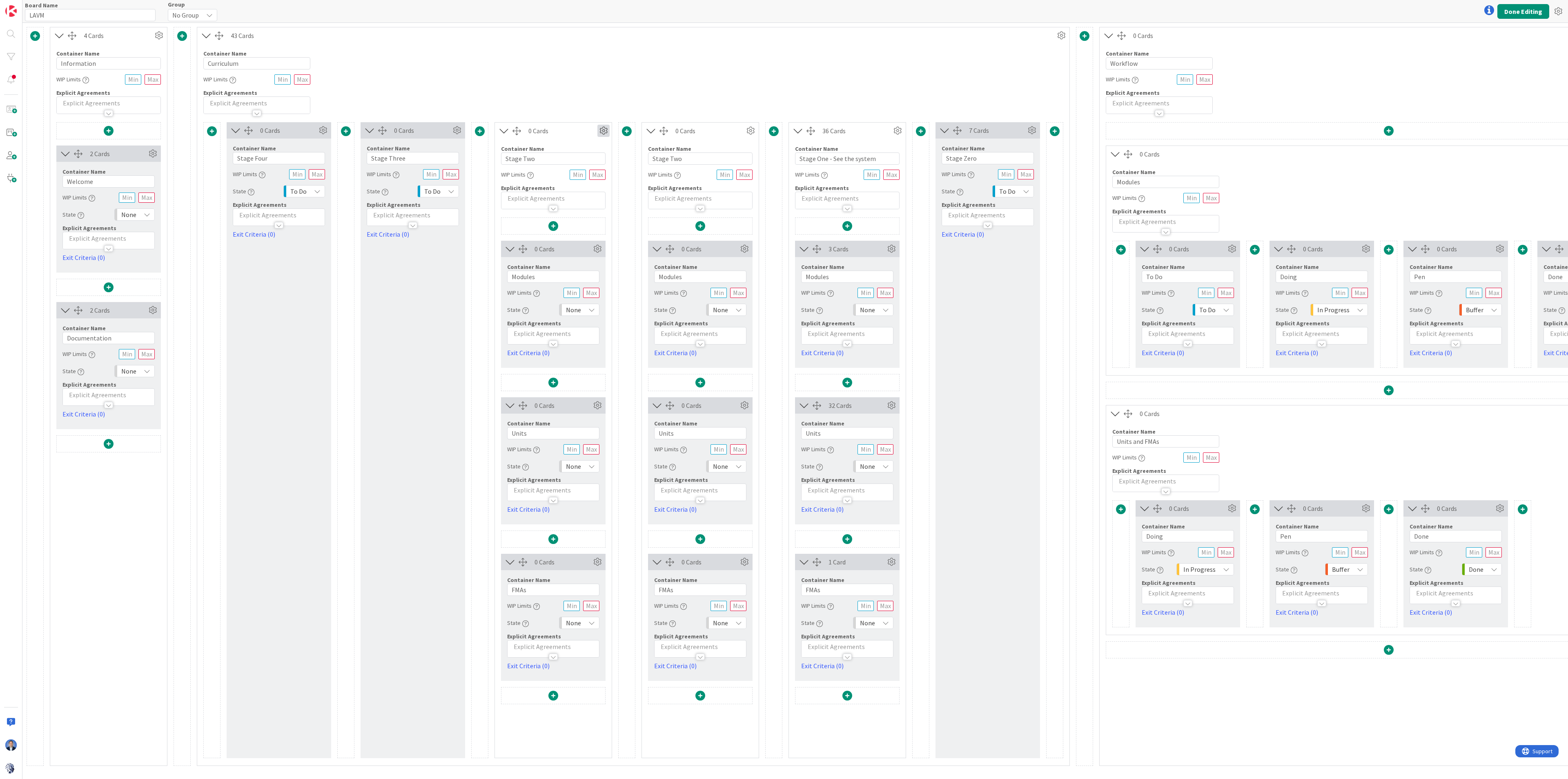
click at [603, 129] on icon at bounding box center [603, 131] width 12 height 12
click at [571, 186] on link "Duplicate this Container" at bounding box center [554, 188] width 110 height 12
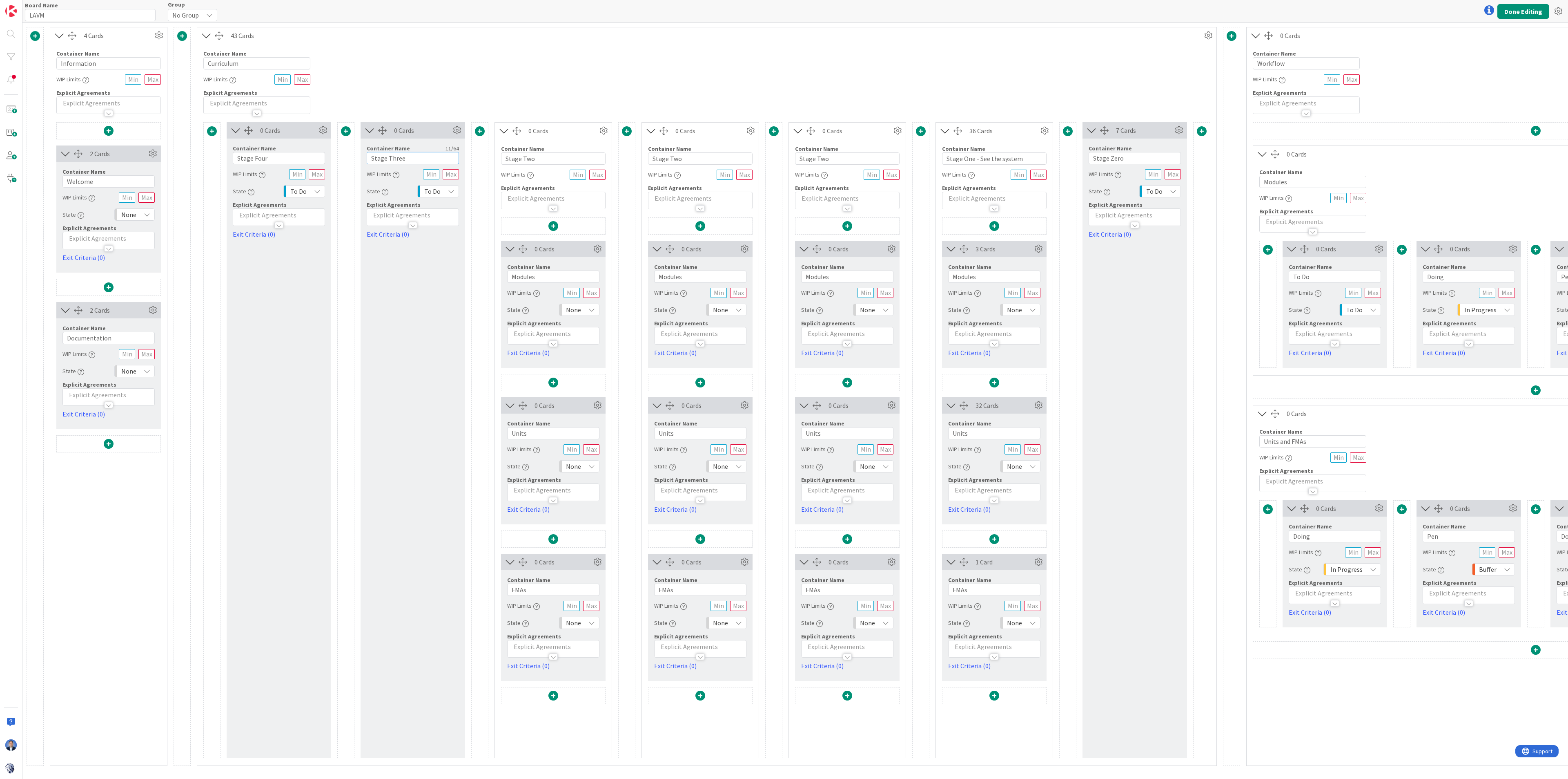
click at [394, 163] on input "Stage Three" at bounding box center [413, 158] width 93 height 12
click at [676, 161] on input "Stage Two" at bounding box center [701, 158] width 105 height 12
paste input "hree"
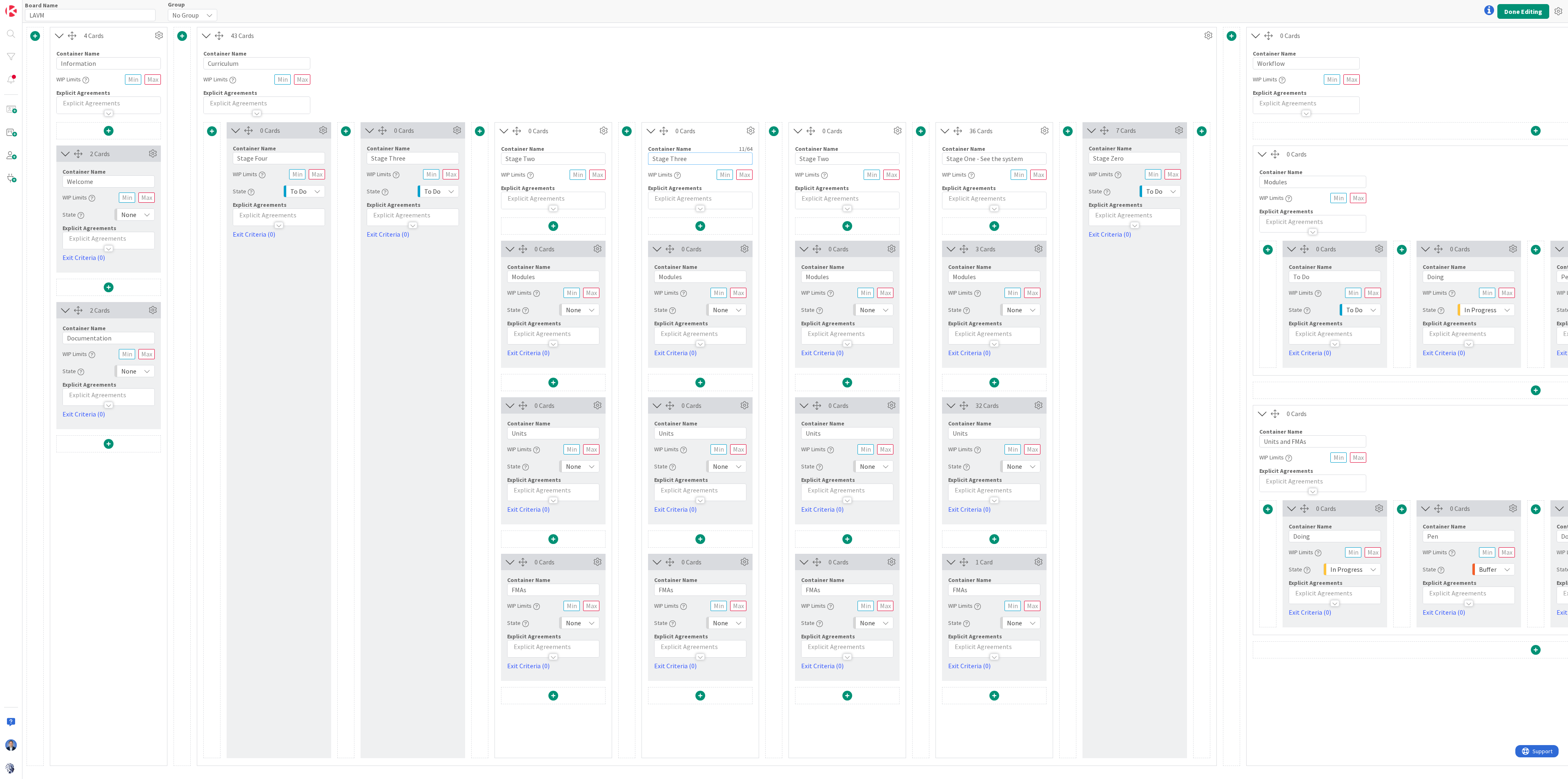
type input "Stage Three"
click at [259, 161] on input "Stage Four" at bounding box center [279, 158] width 93 height 12
click at [530, 157] on input "Stage Two" at bounding box center [553, 158] width 105 height 12
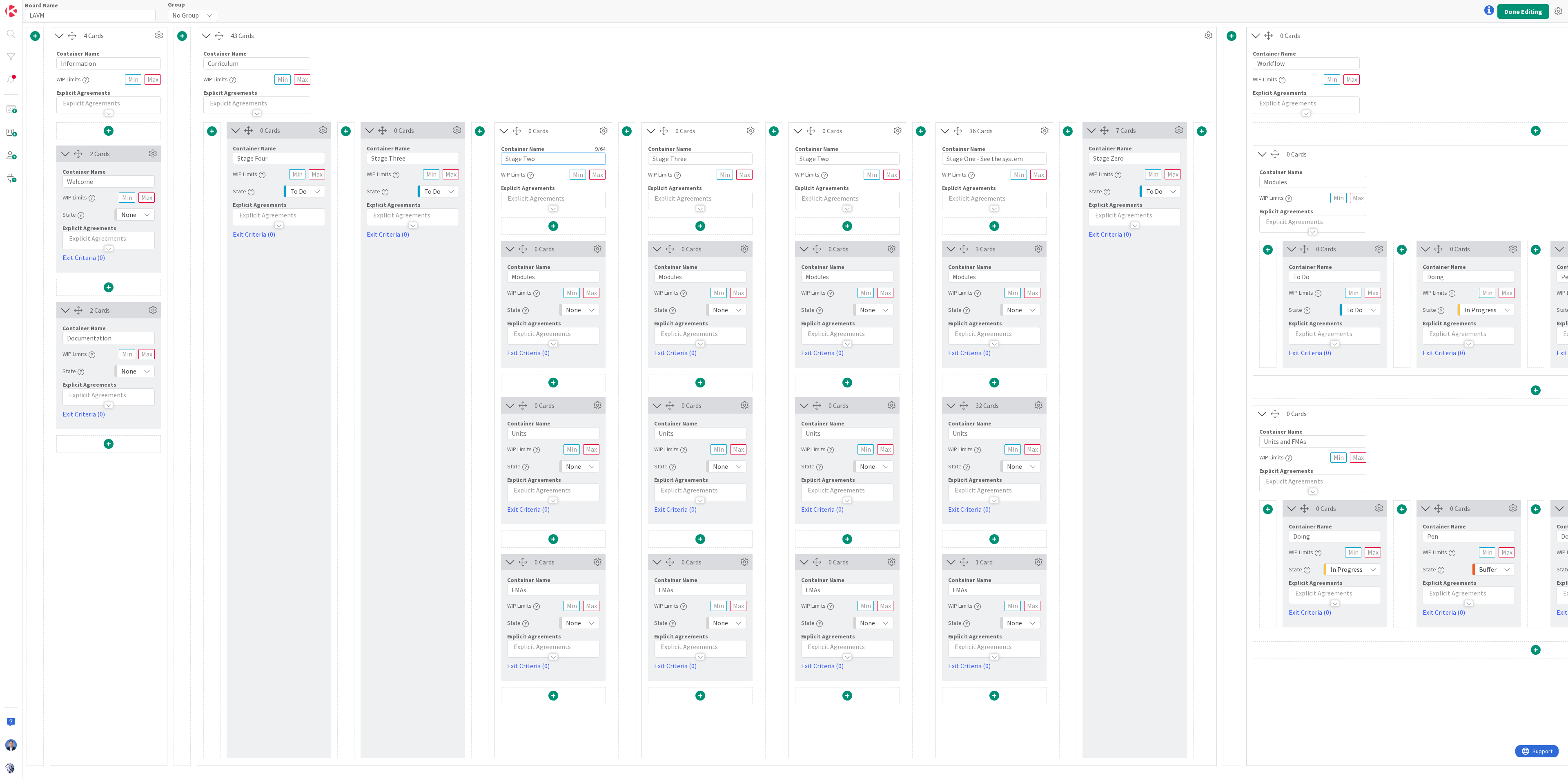
paste input "text"
click at [261, 161] on input "Stage Four" at bounding box center [279, 158] width 93 height 12
drag, startPoint x: 523, startPoint y: 160, endPoint x: 538, endPoint y: 160, distance: 15.0
click at [538, 160] on input "Stage o" at bounding box center [553, 158] width 105 height 12
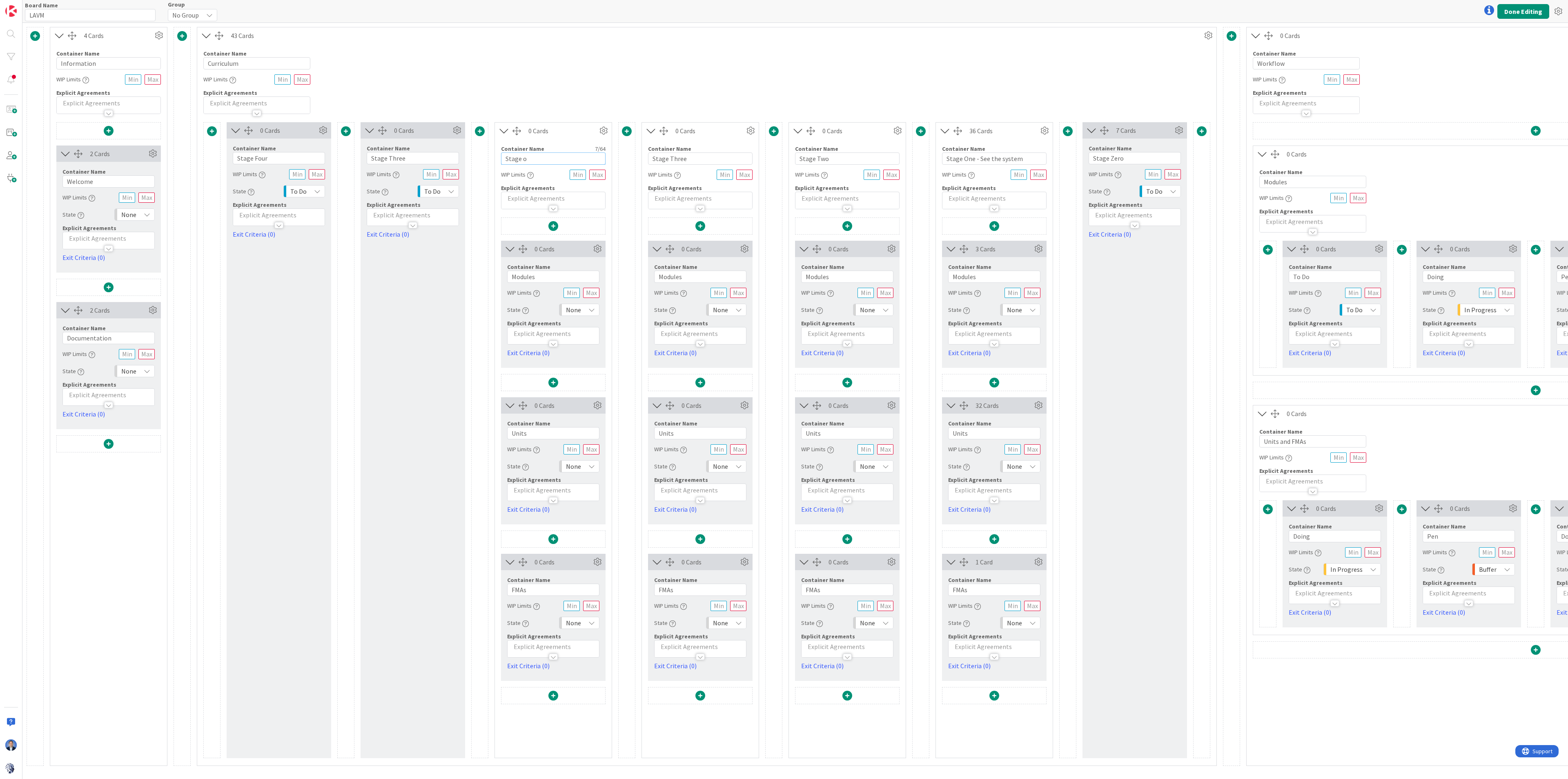
paste input "Four"
type input "Stage Four"
click at [457, 131] on icon at bounding box center [457, 130] width 12 height 12
click at [407, 291] on link "Delete this Container This cannot be undone" at bounding box center [408, 295] width 110 height 18
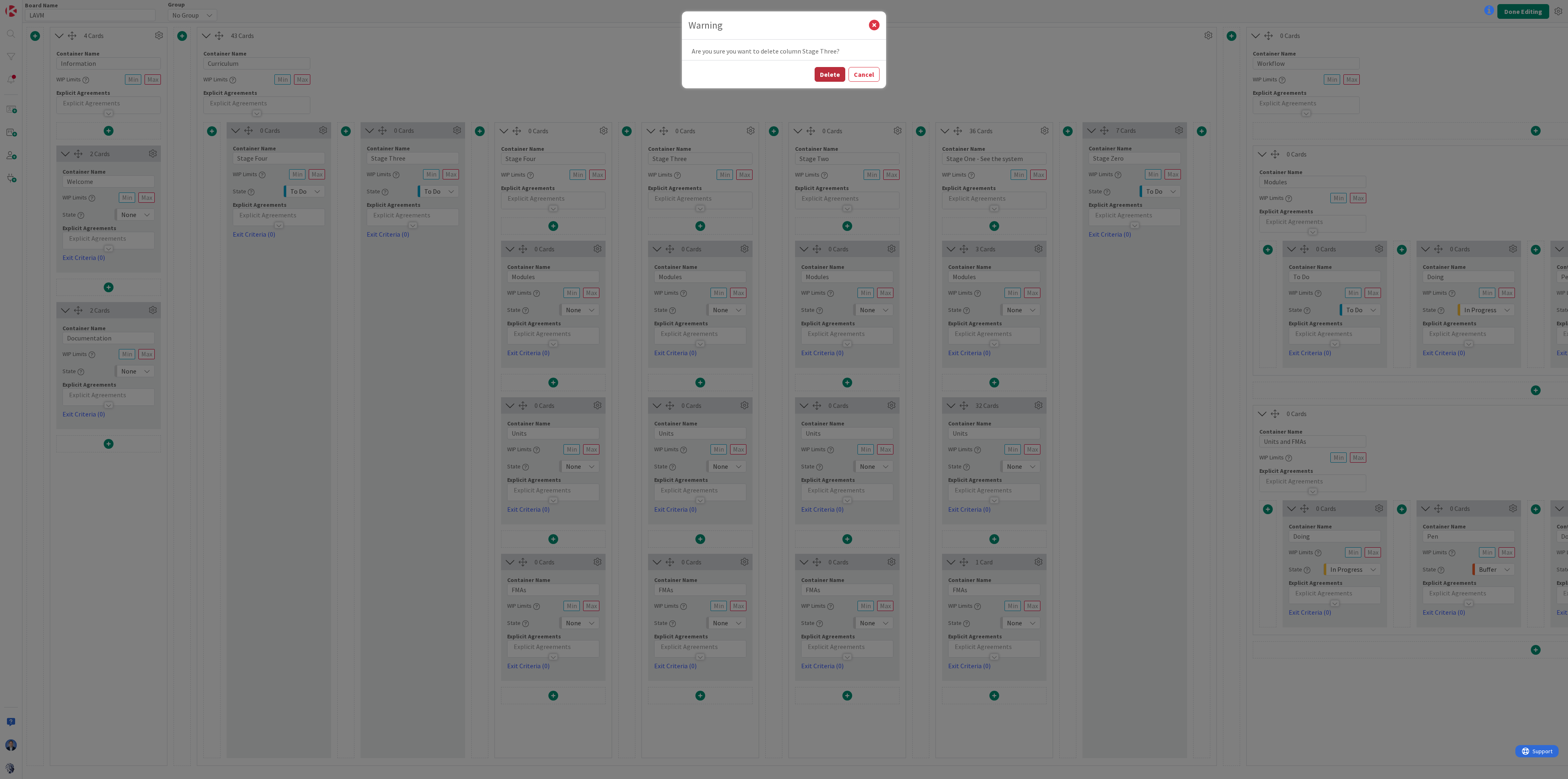
click at [822, 70] on button "Delete" at bounding box center [830, 74] width 30 height 15
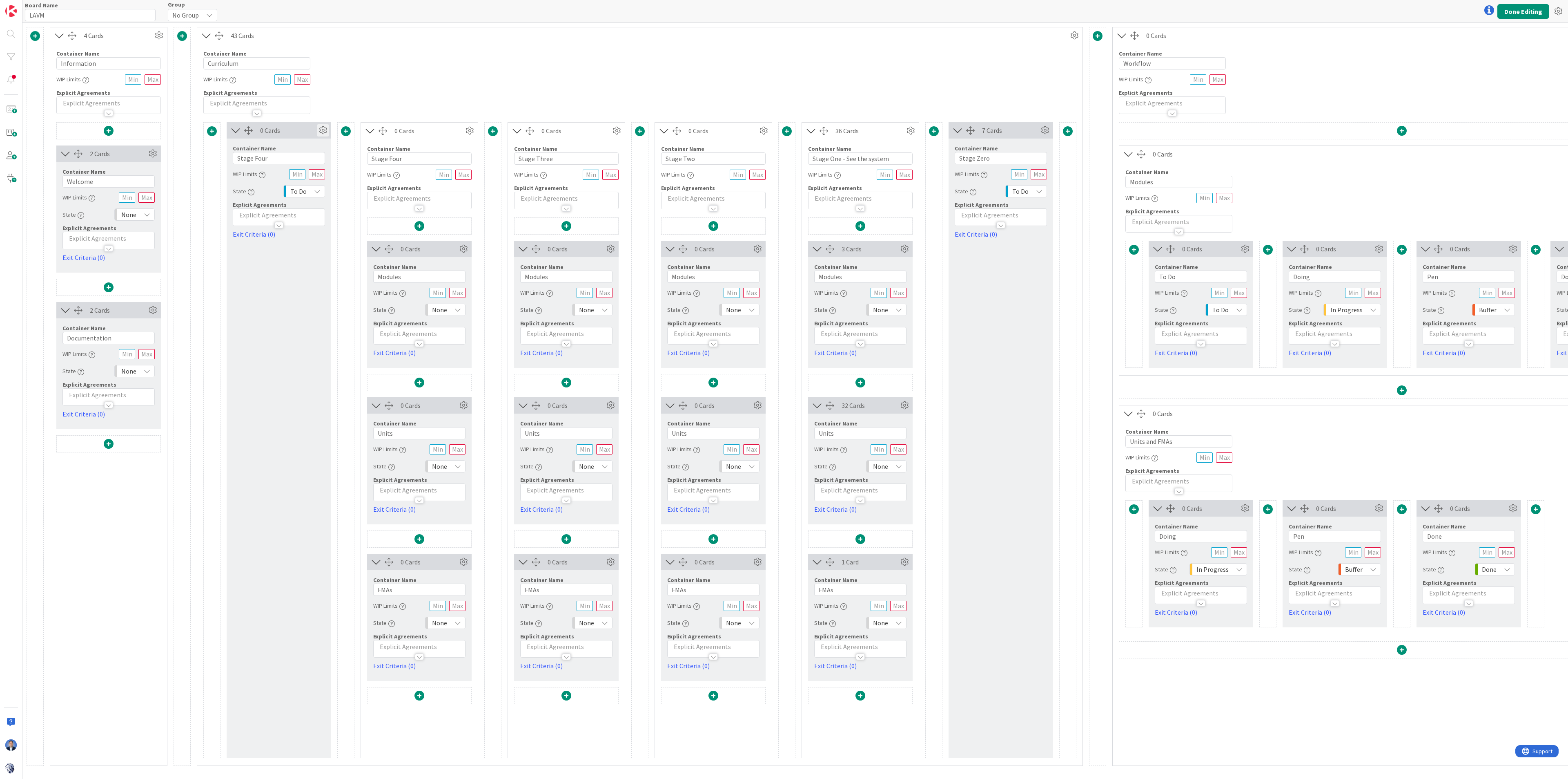
click at [323, 131] on icon at bounding box center [323, 130] width 12 height 12
click at [279, 294] on link "Delete this Container This cannot be undone" at bounding box center [274, 295] width 110 height 18
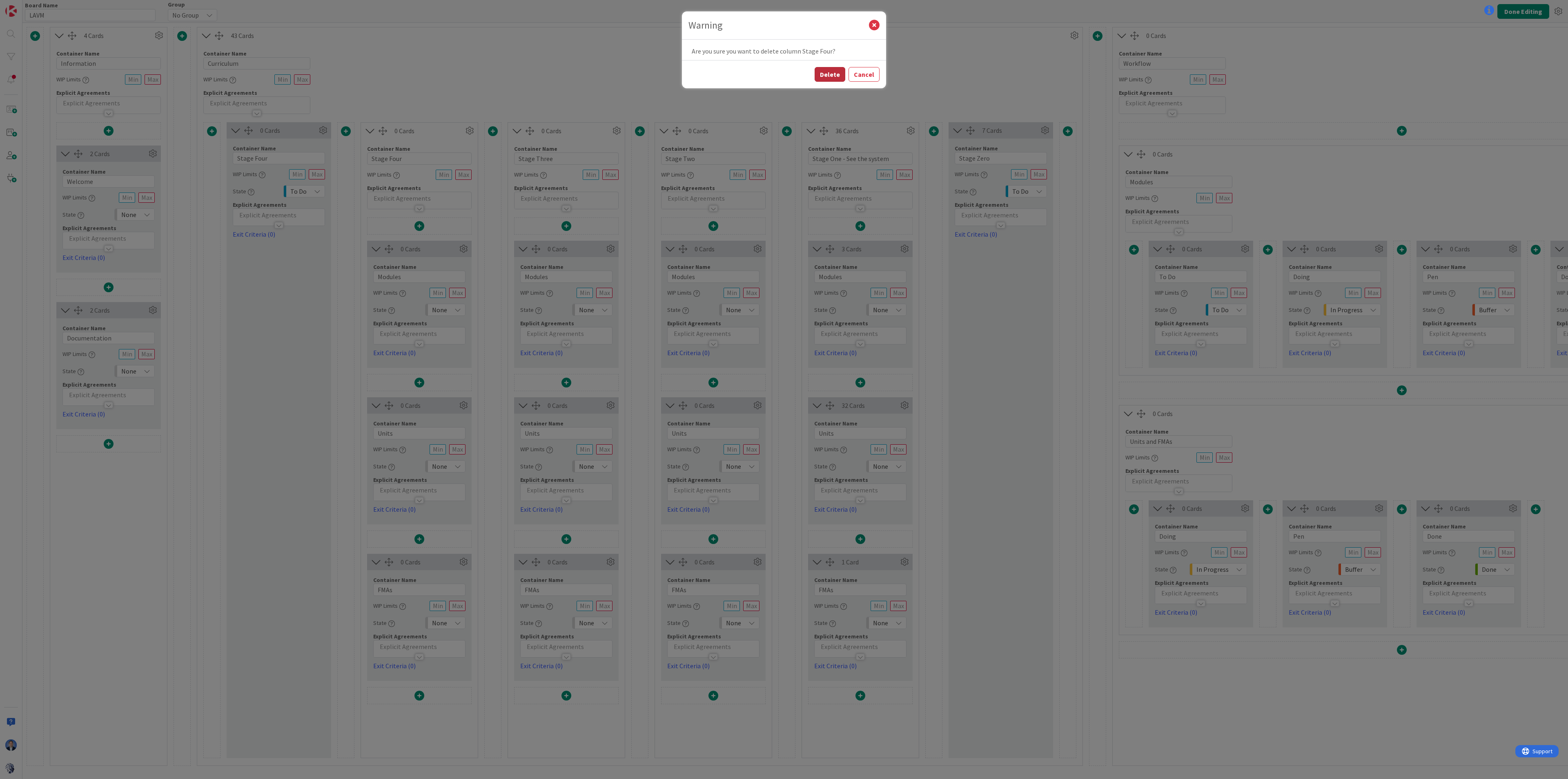
click at [825, 71] on button "Delete" at bounding box center [830, 74] width 30 height 15
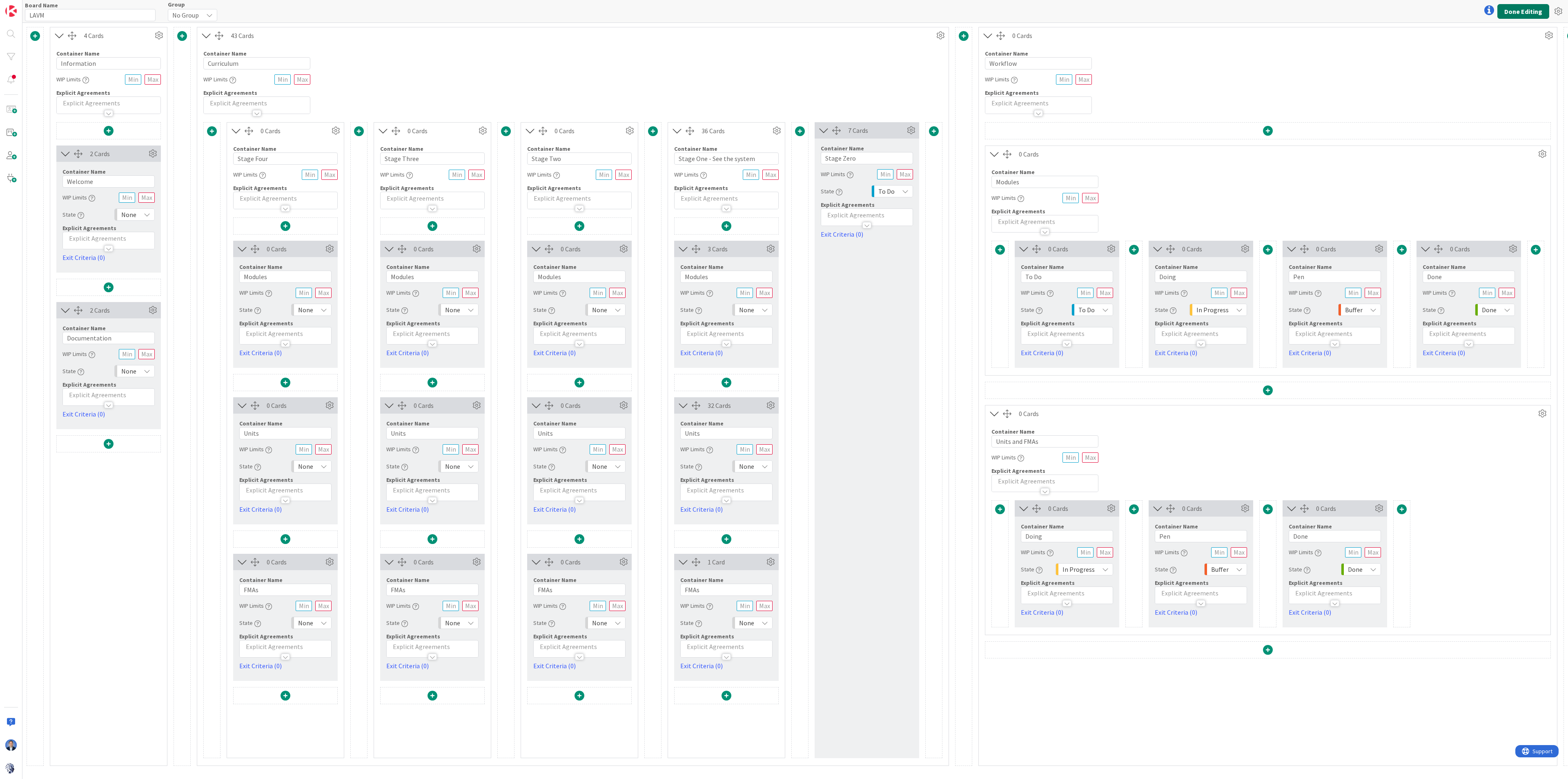
click at [950, 13] on button "Done Editing" at bounding box center [1523, 12] width 52 height 15
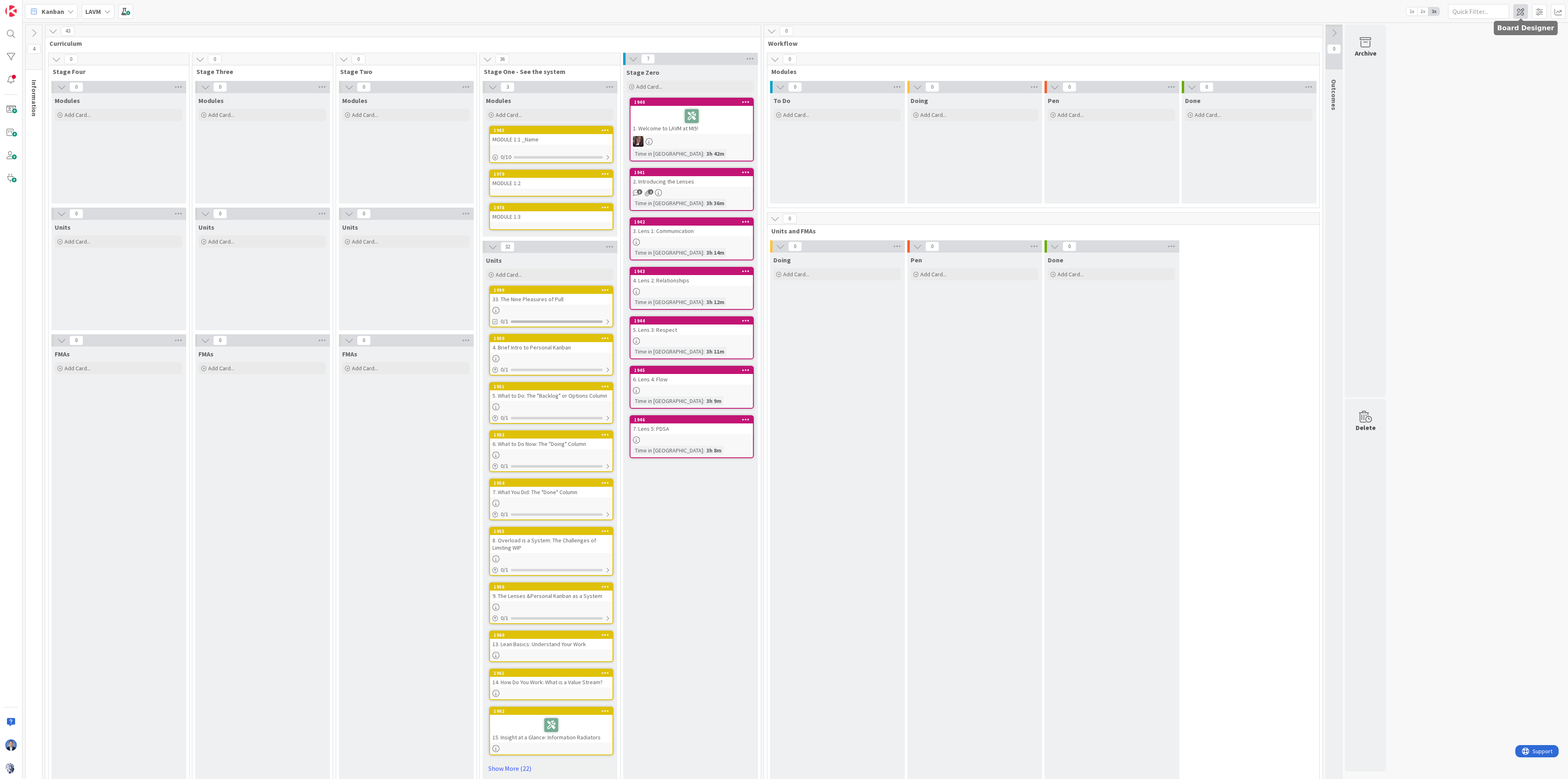
click at [950, 13] on span at bounding box center [1521, 12] width 15 height 15
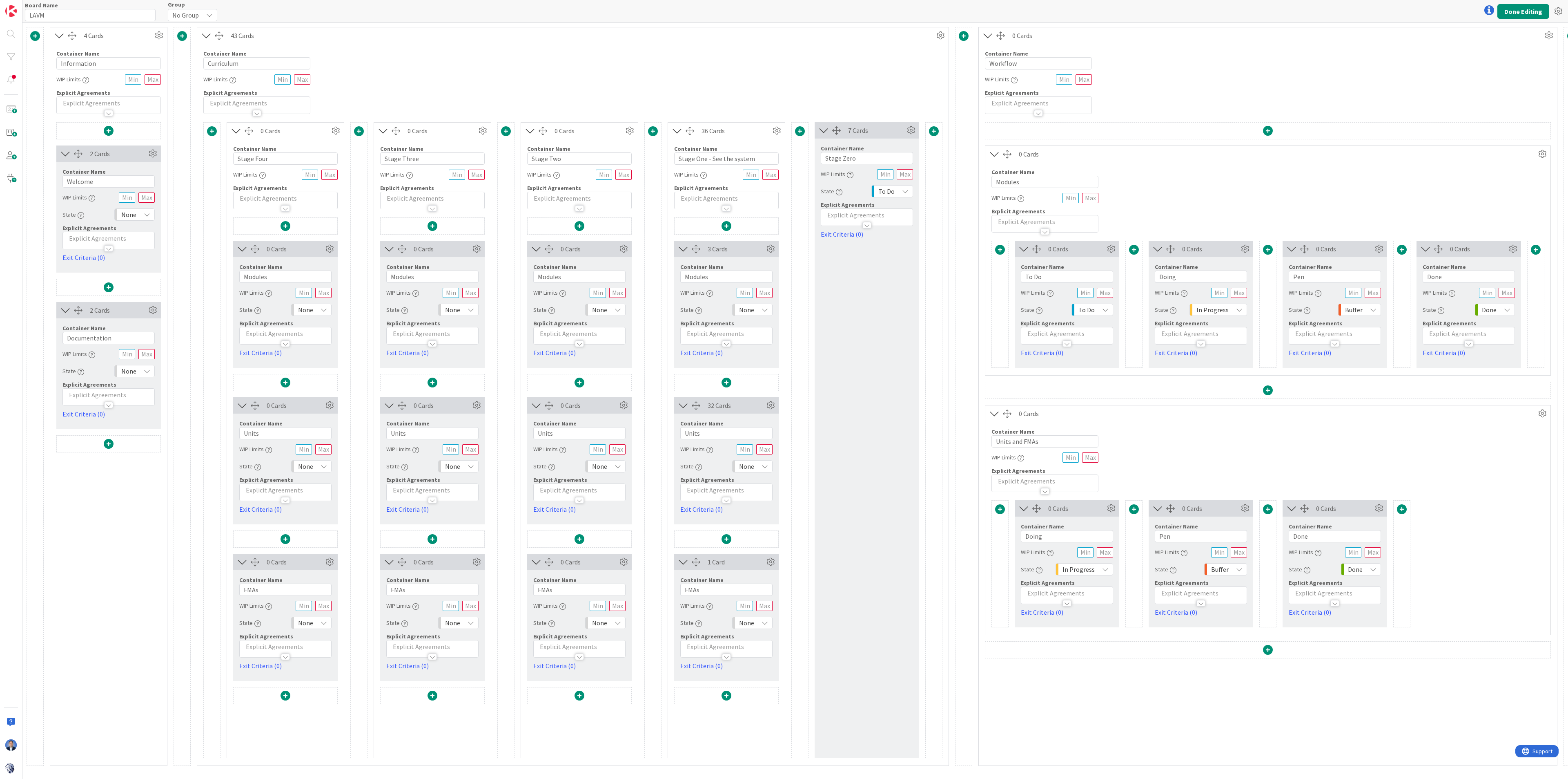
click at [752, 467] on span "None" at bounding box center [746, 466] width 15 height 12
drag, startPoint x: 771, startPoint y: 530, endPoint x: 765, endPoint y: 525, distance: 7.8
click at [771, 471] on span "To Do" at bounding box center [787, 528] width 68 height 12
click at [603, 470] on span "None" at bounding box center [600, 466] width 15 height 12
click at [622, 471] on span "To Do" at bounding box center [640, 528] width 68 height 12
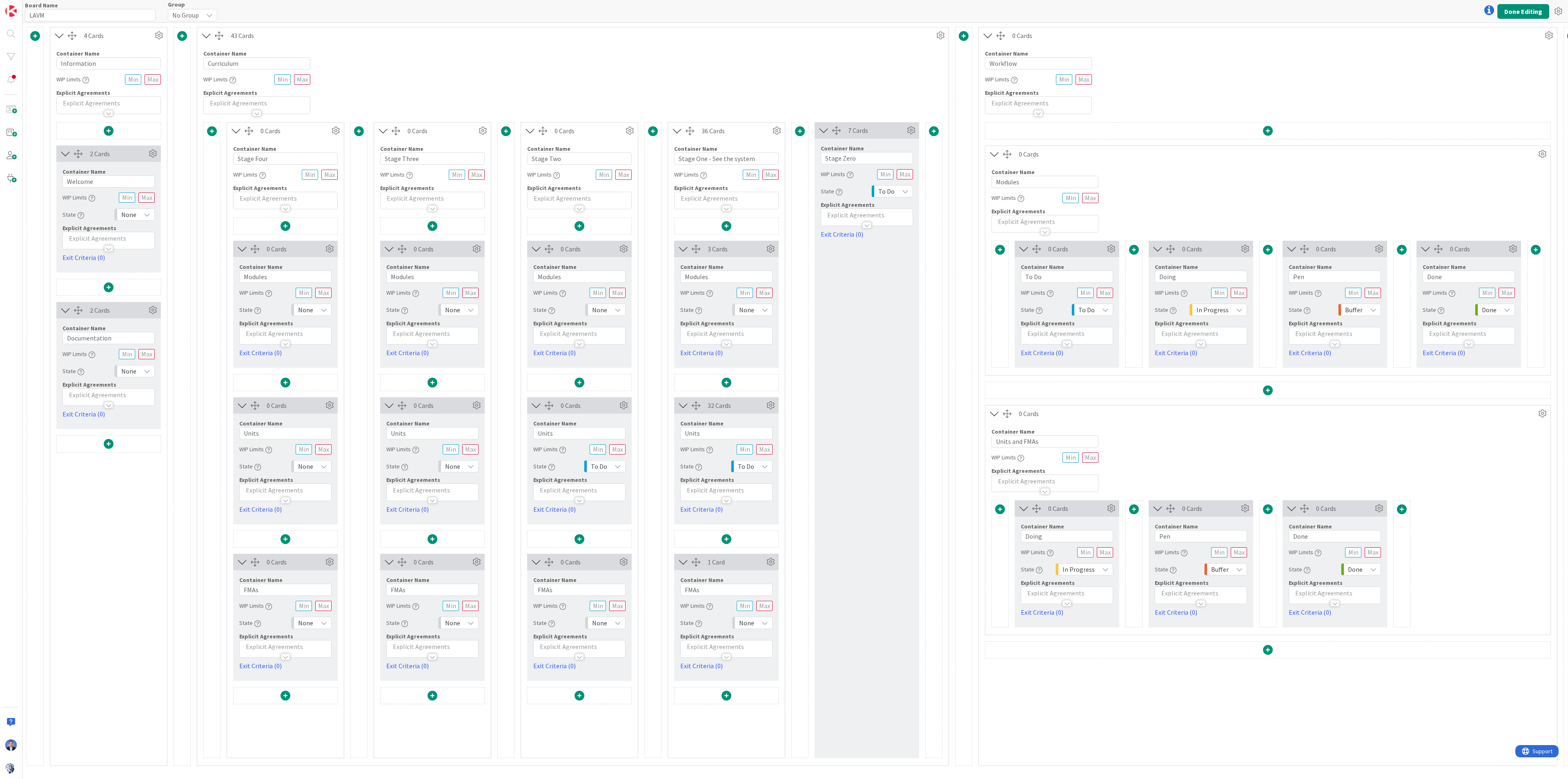
click at [444, 468] on div "None" at bounding box center [458, 466] width 40 height 12
click at [468, 471] on span "To Do" at bounding box center [493, 528] width 68 height 12
click at [299, 467] on span "None" at bounding box center [306, 466] width 15 height 12
drag, startPoint x: 318, startPoint y: 528, endPoint x: 322, endPoint y: 538, distance: 10.8
click at [318, 471] on span "To Do" at bounding box center [346, 528] width 68 height 12
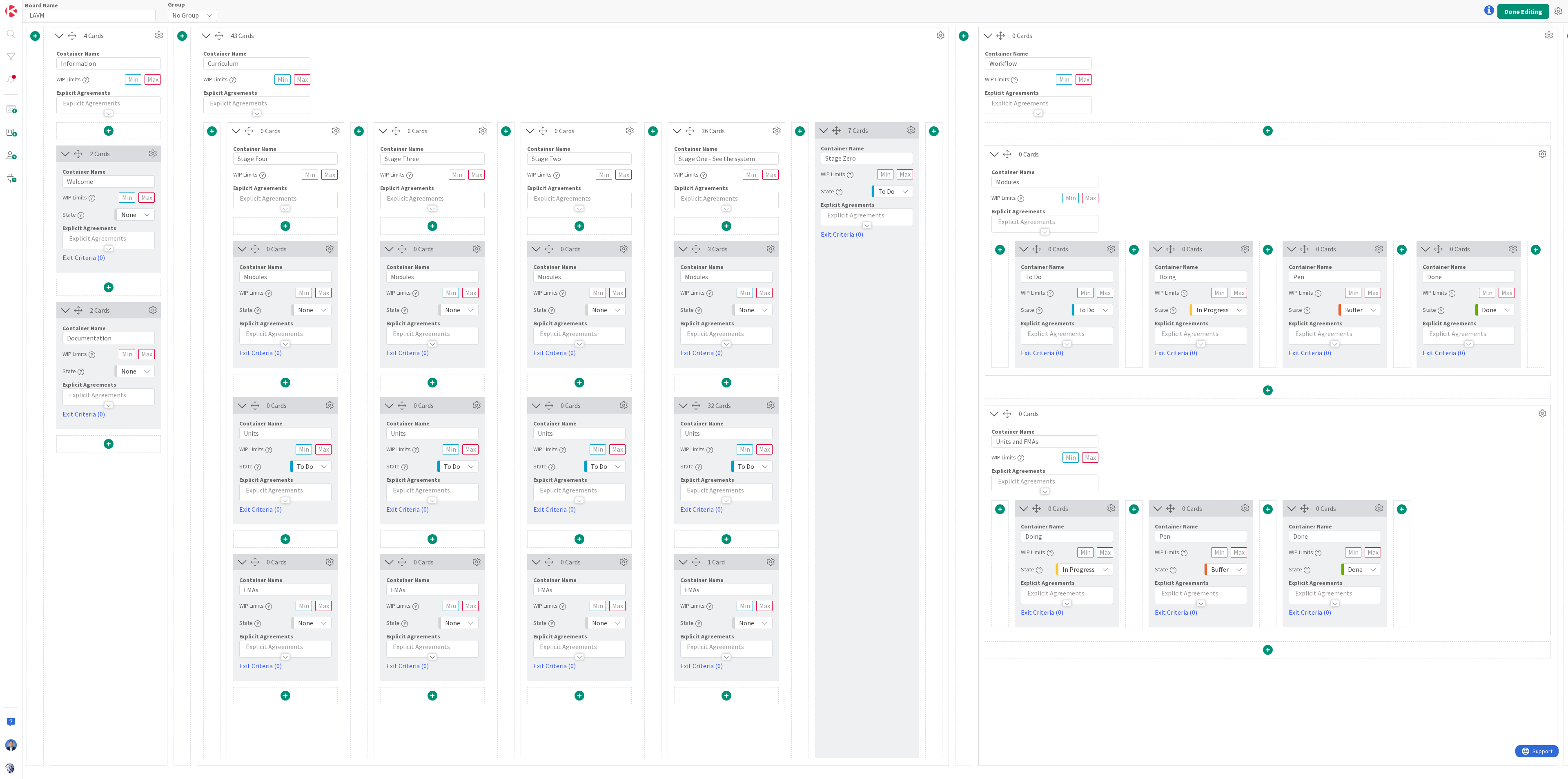
click at [310, 471] on span "None" at bounding box center [306, 622] width 15 height 12
click at [325, 471] on span "To Do" at bounding box center [346, 685] width 68 height 12
click at [461, 471] on div "State None" at bounding box center [433, 622] width 93 height 15
click at [466, 471] on div "None" at bounding box center [458, 622] width 40 height 12
click at [464, 471] on span "To Do" at bounding box center [493, 685] width 68 height 12
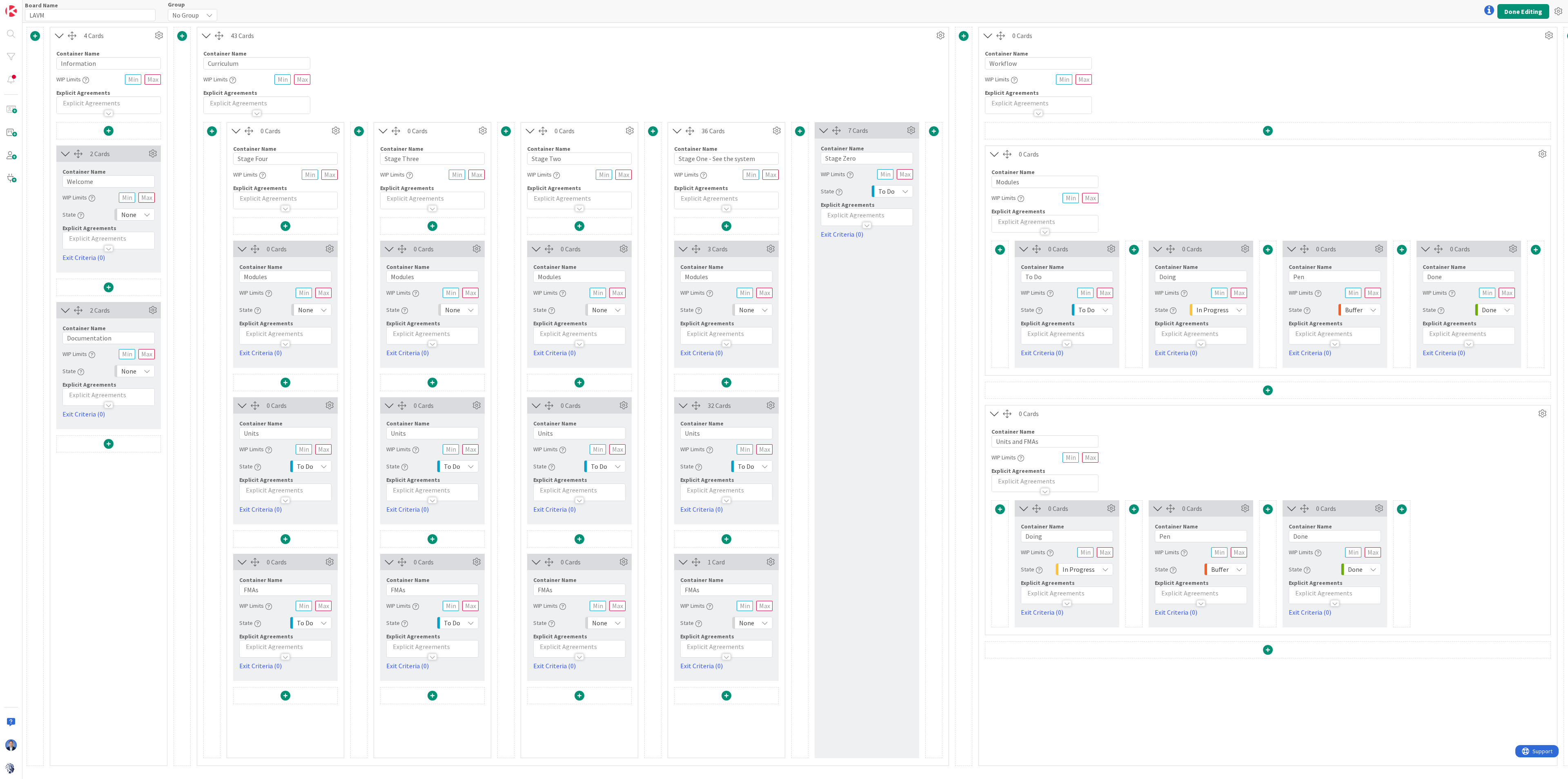
click at [611, 471] on div "None" at bounding box center [605, 622] width 40 height 12
click at [621, 471] on span "To Do" at bounding box center [640, 685] width 68 height 12
click at [770, 471] on div "None" at bounding box center [752, 622] width 40 height 12
click at [765, 471] on span "To Do" at bounding box center [787, 685] width 68 height 12
click at [950, 11] on button "Done Editing" at bounding box center [1523, 12] width 52 height 15
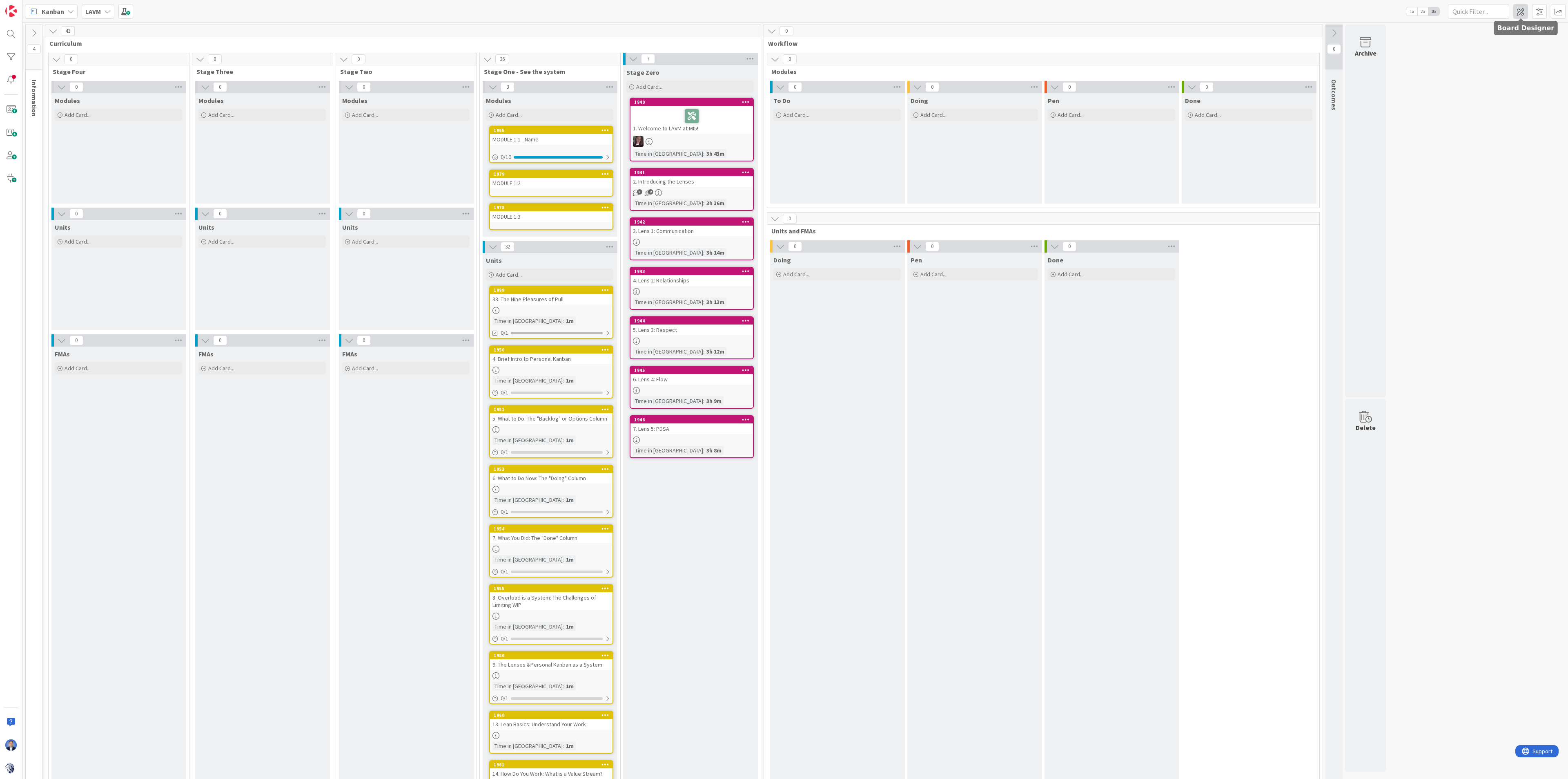
click at [950, 9] on span at bounding box center [1521, 12] width 15 height 15
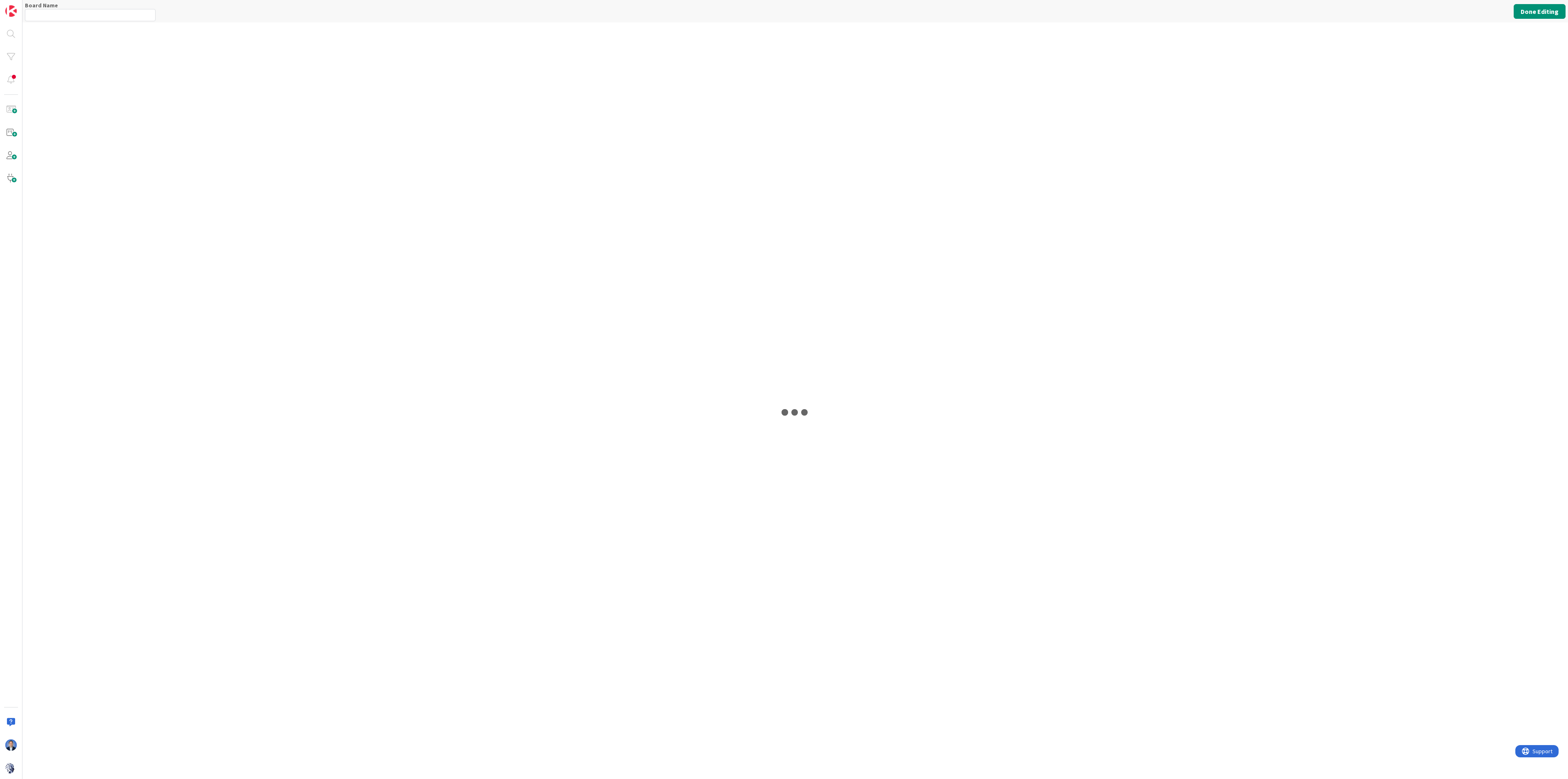
type input "LAVM"
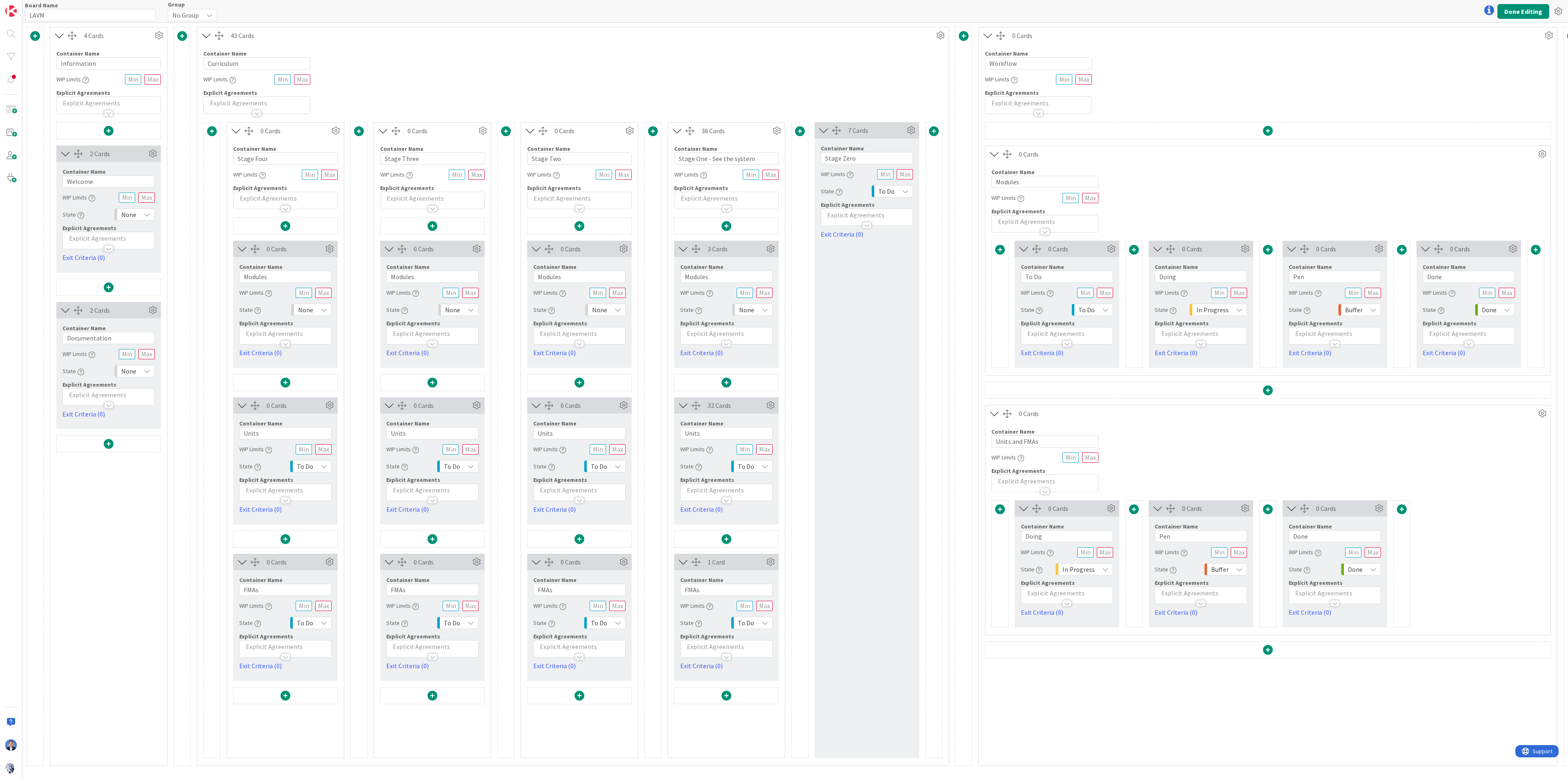
scroll to position [0, 153]
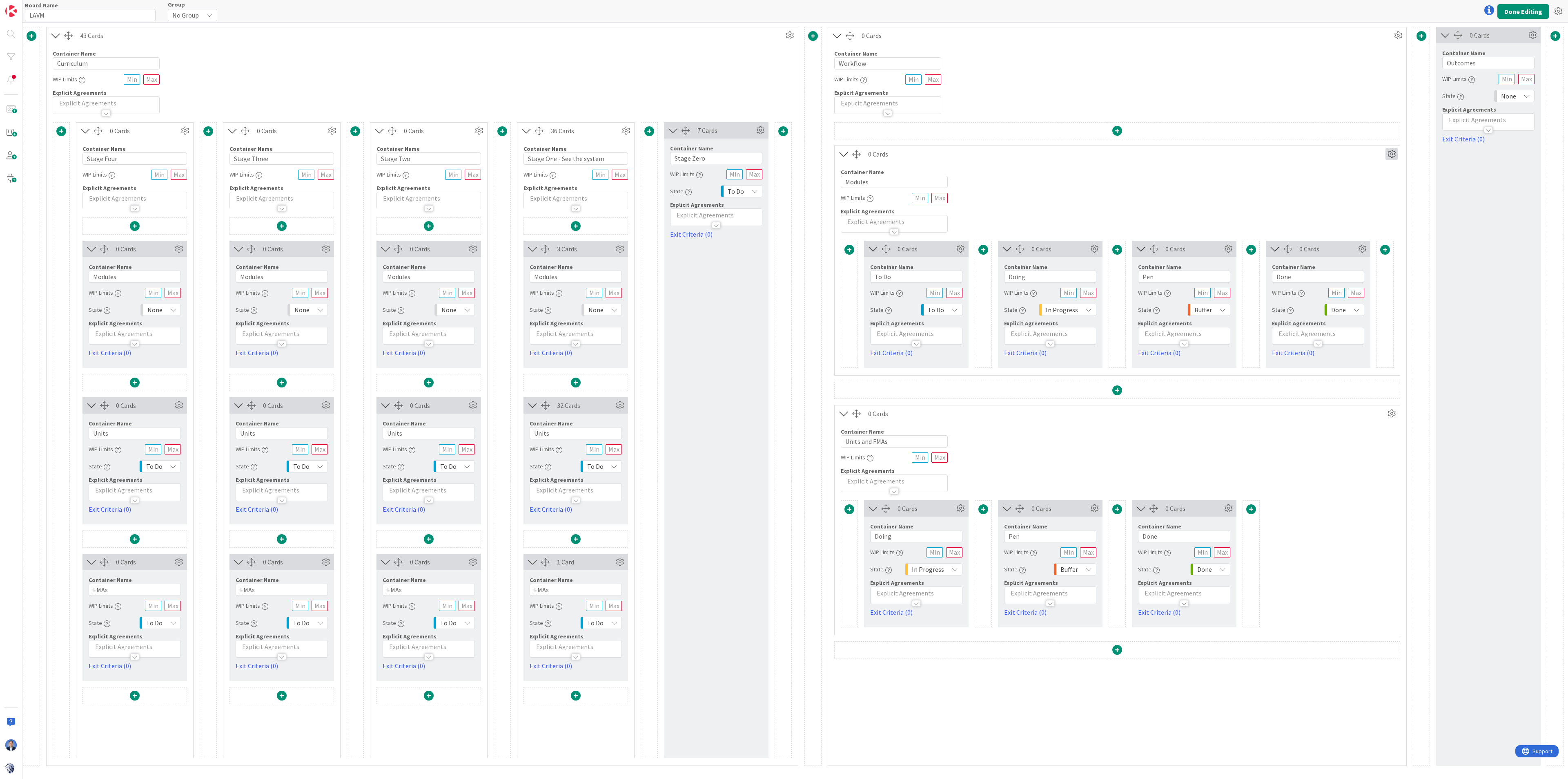
click at [950, 156] on icon at bounding box center [1391, 154] width 12 height 12
click at [950, 225] on link "Delete this Container This cannot be undone" at bounding box center [1342, 227] width 110 height 18
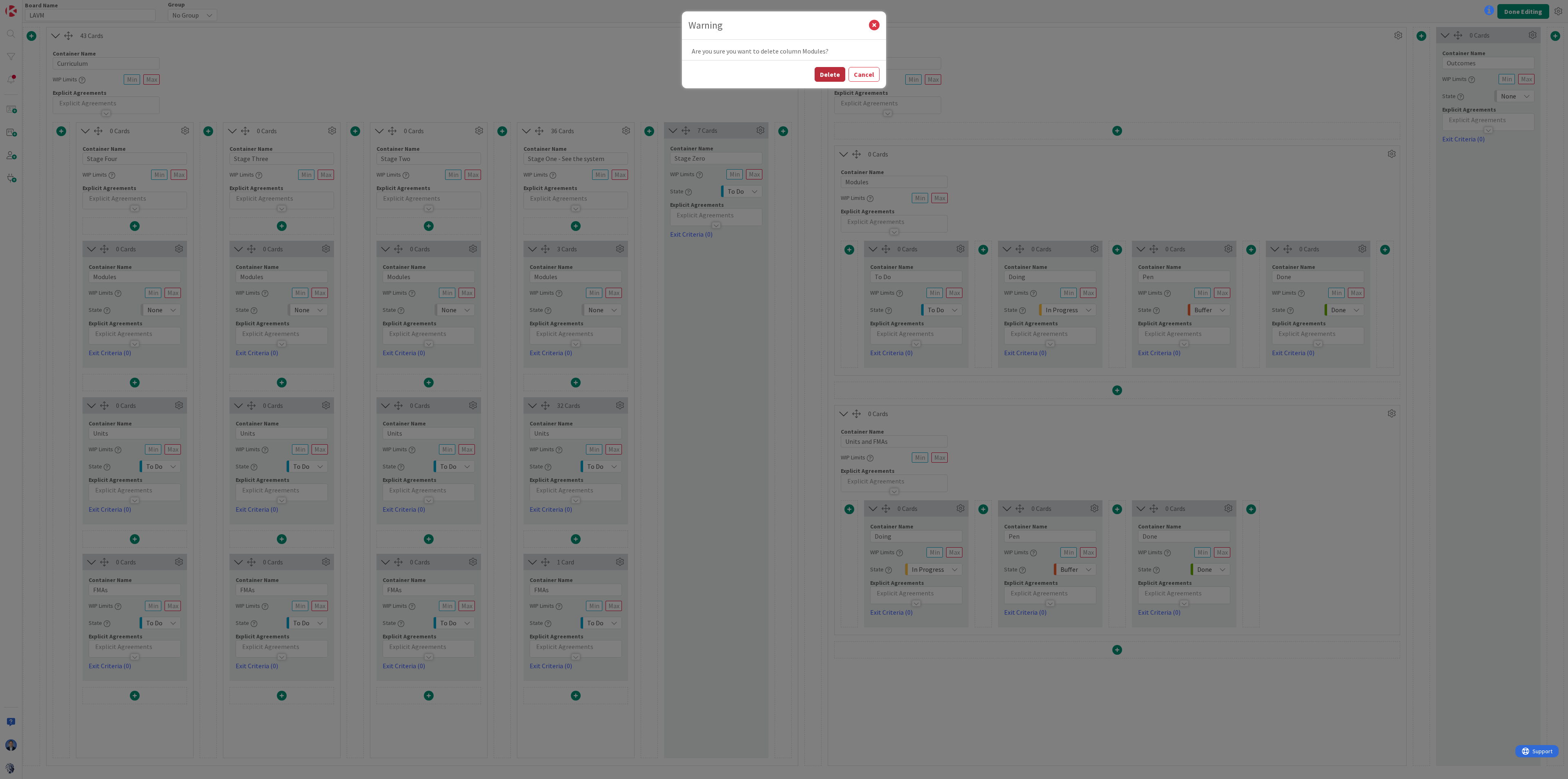
click at [836, 79] on button "Delete" at bounding box center [830, 74] width 30 height 15
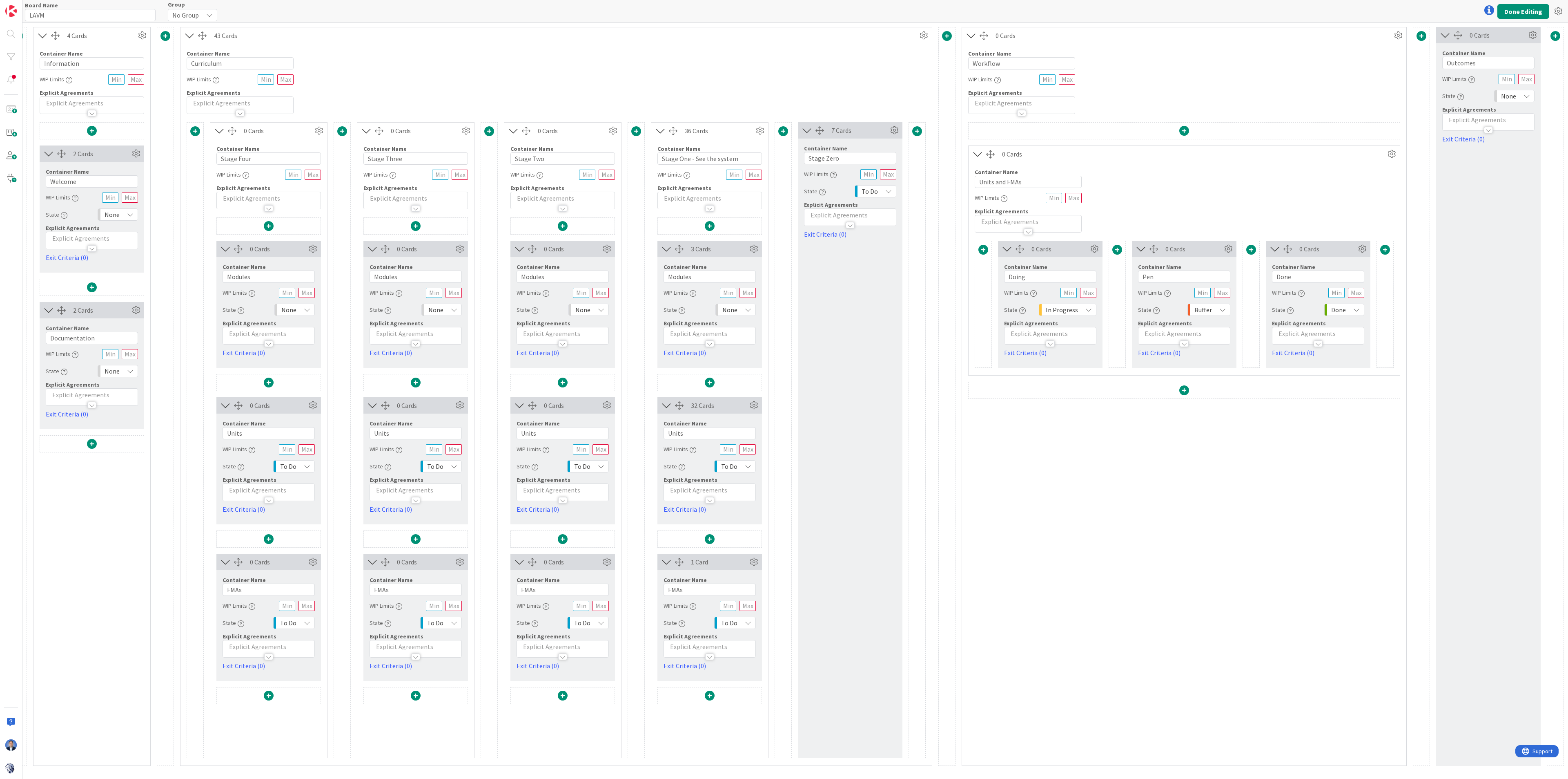
scroll to position [0, 20]
click at [950, 34] on icon at bounding box center [1398, 35] width 12 height 12
click at [950, 83] on link "Switch to a Horizontal Layout" at bounding box center [1349, 80] width 110 height 12
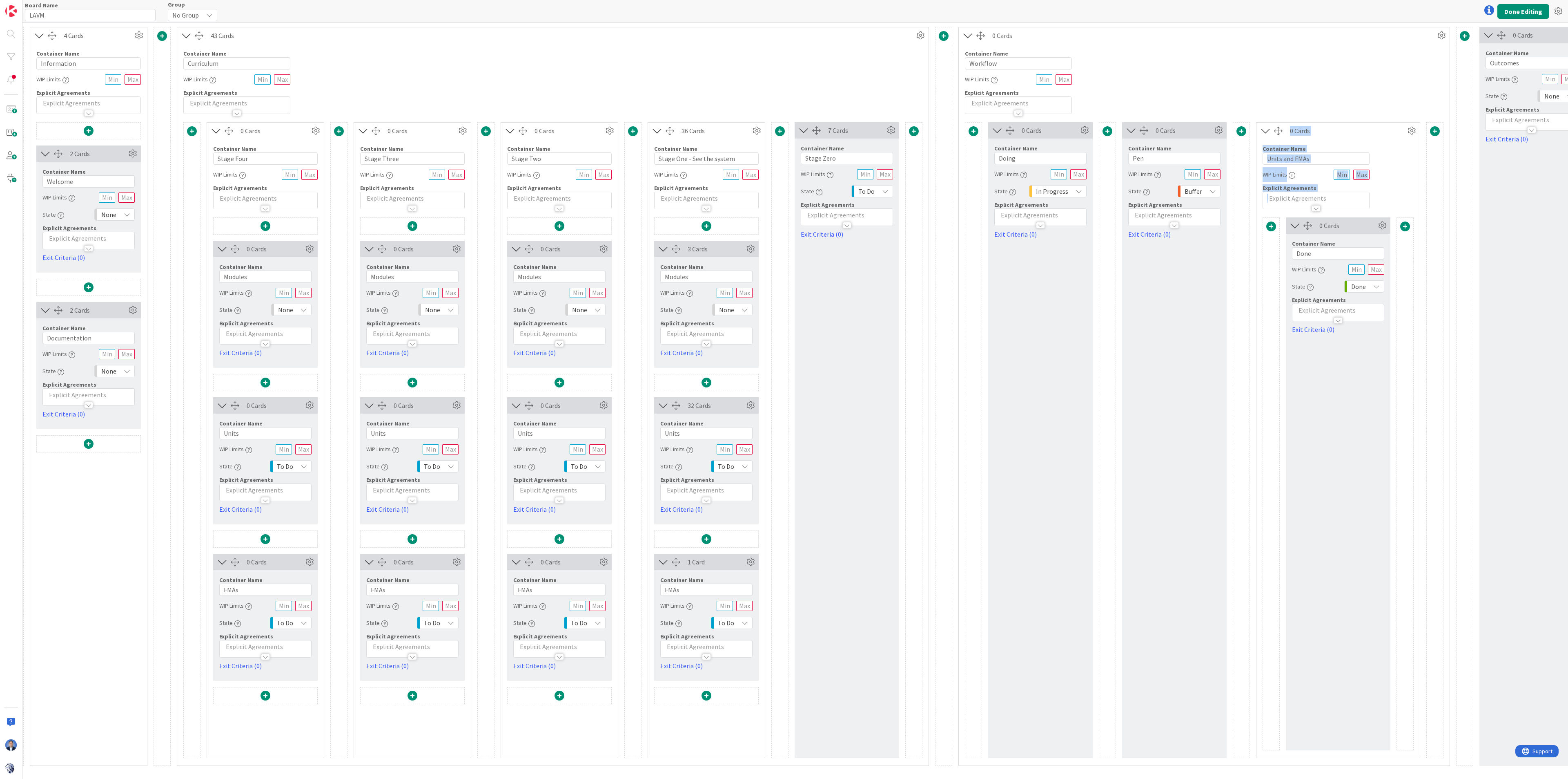
drag, startPoint x: 1310, startPoint y: 231, endPoint x: 1250, endPoint y: 179, distance: 79.4
click at [950, 179] on div "0 Cards Container Name 5 / 64 Doing WIP Limits State In Progress Explicit Agree…" at bounding box center [1204, 440] width 478 height 636
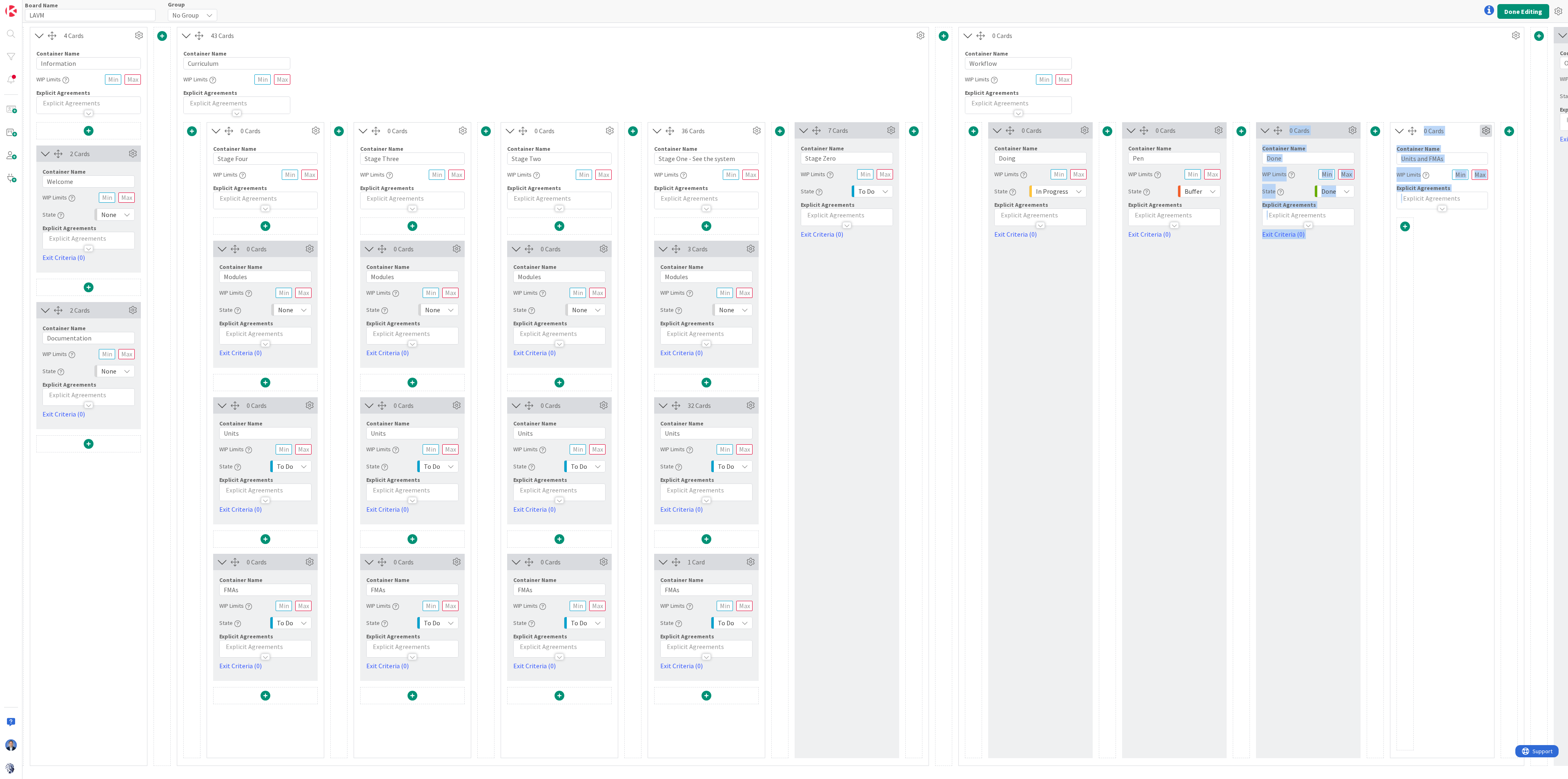
click at [950, 129] on icon at bounding box center [1486, 131] width 12 height 12
click at [950, 202] on span "Delete this Container" at bounding box center [1426, 200] width 60 height 12
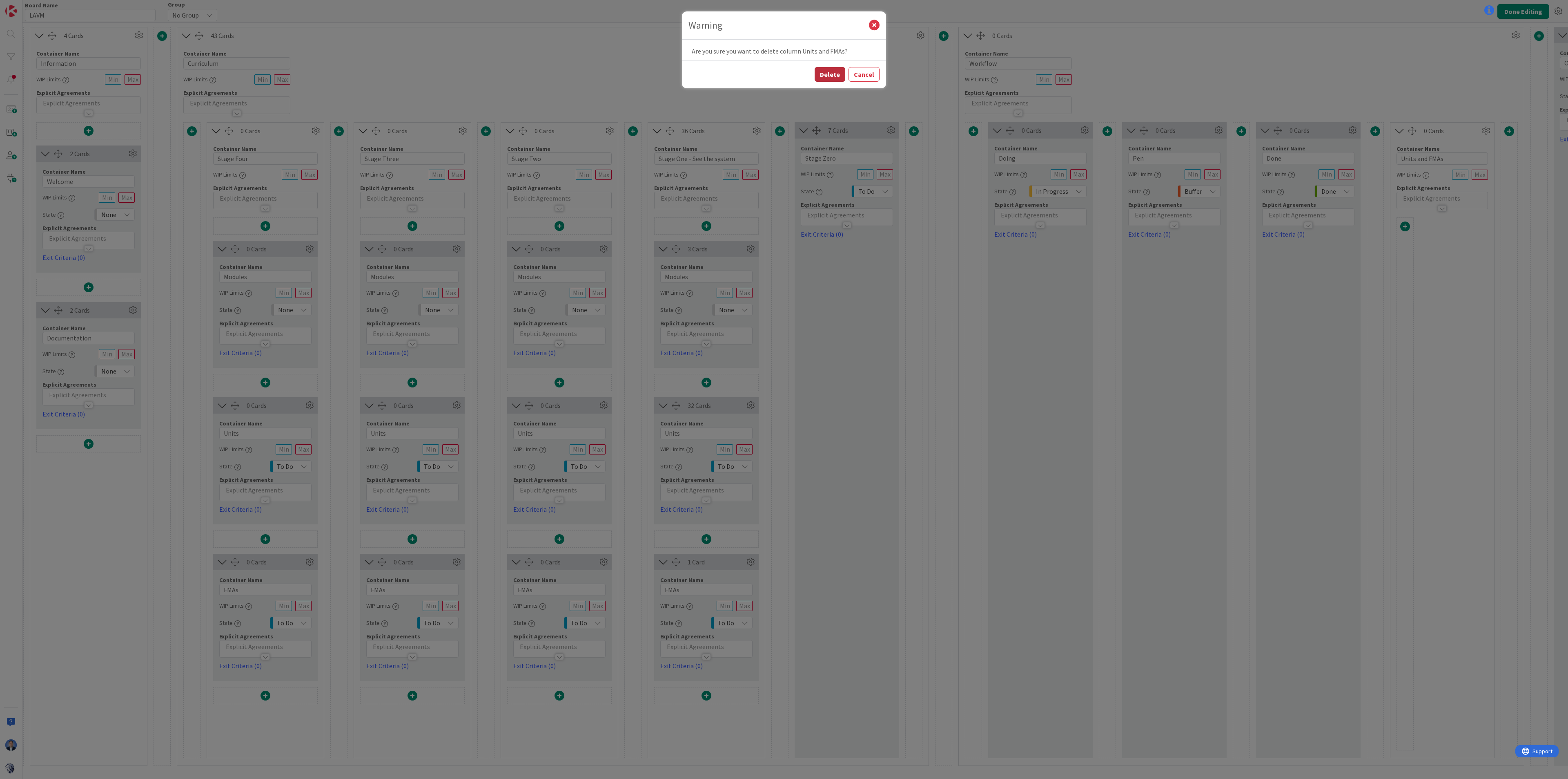
click at [829, 75] on button "Delete" at bounding box center [830, 74] width 30 height 15
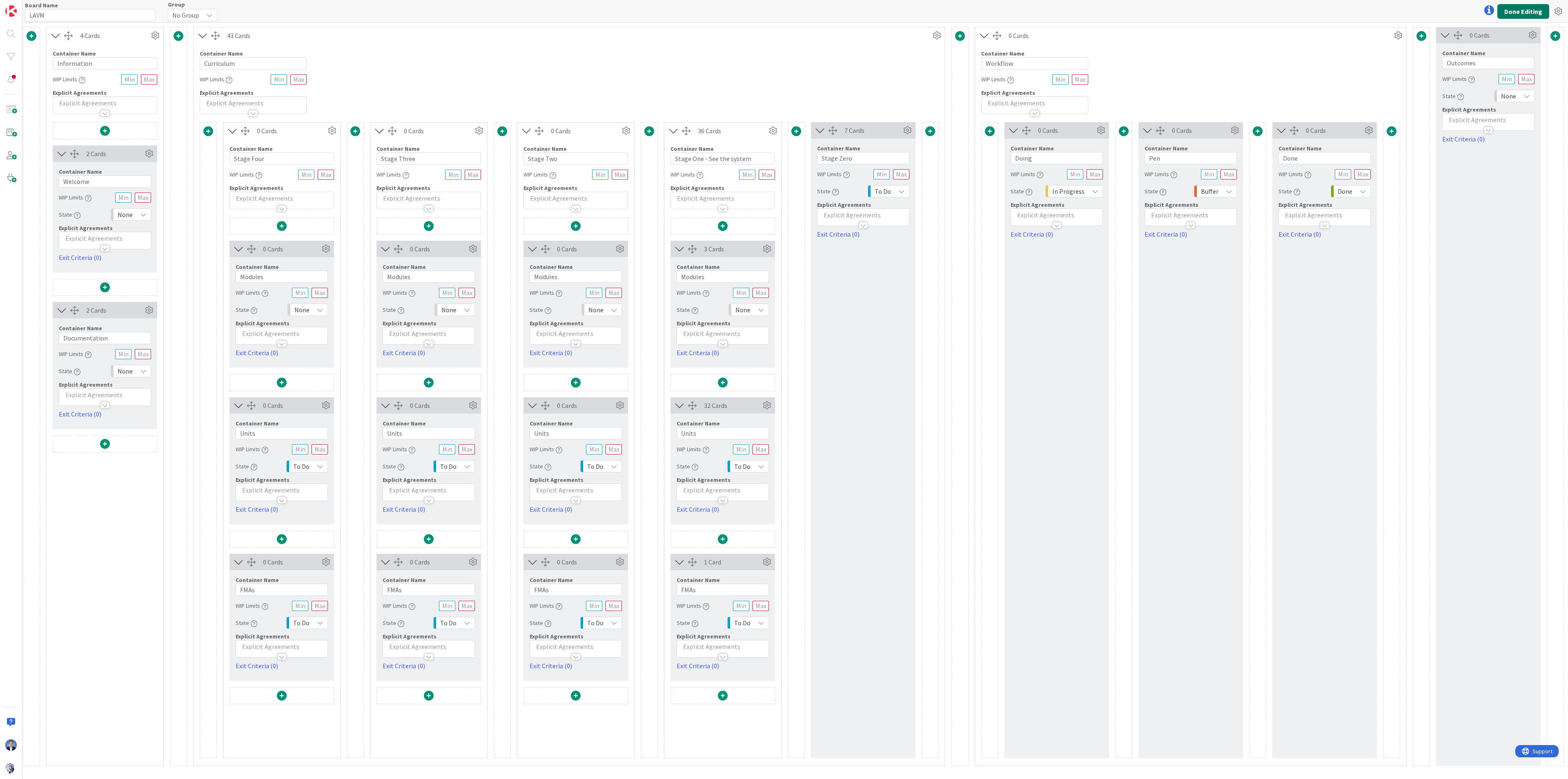
click at [950, 12] on button "Done Editing" at bounding box center [1523, 12] width 52 height 15
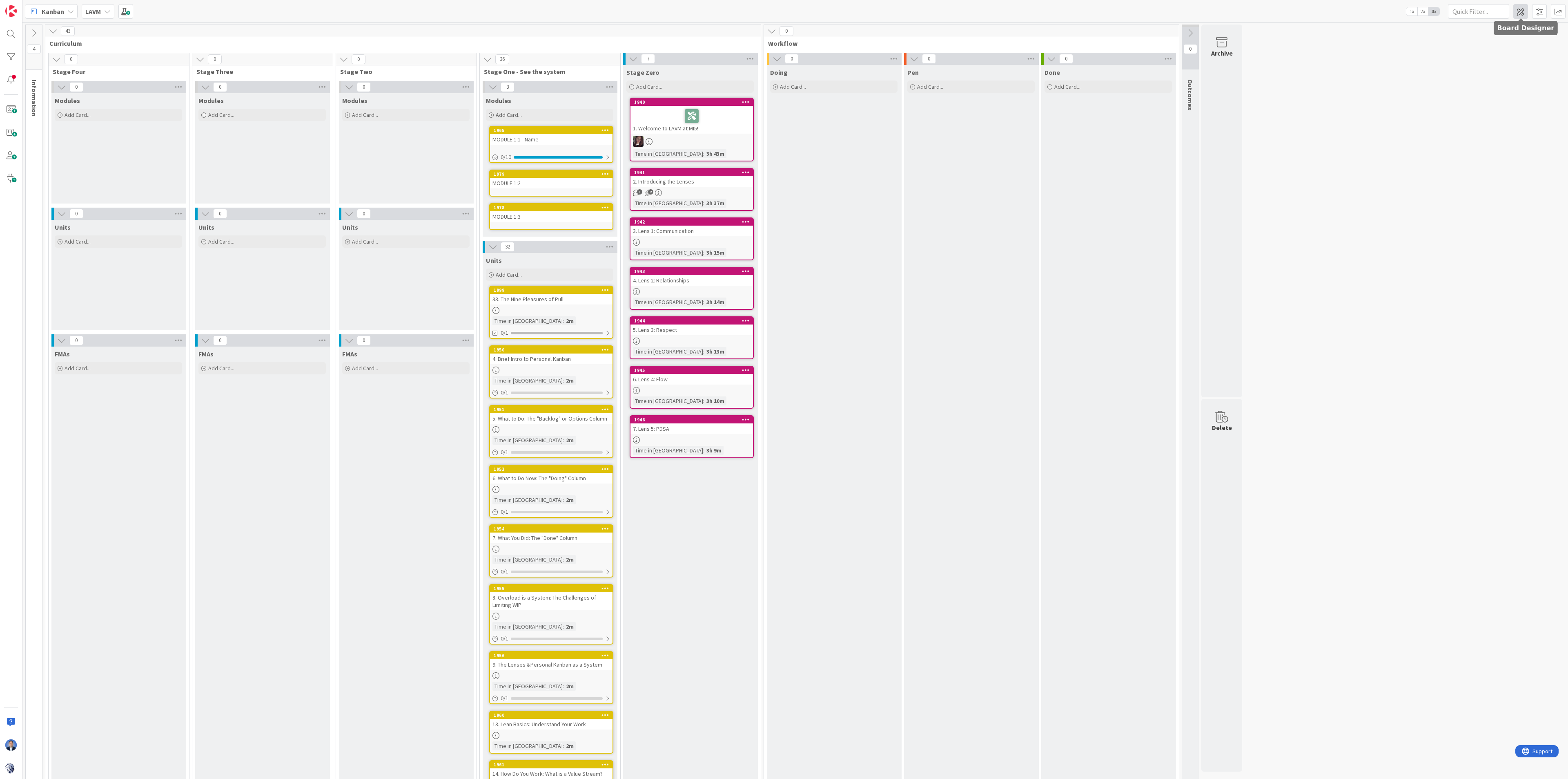
click at [950, 9] on span at bounding box center [1521, 12] width 15 height 15
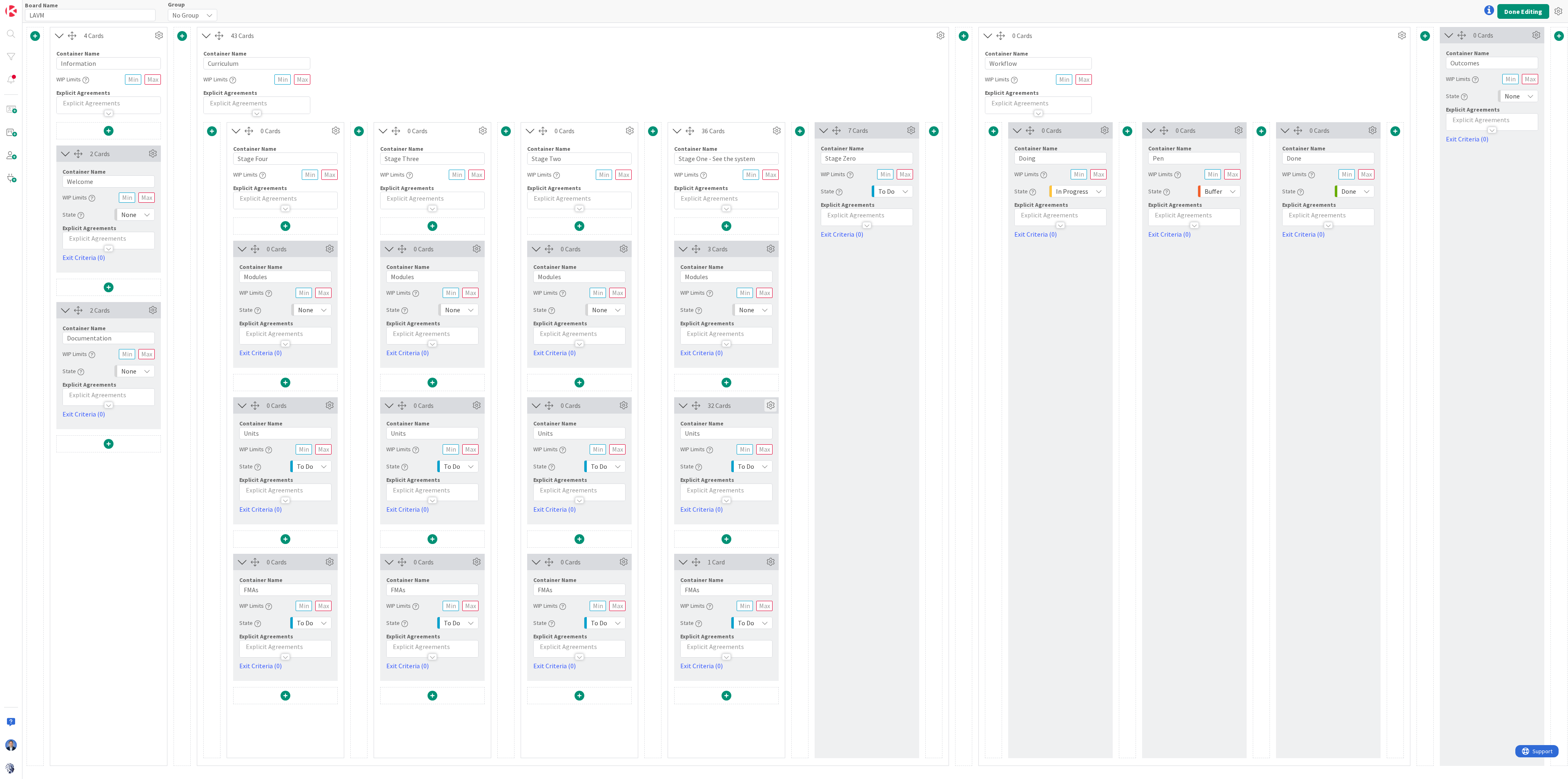
click at [769, 409] on icon at bounding box center [771, 405] width 12 height 12
click at [761, 471] on div "10" at bounding box center [758, 514] width 29 height 12
click at [761, 471] on span "5" at bounding box center [763, 590] width 10 height 12
click at [625, 404] on icon at bounding box center [623, 405] width 12 height 12
click at [614, 471] on div "10" at bounding box center [611, 514] width 29 height 12
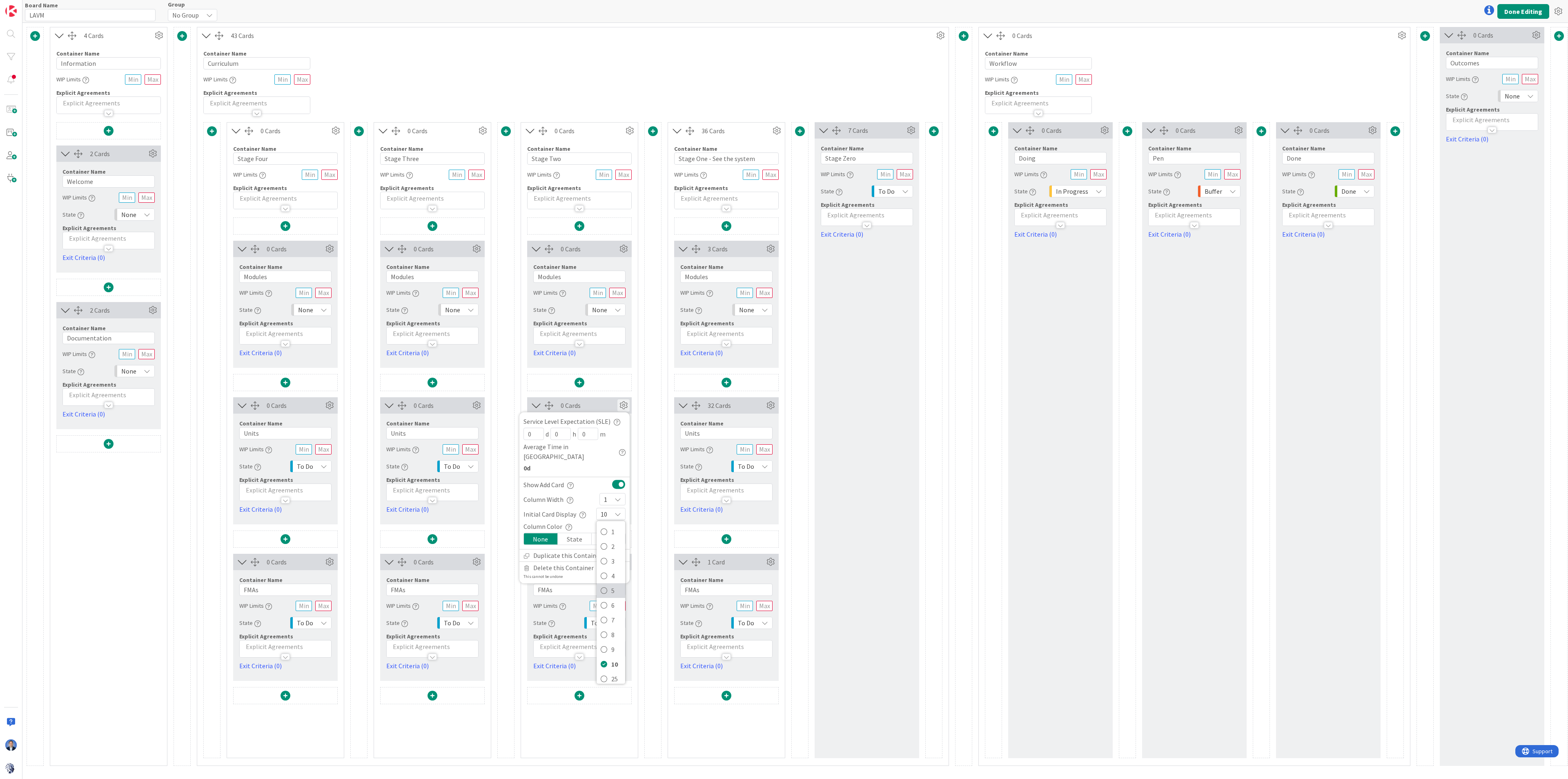
click at [614, 471] on span "5" at bounding box center [616, 590] width 10 height 12
click at [478, 404] on icon at bounding box center [477, 405] width 12 height 12
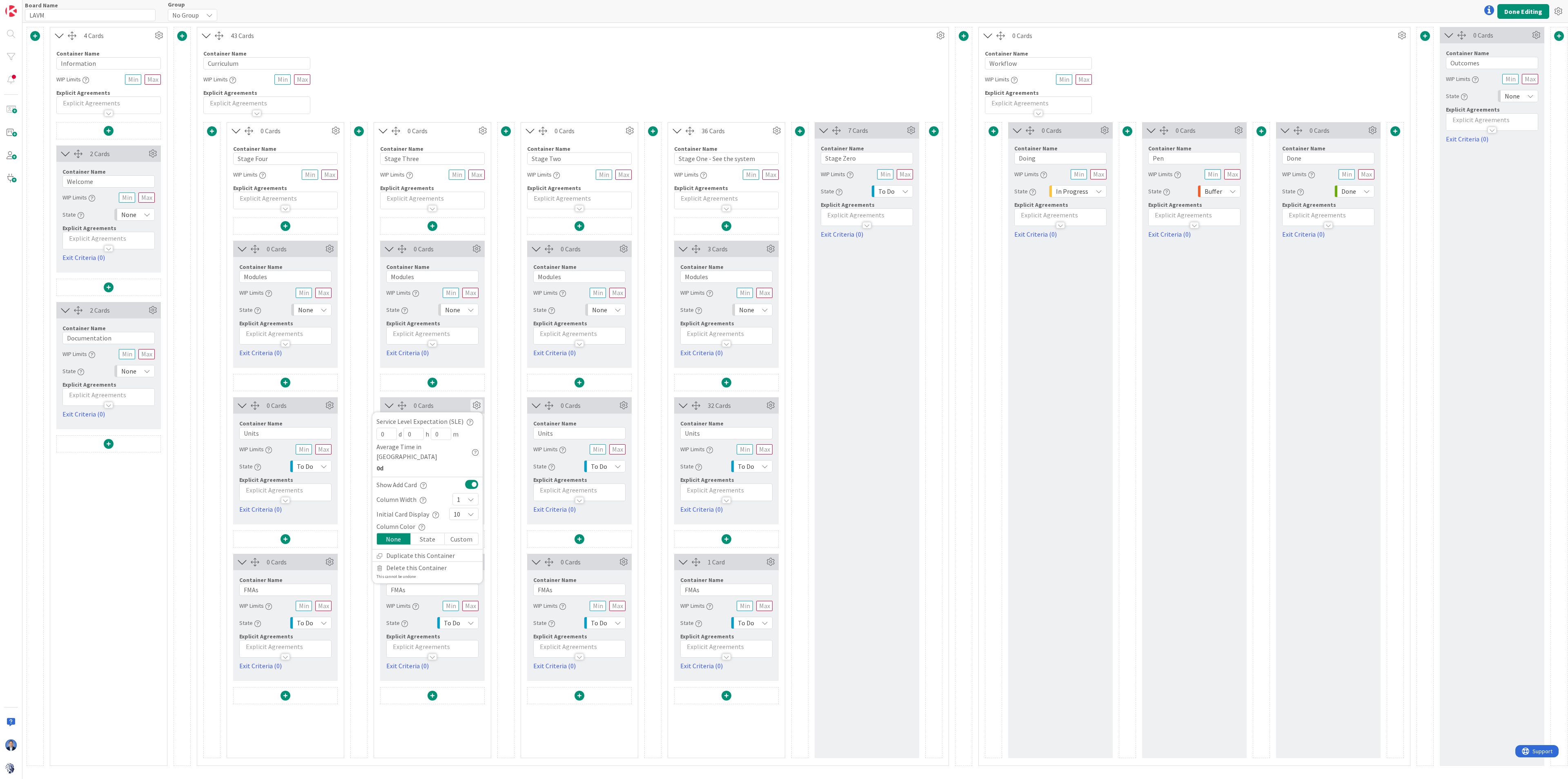
click at [458, 471] on span "10" at bounding box center [457, 514] width 7 height 12
click at [460, 471] on icon at bounding box center [457, 590] width 7 height 12
click at [329, 410] on icon at bounding box center [329, 405] width 12 height 12
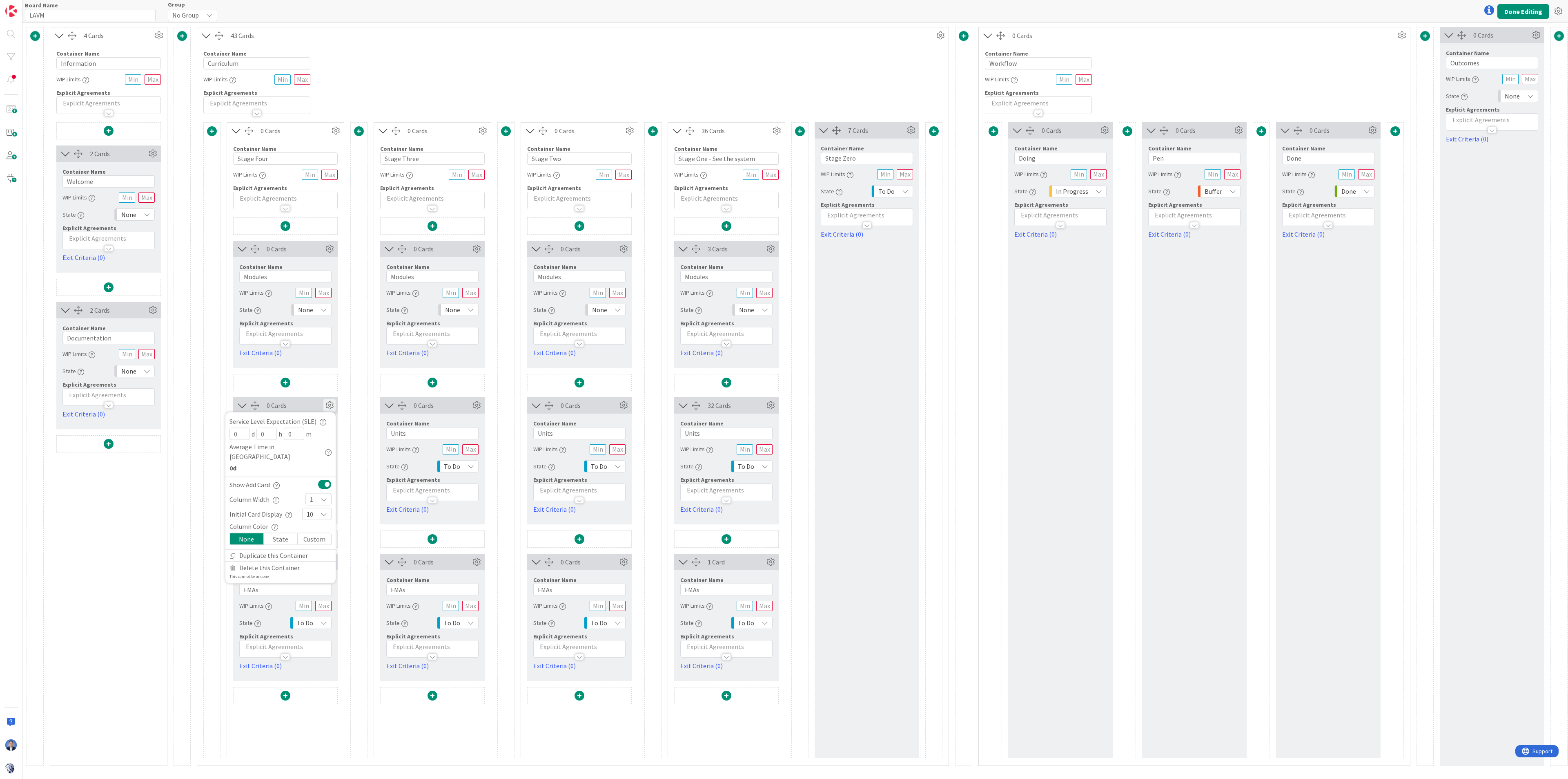
click at [318, 471] on div "10" at bounding box center [317, 514] width 29 height 12
click at [323, 471] on span "5" at bounding box center [322, 590] width 10 height 12
click at [950, 9] on button "Done Editing" at bounding box center [1523, 12] width 52 height 15
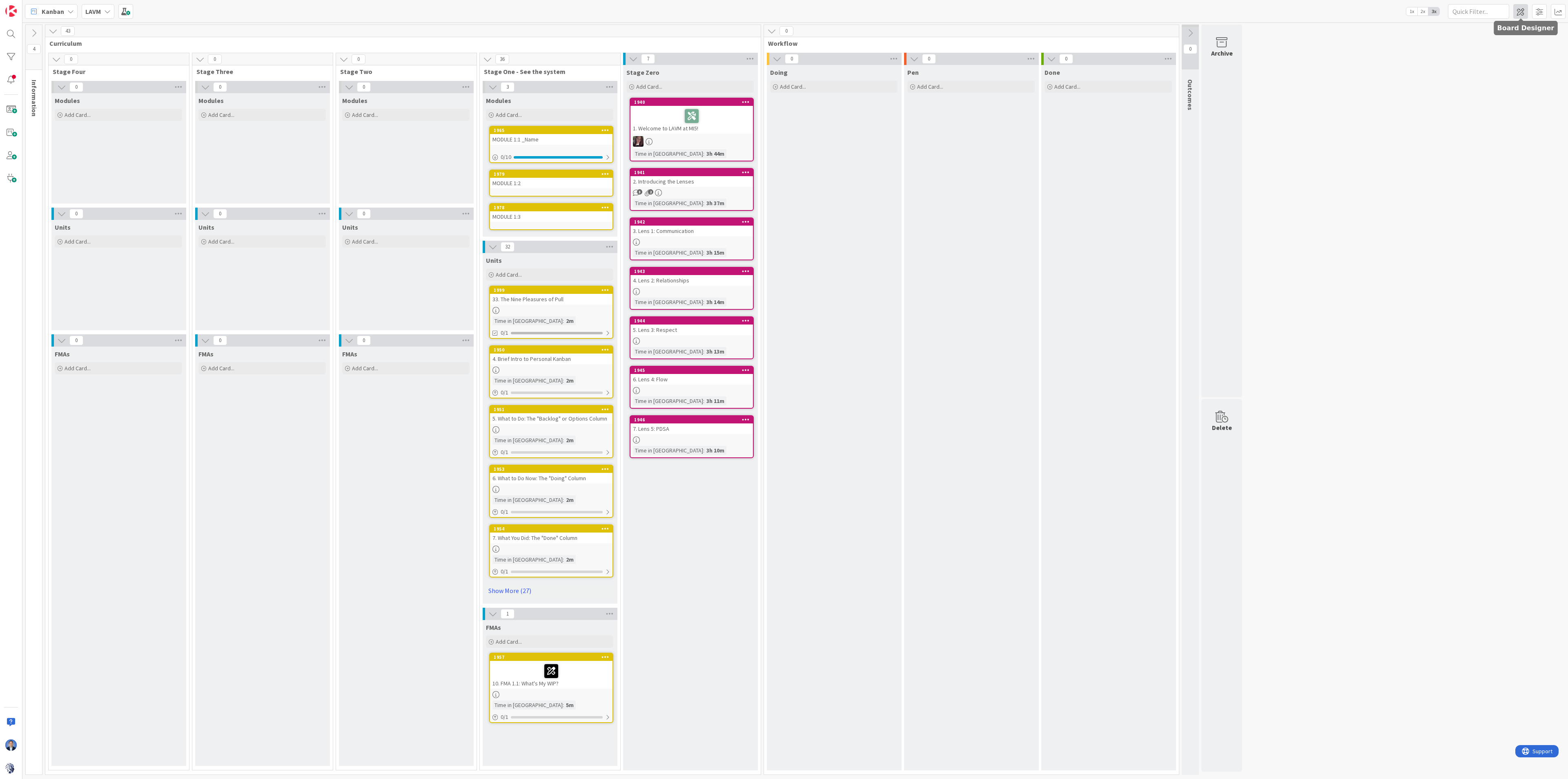
click at [950, 15] on span at bounding box center [1521, 12] width 15 height 15
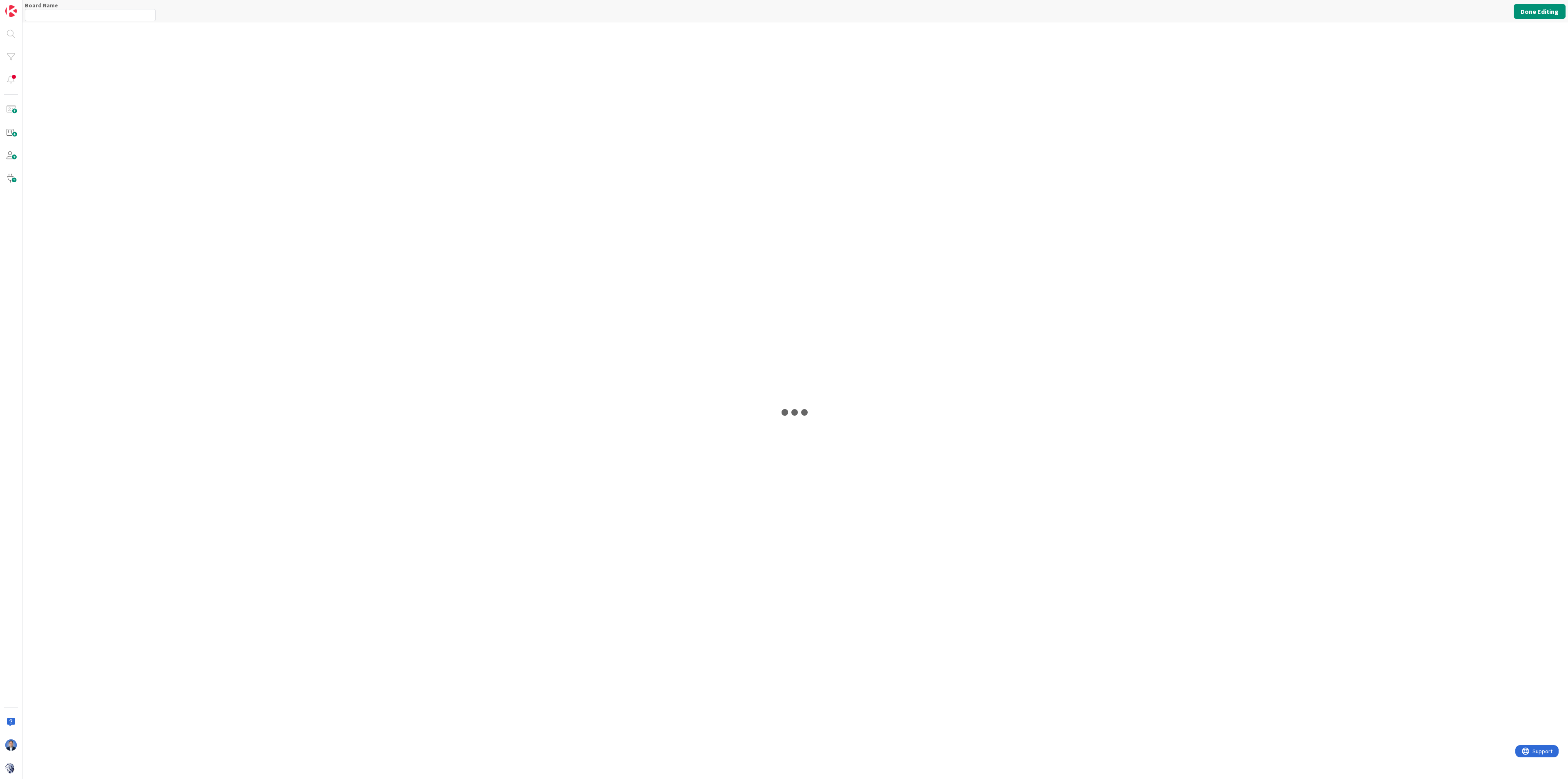
type input "LAVM"
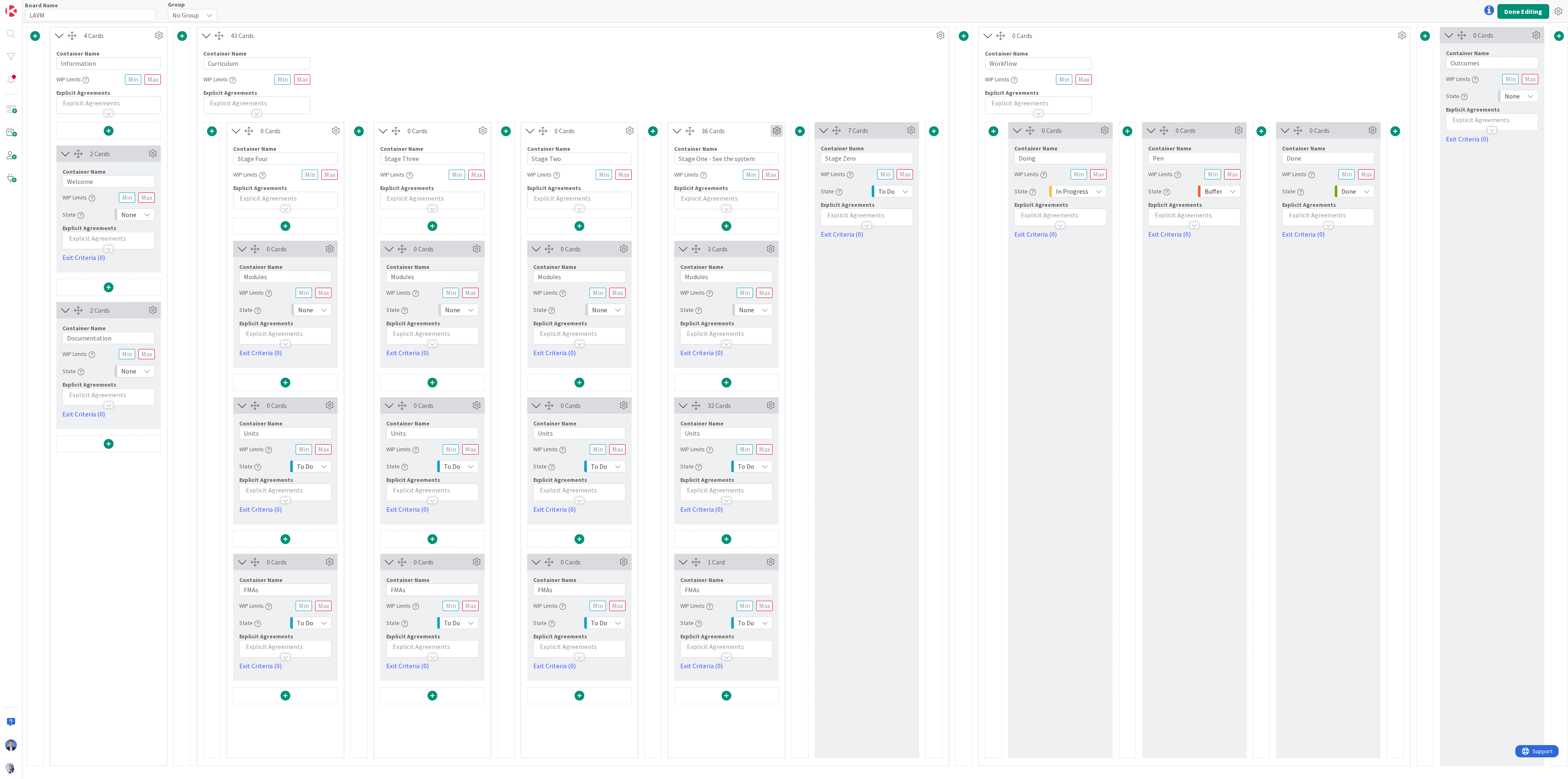
click at [781, 132] on icon at bounding box center [777, 131] width 12 height 12
click at [760, 162] on div "Custom" at bounding box center [752, 159] width 51 height 12
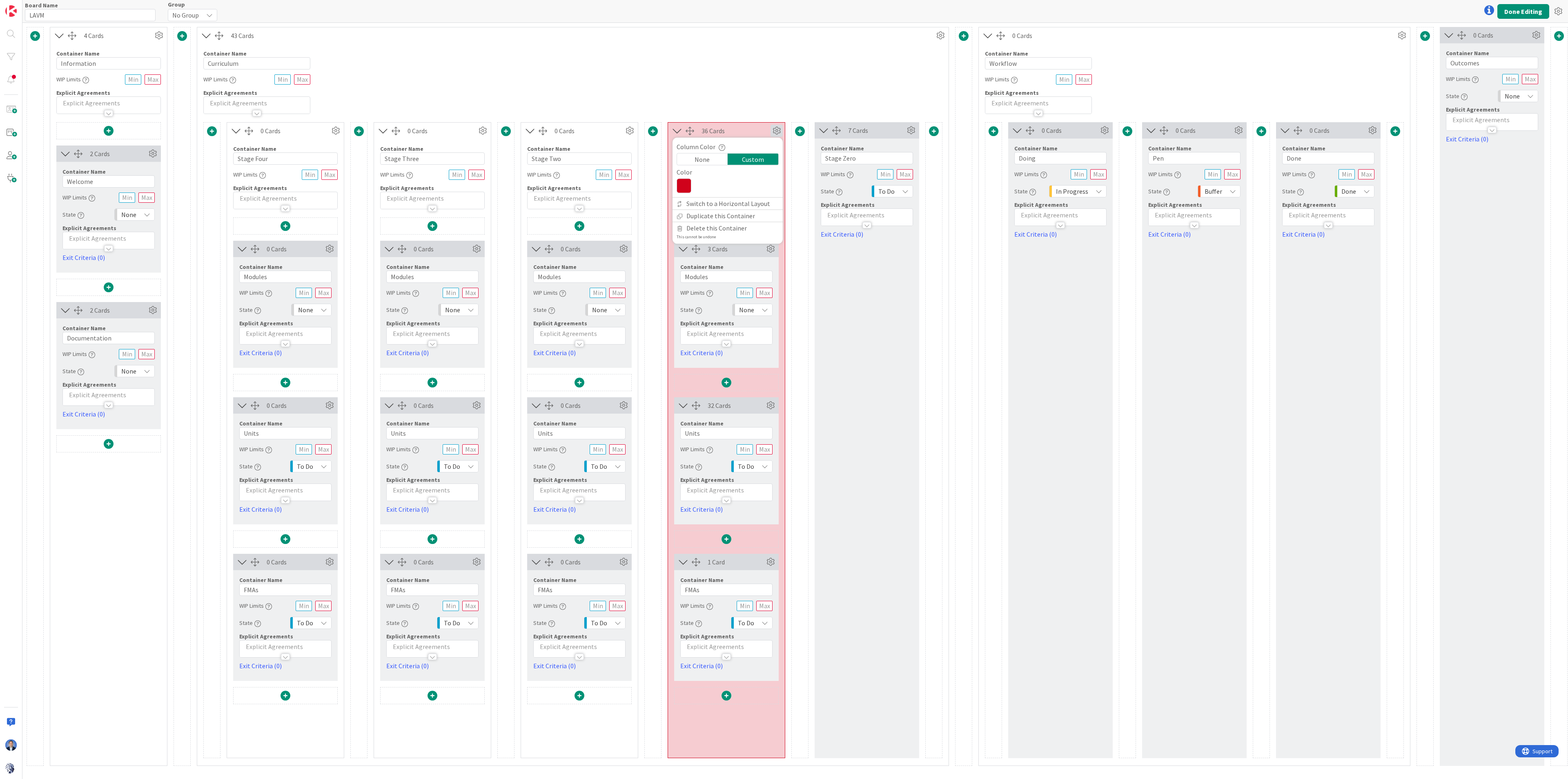
click at [689, 186] on icon at bounding box center [684, 186] width 15 height 15
click at [706, 297] on div at bounding box center [705, 297] width 7 height 7
type input "F8E71C"
type input "248"
type input "231"
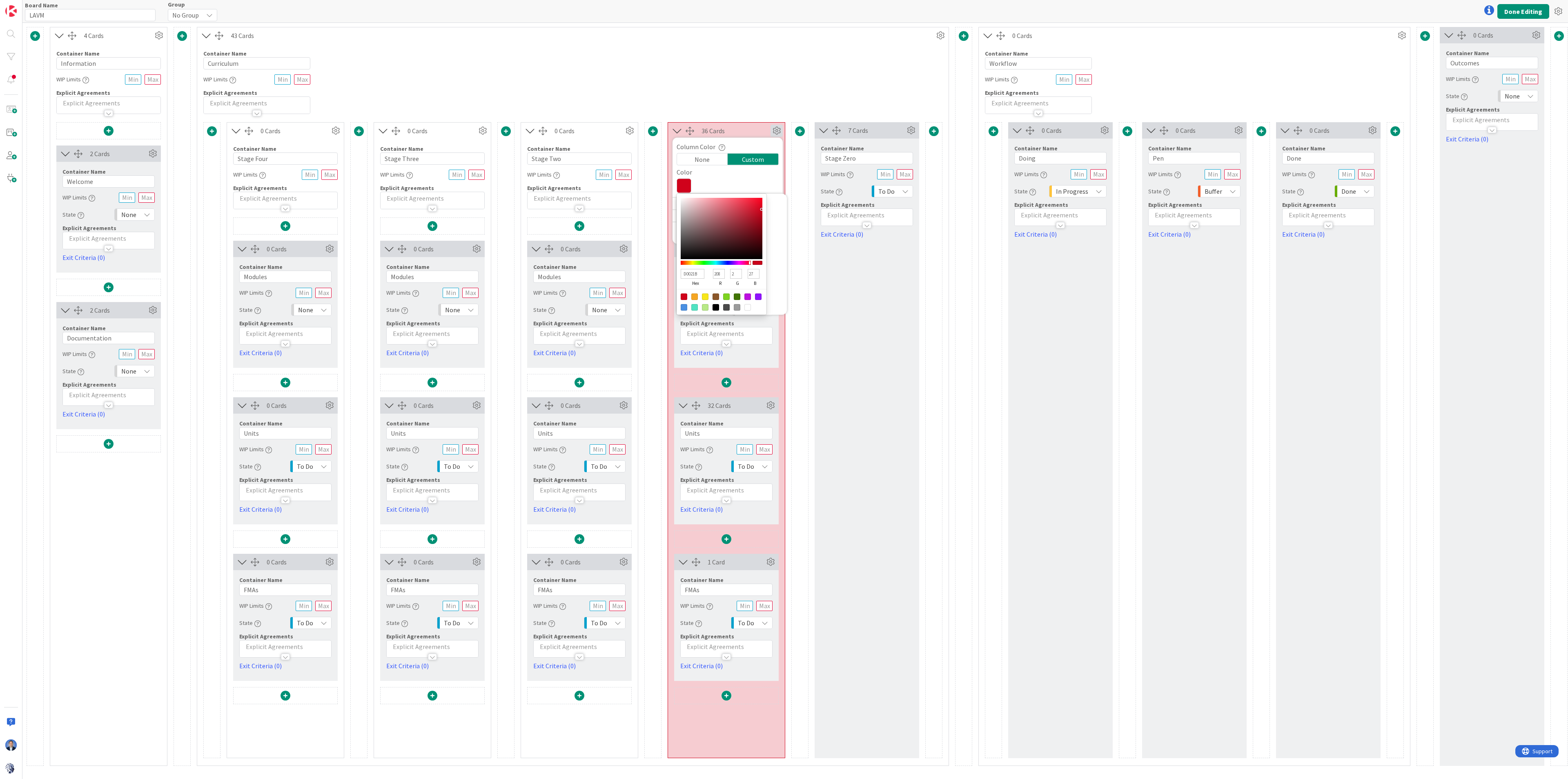
type input "28"
click at [733, 87] on div "Container Name 10 / 64 Curriculum WIP Limits Explicit Agreements" at bounding box center [573, 79] width 751 height 70
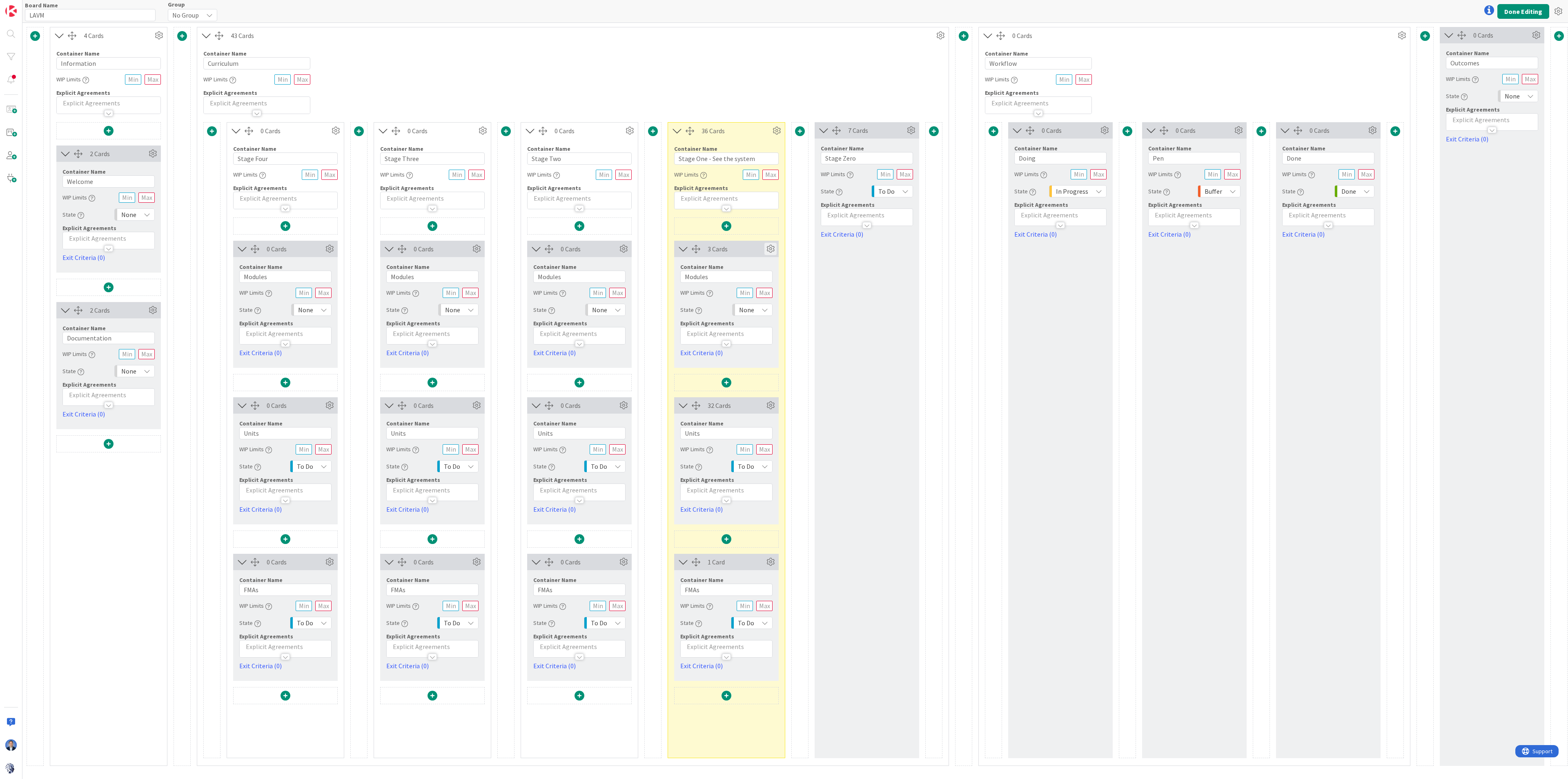
click at [775, 250] on icon at bounding box center [771, 249] width 12 height 12
click at [756, 319] on div "Custom" at bounding box center [755, 322] width 33 height 12
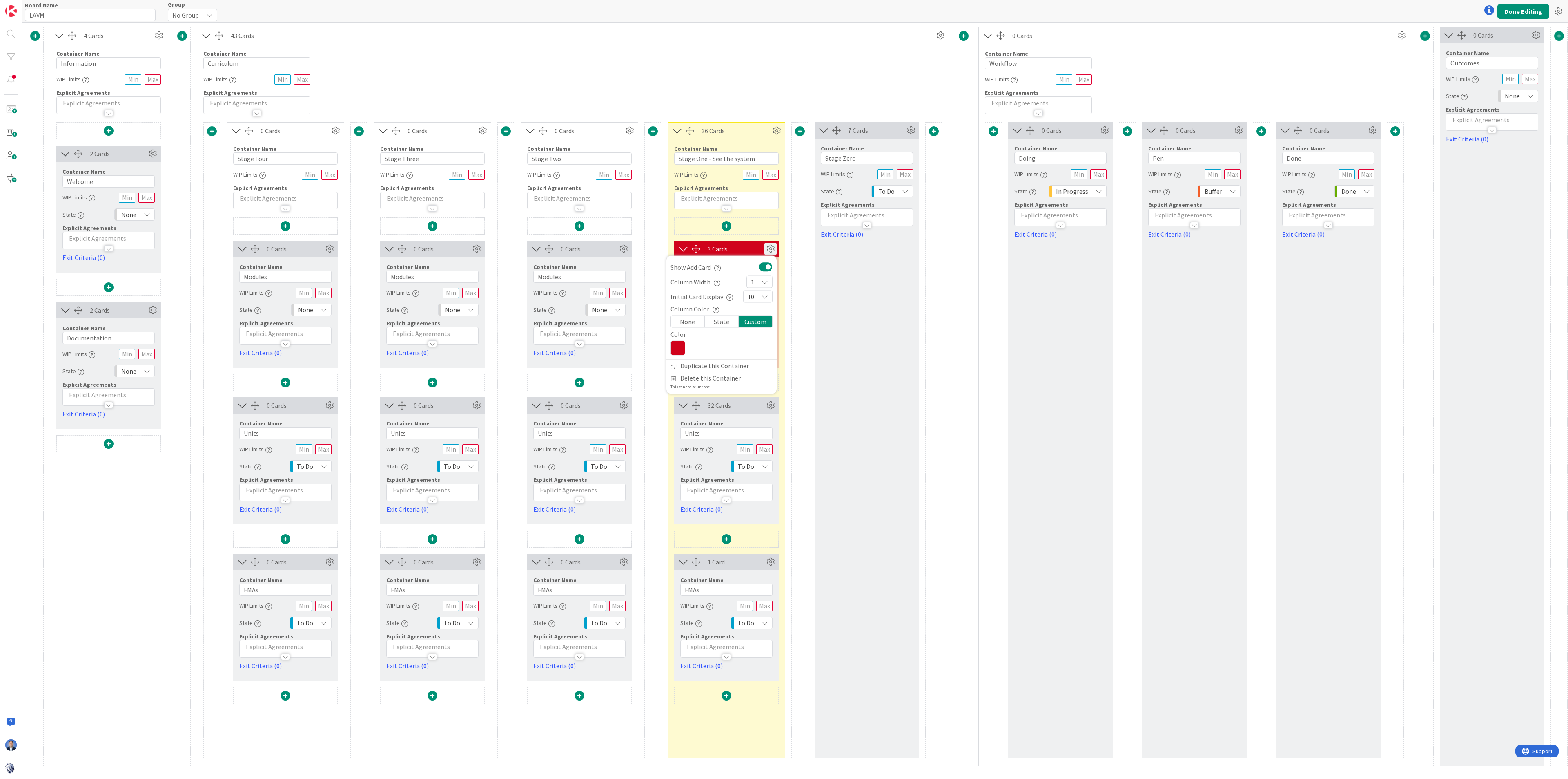
click at [679, 351] on icon at bounding box center [678, 348] width 15 height 15
click at [699, 457] on div at bounding box center [699, 459] width 7 height 7
type input "F8E71C"
type input "248"
type input "231"
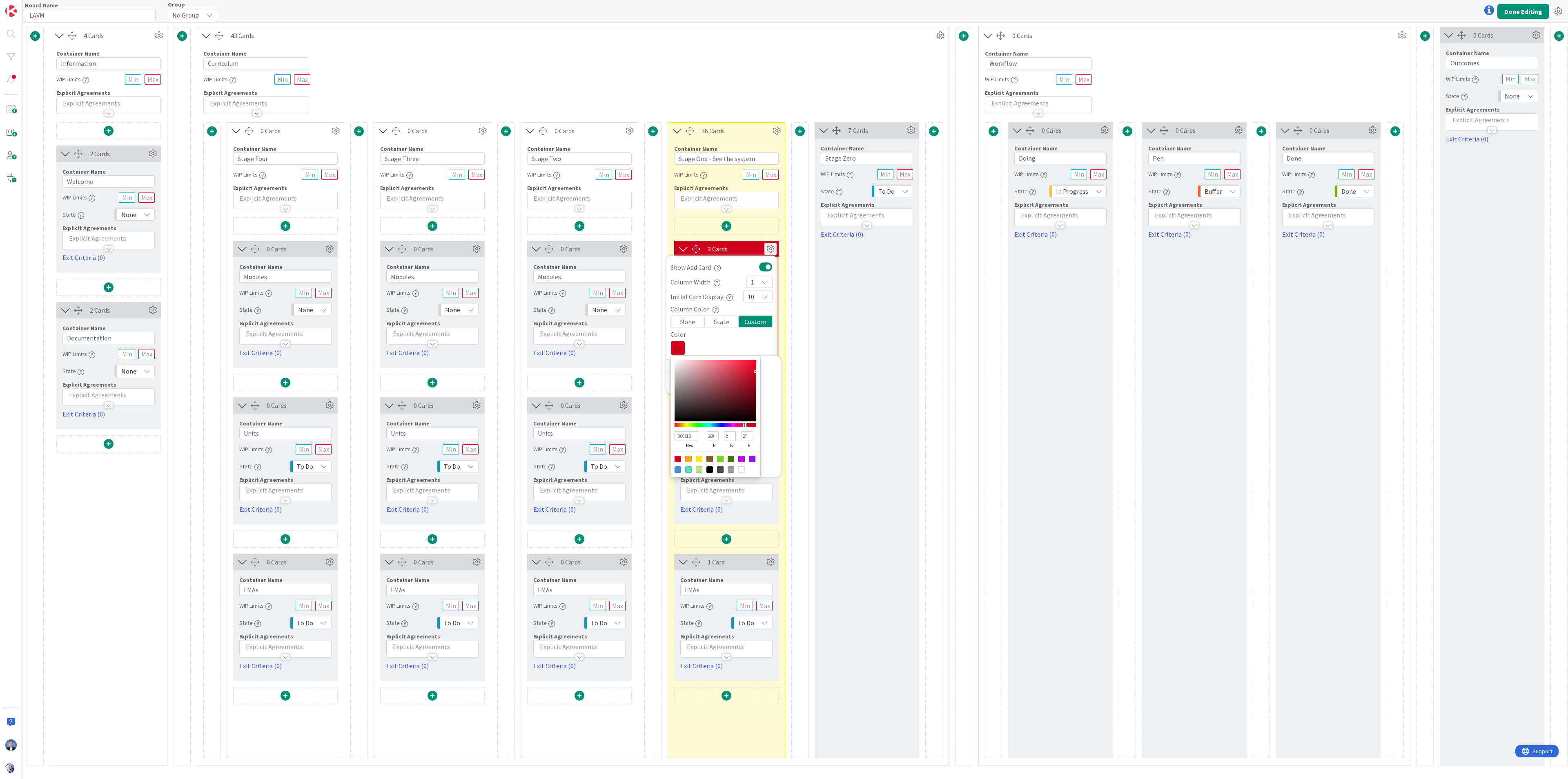
type input "28"
drag, startPoint x: 1290, startPoint y: 92, endPoint x: 1466, endPoint y: 27, distance: 187.6
click at [950, 92] on div "Container Name 8 / 64 Workflow WIP Limits Explicit Agreements" at bounding box center [1194, 79] width 431 height 70
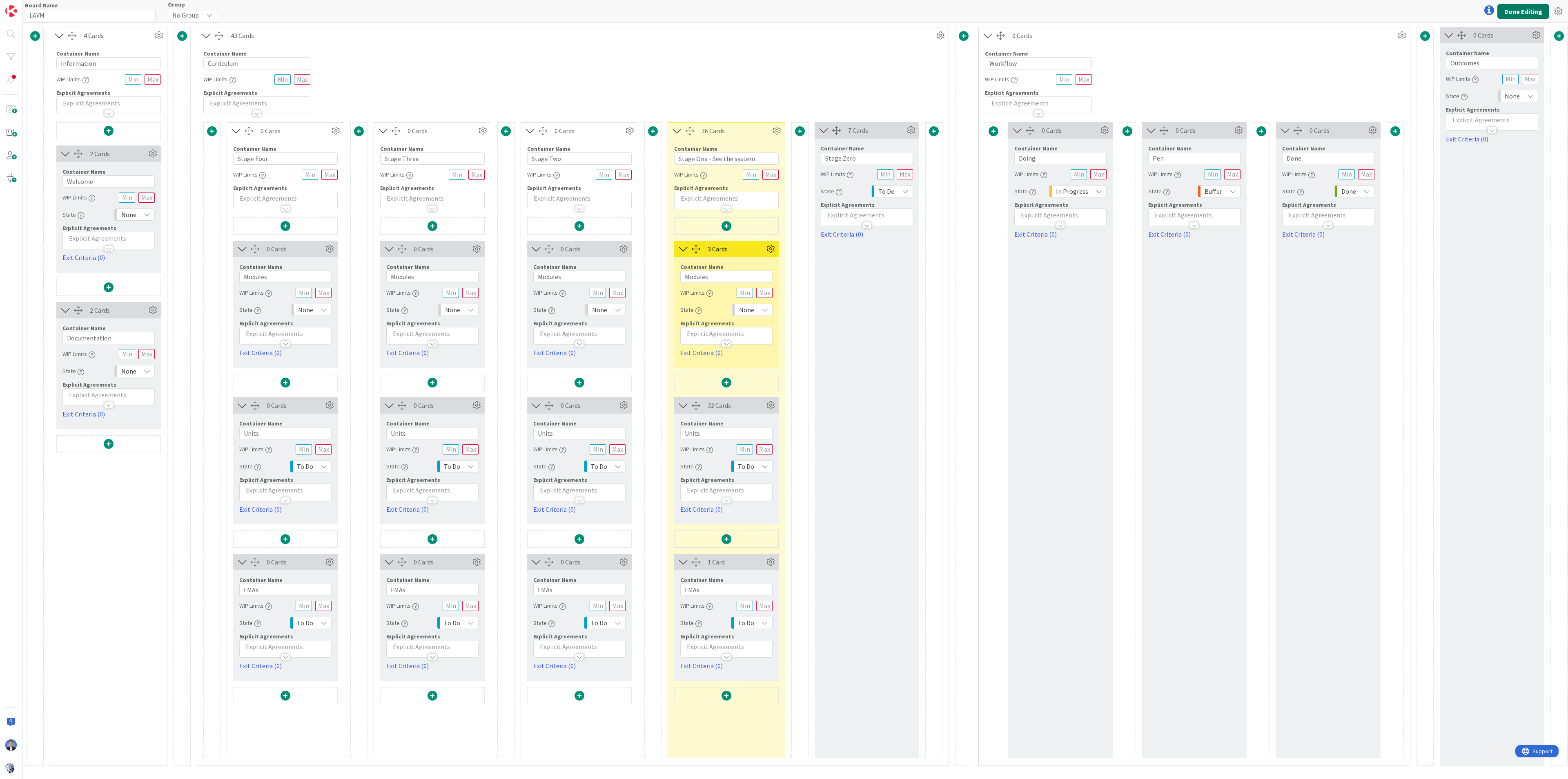
click at [950, 10] on button "Done Editing" at bounding box center [1523, 12] width 52 height 15
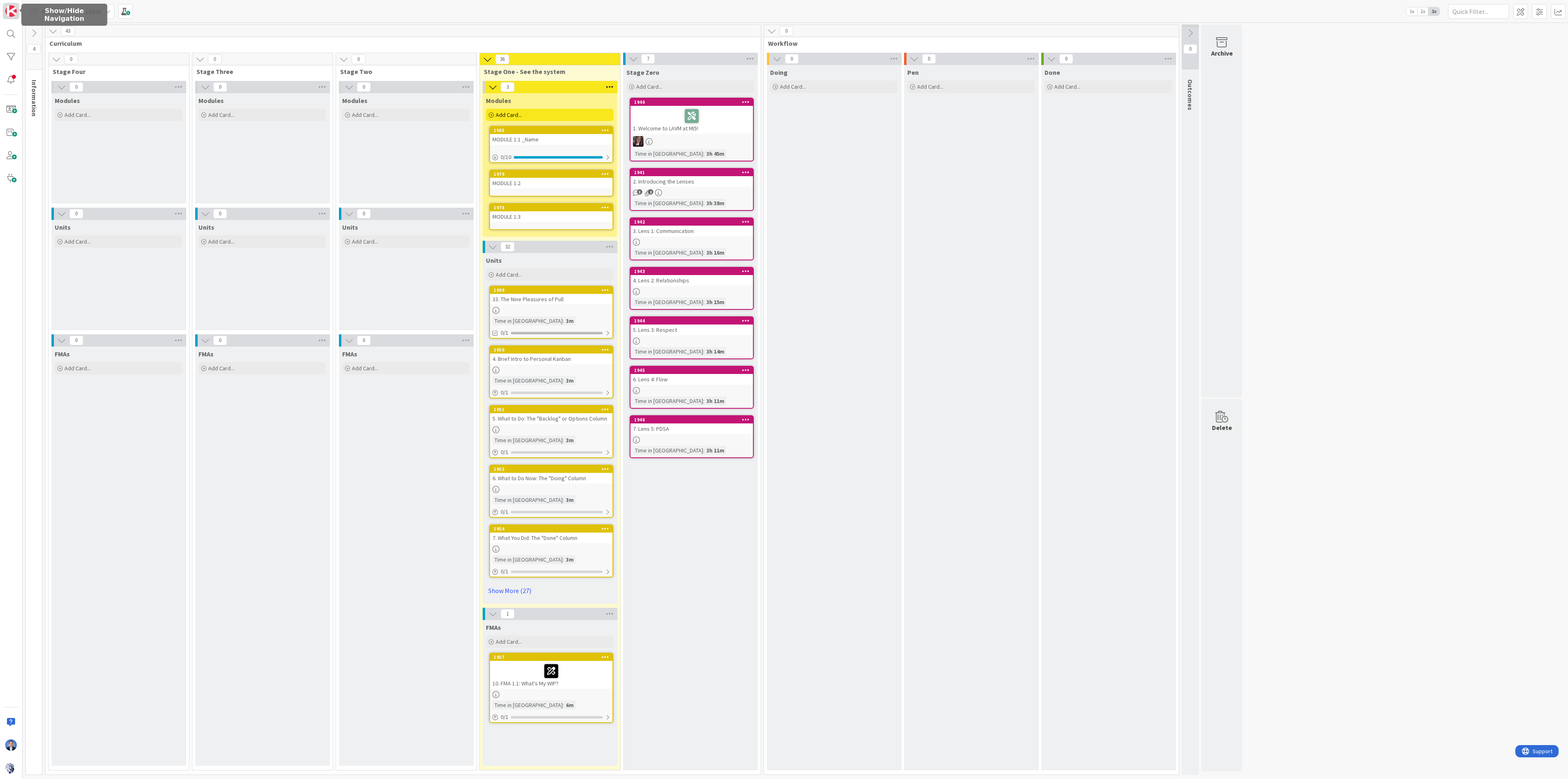
click at [13, 12] on img at bounding box center [11, 11] width 12 height 12
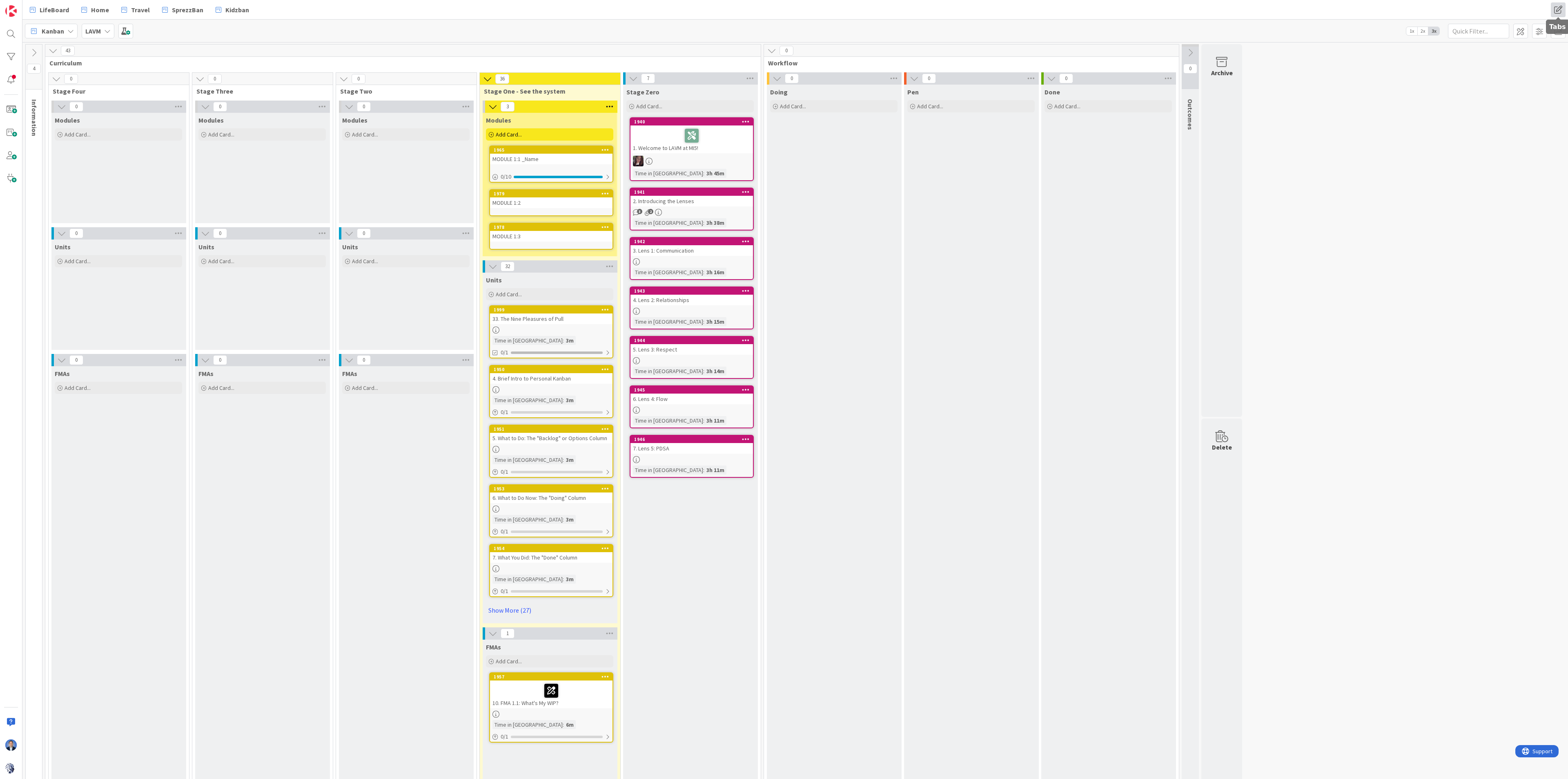
click at [950, 9] on span at bounding box center [1558, 10] width 15 height 15
click at [950, 112] on button "Add Tab" at bounding box center [1464, 114] width 34 height 15
click at [950, 75] on span "Select..." at bounding box center [1497, 74] width 91 height 12
click at [950, 43] on div "Kanban" at bounding box center [1504, 49] width 114 height 15
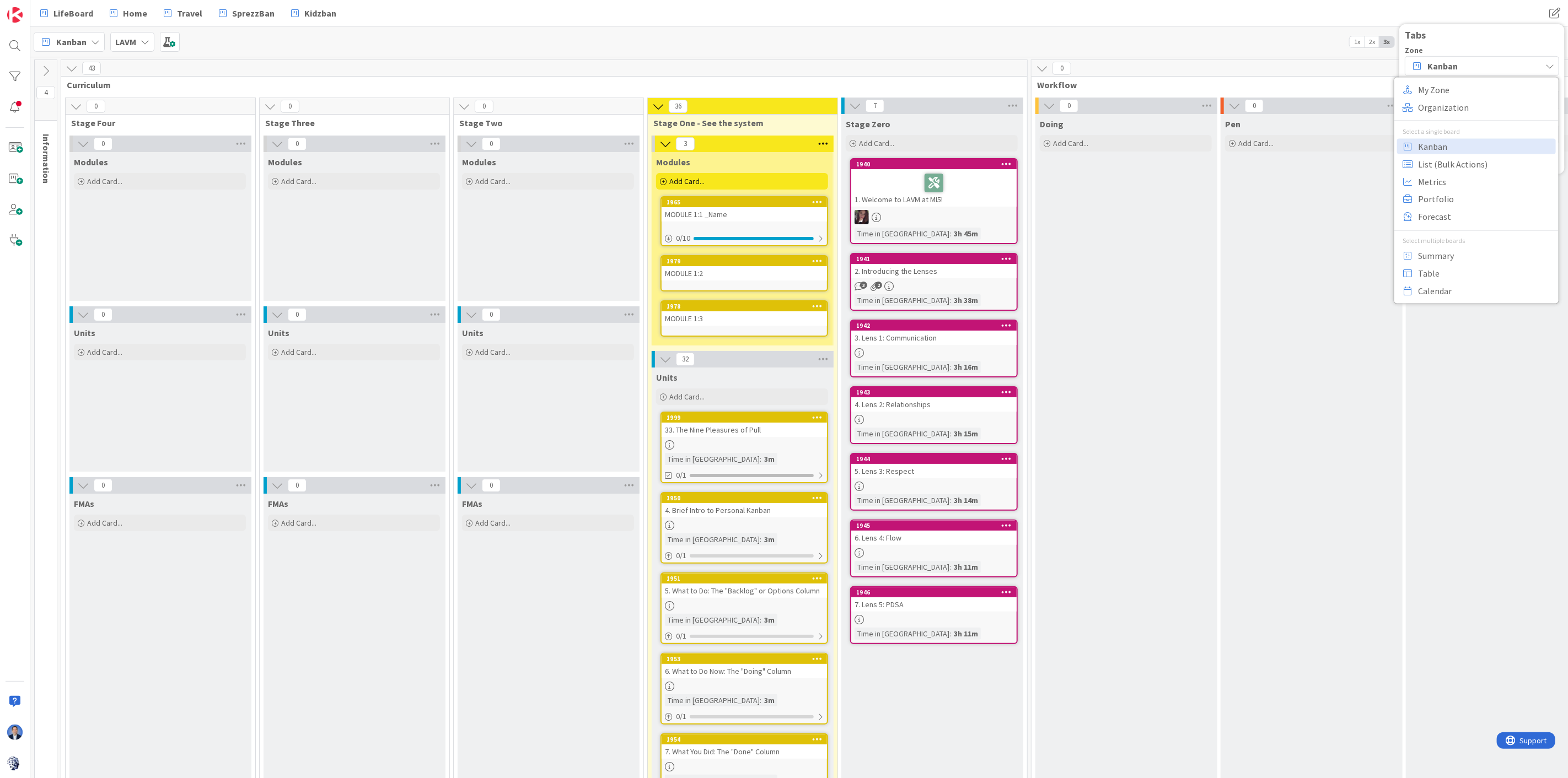
click at [1206, 315] on div "Doing Add Card..." at bounding box center [1126, 587] width 181 height 946
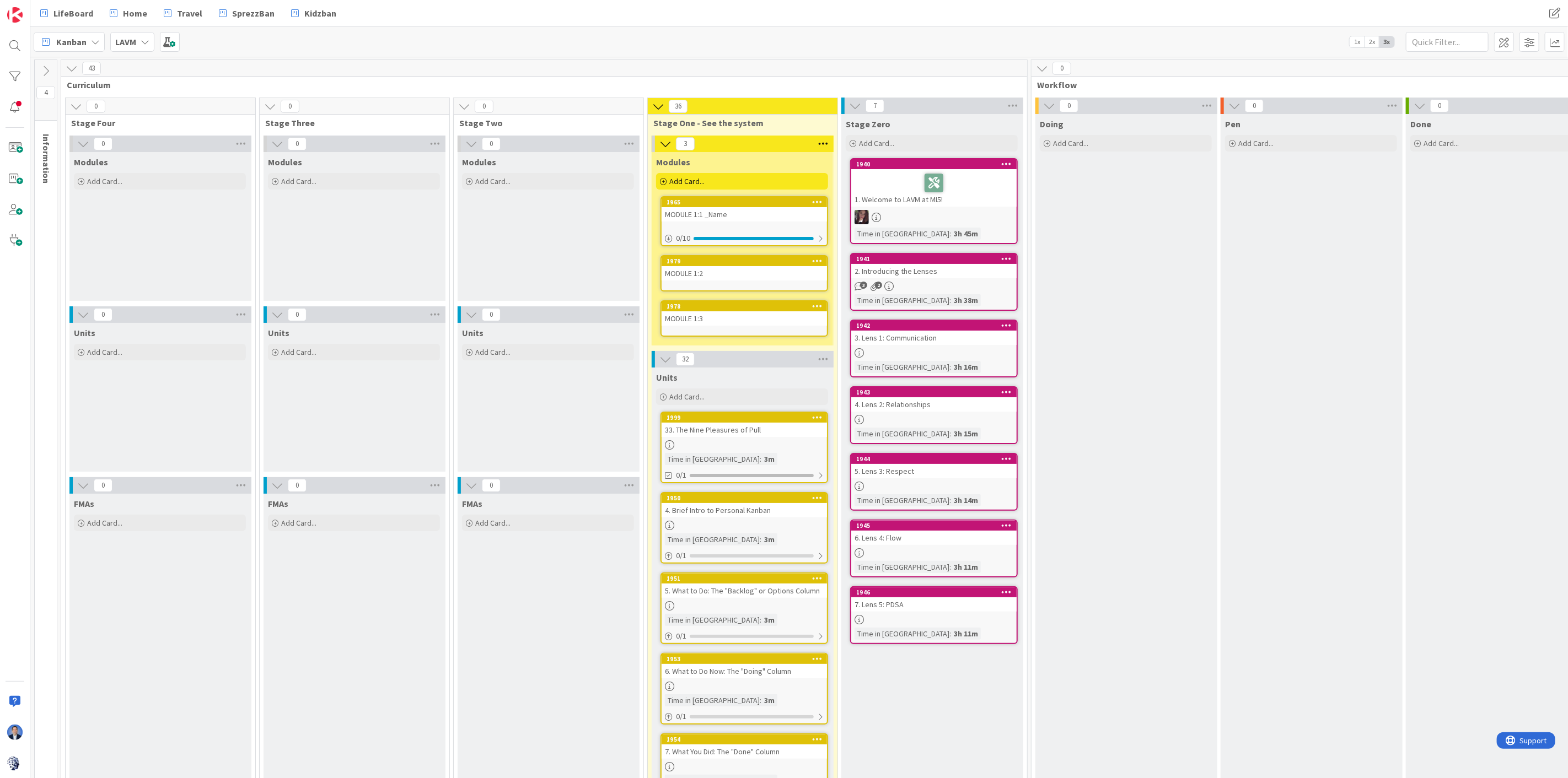
click at [129, 41] on b "LAVM" at bounding box center [125, 41] width 21 height 11
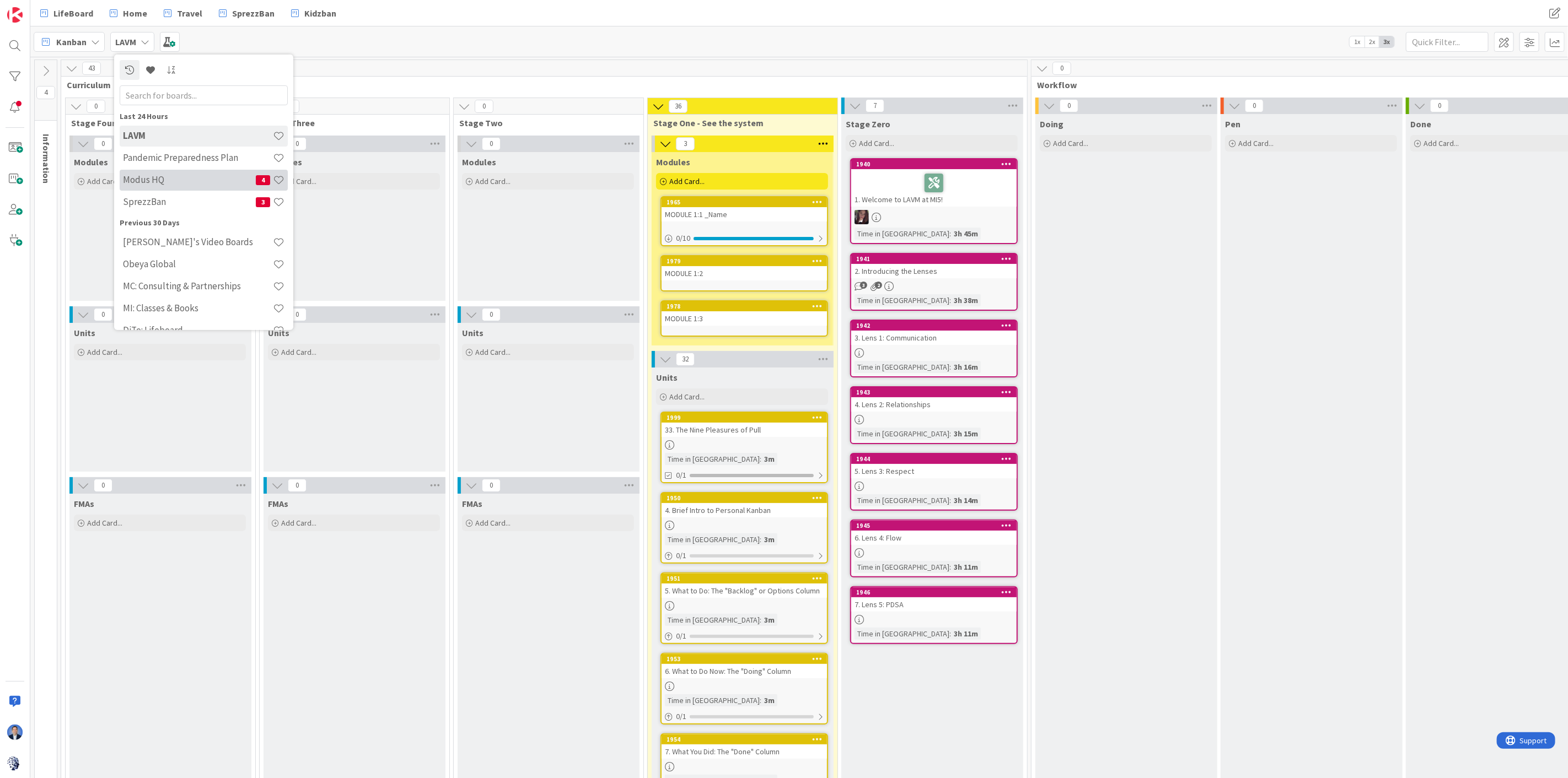
click at [144, 178] on h4 "Modus HQ" at bounding box center [190, 179] width 133 height 11
